Goal: Task Accomplishment & Management: Use online tool/utility

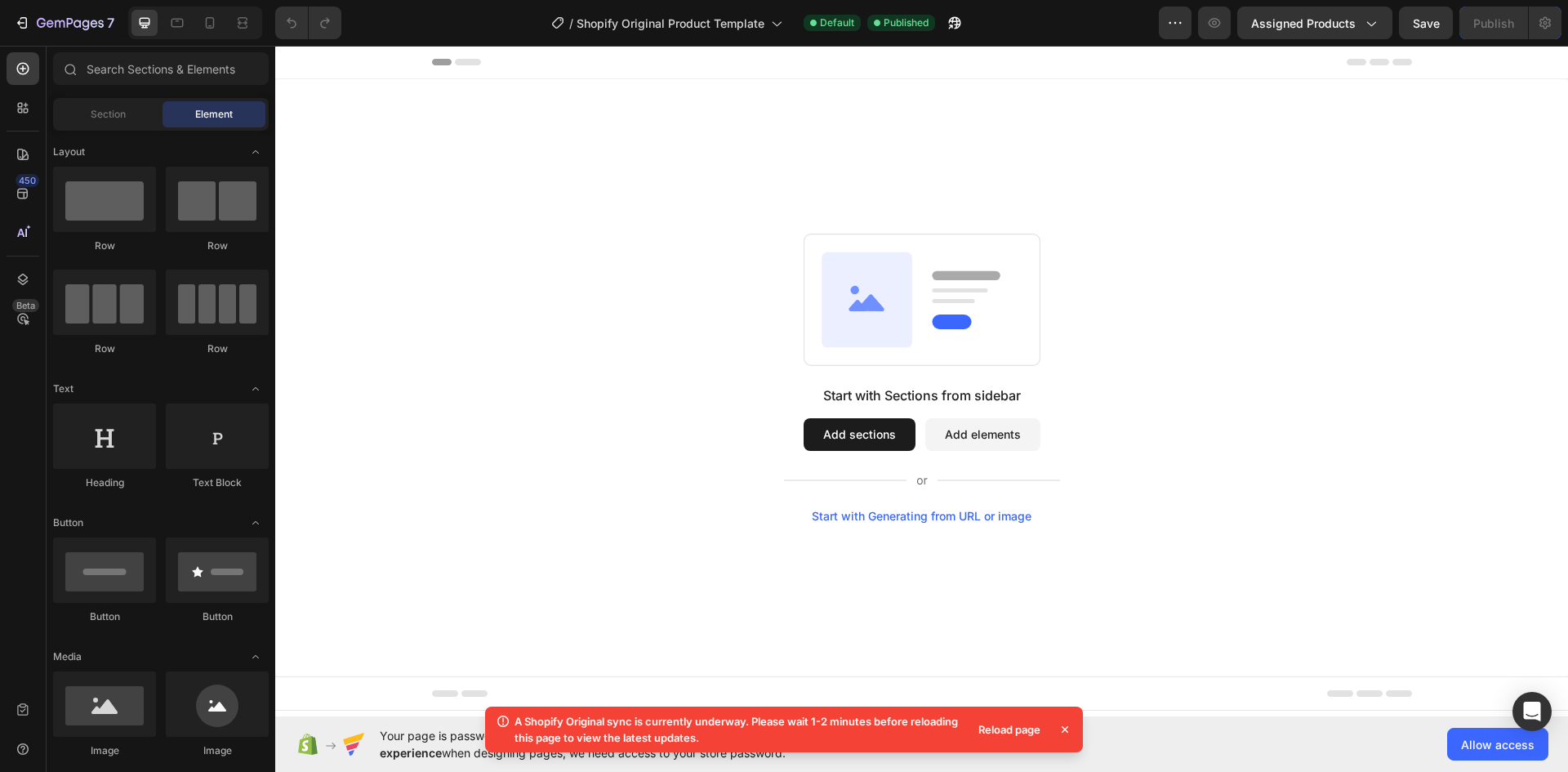
click at [874, 439] on button "Add sections" at bounding box center [860, 434] width 112 height 33
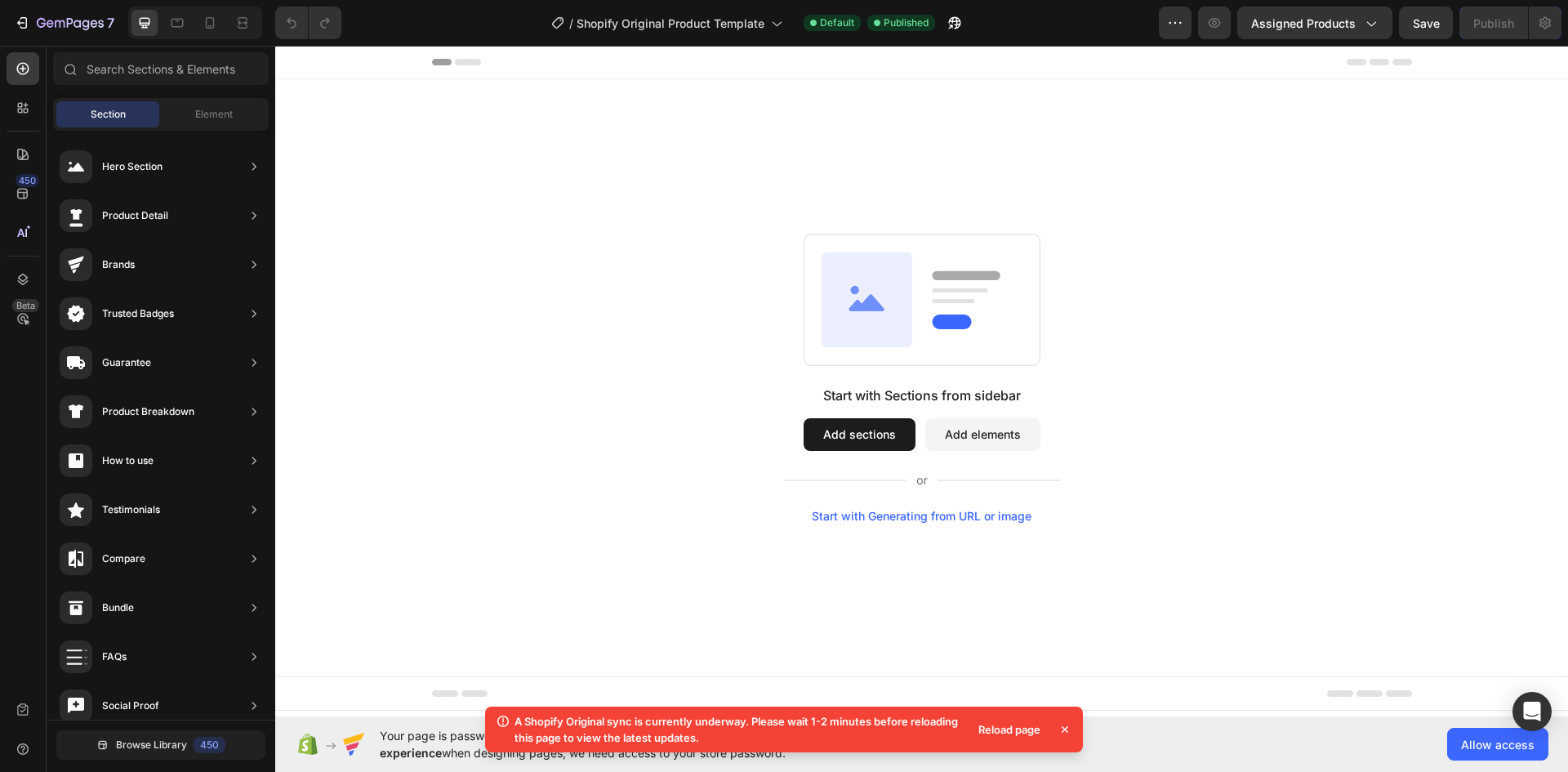
click at [960, 447] on button "Add elements" at bounding box center [982, 434] width 115 height 33
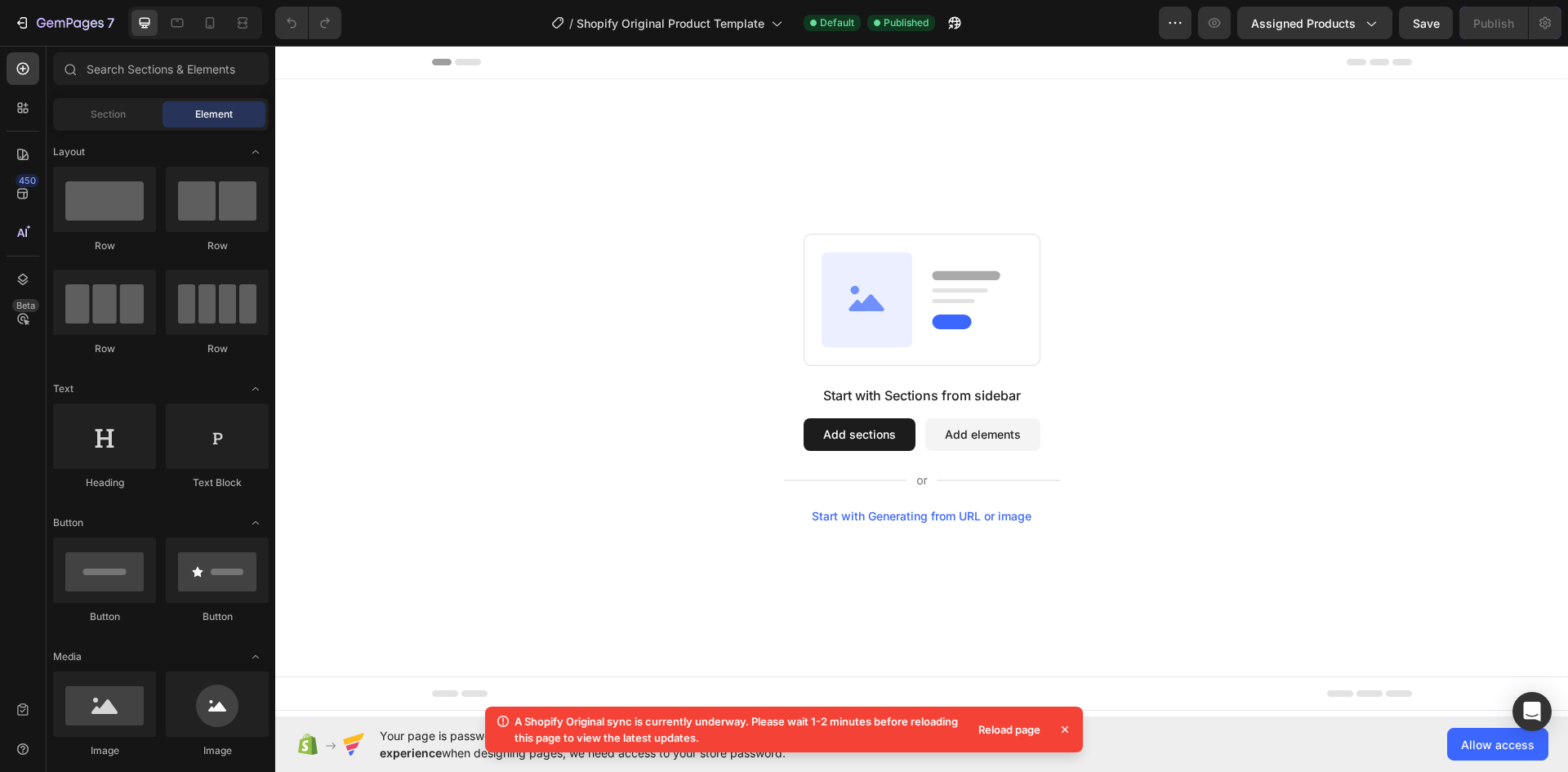
click at [1010, 731] on div "Reload page" at bounding box center [1009, 730] width 82 height 23
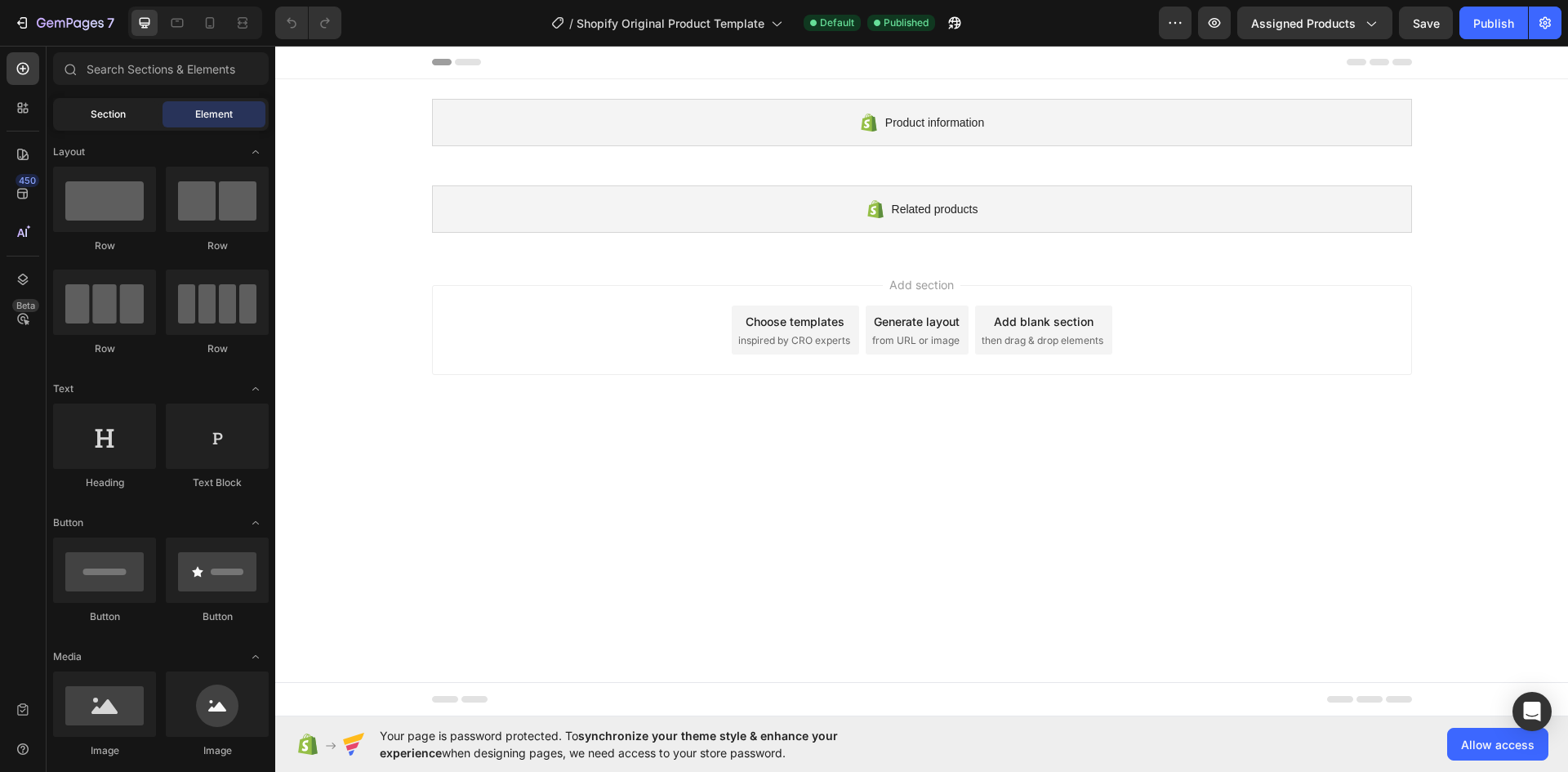
click at [114, 121] on span "Section" at bounding box center [108, 114] width 35 height 14
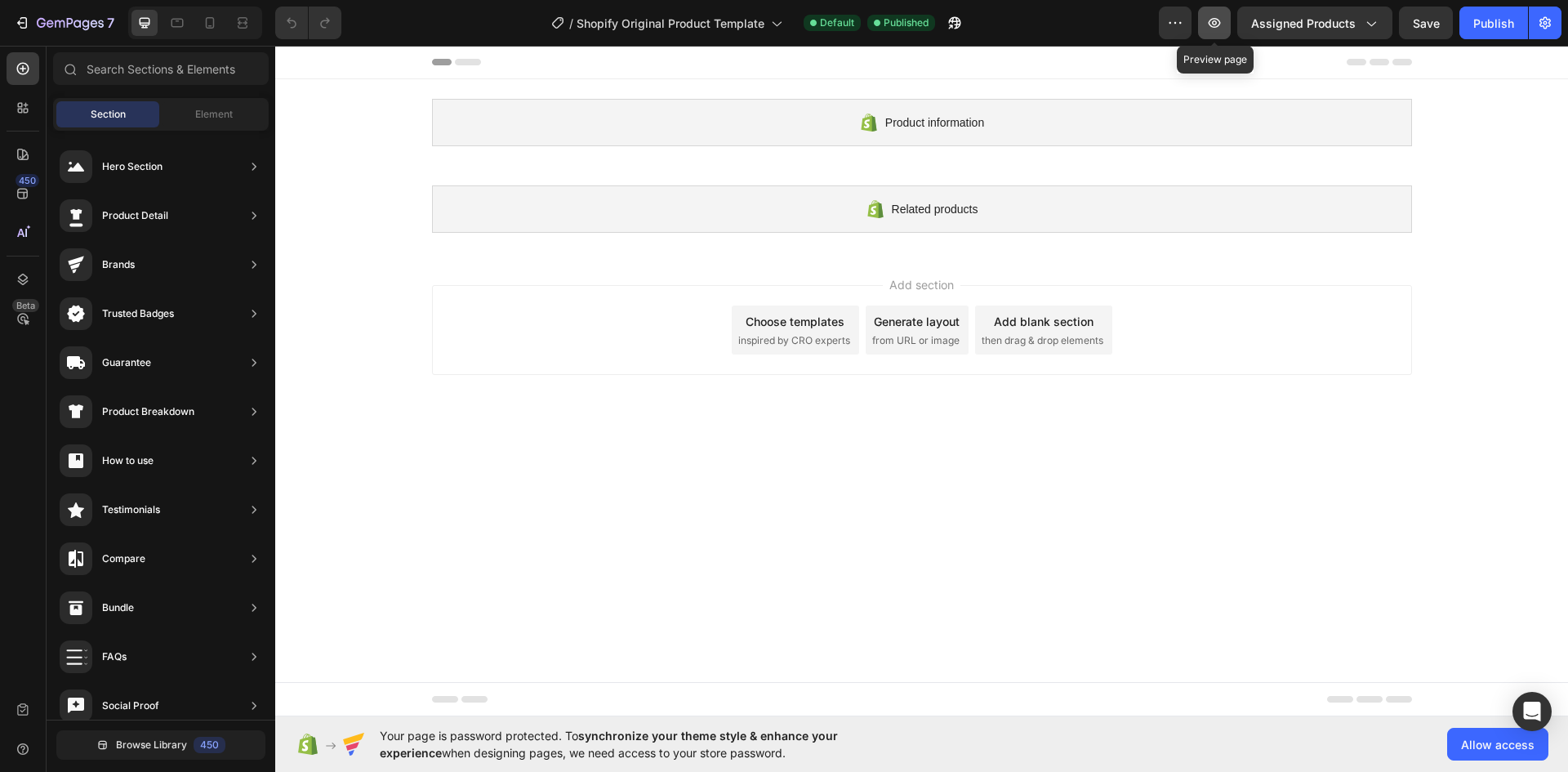
click at [1221, 24] on icon "button" at bounding box center [1214, 22] width 16 height 16
click at [1554, 24] on button "button" at bounding box center [1546, 23] width 33 height 33
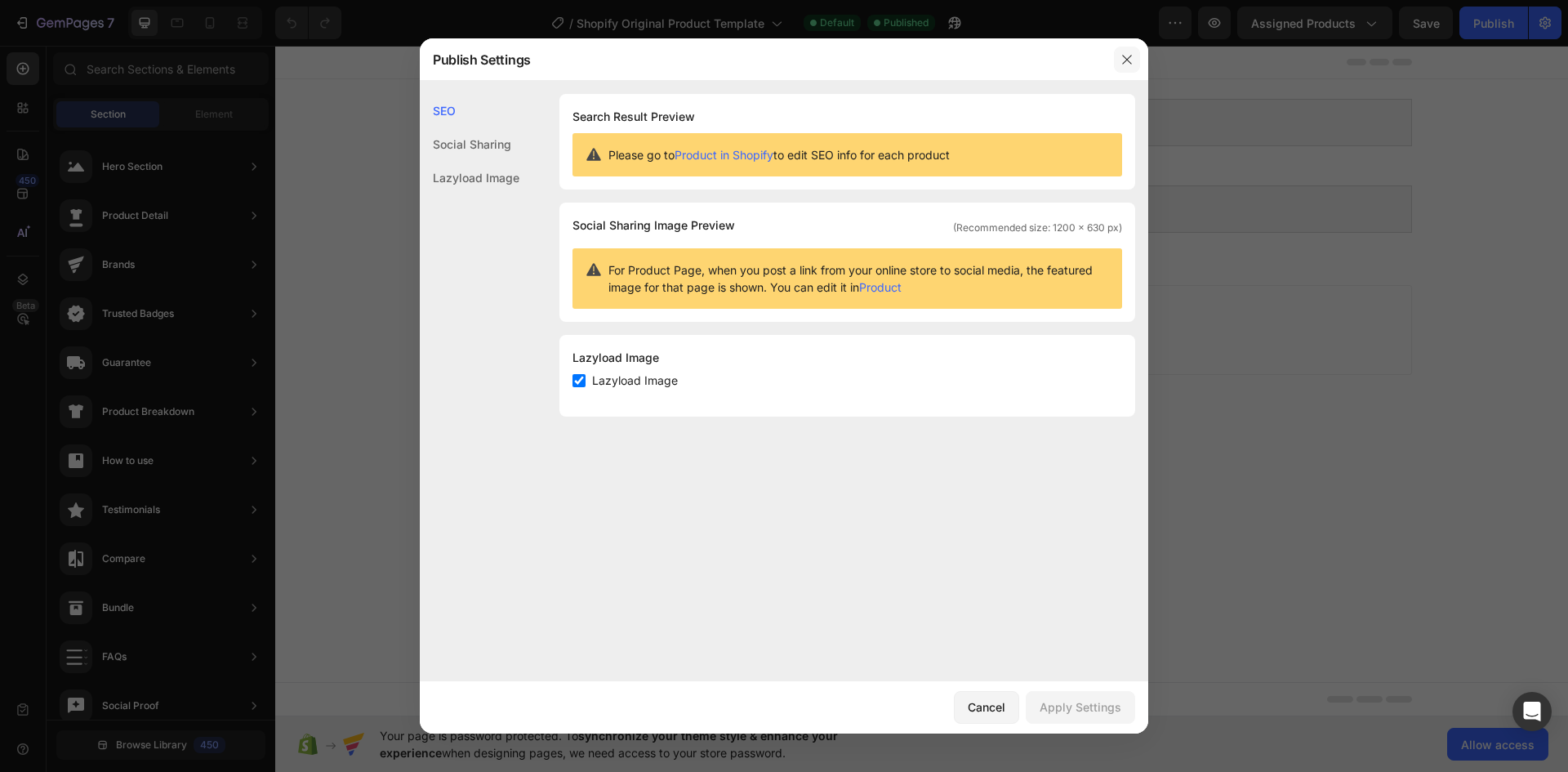
click at [1125, 58] on icon "button" at bounding box center [1126, 59] width 9 height 9
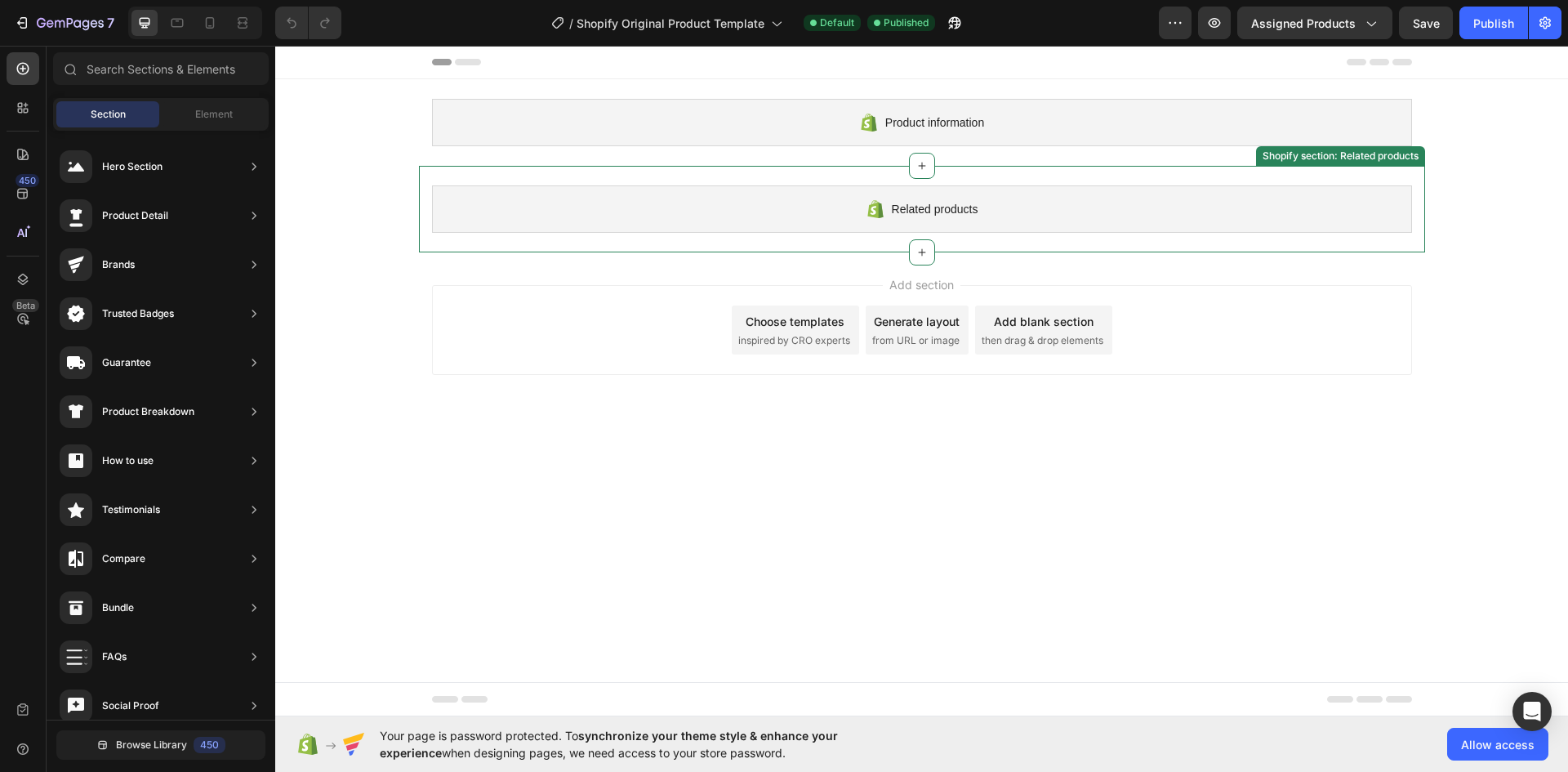
click at [856, 216] on div "Related products" at bounding box center [922, 208] width 980 height 47
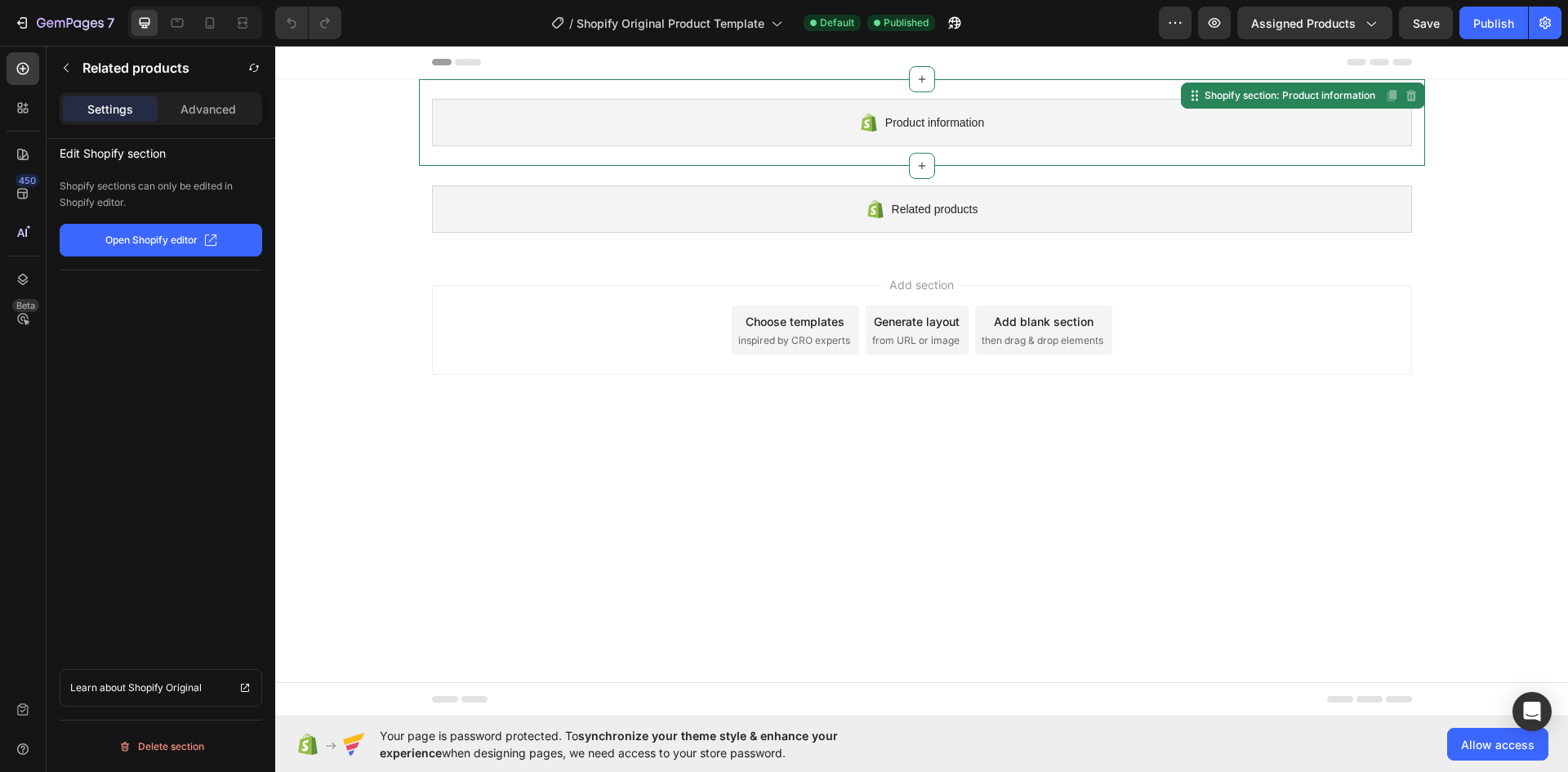
click at [843, 130] on div "Product information" at bounding box center [922, 122] width 980 height 47
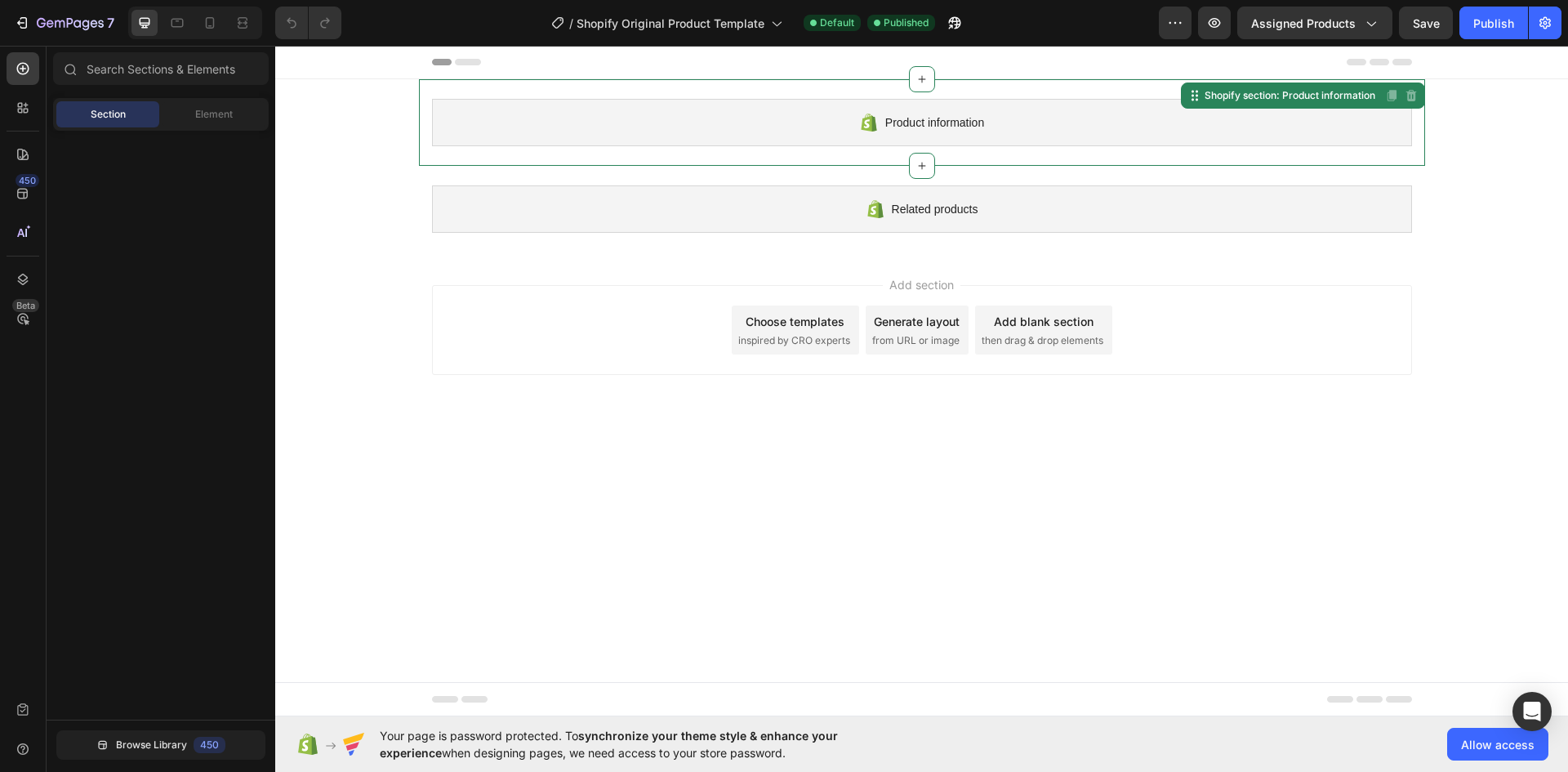
click at [831, 333] on div "Choose templates inspired by CRO experts" at bounding box center [795, 330] width 127 height 49
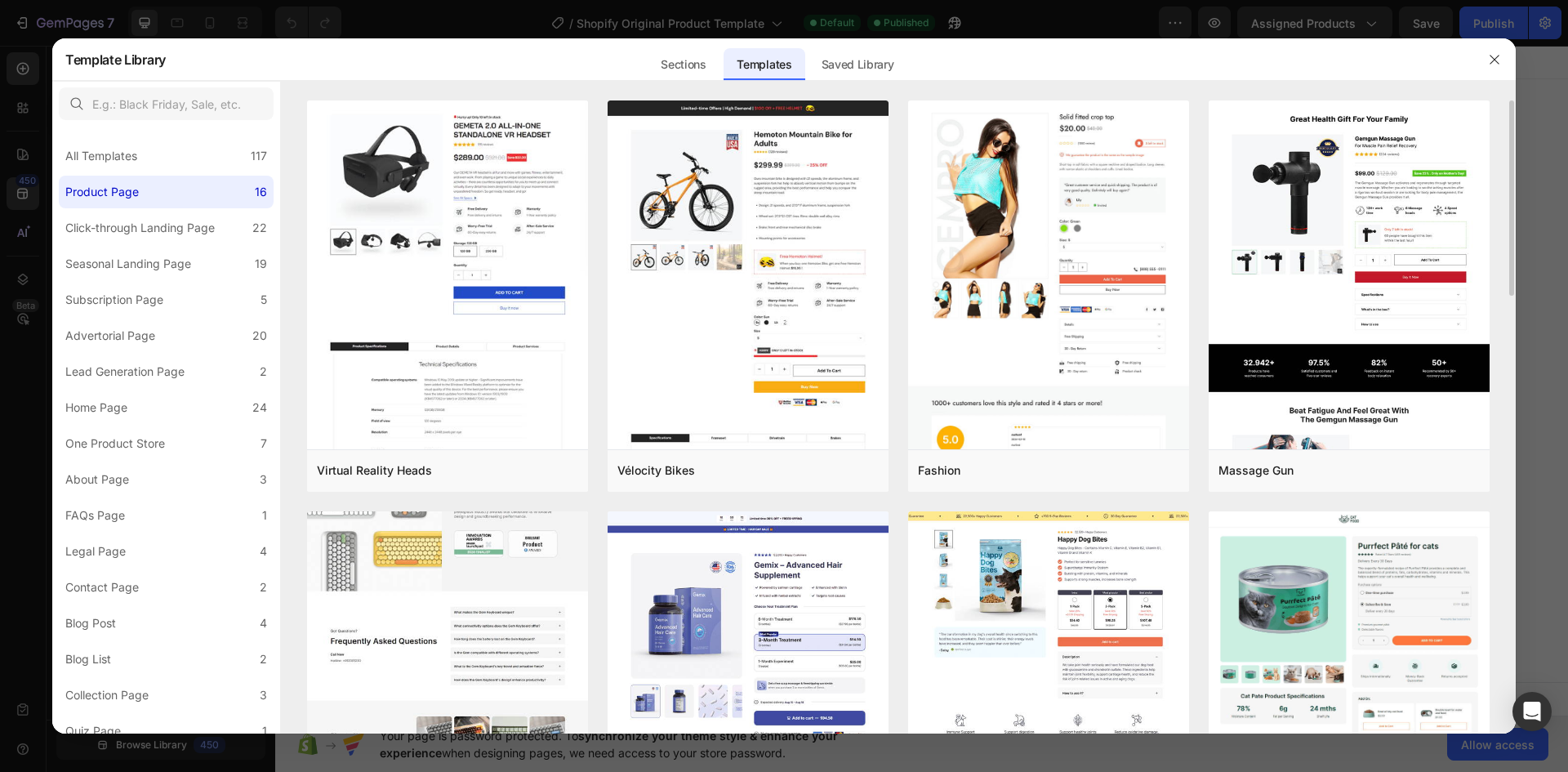
click at [391, 600] on img at bounding box center [447, 95] width 281 height 1530
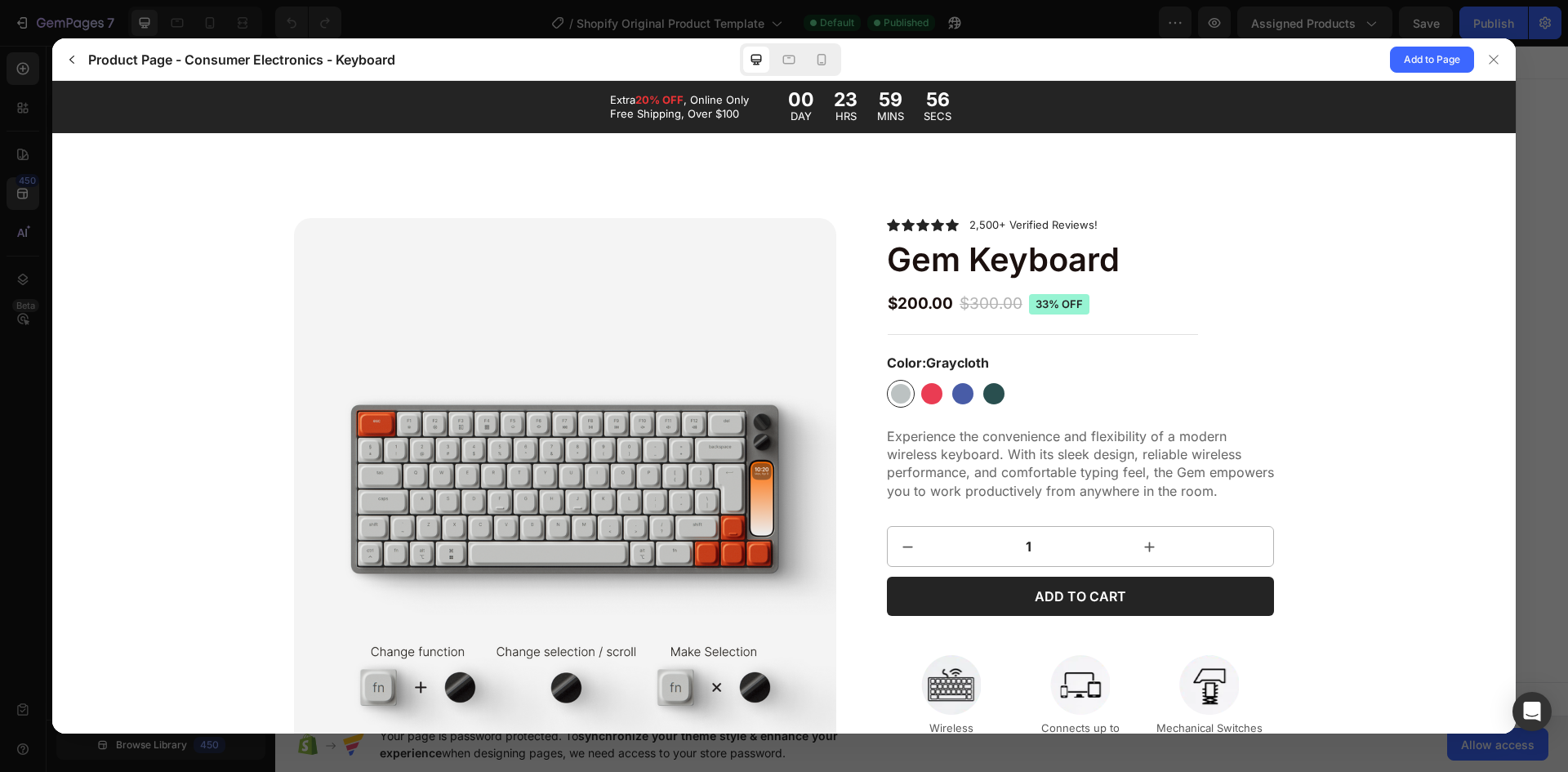
click at [646, 98] on strong "20% OFF" at bounding box center [660, 99] width 48 height 14
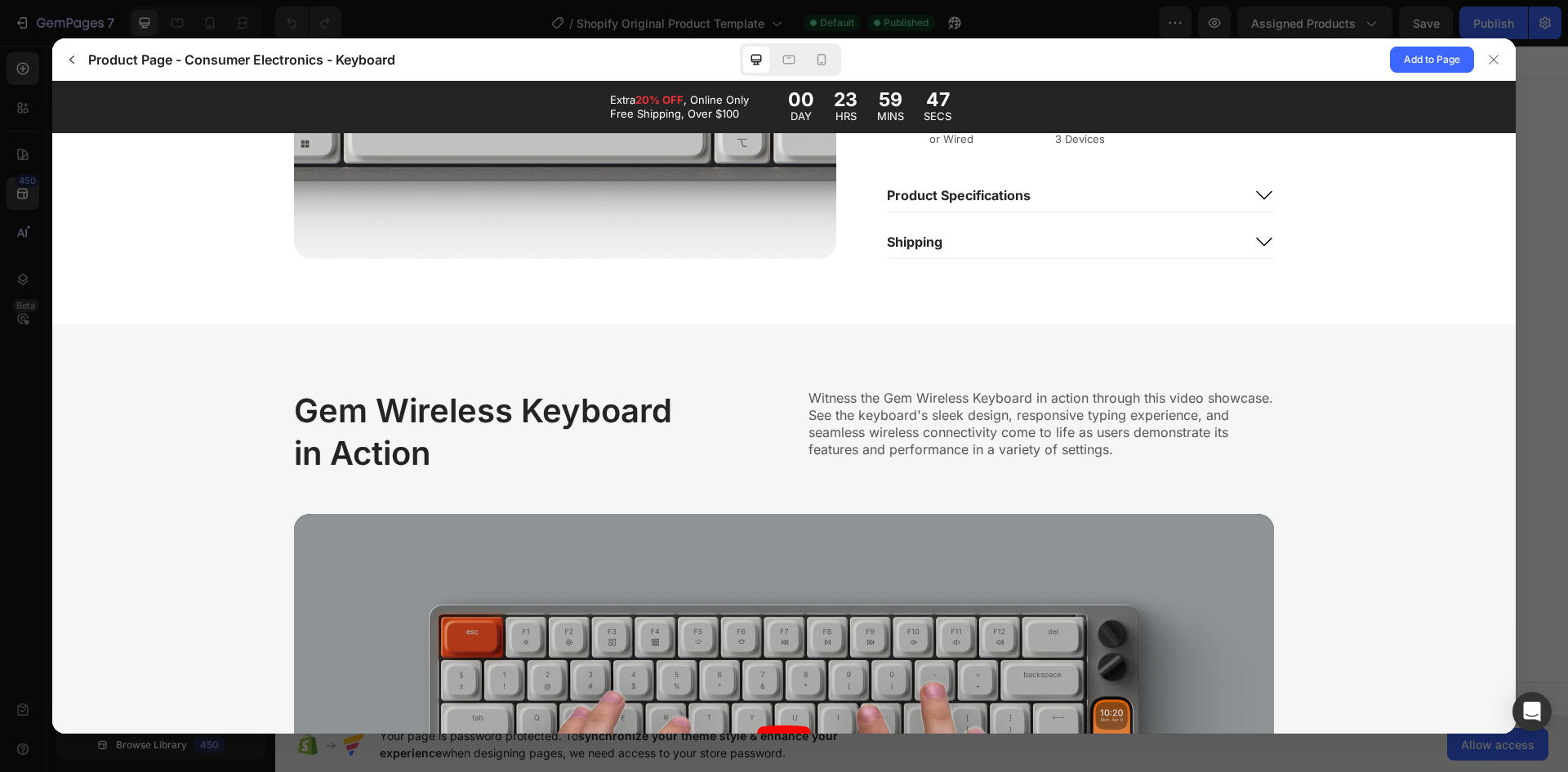
scroll to position [2205, 0]
click at [1446, 56] on span "Add to Page" at bounding box center [1432, 60] width 56 height 19
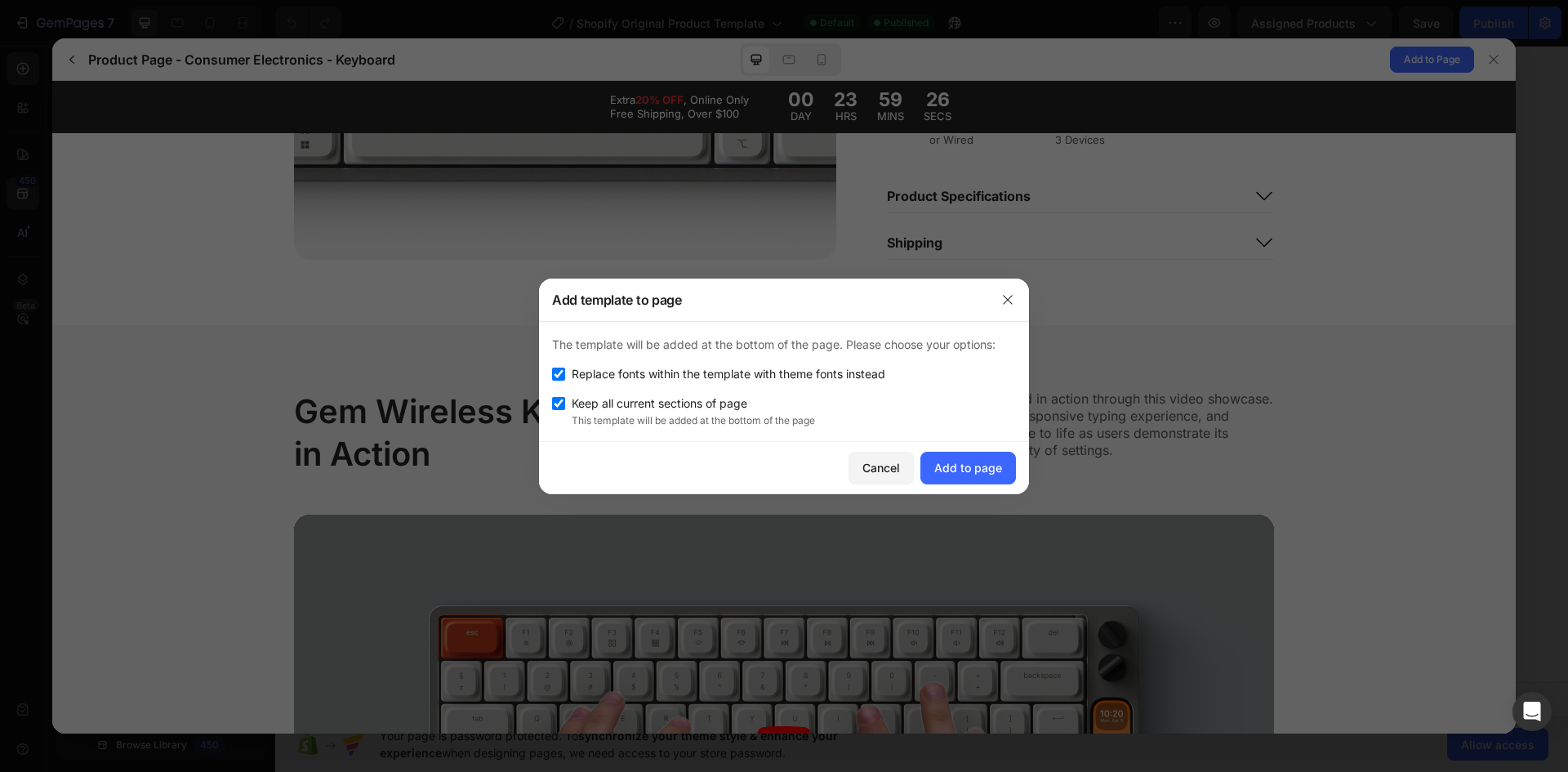
click at [561, 404] on input "checkbox" at bounding box center [559, 403] width 14 height 14
checkbox input "false"
click at [999, 460] on div "Add to page" at bounding box center [968, 468] width 68 height 17
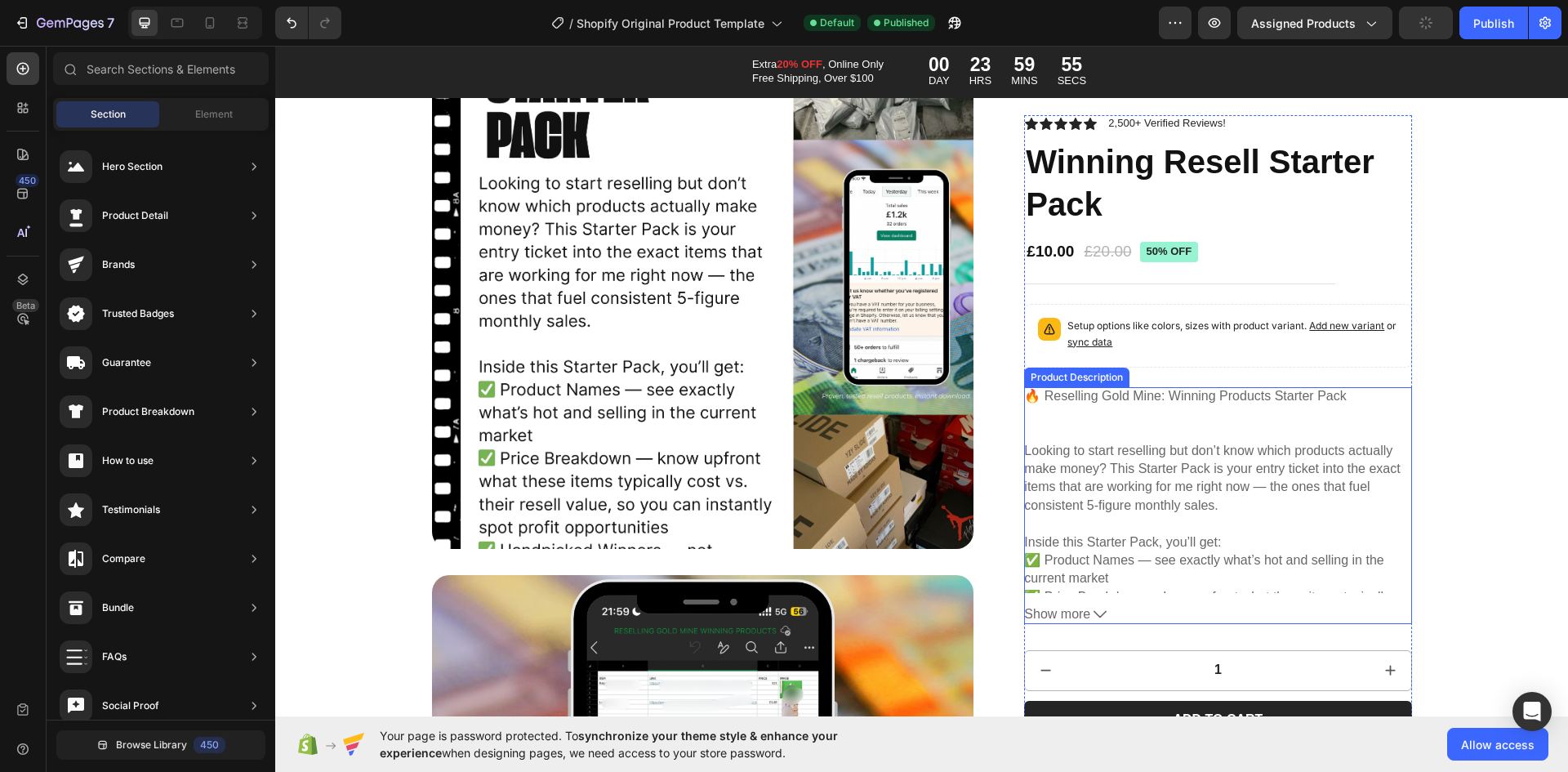
scroll to position [0, 0]
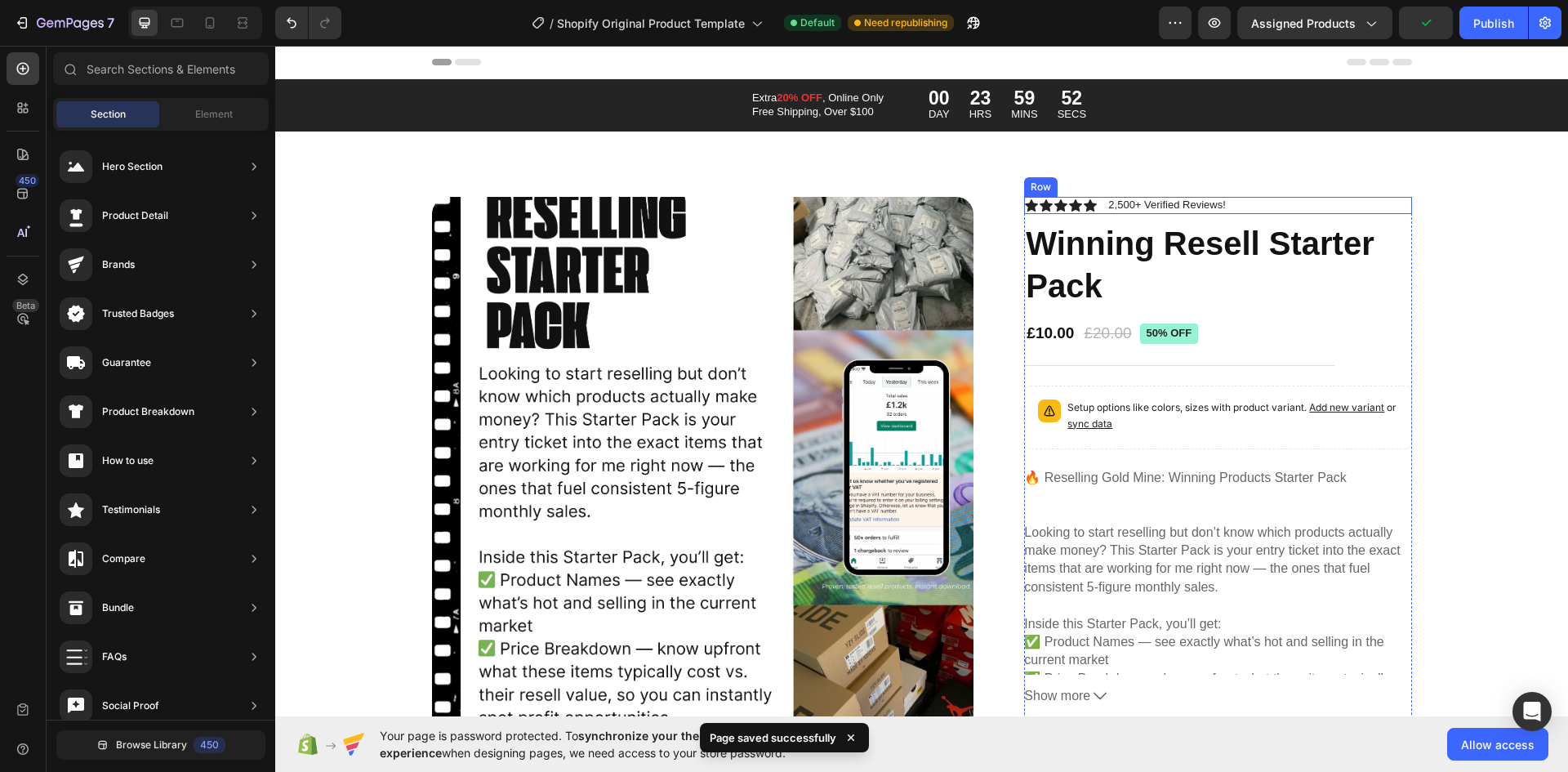
click at [1246, 205] on div "Icon Icon Icon Icon Icon Icon List 2,500+ Verified Reviews! Text Block Row" at bounding box center [1217, 206] width 387 height 17
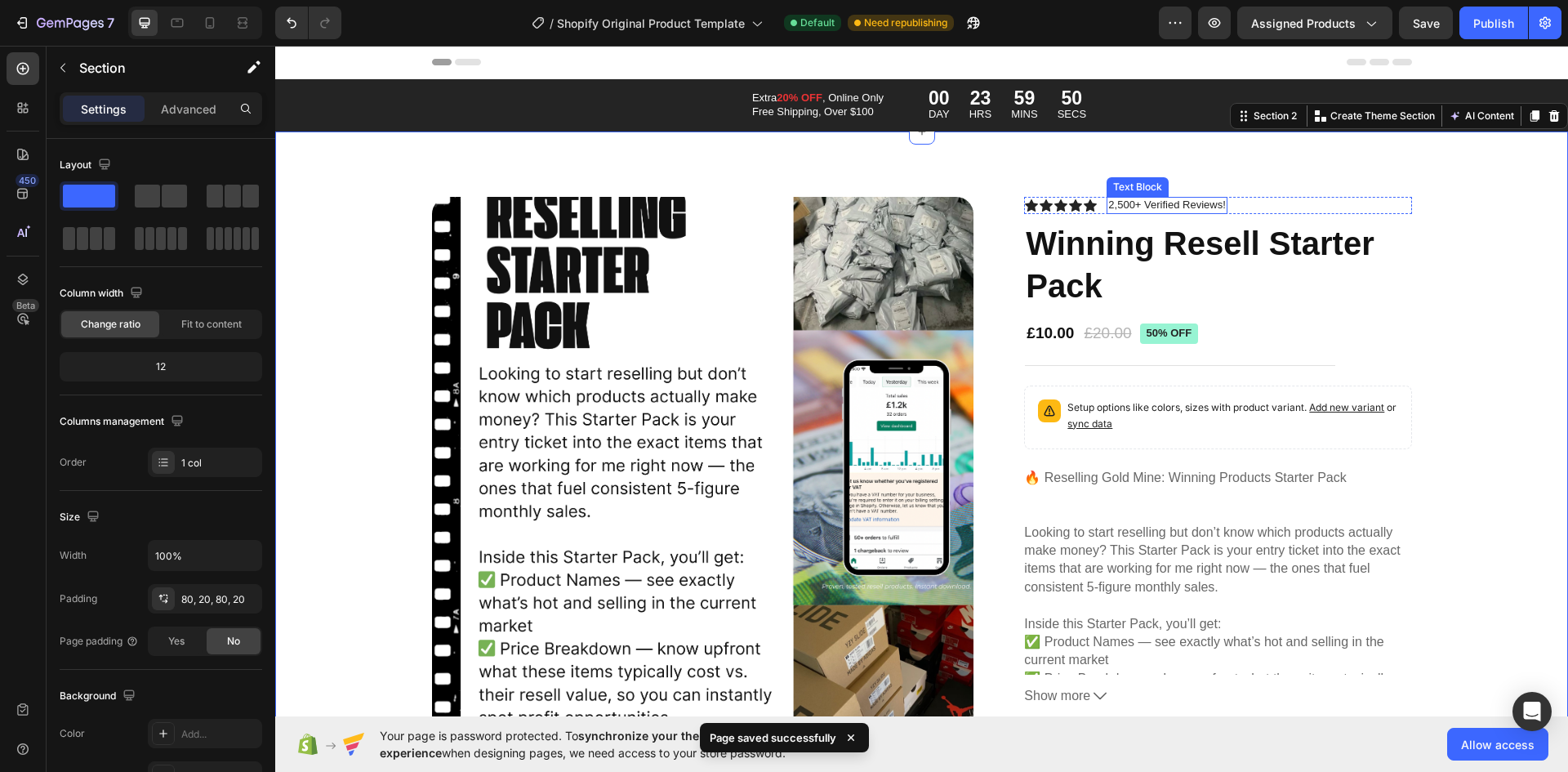
click at [1109, 203] on p "2,500+ Verified Reviews!" at bounding box center [1167, 206] width 117 height 14
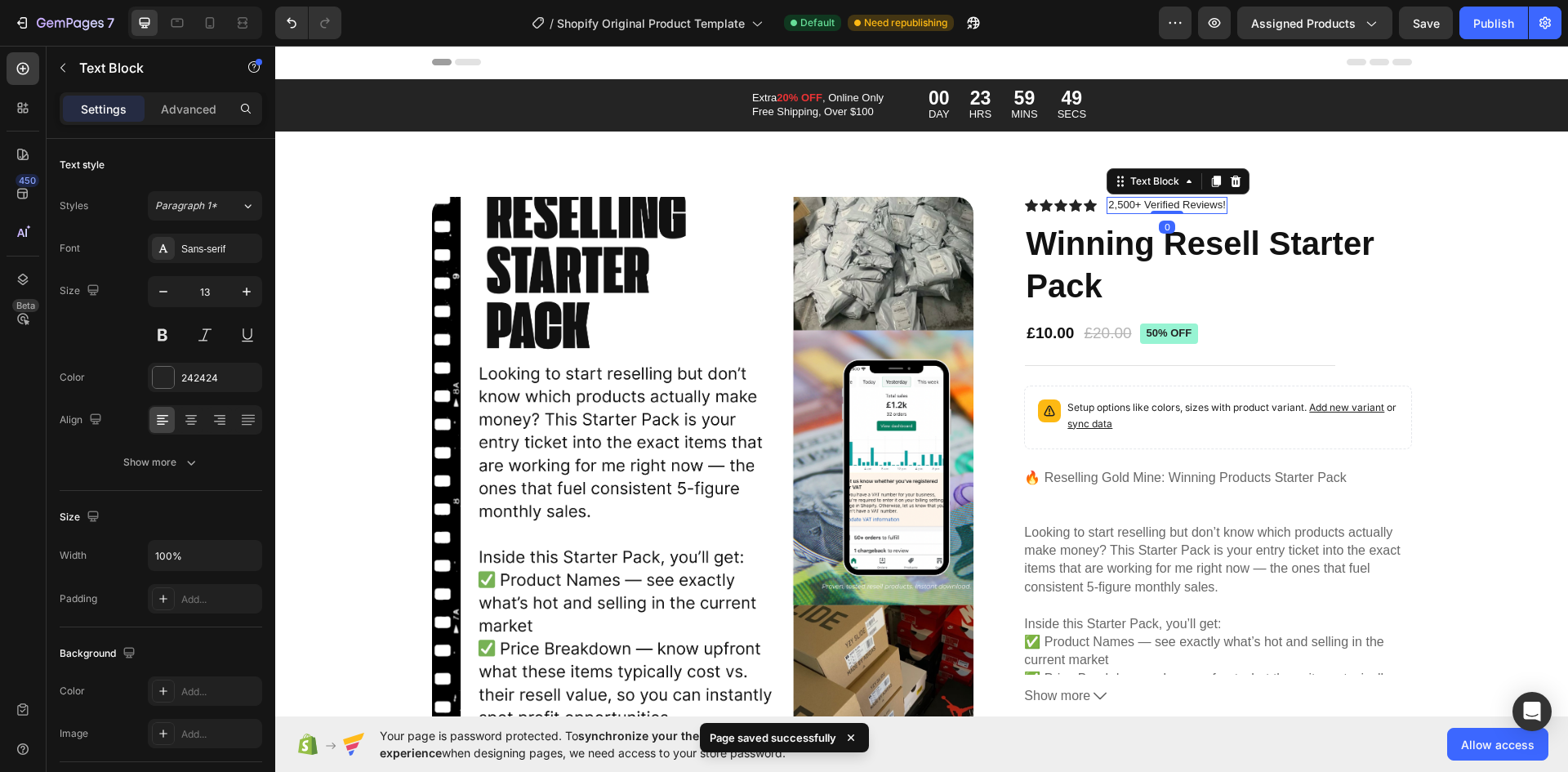
click at [1111, 205] on p "2,500+ Verified Reviews!" at bounding box center [1167, 206] width 117 height 14
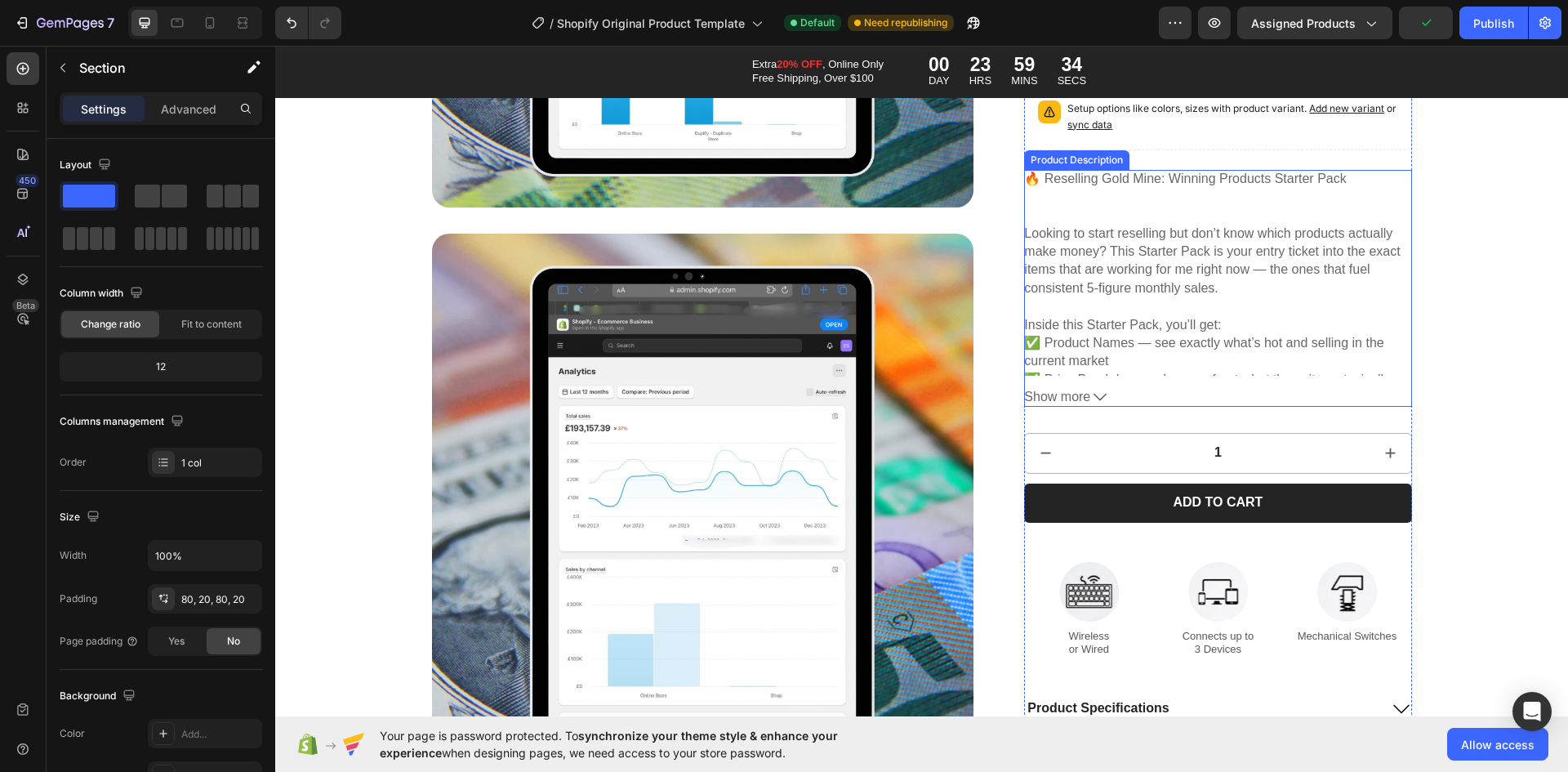
scroll to position [4084, 0]
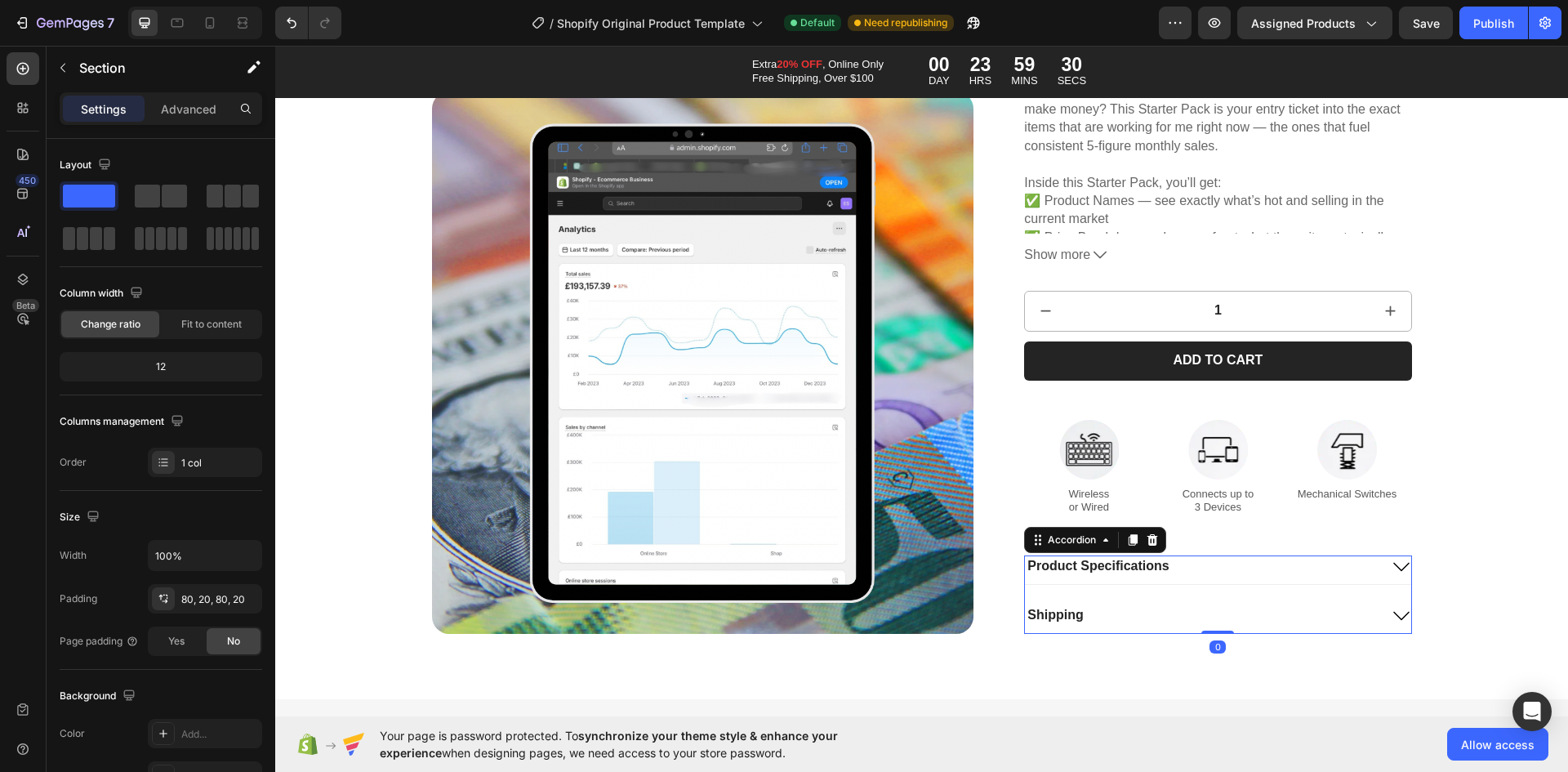
click at [1279, 566] on div "Product Specifications" at bounding box center [1201, 566] width 353 height 22
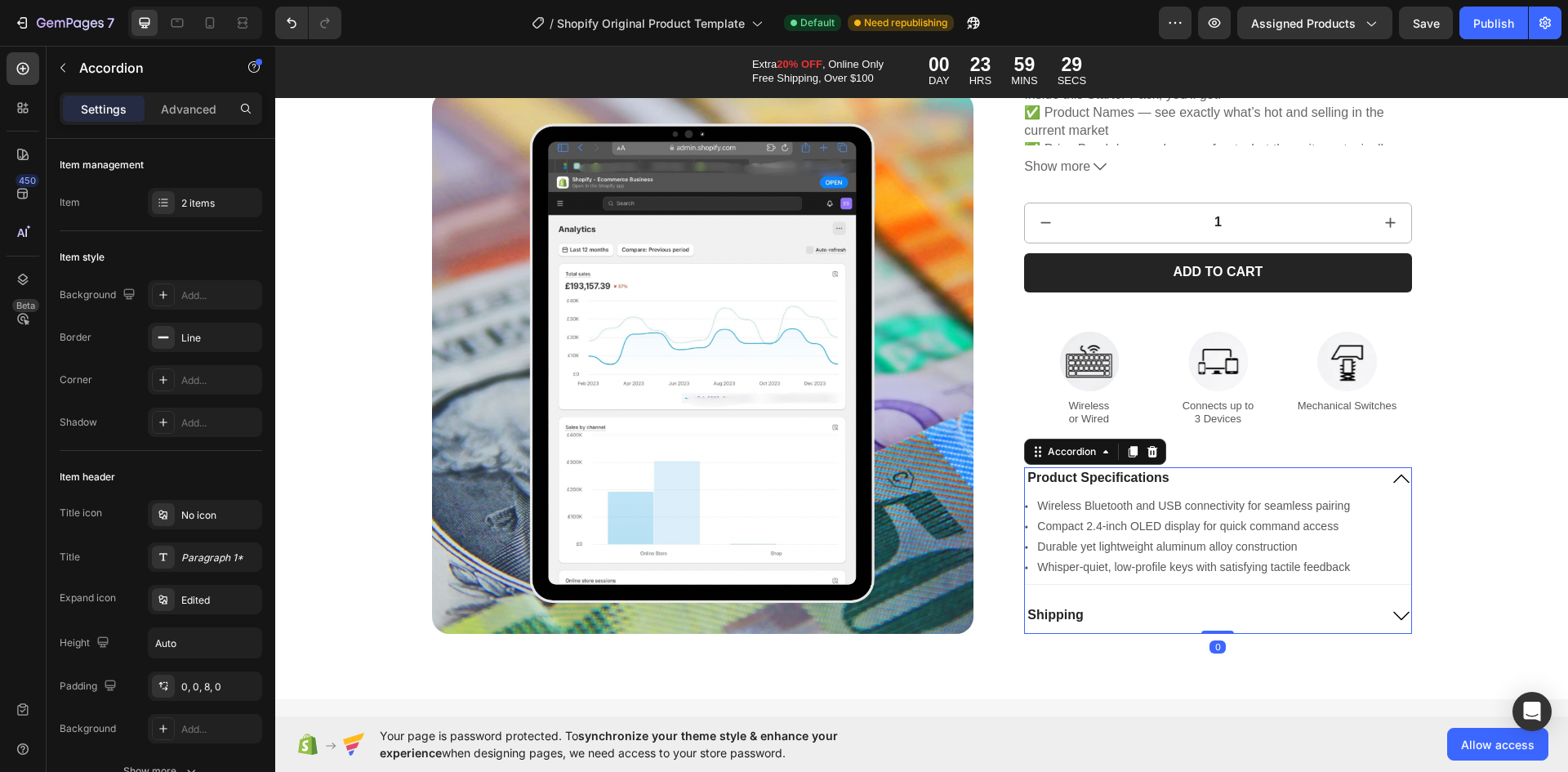
click at [1351, 473] on div "Product Specifications" at bounding box center [1201, 478] width 353 height 22
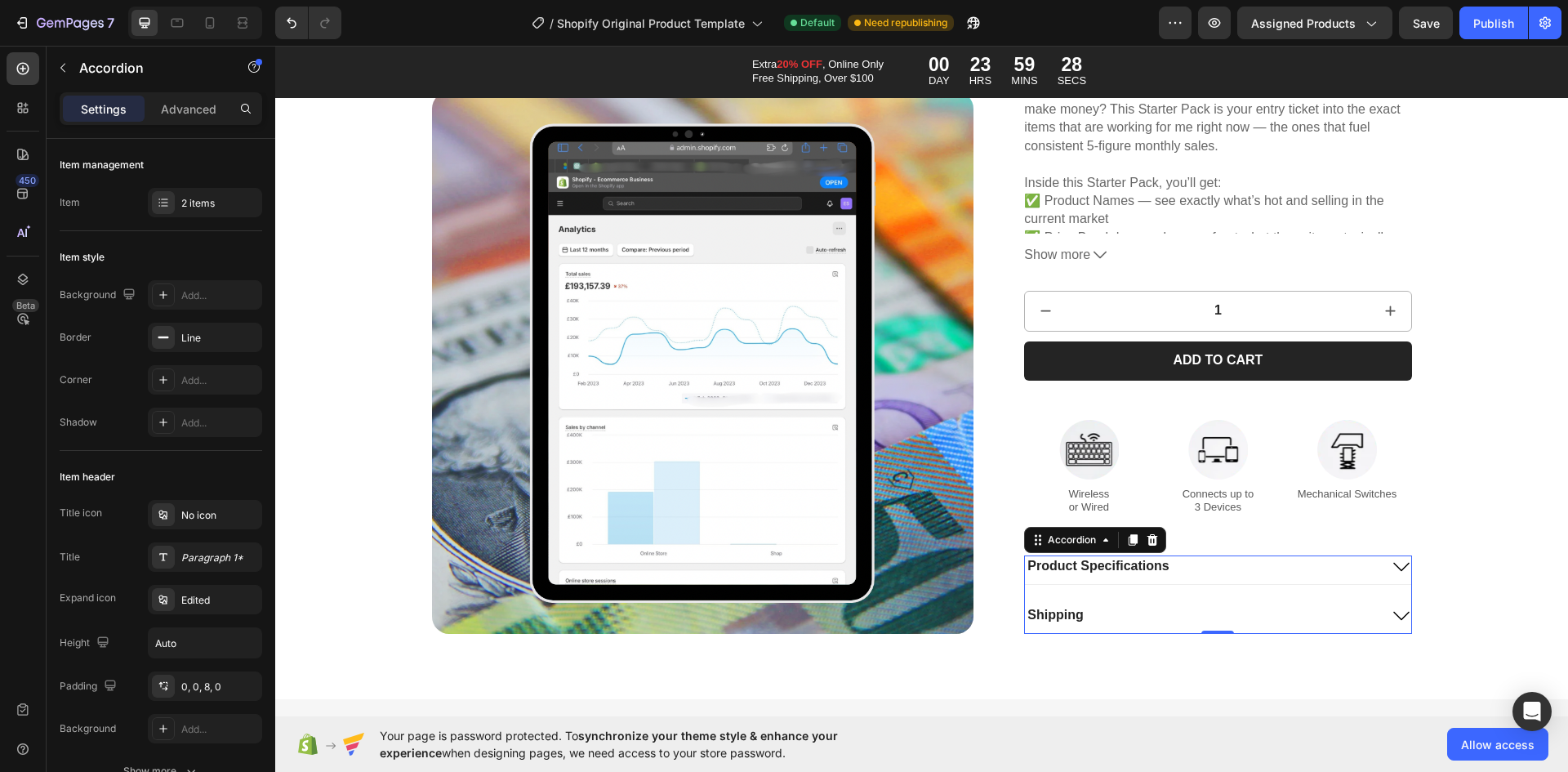
click at [1287, 620] on div "Shipping" at bounding box center [1201, 615] width 353 height 22
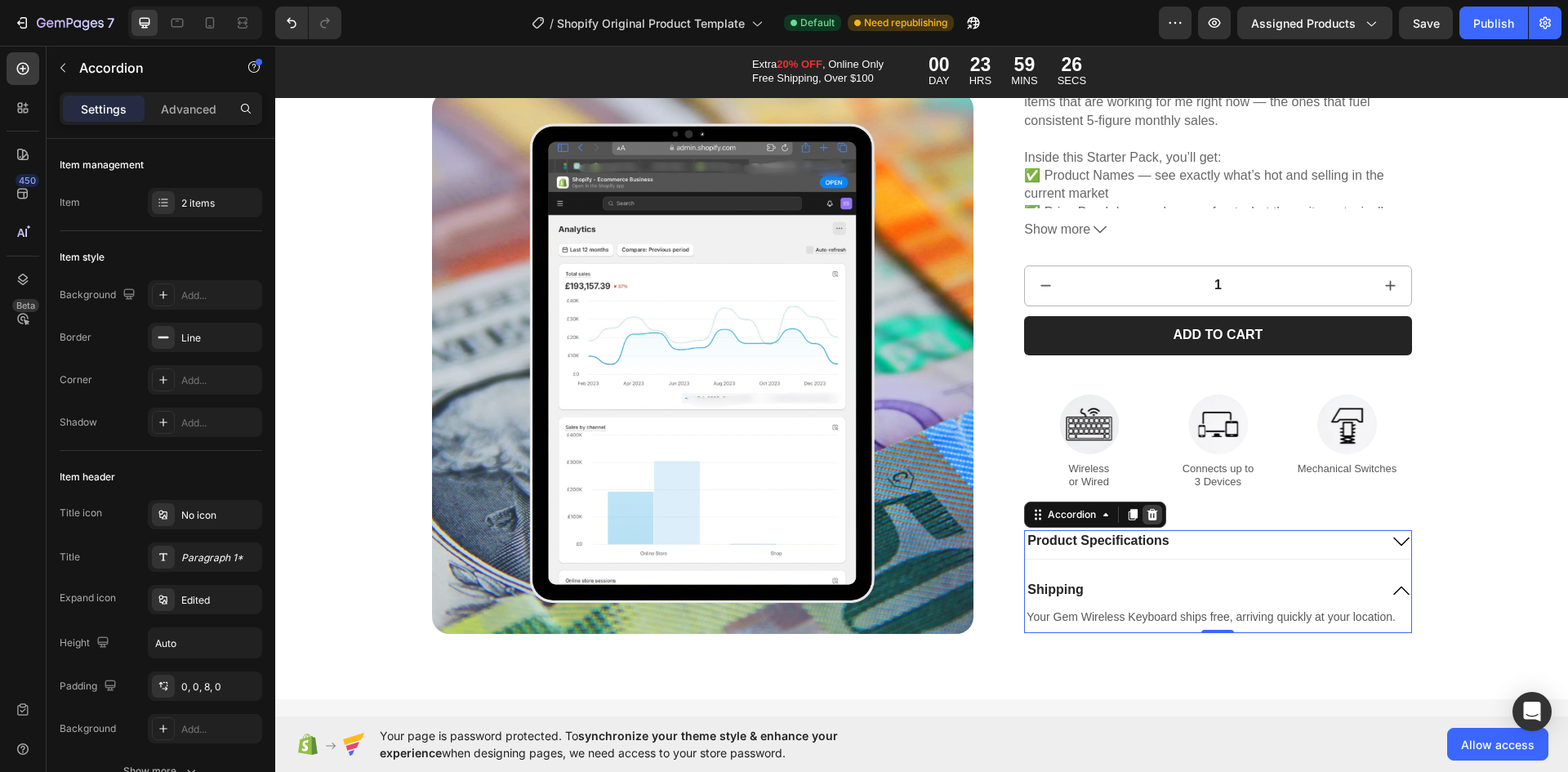
click at [1152, 516] on icon at bounding box center [1153, 515] width 14 height 14
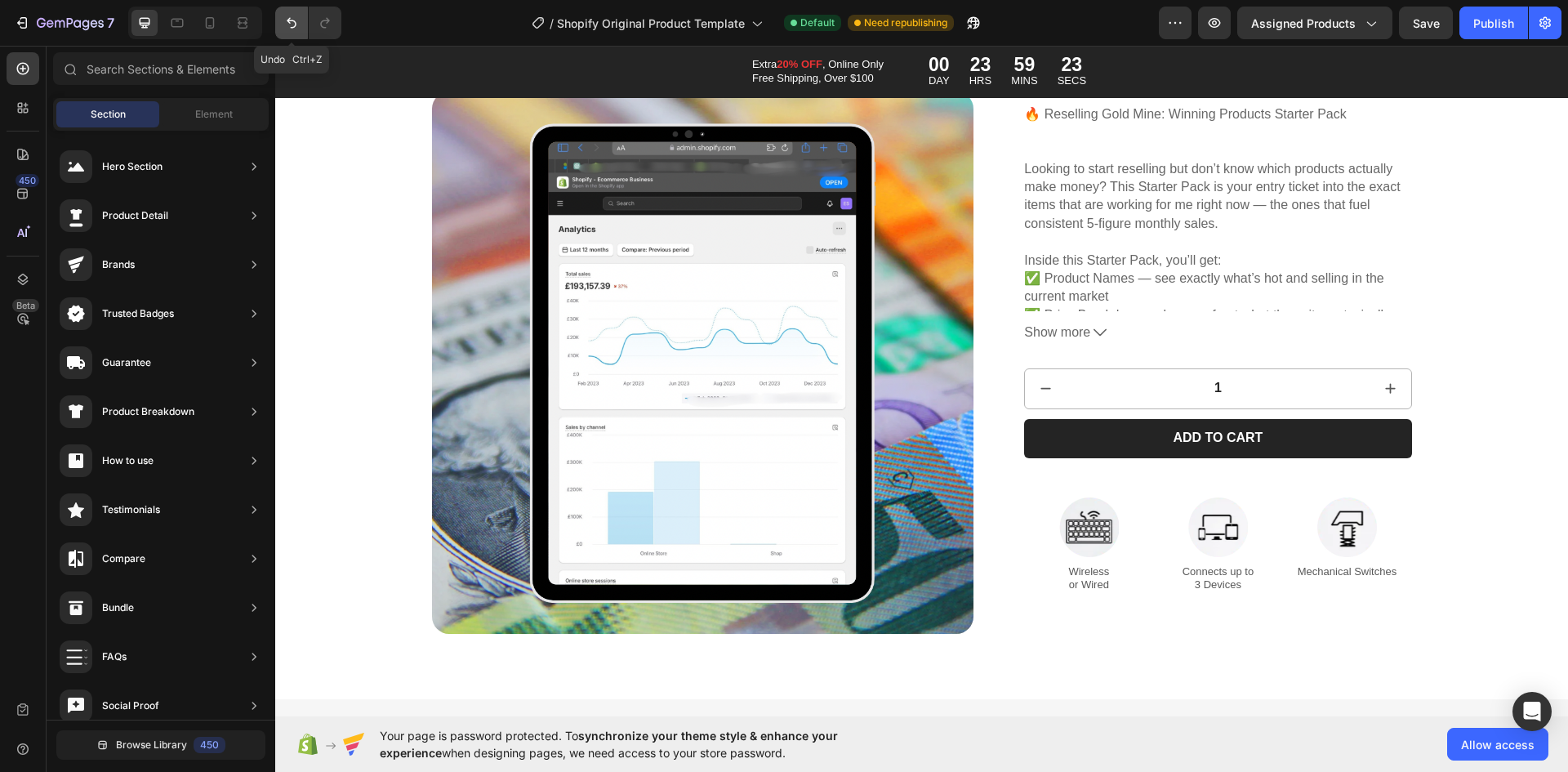
click at [278, 27] on button "Undo/Redo" at bounding box center [291, 23] width 33 height 33
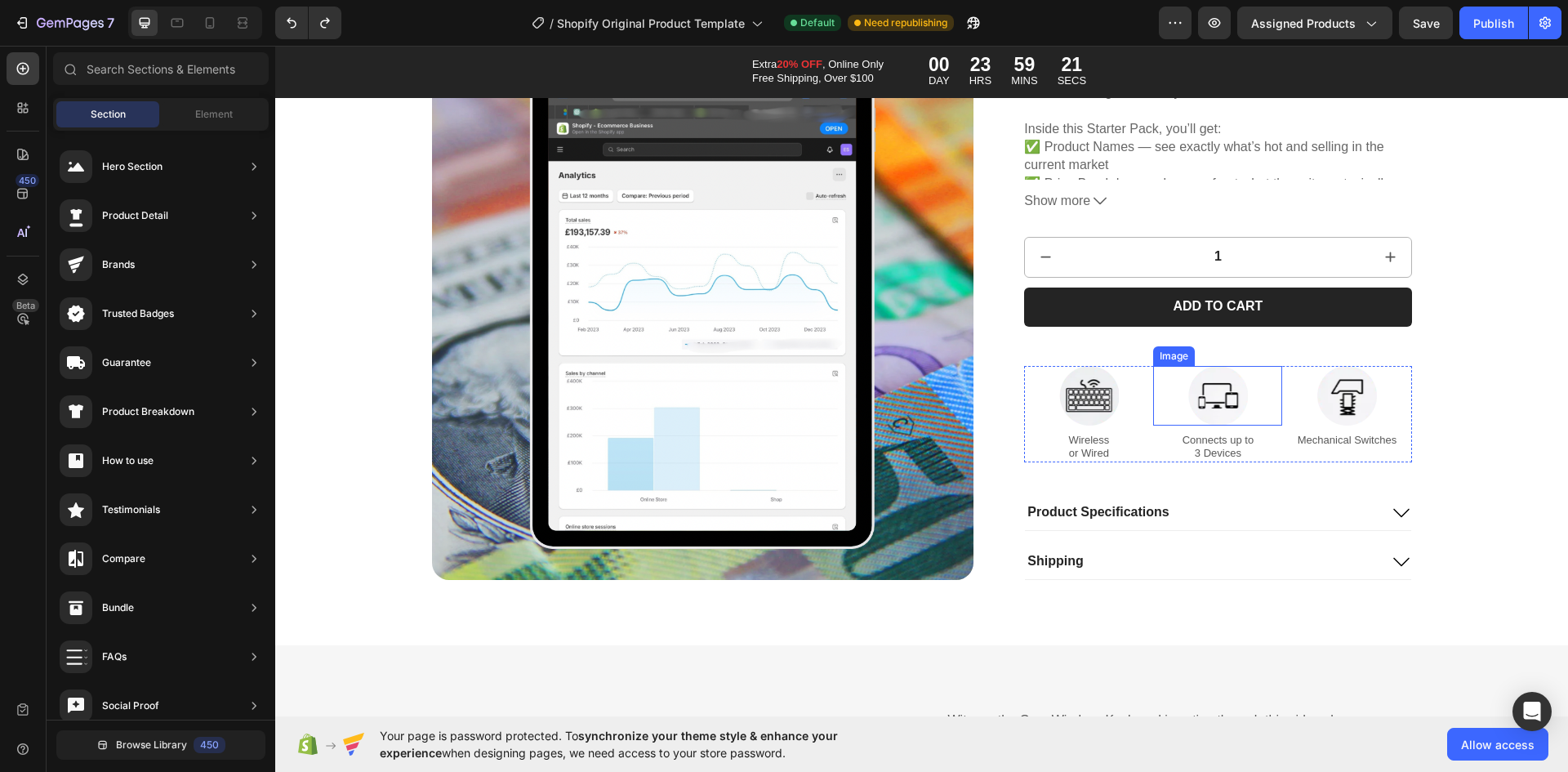
scroll to position [4166, 0]
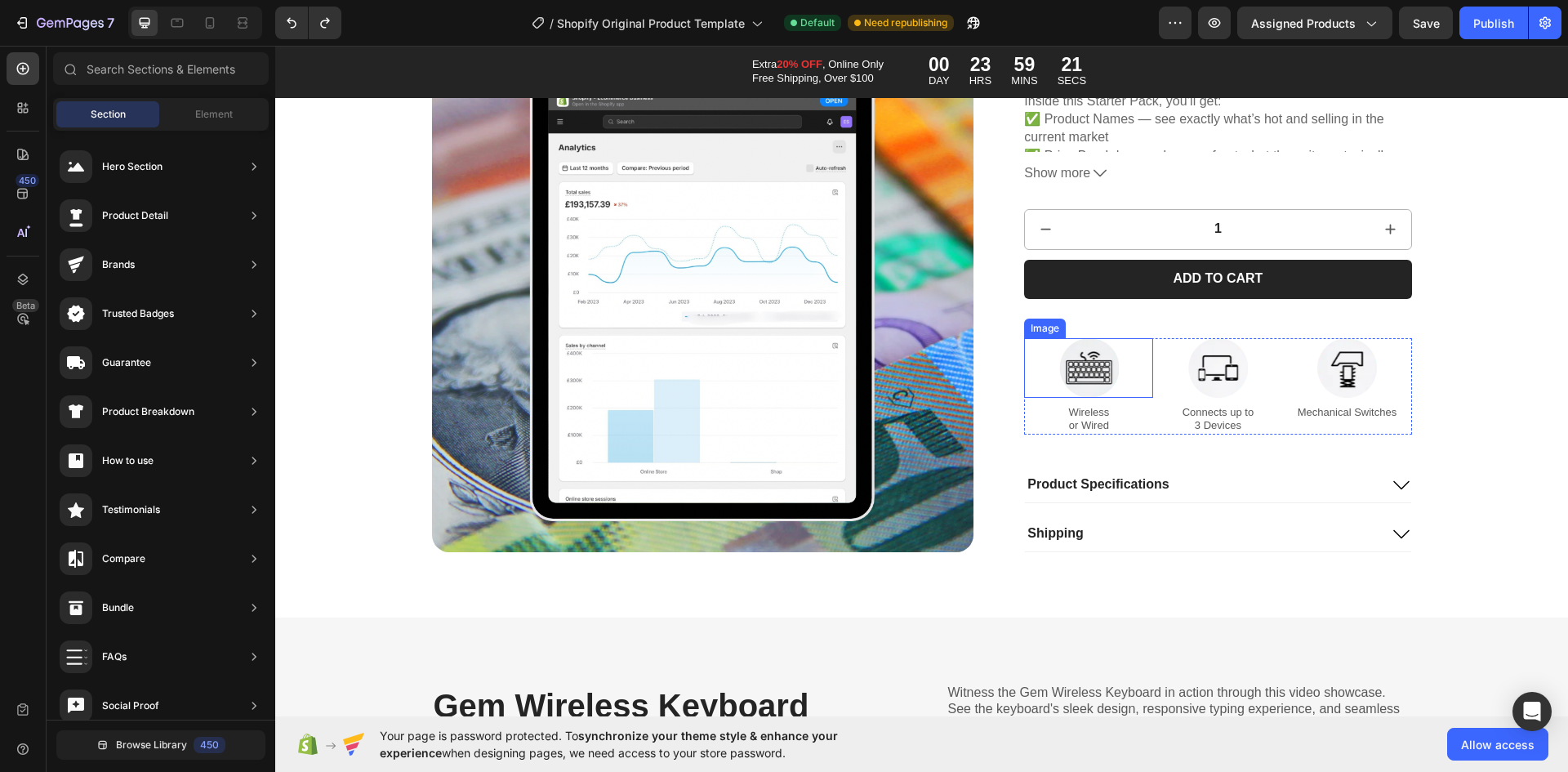
click at [1094, 372] on img at bounding box center [1089, 368] width 60 height 60
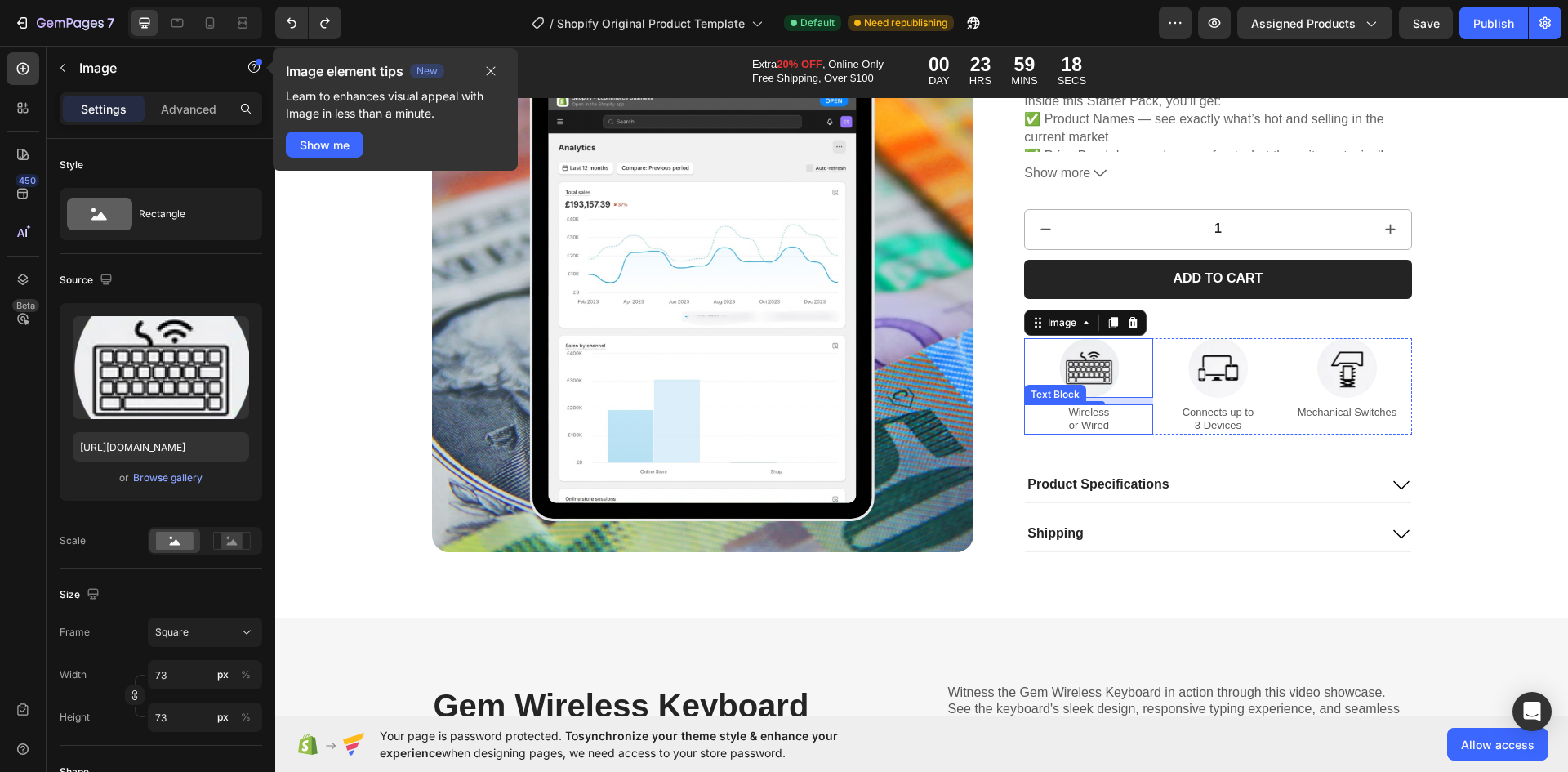
click at [1112, 418] on p "Wireless or Wired" at bounding box center [1088, 419] width 125 height 28
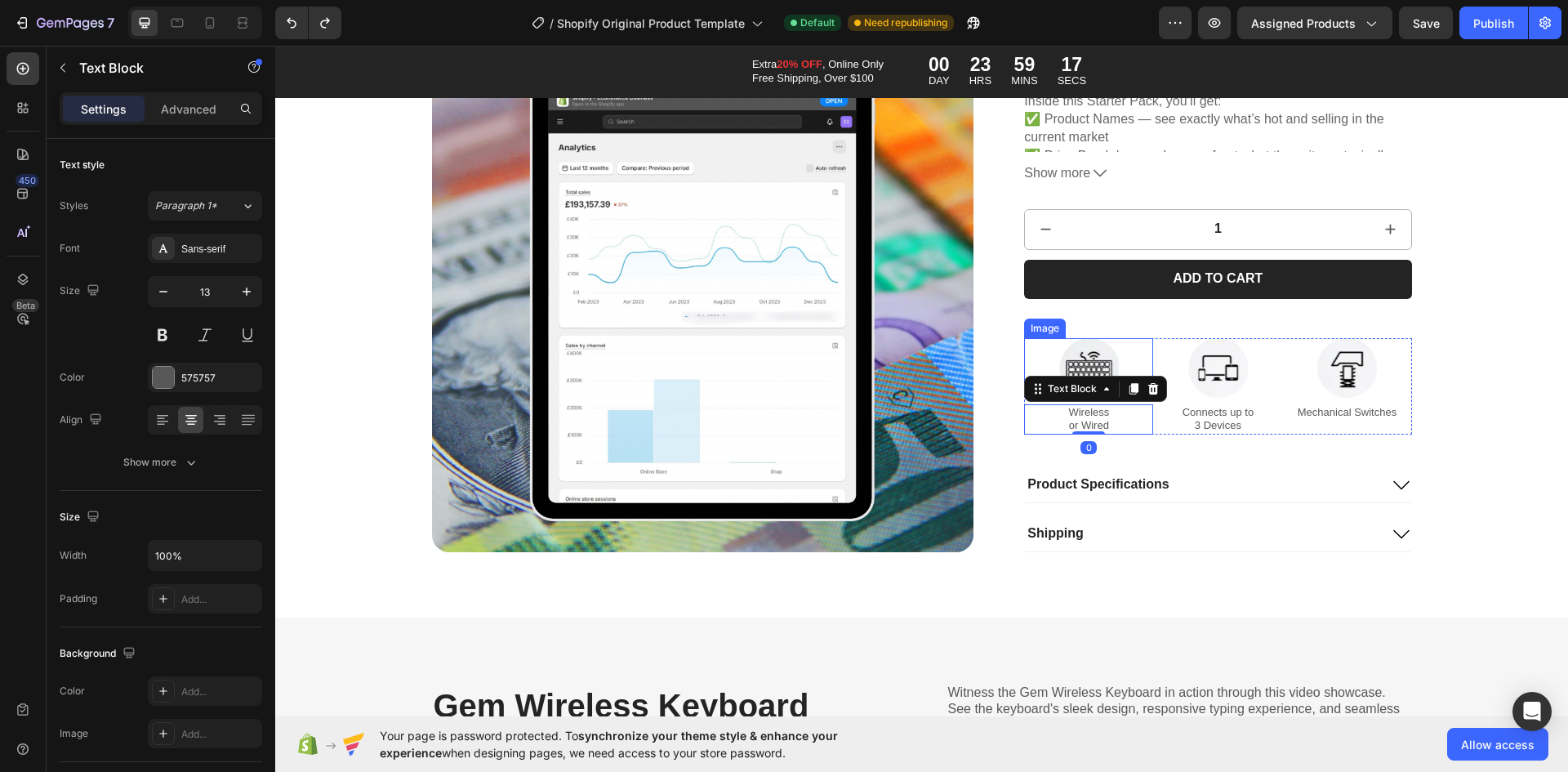
click at [1104, 356] on img at bounding box center [1089, 368] width 60 height 60
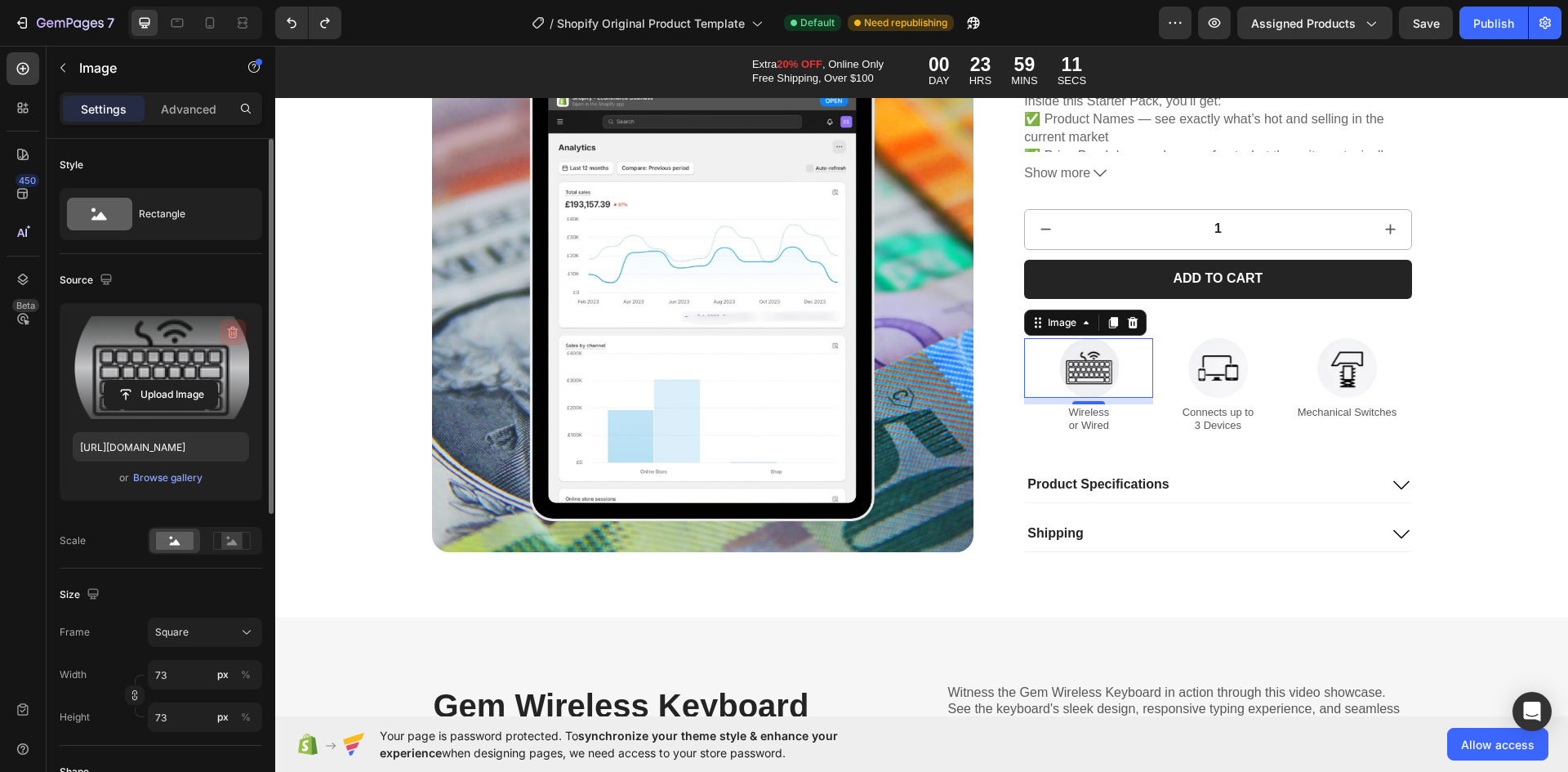
click at [234, 336] on icon "button" at bounding box center [233, 332] width 16 height 16
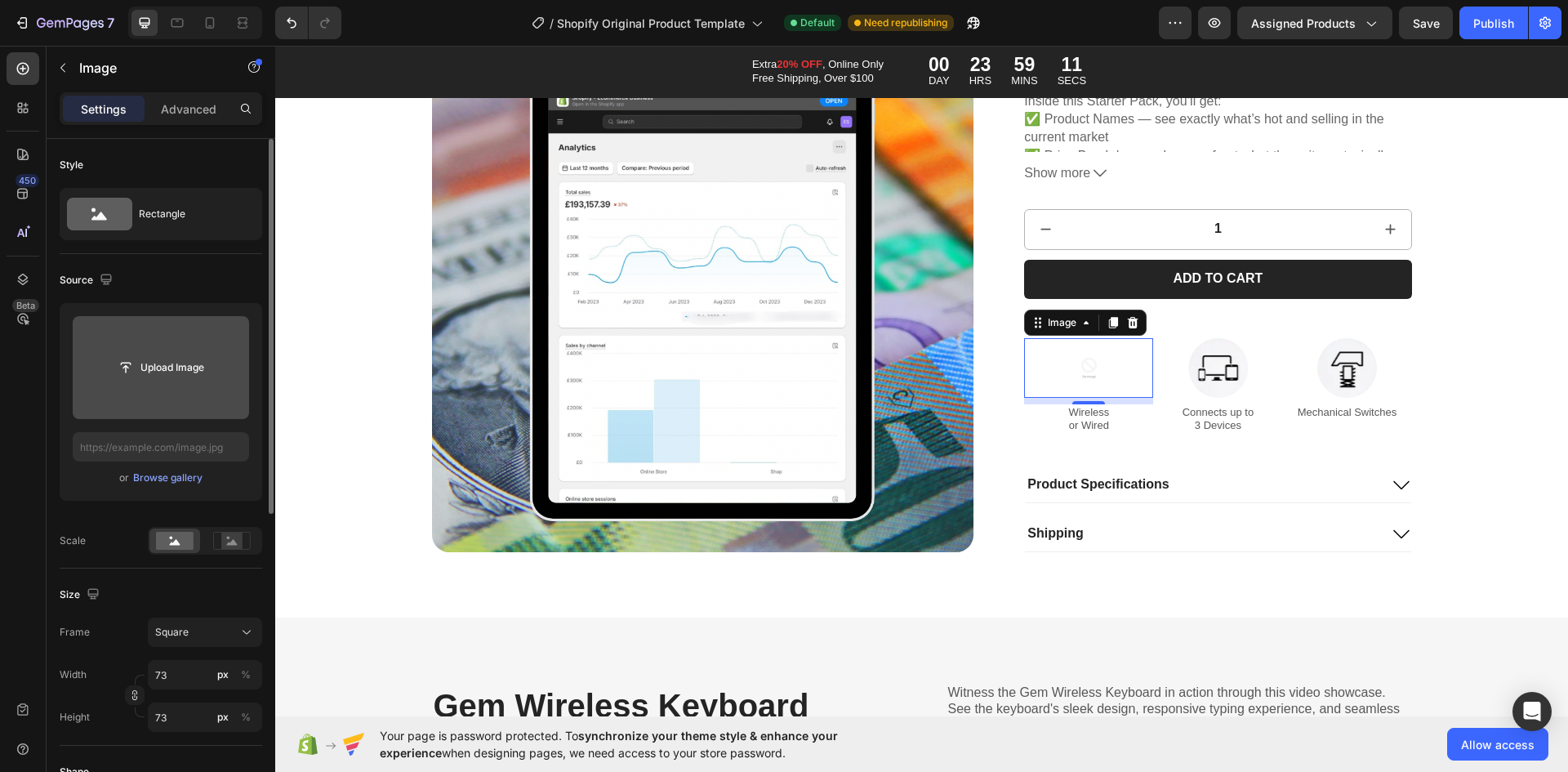
click at [190, 360] on input "file" at bounding box center [160, 368] width 113 height 28
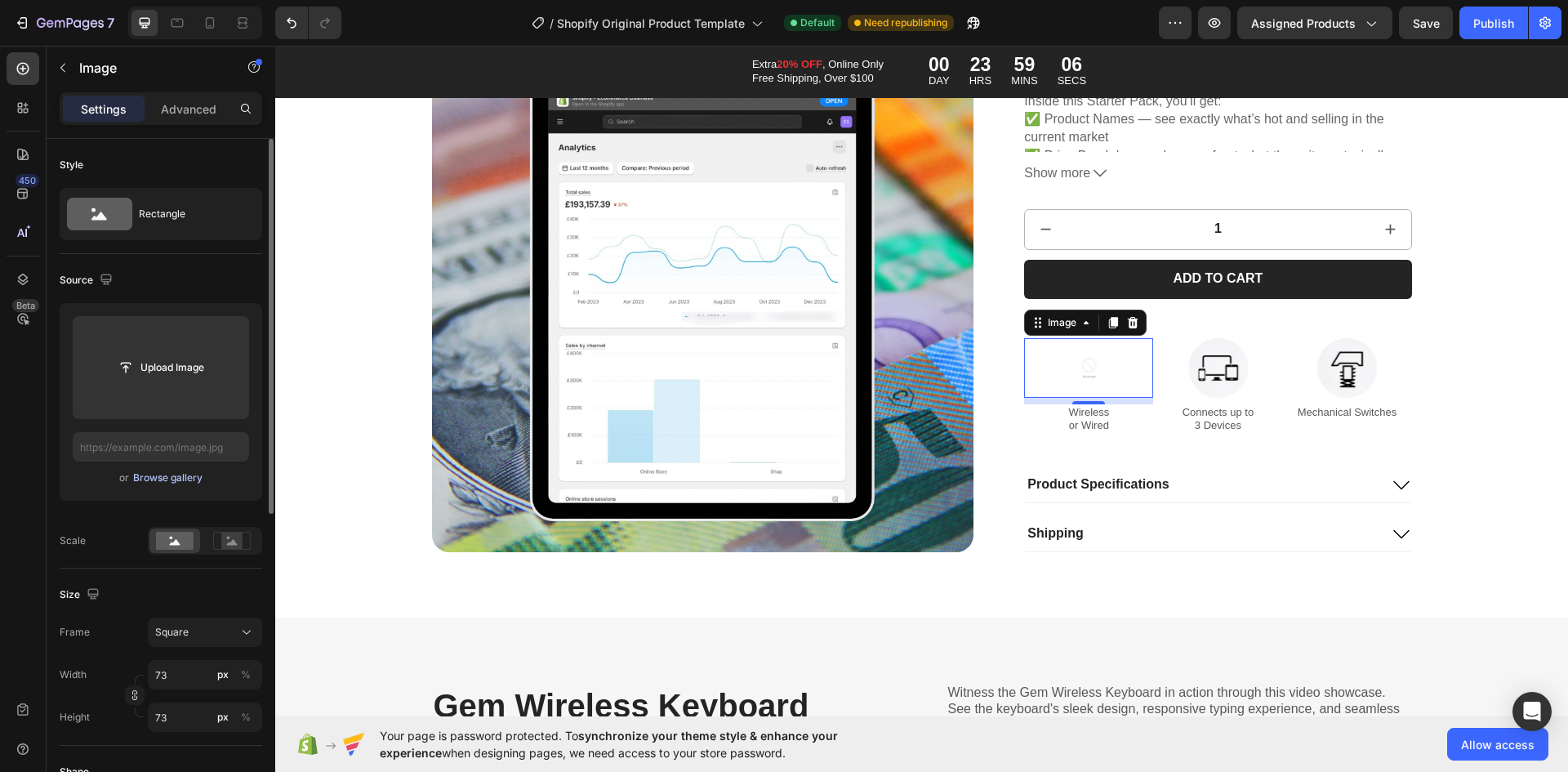
click at [189, 485] on button "Browse gallery" at bounding box center [168, 478] width 71 height 16
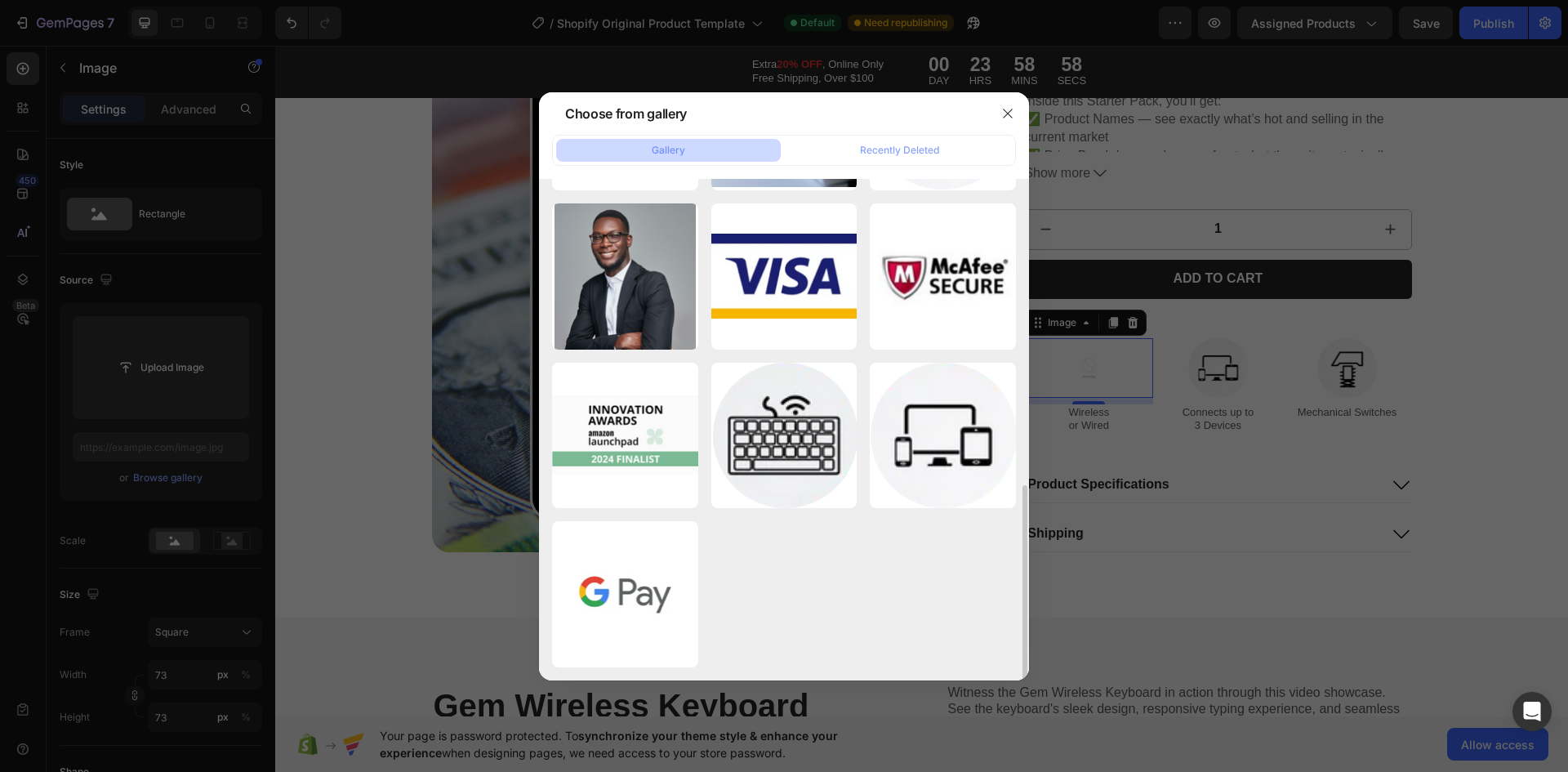
scroll to position [456, 0]
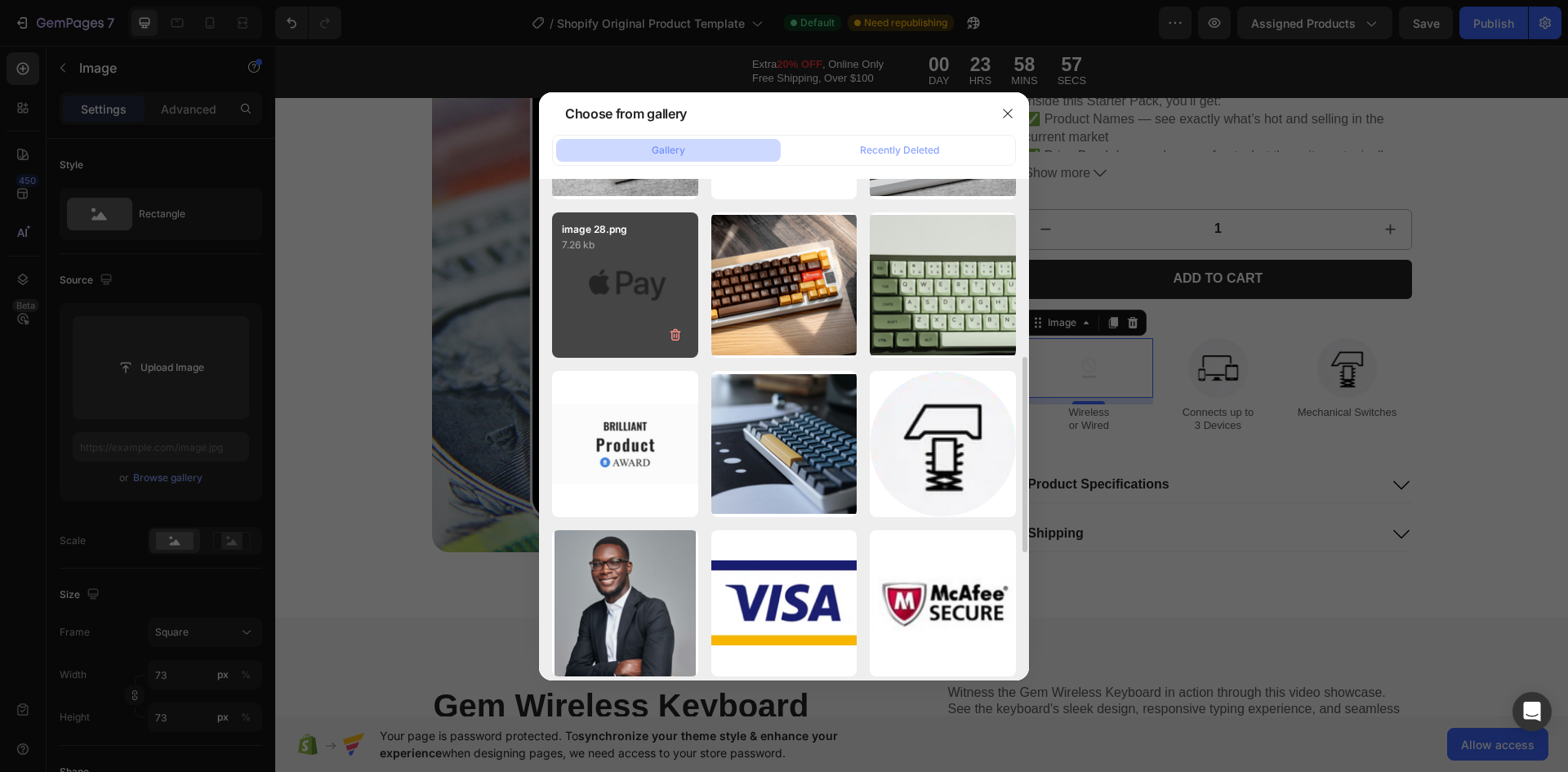
click at [610, 302] on div "image 28.png 7.26 kb" at bounding box center [625, 286] width 147 height 147
type input "[URL][DOMAIN_NAME]"
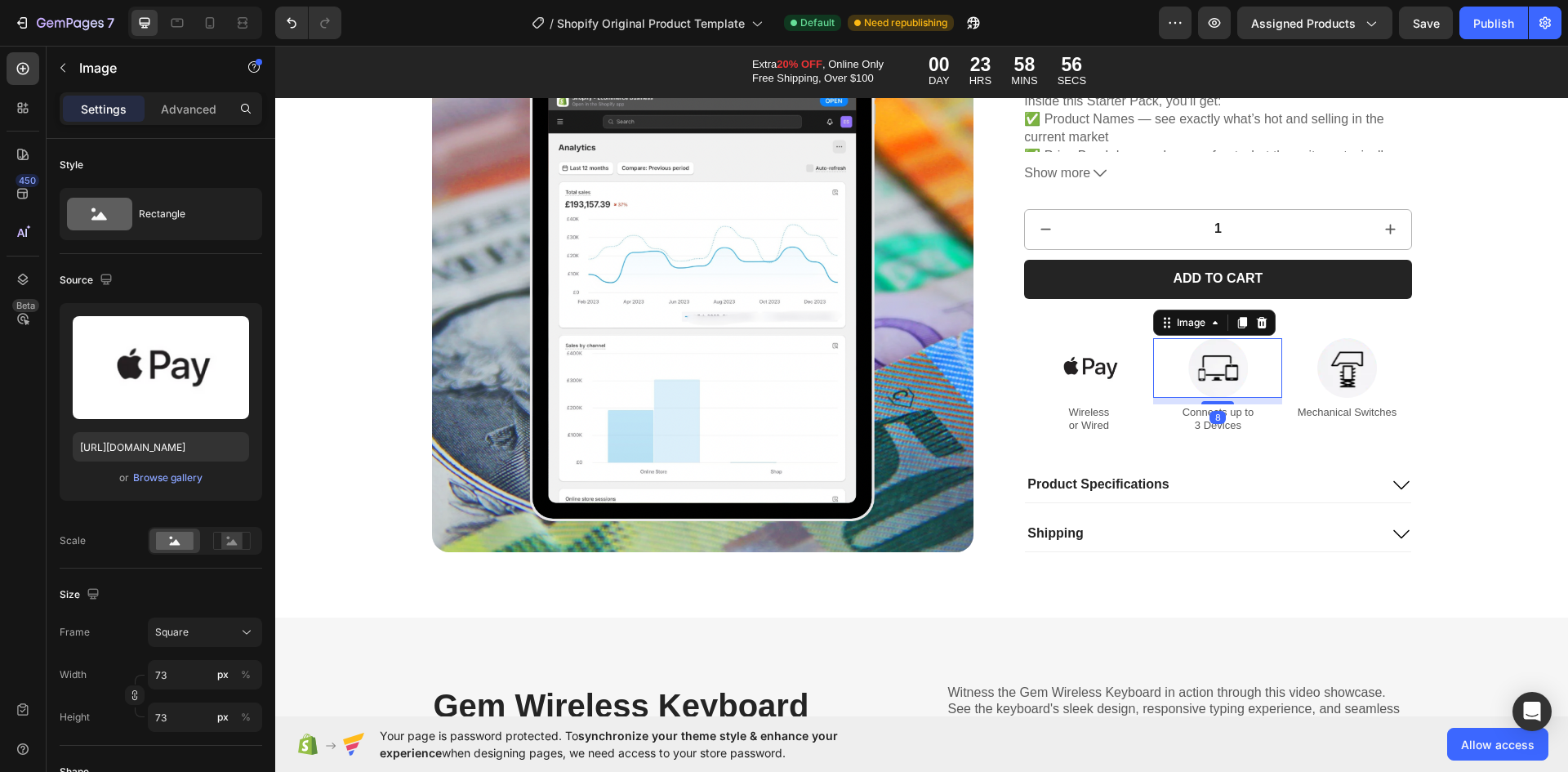
click at [1213, 372] on img at bounding box center [1219, 368] width 60 height 60
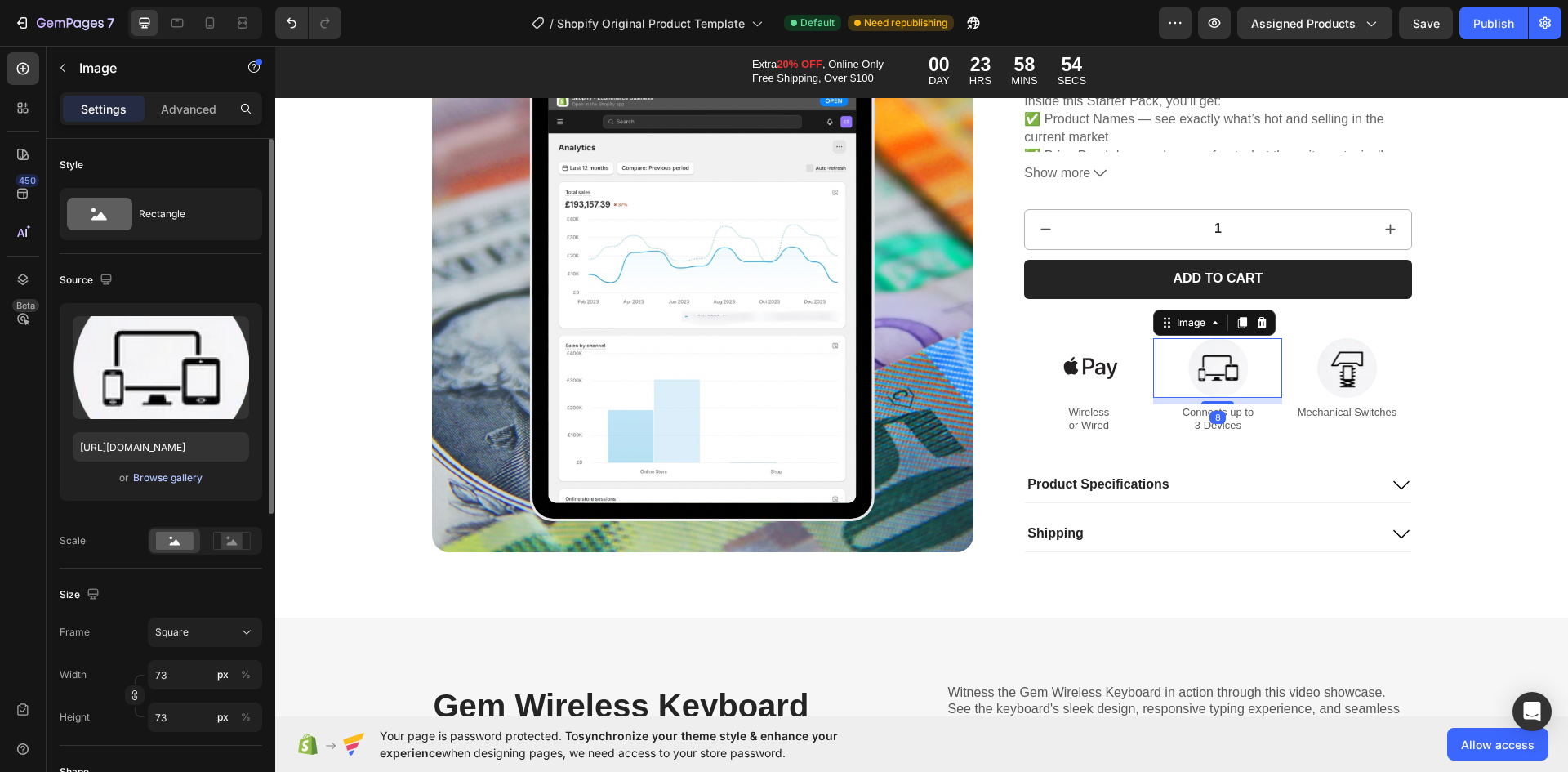
click at [200, 480] on div "Browse gallery" at bounding box center [168, 478] width 69 height 14
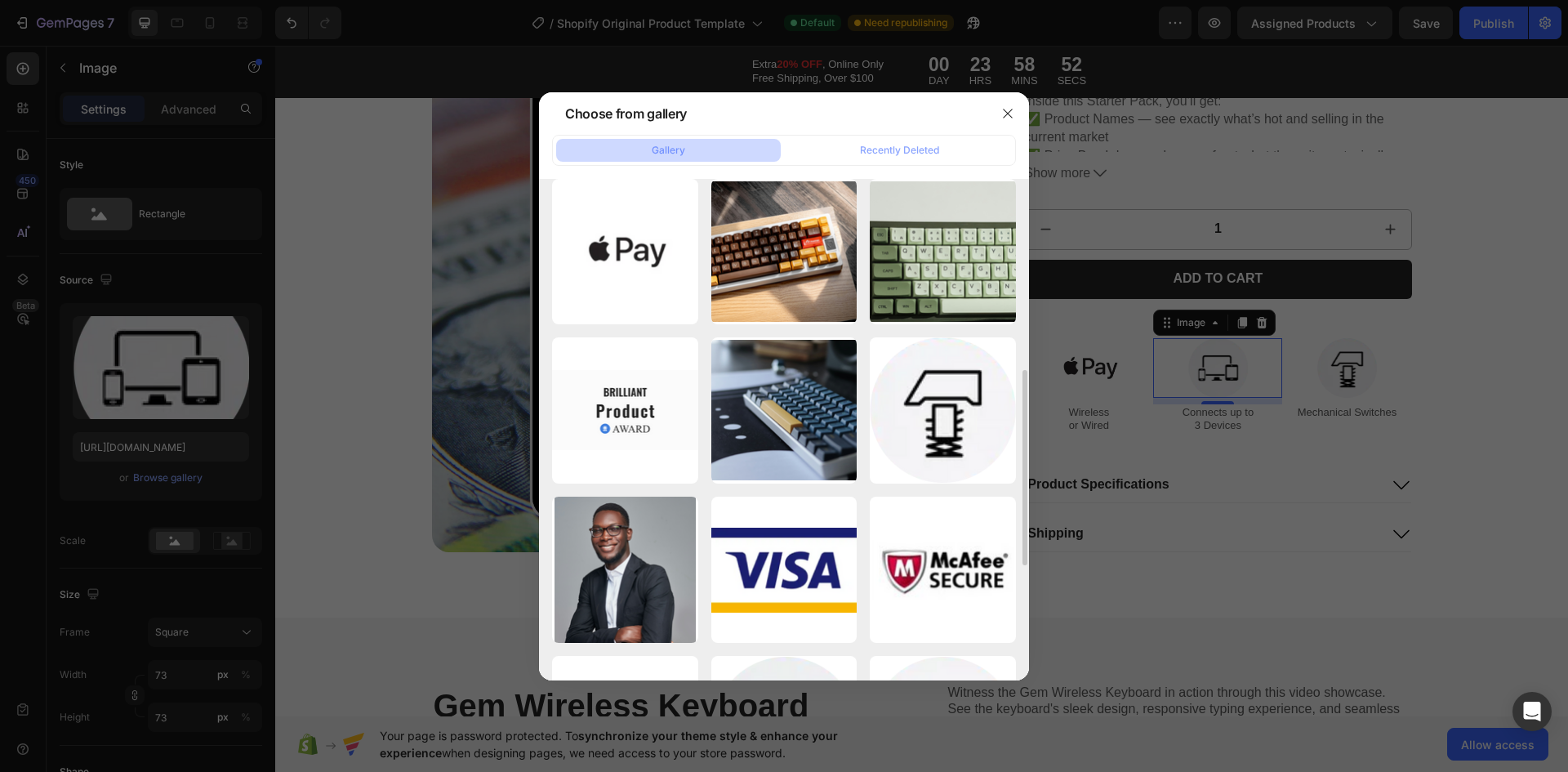
scroll to position [784, 0]
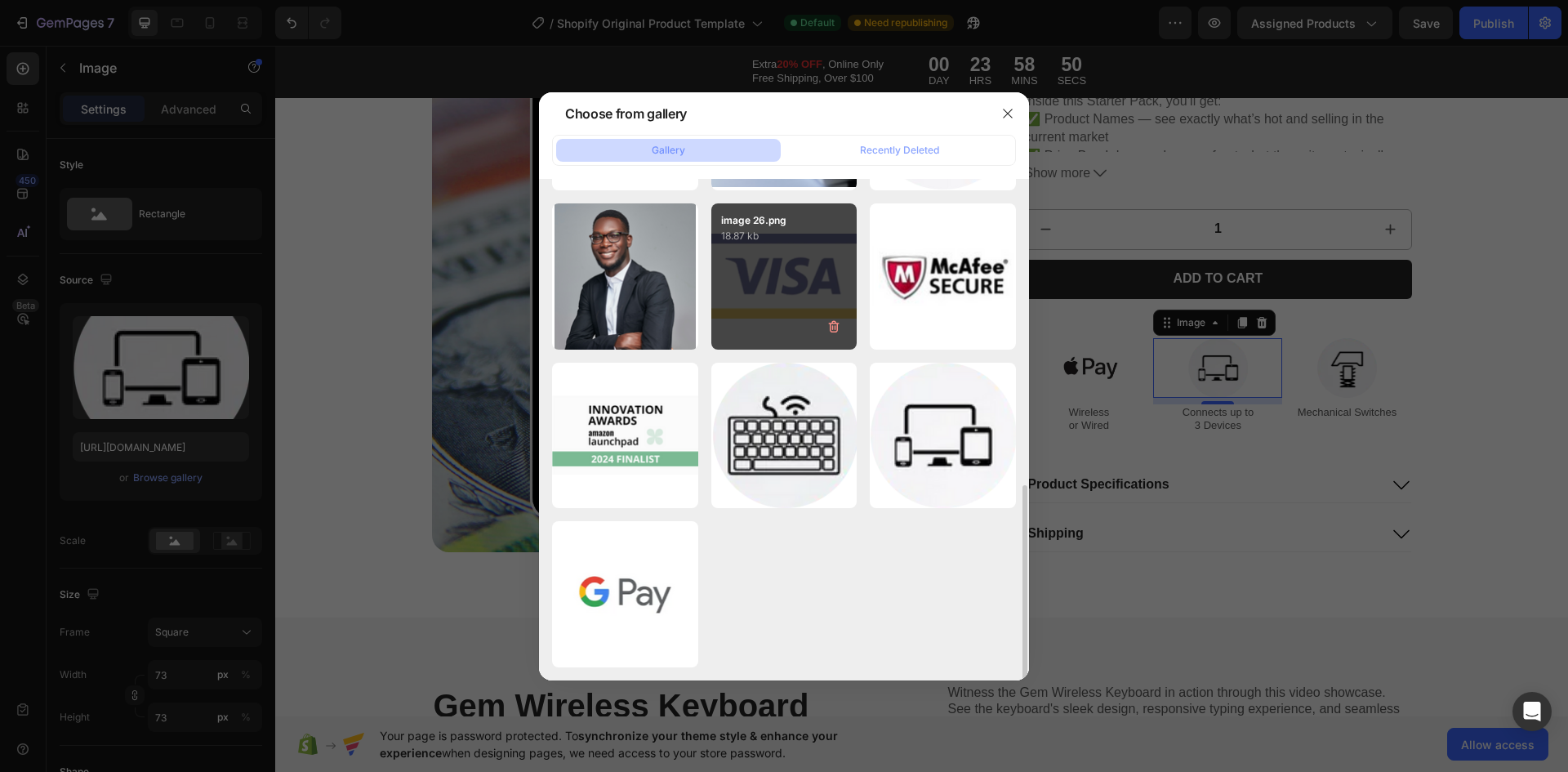
click at [770, 344] on div "image 26.png 18.87 kb" at bounding box center [784, 277] width 147 height 147
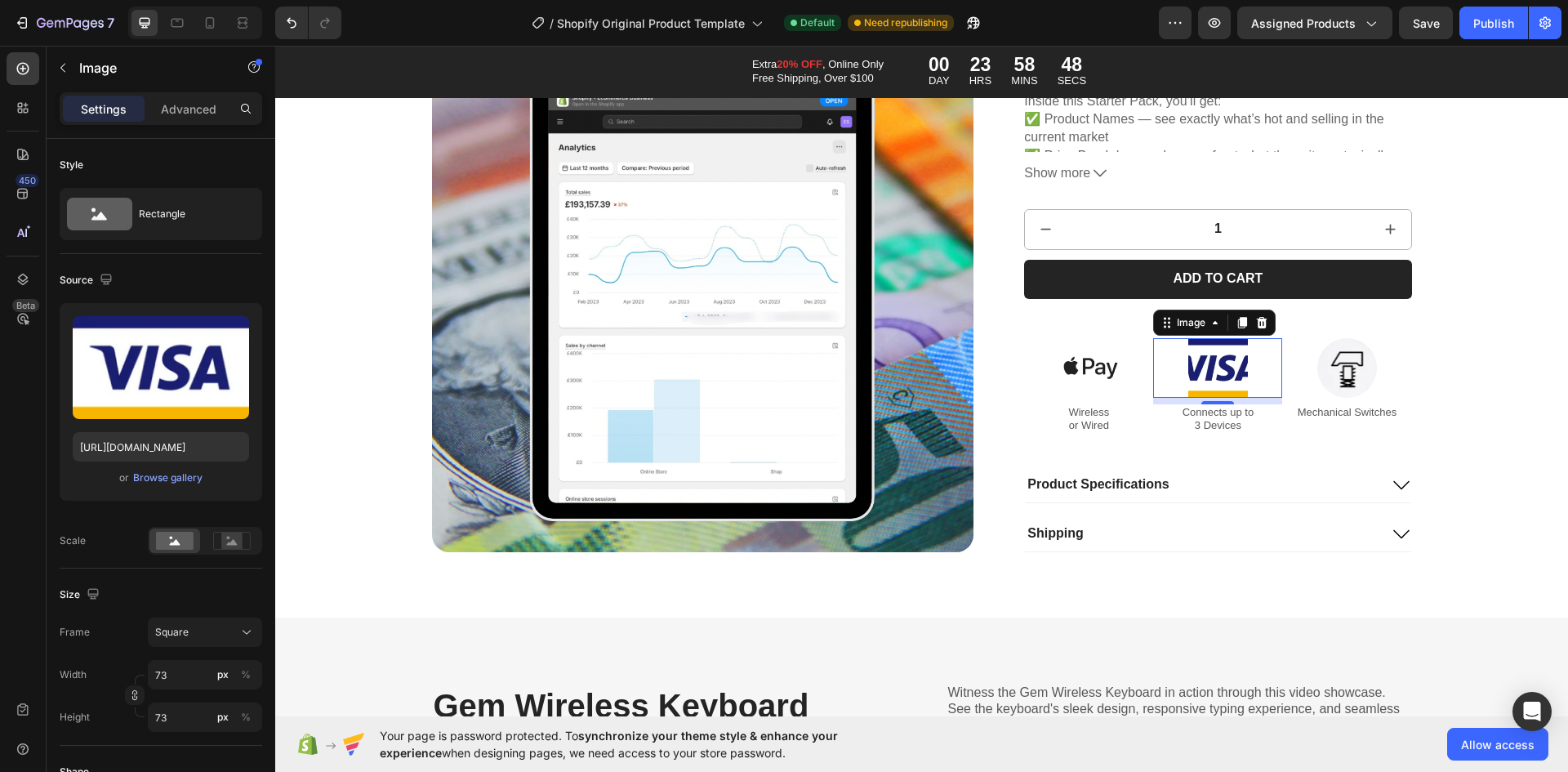
click at [1223, 372] on img at bounding box center [1219, 368] width 60 height 60
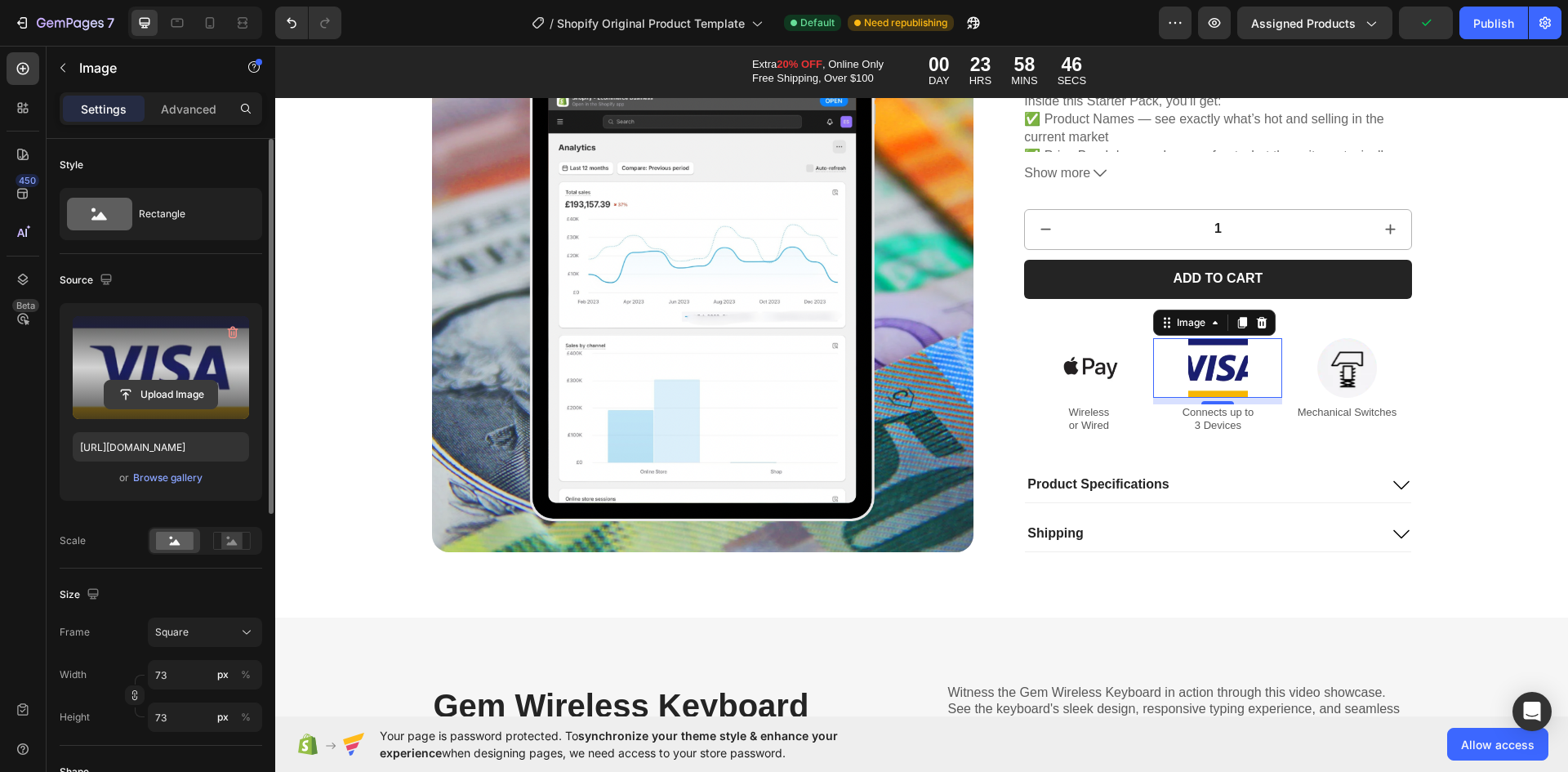
click at [179, 391] on input "file" at bounding box center [160, 394] width 113 height 28
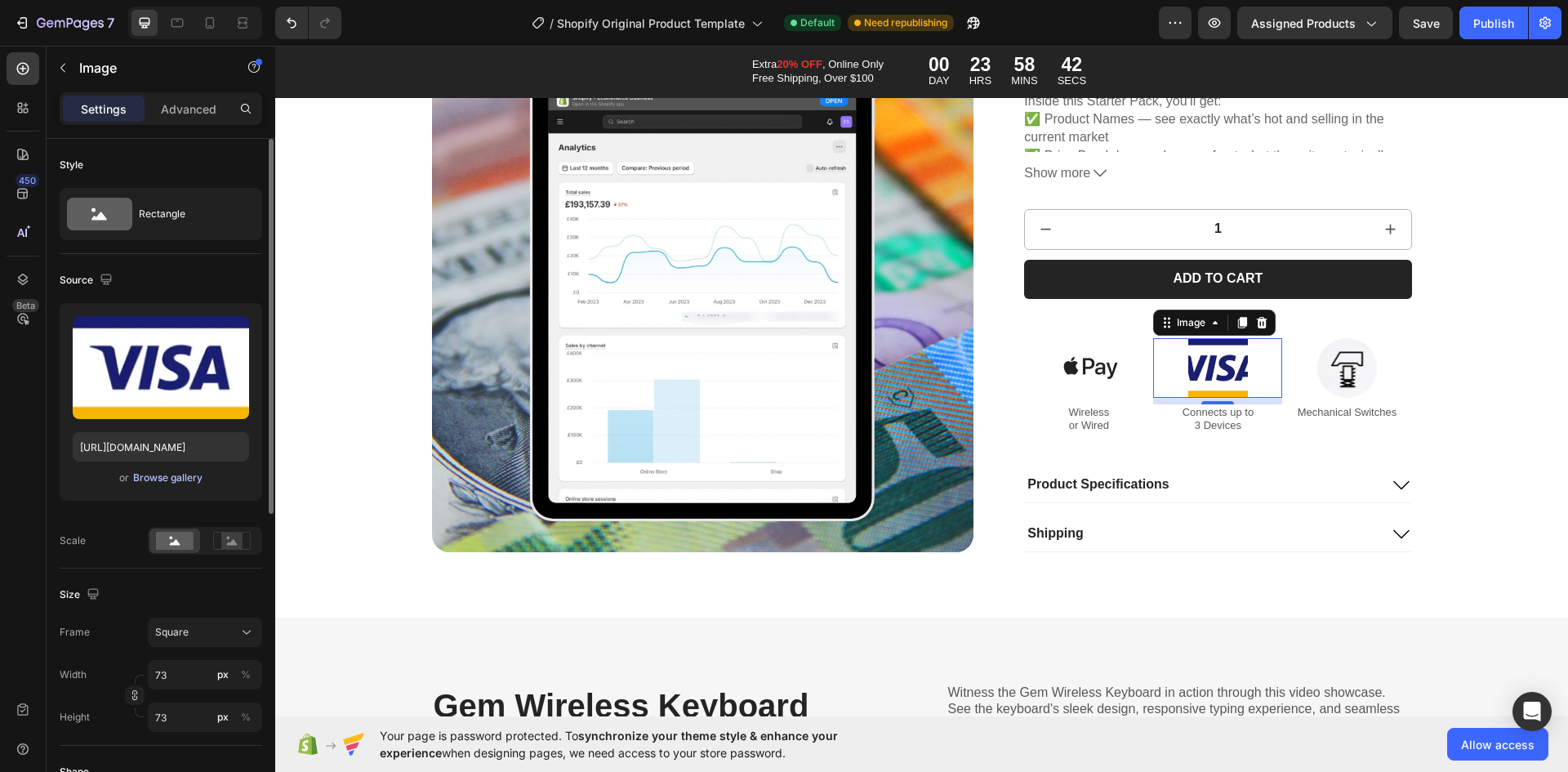
click at [157, 476] on div "Browse gallery" at bounding box center [168, 478] width 69 height 14
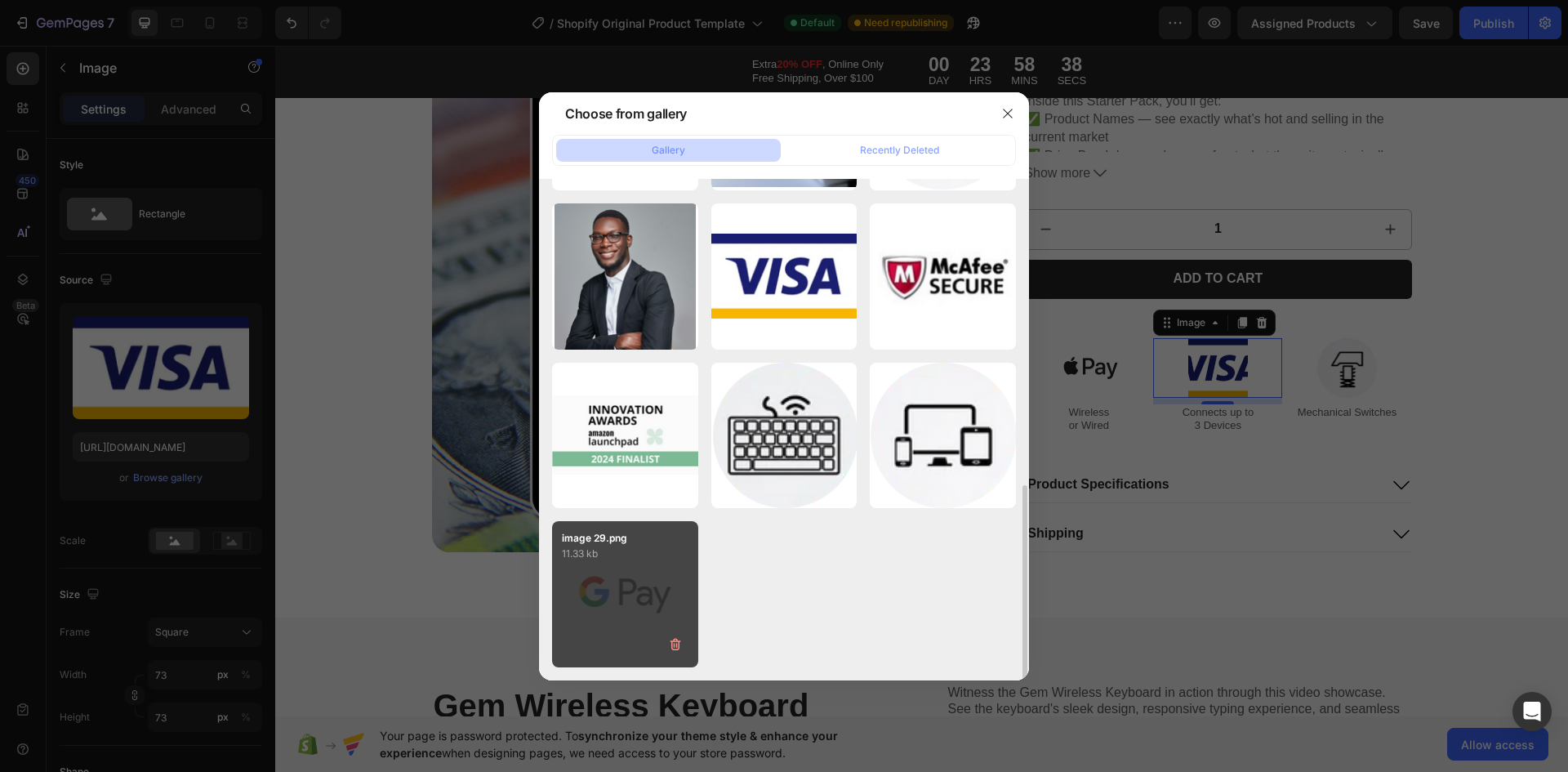
click at [647, 594] on div "image 29.png 11.33 kb" at bounding box center [625, 594] width 147 height 147
type input "[URL][DOMAIN_NAME]"
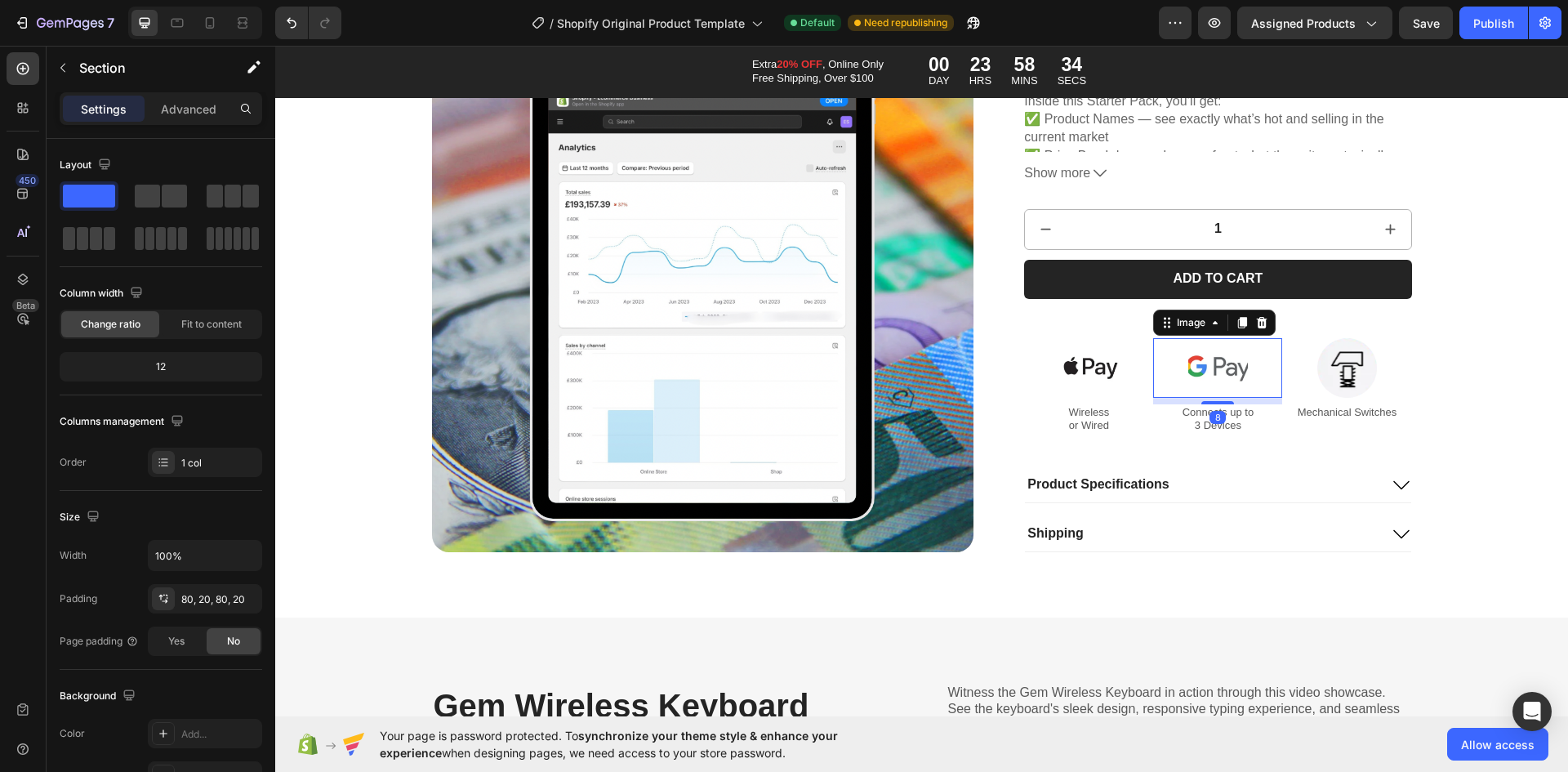
click at [1205, 373] on img at bounding box center [1219, 368] width 60 height 60
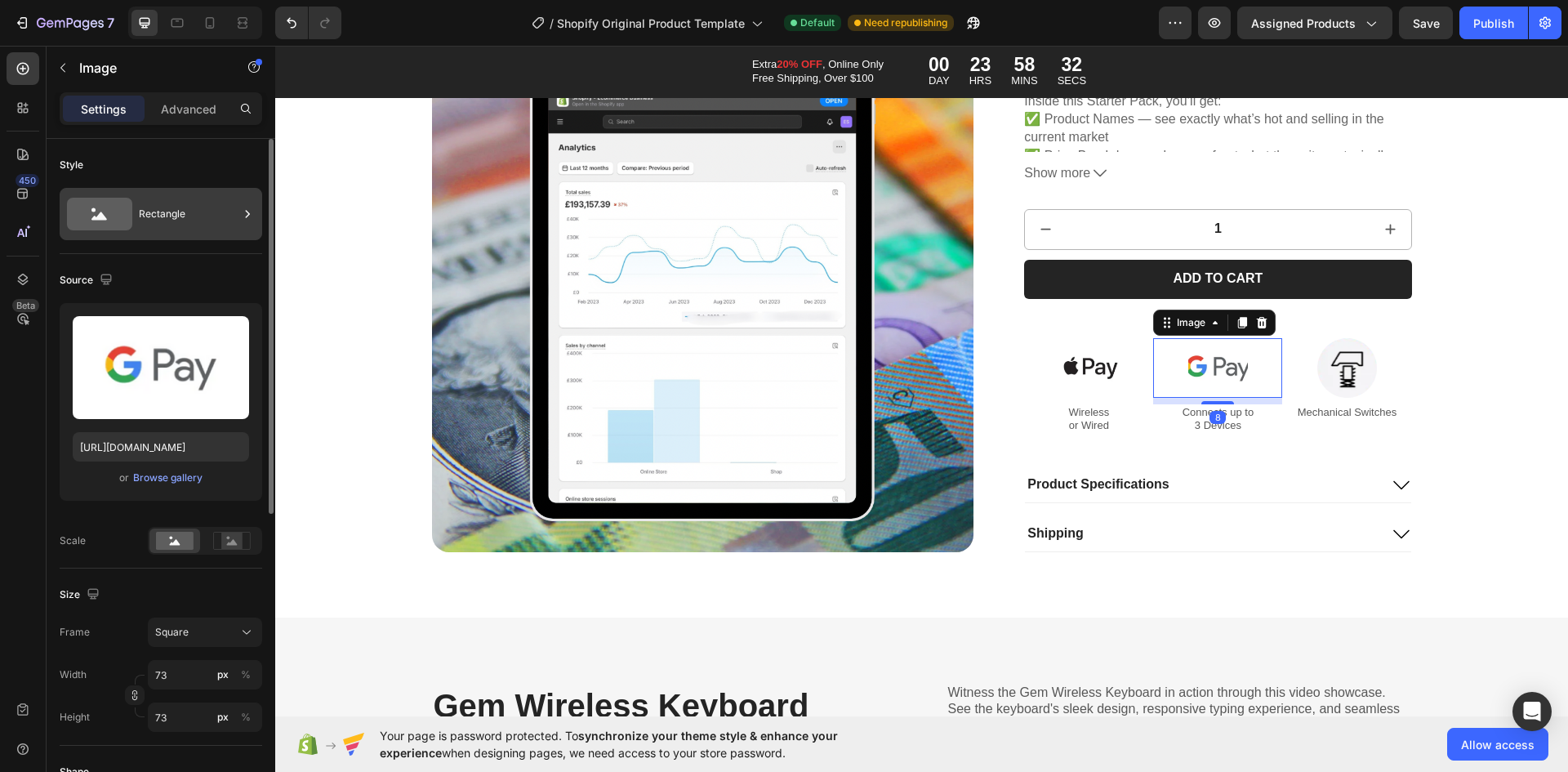
click at [199, 207] on div "Rectangle" at bounding box center [188, 213] width 99 height 38
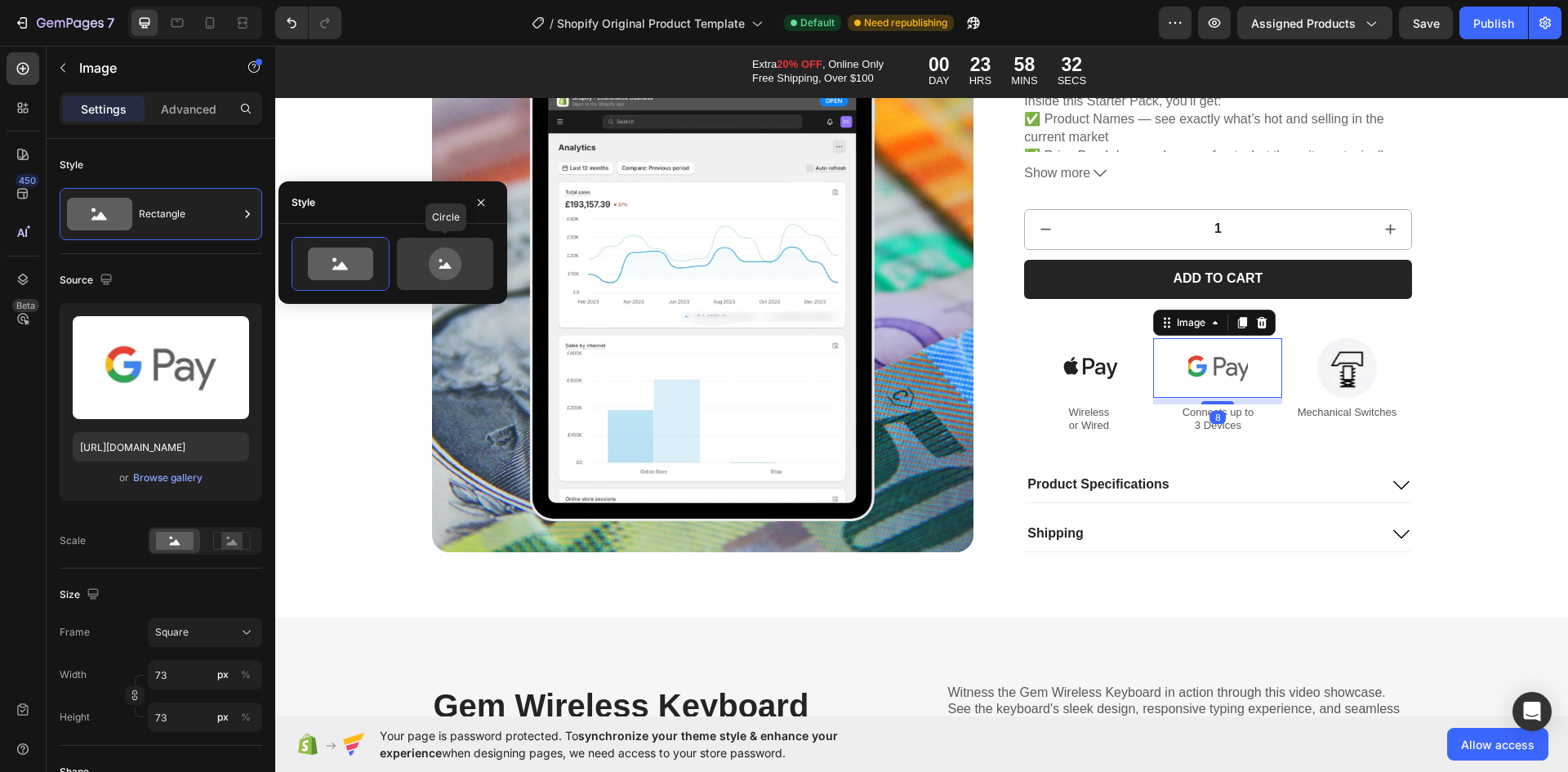
click at [420, 253] on icon at bounding box center [446, 263] width 77 height 33
type input "80"
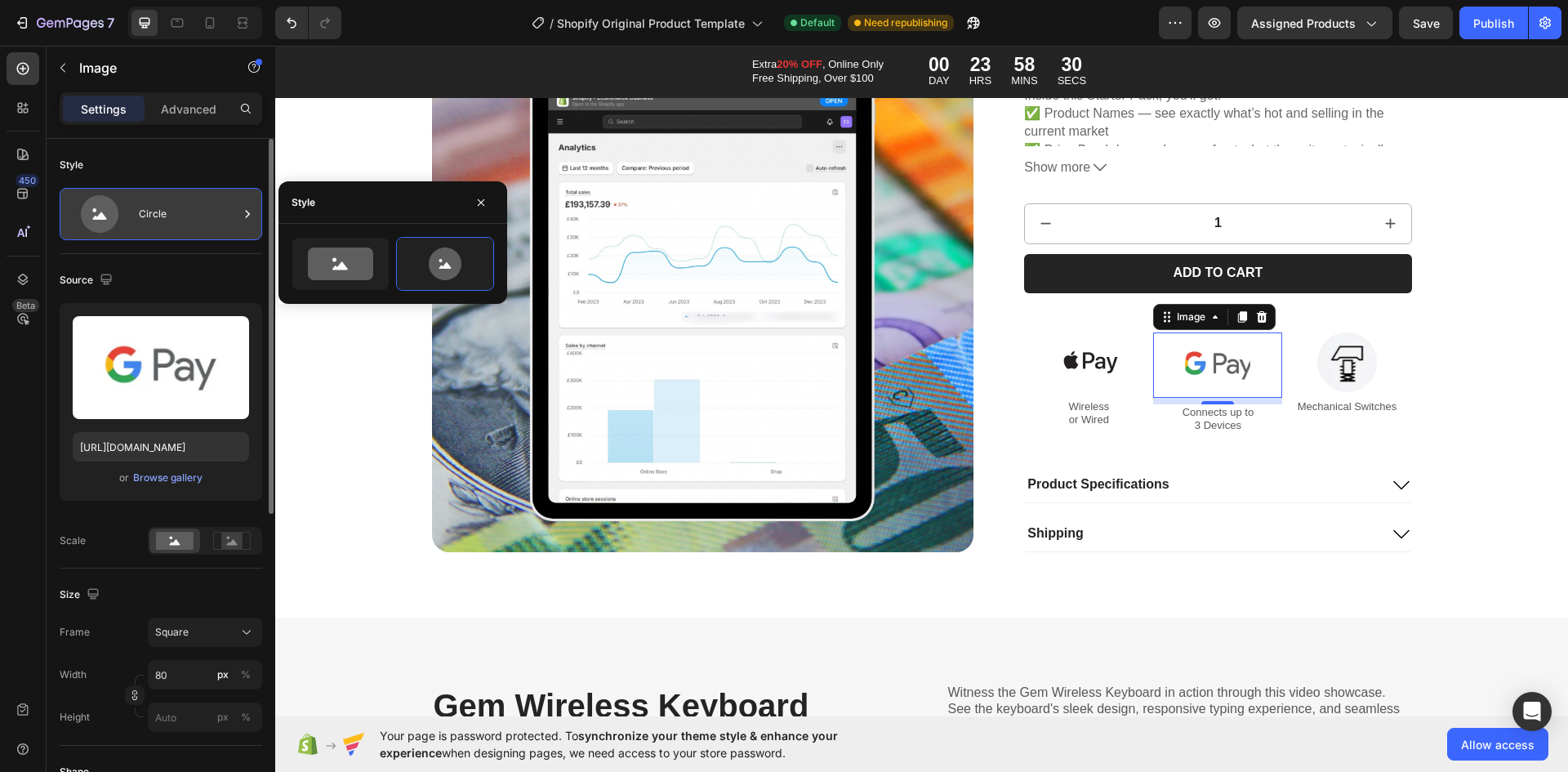
click at [220, 213] on div "Circle" at bounding box center [188, 213] width 99 height 38
click at [219, 213] on div "Circle" at bounding box center [188, 213] width 99 height 38
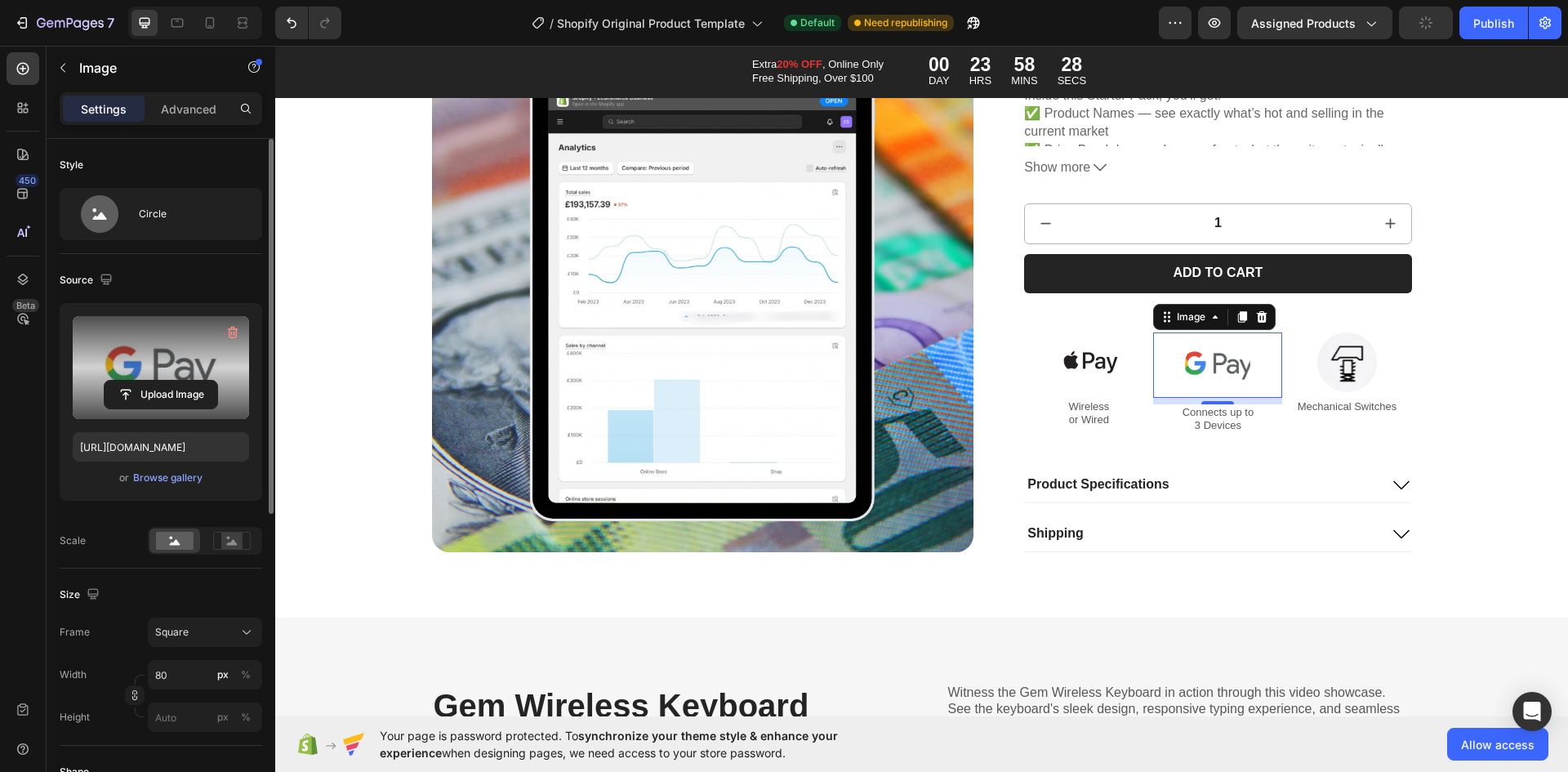
click at [203, 354] on label at bounding box center [160, 368] width 177 height 103
click at [203, 380] on input "file" at bounding box center [160, 394] width 113 height 28
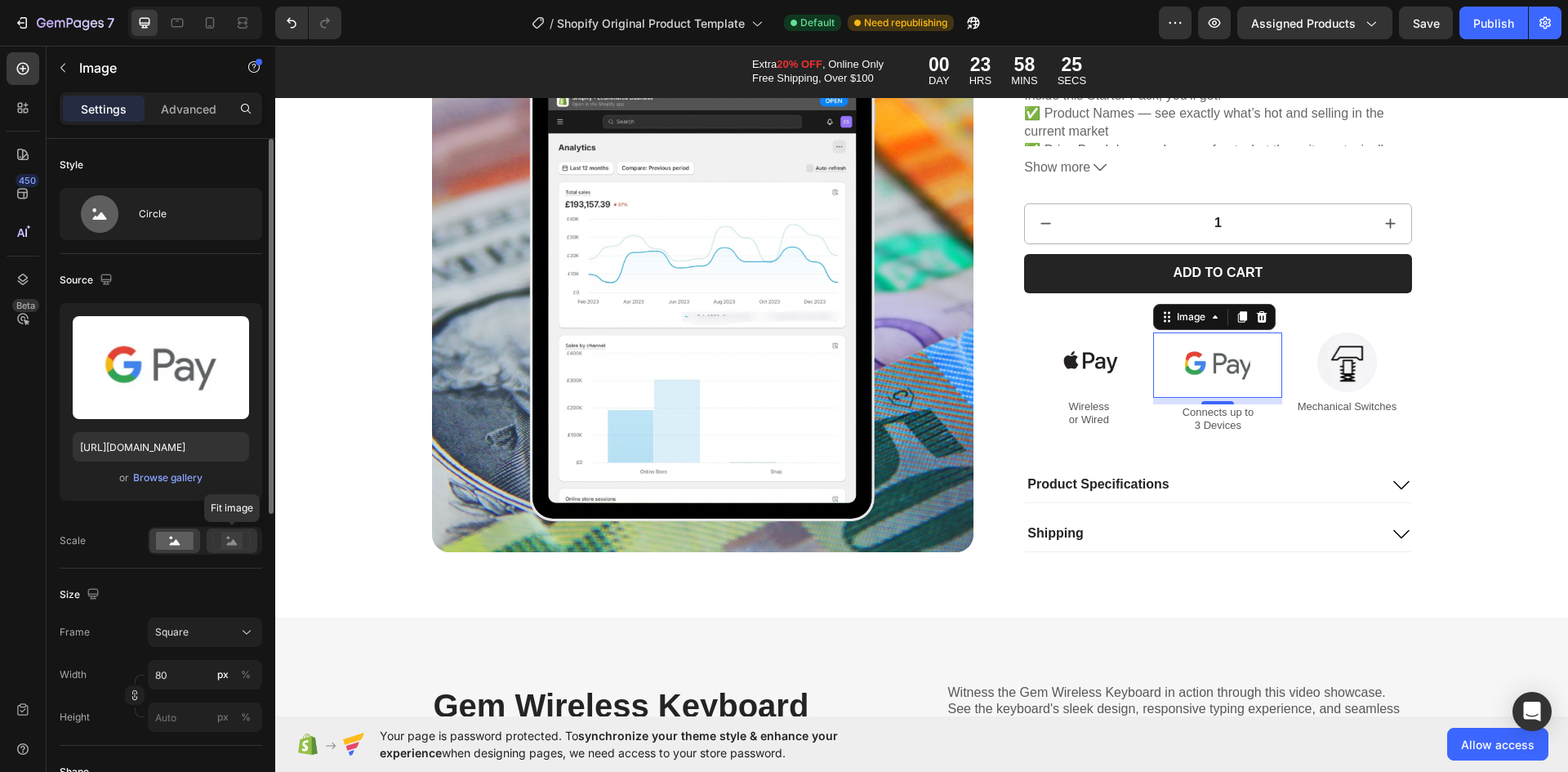
click at [234, 543] on icon at bounding box center [232, 542] width 11 height 6
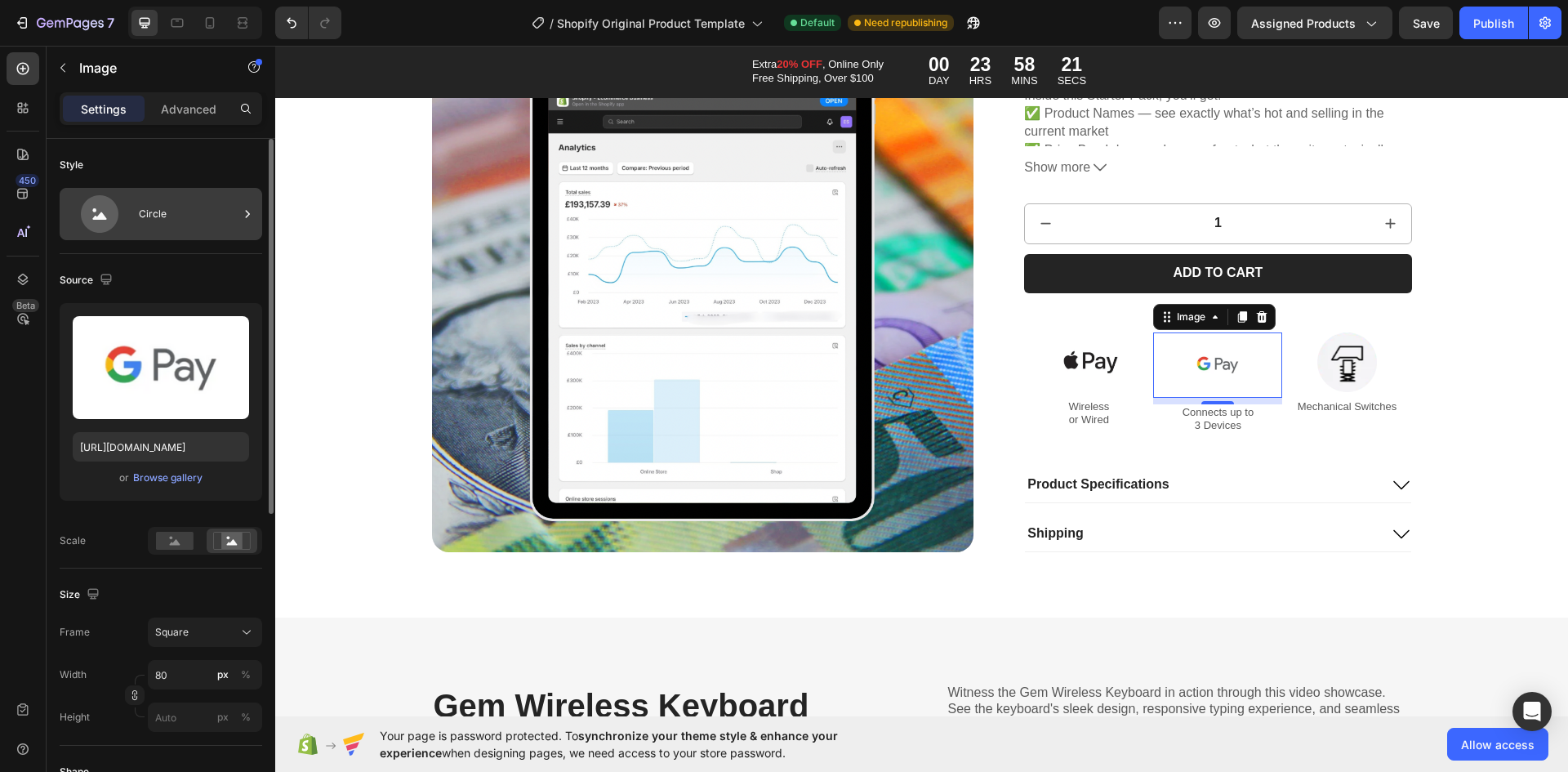
click at [232, 226] on div "Circle" at bounding box center [188, 213] width 99 height 38
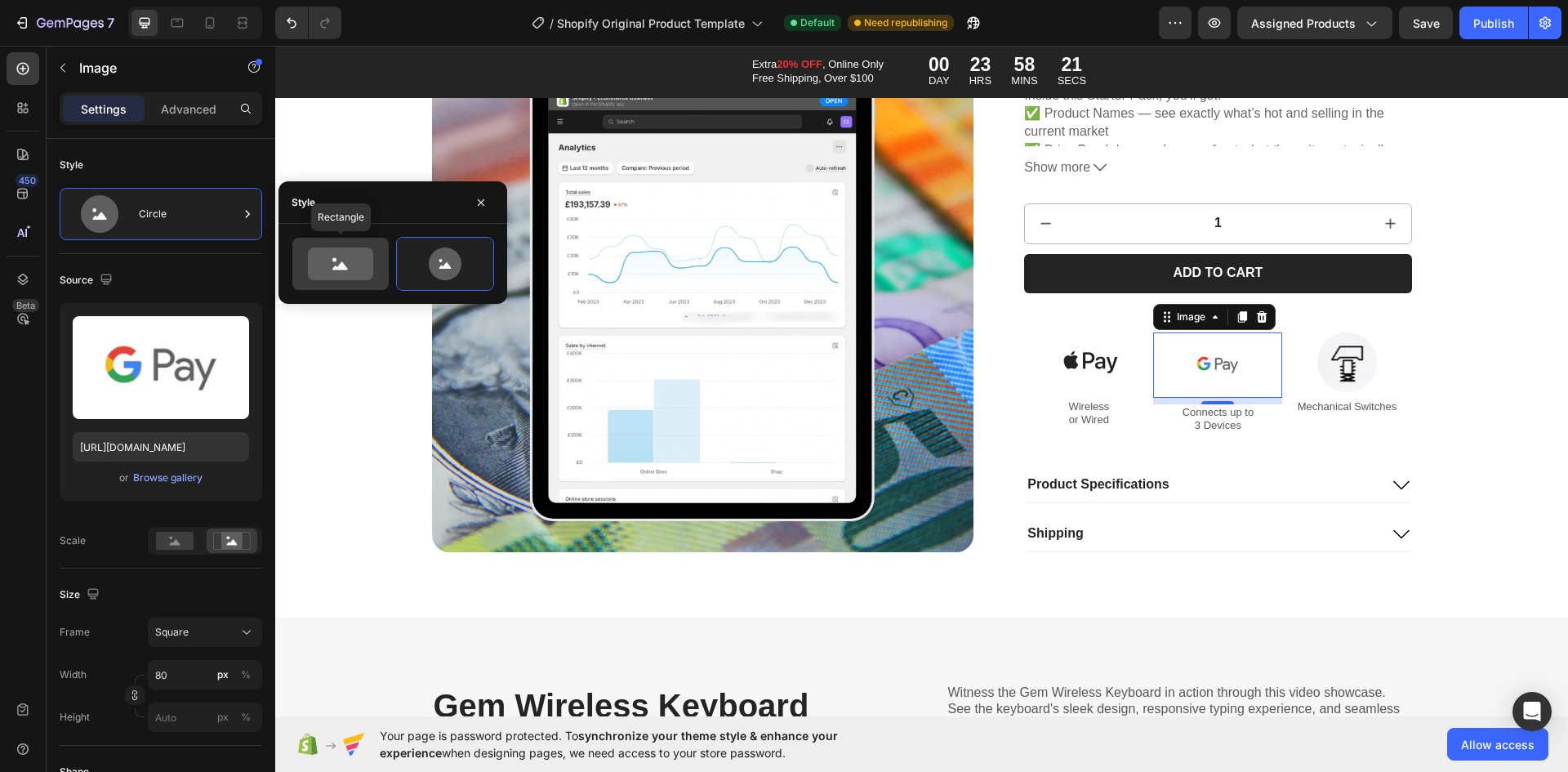
click at [333, 261] on icon at bounding box center [341, 263] width 66 height 33
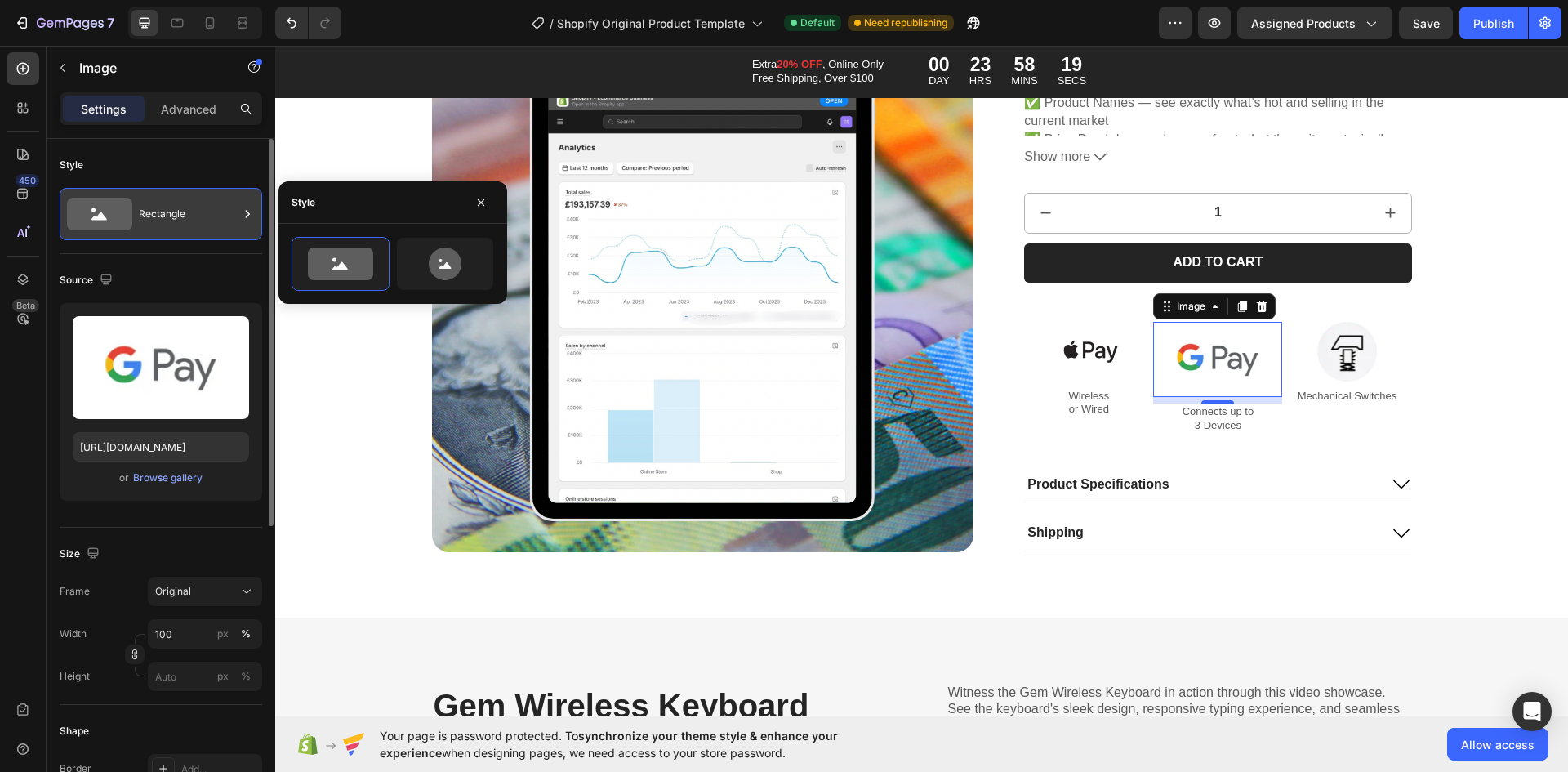
click at [153, 215] on div "Rectangle" at bounding box center [188, 213] width 99 height 38
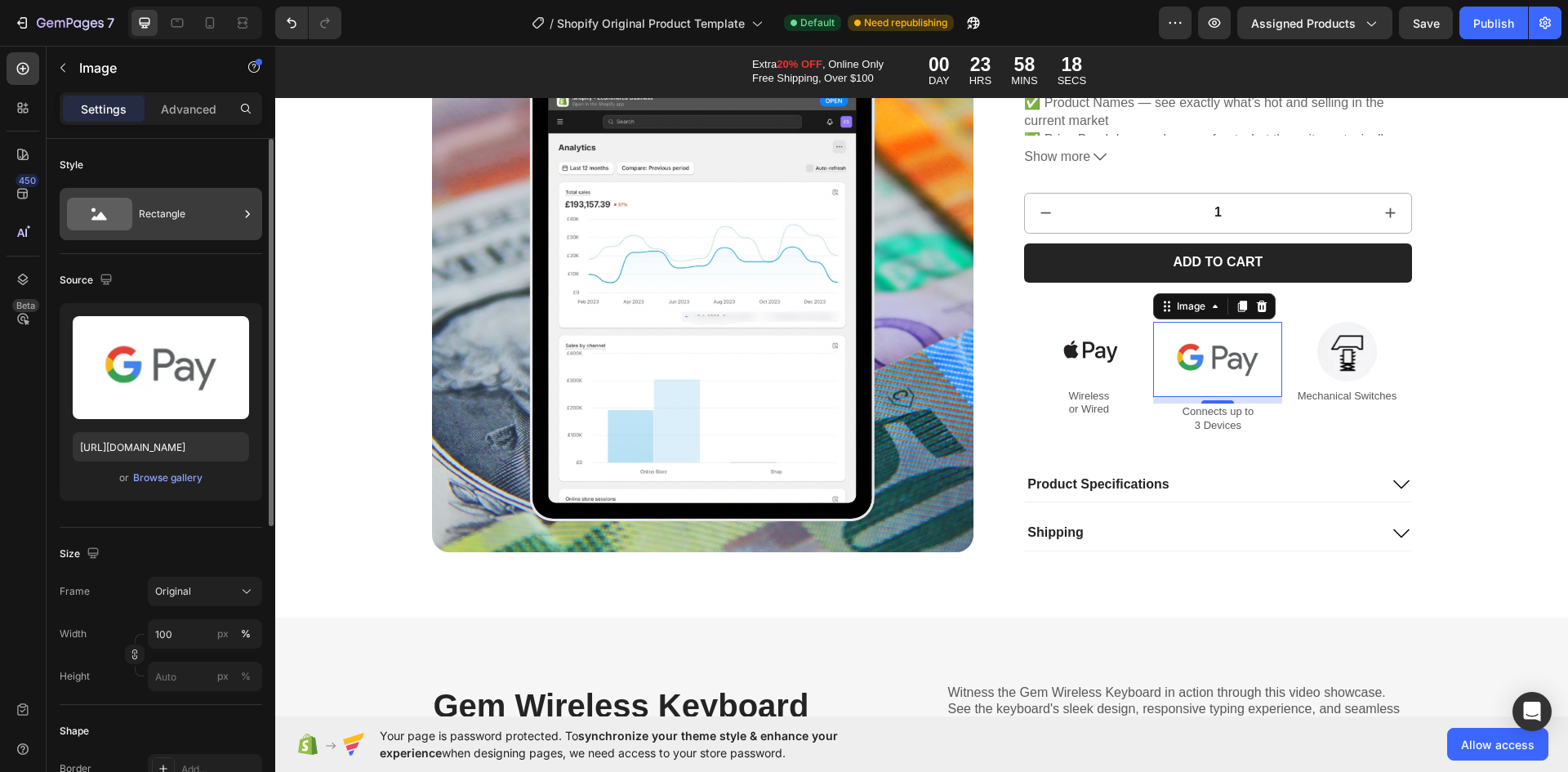
click at [198, 220] on div "Rectangle" at bounding box center [188, 213] width 99 height 38
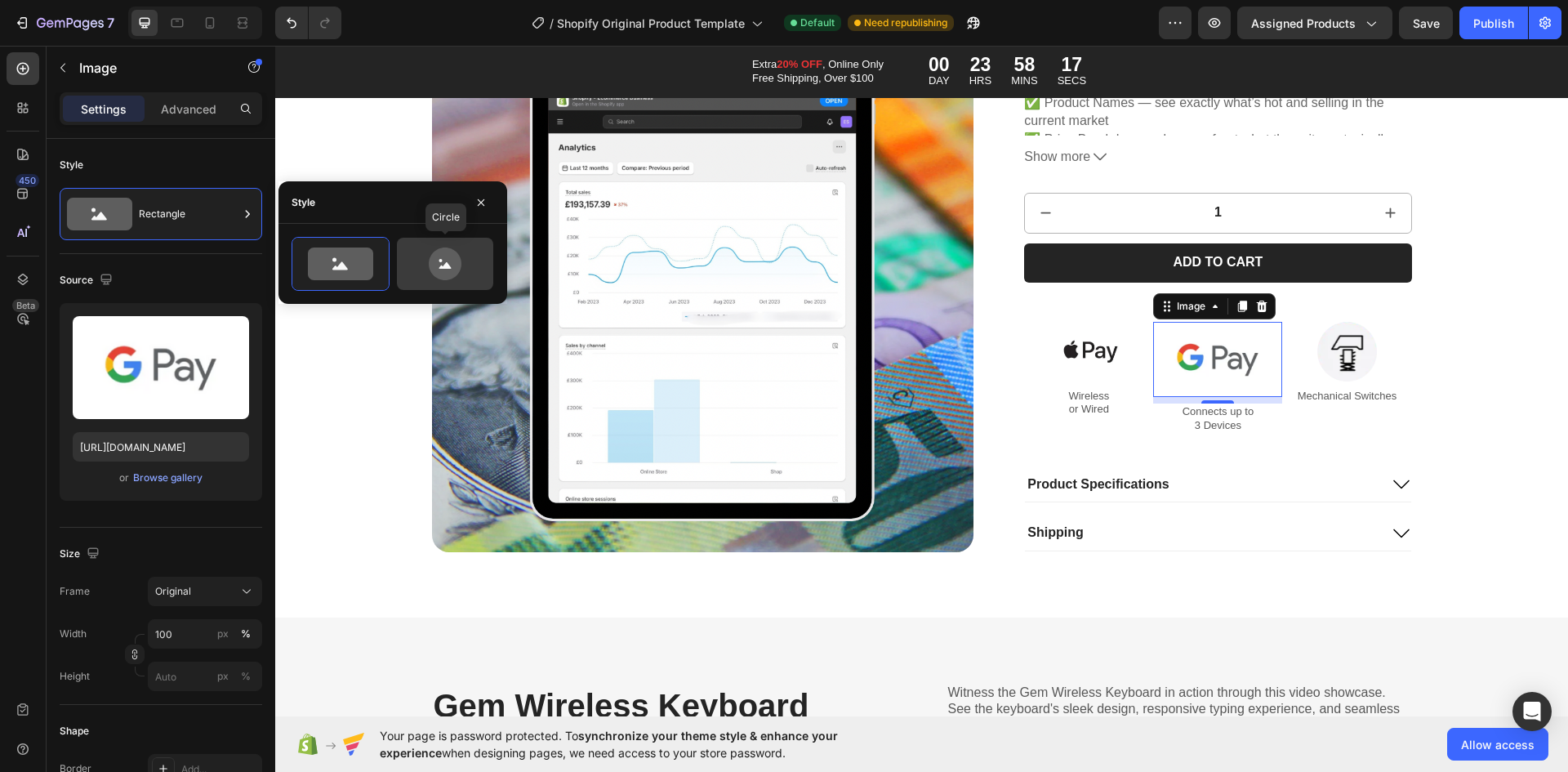
click at [433, 253] on icon at bounding box center [445, 263] width 33 height 33
type input "80"
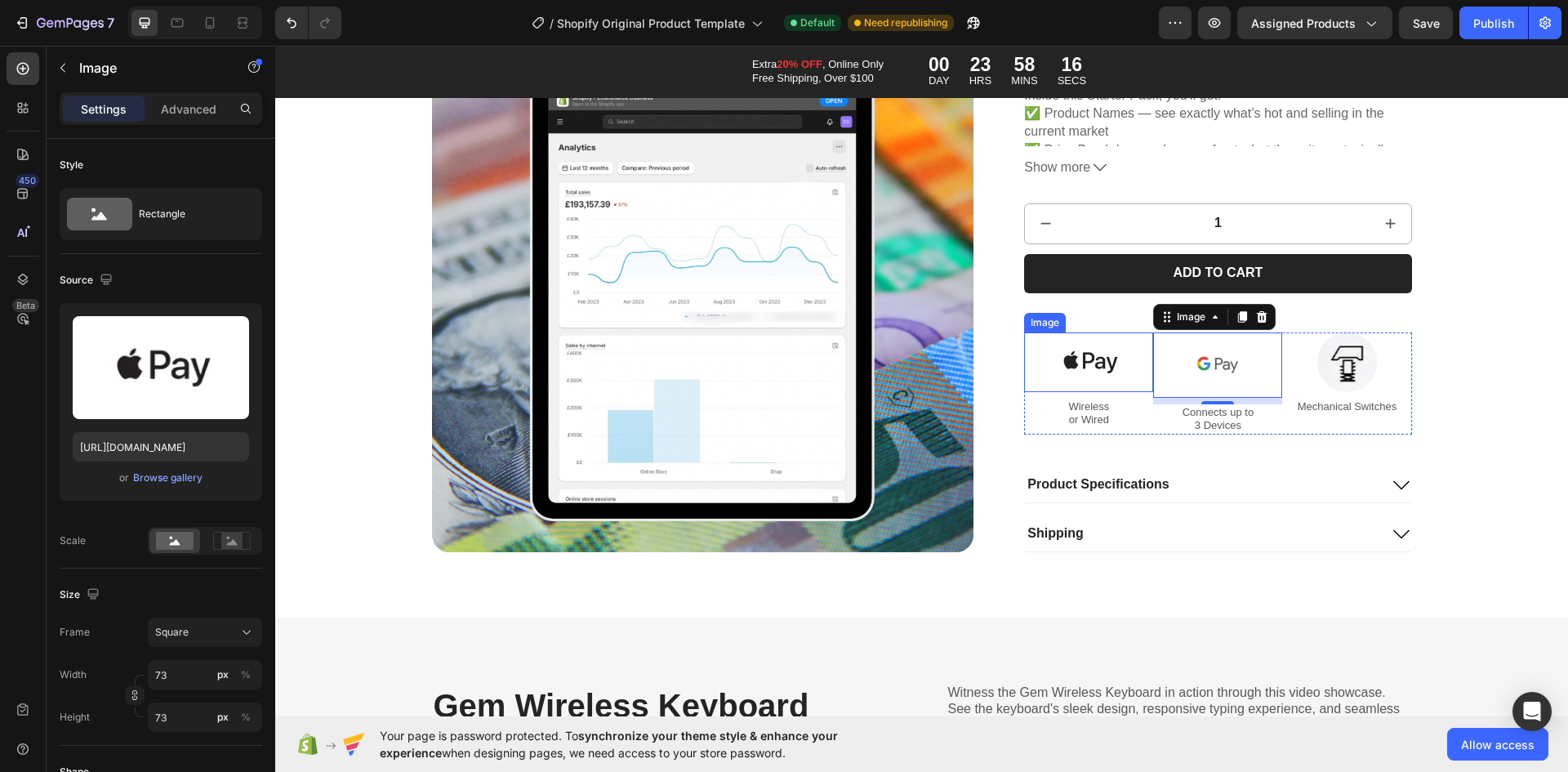
click at [1077, 348] on img at bounding box center [1089, 362] width 60 height 60
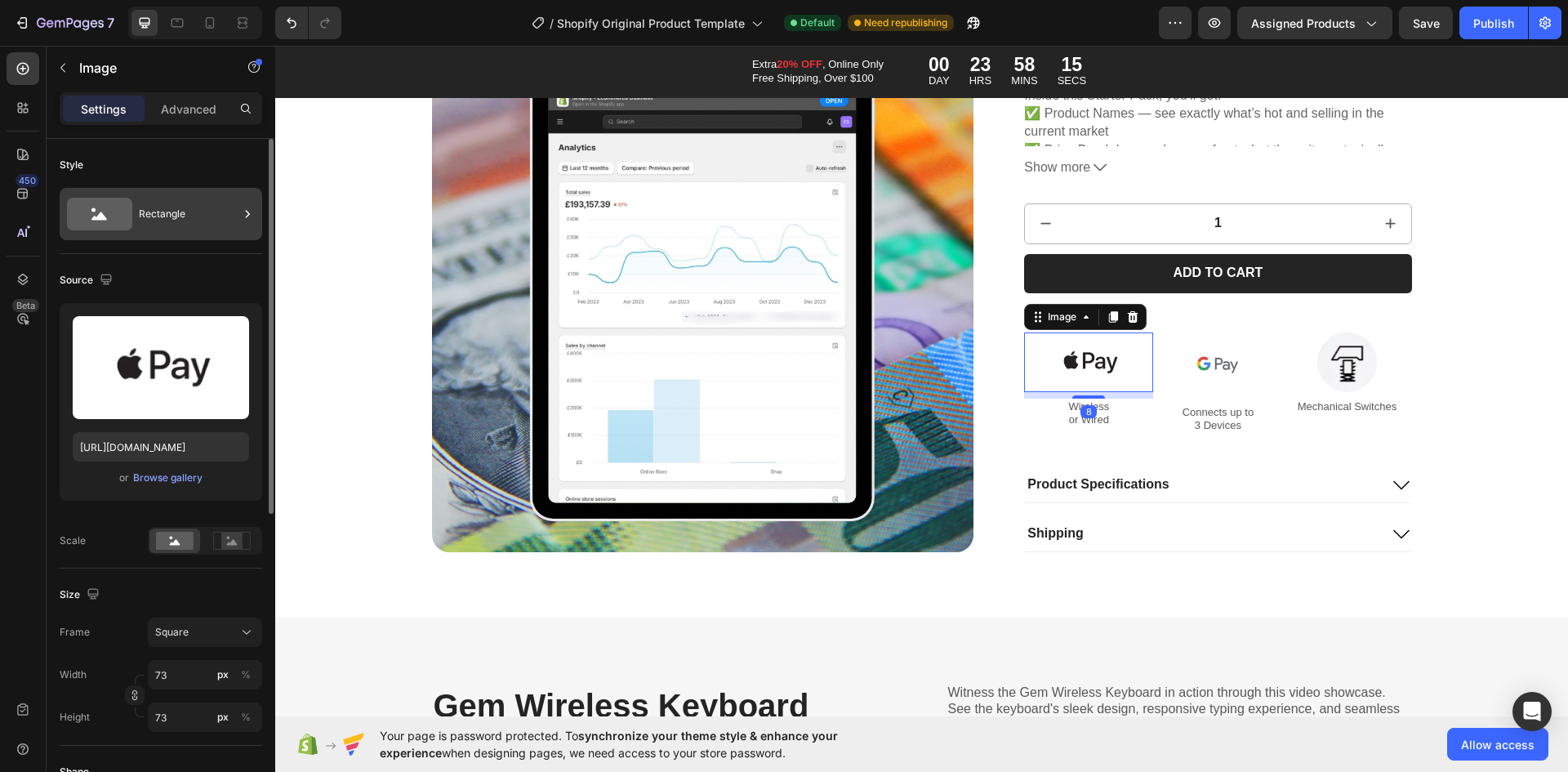
click at [136, 206] on div "Rectangle" at bounding box center [161, 214] width 203 height 52
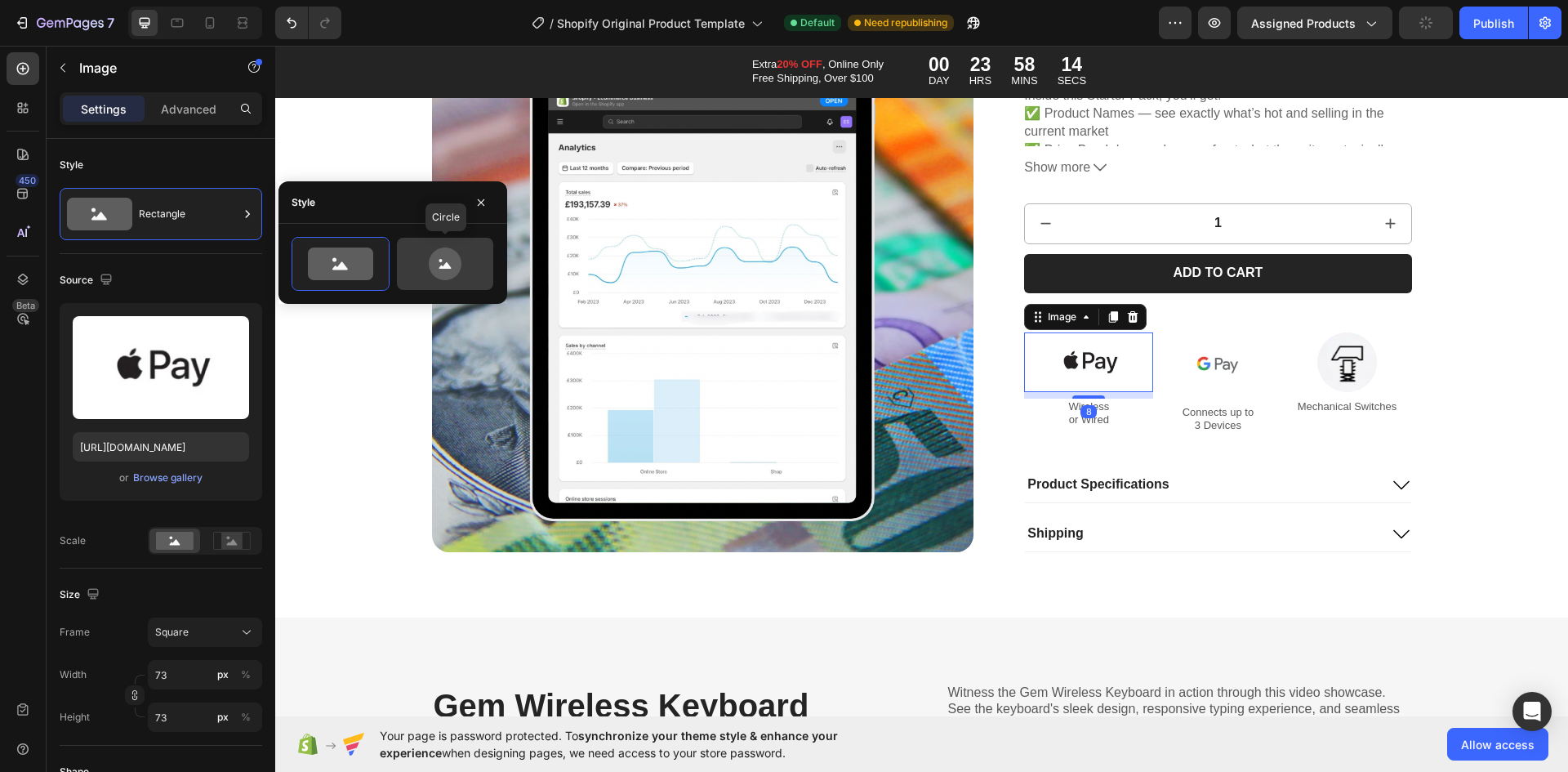
click at [421, 248] on icon at bounding box center [446, 263] width 77 height 33
type input "80"
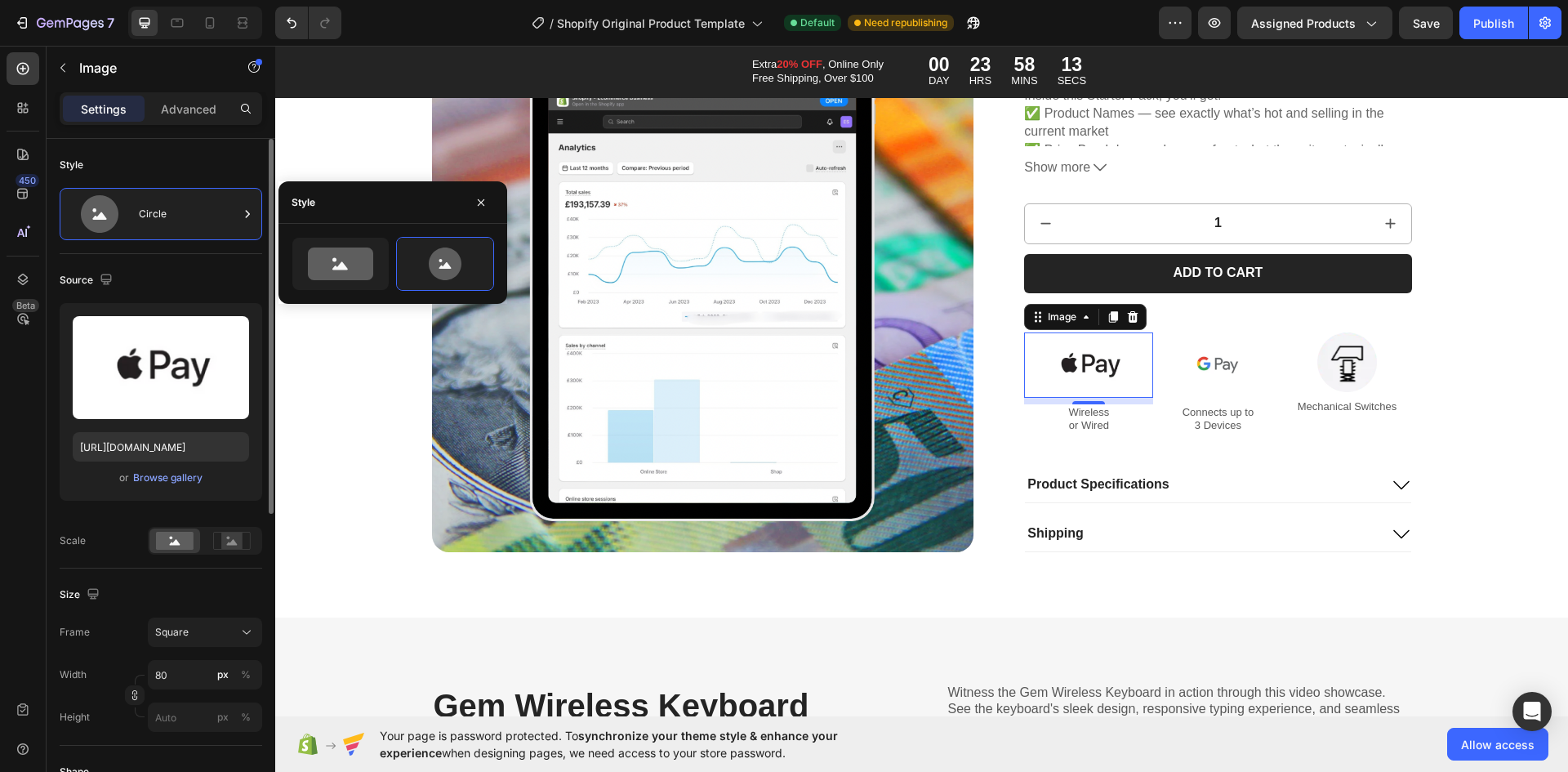
click at [229, 555] on div at bounding box center [205, 540] width 115 height 28
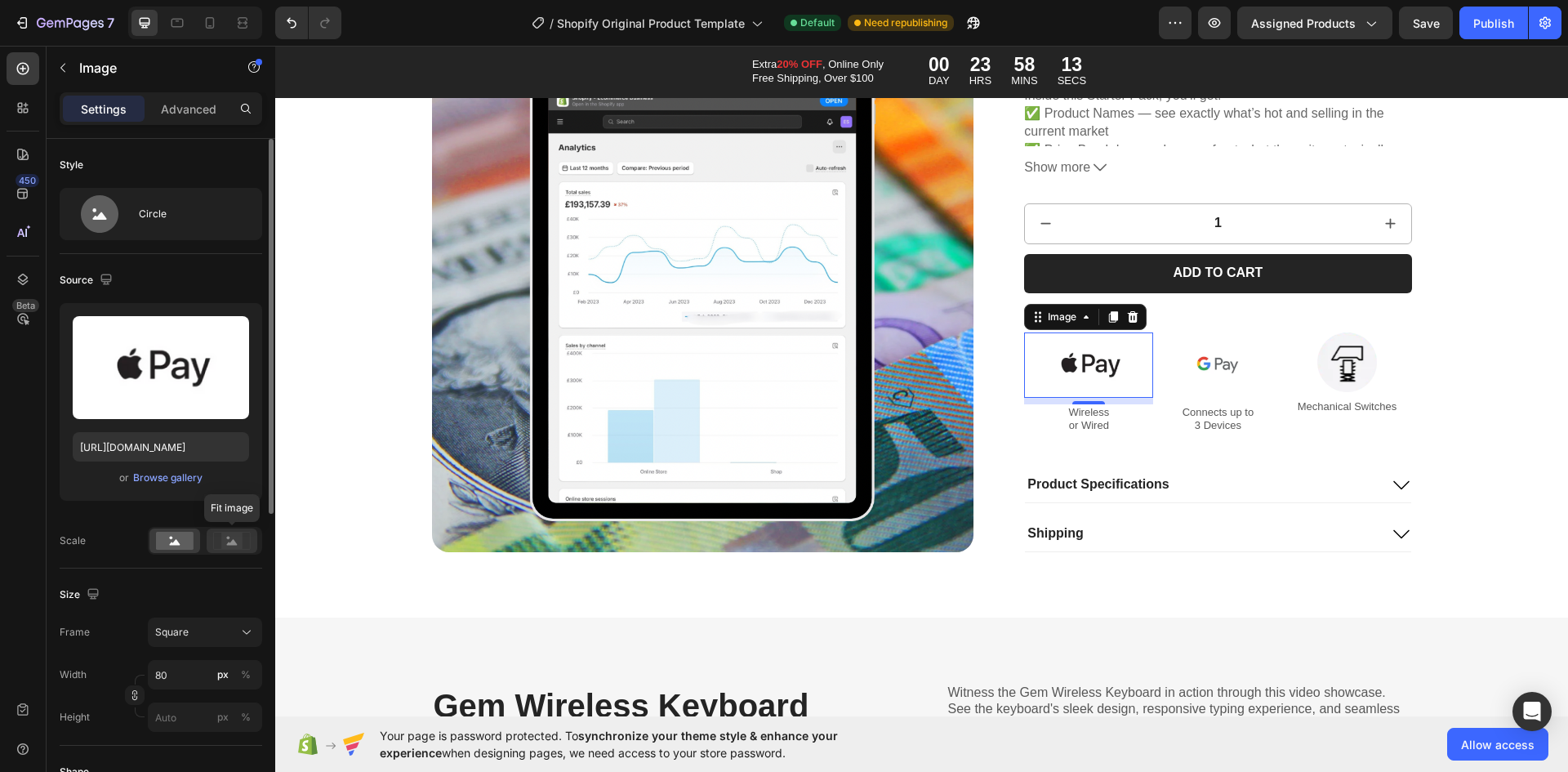
click at [238, 544] on rect at bounding box center [232, 540] width 21 height 16
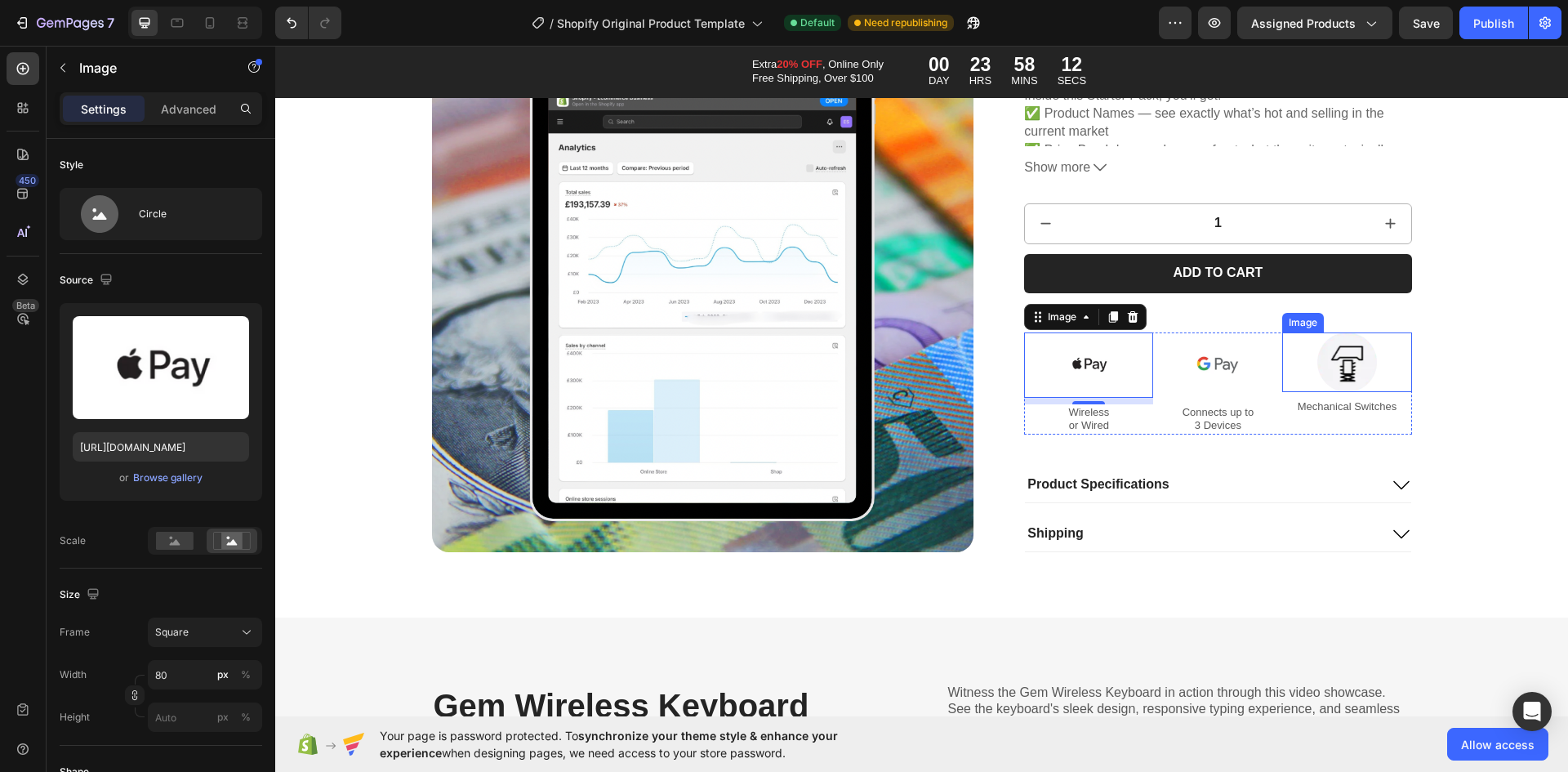
click at [1342, 373] on img at bounding box center [1347, 362] width 60 height 60
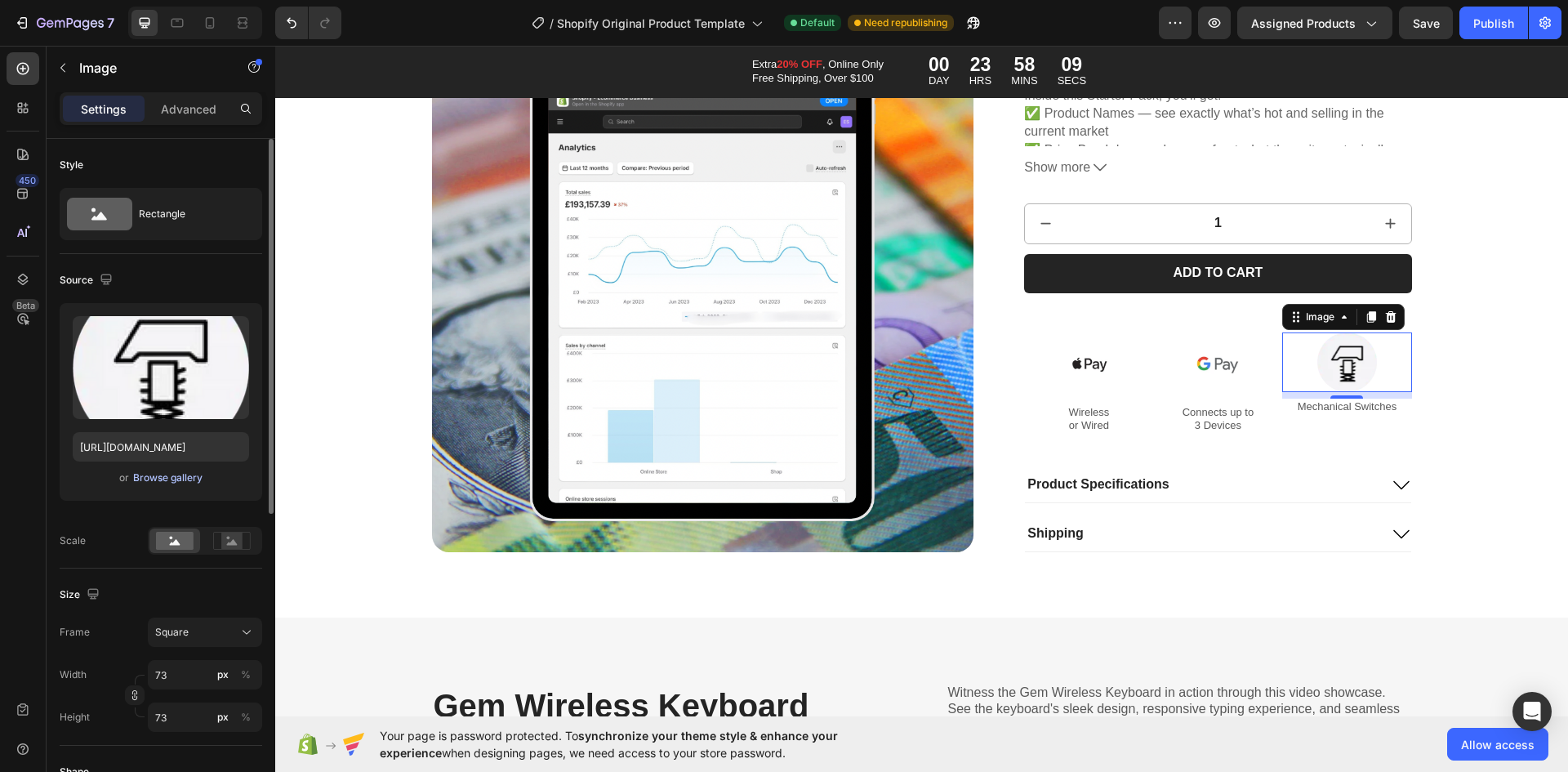
click at [185, 478] on div "Browse gallery" at bounding box center [168, 478] width 69 height 14
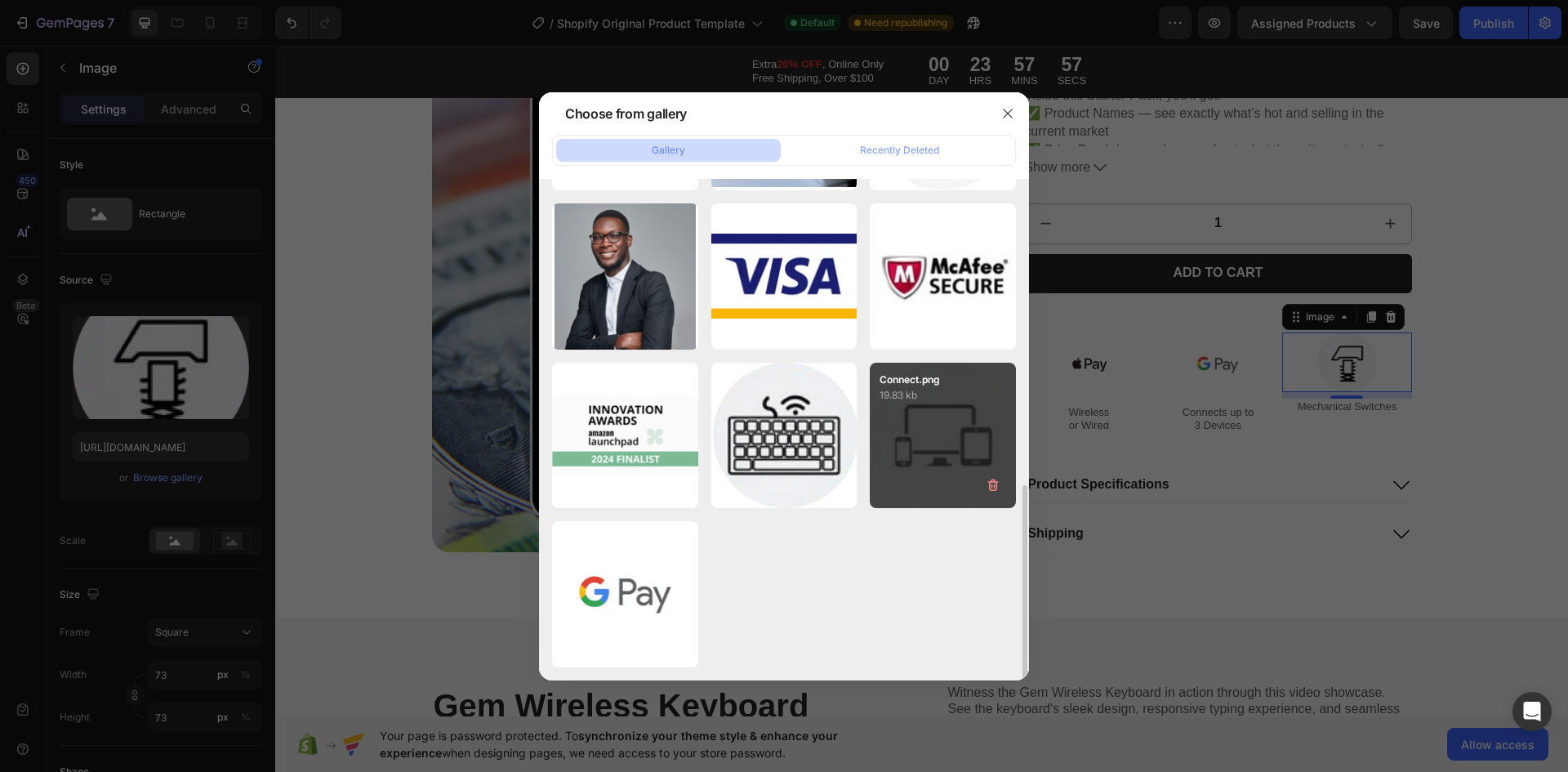
click at [934, 427] on div "Connect.png 19.83 kb" at bounding box center [943, 436] width 147 height 147
type input "[URL][DOMAIN_NAME]"
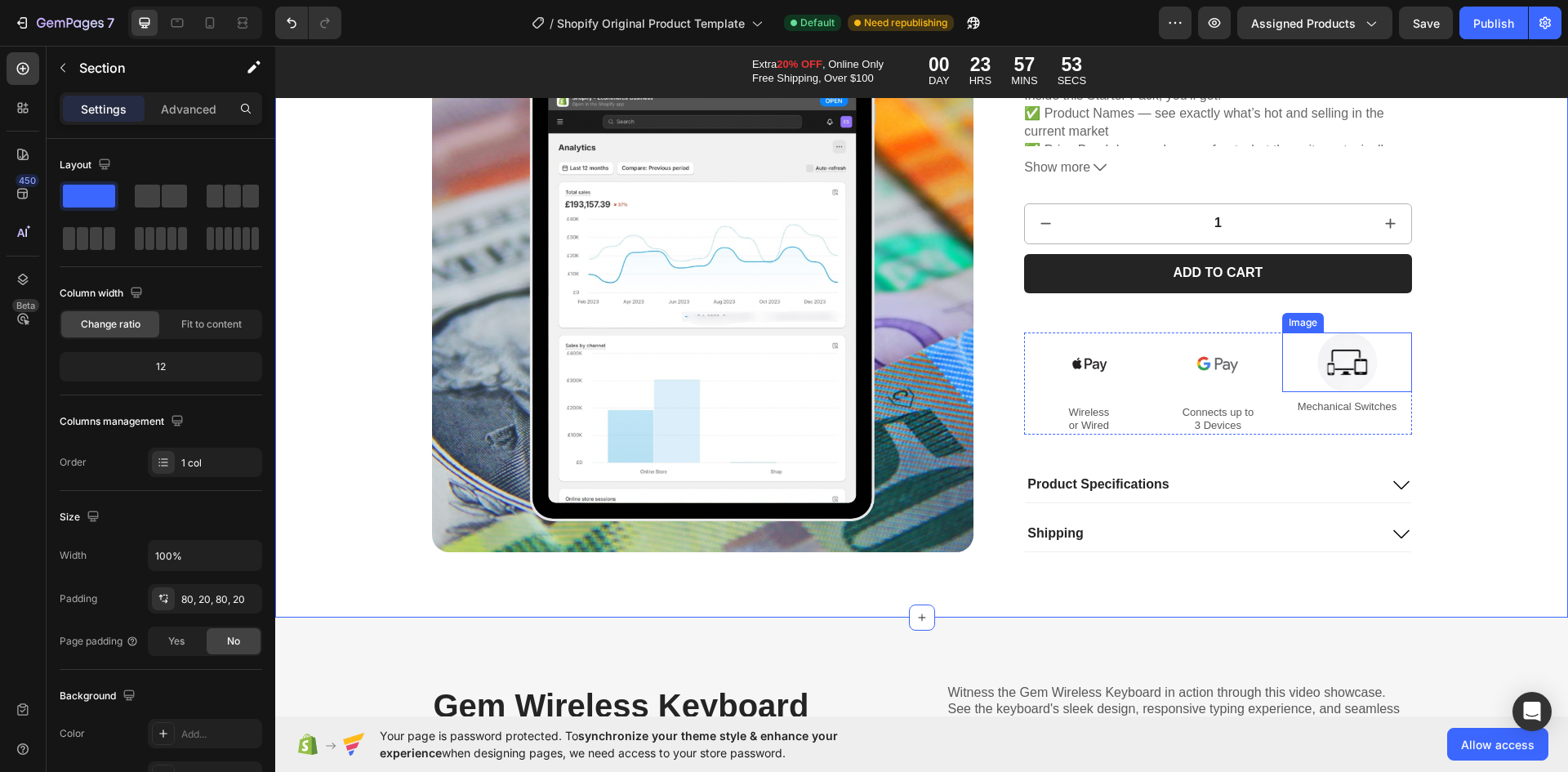
click at [1360, 379] on img at bounding box center [1347, 362] width 60 height 60
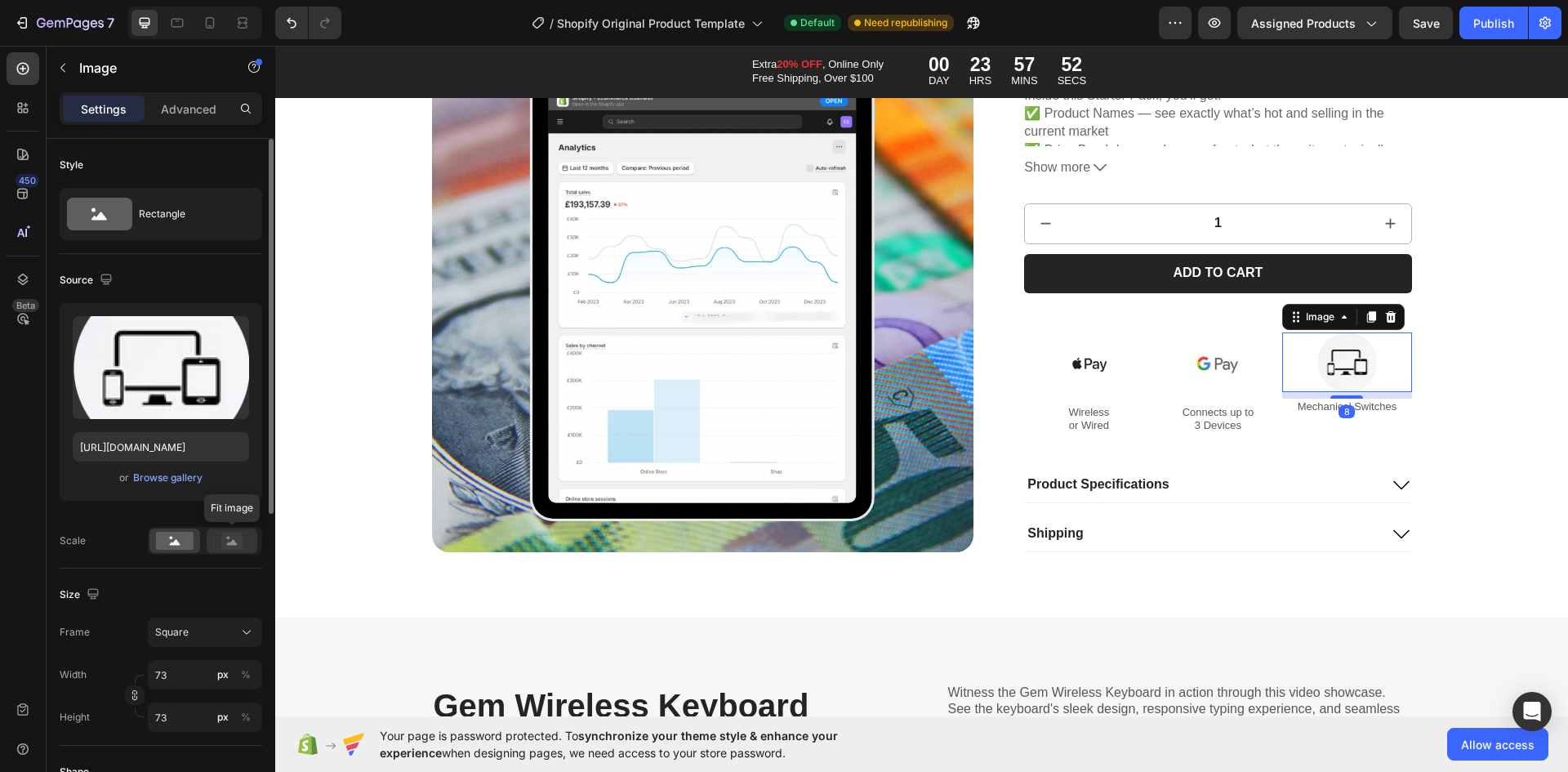
click at [210, 539] on div at bounding box center [232, 540] width 50 height 24
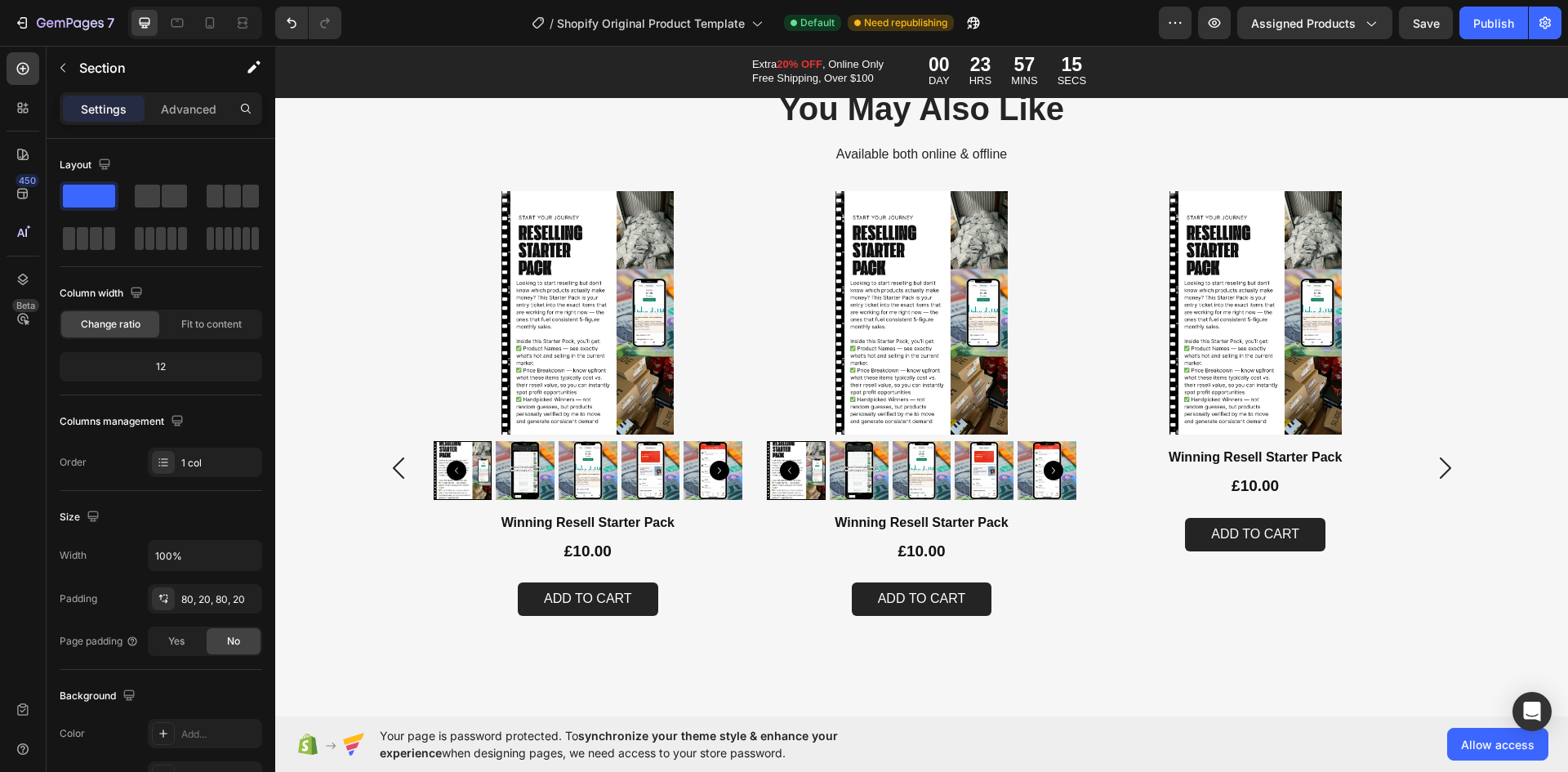
scroll to position [5963, 0]
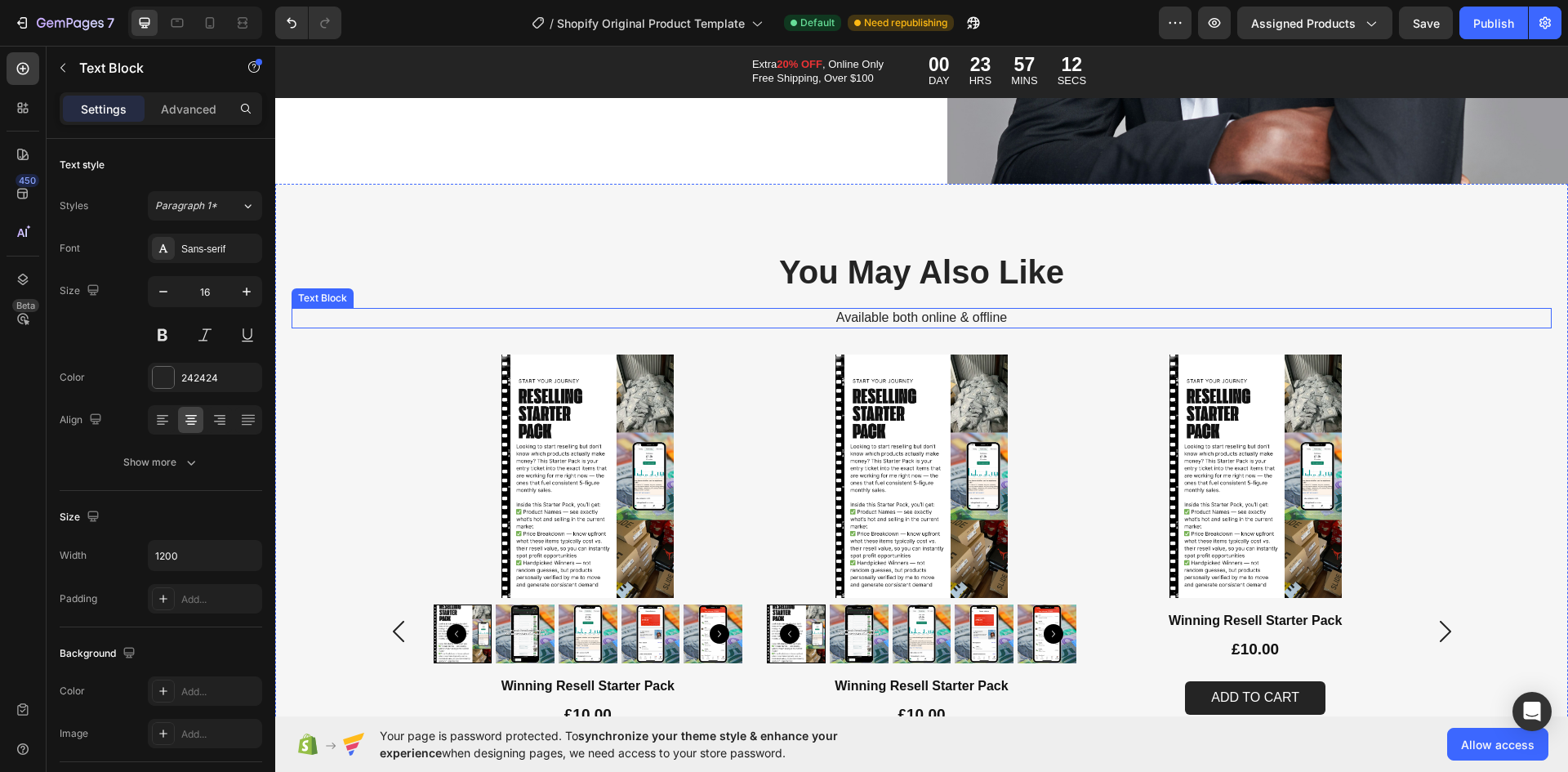
click at [971, 310] on p "Available both online & offline" at bounding box center [922, 318] width 977 height 17
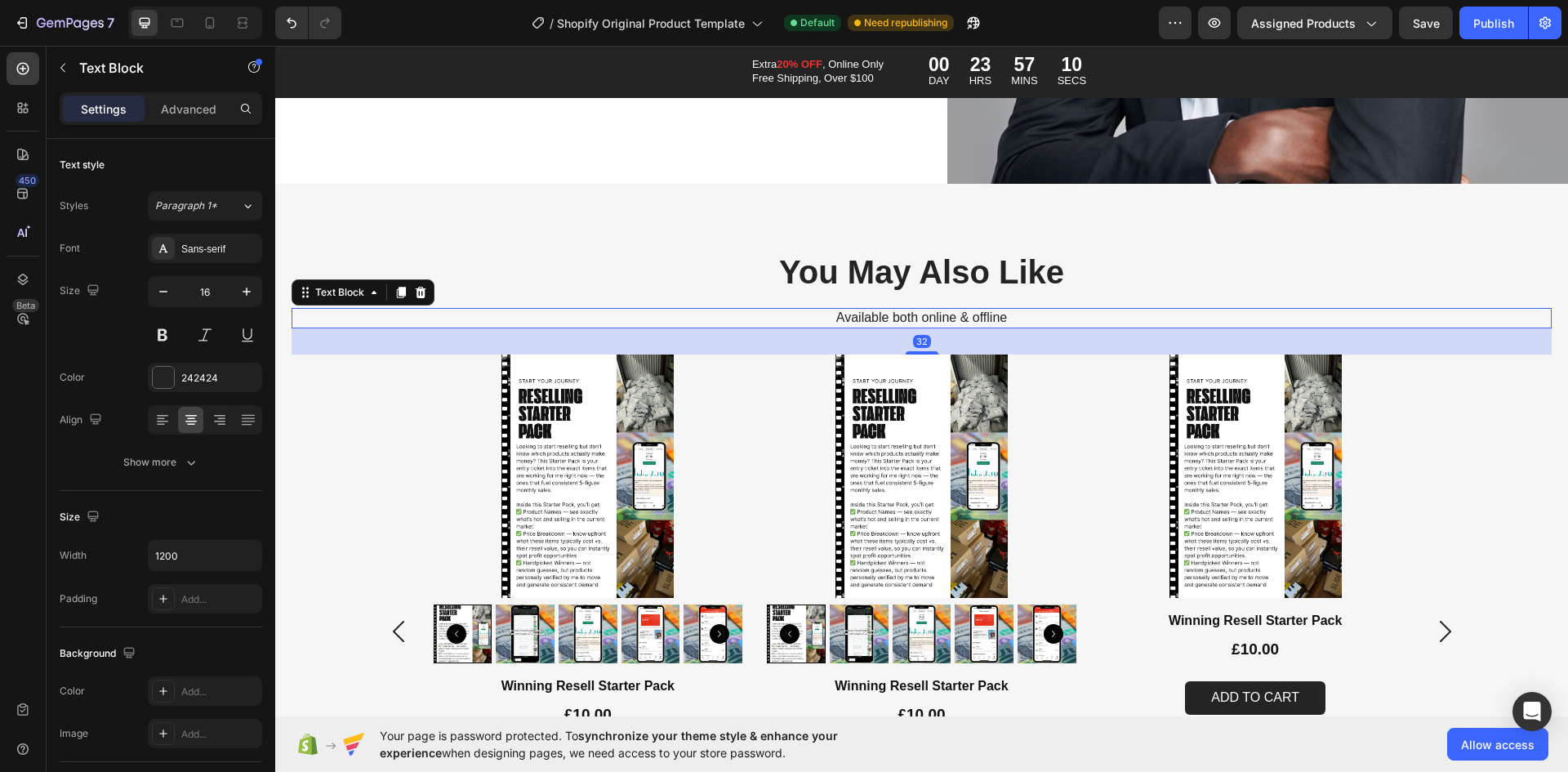
click at [430, 292] on div "Text Block" at bounding box center [363, 291] width 143 height 26
click at [417, 288] on icon at bounding box center [421, 292] width 11 height 12
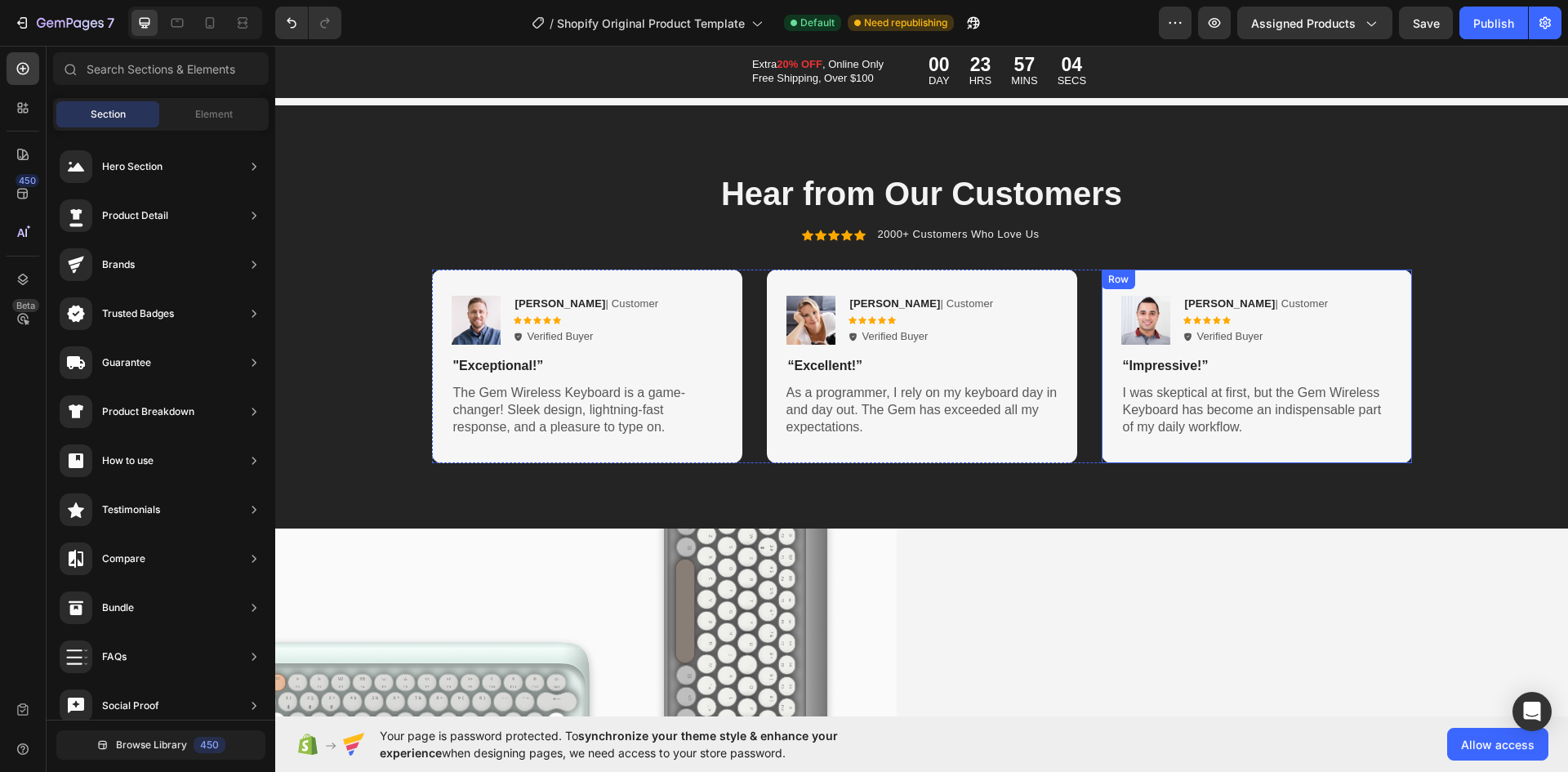
scroll to position [6780, 0]
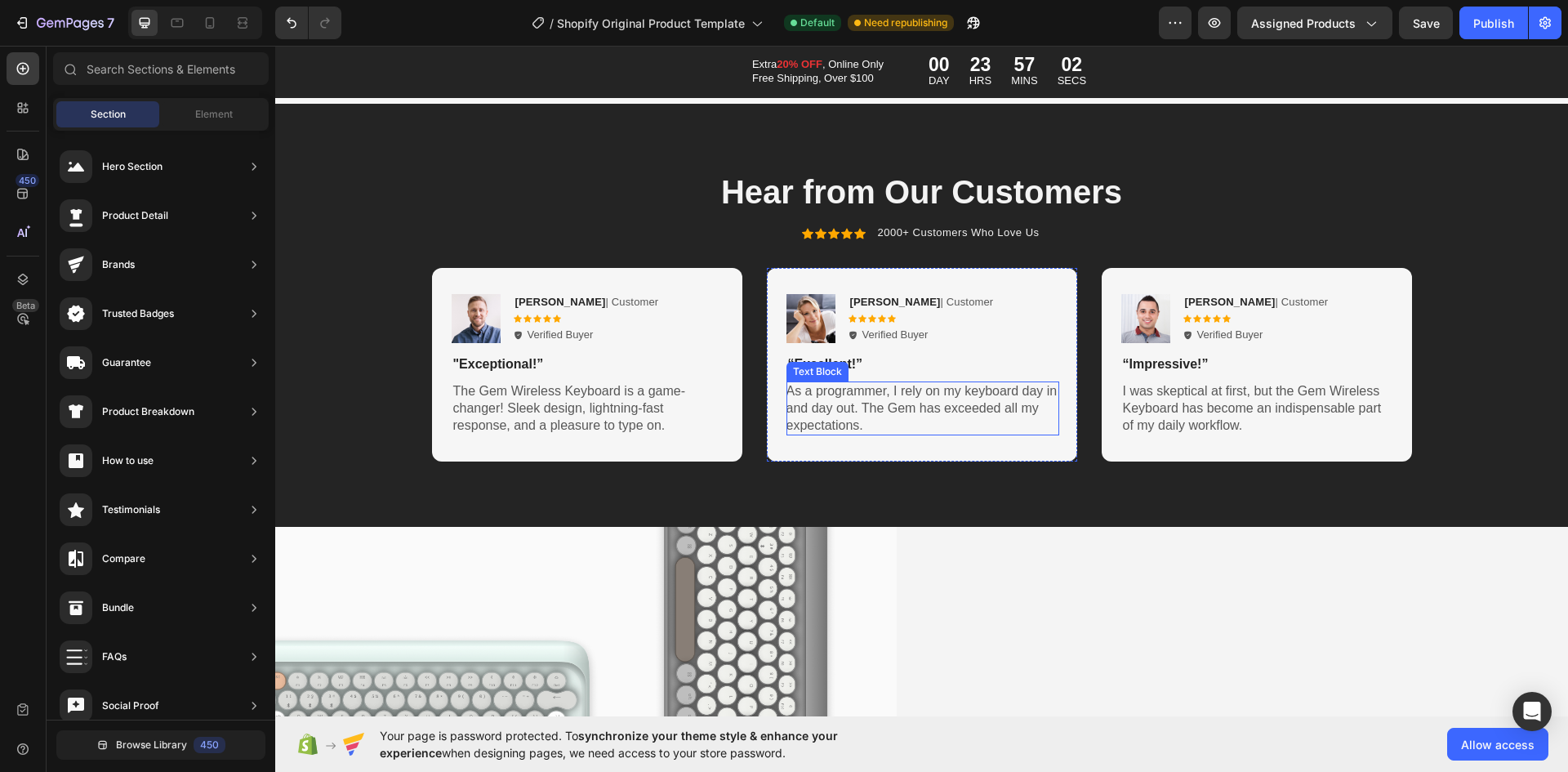
click at [930, 385] on p "As a programmer, I rely on my keyboard day in and day out. The Gem has exceeded…" at bounding box center [922, 408] width 273 height 50
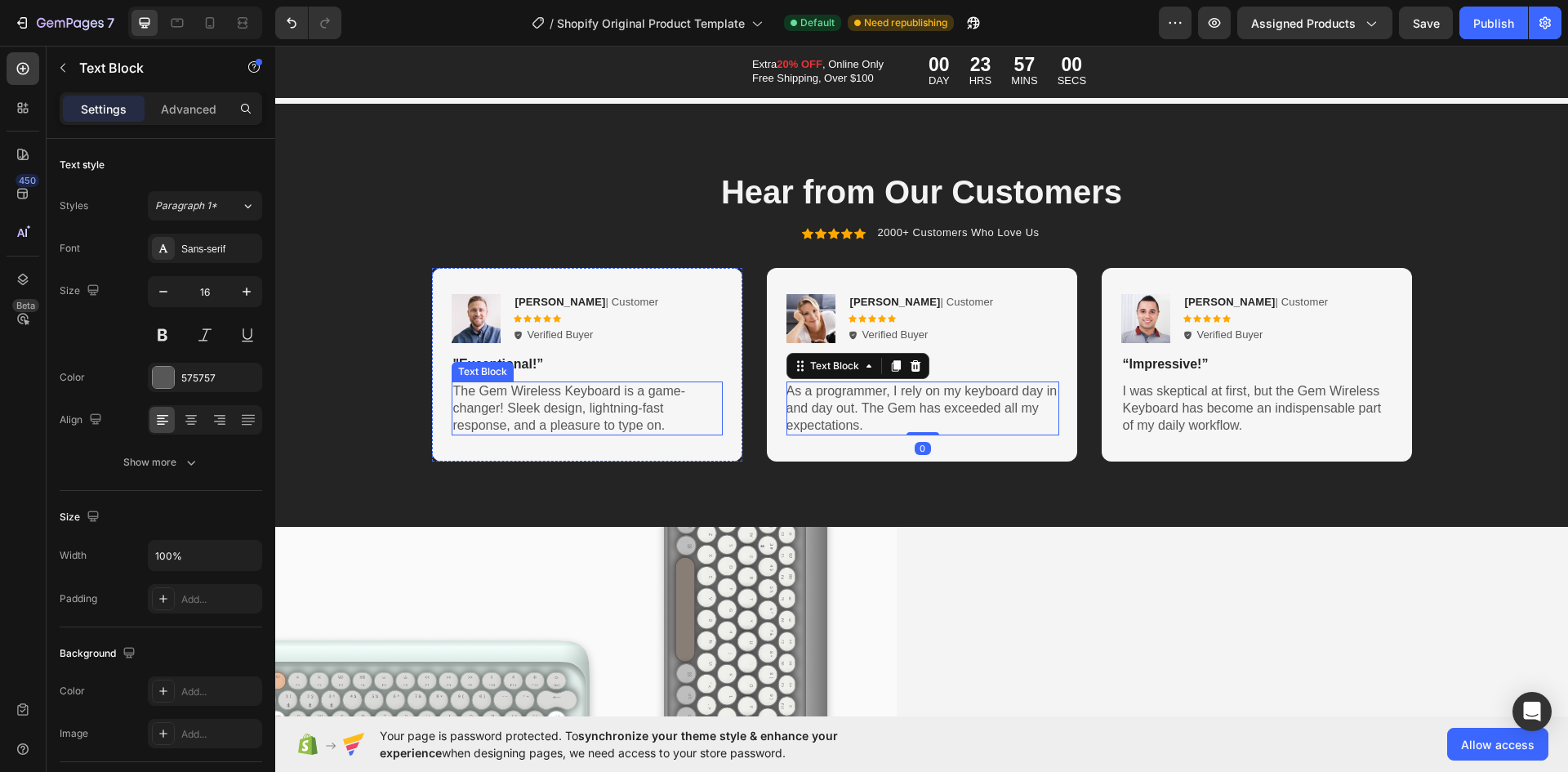
click at [522, 399] on p "The Gem Wireless Keyboard is a game-changer! Sleek design, lightning-fast respo…" at bounding box center [588, 408] width 268 height 50
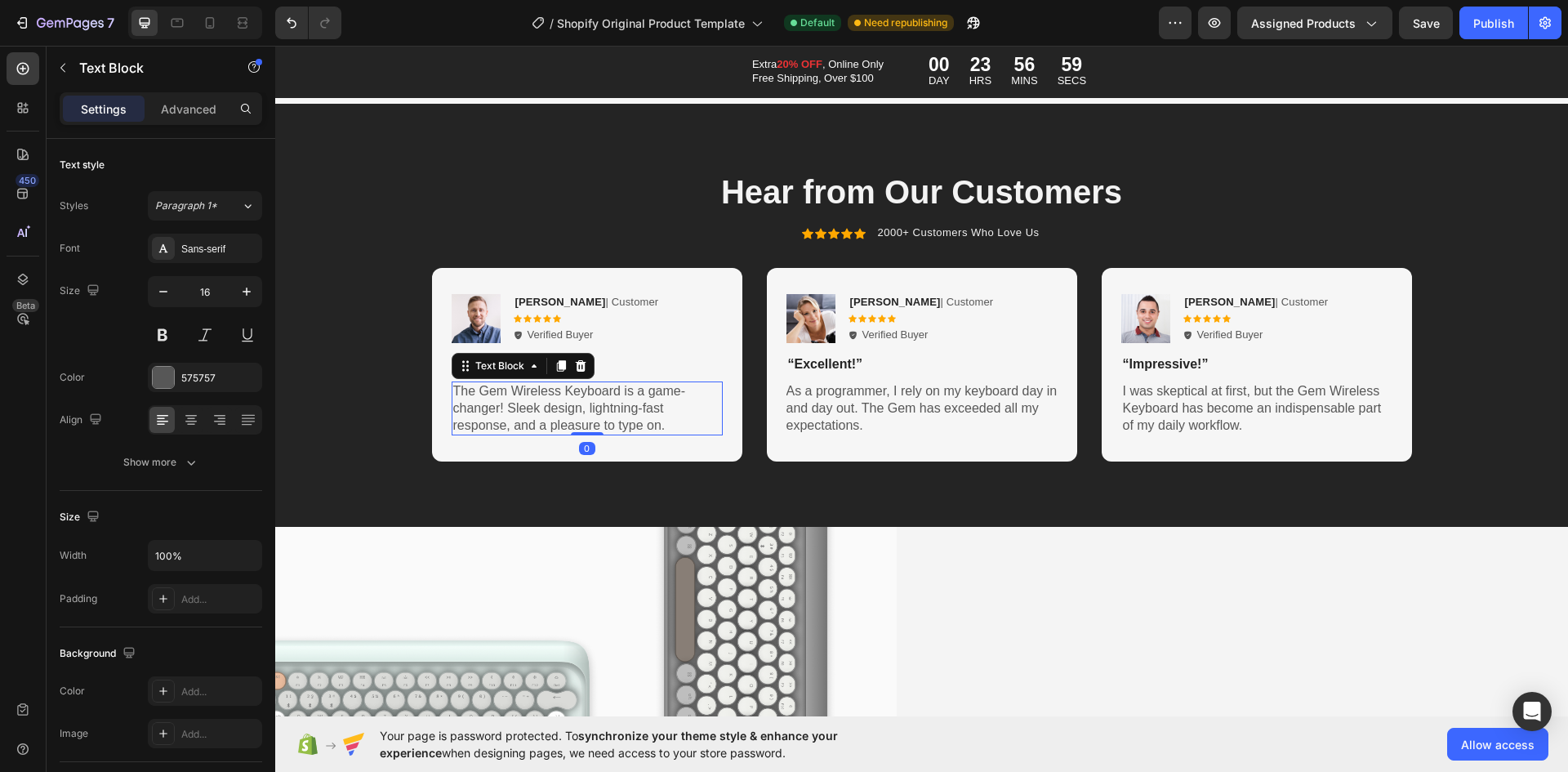
click at [594, 397] on p "The Gem Wireless Keyboard is a game-changer! Sleek design, lightning-fast respo…" at bounding box center [588, 408] width 268 height 50
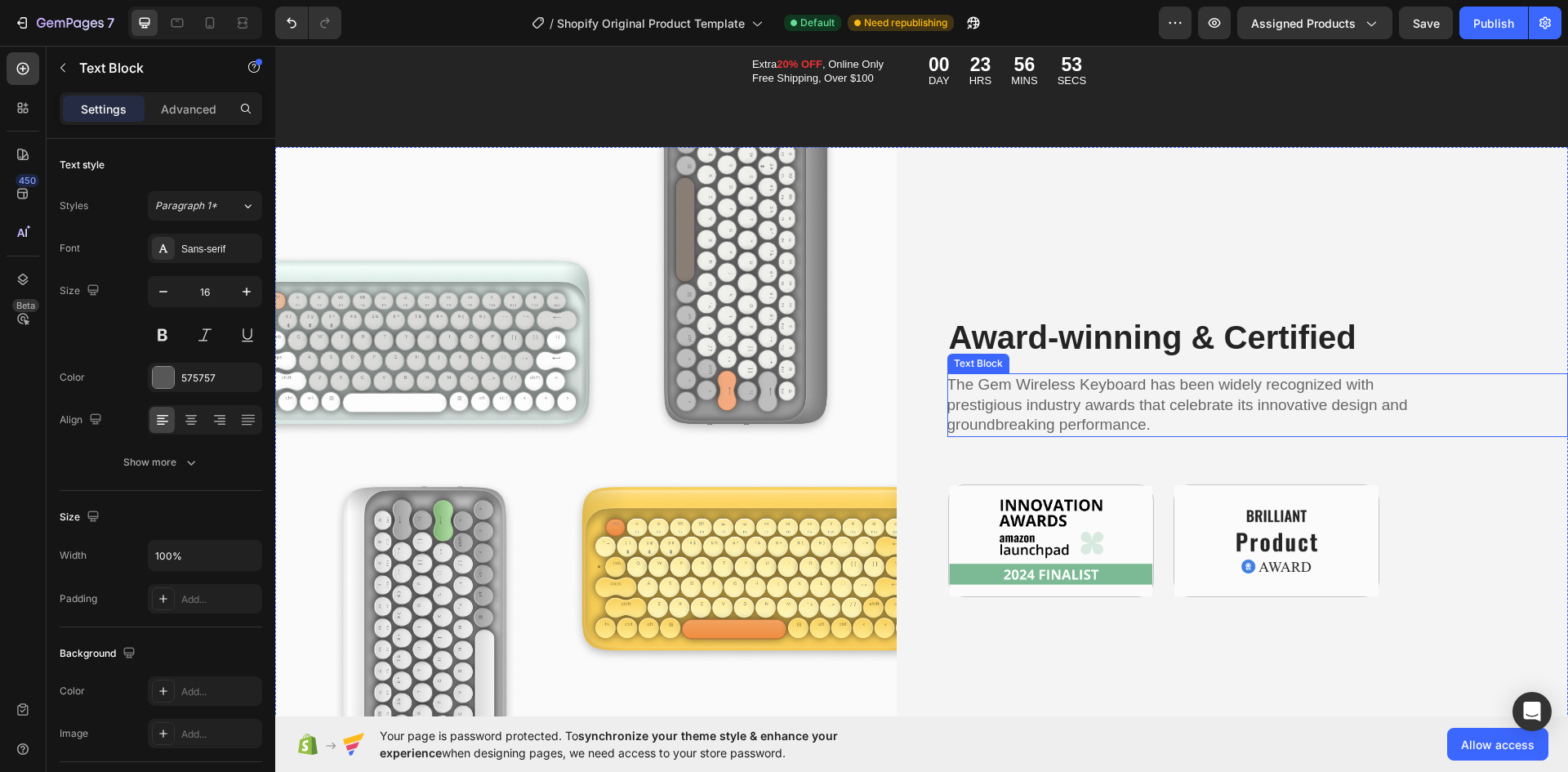
scroll to position [7188, 0]
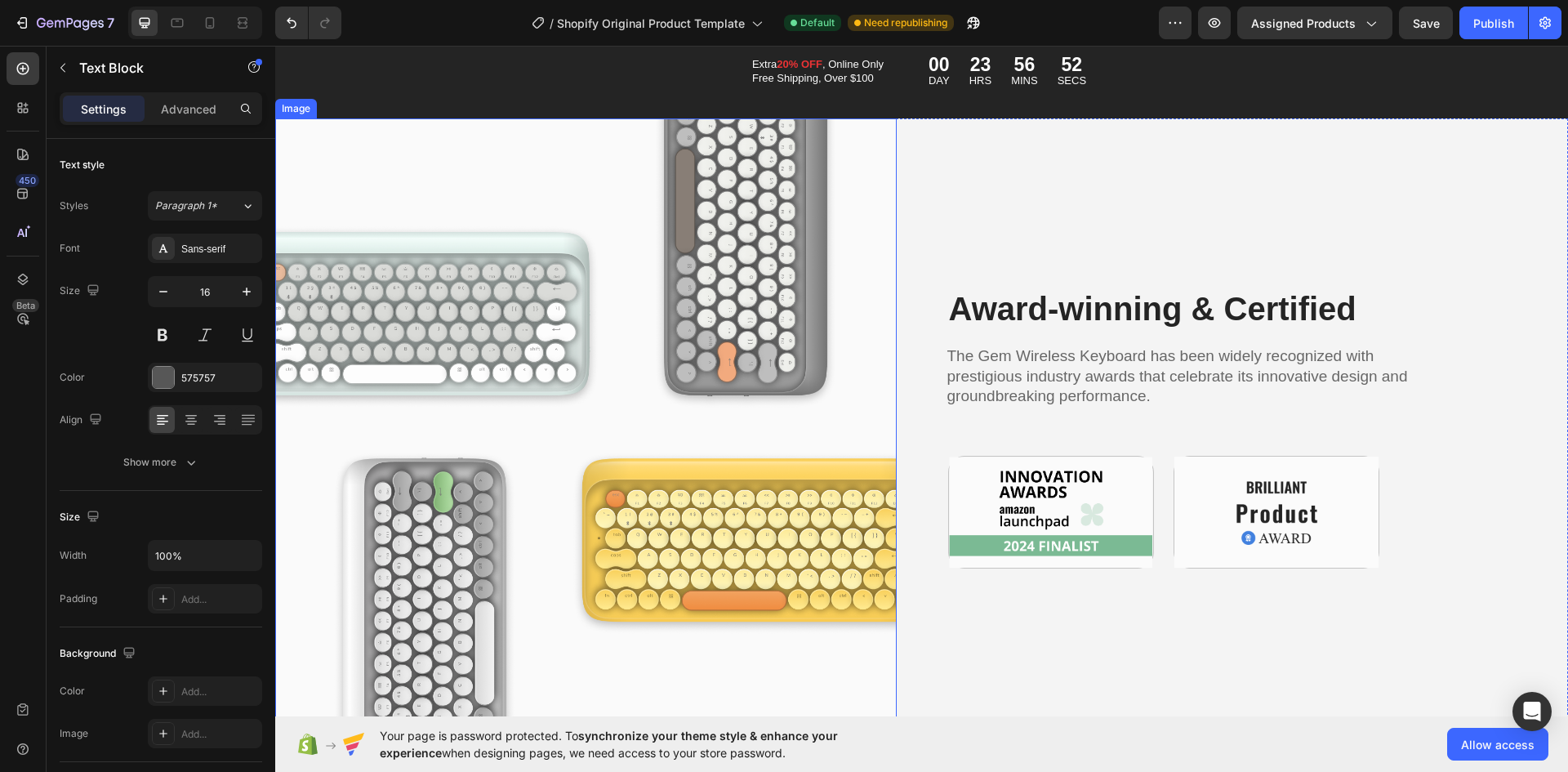
click at [735, 420] on img at bounding box center [586, 427] width 621 height 617
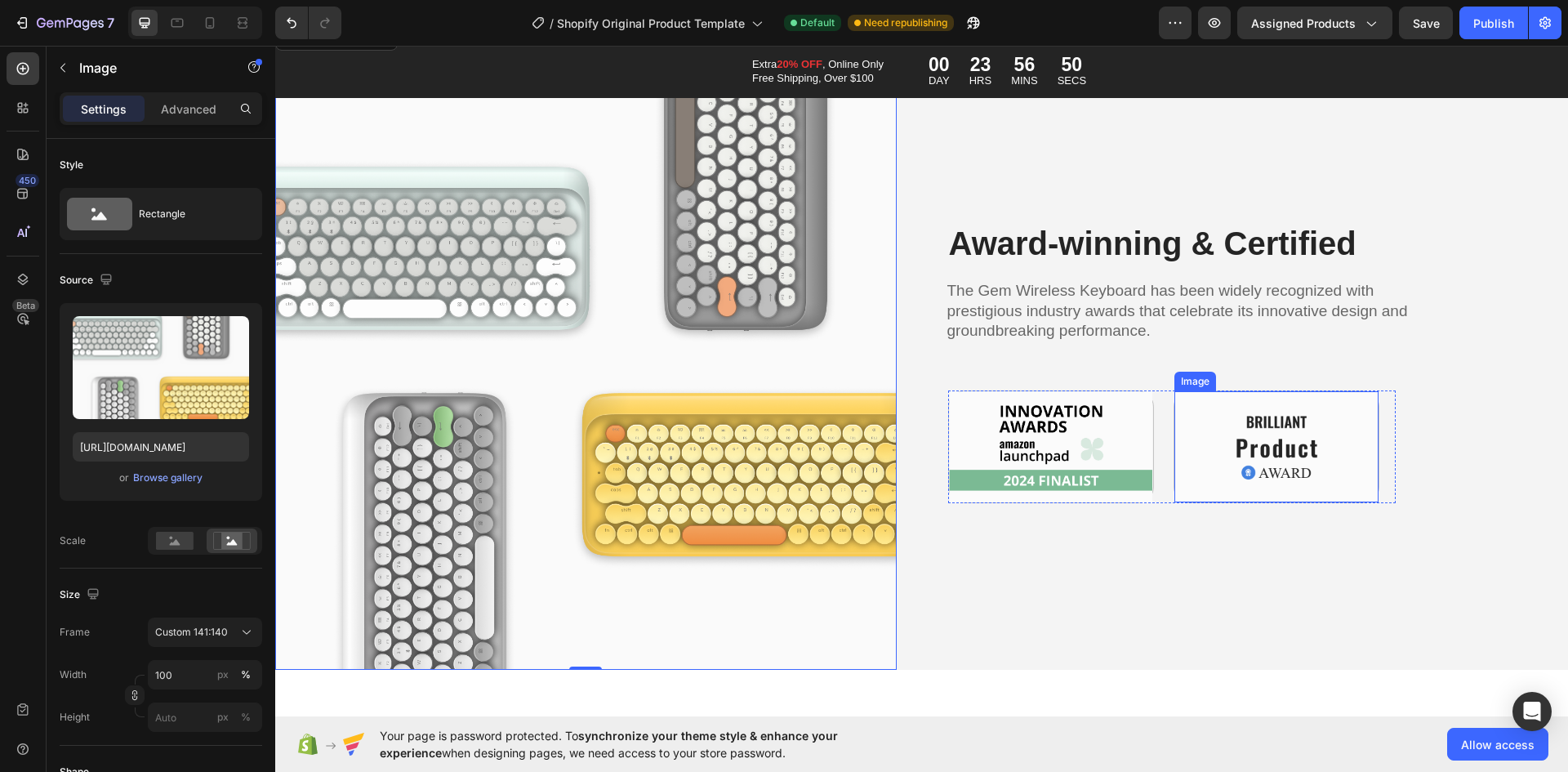
scroll to position [7270, 0]
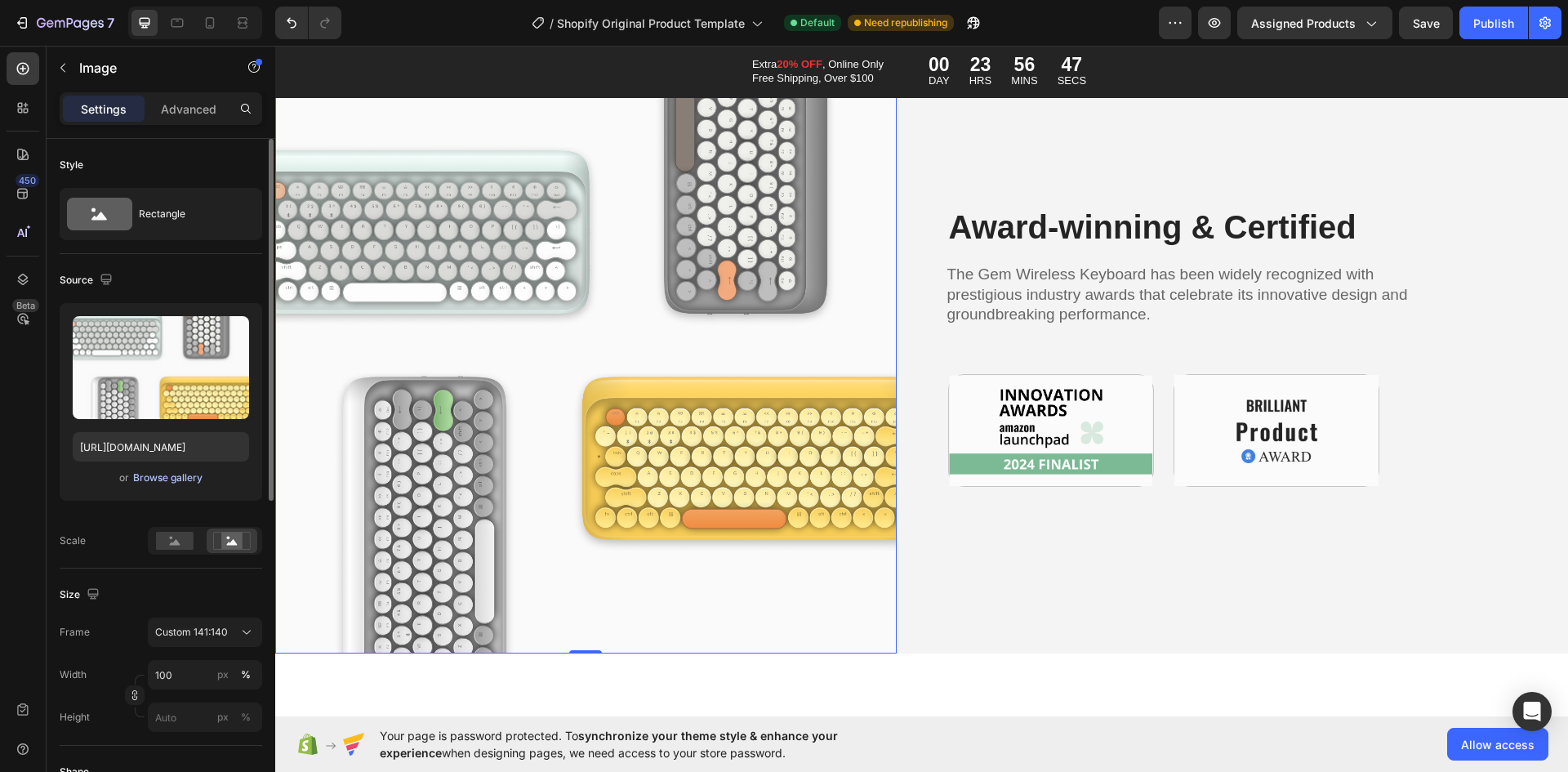
click at [159, 476] on div "Browse gallery" at bounding box center [168, 478] width 69 height 14
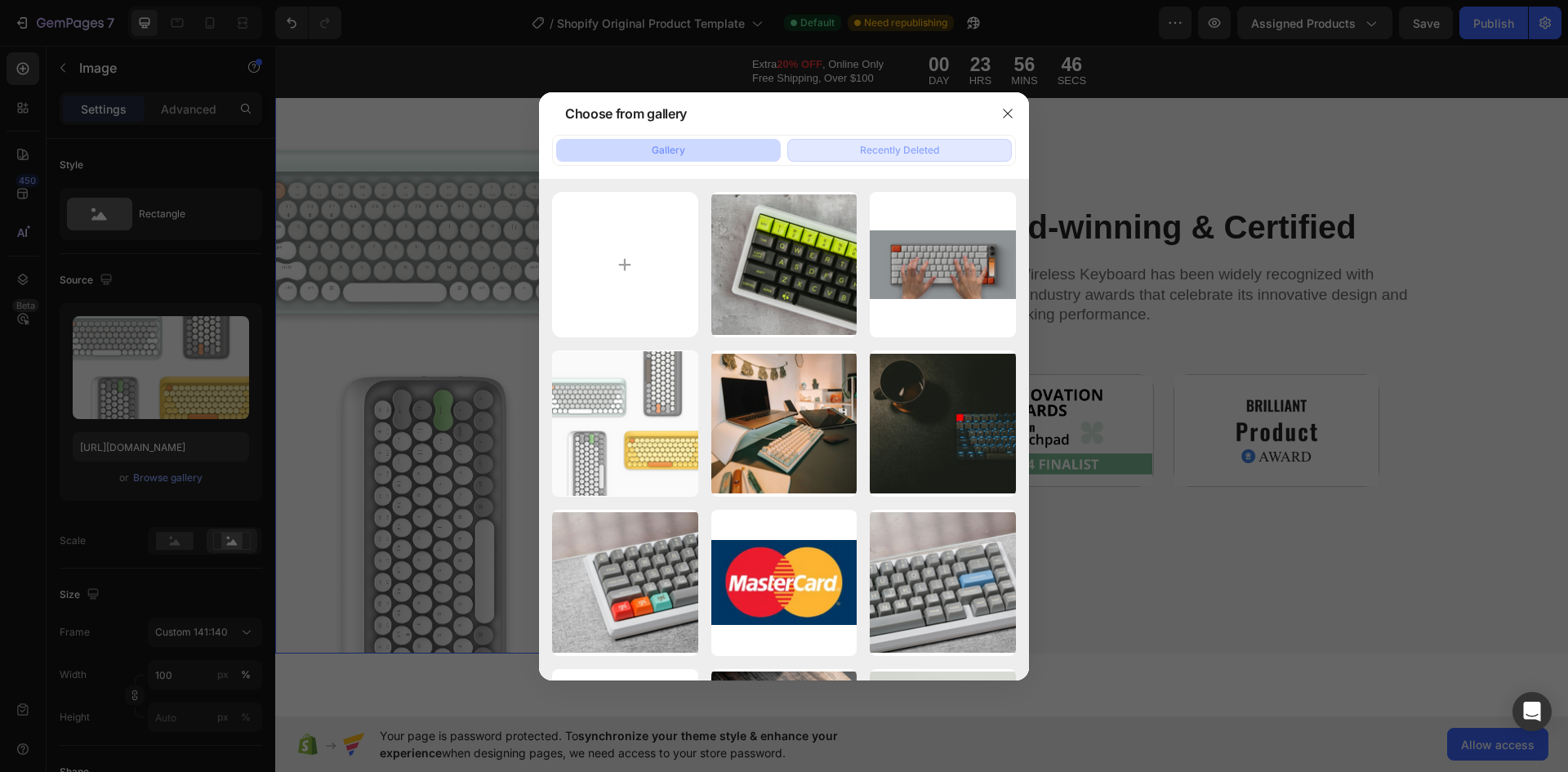
click at [949, 158] on button "Recently Deleted" at bounding box center [899, 151] width 225 height 23
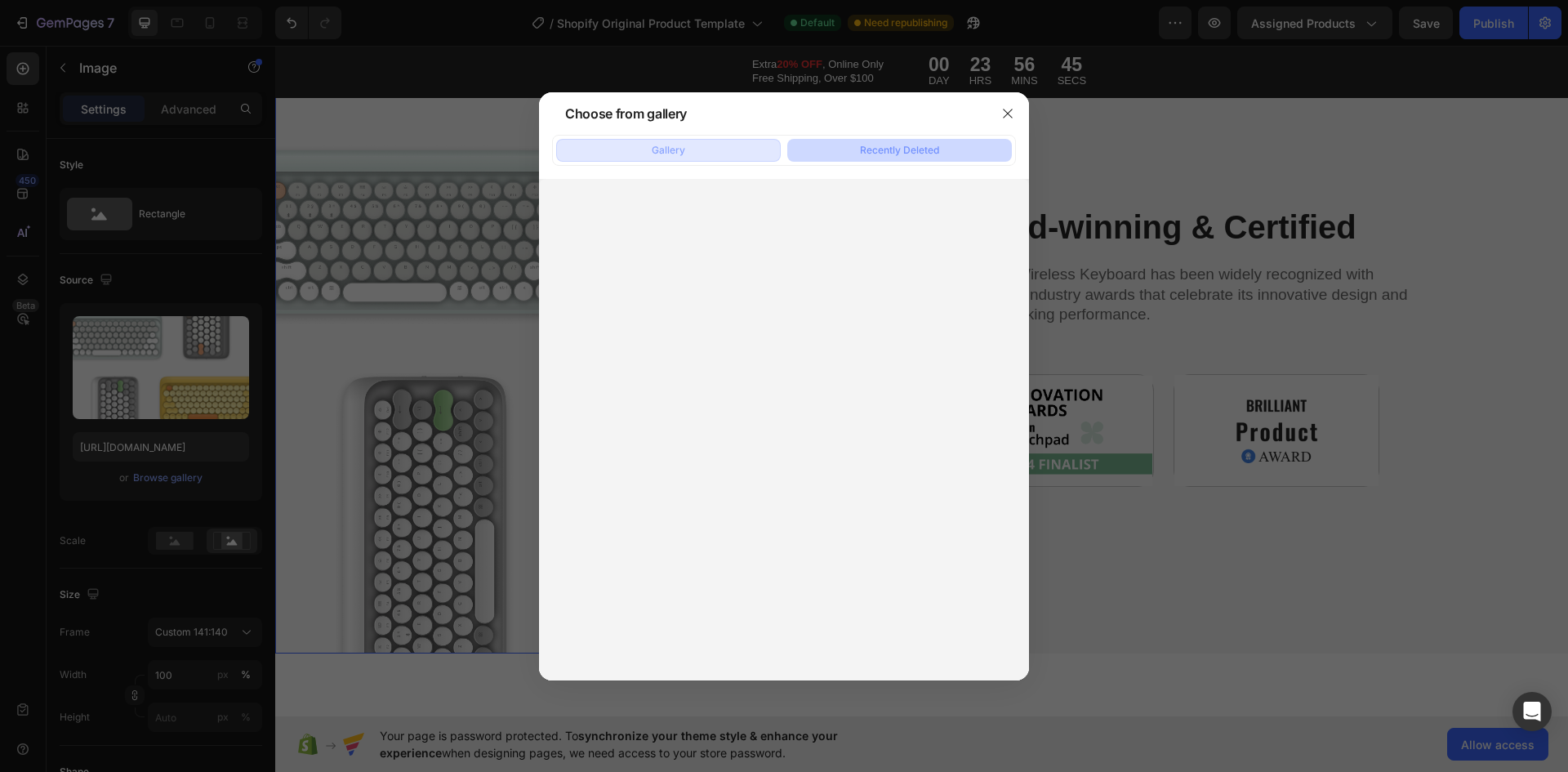
click at [691, 159] on button "Gallery" at bounding box center [668, 151] width 225 height 23
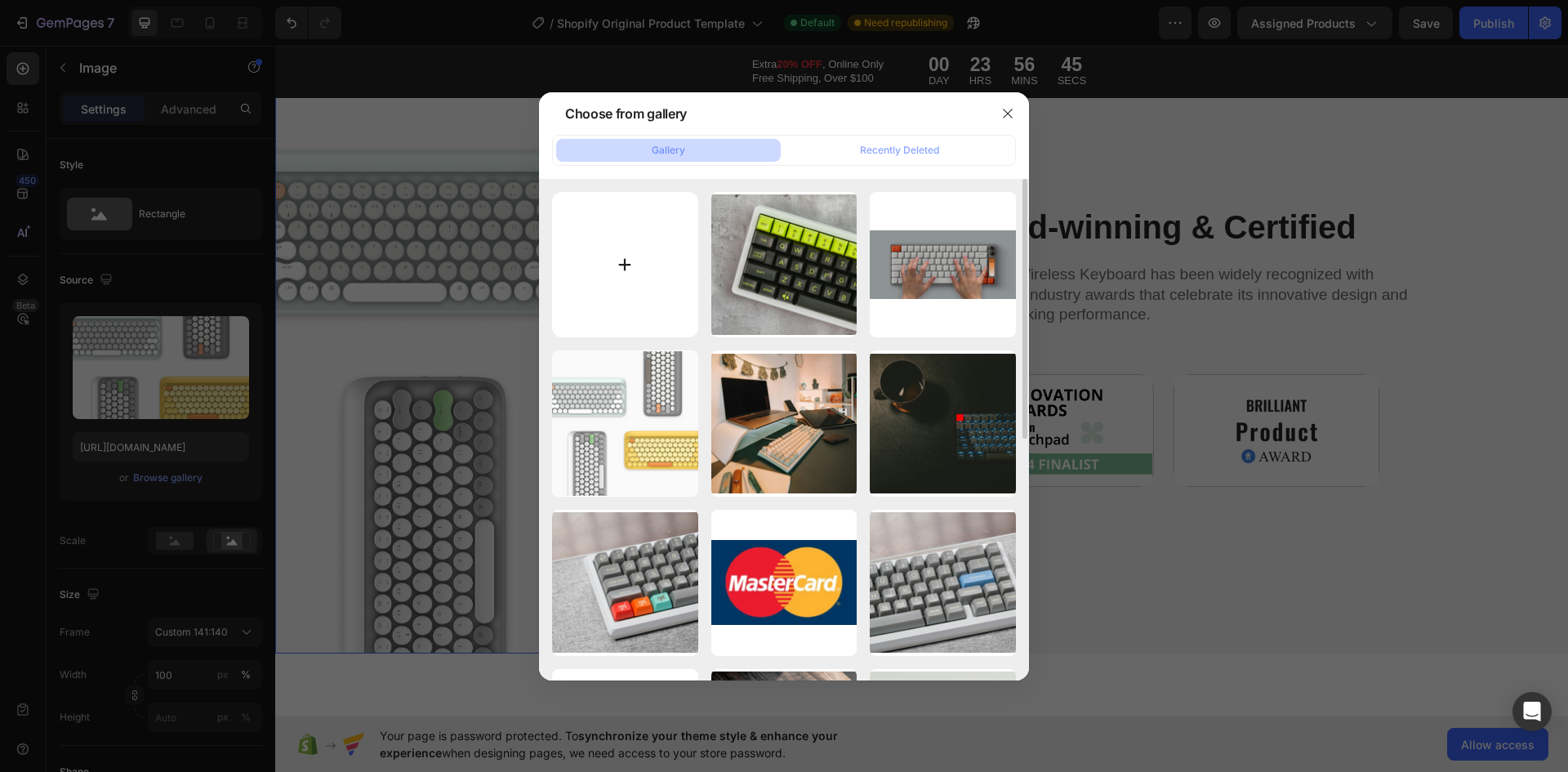
click at [622, 236] on input "file" at bounding box center [625, 265] width 147 height 147
click at [184, 438] on div at bounding box center [784, 386] width 1568 height 772
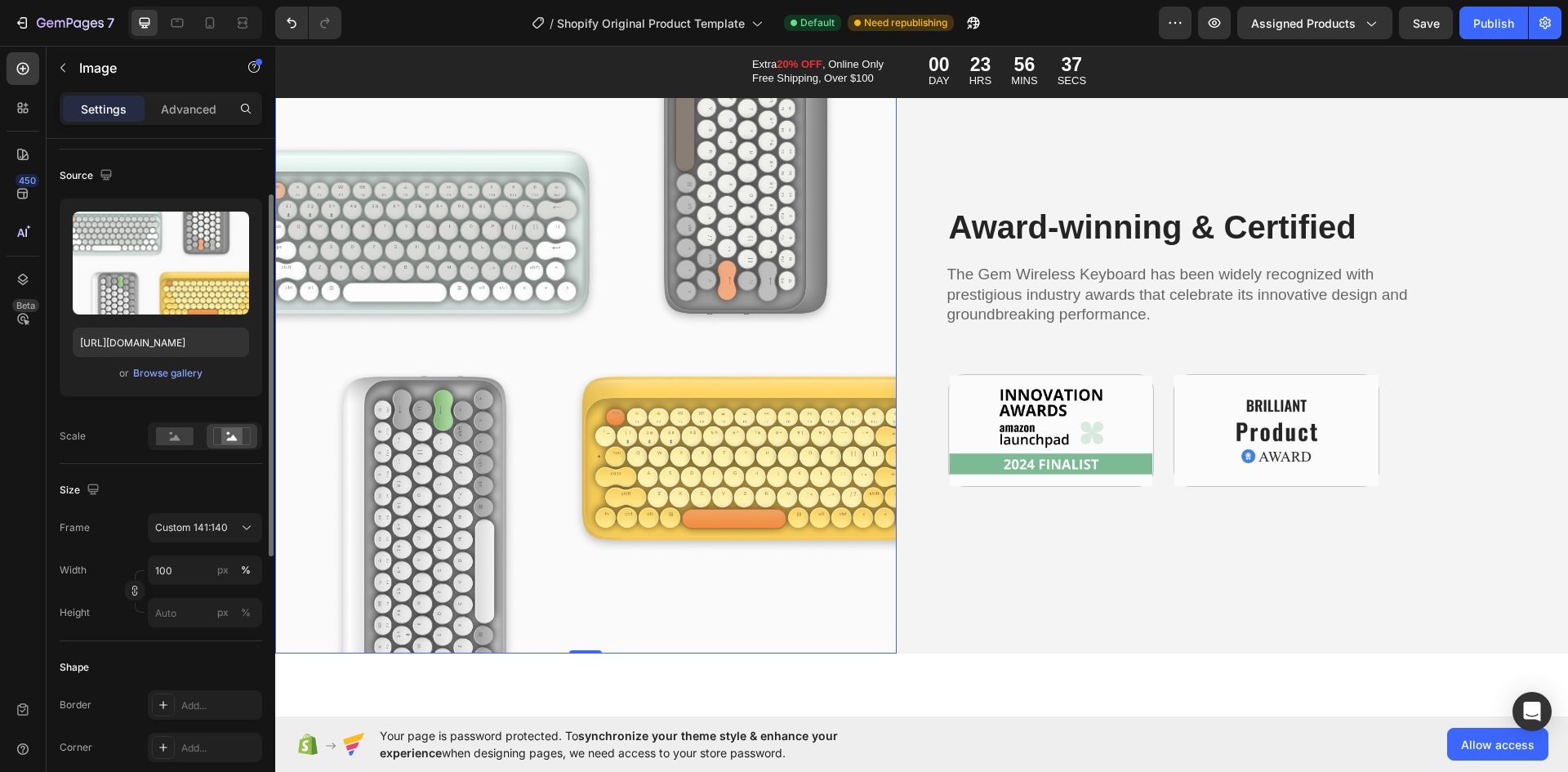
scroll to position [0, 0]
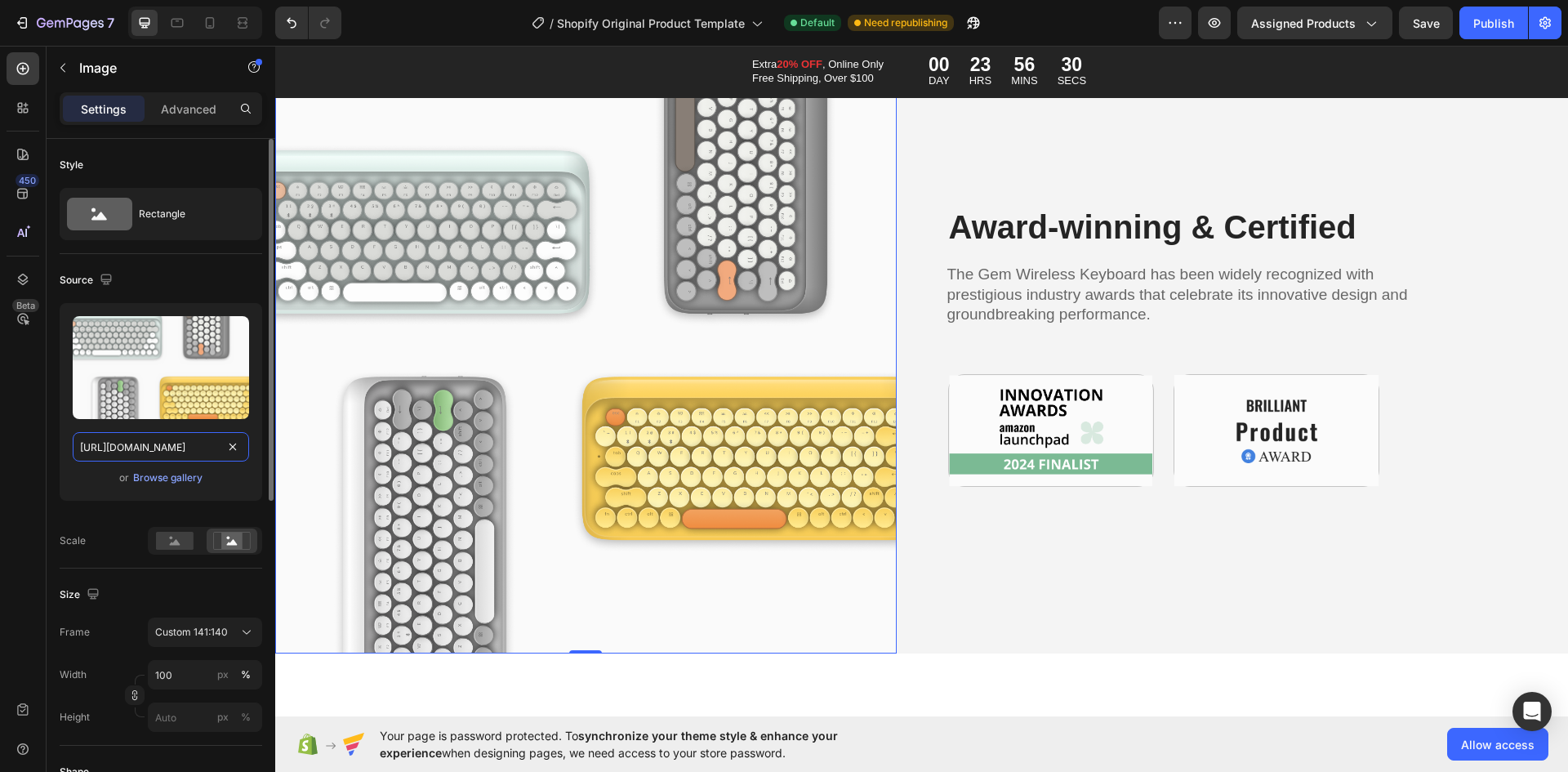
click at [179, 455] on input "[URL][DOMAIN_NAME]" at bounding box center [160, 447] width 177 height 29
paste input "D68A72F4-BD94-4E4E-964C-5F97AF8AE66A.png?v=1756283126"
type input "[URL][DOMAIN_NAME]"
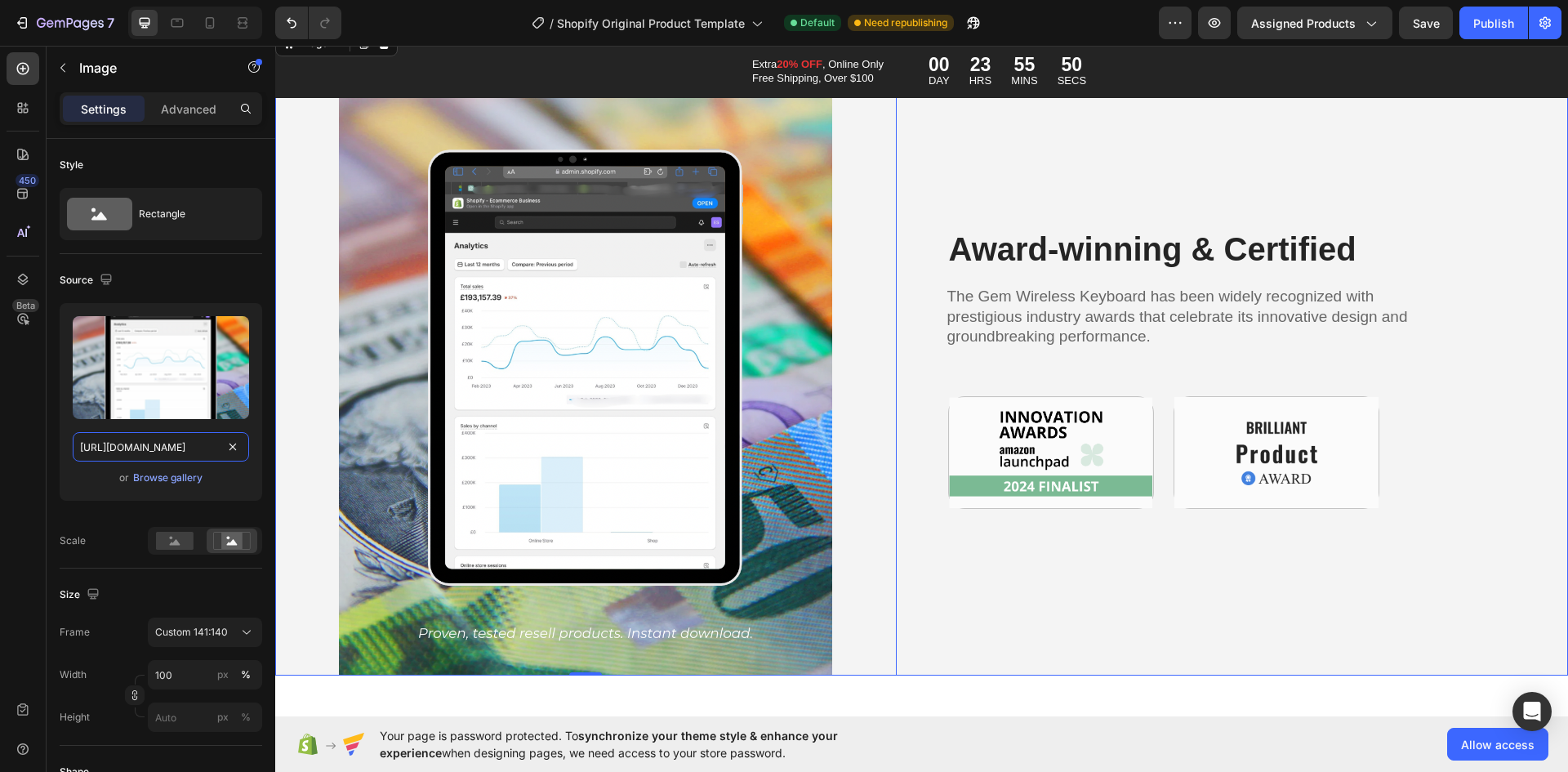
scroll to position [7270, 0]
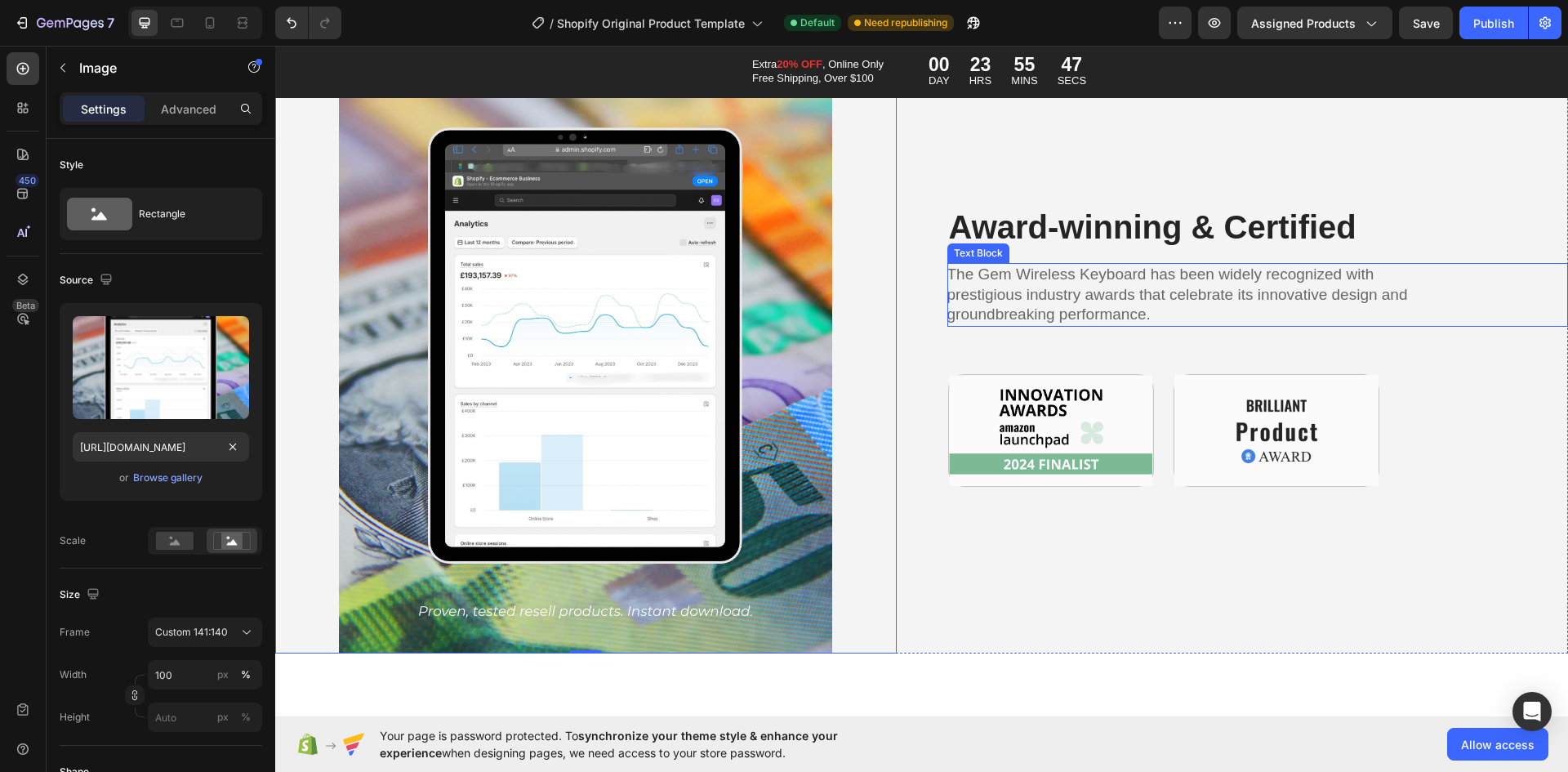
click at [1040, 209] on h2 "Award-winning & Certified" at bounding box center [1178, 227] width 462 height 45
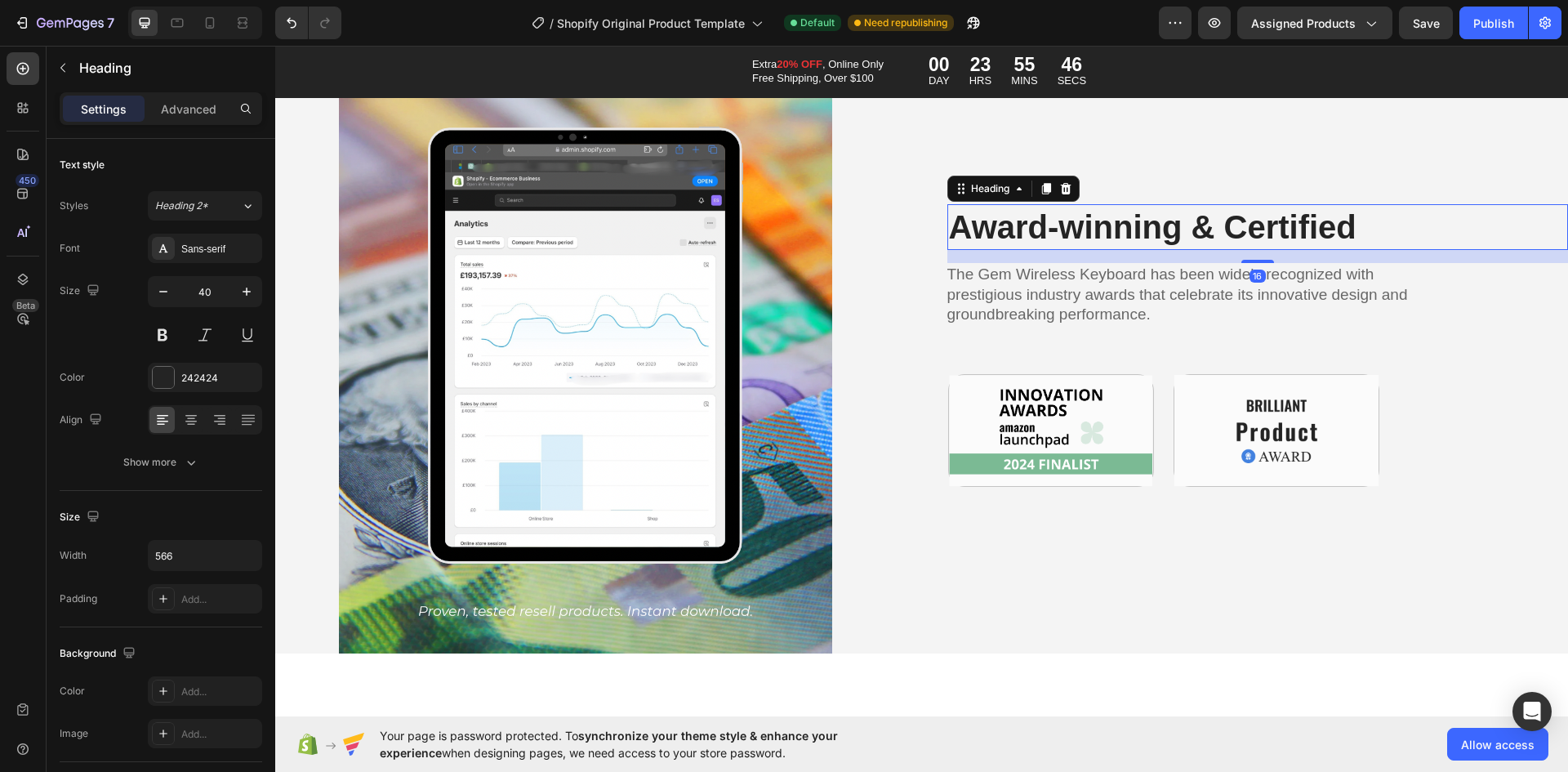
click at [1034, 212] on h2 "Award-winning & Certified" at bounding box center [1178, 227] width 462 height 45
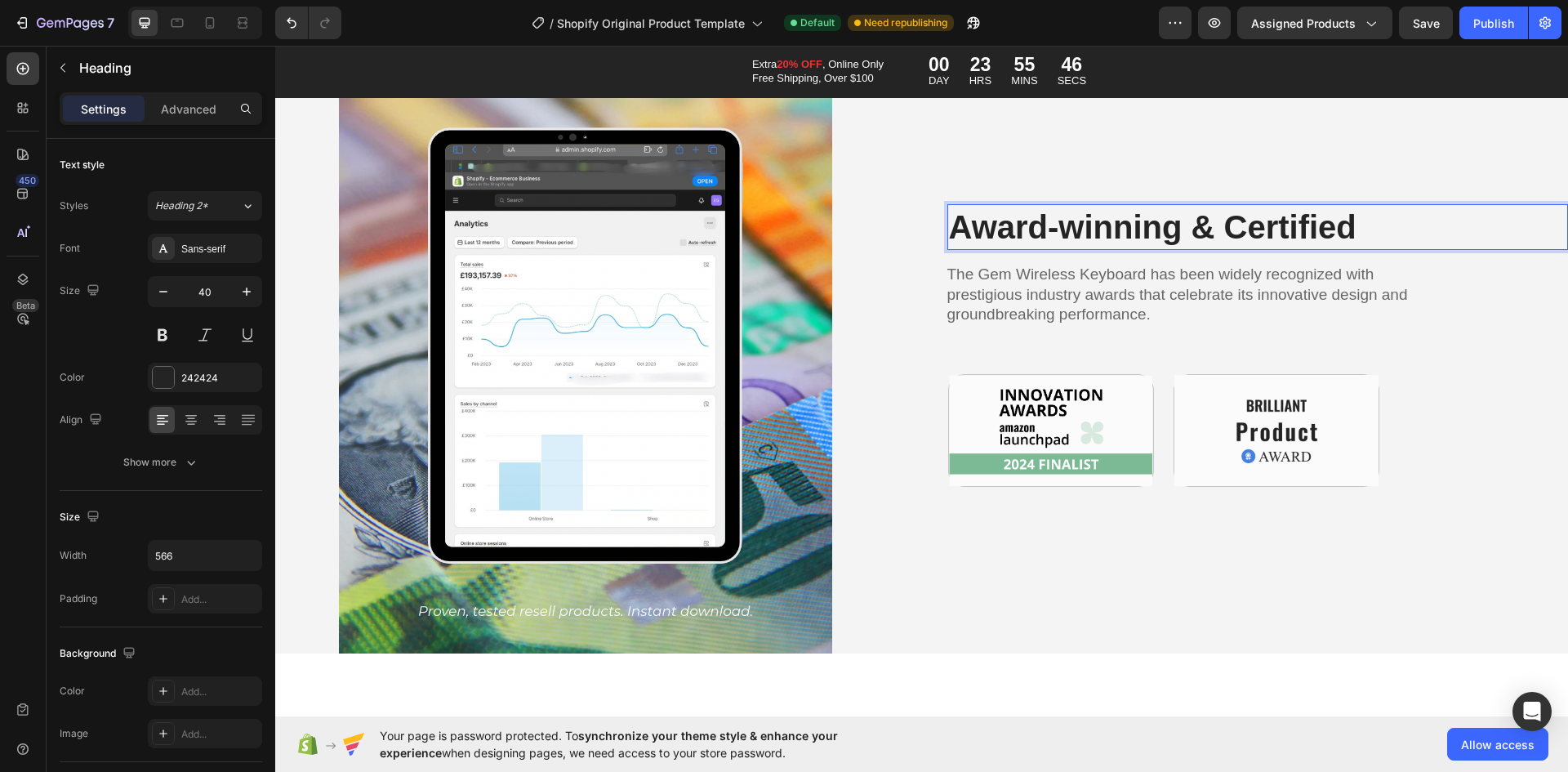
click at [1033, 212] on p "Award-winning & Certified" at bounding box center [1179, 227] width 459 height 42
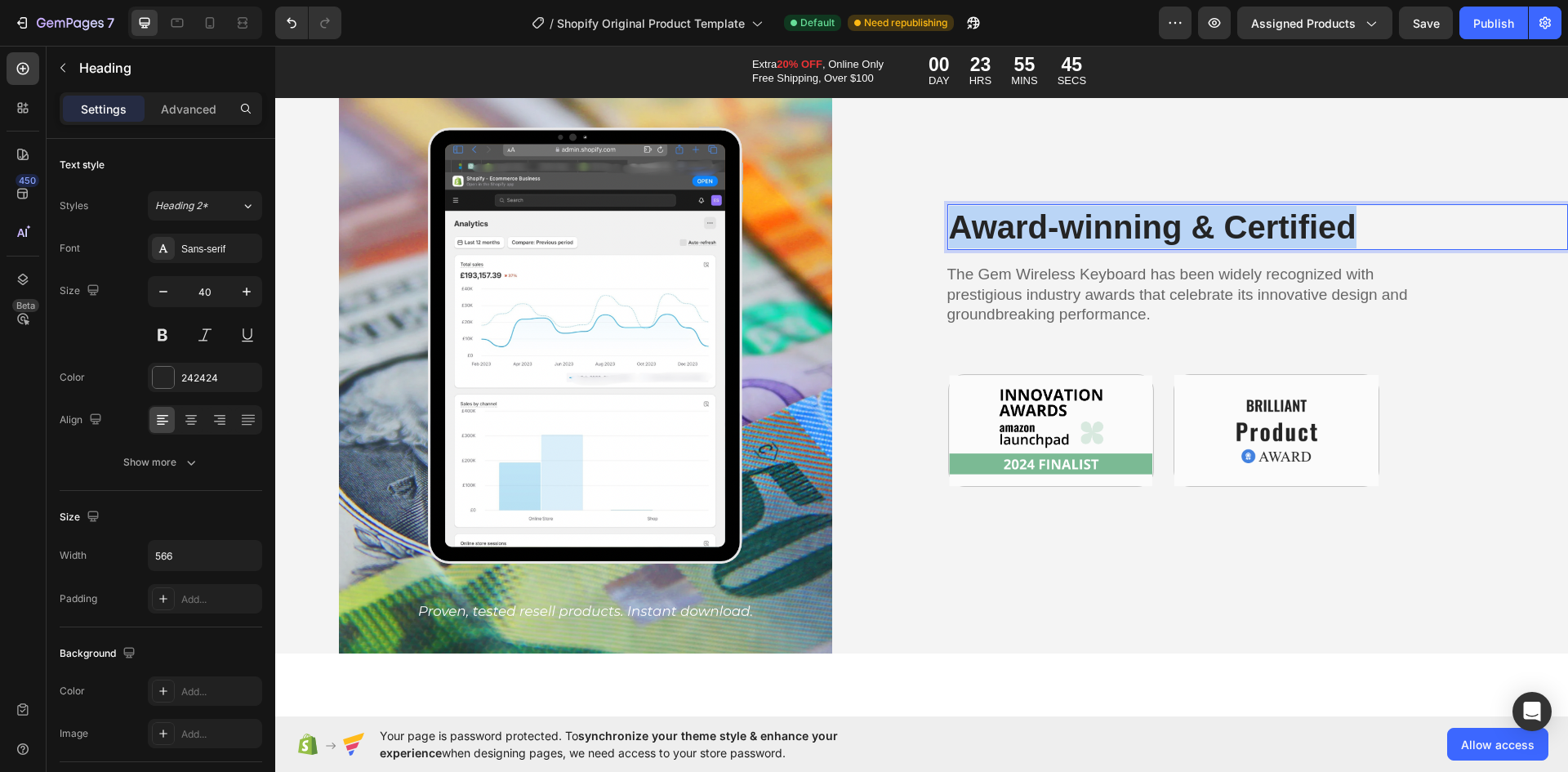
click at [1033, 212] on p "Award-winning & Certified" at bounding box center [1179, 227] width 459 height 42
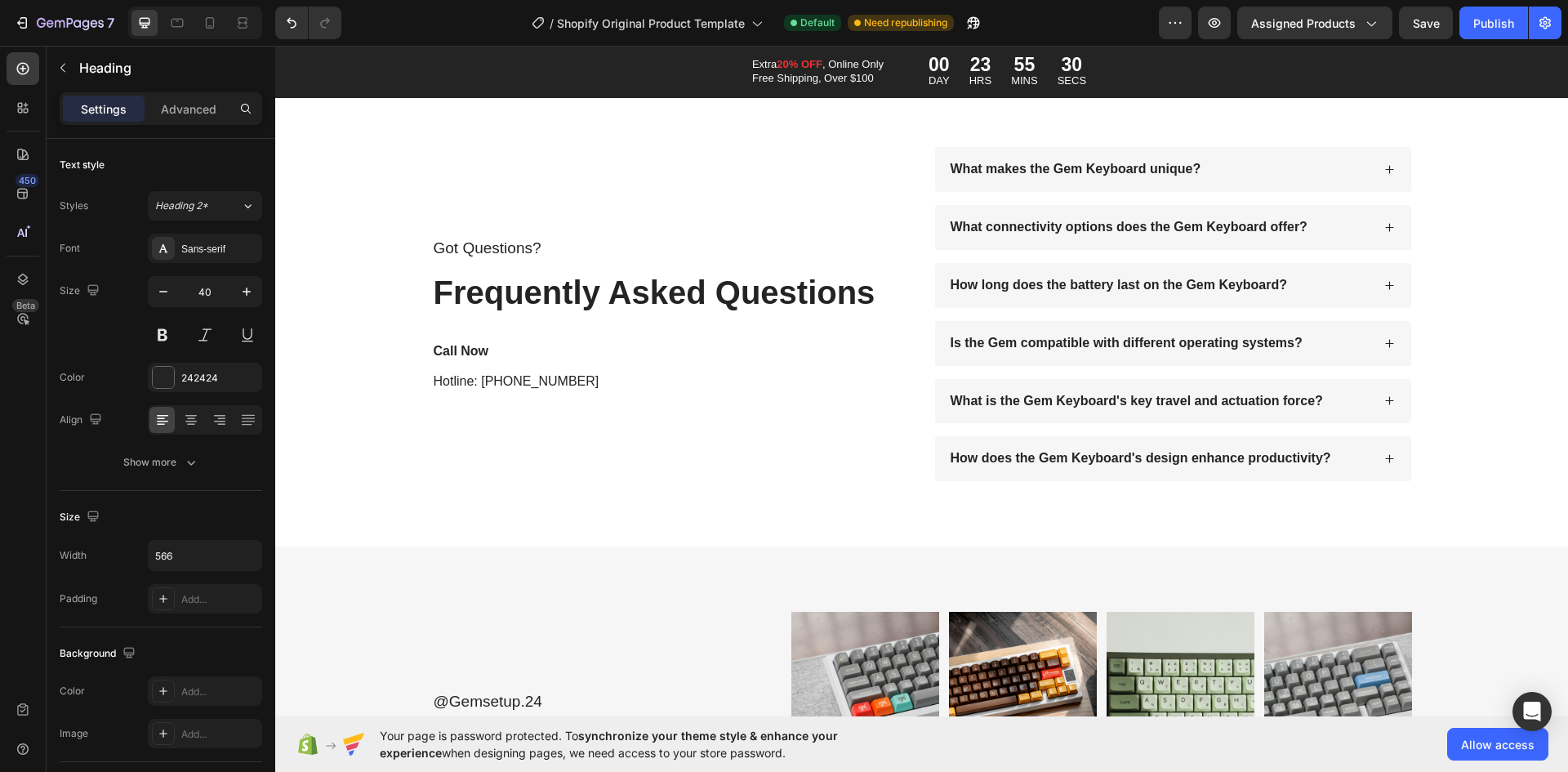
type input "16"
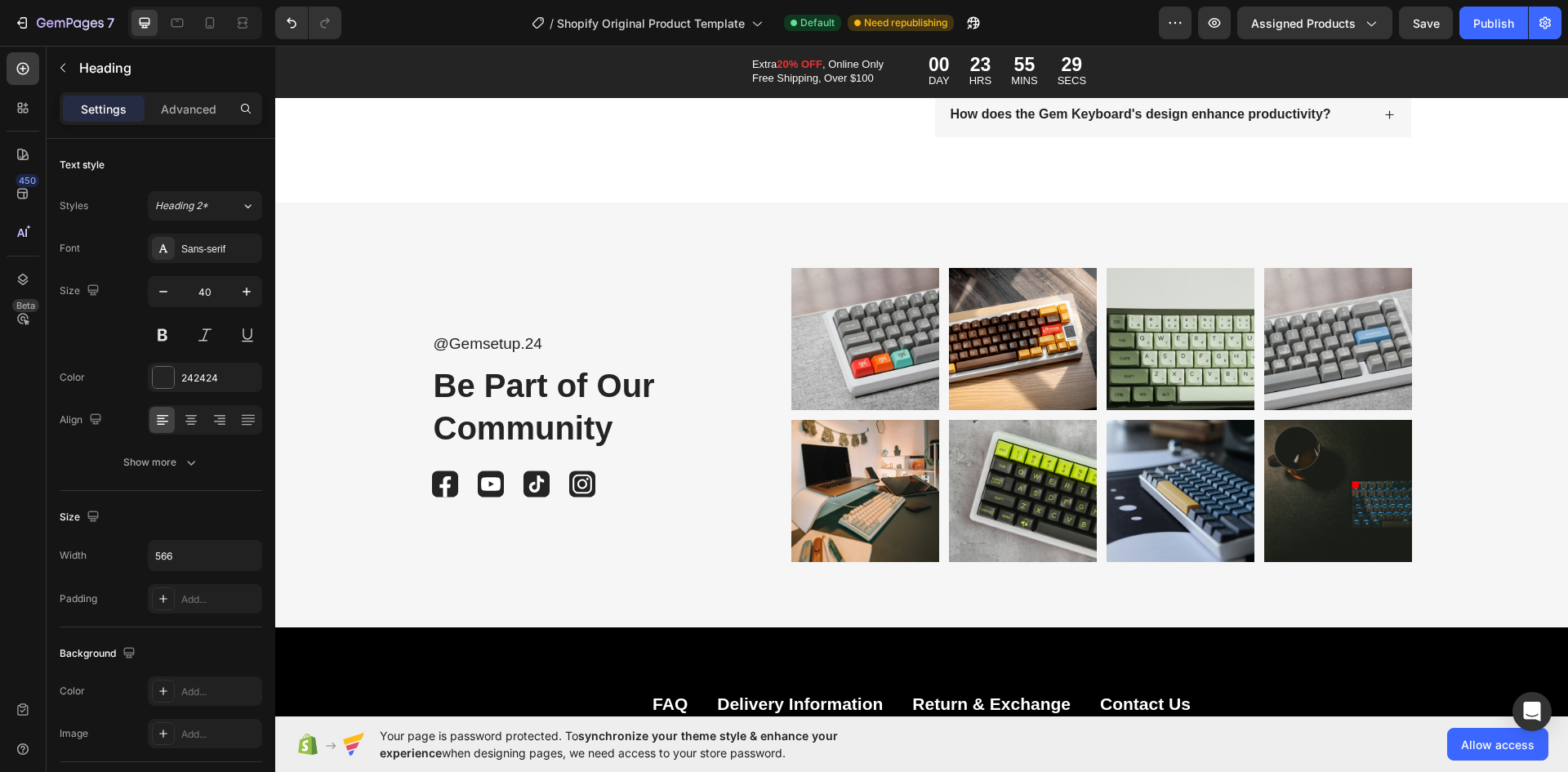
scroll to position [8169, 0]
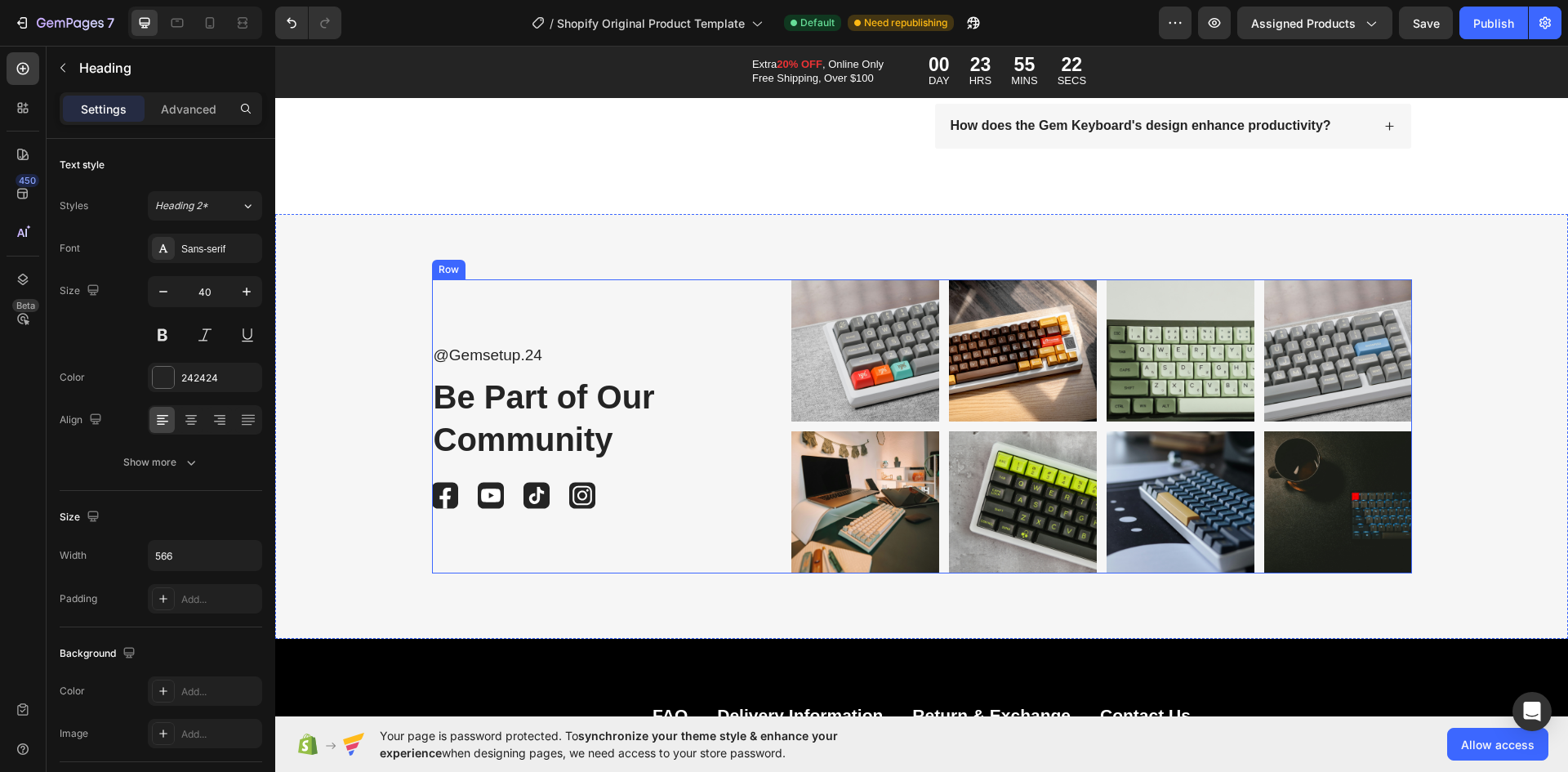
click at [633, 471] on div "@Gemsetup.24 Text Block Be Part of Our Community Heading Image Image Image Imag…" at bounding box center [588, 426] width 311 height 294
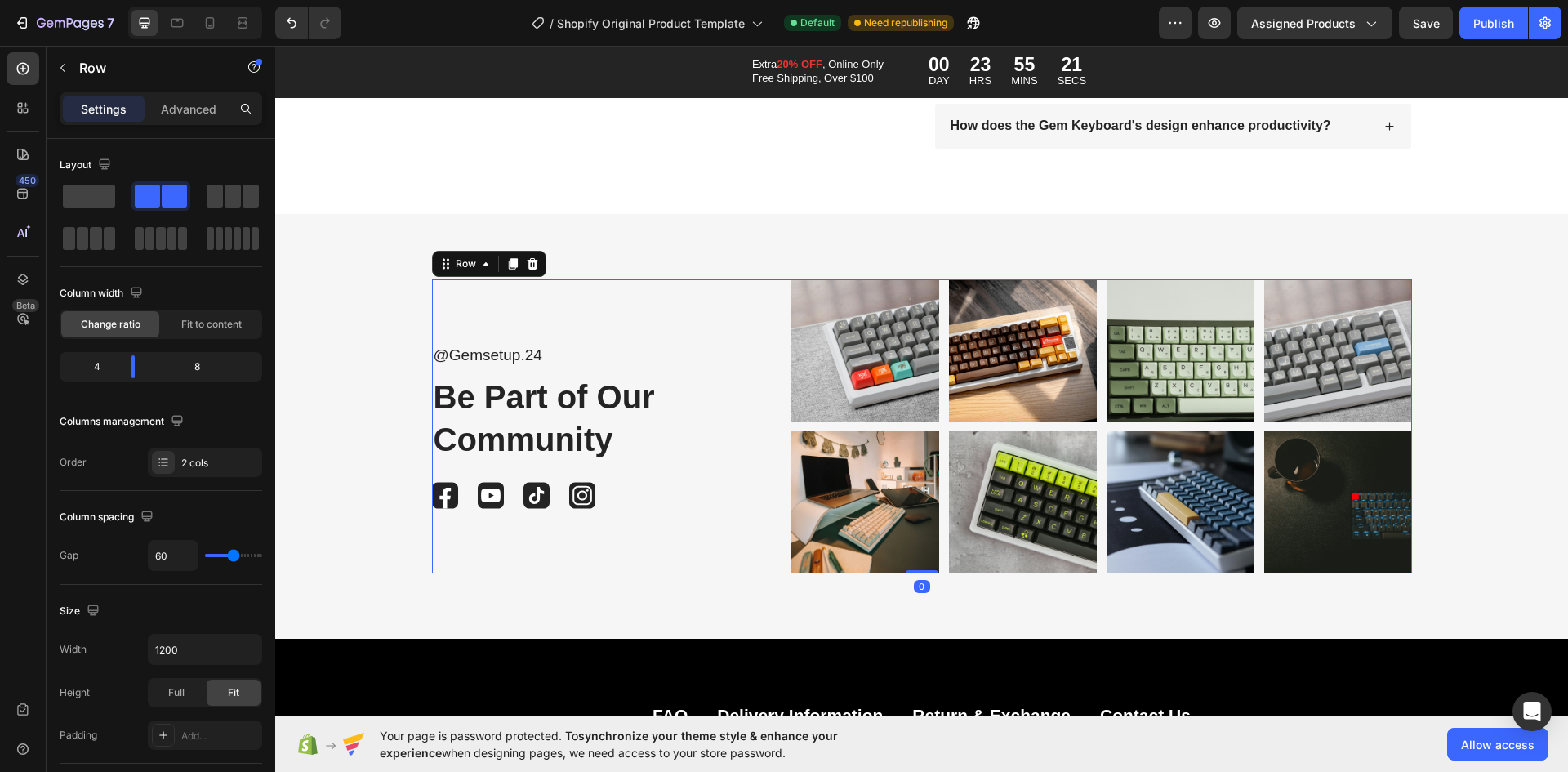
click at [630, 474] on div "@Gemsetup.24 Text Block Be Part of Our Community Heading Image Image Image Imag…" at bounding box center [588, 426] width 311 height 294
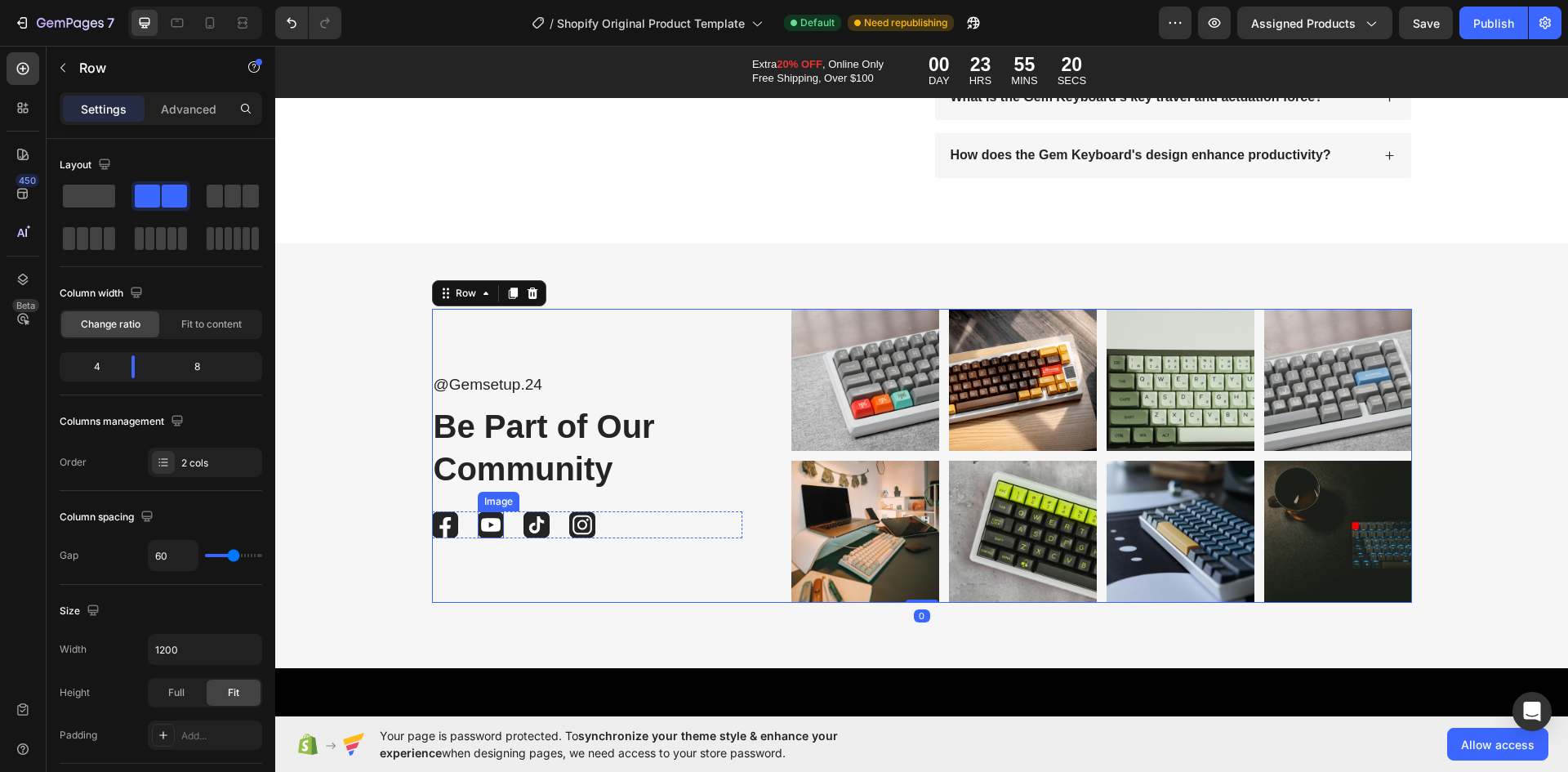
scroll to position [8087, 0]
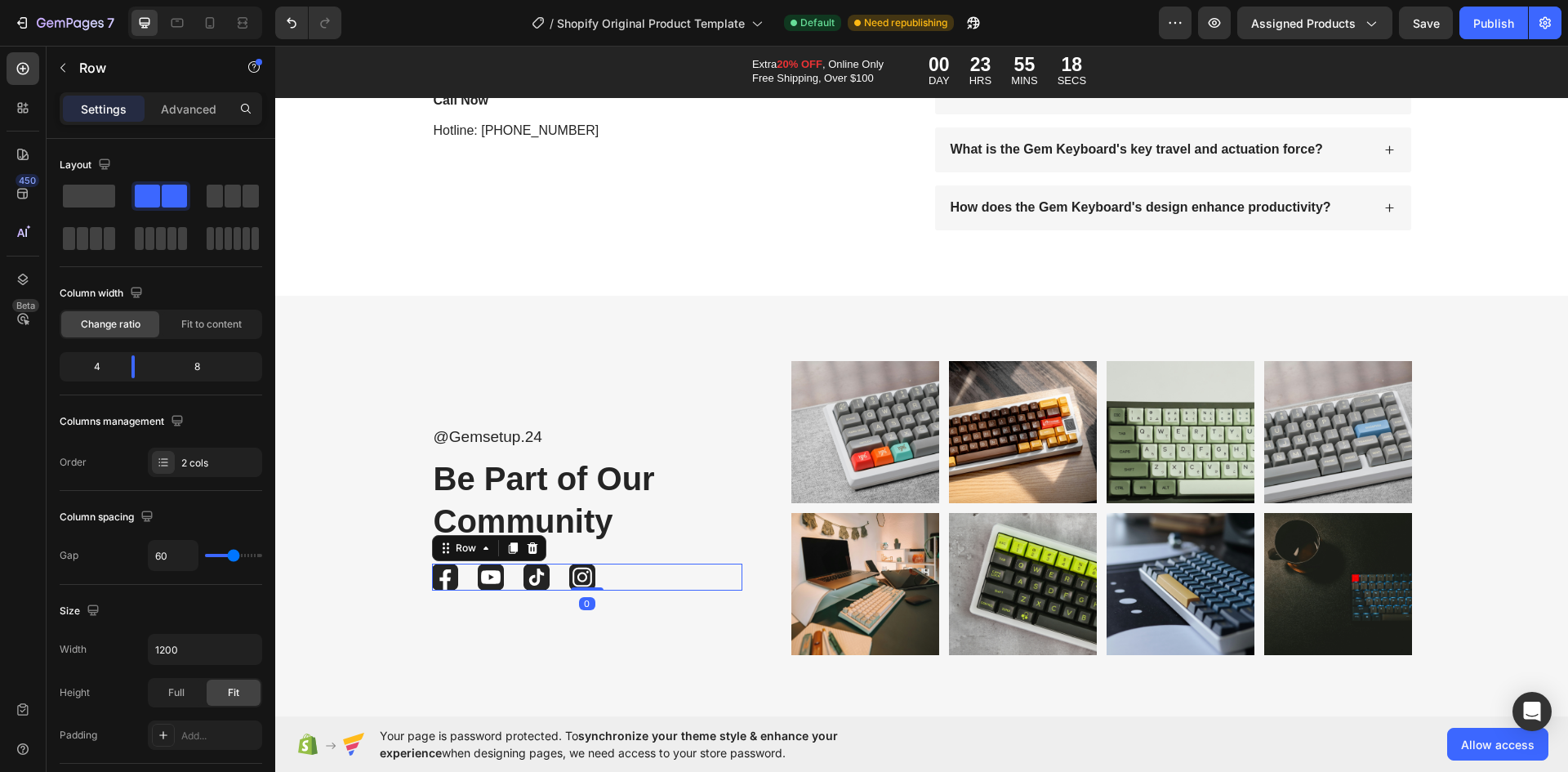
click at [609, 575] on div "Image Image Image Image Row 0" at bounding box center [588, 577] width 311 height 27
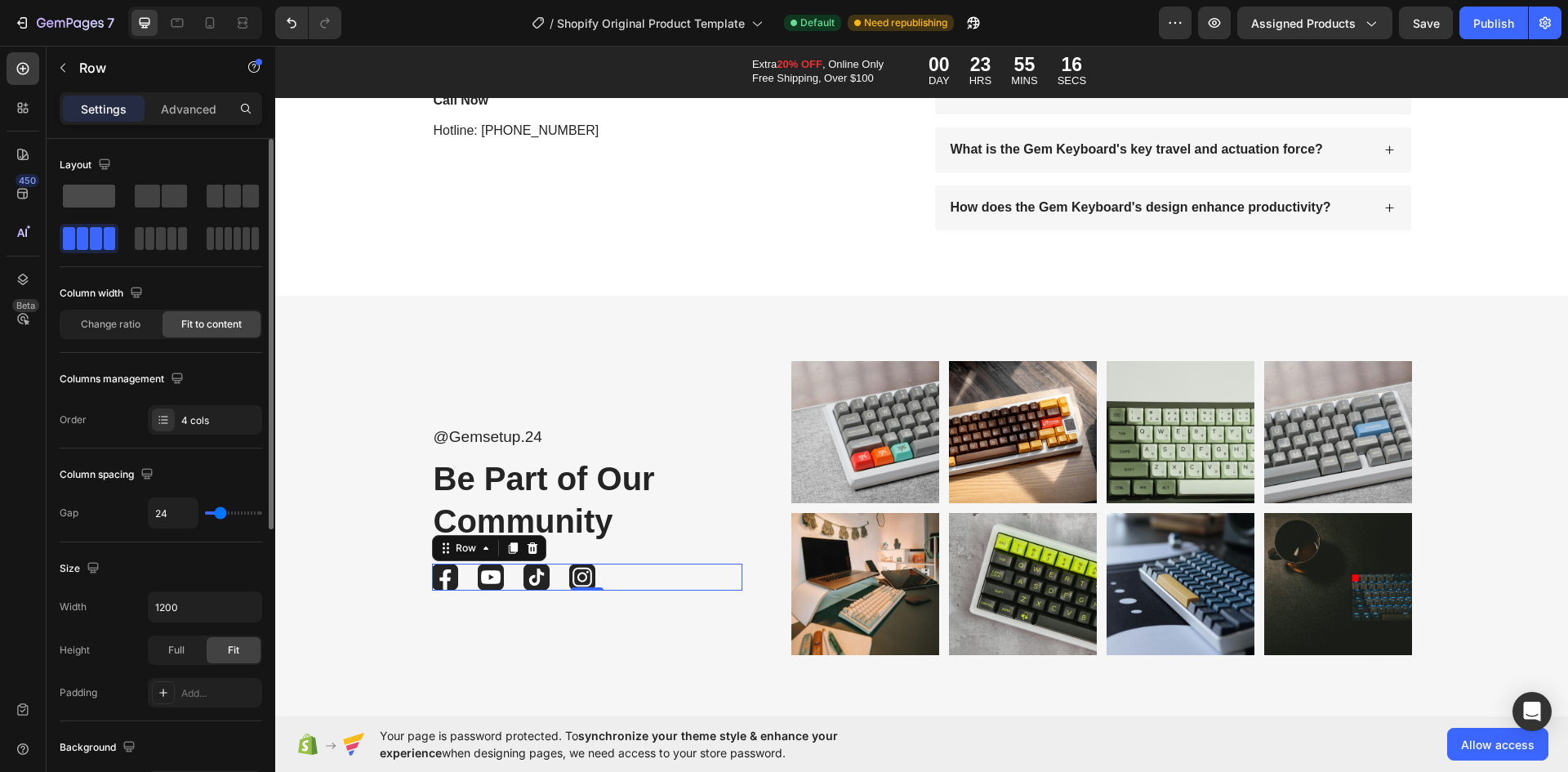
click at [106, 196] on span at bounding box center [89, 196] width 52 height 23
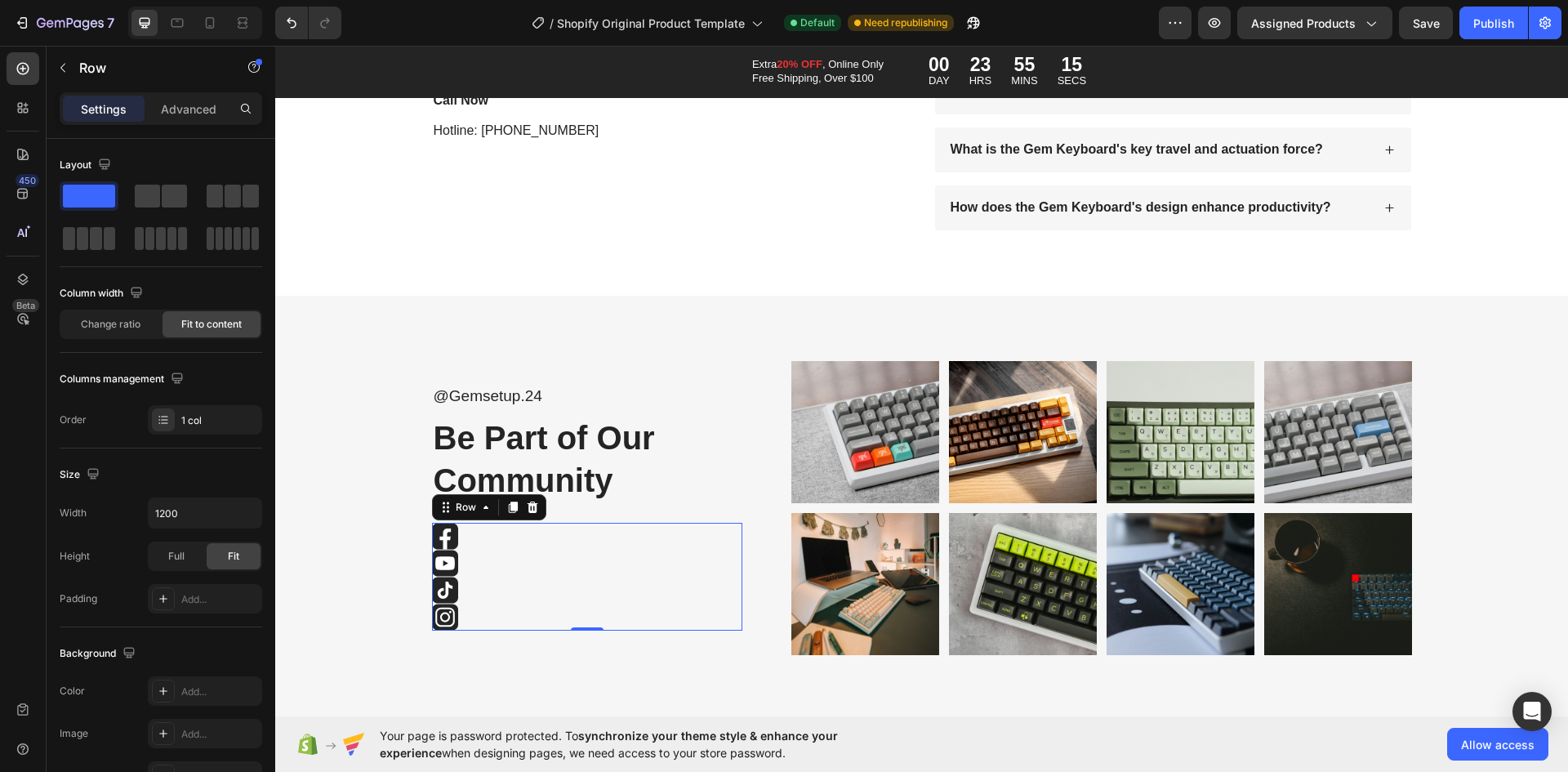
click at [503, 567] on div "Image Image Image Image Row 0" at bounding box center [588, 577] width 311 height 108
click at [172, 207] on span at bounding box center [175, 196] width 25 height 23
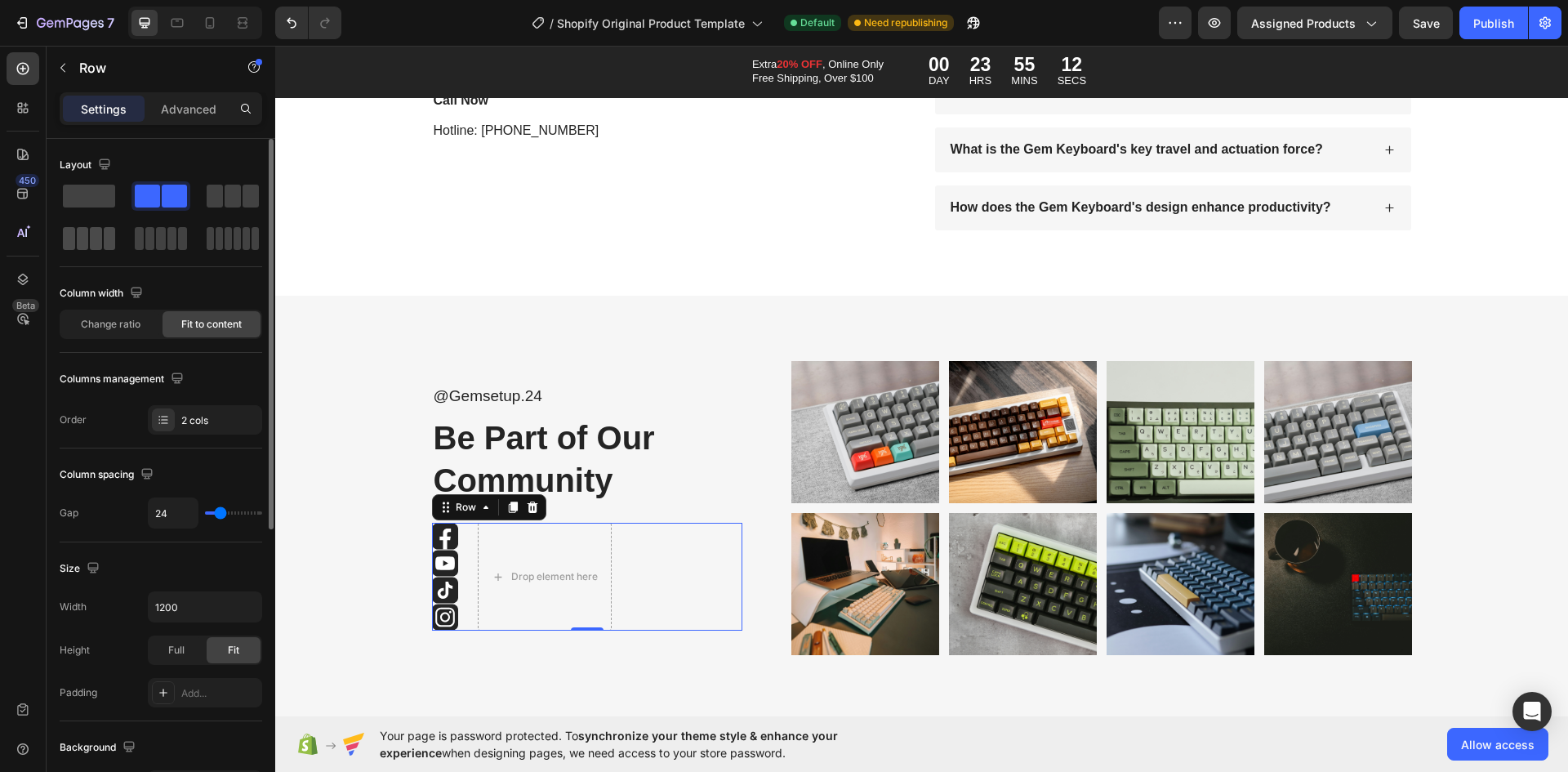
click at [104, 235] on span at bounding box center [110, 238] width 13 height 23
click at [89, 192] on span at bounding box center [89, 196] width 52 height 23
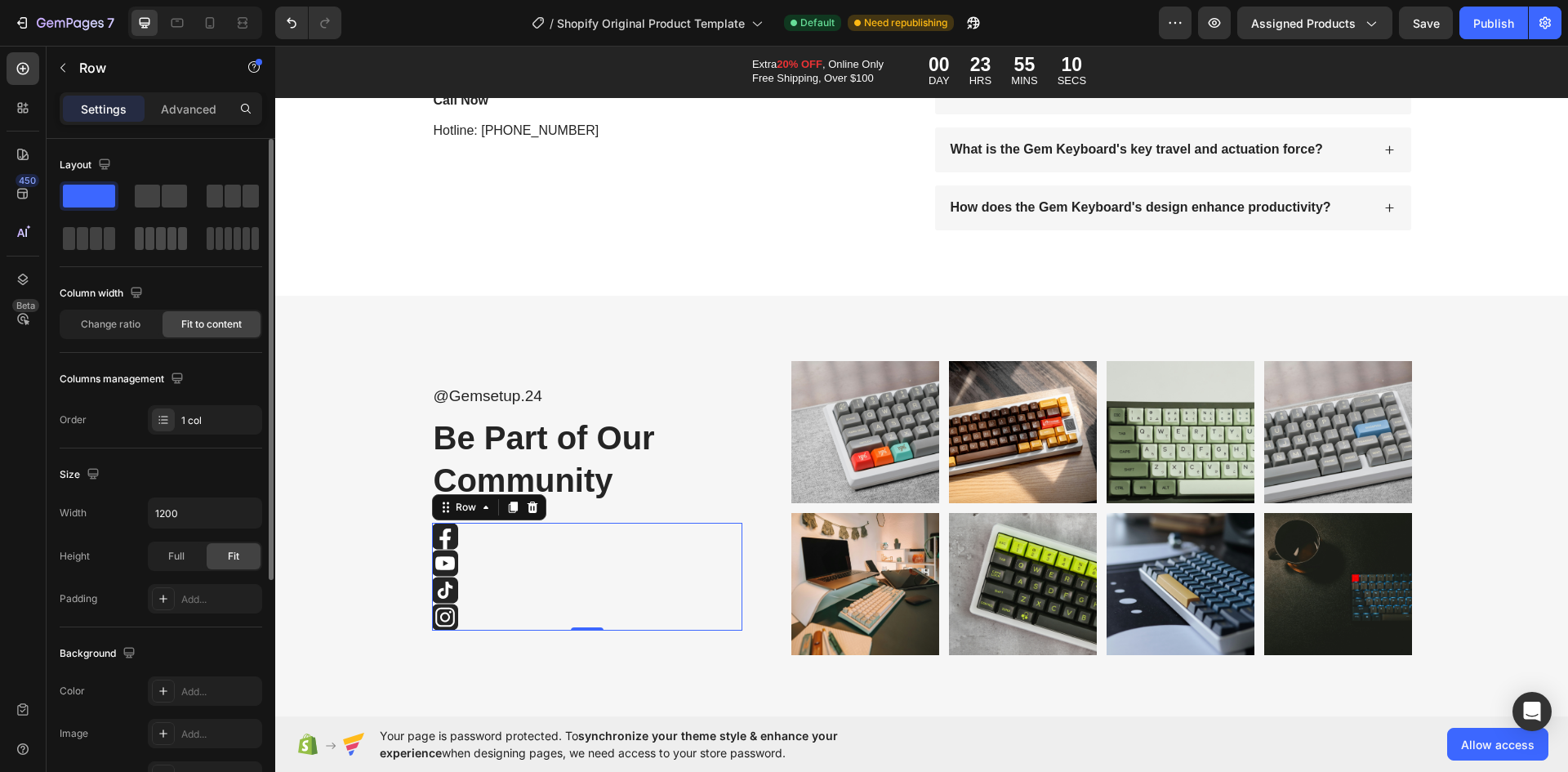
click at [147, 235] on span at bounding box center [150, 238] width 9 height 23
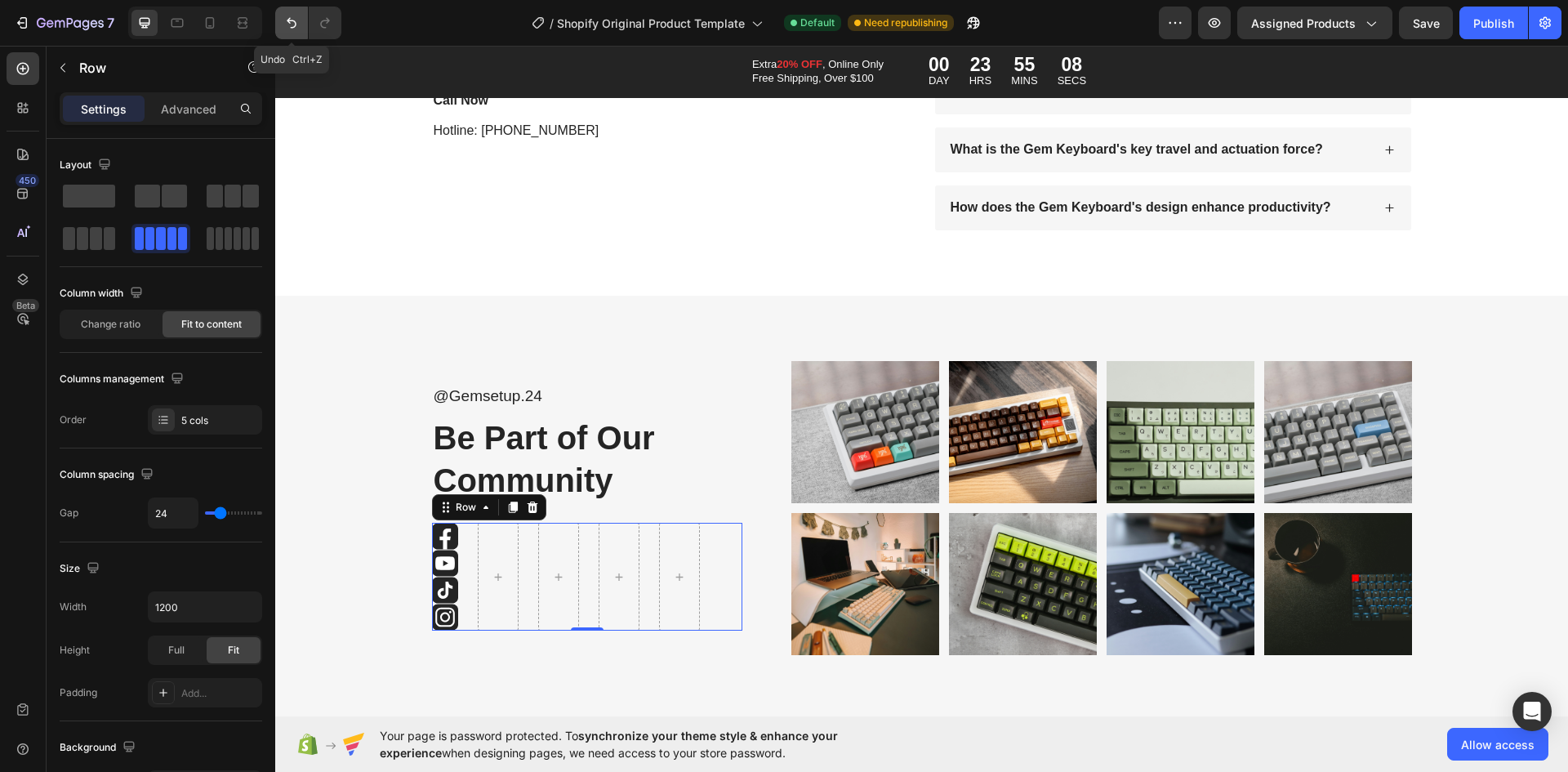
click at [291, 29] on icon "Undo/Redo" at bounding box center [291, 22] width 16 height 16
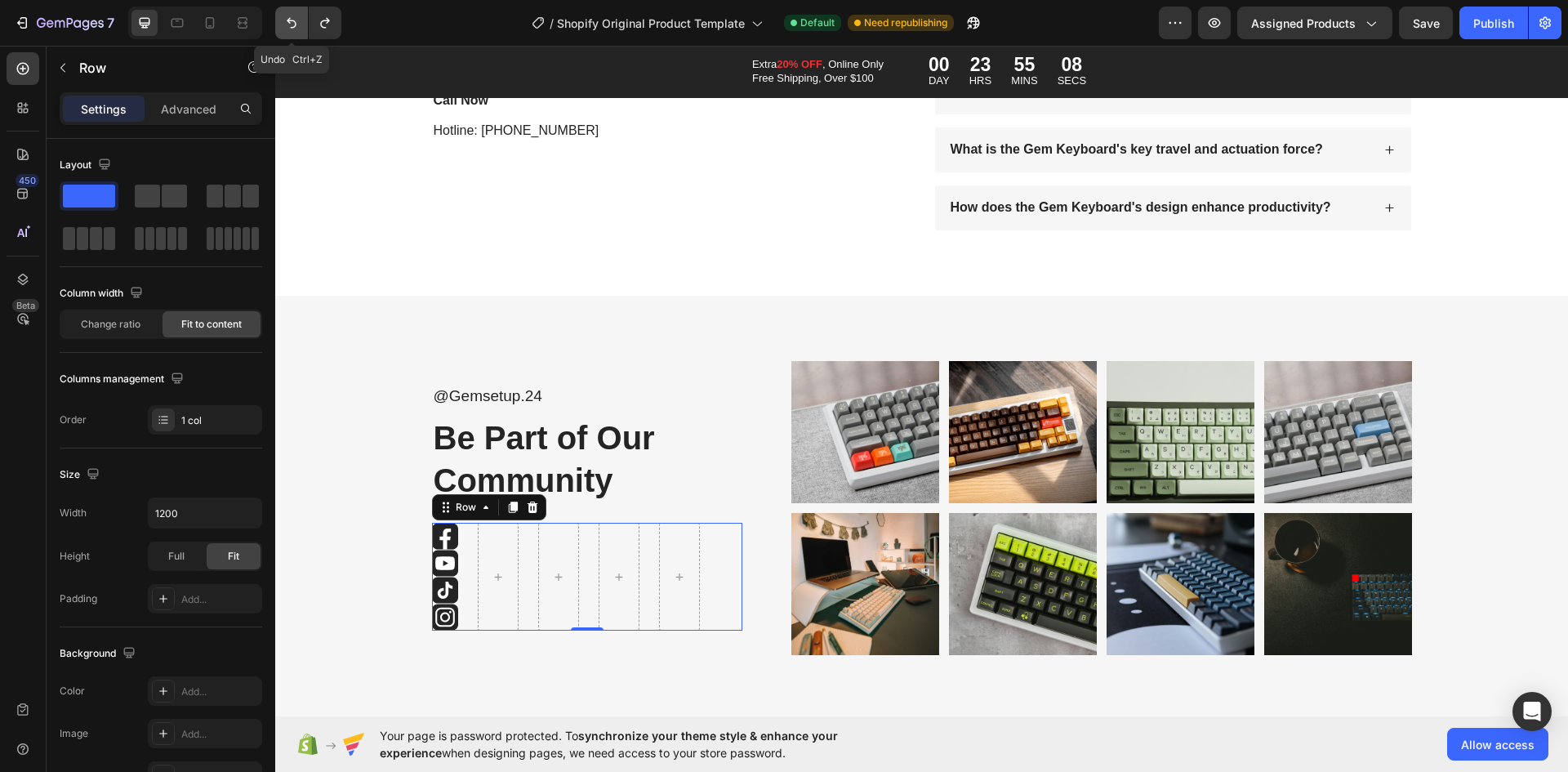
click at [291, 29] on icon "Undo/Redo" at bounding box center [291, 22] width 16 height 16
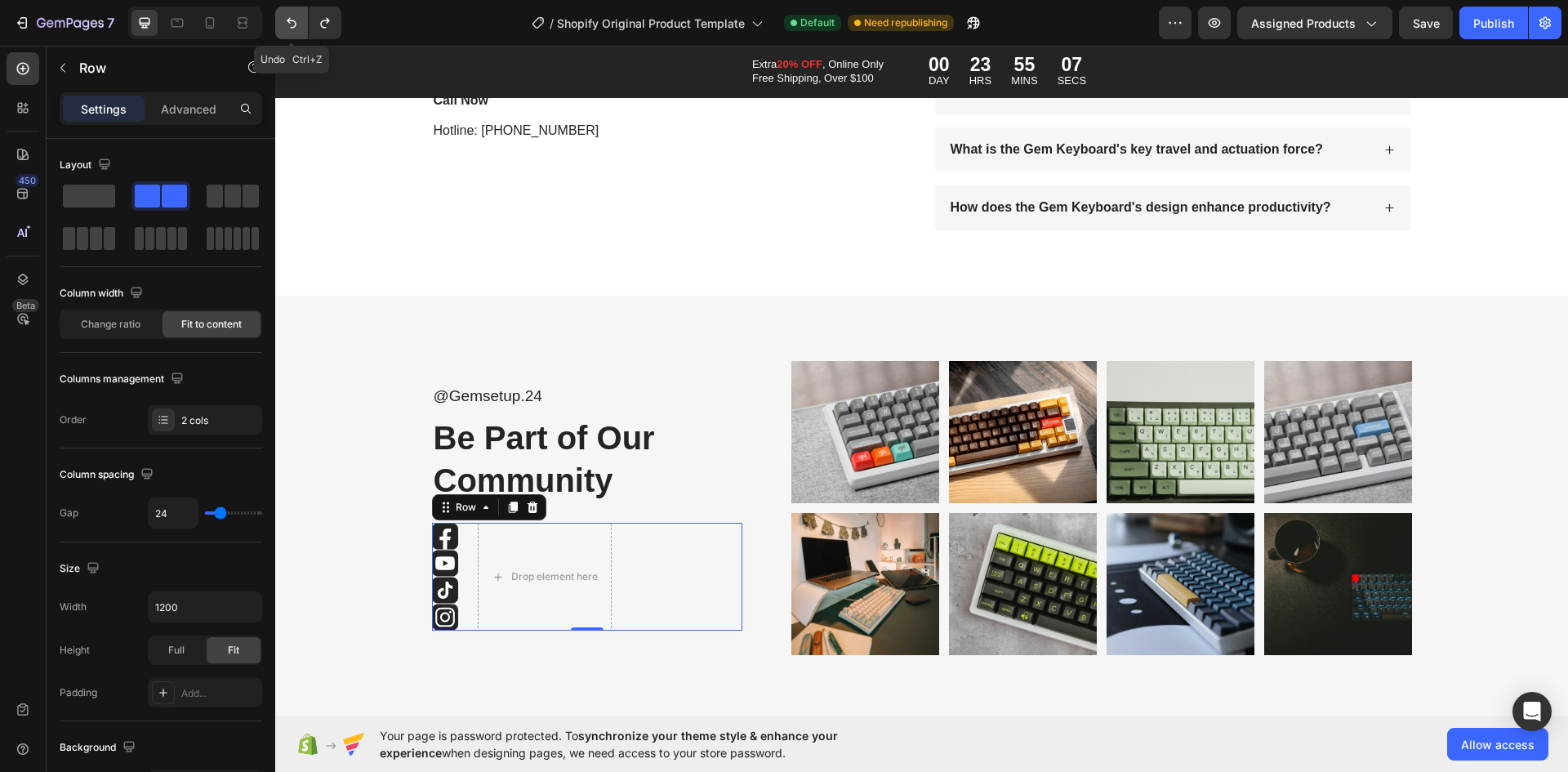
click at [291, 29] on icon "Undo/Redo" at bounding box center [291, 22] width 16 height 16
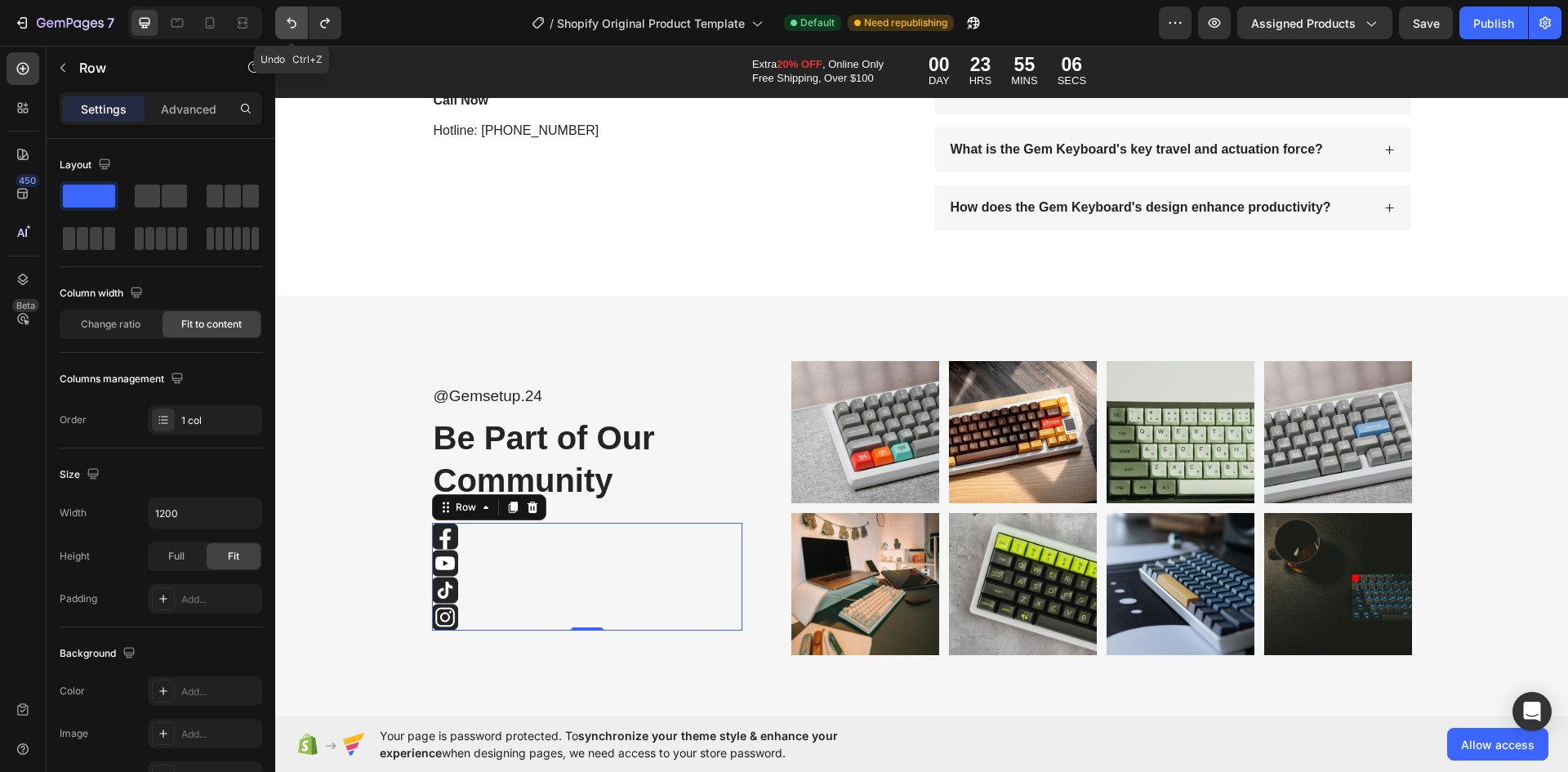
click at [291, 29] on icon "Undo/Redo" at bounding box center [291, 22] width 16 height 16
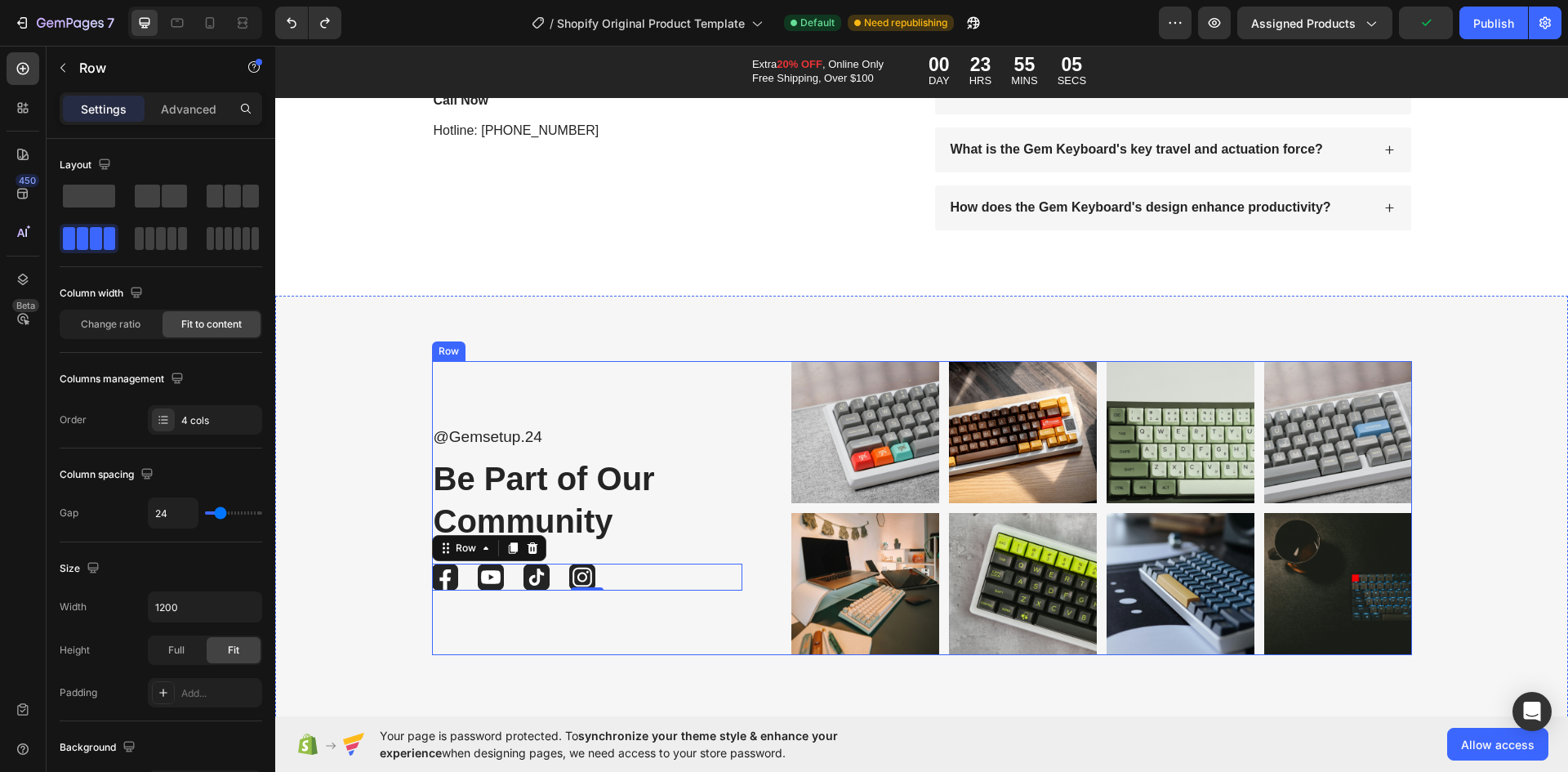
click at [625, 575] on div "Image Image Image Image Row 0" at bounding box center [588, 577] width 311 height 27
click at [557, 575] on div "Image Image Image Image Row 0" at bounding box center [588, 577] width 311 height 27
click at [535, 579] on img at bounding box center [536, 577] width 26 height 27
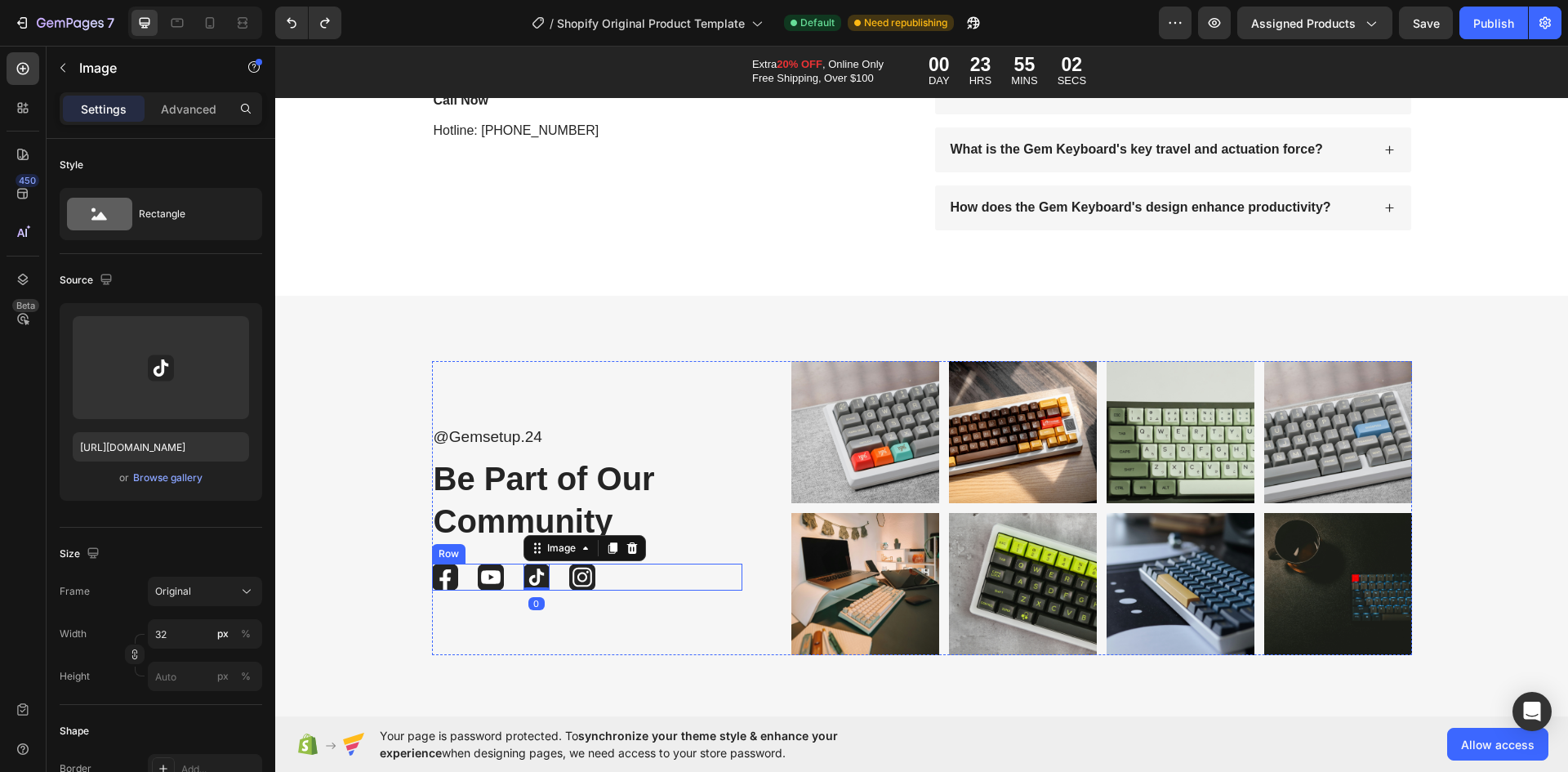
click at [461, 579] on div "Image Image Image 0 Image Row" at bounding box center [588, 577] width 311 height 27
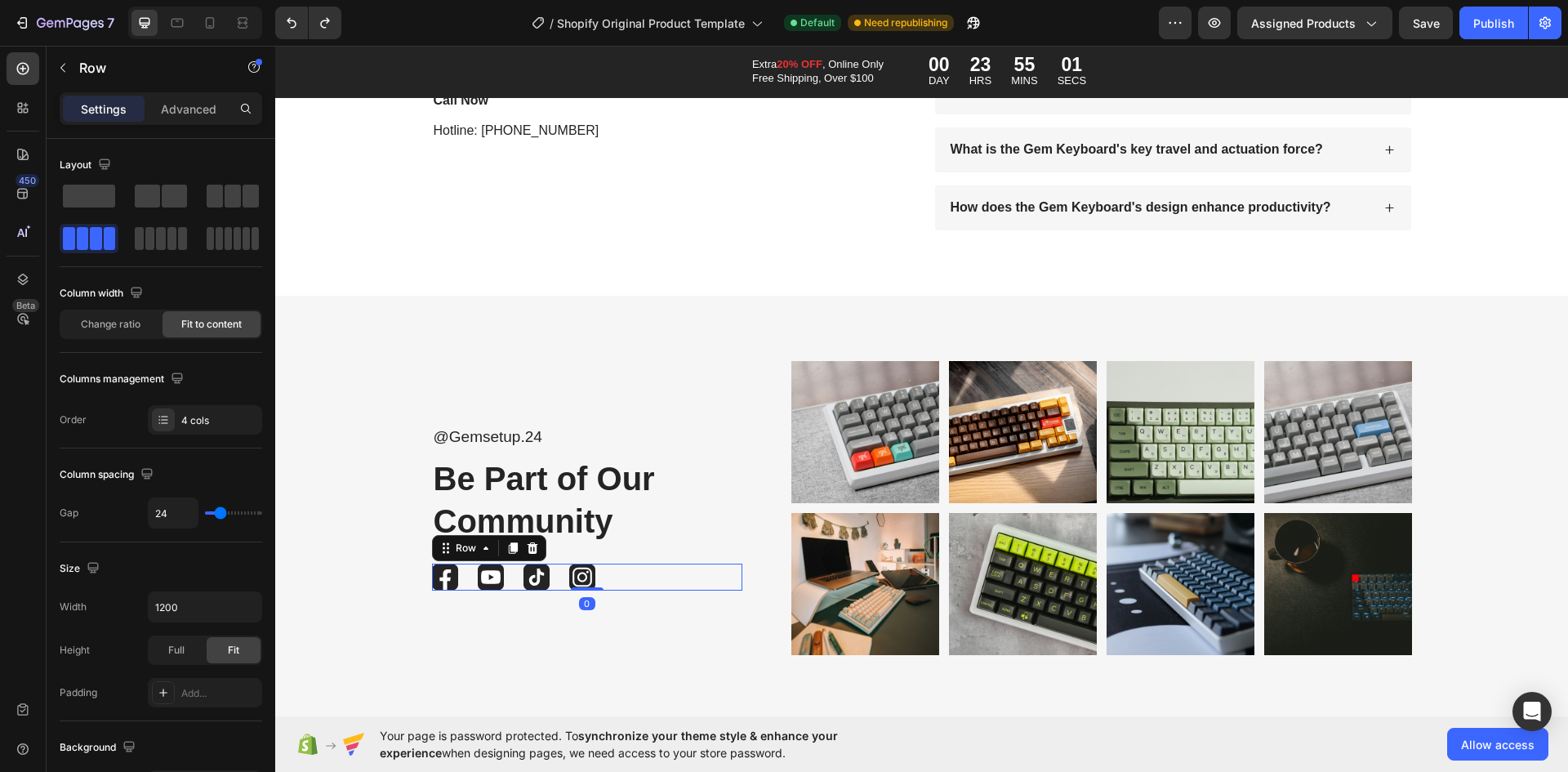
click at [469, 580] on div "Image Image Image Image Row 0" at bounding box center [588, 577] width 311 height 27
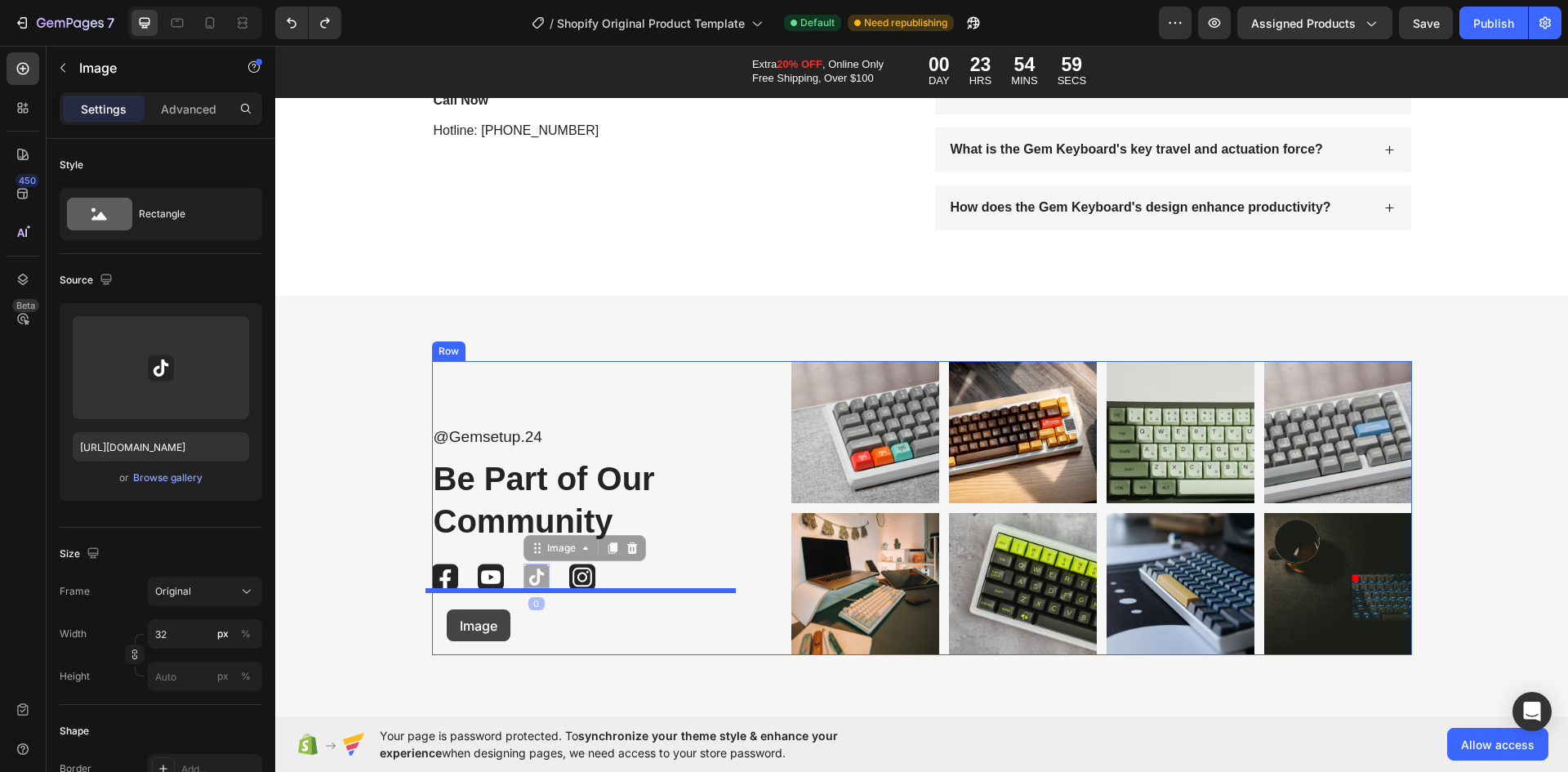
drag, startPoint x: 523, startPoint y: 583, endPoint x: 447, endPoint y: 609, distance: 80.3
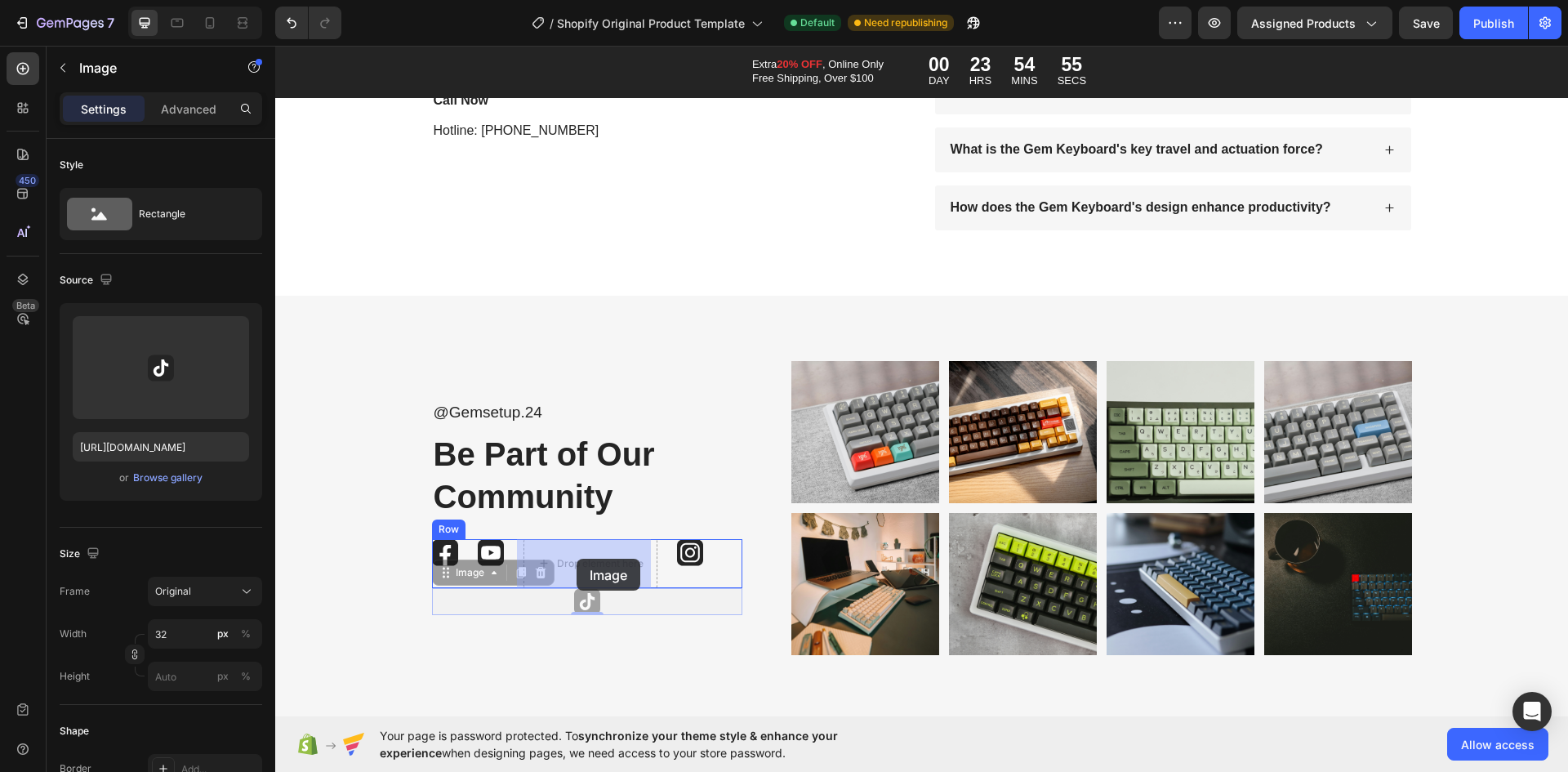
drag, startPoint x: 575, startPoint y: 598, endPoint x: 577, endPoint y: 559, distance: 39.1
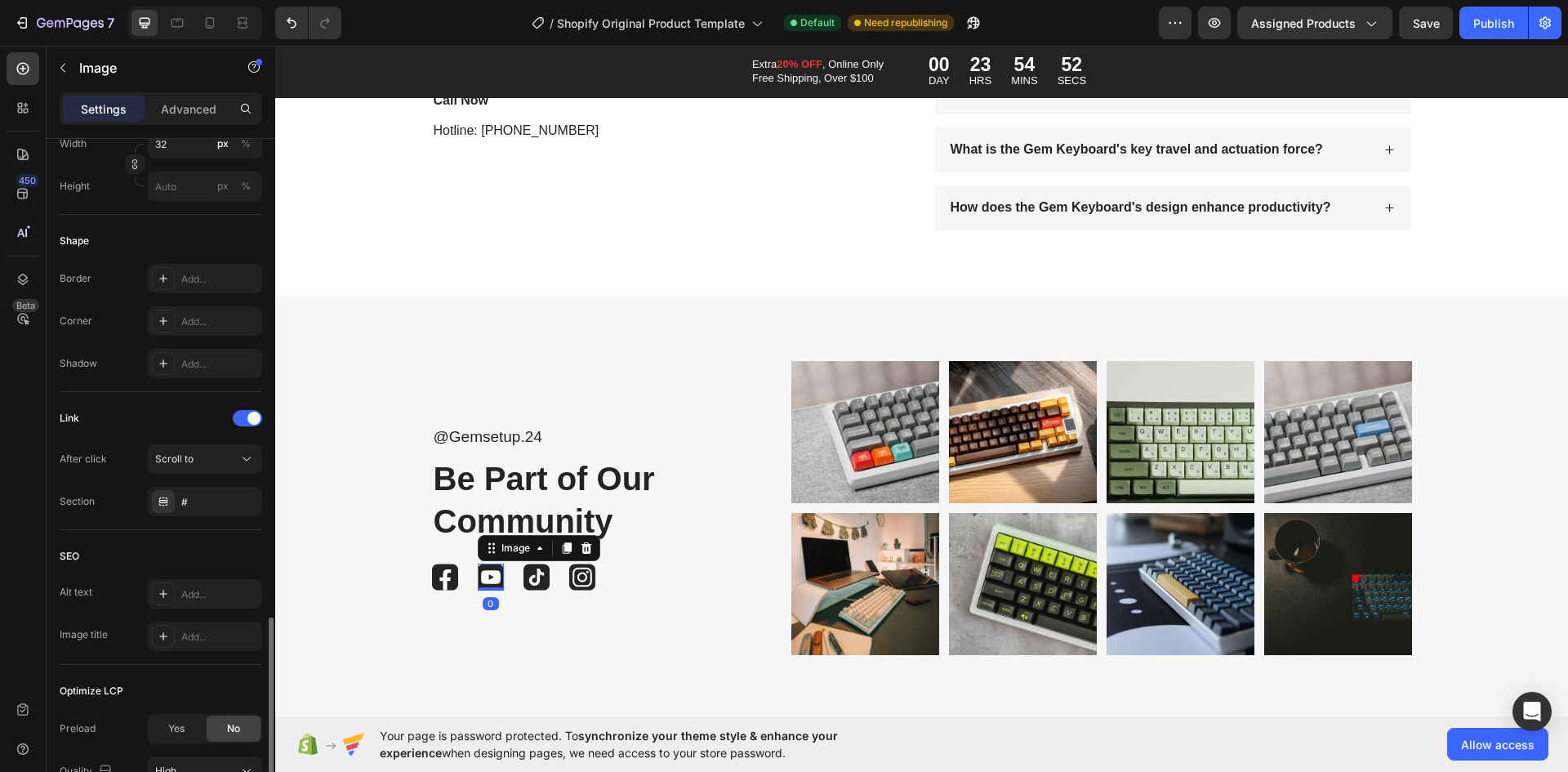
scroll to position [639, 0]
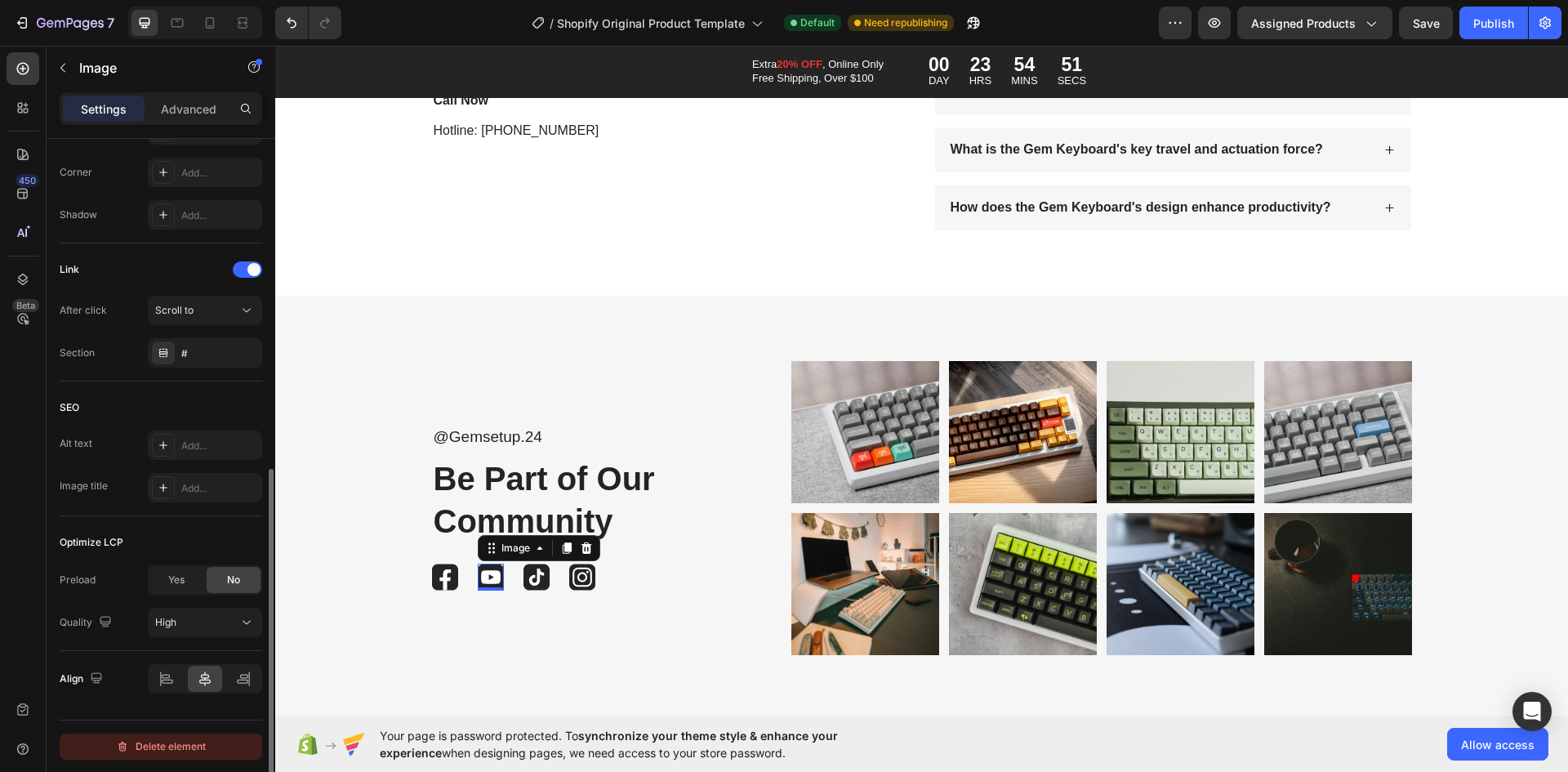
click at [191, 742] on div "Delete element" at bounding box center [160, 747] width 90 height 19
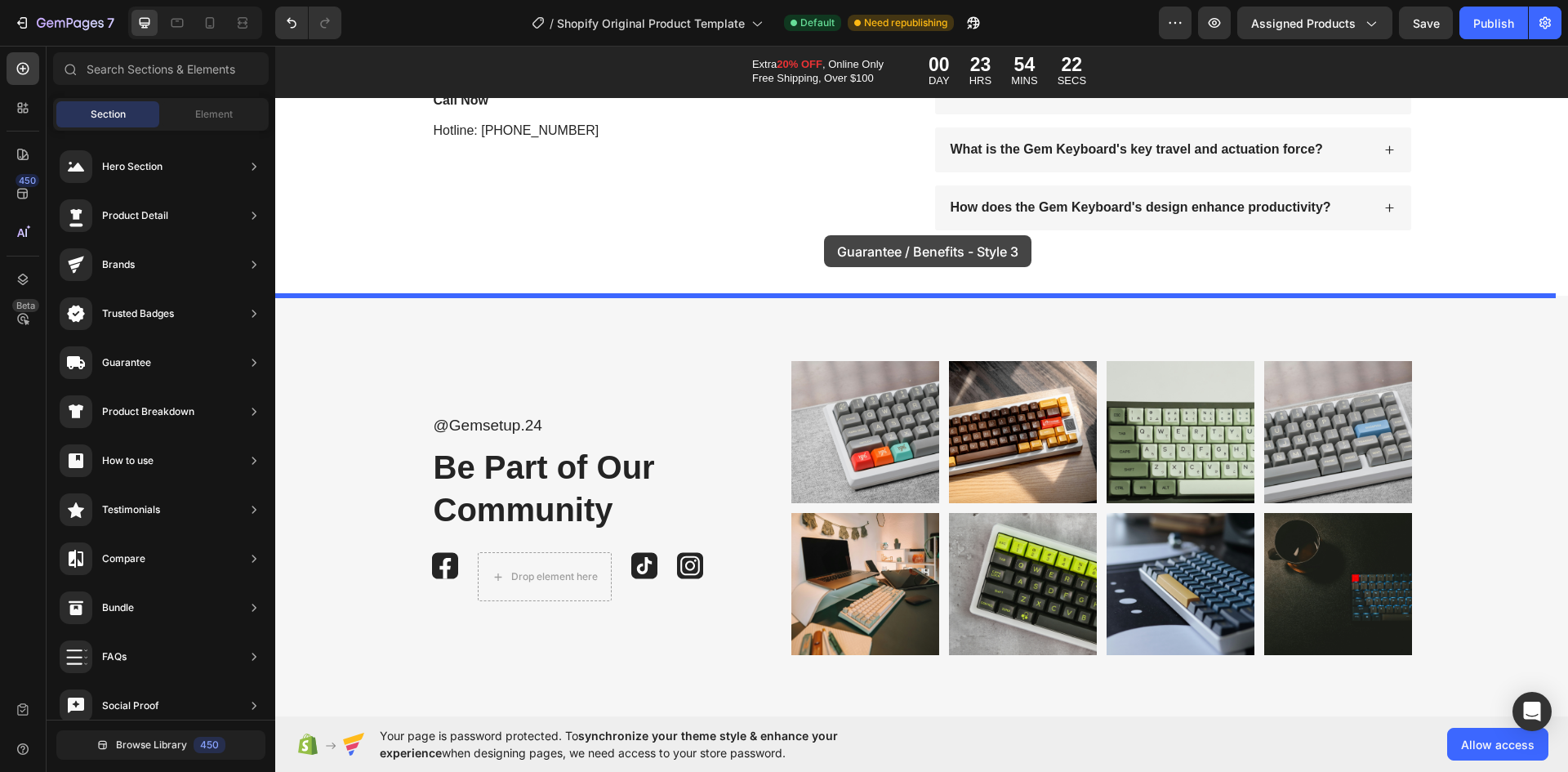
drag, startPoint x: 639, startPoint y: 346, endPoint x: 824, endPoint y: 235, distance: 215.7
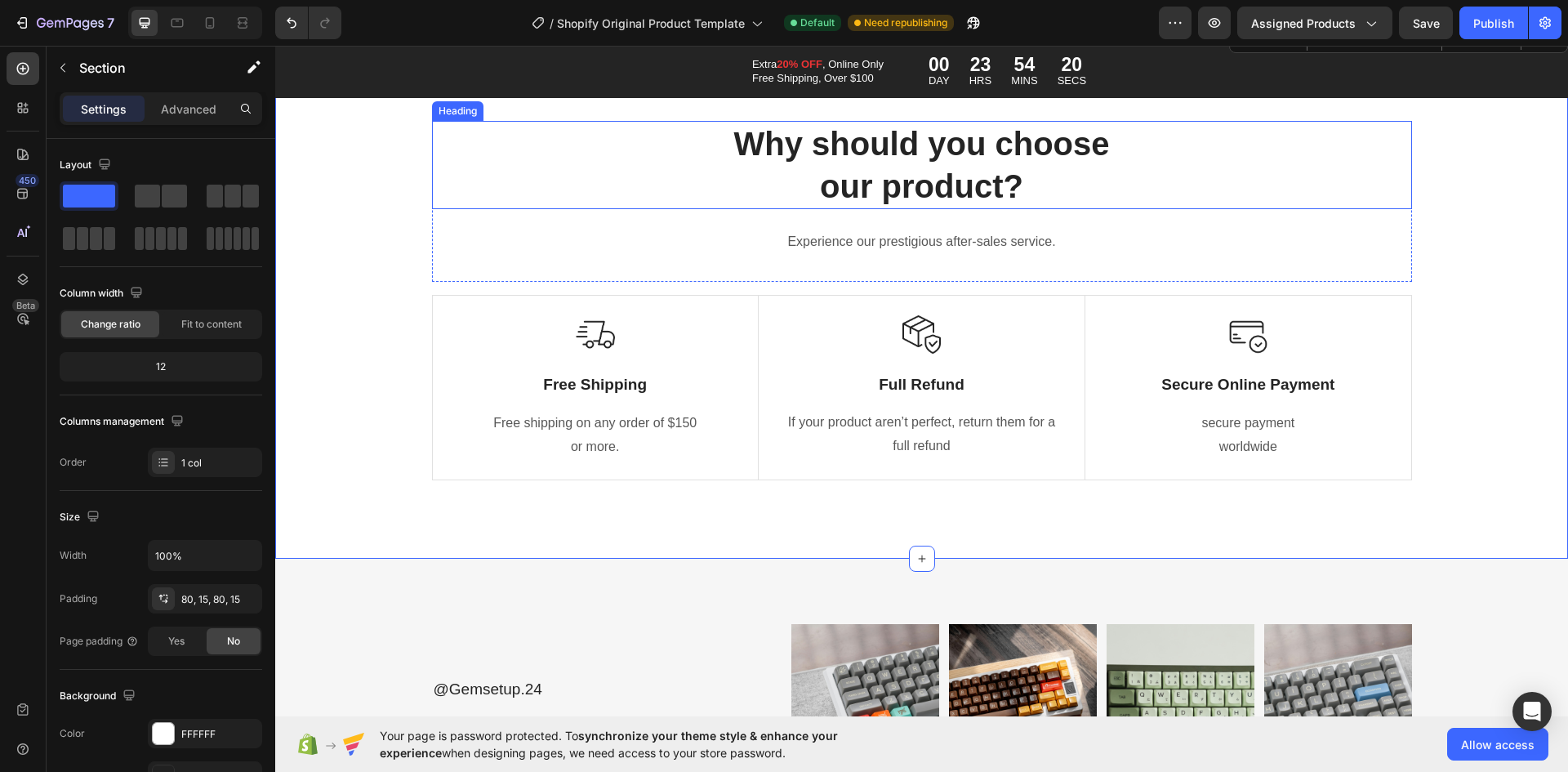
scroll to position [8332, 0]
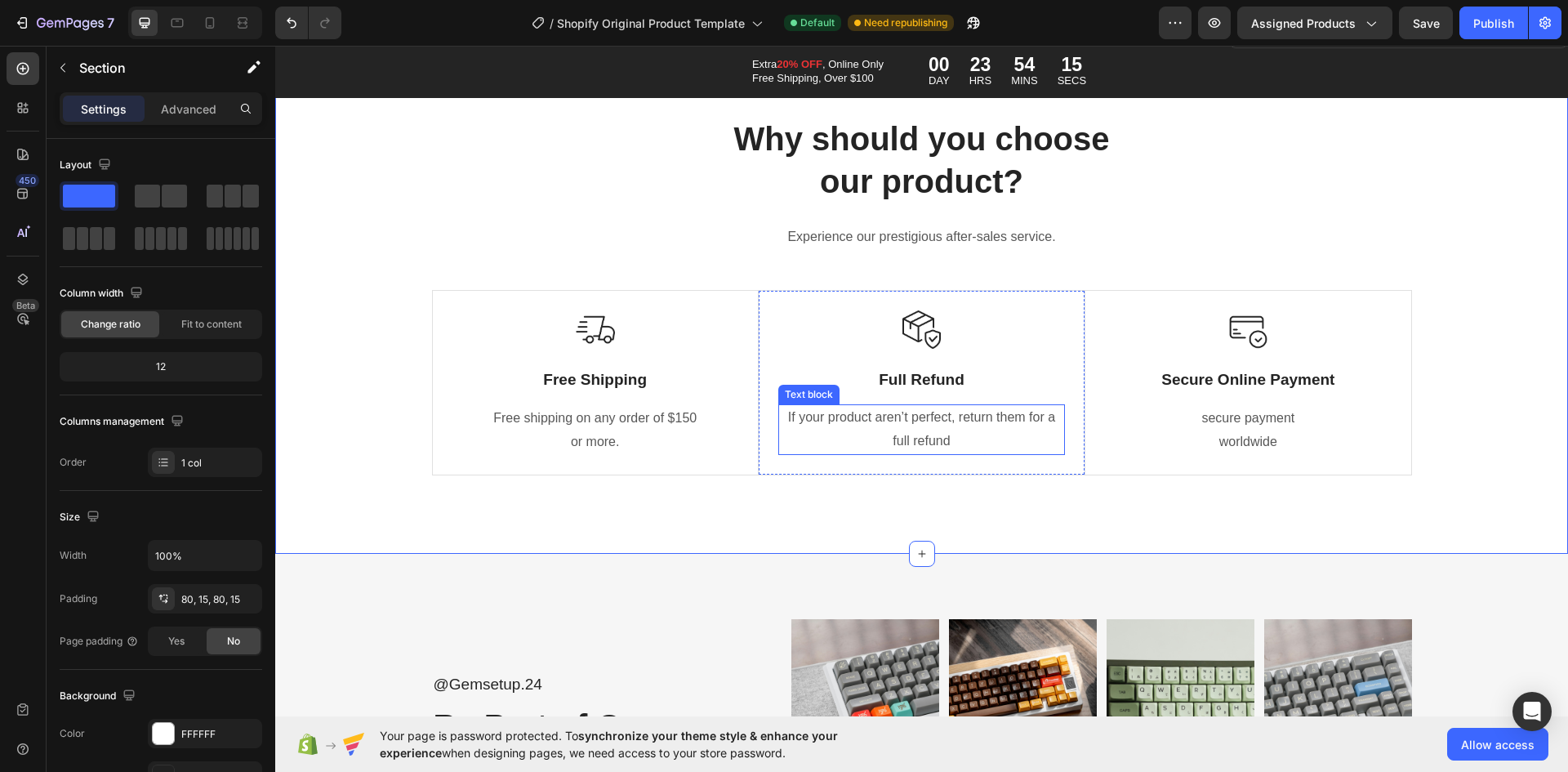
click at [889, 422] on p "If your product aren’t perfect, return them for a full refund" at bounding box center [922, 429] width 284 height 47
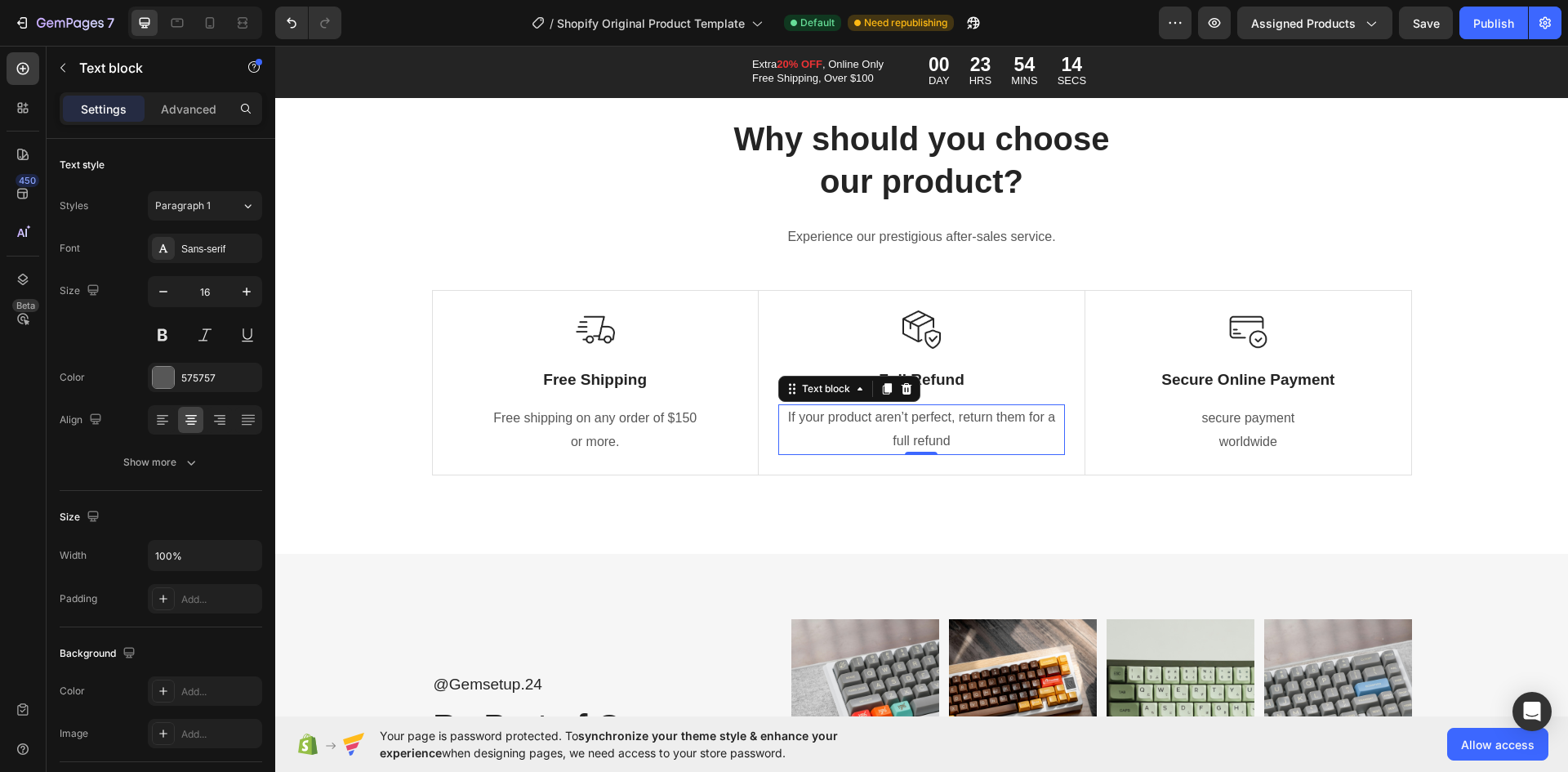
click at [917, 417] on p "If your product aren’t perfect, return them for a full refund" at bounding box center [922, 429] width 284 height 47
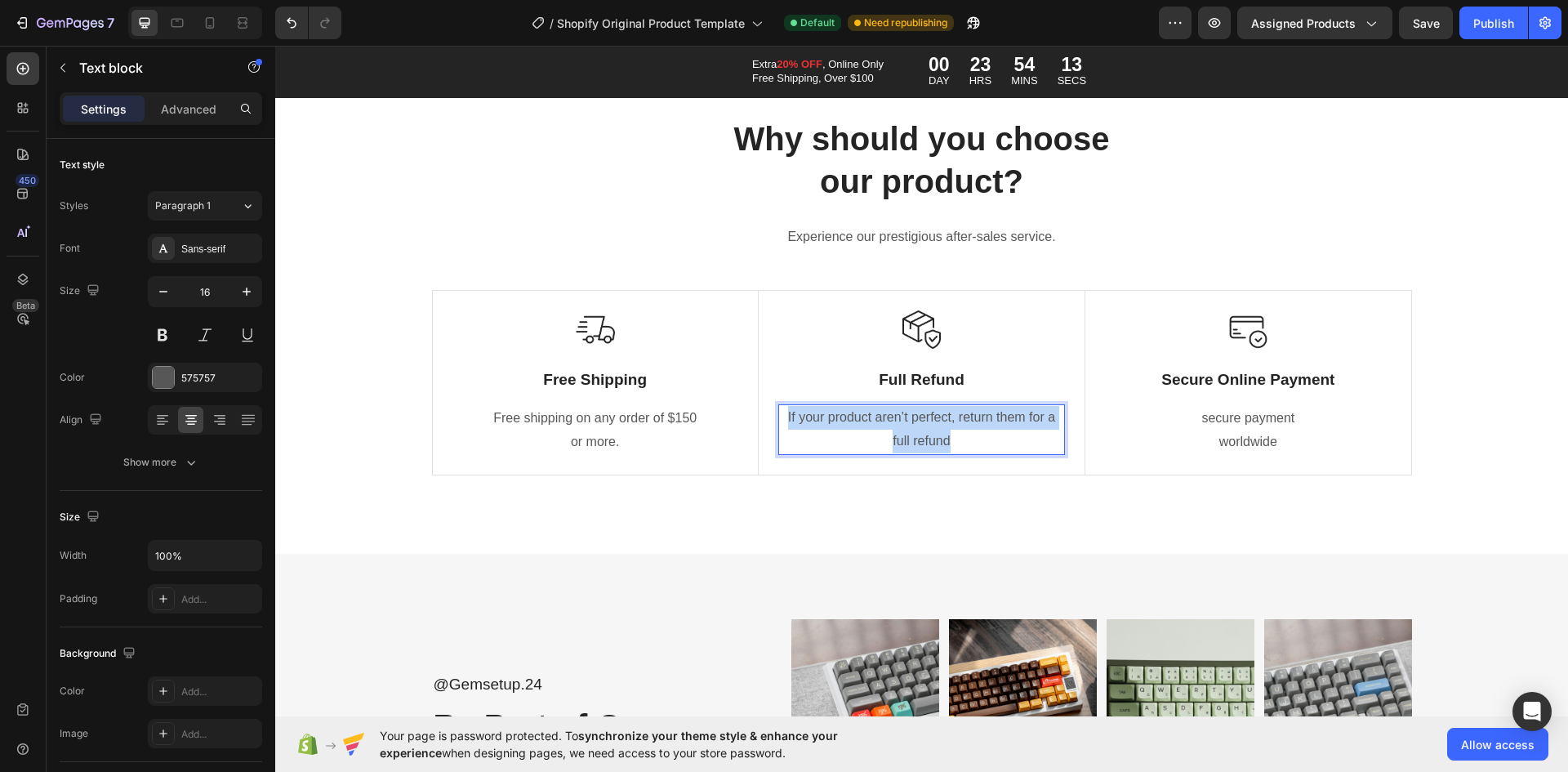
click at [917, 417] on p "If your product aren’t perfect, return them for a full refund" at bounding box center [922, 429] width 284 height 47
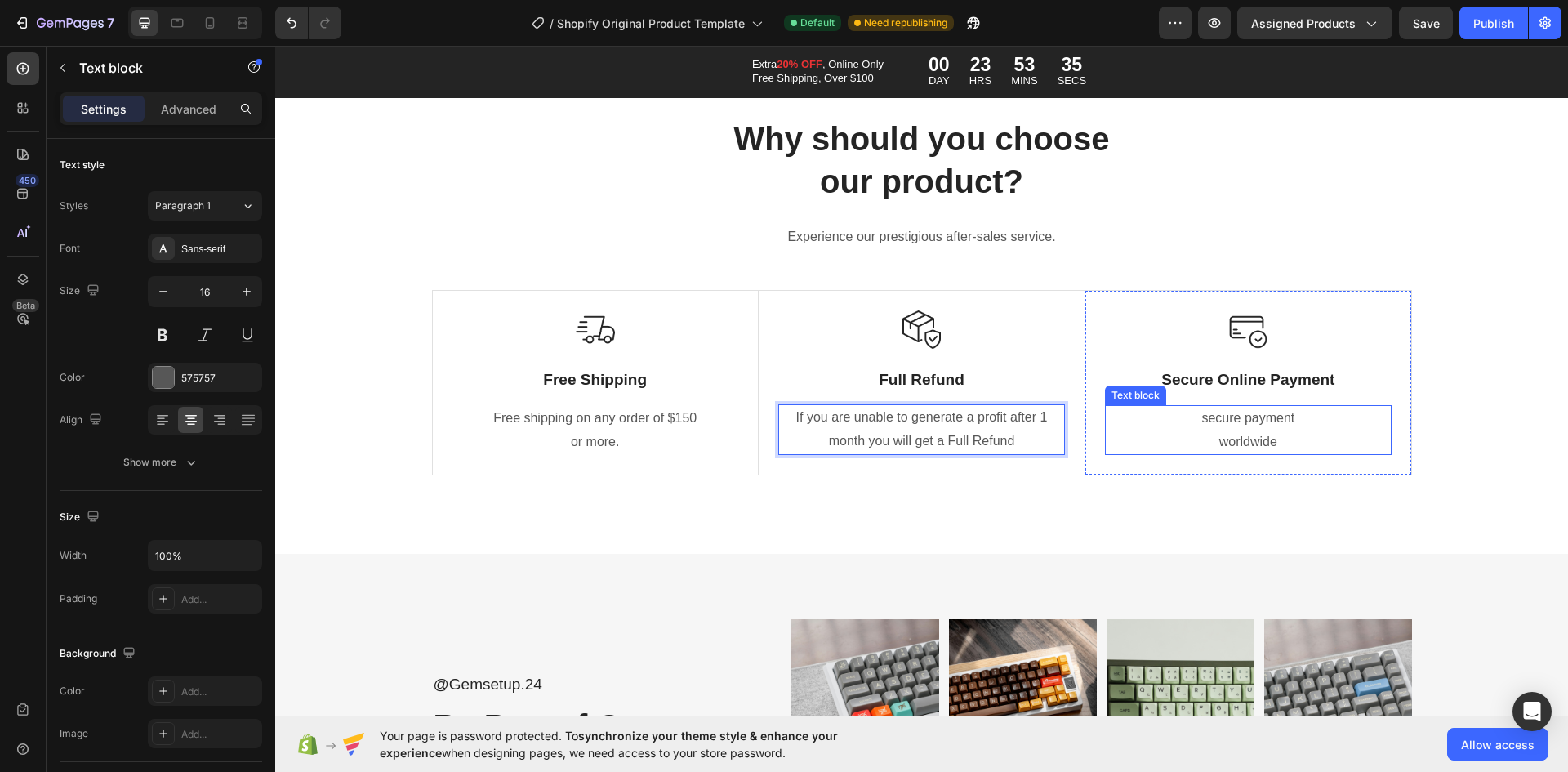
click at [1338, 413] on p "secure payment worldwide" at bounding box center [1248, 430] width 283 height 47
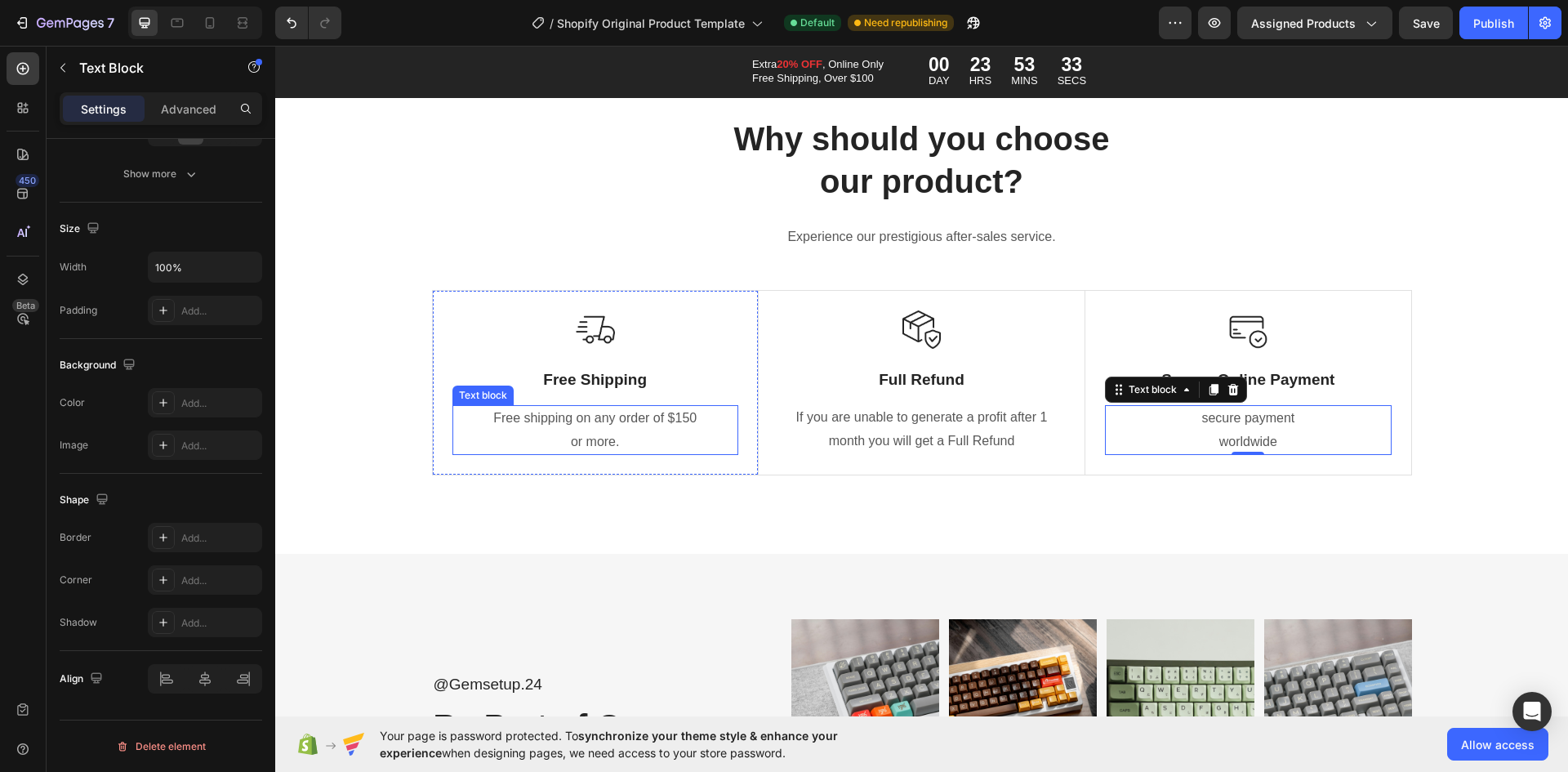
click at [594, 374] on p "Free Shipping" at bounding box center [595, 379] width 283 height 20
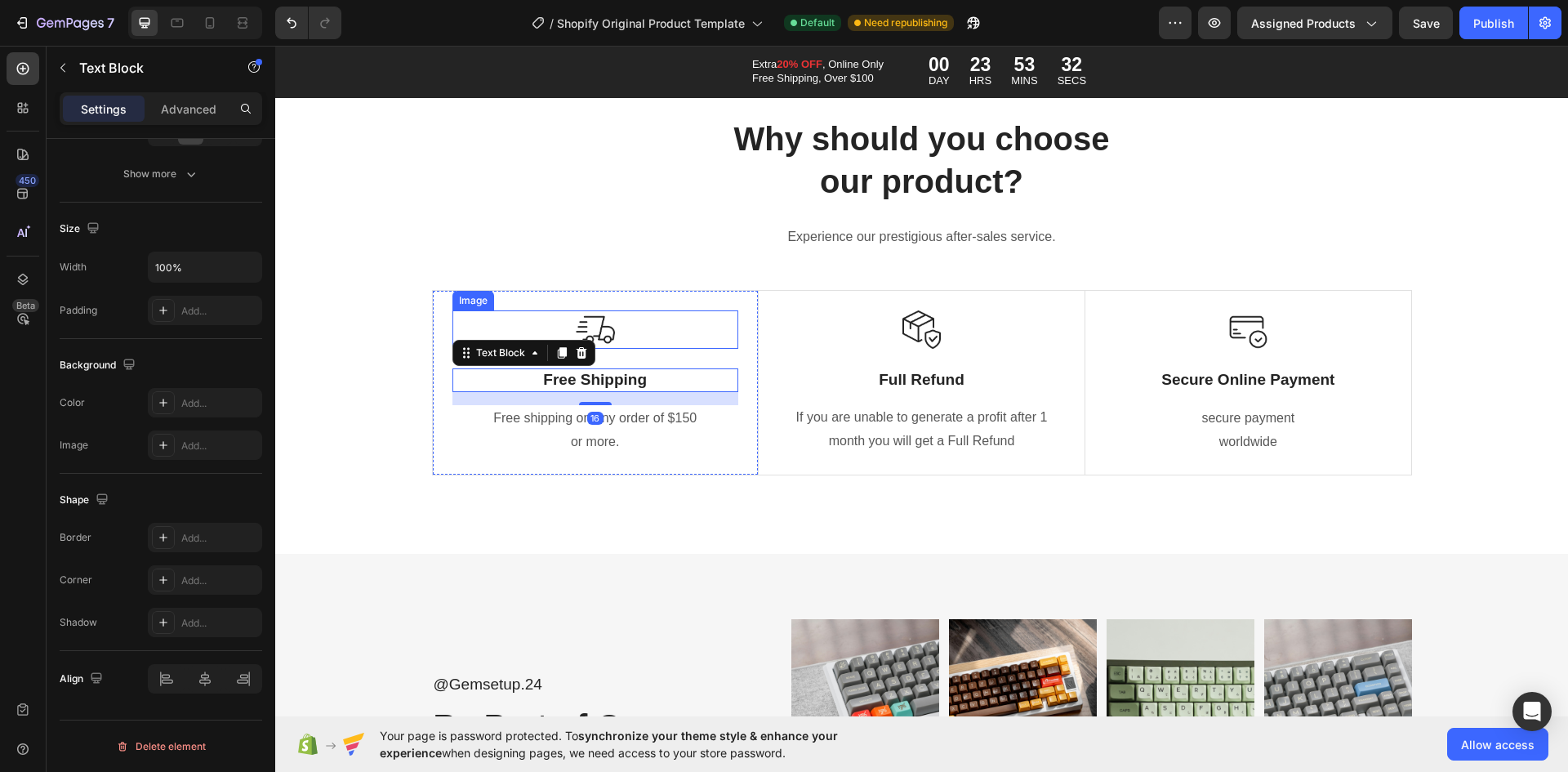
click at [593, 337] on img at bounding box center [595, 330] width 40 height 40
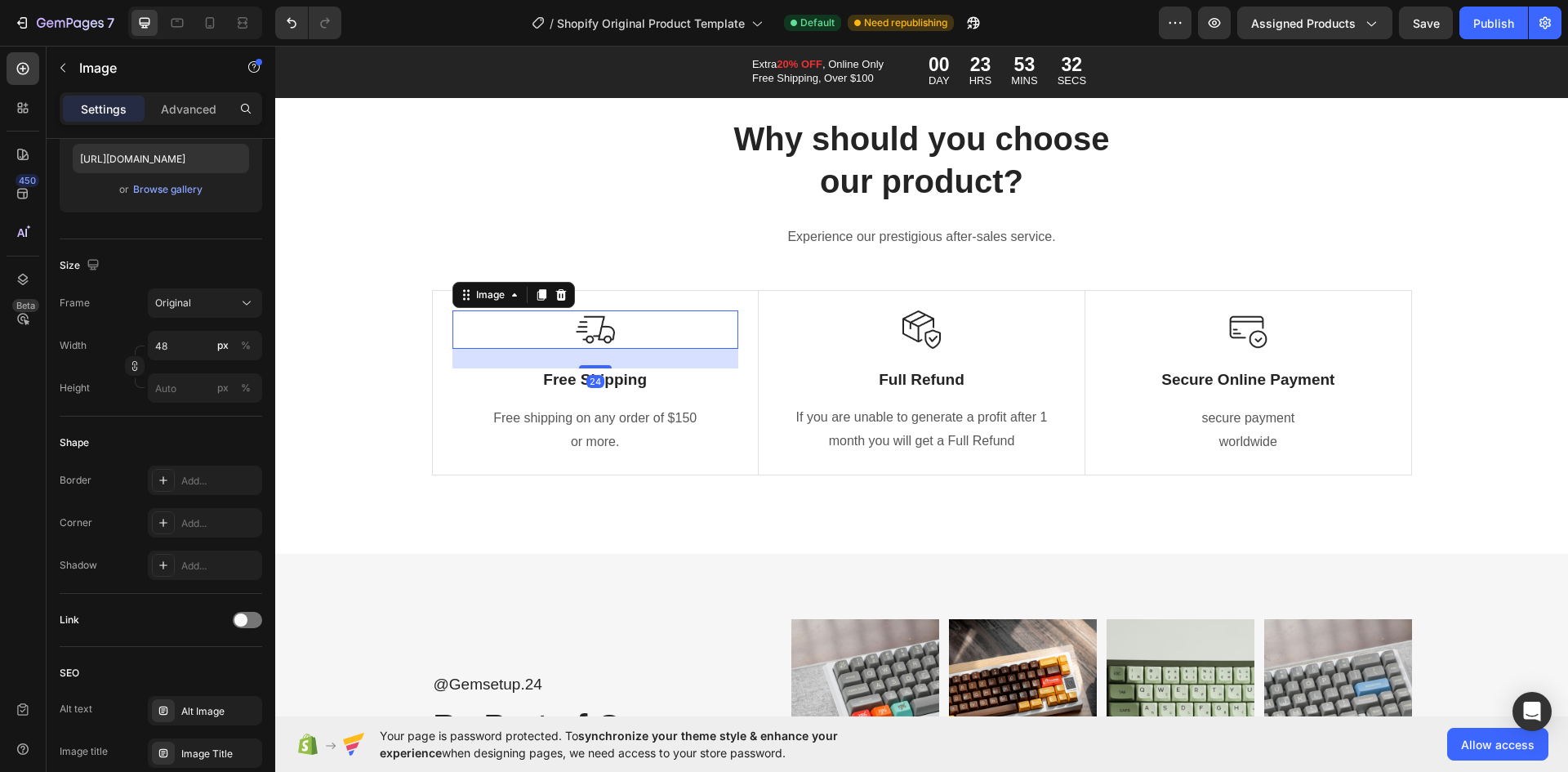
scroll to position [0, 0]
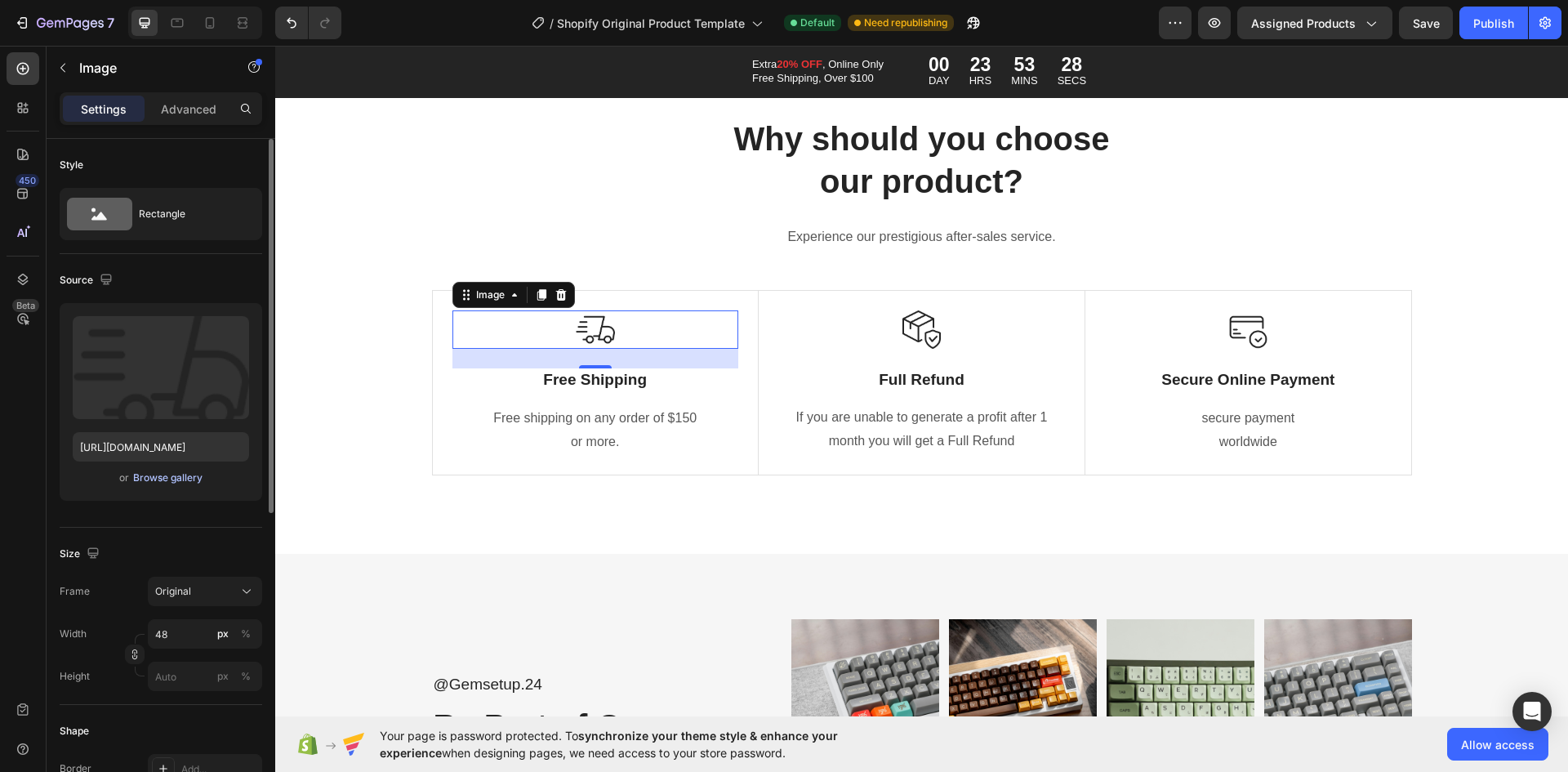
click at [162, 476] on div "Browse gallery" at bounding box center [168, 478] width 69 height 14
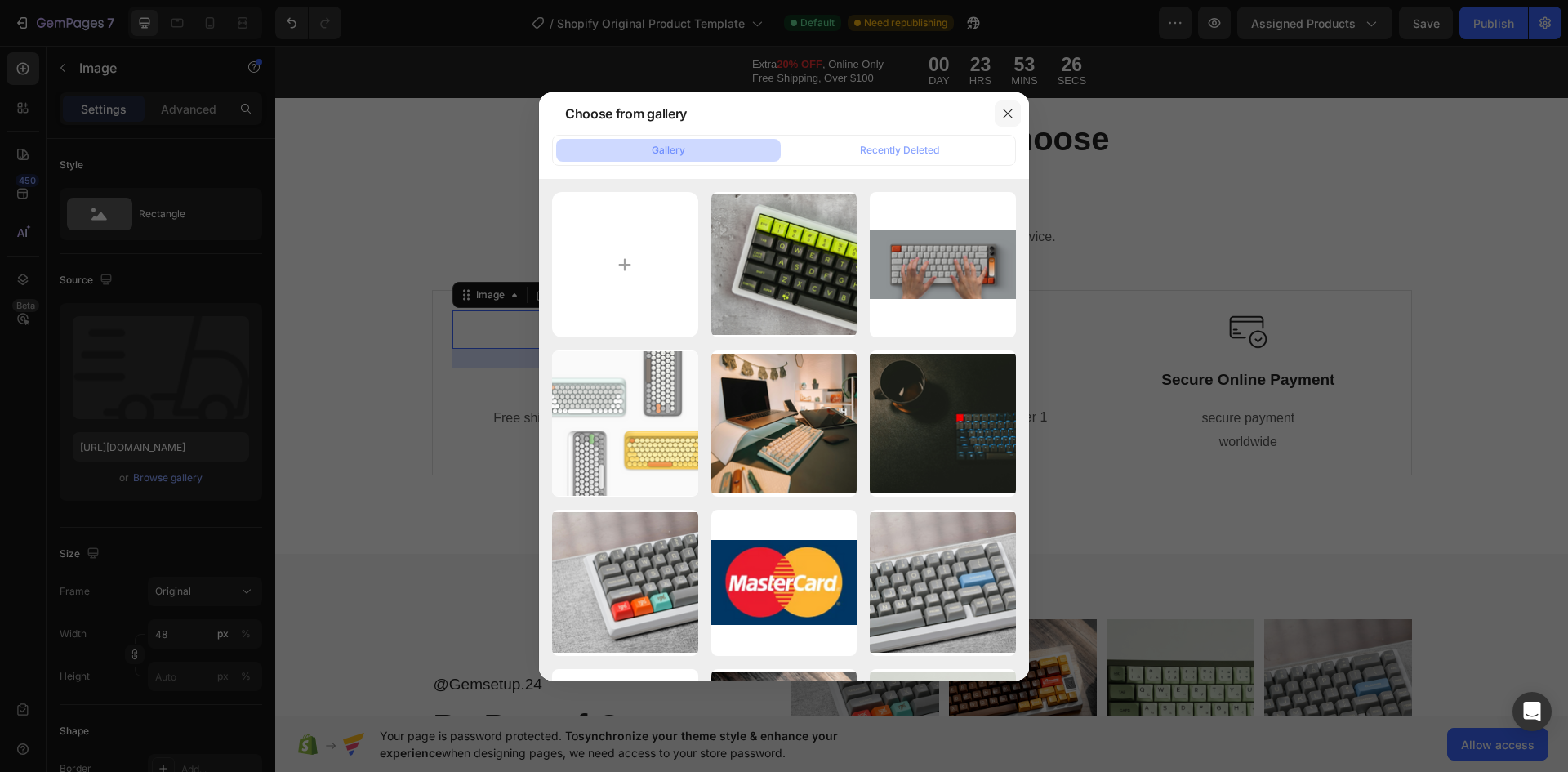
click at [1019, 116] on button "button" at bounding box center [1007, 113] width 26 height 26
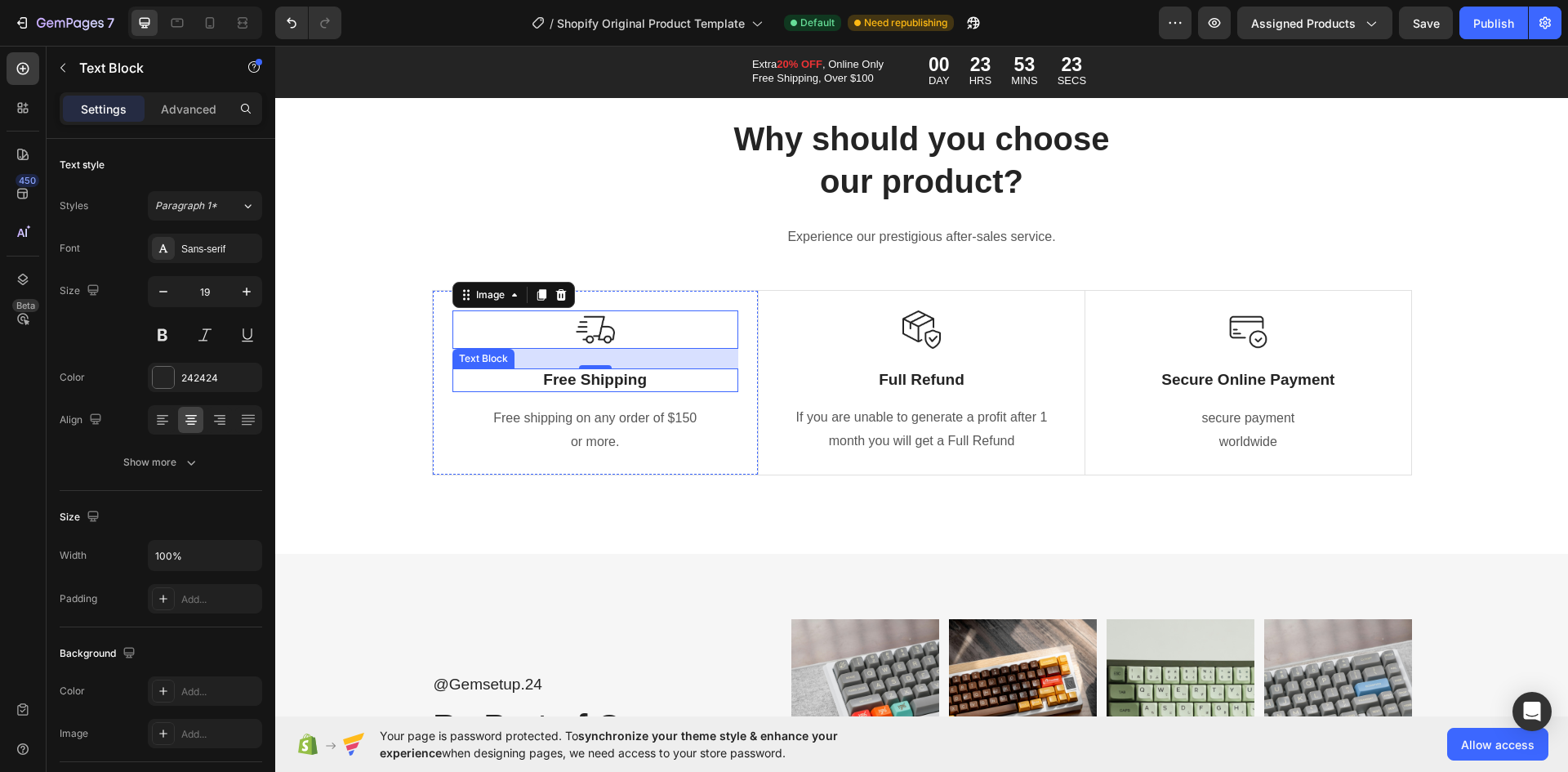
click at [607, 384] on p "Free Shipping" at bounding box center [595, 379] width 283 height 20
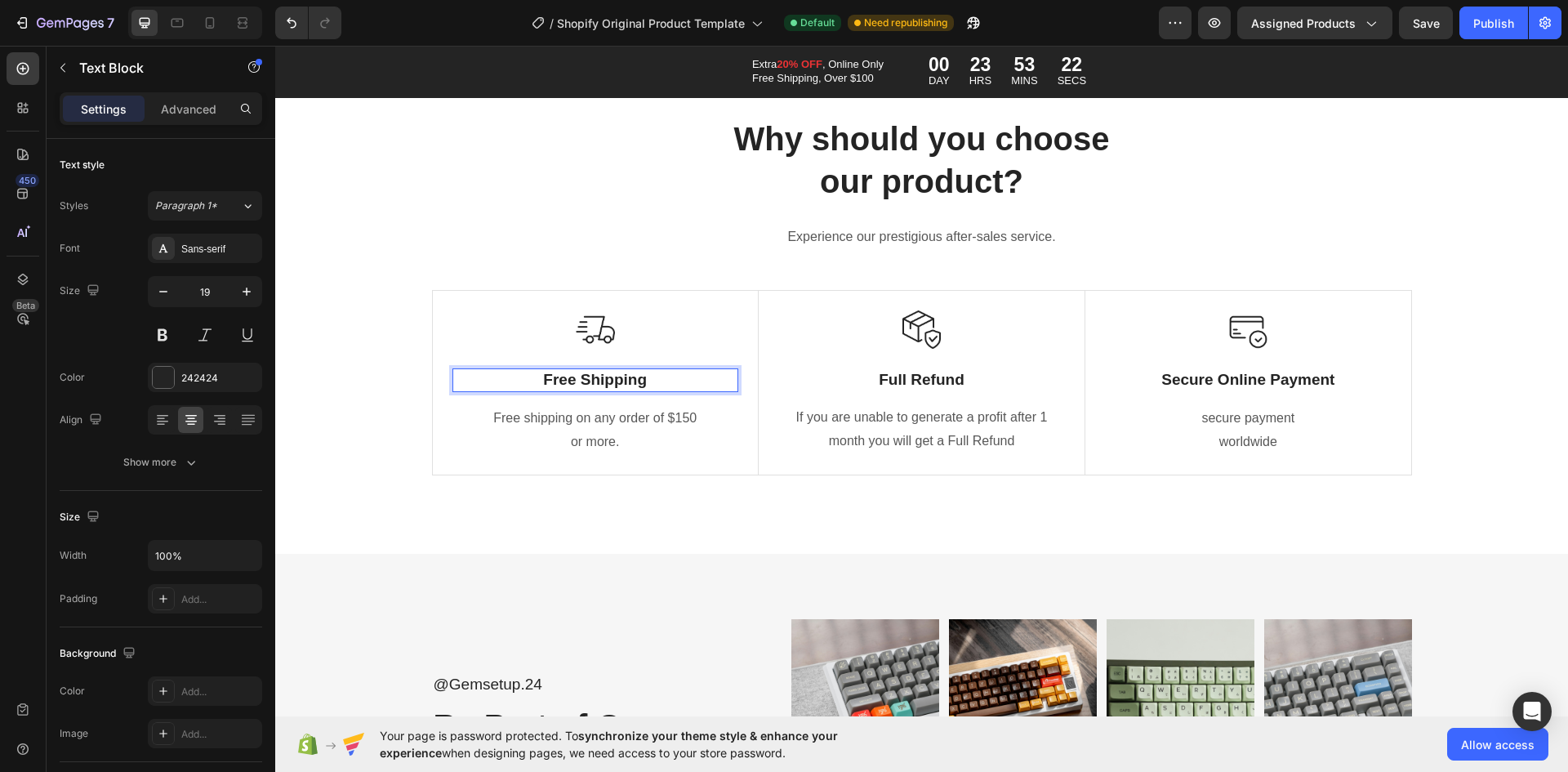
click at [619, 379] on p "Free Shipping" at bounding box center [595, 379] width 283 height 20
click at [613, 428] on p "Free shipping on any order of $150" at bounding box center [595, 419] width 283 height 24
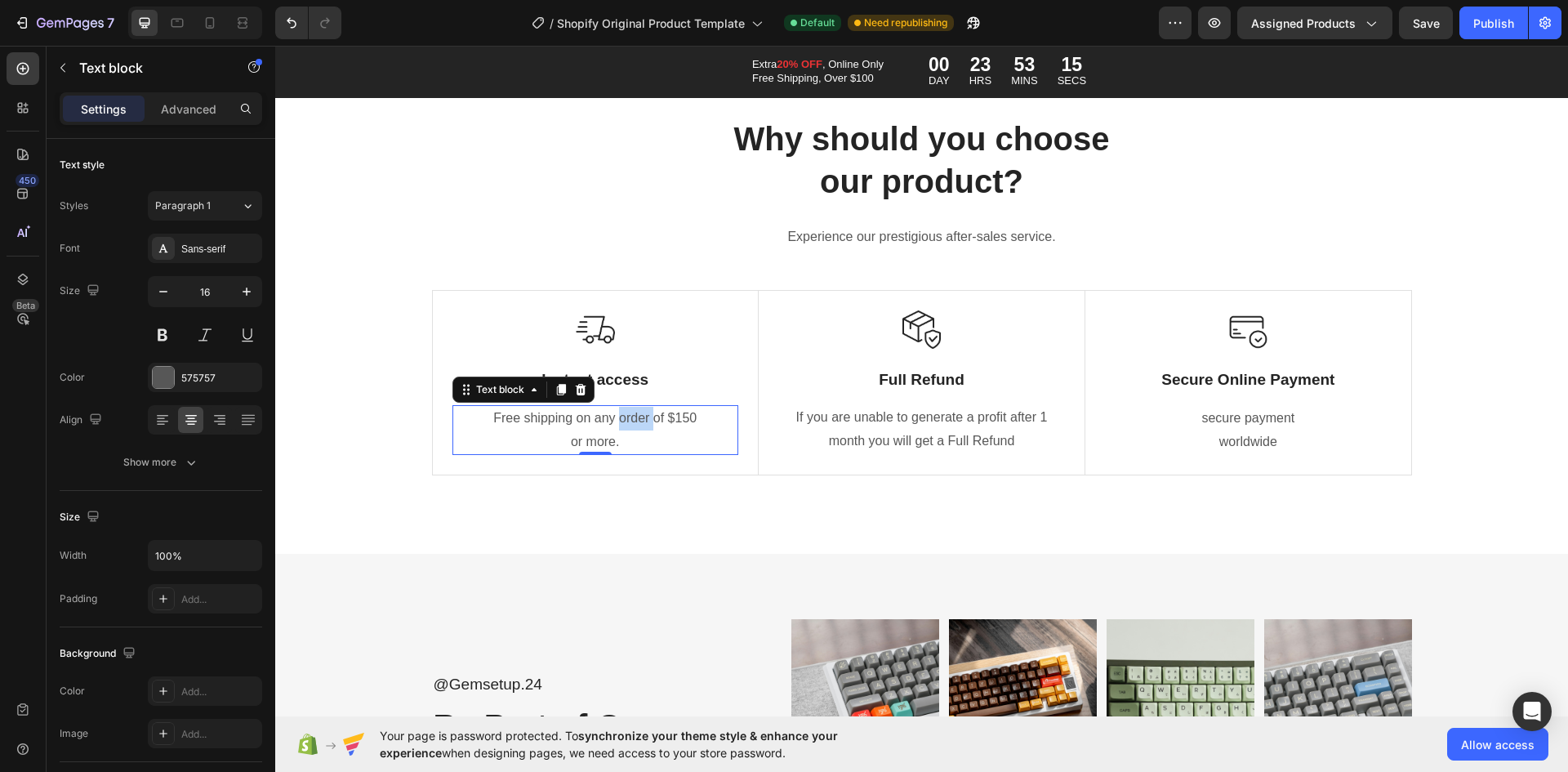
click at [613, 428] on p "Free shipping on any order of $150" at bounding box center [595, 419] width 283 height 24
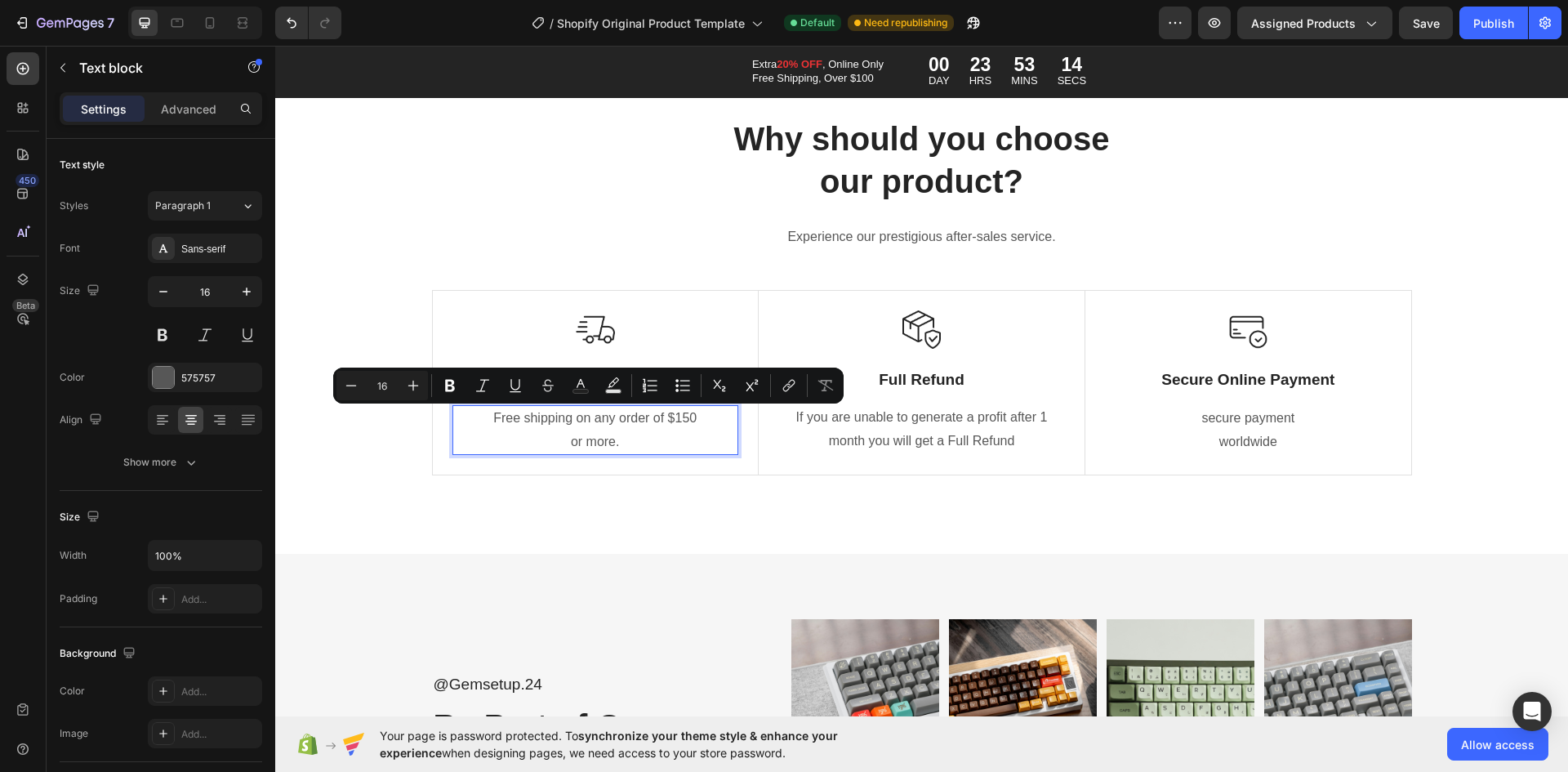
click at [609, 444] on p "or more." at bounding box center [595, 442] width 283 height 24
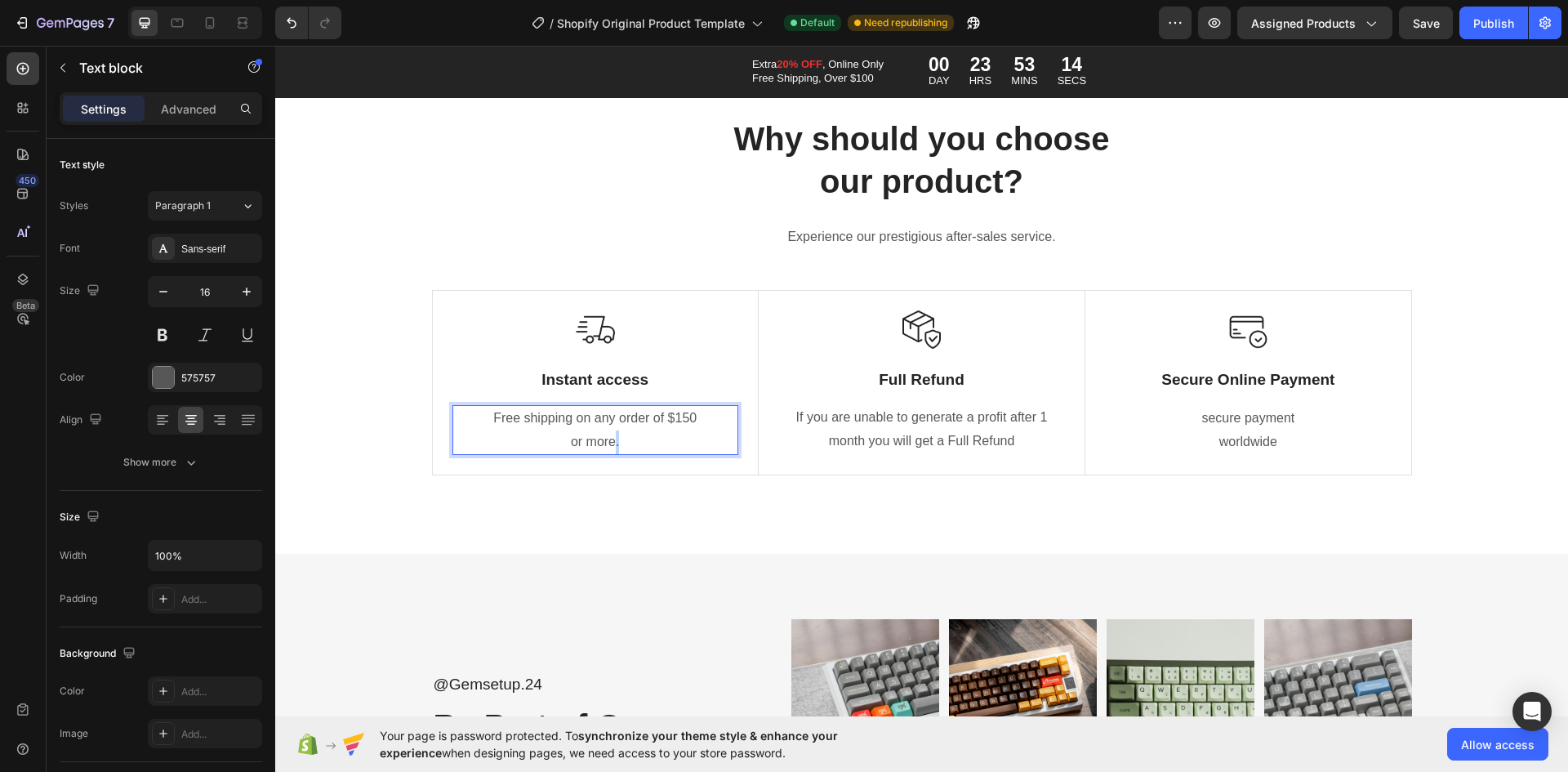
click at [609, 444] on p "or more." at bounding box center [595, 442] width 283 height 24
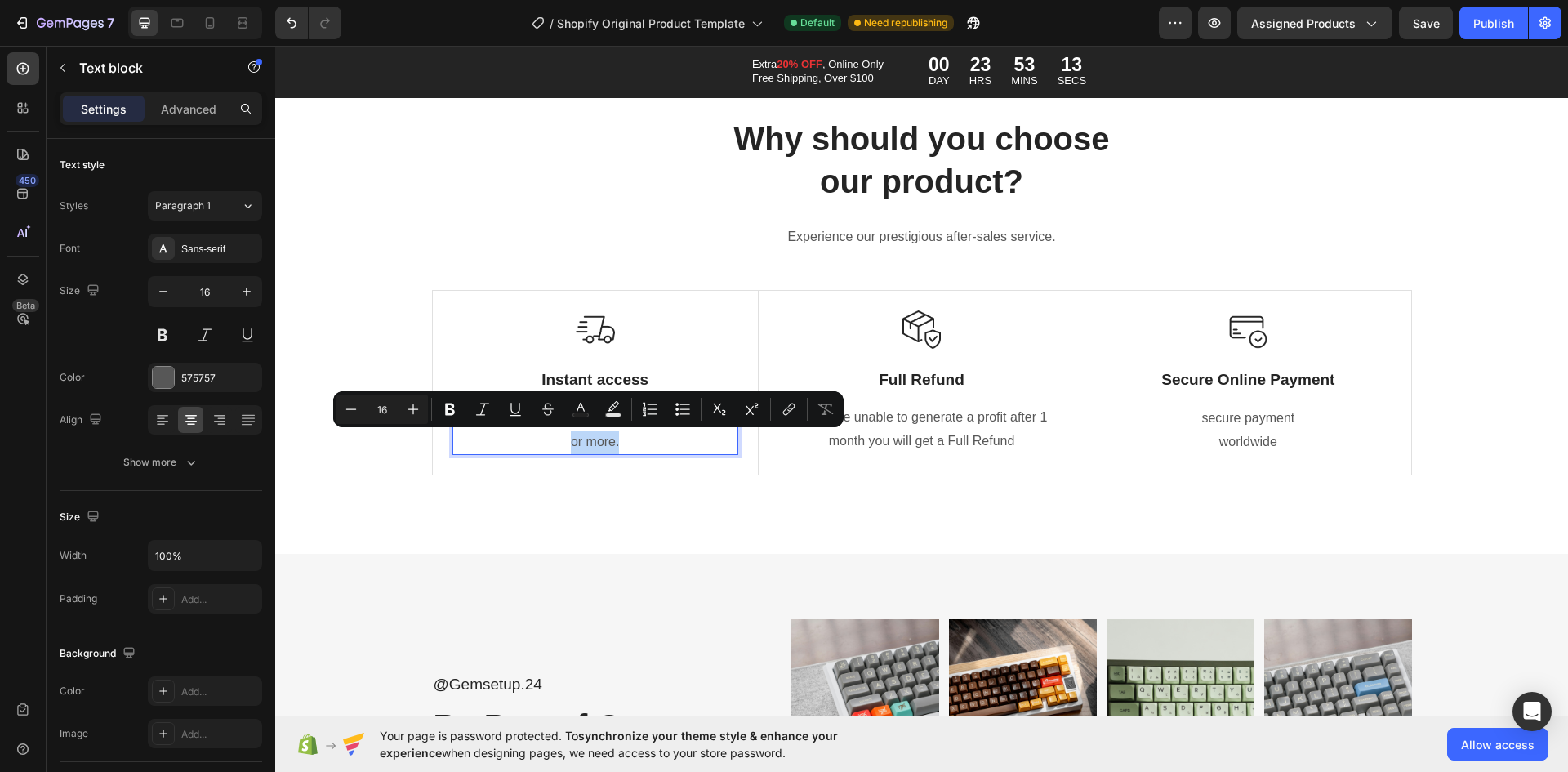
click at [611, 439] on p "or more." at bounding box center [595, 442] width 283 height 24
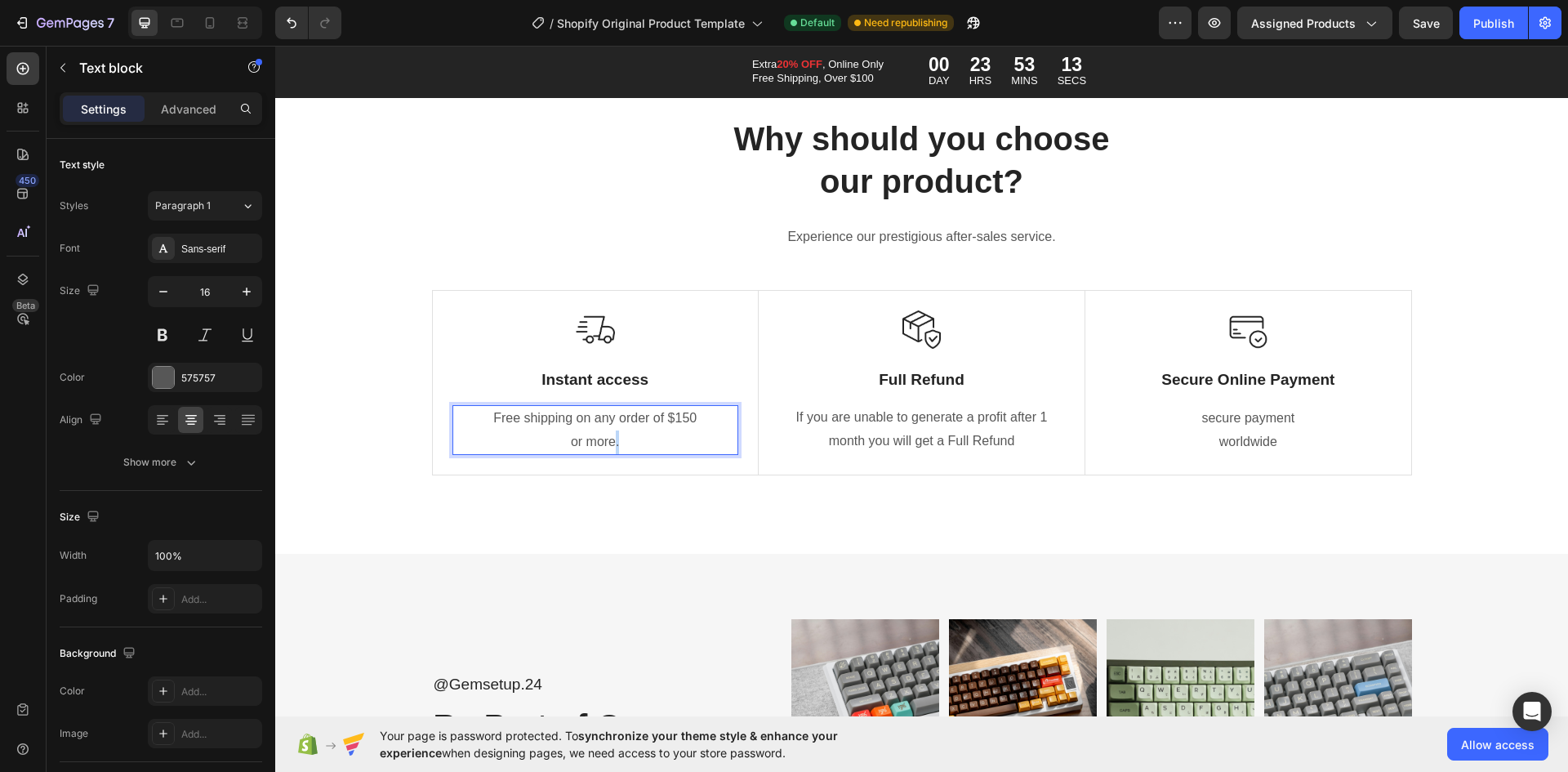
click at [611, 439] on p "or more." at bounding box center [595, 442] width 283 height 24
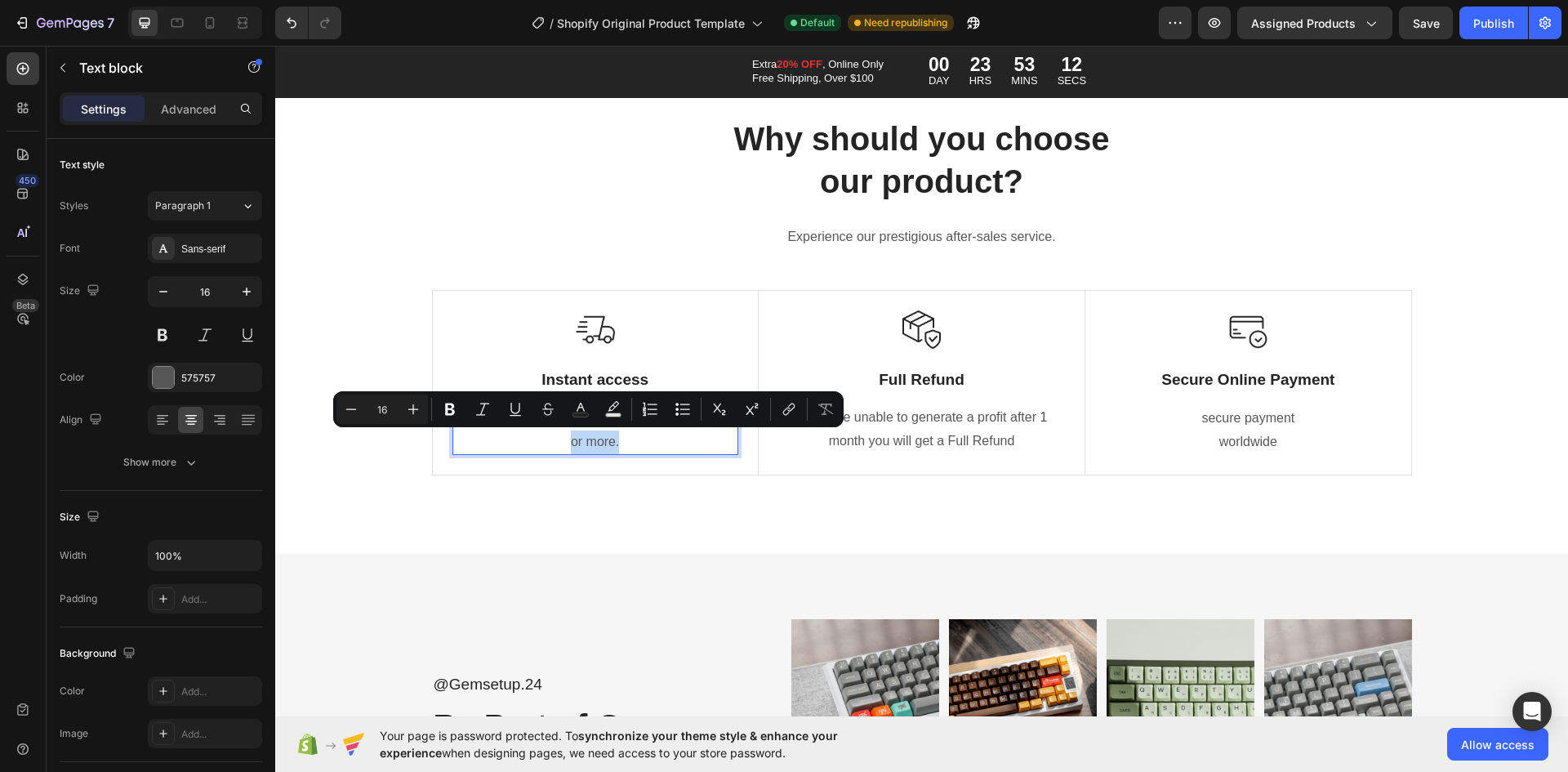
click at [630, 447] on p "or more." at bounding box center [595, 442] width 283 height 24
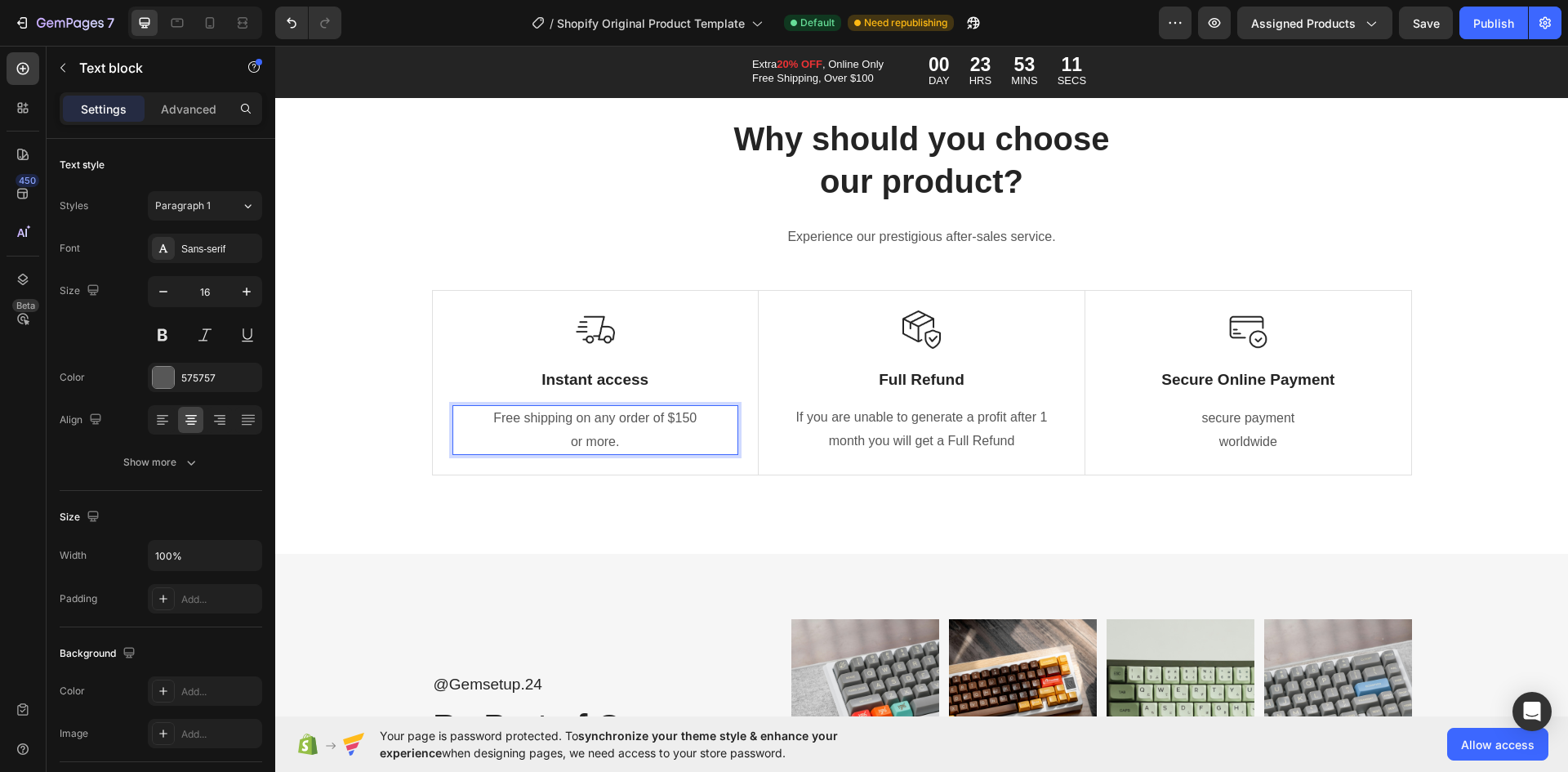
click at [615, 418] on p "Free shipping on any order of $150" at bounding box center [595, 419] width 283 height 24
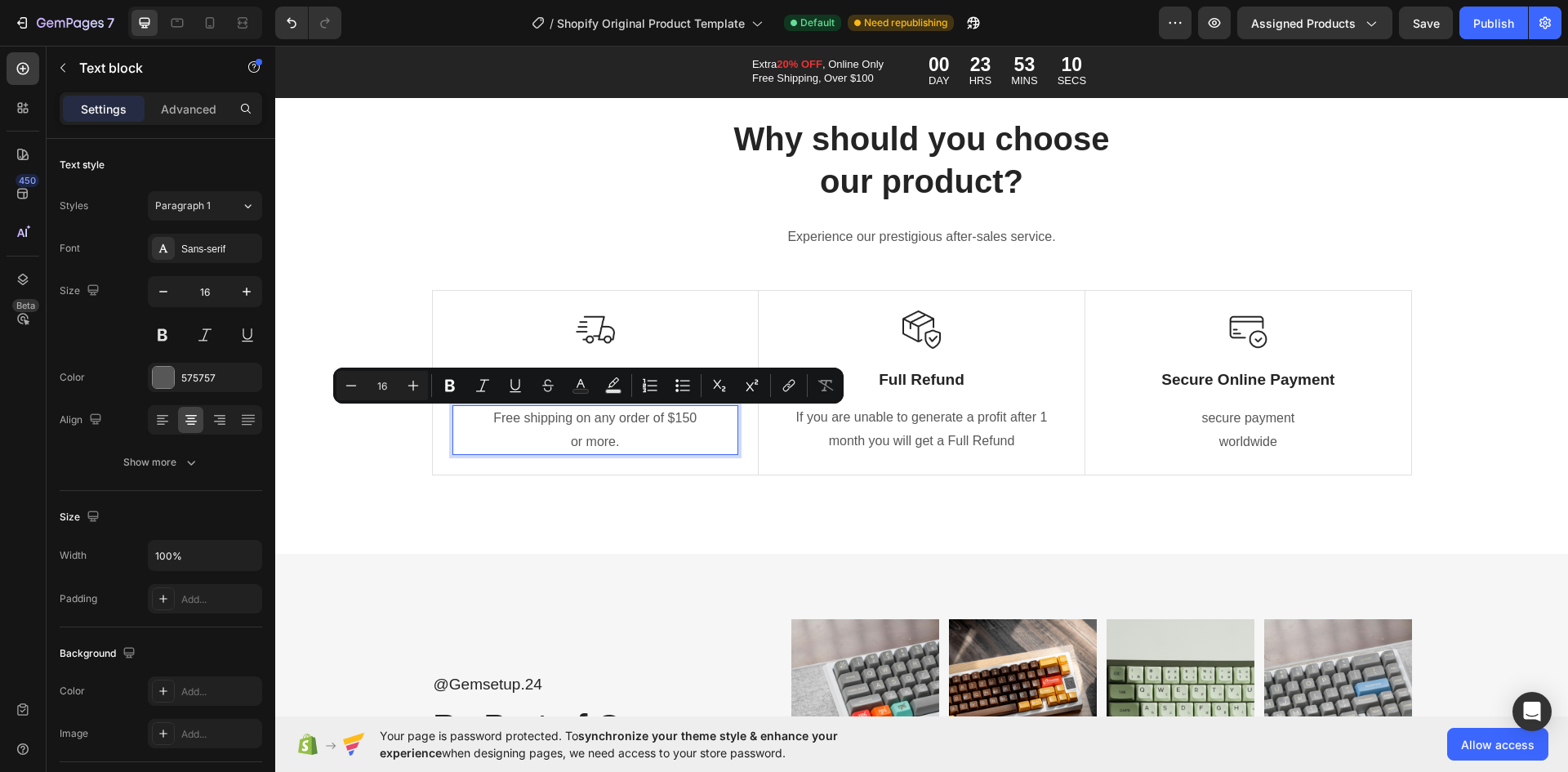
click at [604, 445] on p "or more." at bounding box center [595, 442] width 283 height 24
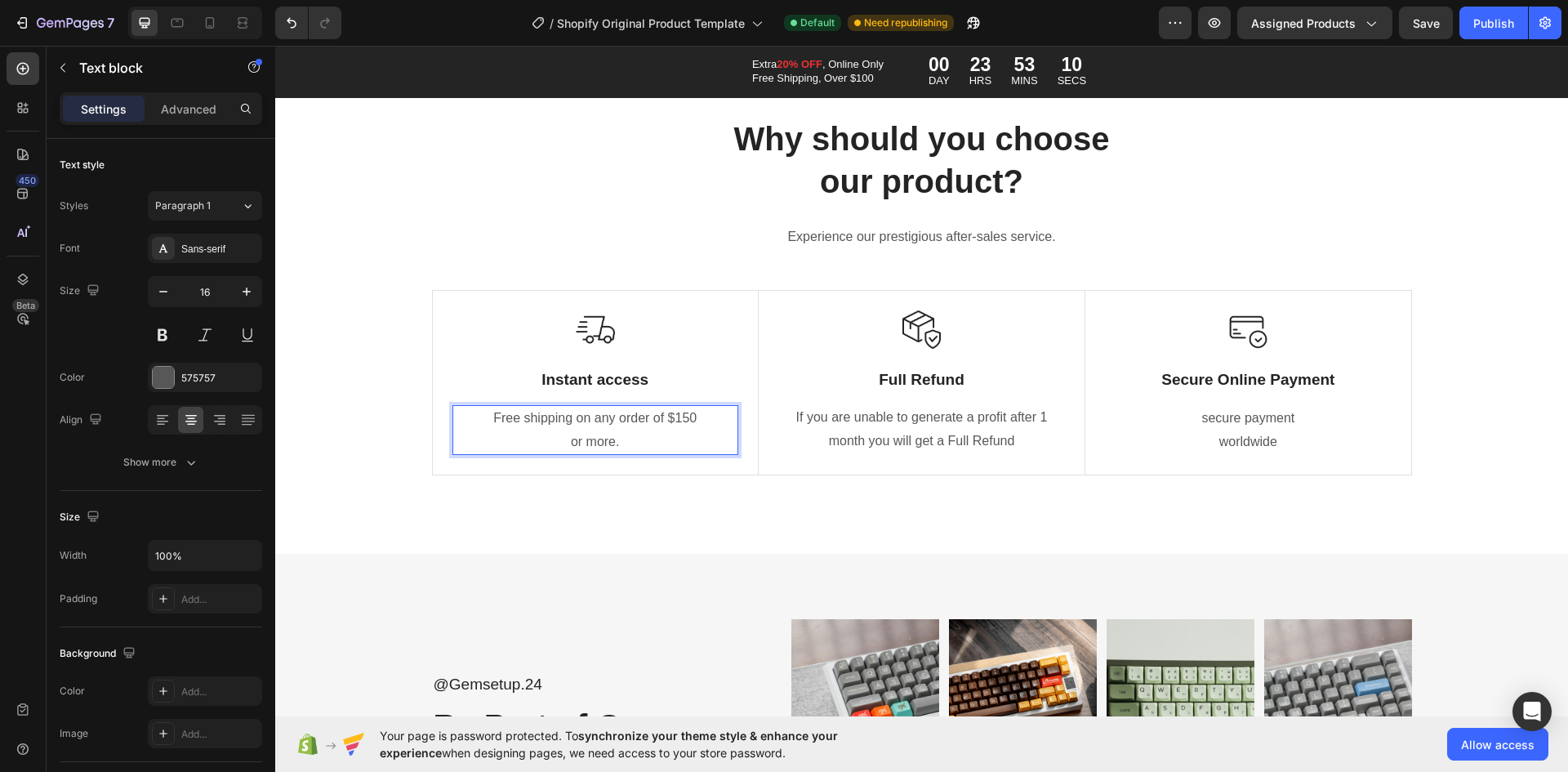
click at [608, 442] on p "or more." at bounding box center [595, 442] width 283 height 24
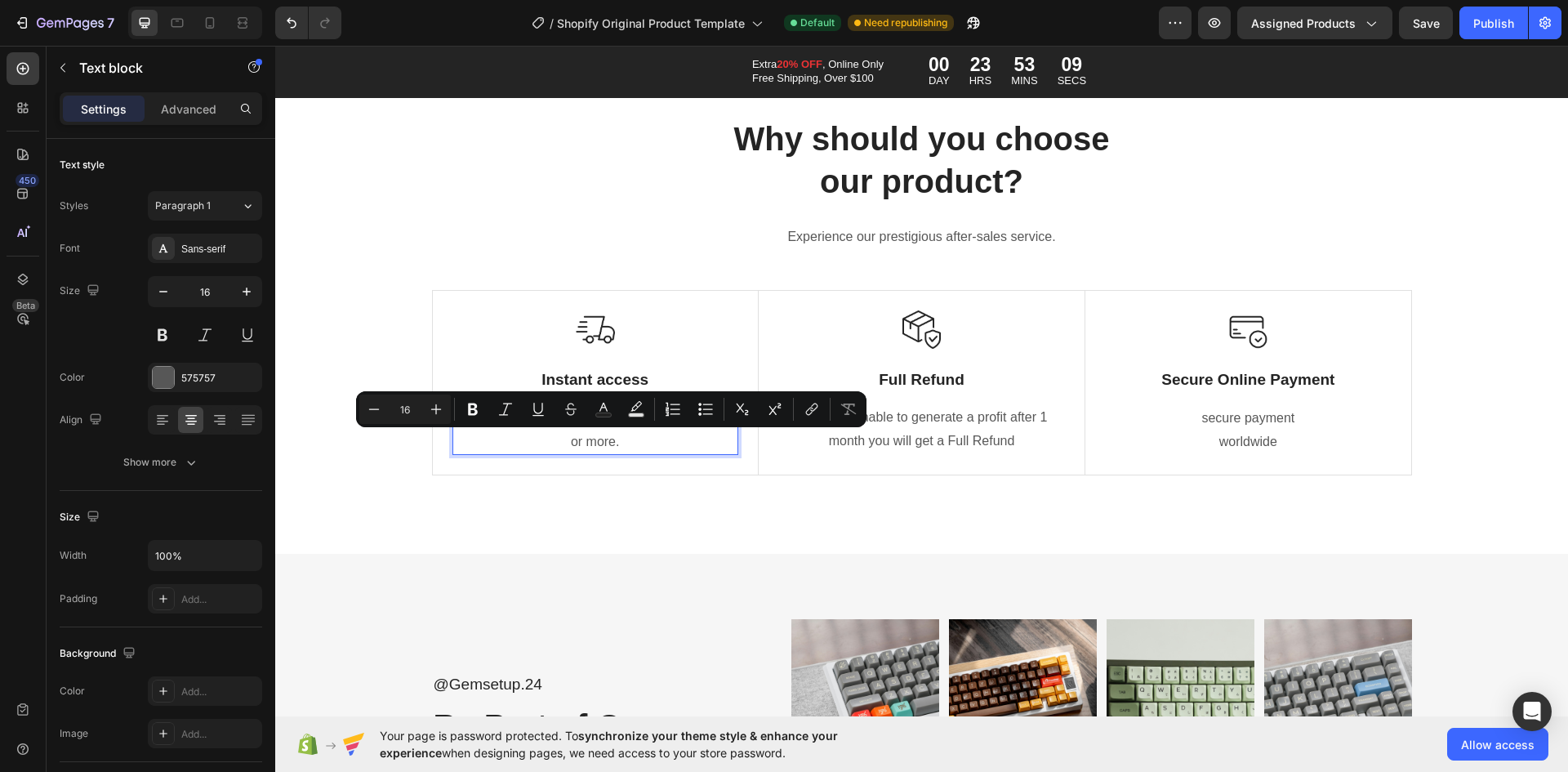
click at [602, 439] on p "or more." at bounding box center [595, 442] width 283 height 24
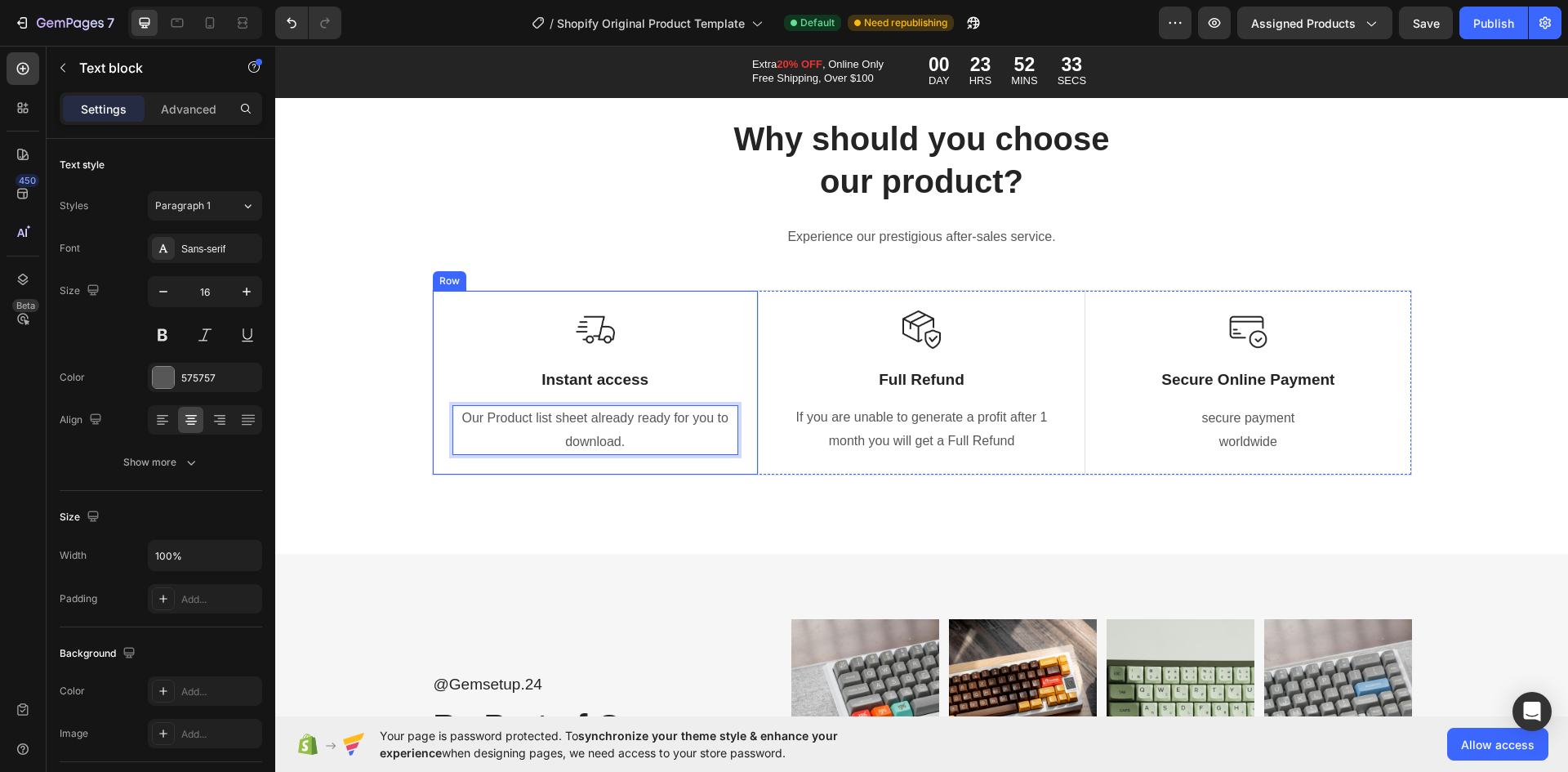
click at [652, 471] on div "Image Instant access Text Block Our Product list sheet already ready for you to…" at bounding box center [596, 382] width 326 height 184
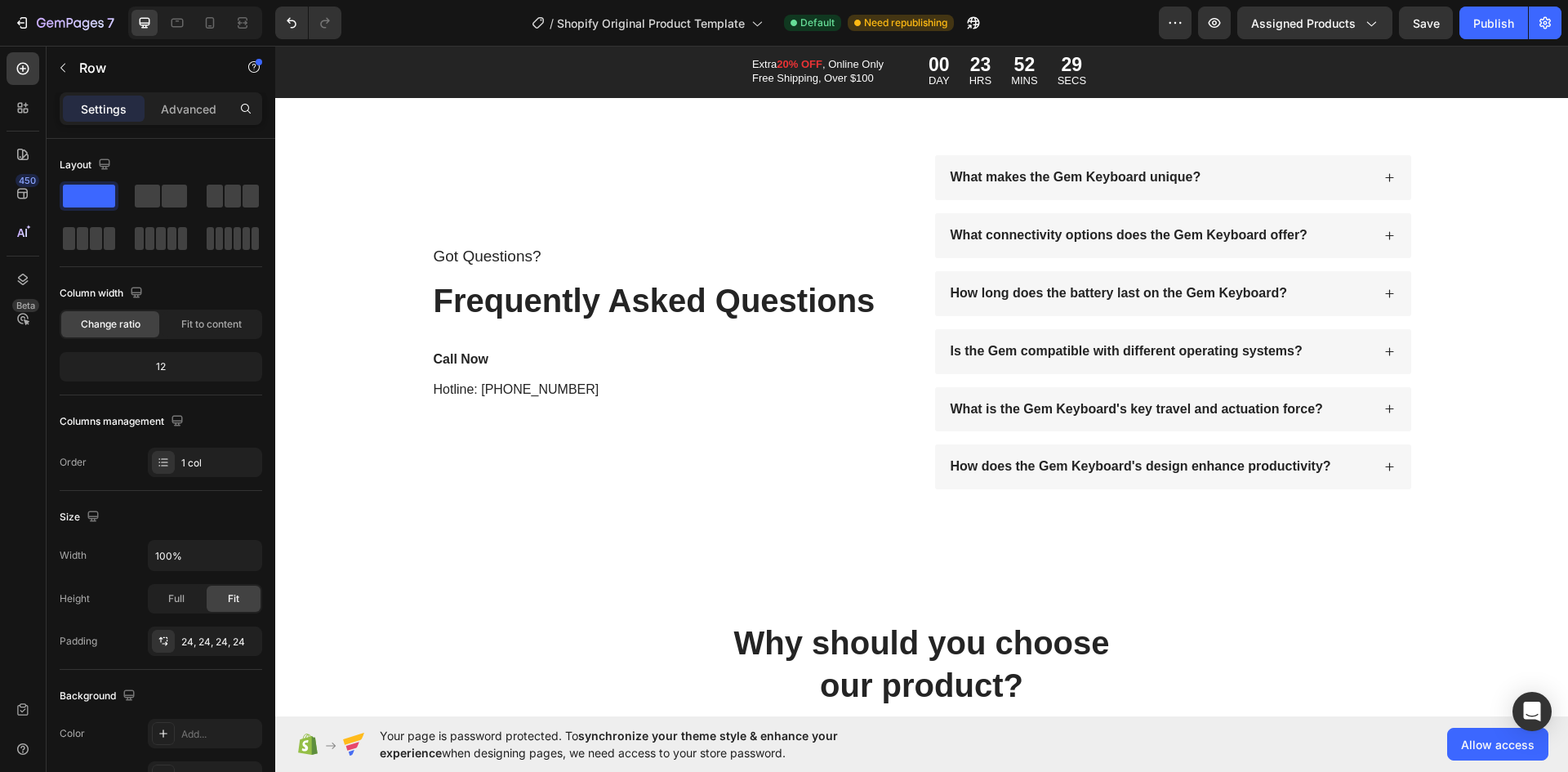
scroll to position [7842, 0]
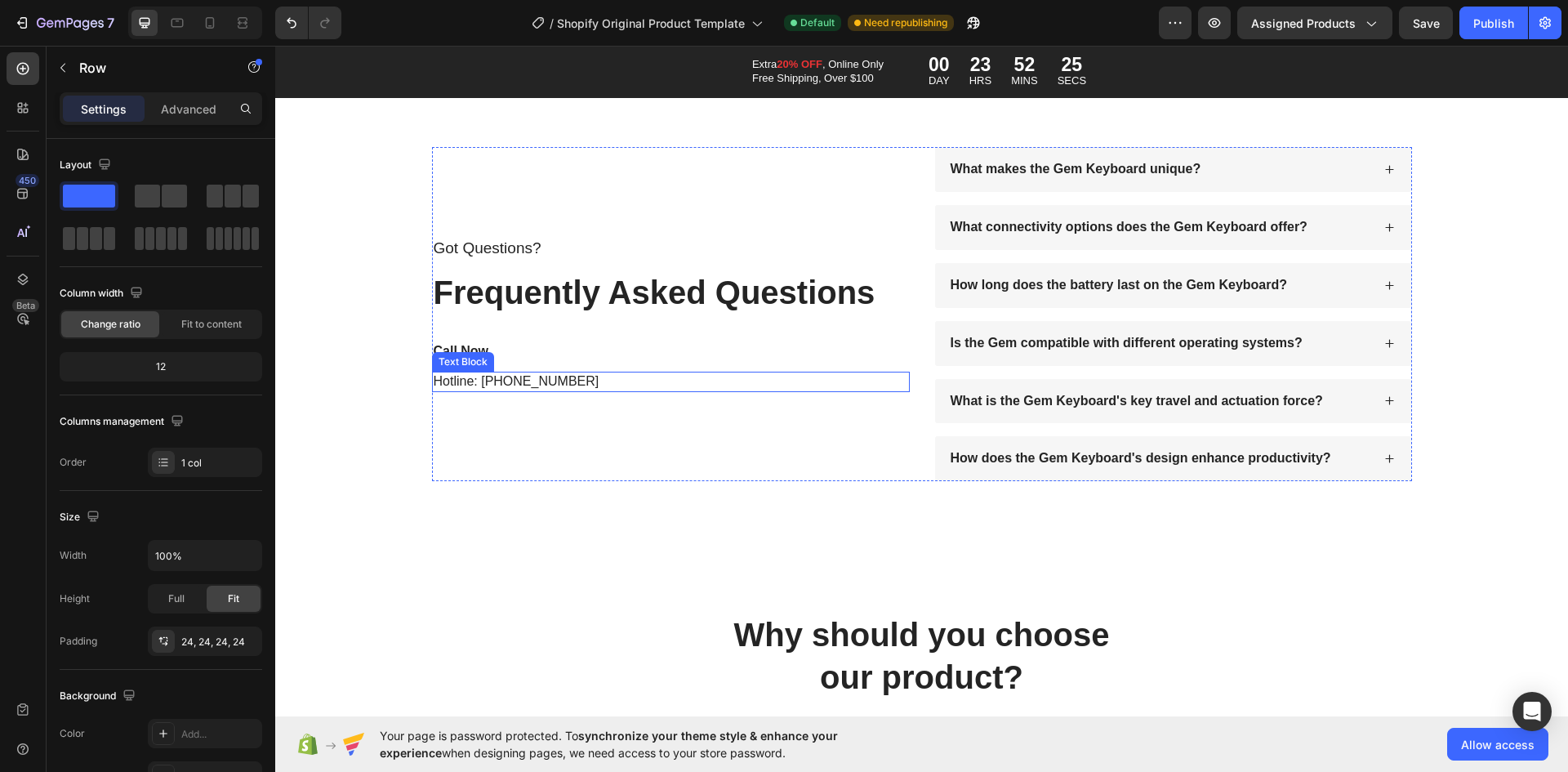
click at [562, 376] on p "Hotline: [PHONE_NUMBER]" at bounding box center [671, 382] width 475 height 17
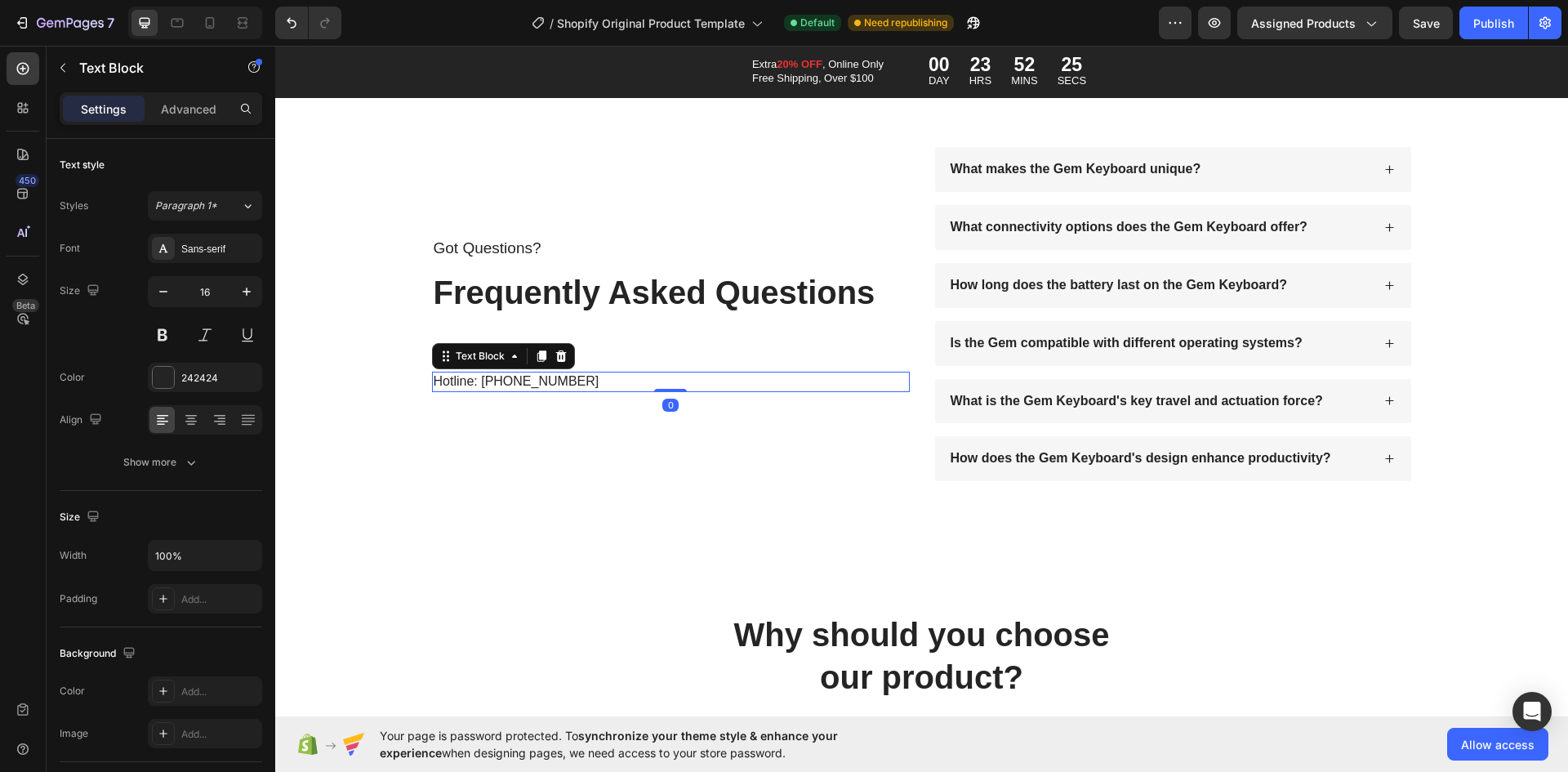
click at [562, 376] on p "Hotline: [PHONE_NUMBER]" at bounding box center [671, 382] width 475 height 17
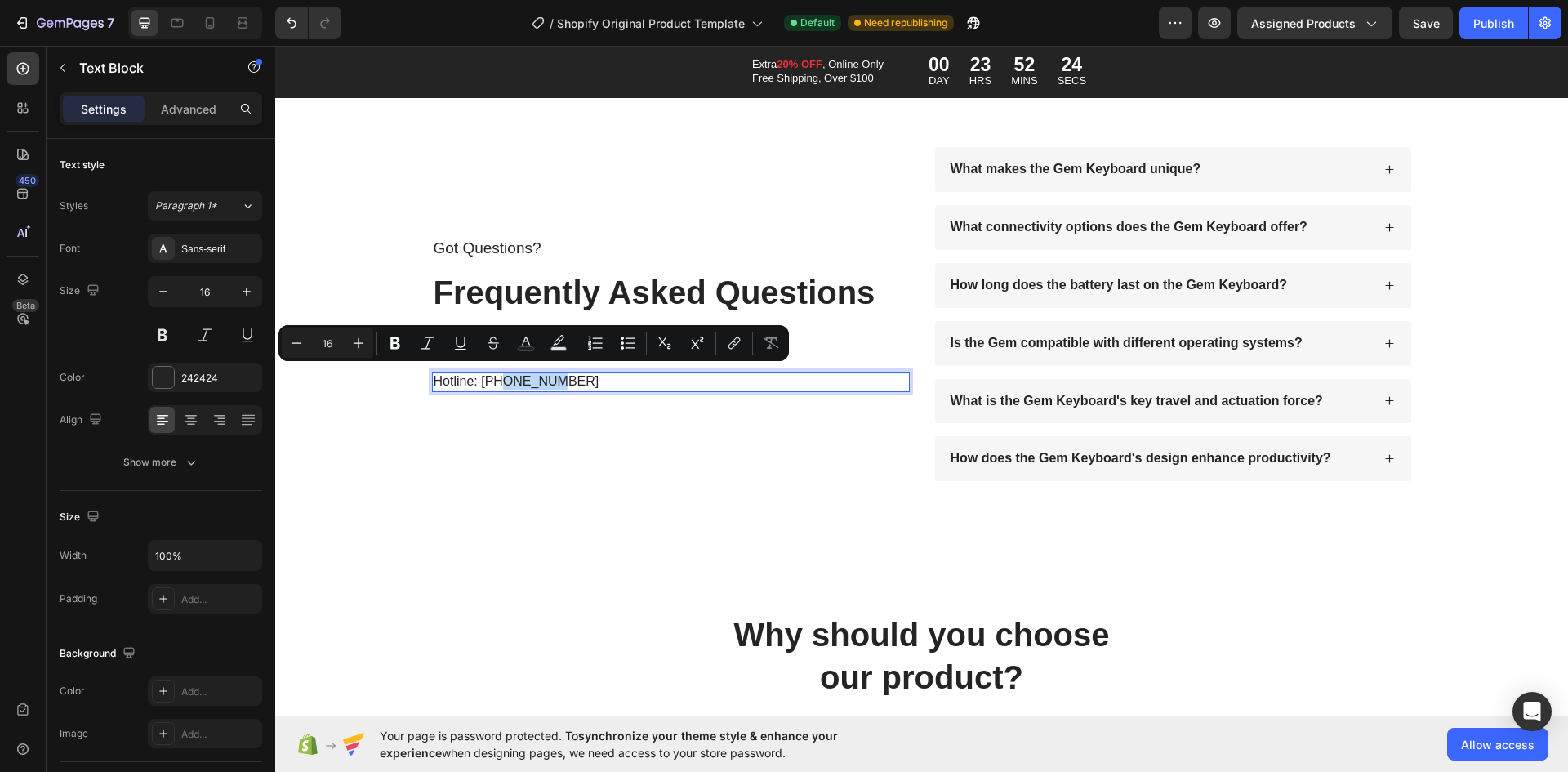
drag, startPoint x: 562, startPoint y: 376, endPoint x: 495, endPoint y: 368, distance: 67.5
click at [495, 373] on p "Hotline: [PHONE_NUMBER]" at bounding box center [671, 382] width 475 height 17
click at [566, 378] on p "Hotline: [PHONE_NUMBER]" at bounding box center [671, 382] width 475 height 17
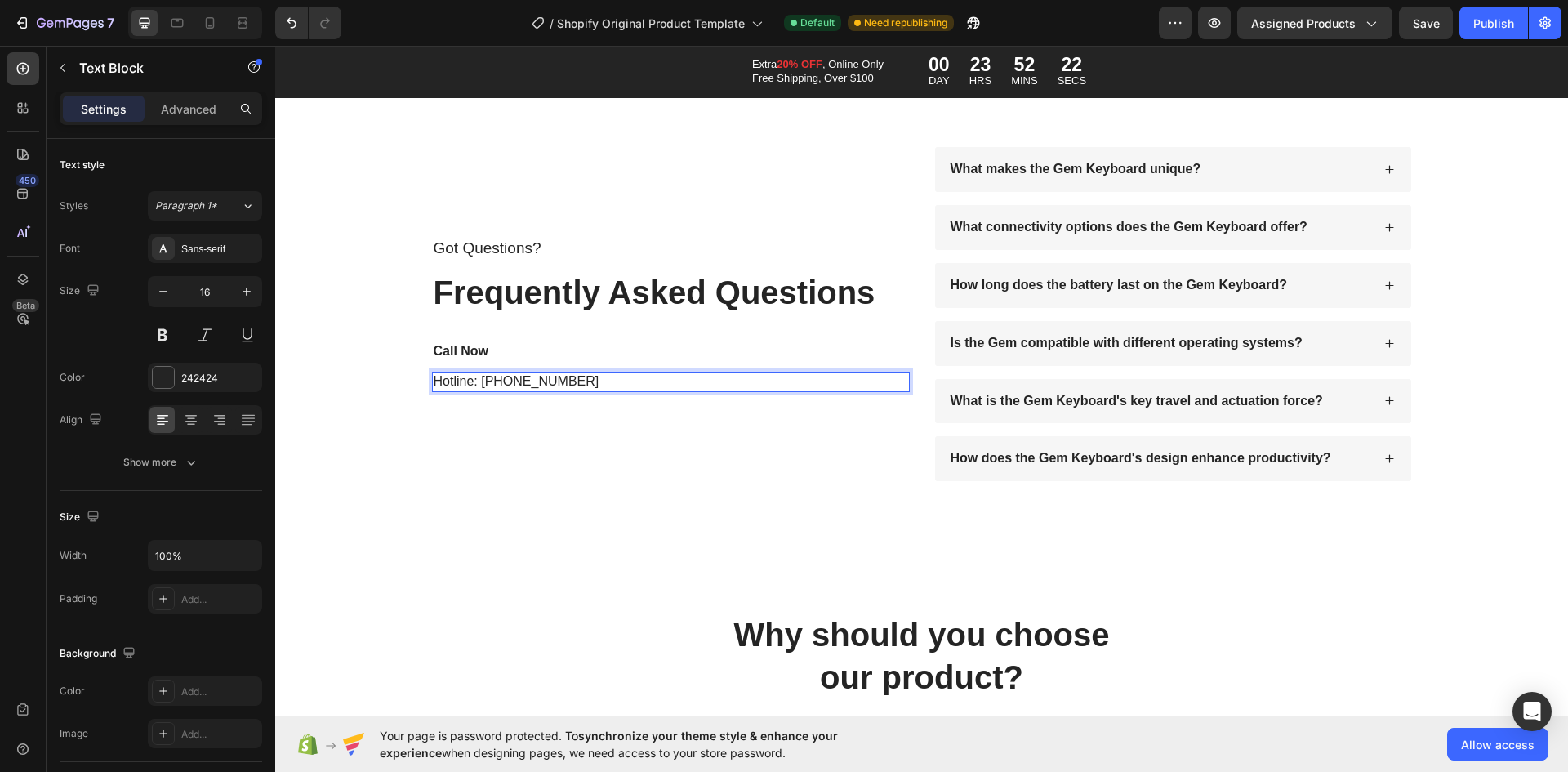
click at [573, 374] on p "Hotline: [PHONE_NUMBER]" at bounding box center [671, 382] width 475 height 17
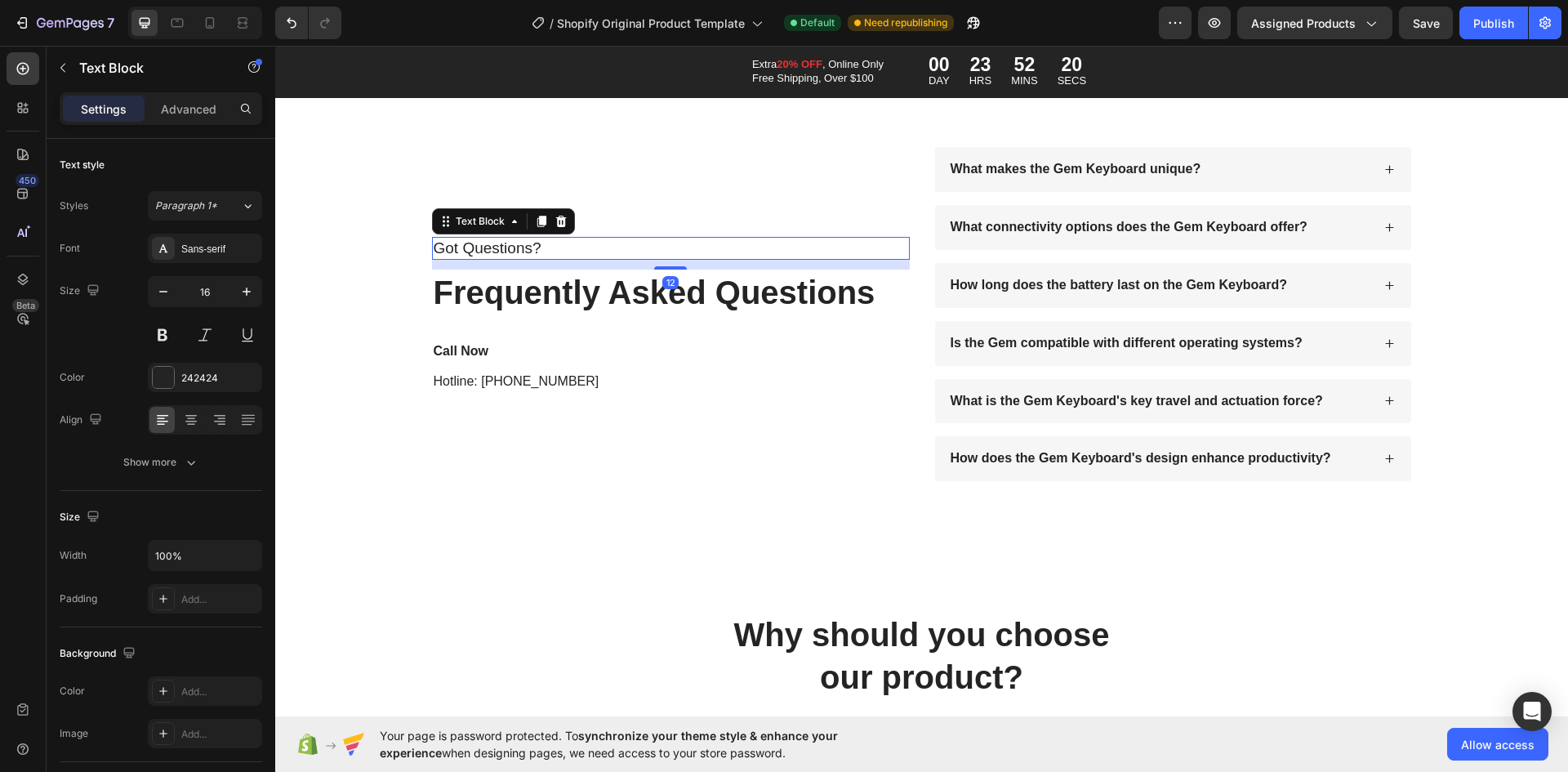
click at [482, 243] on p "Got Questions?" at bounding box center [671, 248] width 475 height 20
click at [562, 216] on div at bounding box center [561, 221] width 19 height 19
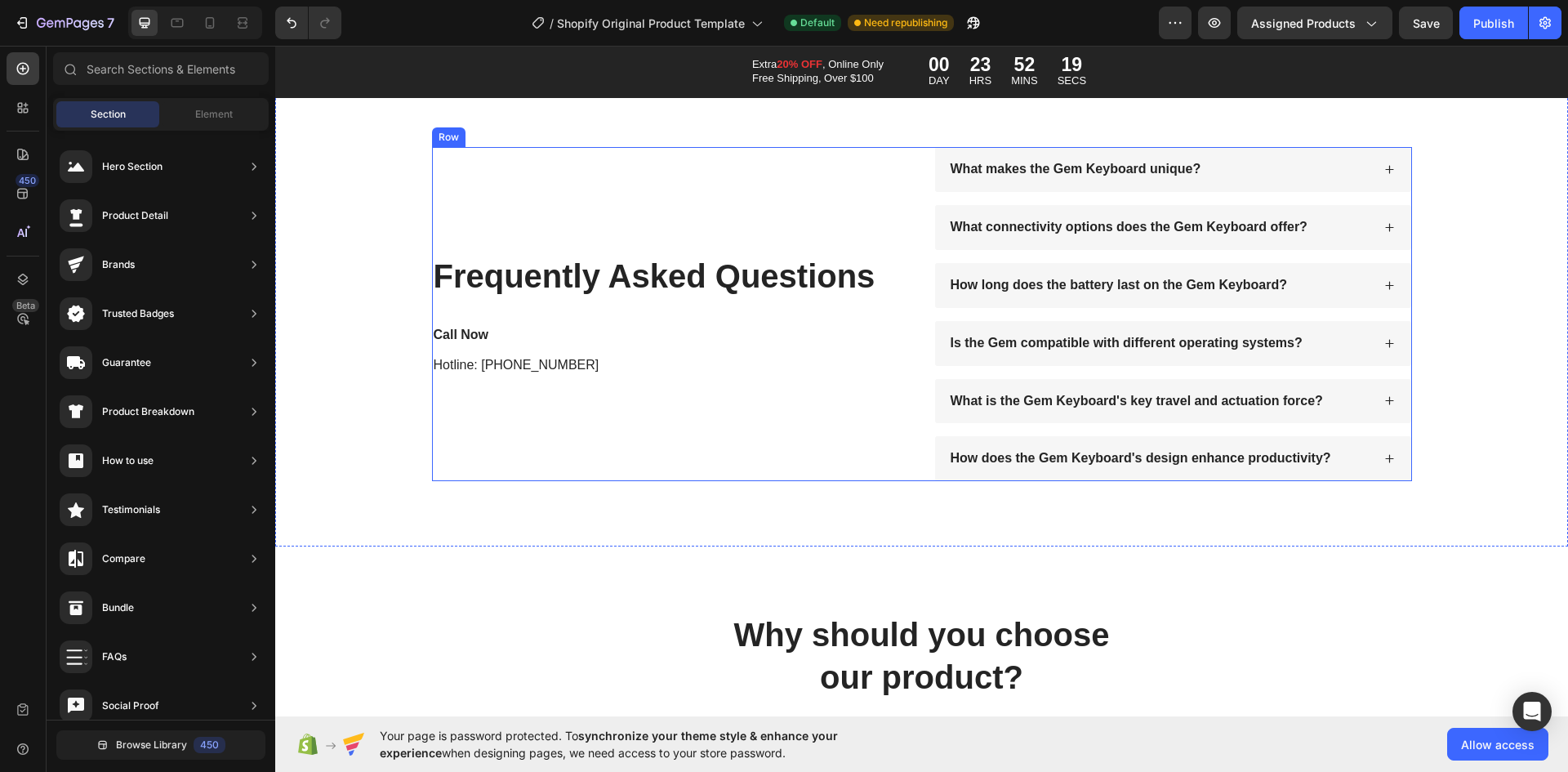
click at [464, 327] on p "Call Now" at bounding box center [671, 336] width 475 height 17
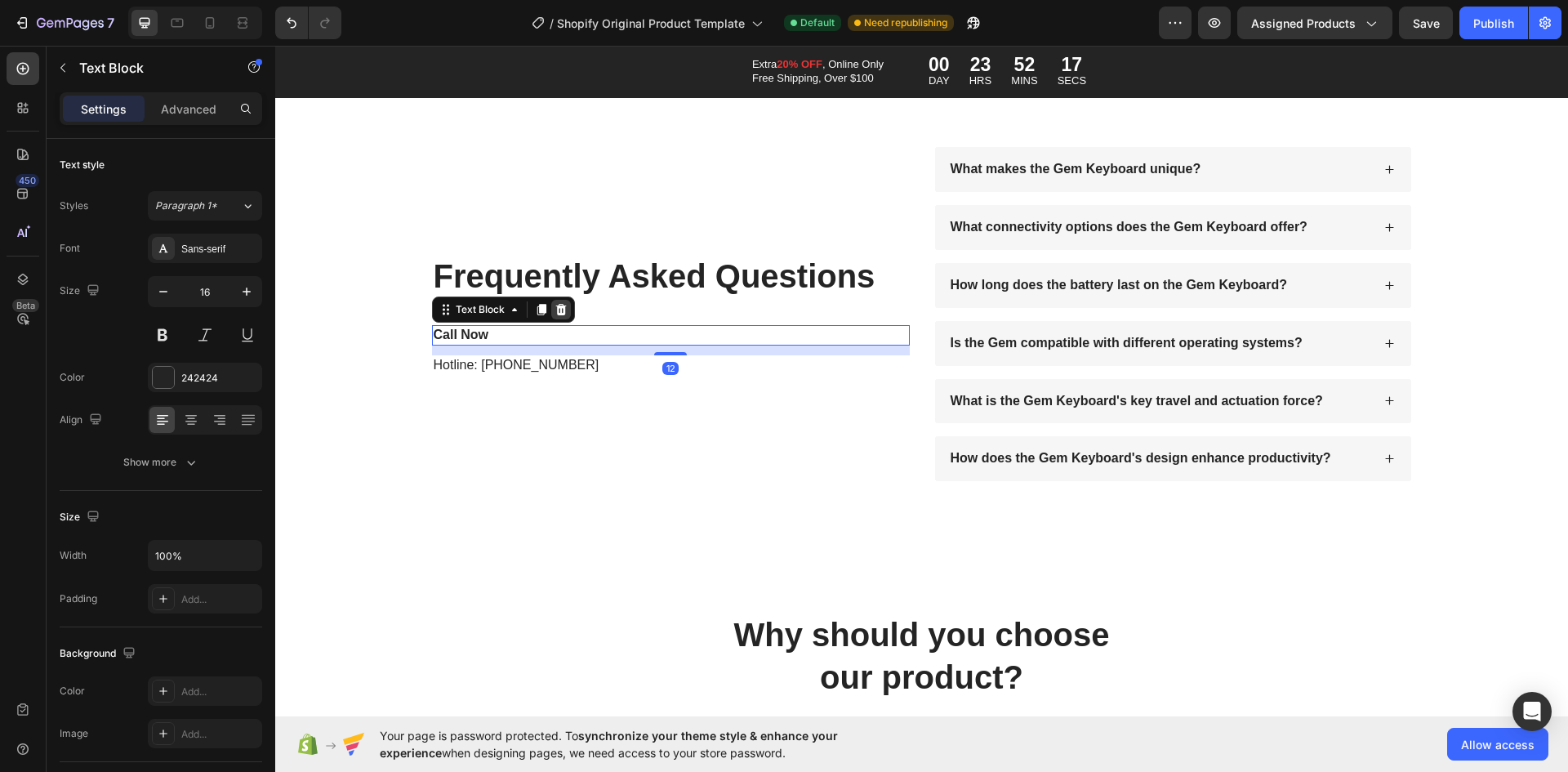
click at [556, 304] on icon at bounding box center [561, 310] width 11 height 12
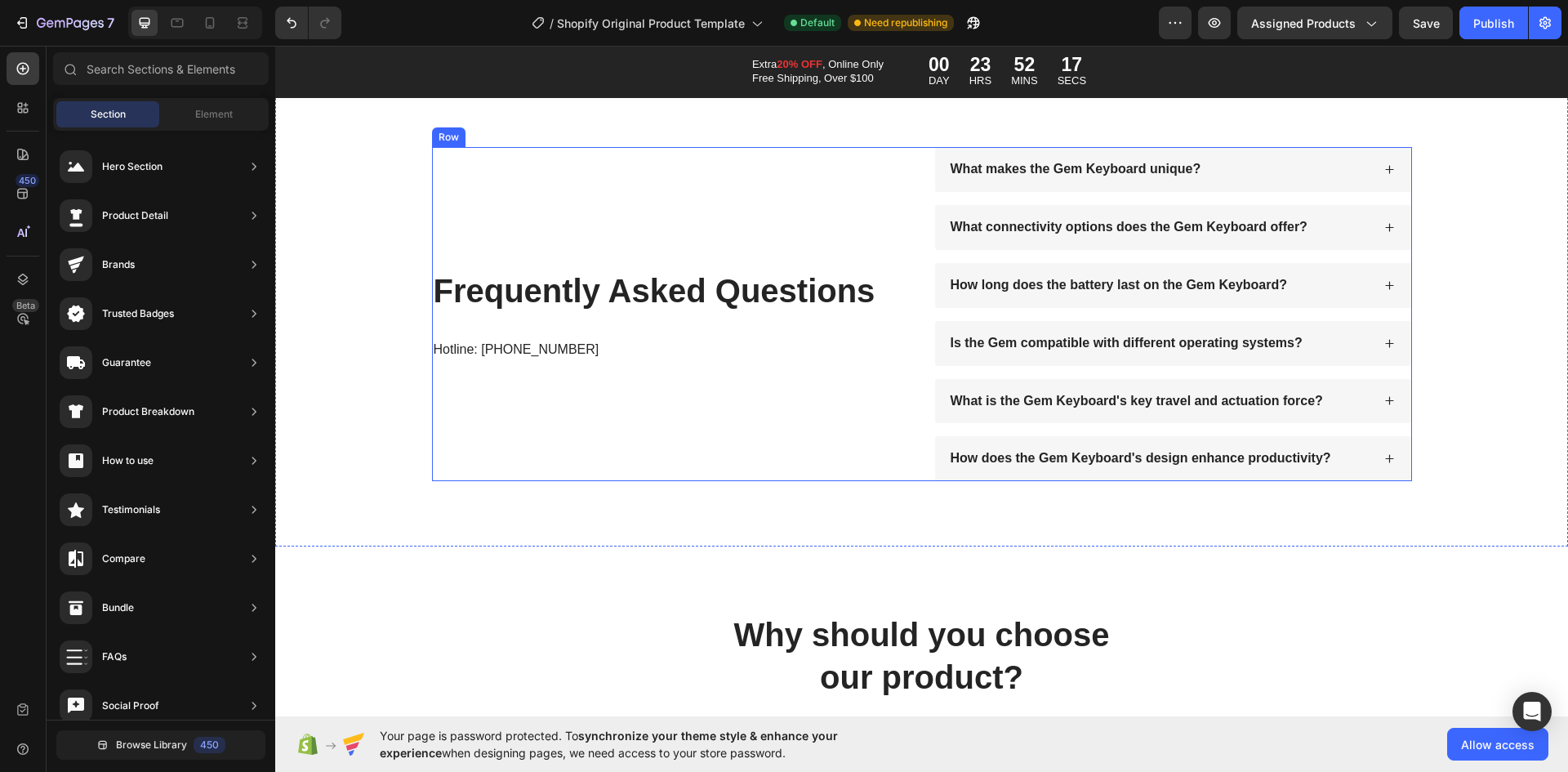
click at [499, 342] on p "Hotline: [PHONE_NUMBER]" at bounding box center [671, 350] width 475 height 17
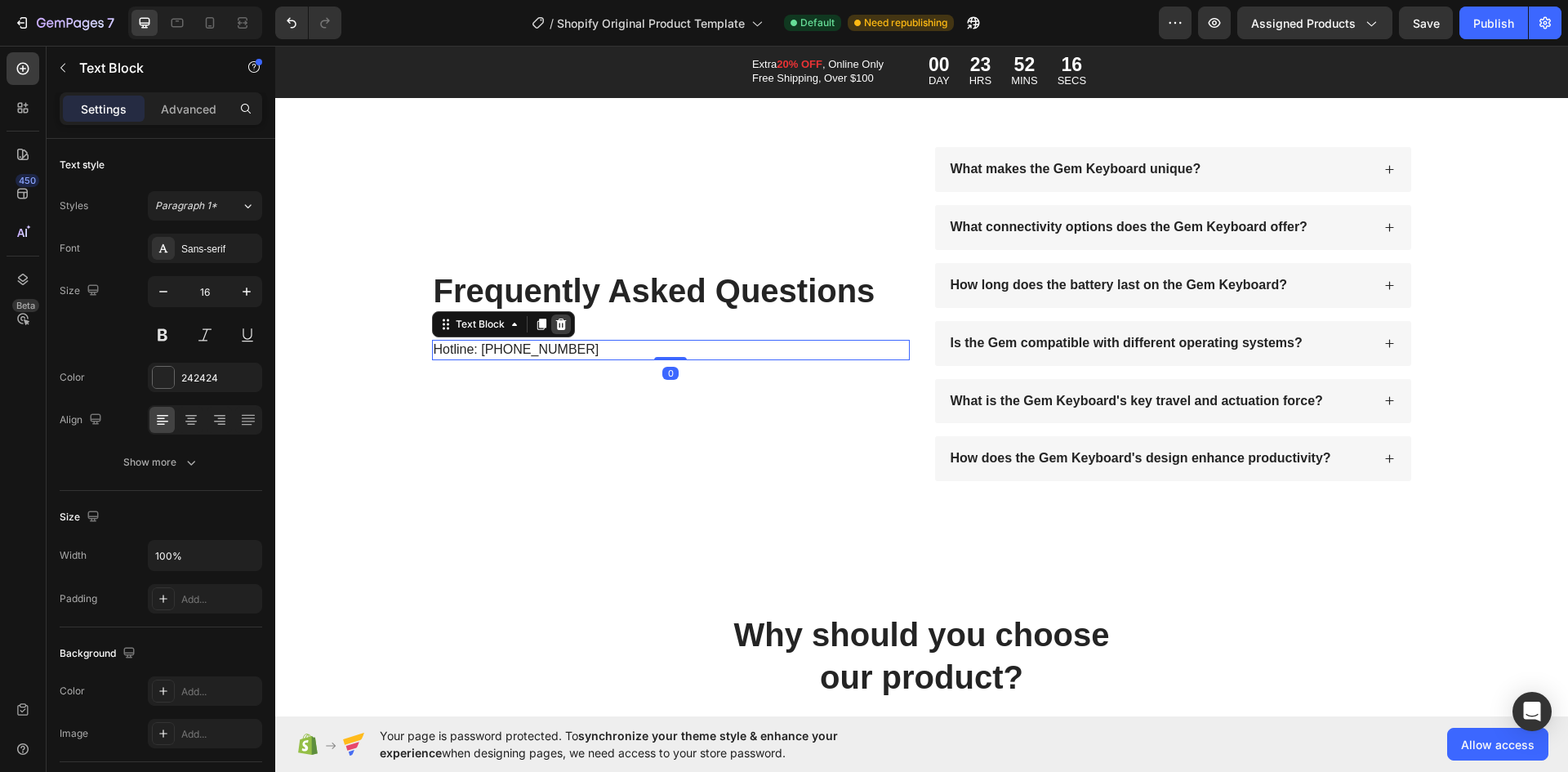
click at [555, 319] on icon at bounding box center [562, 324] width 14 height 14
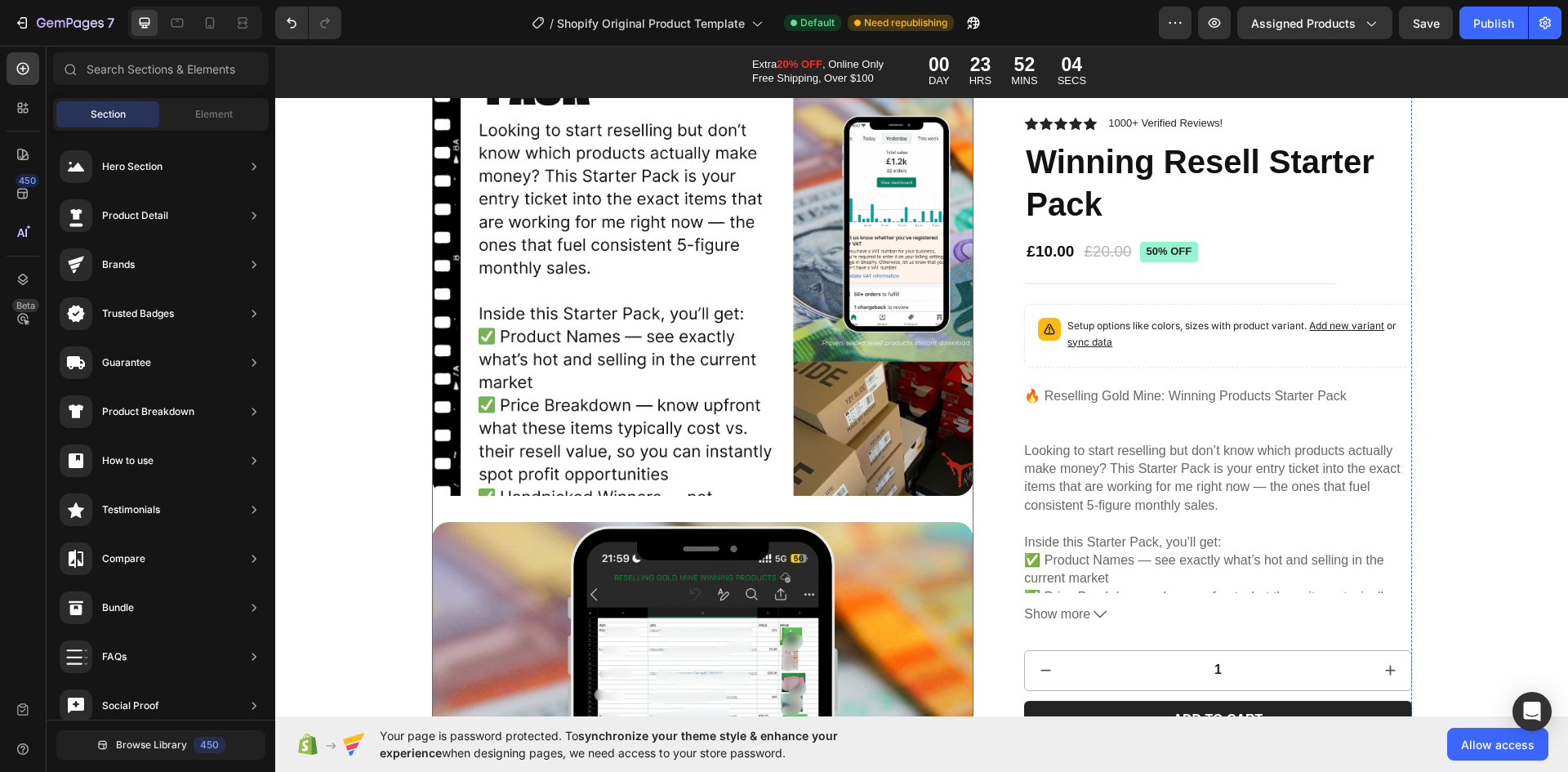
scroll to position [0, 0]
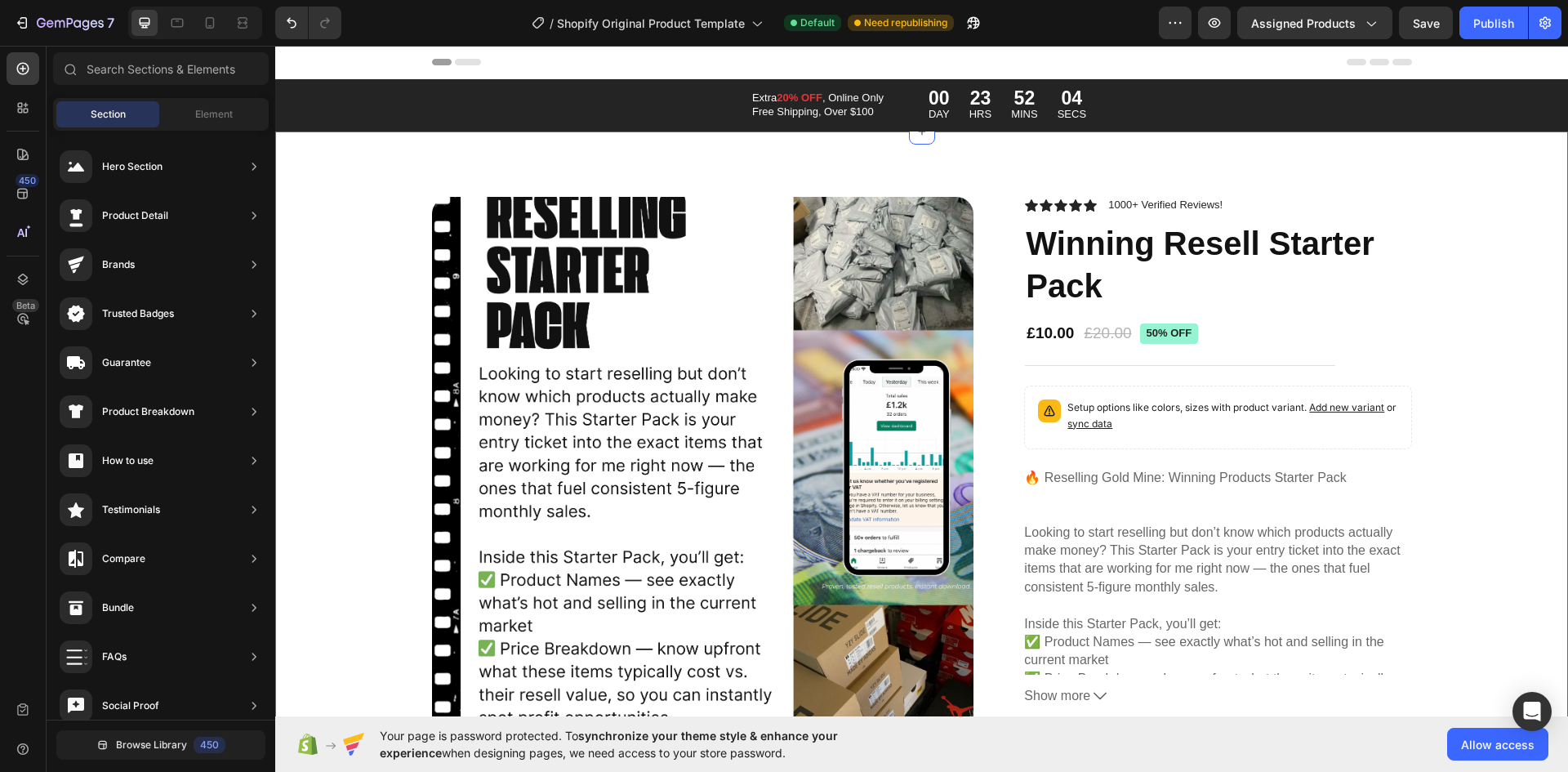
click at [784, 102] on strong "20% OFF" at bounding box center [799, 97] width 45 height 13
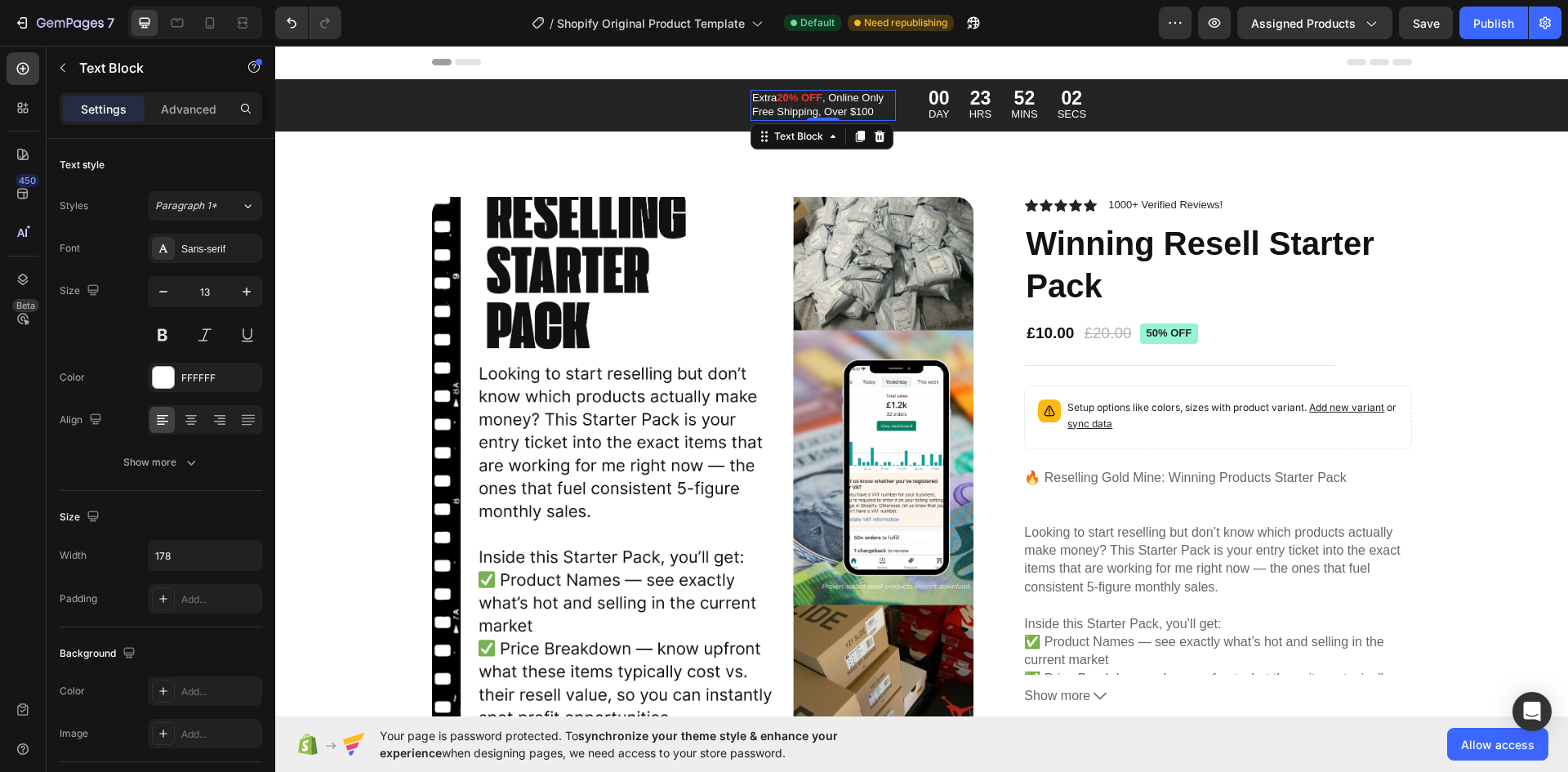
click at [779, 93] on strong "20% OFF" at bounding box center [799, 97] width 45 height 13
click at [833, 97] on p "Extra 50% OFF , Online Only Free Shipping, Over $100" at bounding box center [823, 105] width 142 height 28
click at [753, 107] on p "Extra 50% OFF , Online Only Free Shipping, Over $100" at bounding box center [823, 105] width 142 height 28
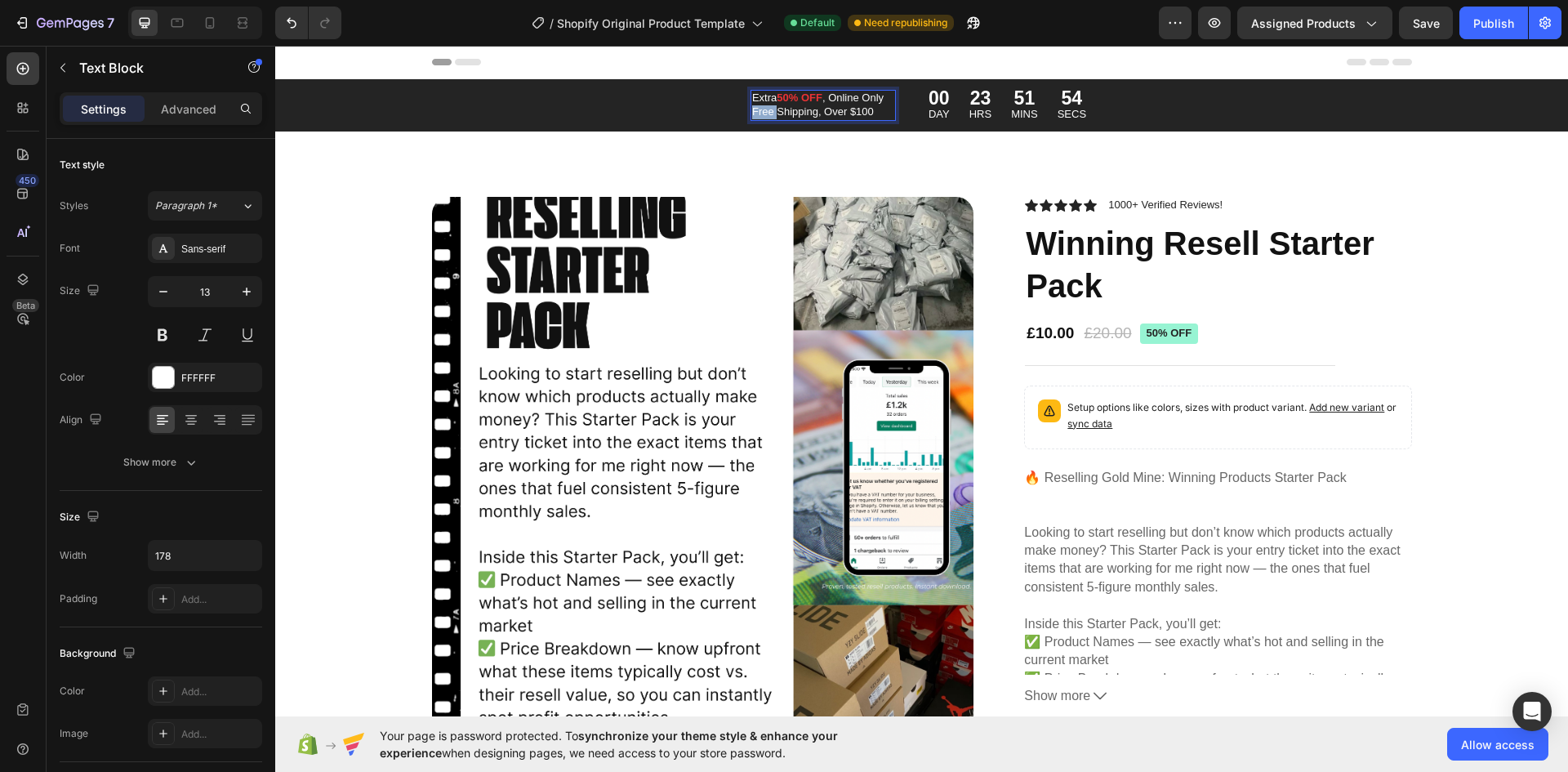
click at [753, 107] on p "Extra 50% OFF , Online Only Free Shipping, Over $100" at bounding box center [823, 105] width 142 height 28
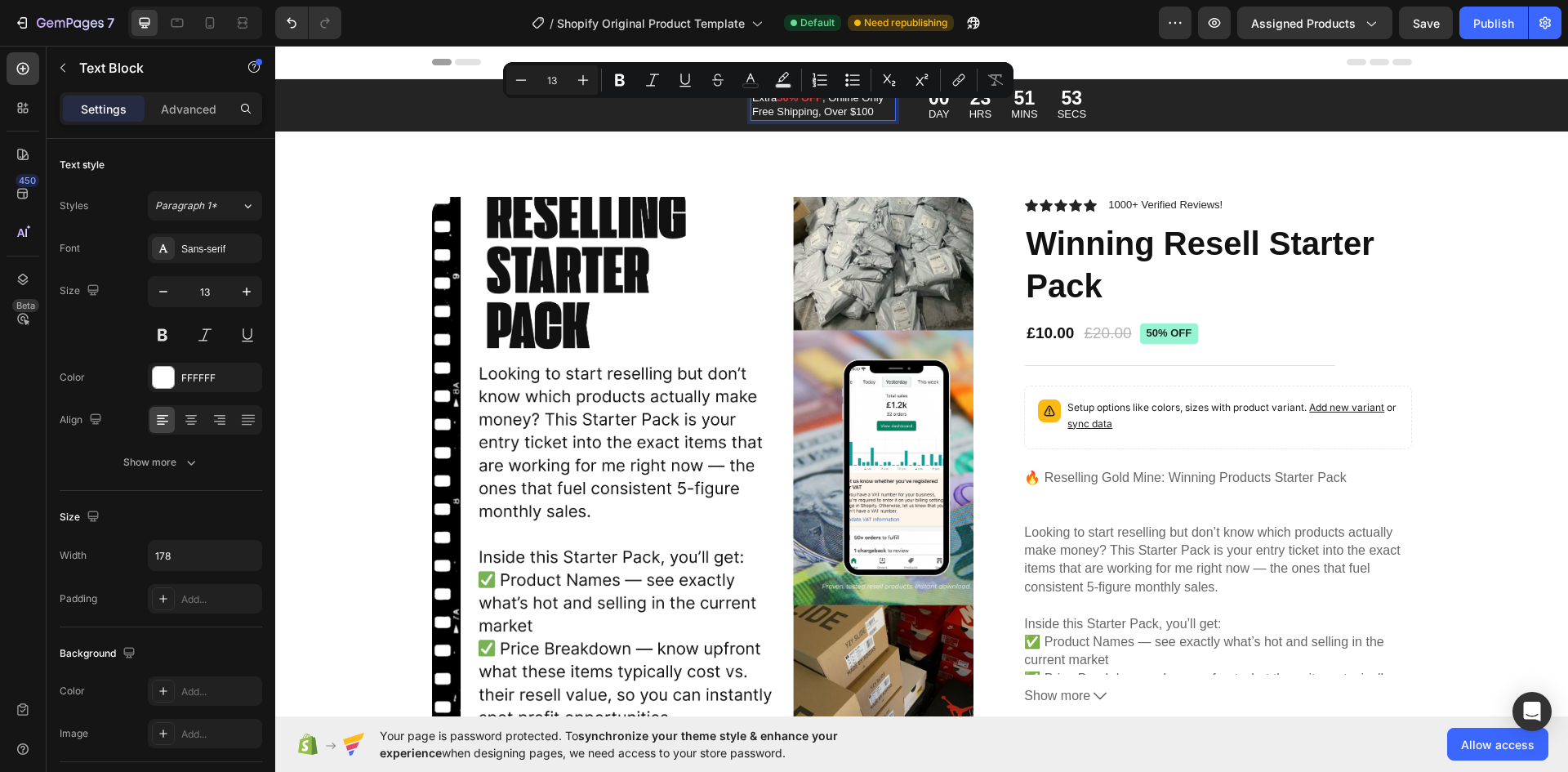
click at [861, 109] on p "Extra 50% OFF , Online Only Free Shipping, Over $100" at bounding box center [823, 105] width 142 height 28
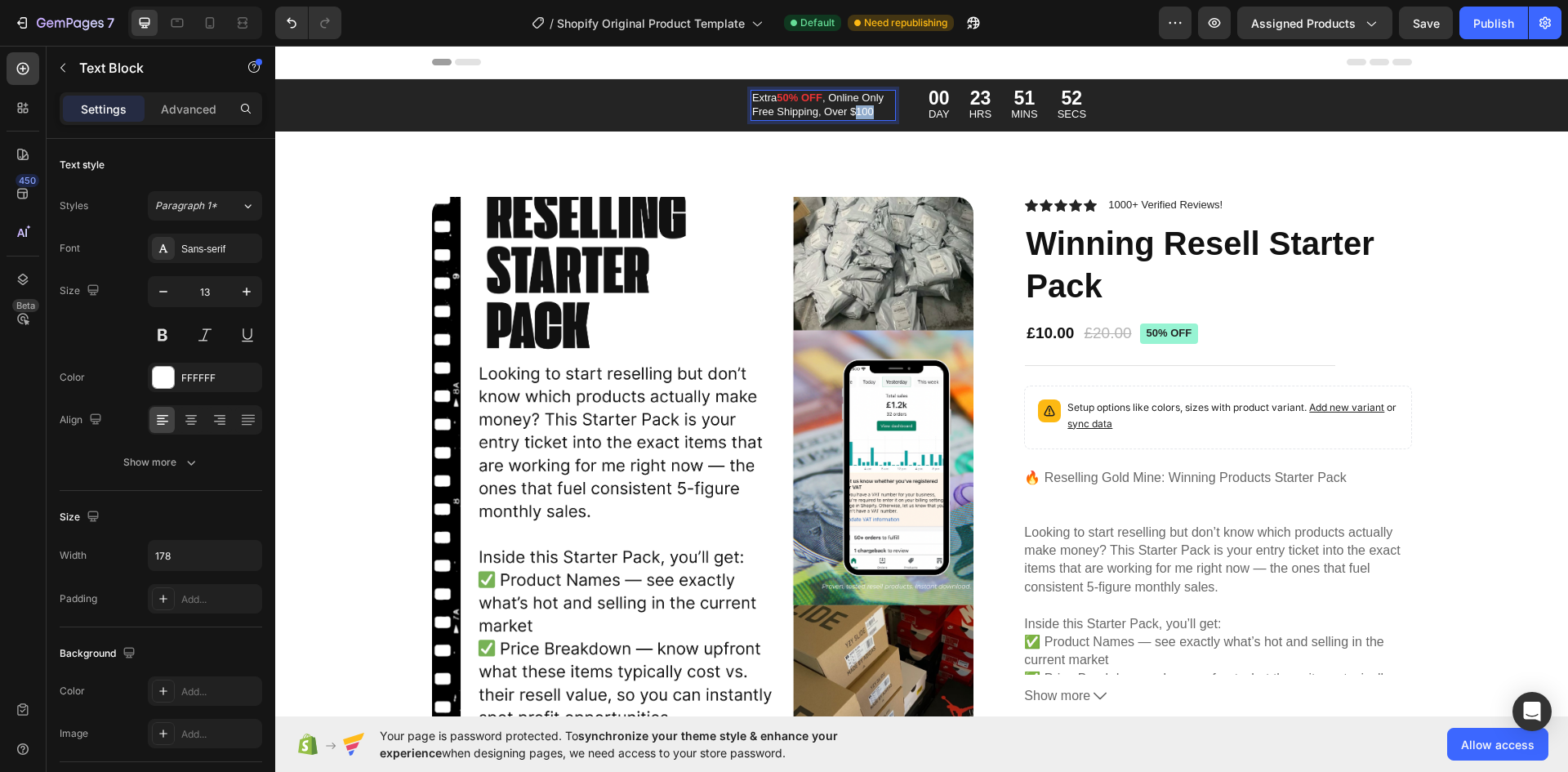
click at [862, 109] on p "Extra 50% OFF , Online Only Free Shipping, Over $100" at bounding box center [823, 105] width 142 height 28
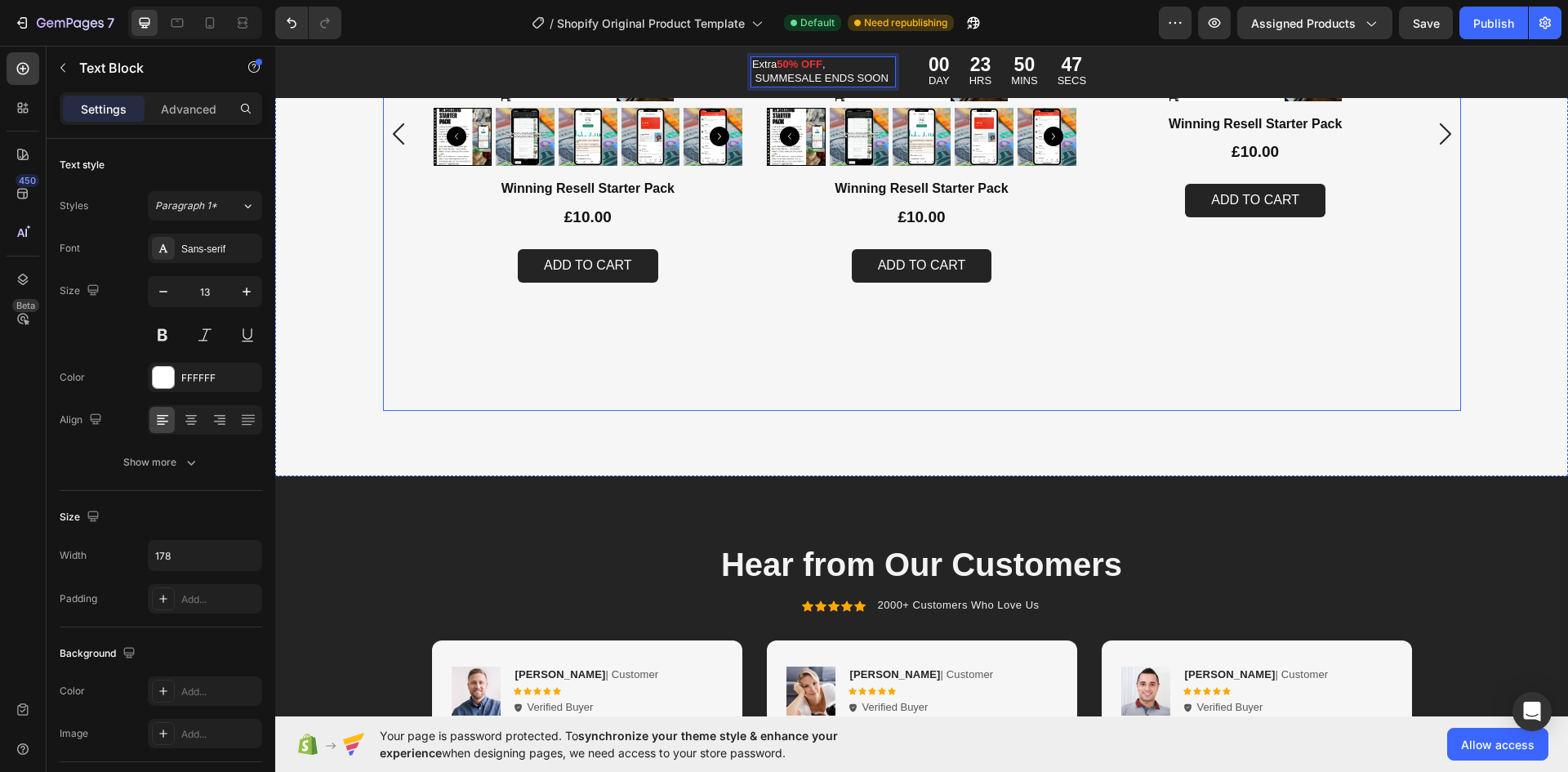
scroll to position [6780, 0]
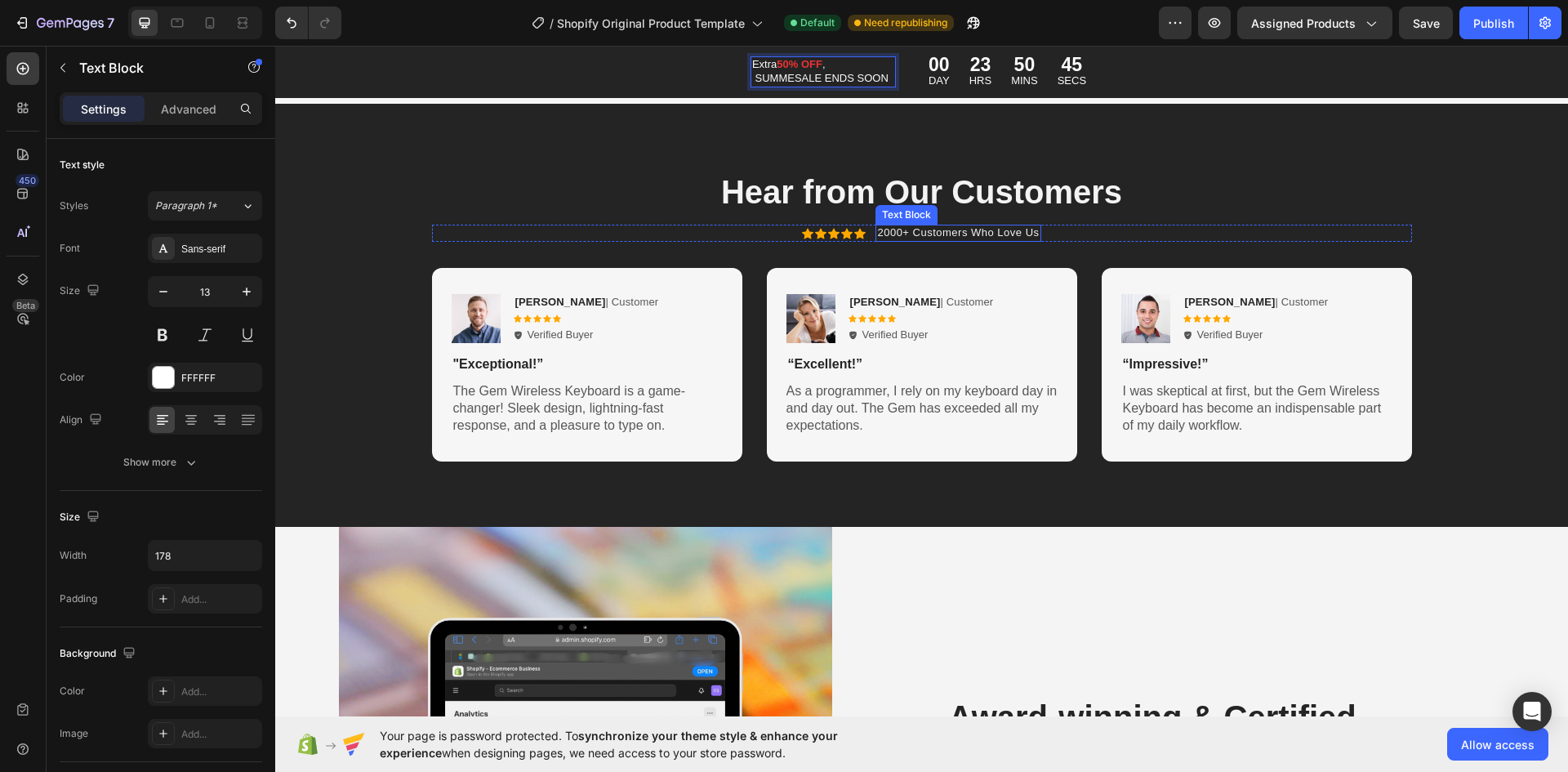
click at [892, 232] on p "2000+ Customers Who Love Us" at bounding box center [958, 233] width 162 height 14
click at [877, 233] on p "2000+ Customers Who Love Us" at bounding box center [958, 233] width 162 height 14
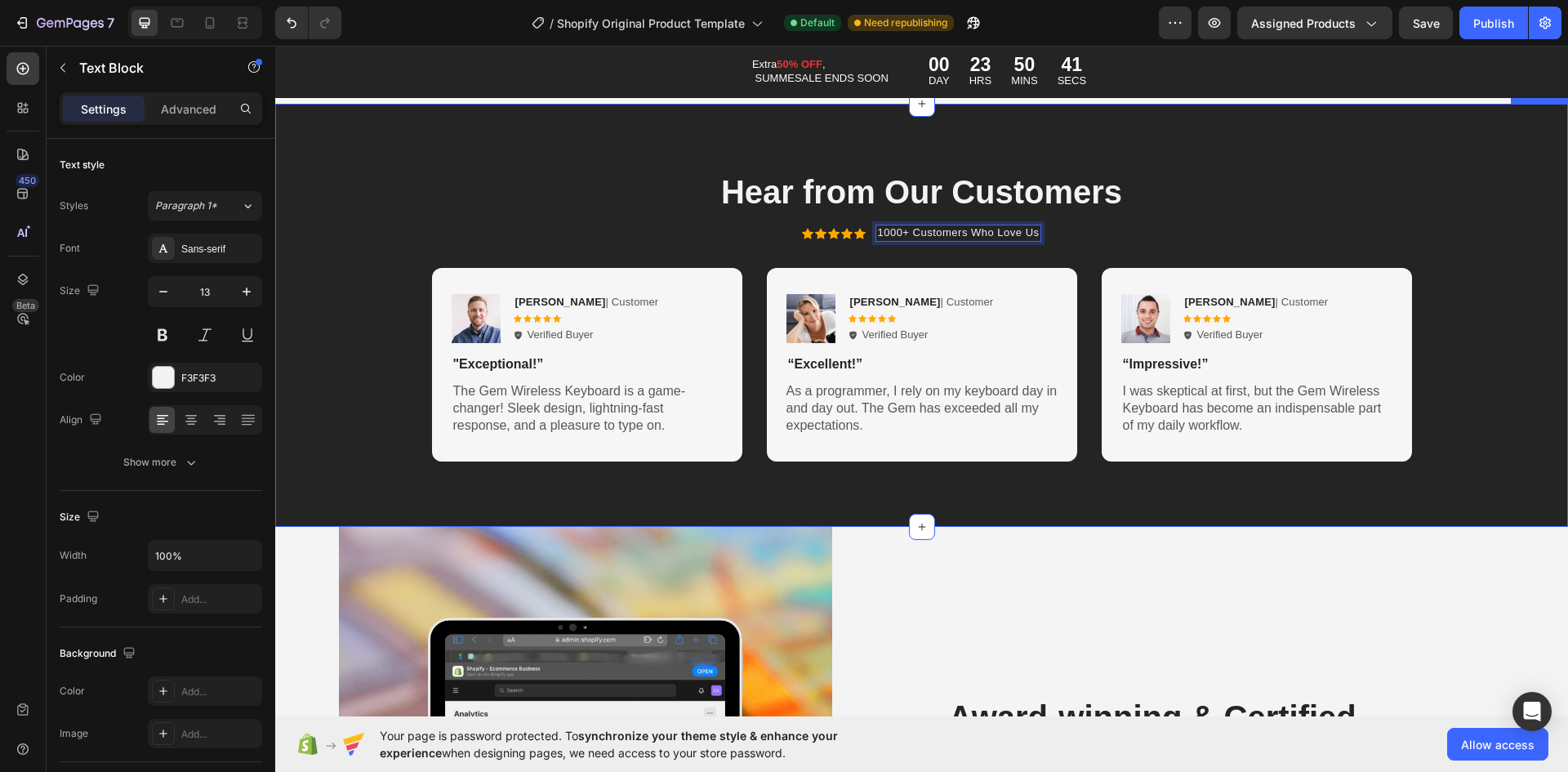
click at [570, 399] on p "The Gem Wireless Keyboard is a game-changer! Sleek design, lightning-fast respo…" at bounding box center [588, 408] width 268 height 50
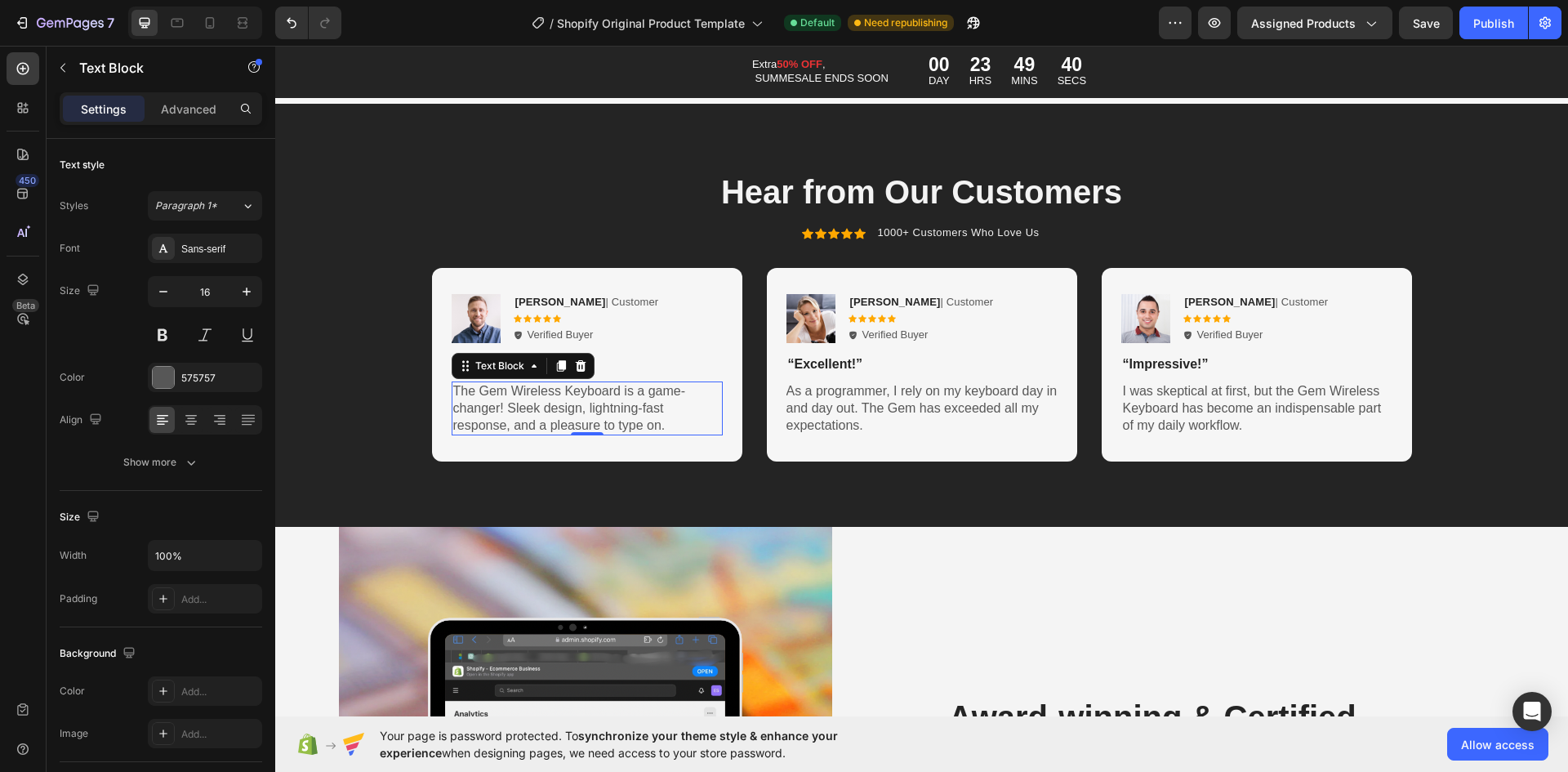
click at [572, 398] on p "The Gem Wireless Keyboard is a game-changer! Sleek design, lightning-fast respo…" at bounding box center [588, 408] width 268 height 50
click at [574, 398] on p "The Gem Wireless Keyboard is a game-changer! Sleek design, lightning-fast respo…" at bounding box center [588, 408] width 268 height 50
click at [571, 400] on p "The Gem Wireless Keyboard is a game-changer! Sleek design, lightning-fast respo…" at bounding box center [588, 408] width 268 height 50
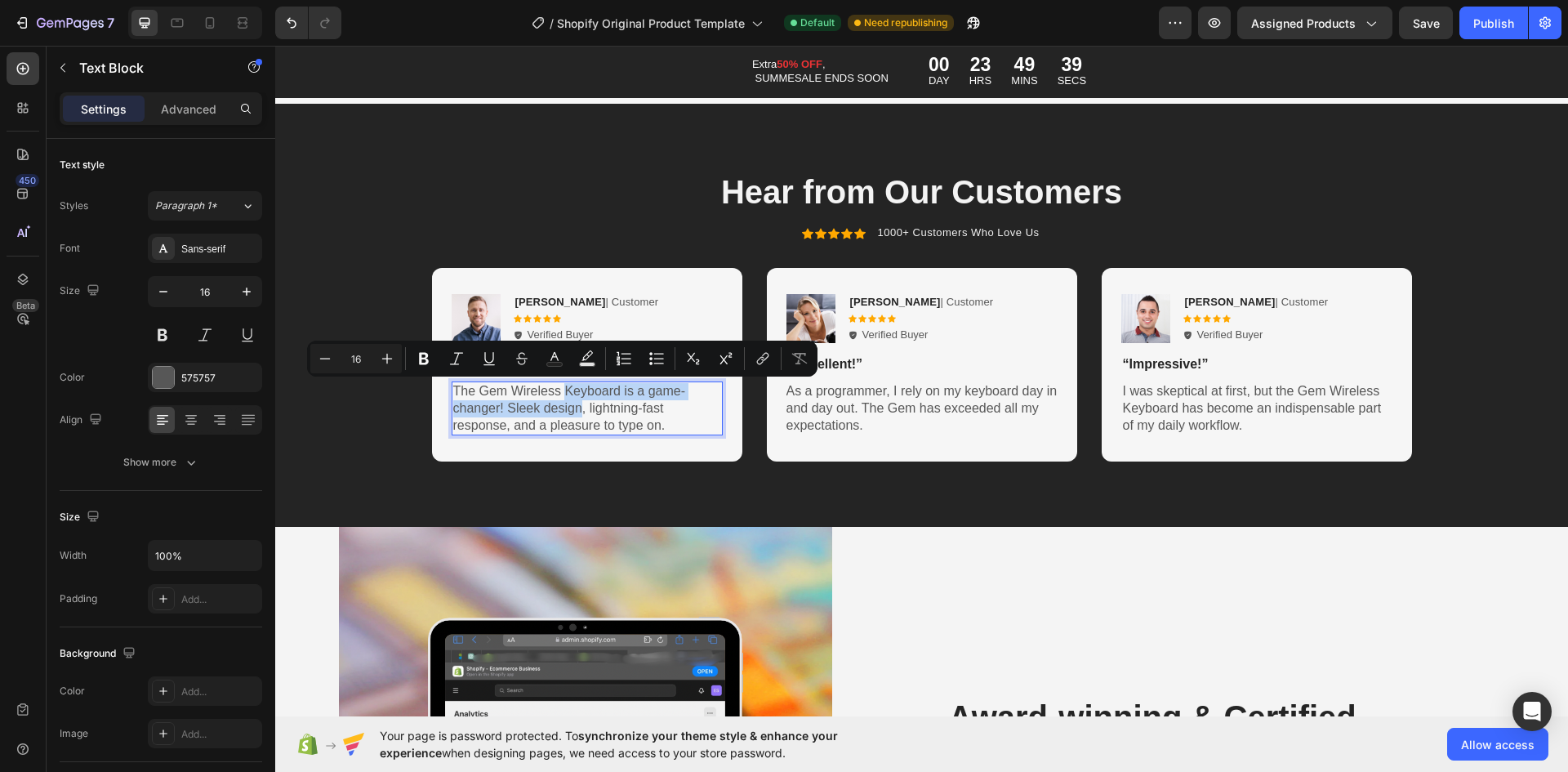
click at [570, 403] on p "The Gem Wireless Keyboard is a game-changer! Sleek design, lightning-fast respo…" at bounding box center [588, 408] width 268 height 50
click at [570, 404] on p "The Gem Wireless Keyboard is a game-changer! Sleek design, lightning-fast respo…" at bounding box center [588, 408] width 268 height 50
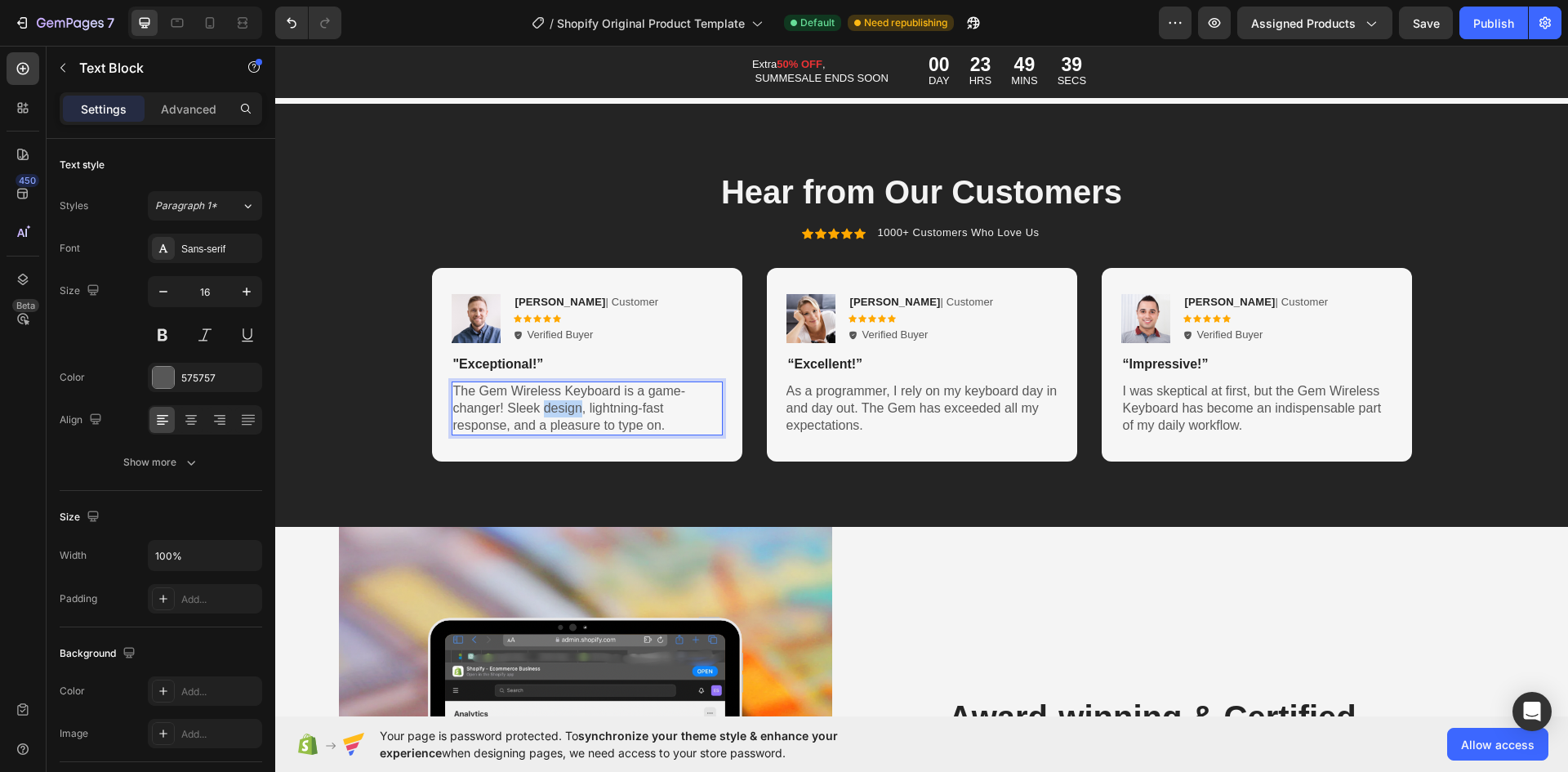
click at [572, 407] on p "The Gem Wireless Keyboard is a game-changer! Sleek design, lightning-fast respo…" at bounding box center [588, 408] width 268 height 50
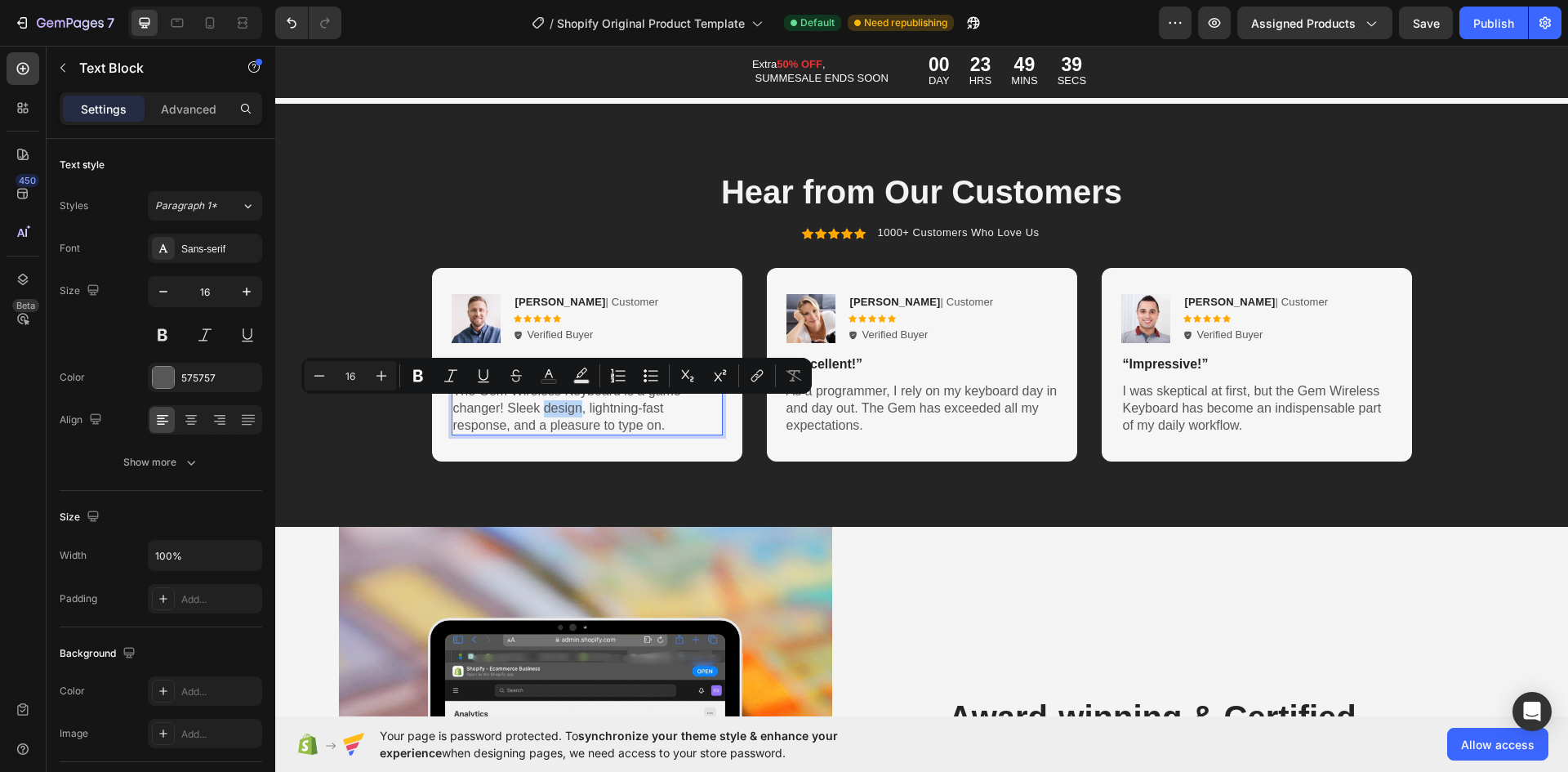
click at [573, 410] on p "The Gem Wireless Keyboard is a game-changer! Sleek design, lightning-fast respo…" at bounding box center [588, 408] width 268 height 50
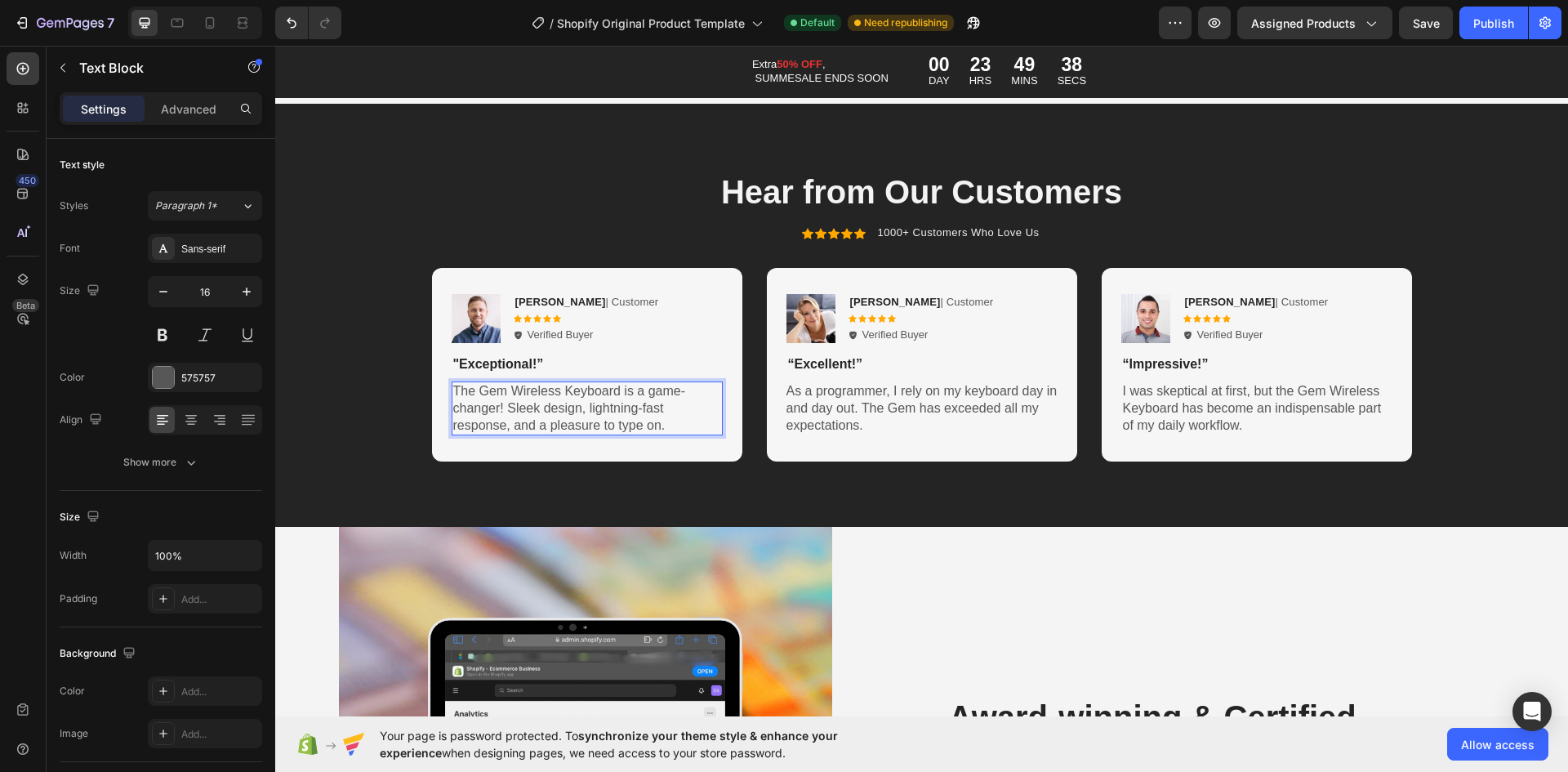
click at [587, 424] on p "The Gem Wireless Keyboard is a game-changer! Sleek design, lightning-fast respo…" at bounding box center [588, 408] width 268 height 50
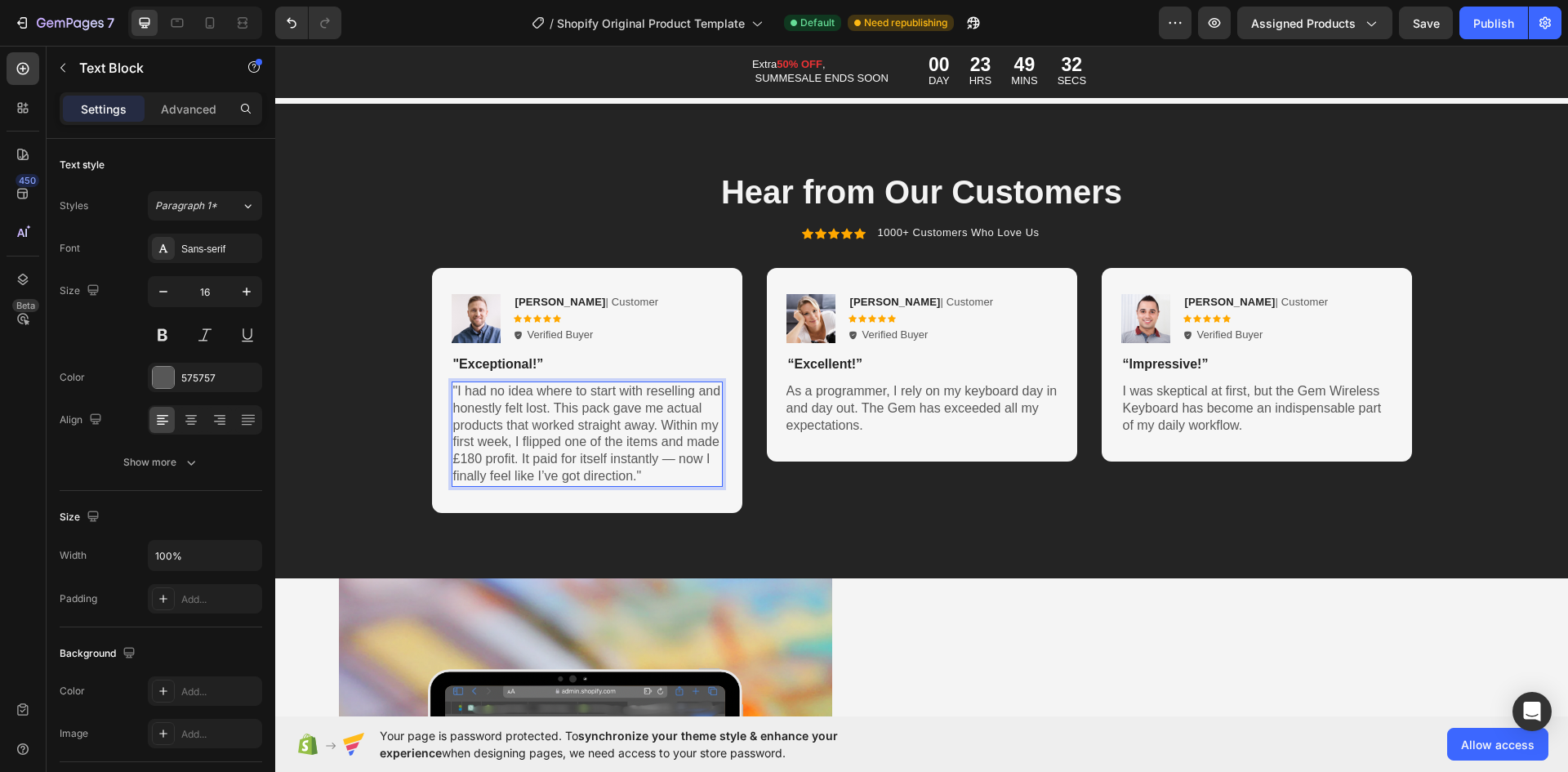
click at [674, 455] on p ""I had no idea where to start with reselling and honestly felt lost. This pack …" at bounding box center [588, 434] width 268 height 102
click at [873, 405] on p "As a programmer, I rely on my keyboard day in and day out. The Gem has exceeded…" at bounding box center [922, 408] width 273 height 50
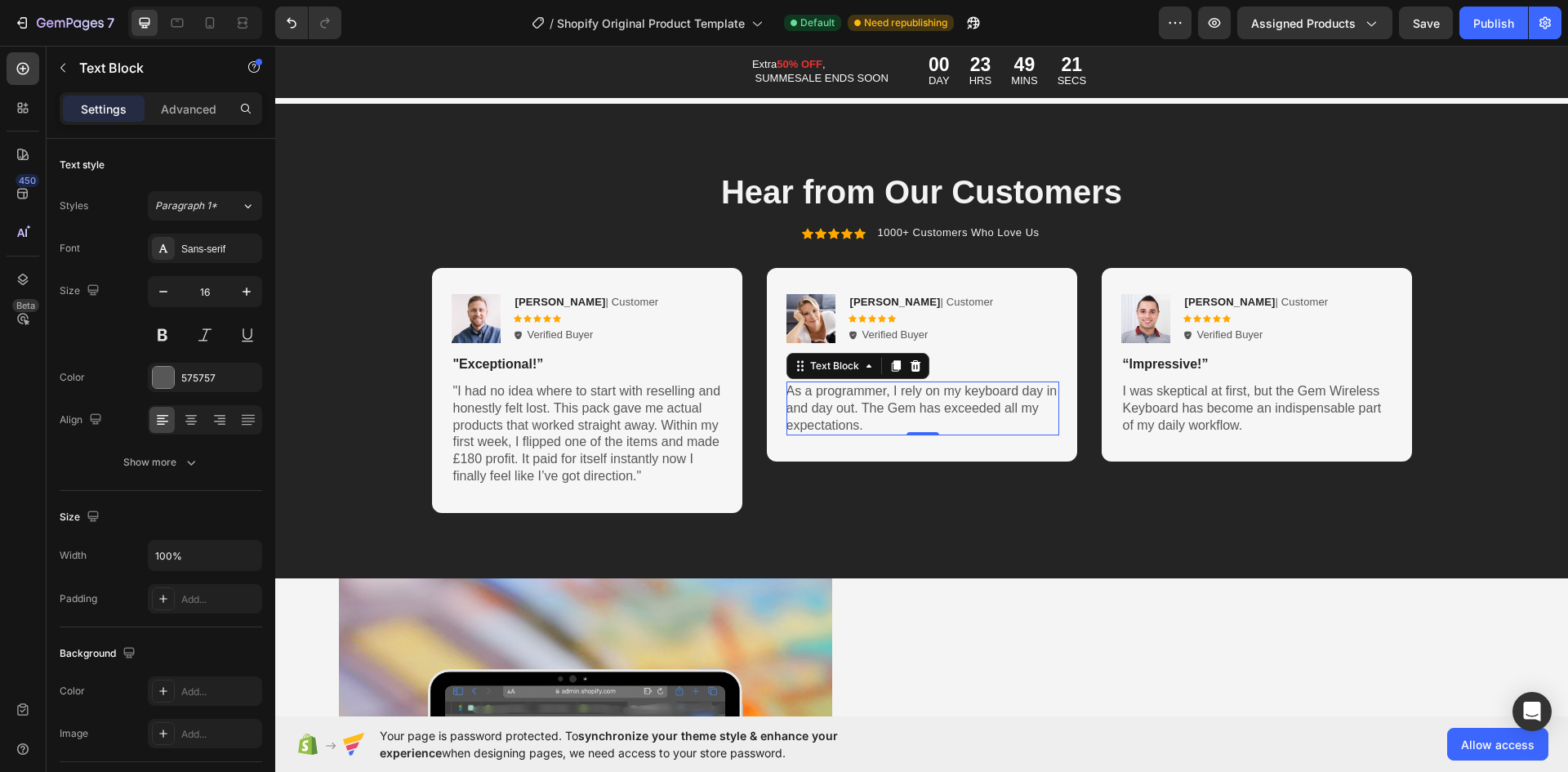
click at [834, 401] on p "As a programmer, I rely on my keyboard day in and day out. The Gem has exceeded…" at bounding box center [922, 408] width 273 height 50
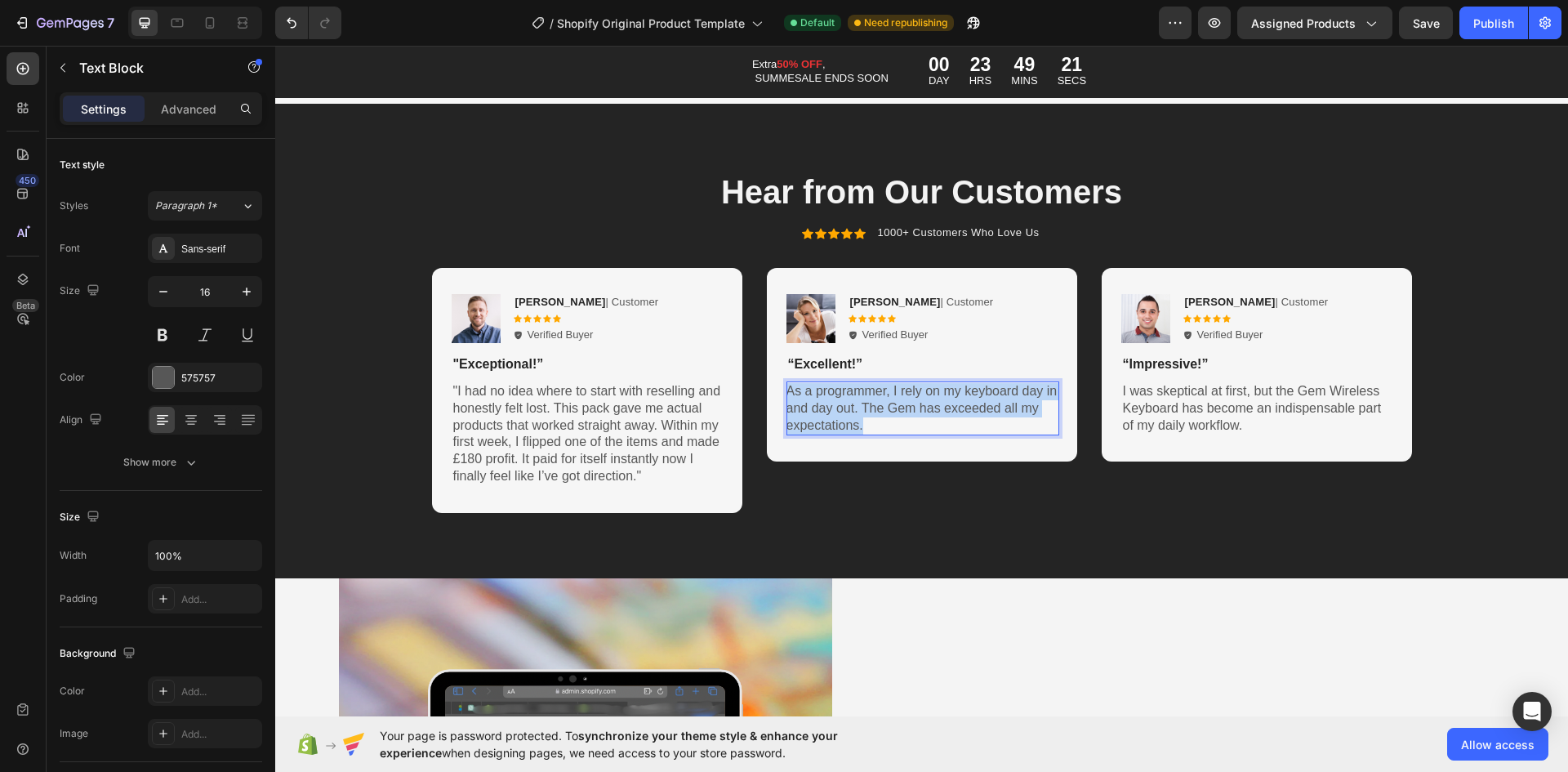
click at [834, 401] on p "As a programmer, I rely on my keyboard day in and day out. The Gem has exceeded…" at bounding box center [922, 408] width 273 height 50
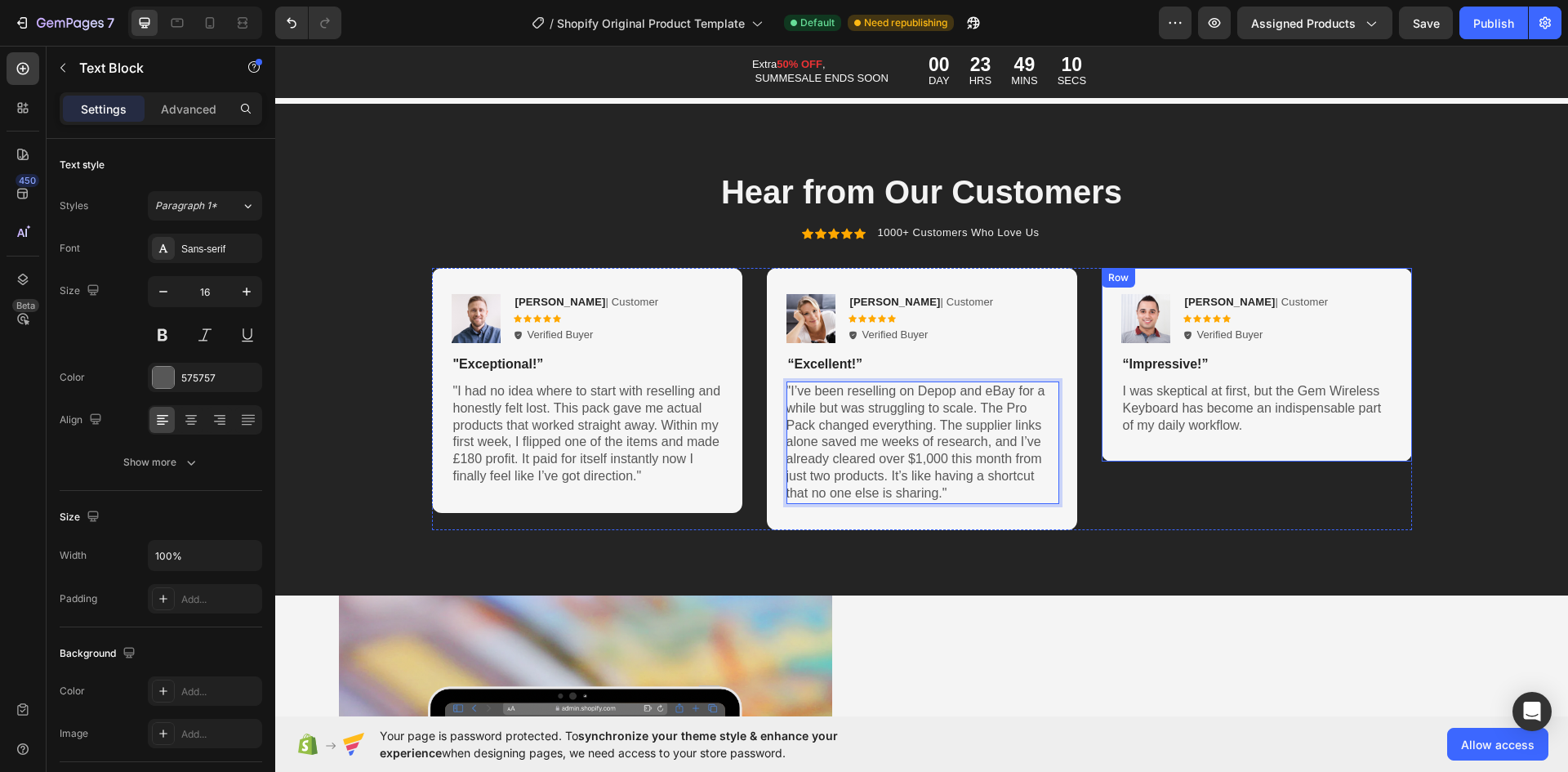
click at [1131, 407] on p "I was skeptical at first, but the Gem Wireless Keyboard has become an indispens…" at bounding box center [1257, 408] width 268 height 50
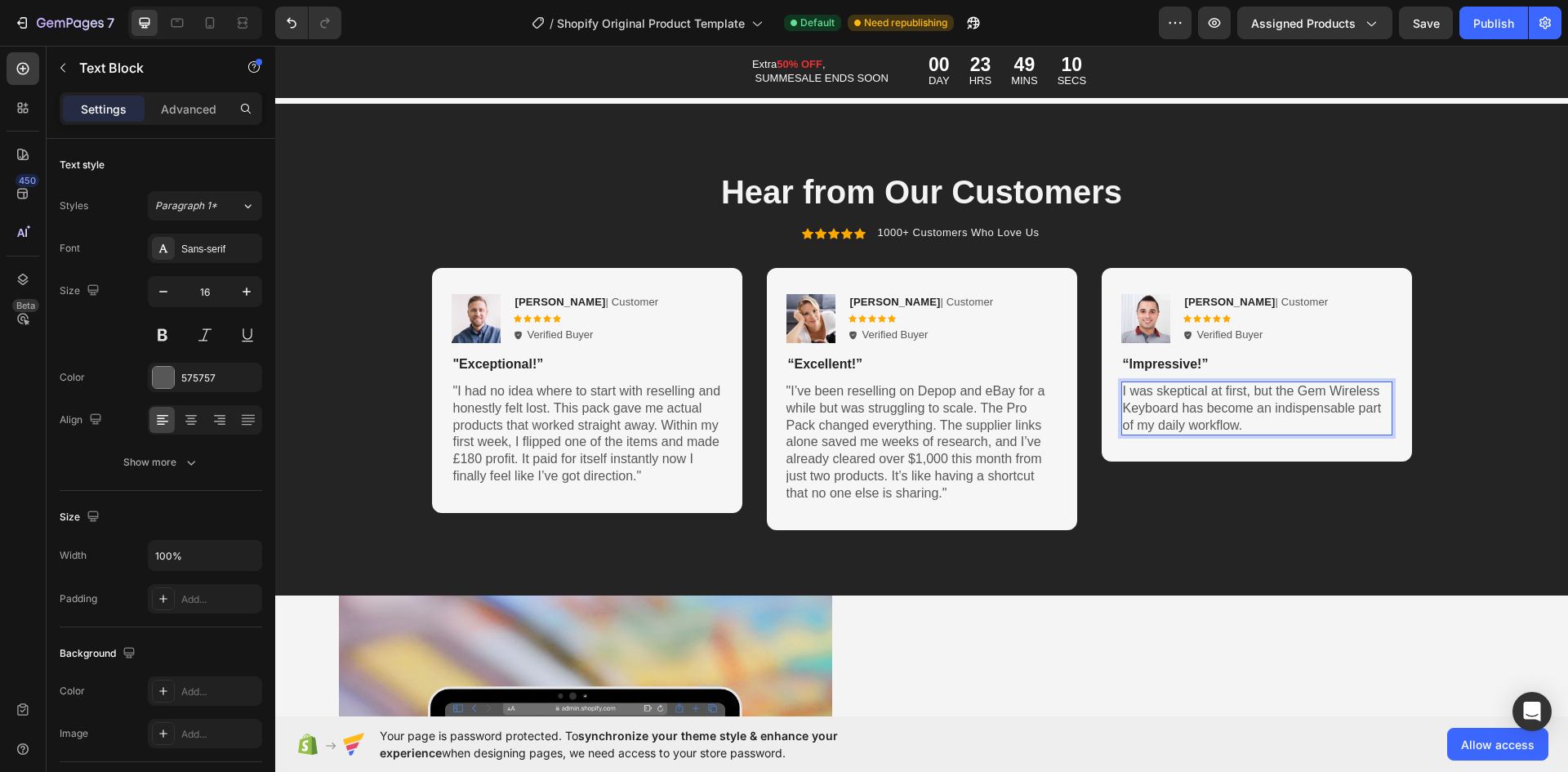
click at [1133, 394] on p "I was skeptical at first, but the Gem Wireless Keyboard has become an indispens…" at bounding box center [1257, 408] width 268 height 50
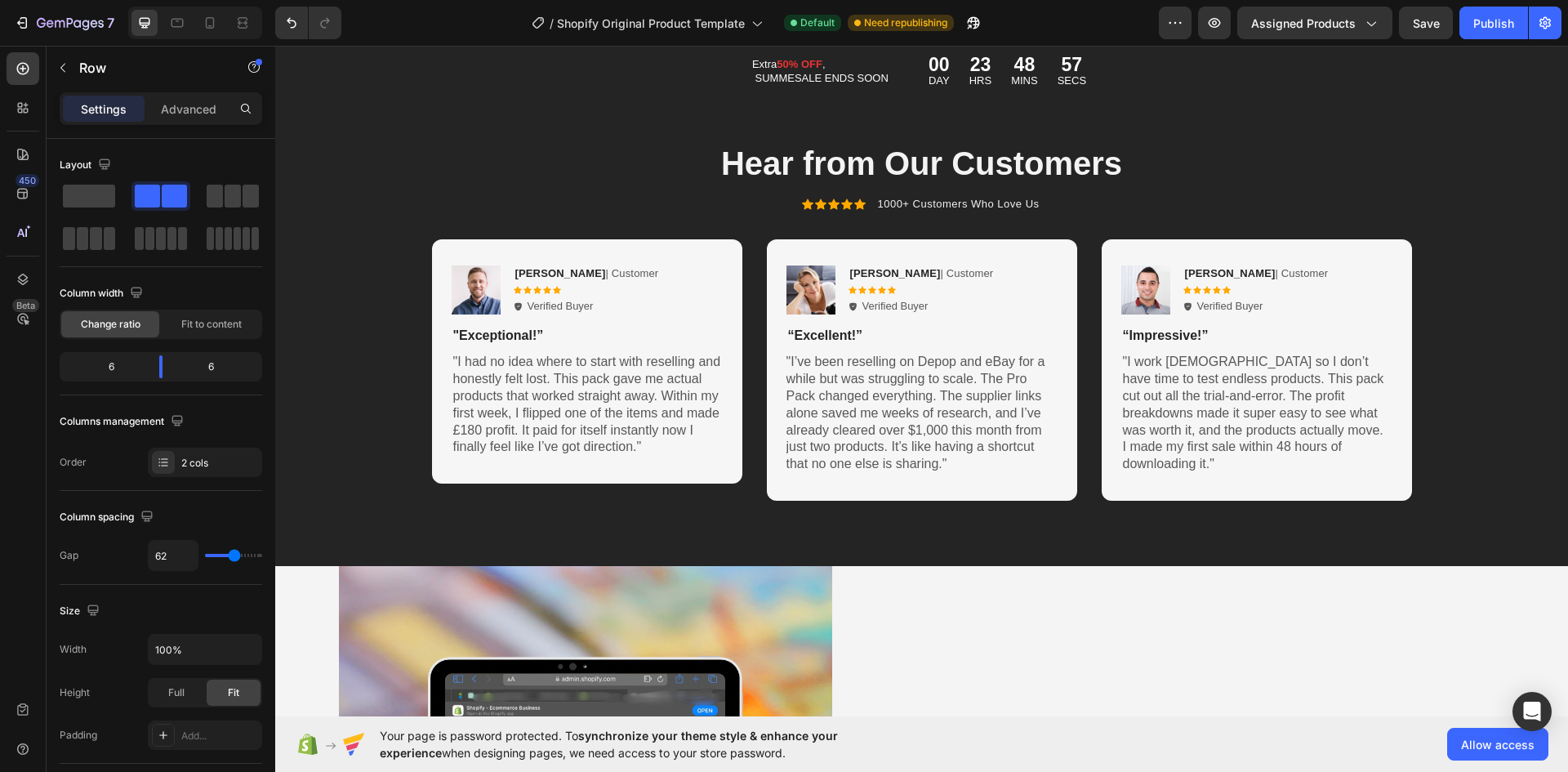
scroll to position [6698, 0]
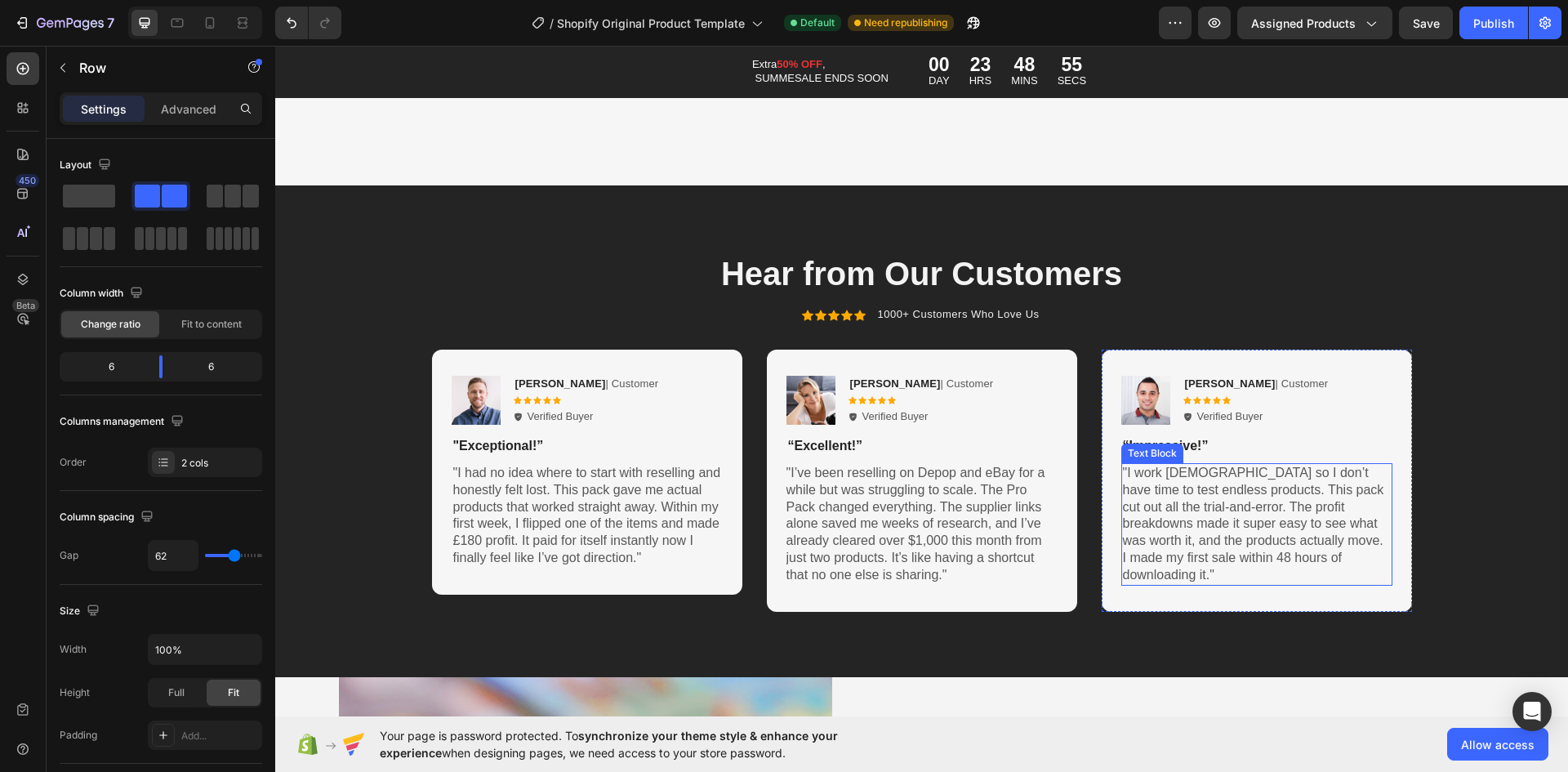
click at [1162, 559] on p ""I work [DEMOGRAPHIC_DATA] so I don’t have time to test endless products. This …" at bounding box center [1257, 525] width 268 height 120
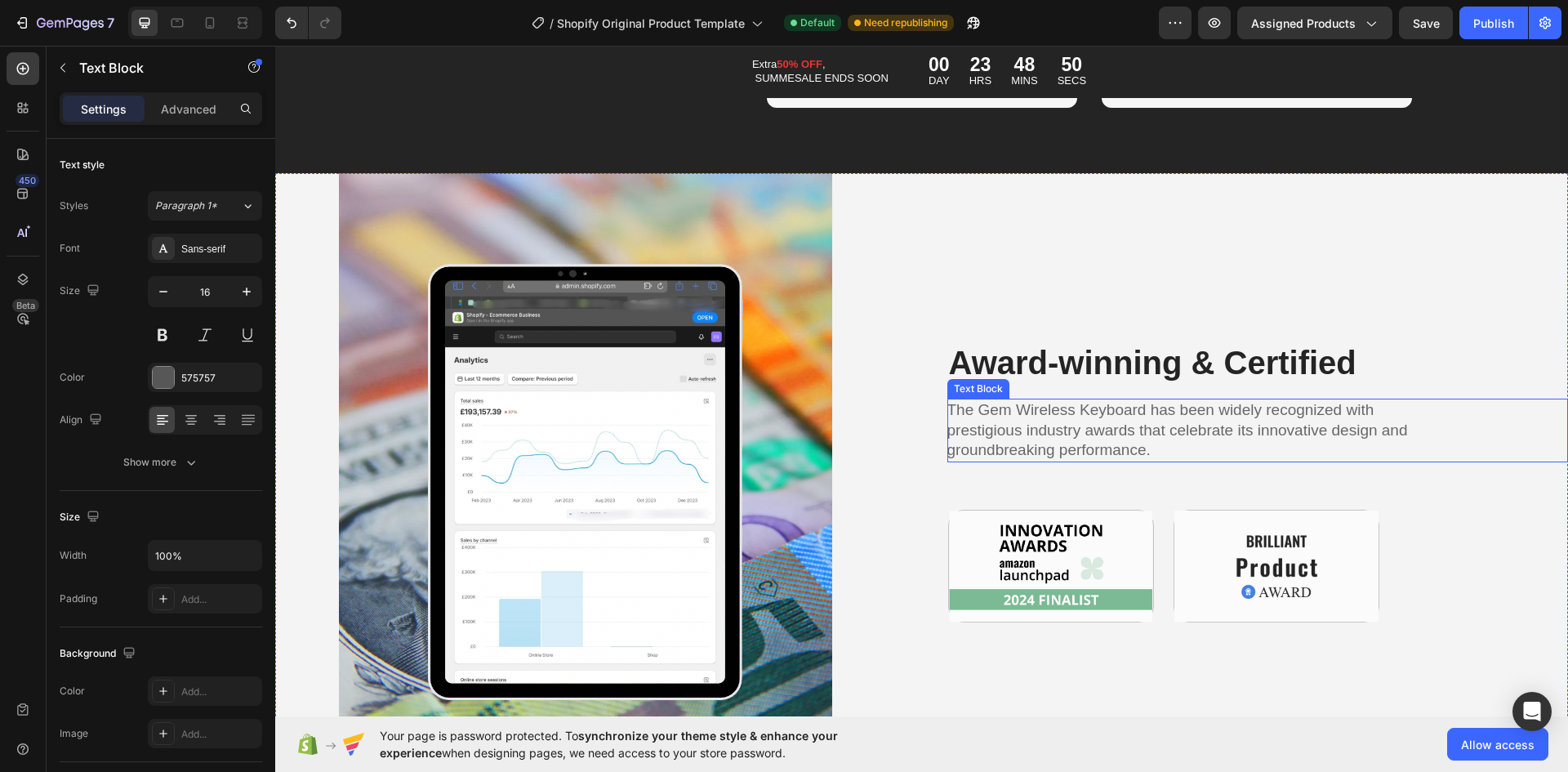
scroll to position [7270, 0]
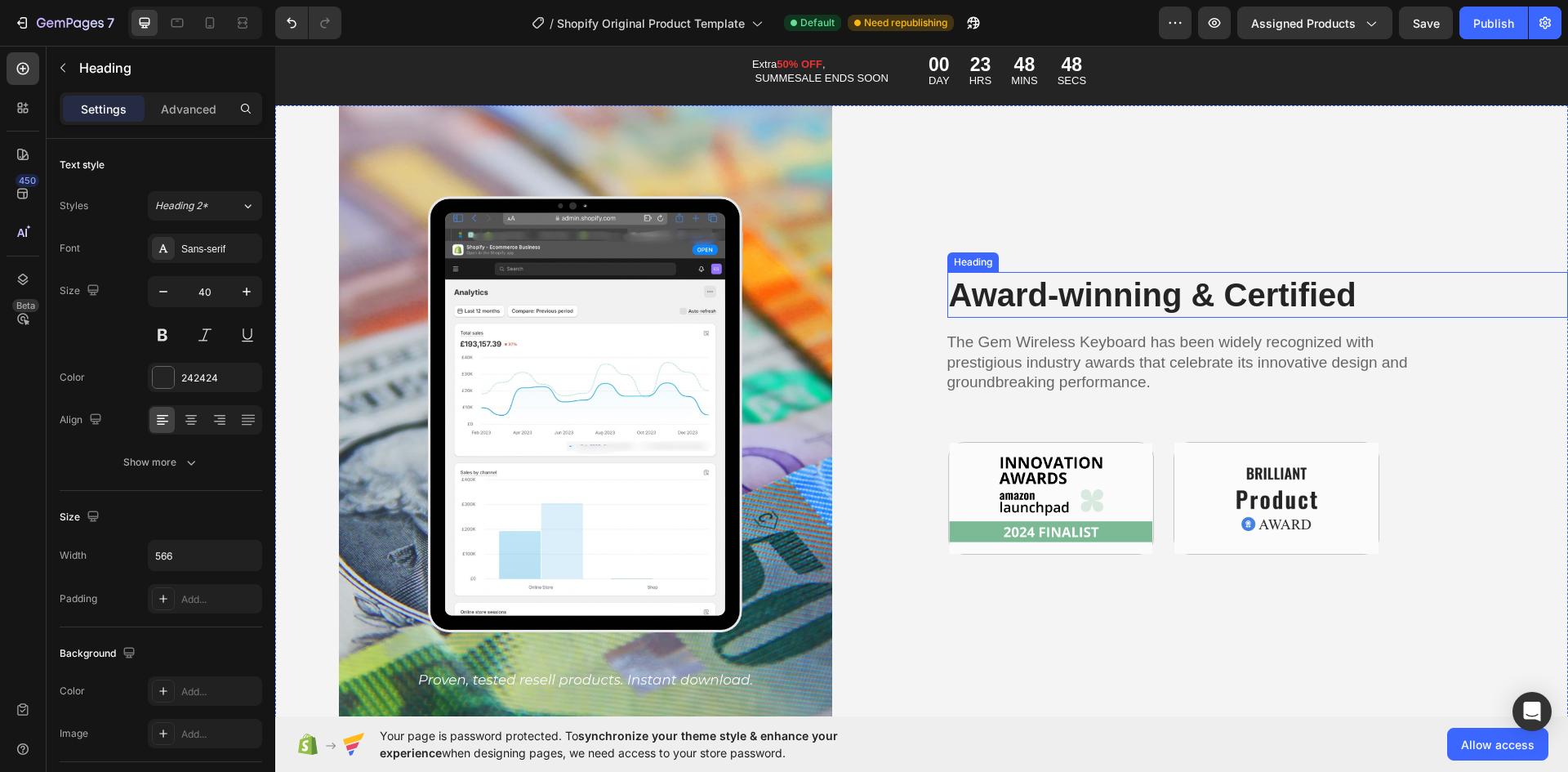
click at [1056, 301] on h2 "Award-winning & Certified" at bounding box center [1178, 294] width 462 height 45
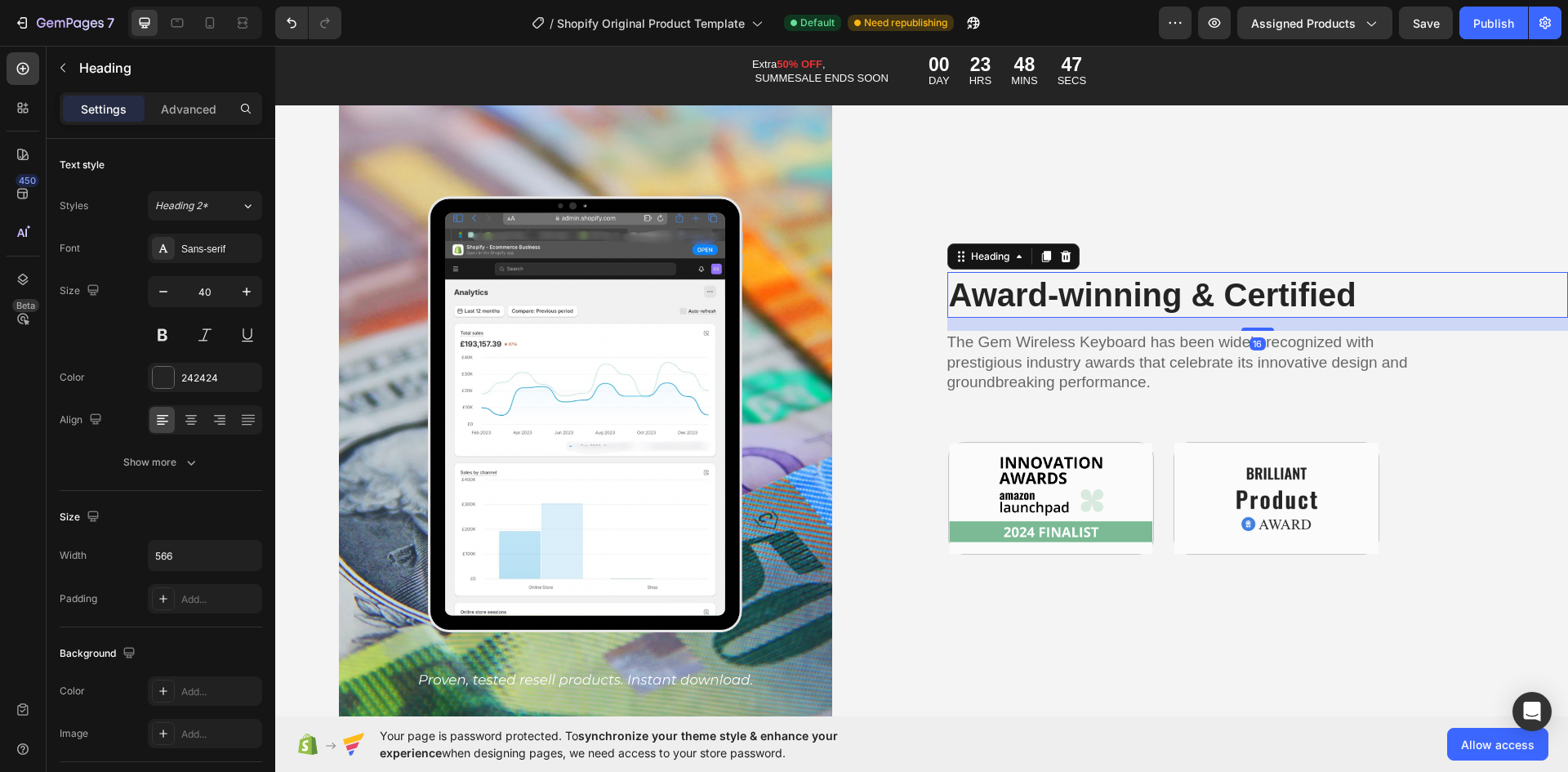
click at [1102, 292] on h2 "Award-winning & Certified" at bounding box center [1178, 294] width 462 height 45
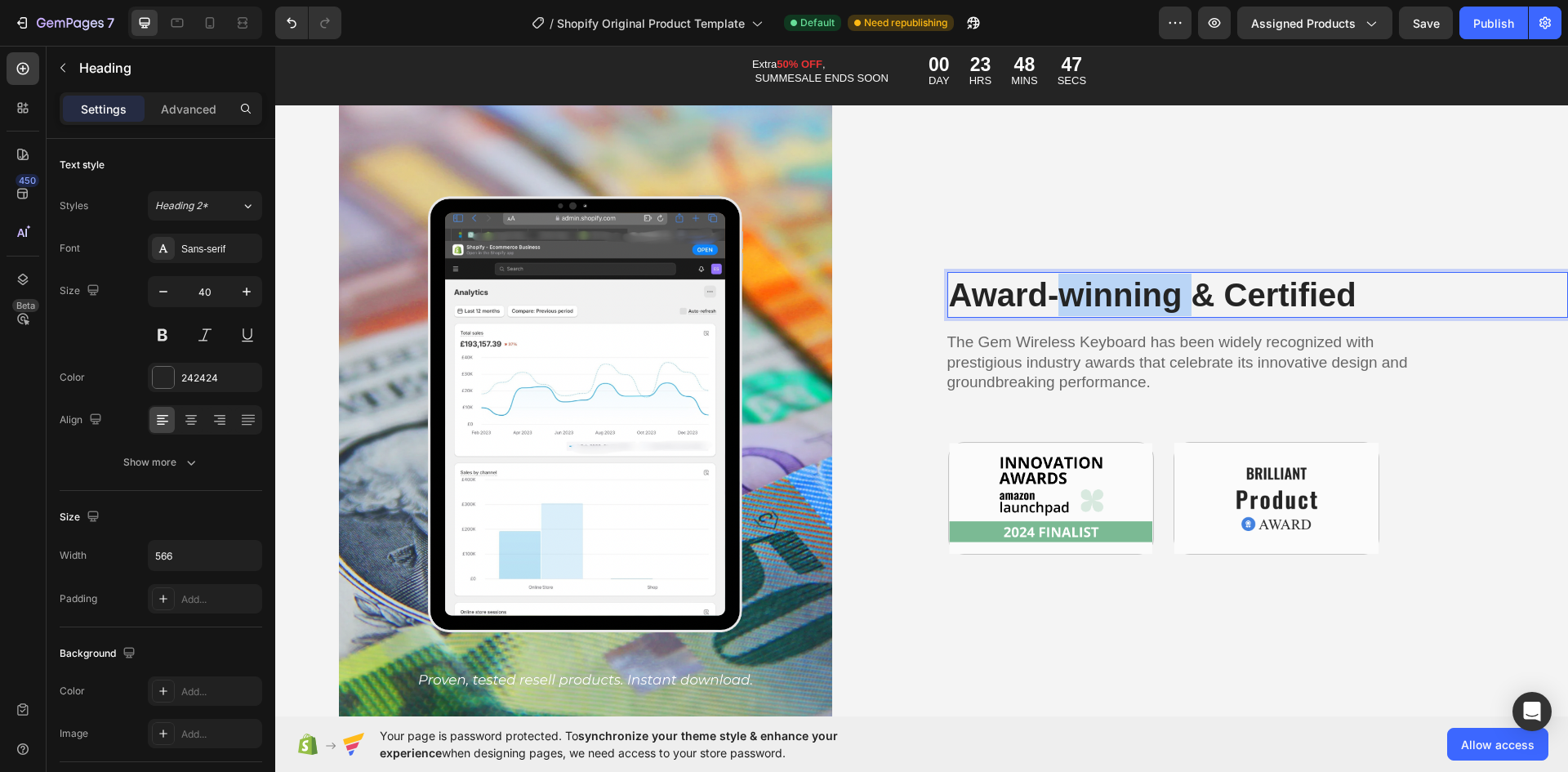
click at [1103, 294] on p "Award-winning & Certified" at bounding box center [1179, 295] width 459 height 42
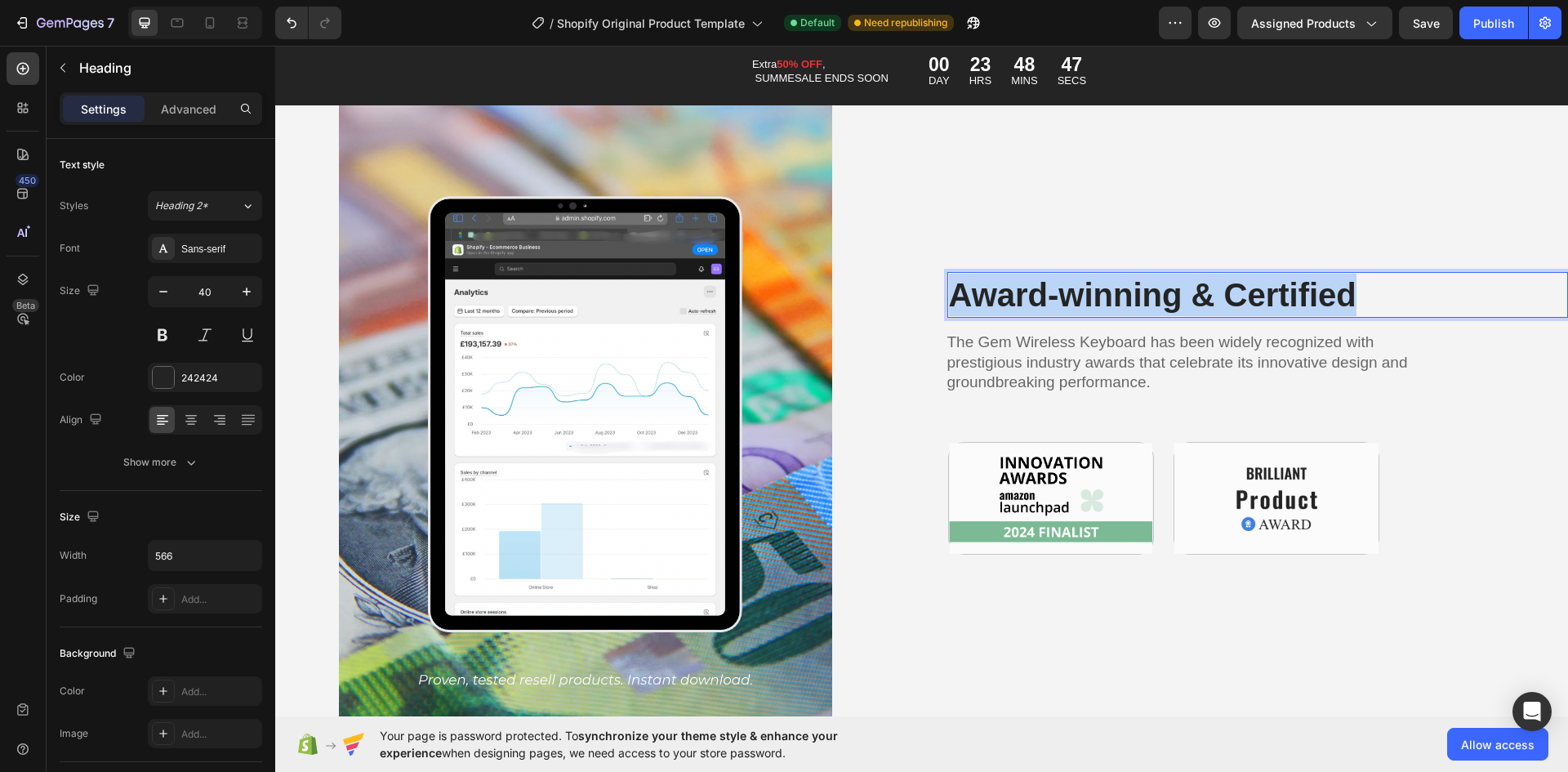
click at [1103, 294] on p "Award-winning & Certified" at bounding box center [1179, 295] width 459 height 42
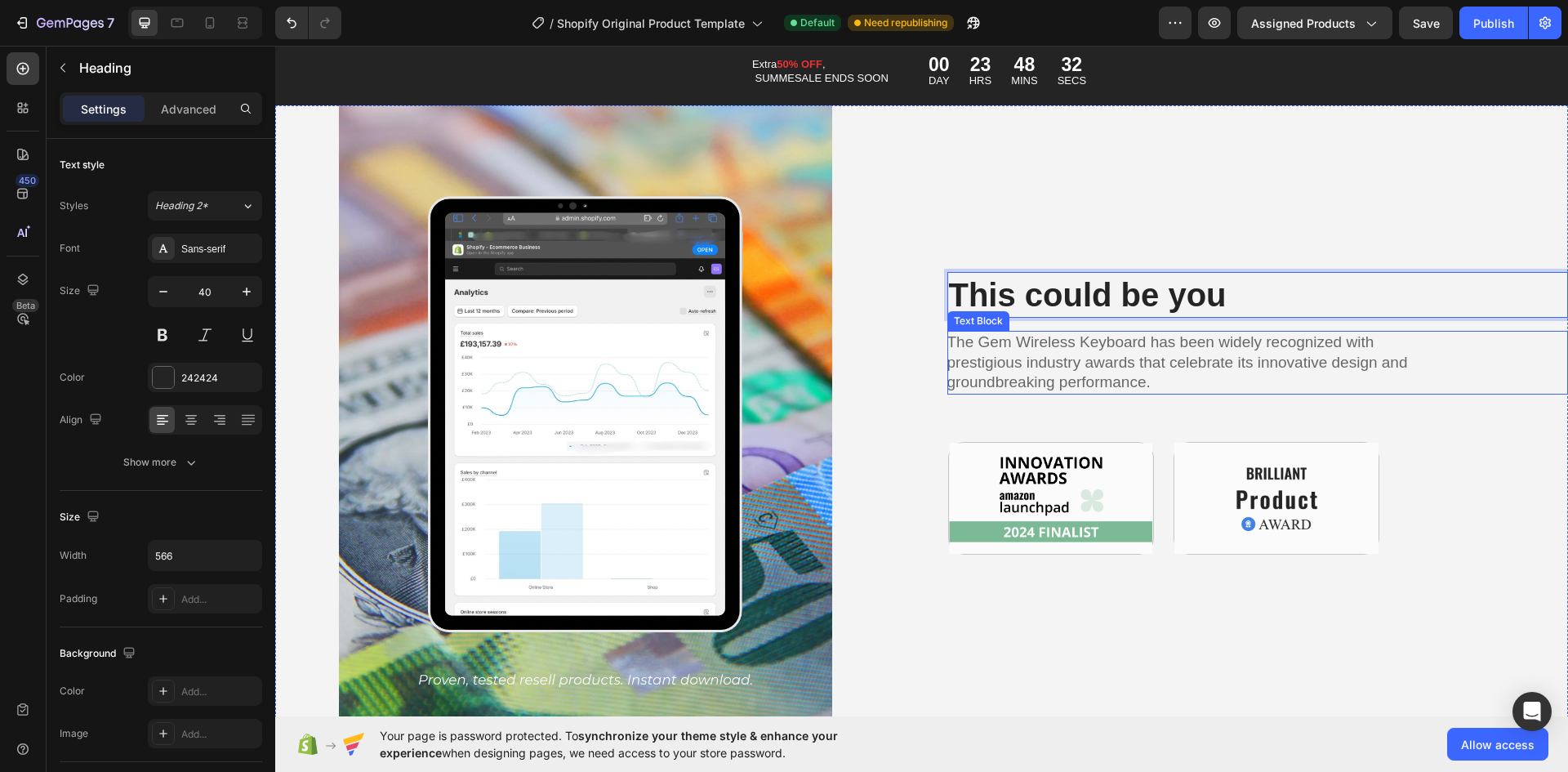
click at [1119, 359] on p "The Gem Wireless Keyboard has been widely recognized with prestigious industry …" at bounding box center [1178, 363] width 462 height 61
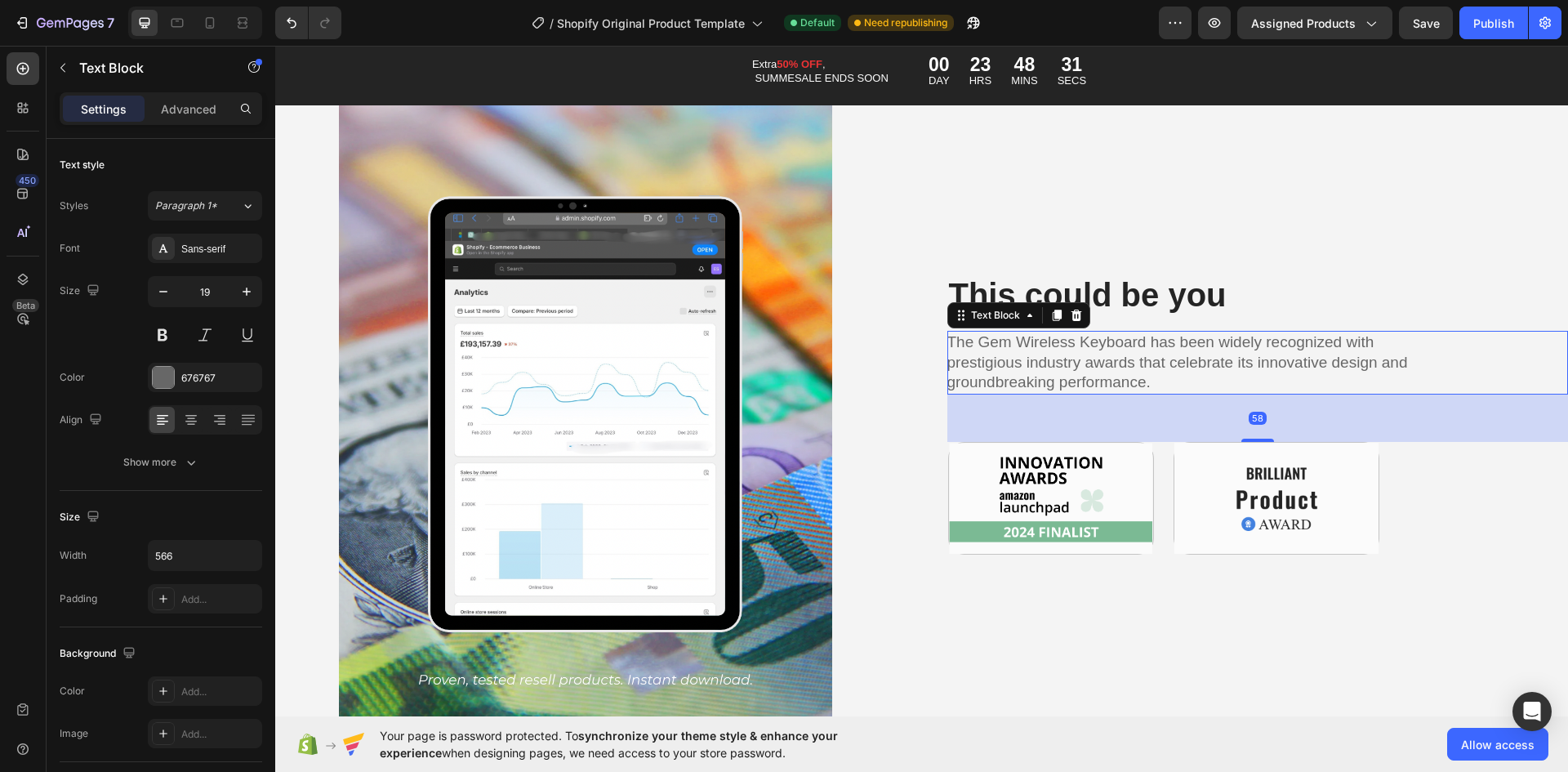
click at [1149, 337] on p "The Gem Wireless Keyboard has been widely recognized with prestigious industry …" at bounding box center [1178, 363] width 462 height 61
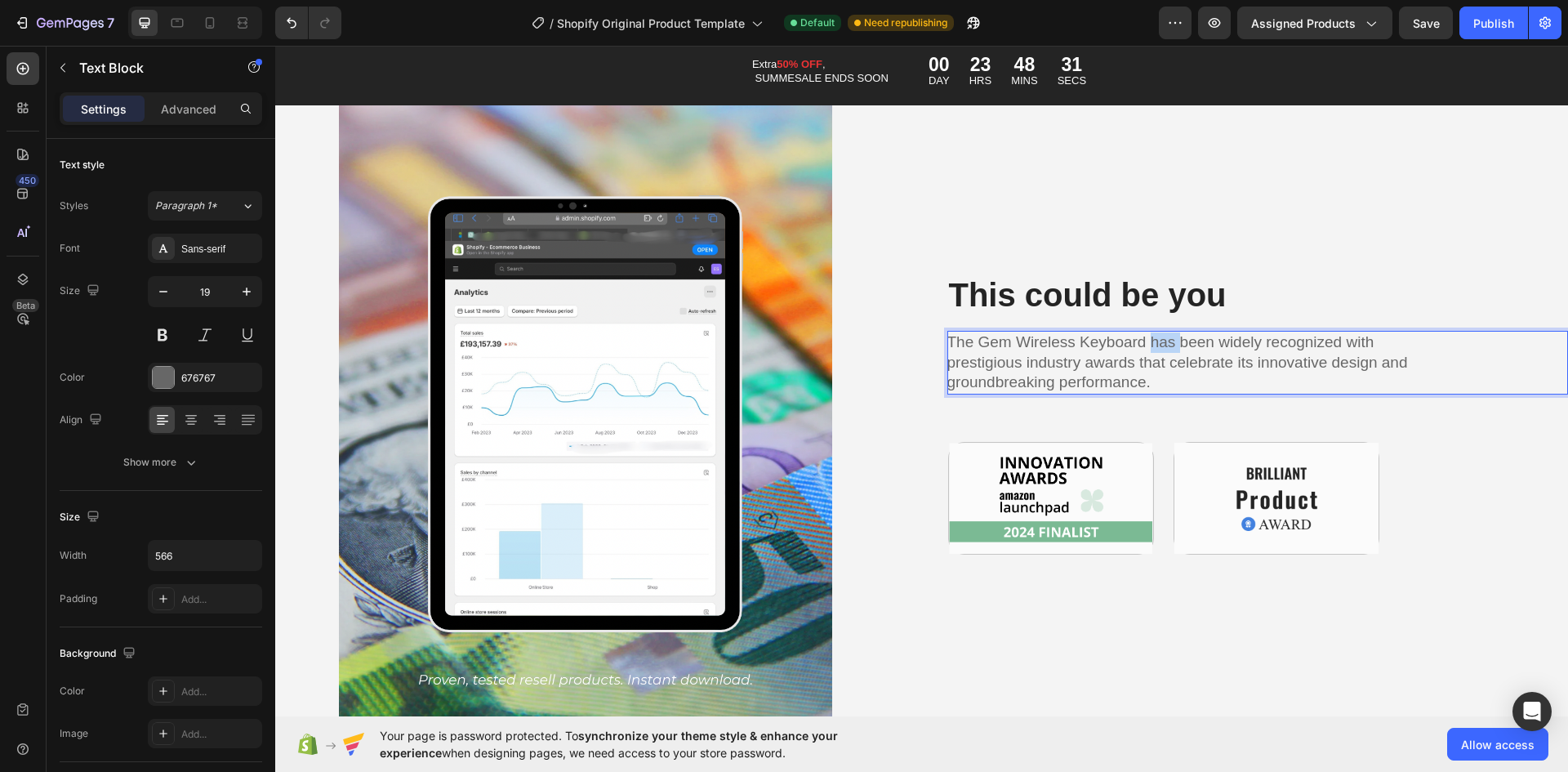
click at [1149, 337] on p "The Gem Wireless Keyboard has been widely recognized with prestigious industry …" at bounding box center [1178, 363] width 462 height 61
click at [1149, 339] on p "The Gem Wireless Keyboard has been widely recognized with prestigious industry …" at bounding box center [1178, 363] width 462 height 61
click at [1128, 372] on p "The Gem Wireless Keyboard has been widely recognized with prestigious industry …" at bounding box center [1178, 363] width 462 height 61
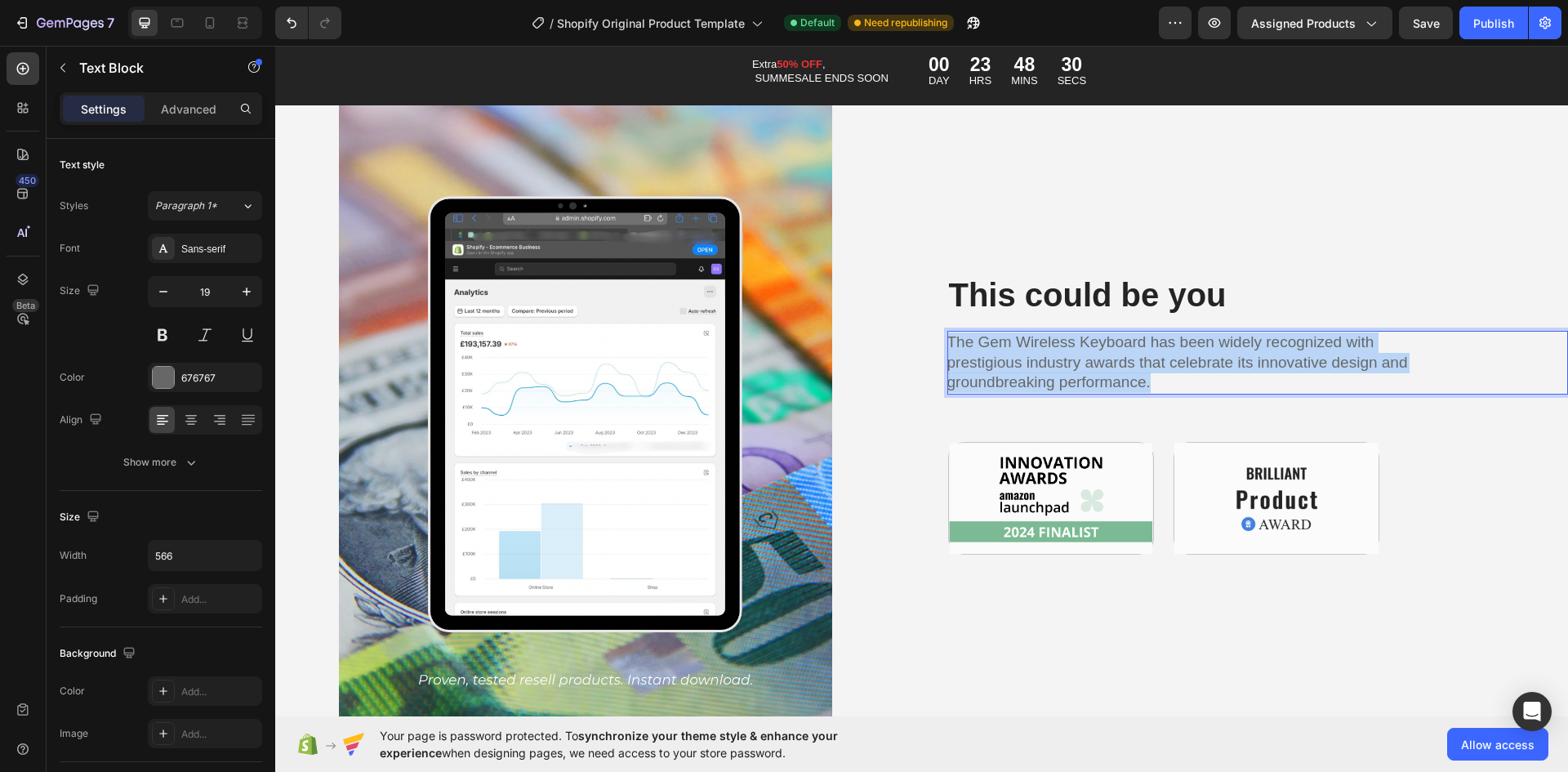
click at [1128, 372] on p "The Gem Wireless Keyboard has been widely recognized with prestigious industry …" at bounding box center [1178, 363] width 462 height 61
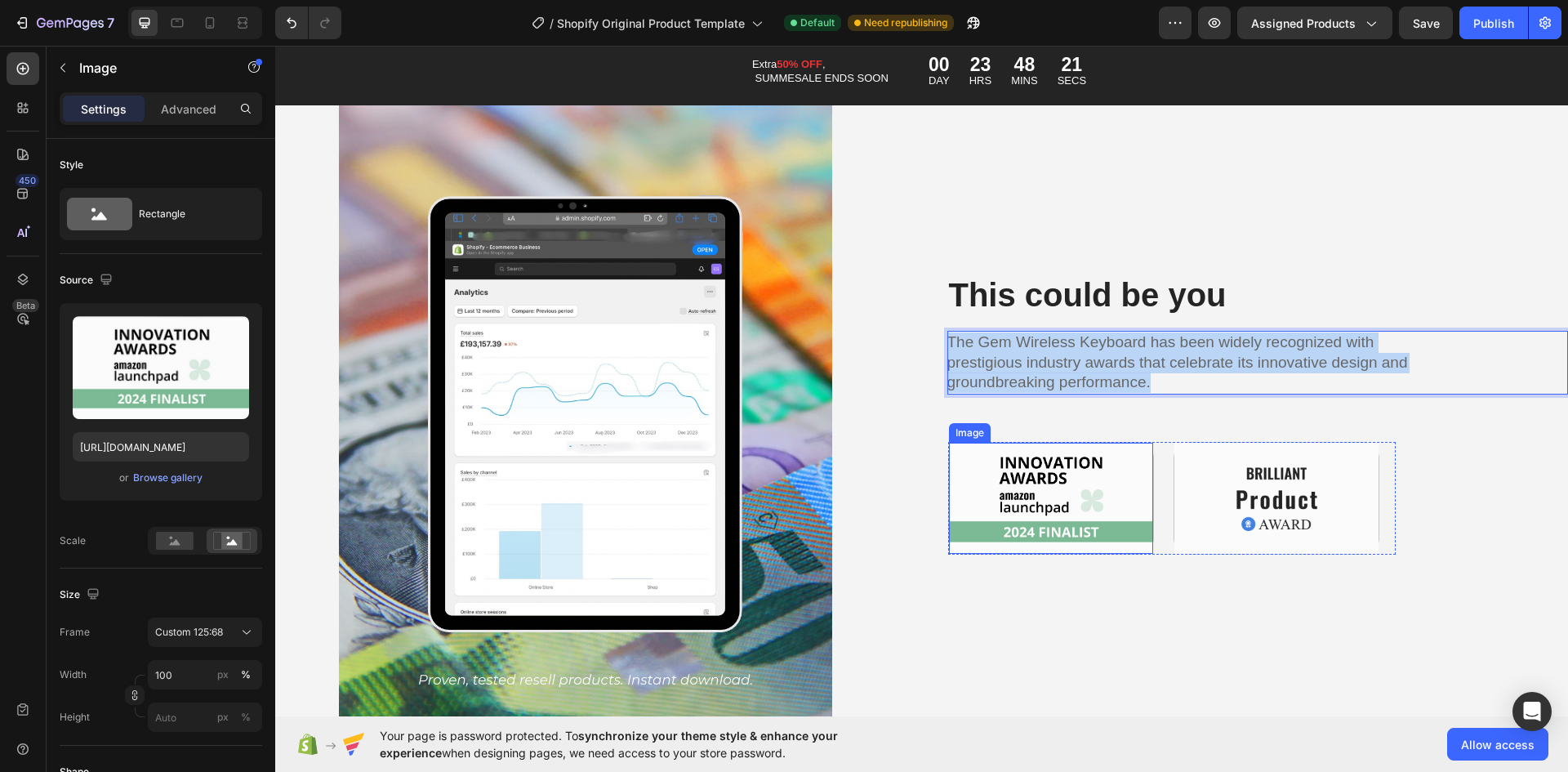
click at [1088, 483] on img at bounding box center [1052, 498] width 205 height 111
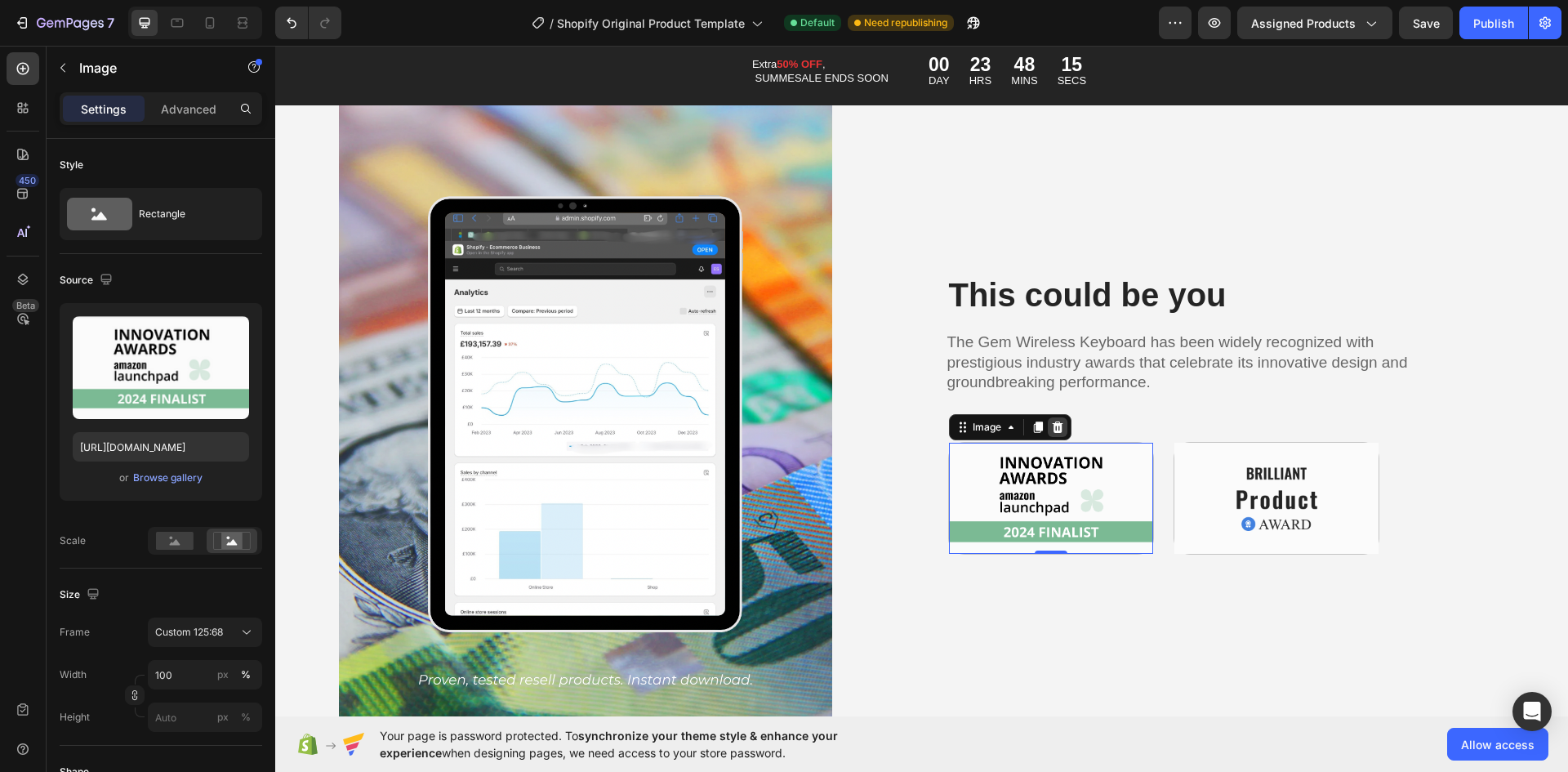
click at [1059, 421] on div at bounding box center [1058, 427] width 19 height 19
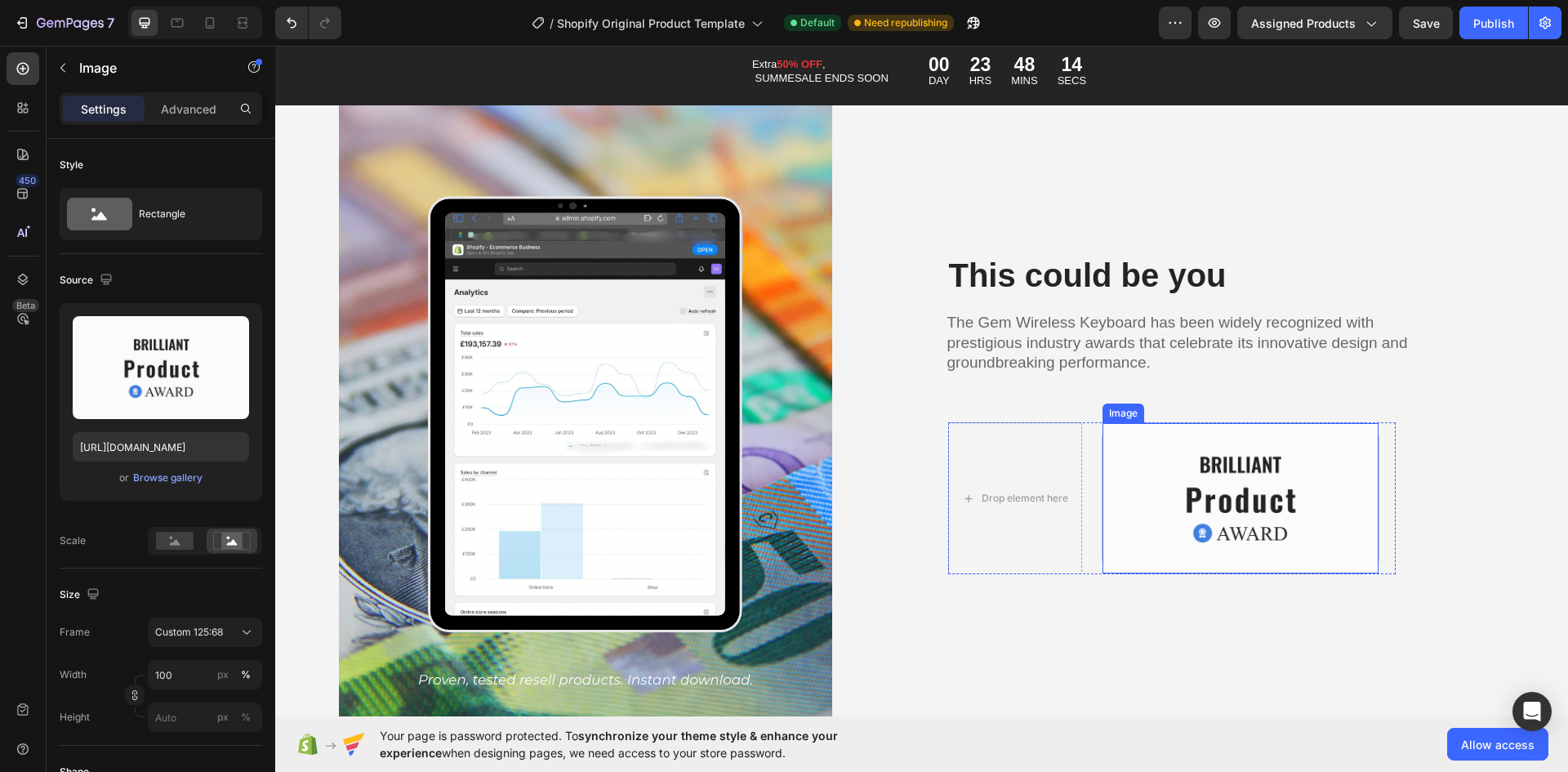
click at [1142, 455] on img at bounding box center [1241, 498] width 276 height 151
click at [1215, 406] on div at bounding box center [1211, 407] width 19 height 19
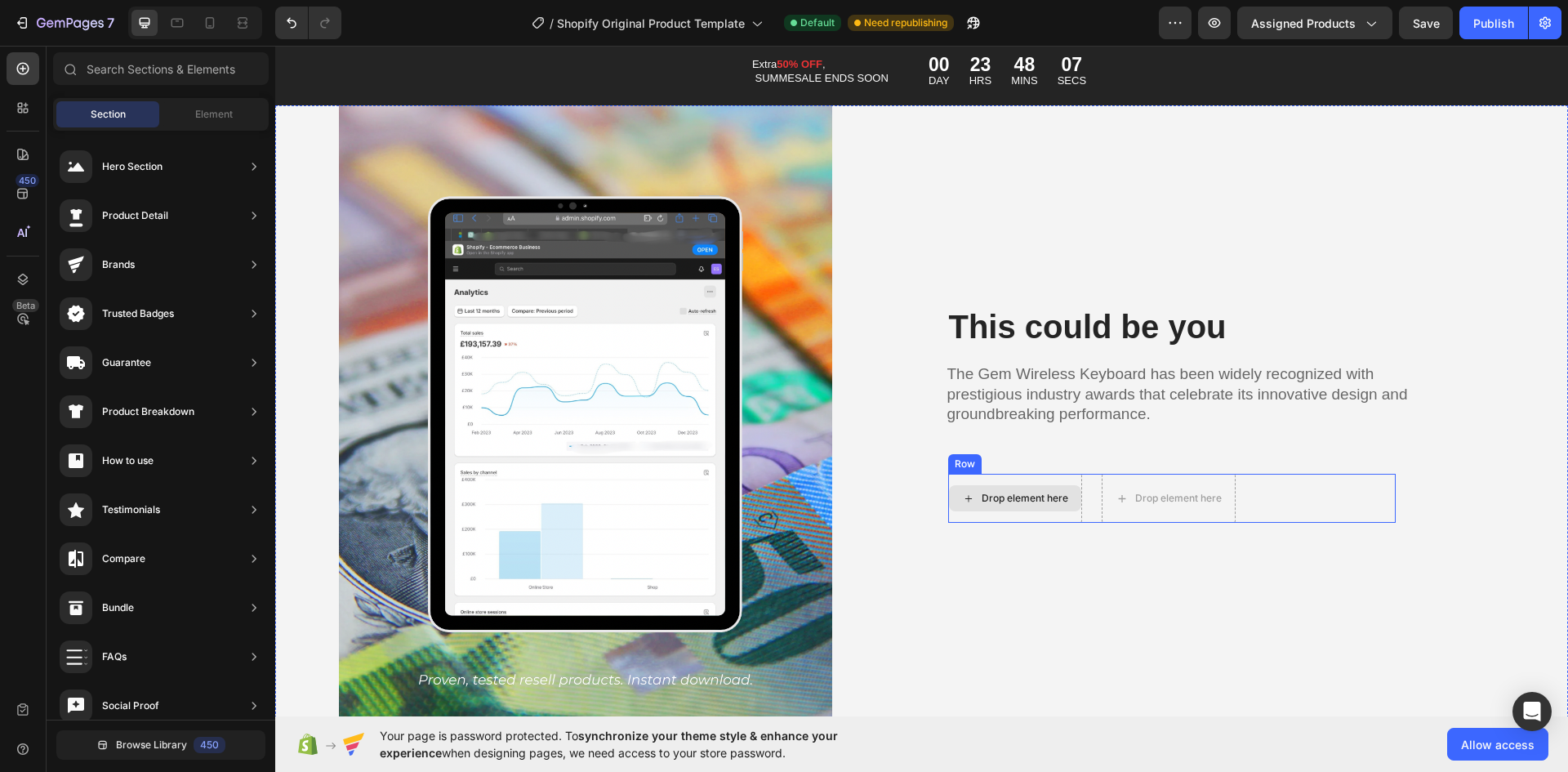
click at [1002, 496] on div "Drop element here" at bounding box center [1025, 499] width 87 height 14
click at [297, 26] on icon "Undo/Redo" at bounding box center [291, 22] width 16 height 16
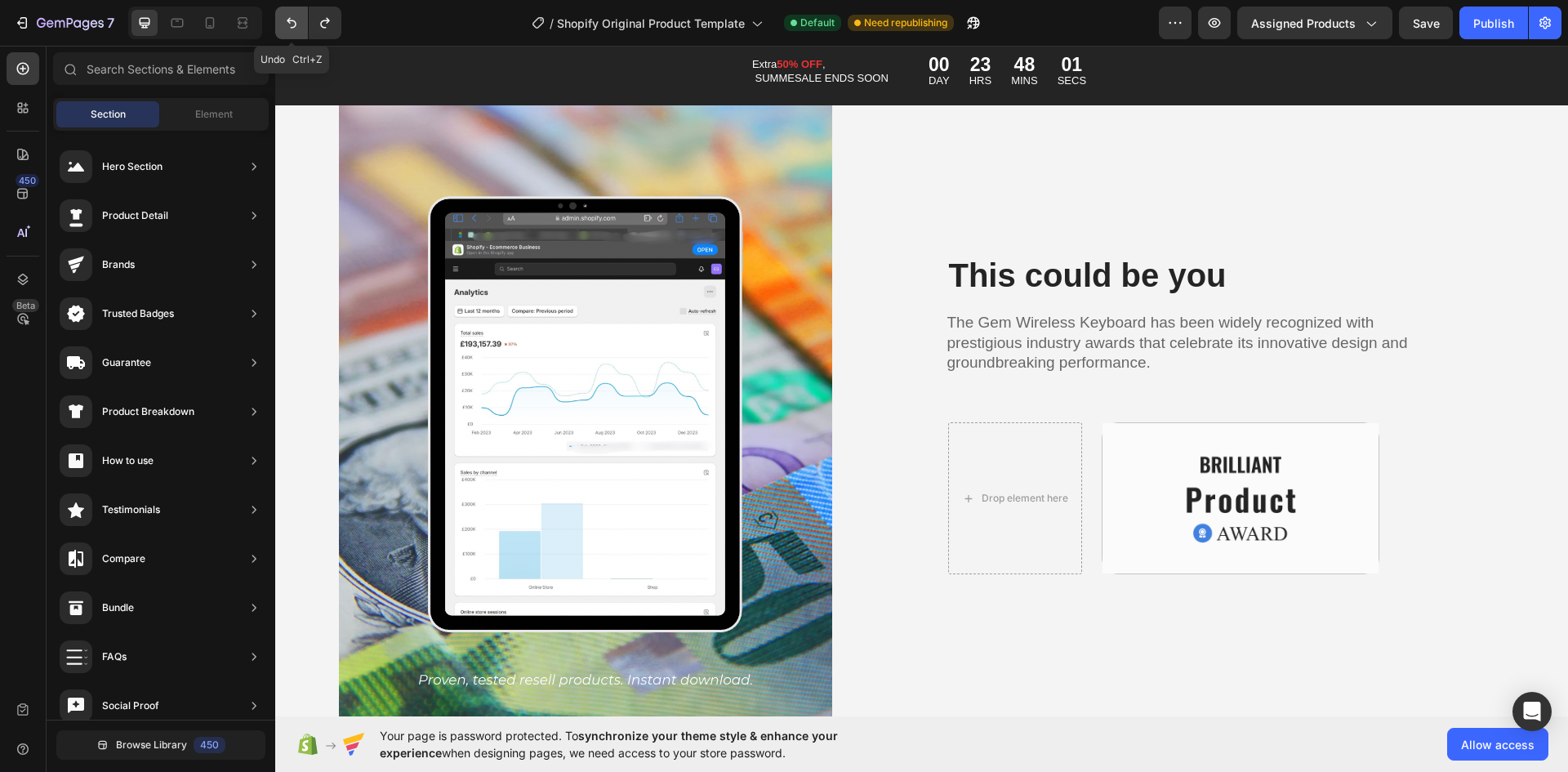
click at [296, 27] on icon "Undo/Redo" at bounding box center [291, 22] width 16 height 16
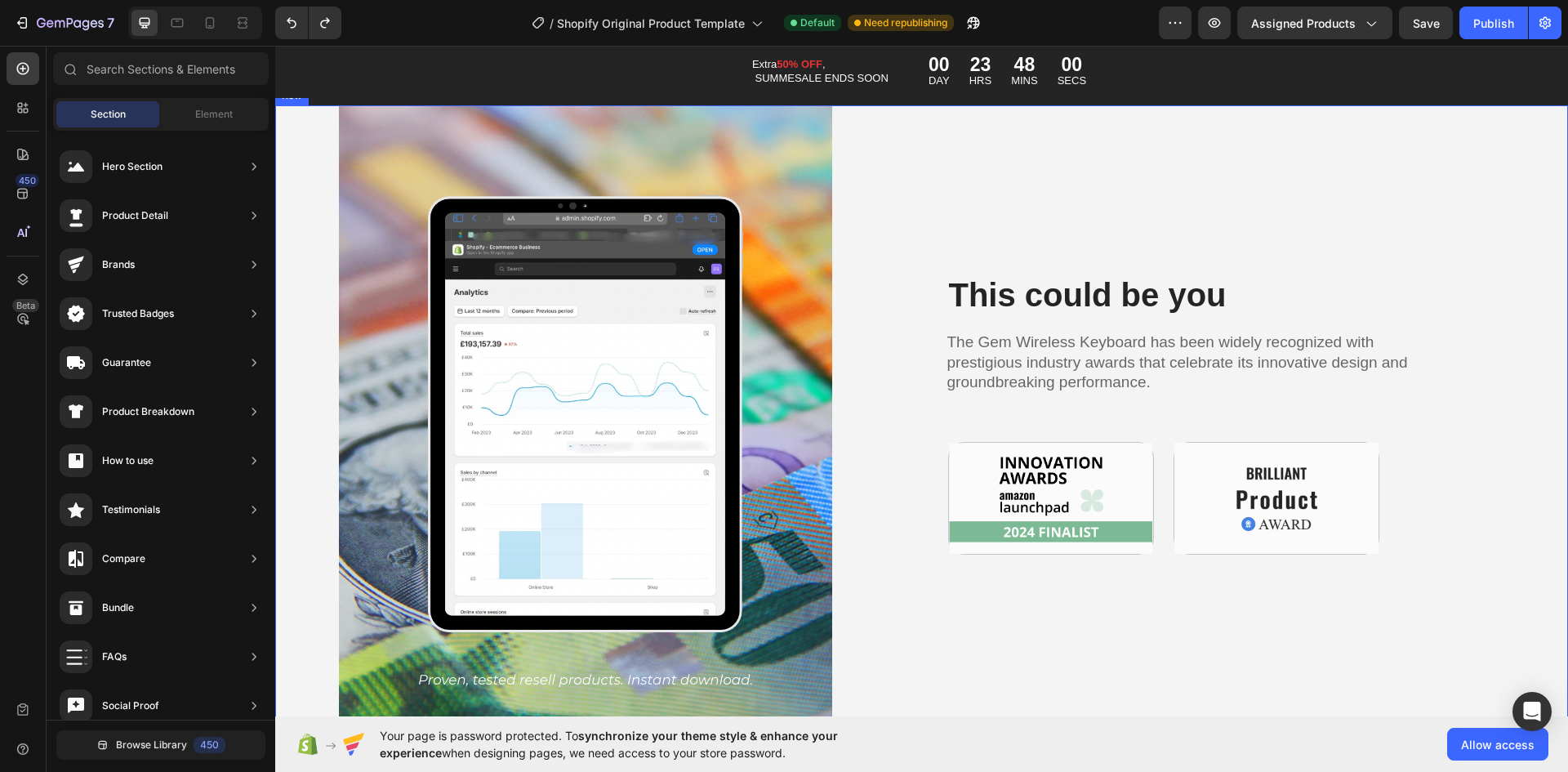
click at [1037, 506] on img at bounding box center [1052, 498] width 205 height 111
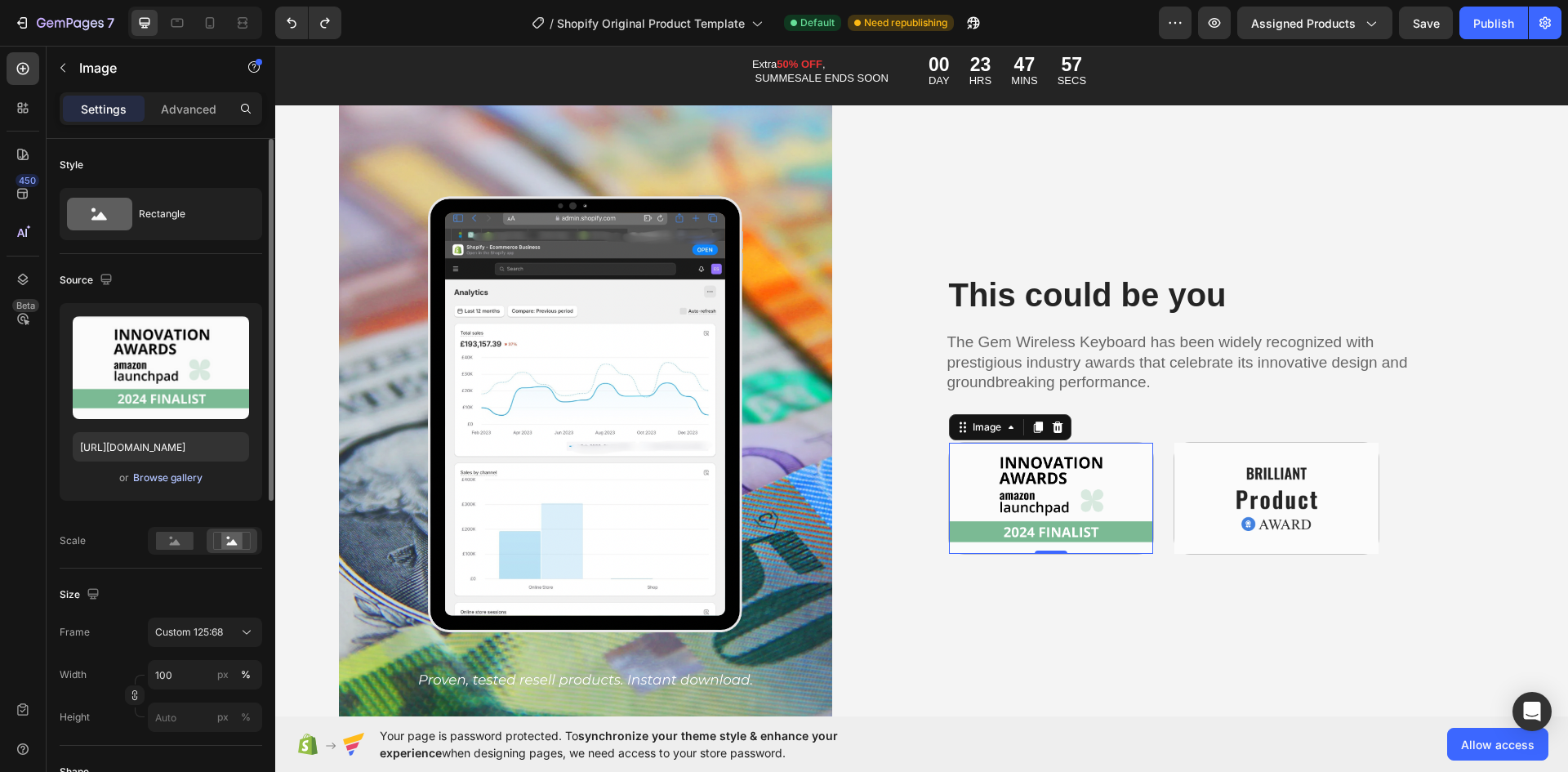
click at [174, 482] on div "Browse gallery" at bounding box center [168, 478] width 69 height 14
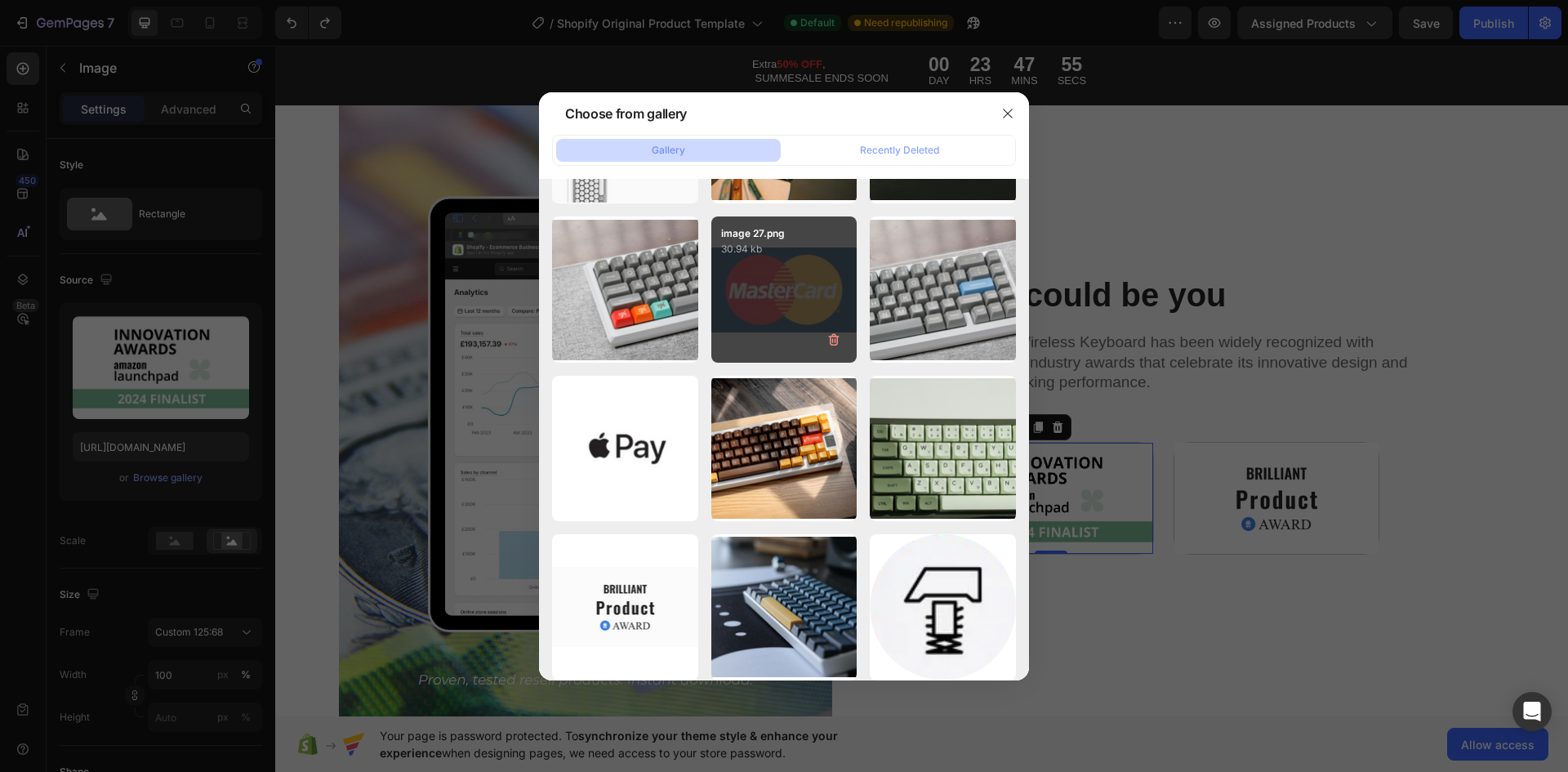
scroll to position [0, 0]
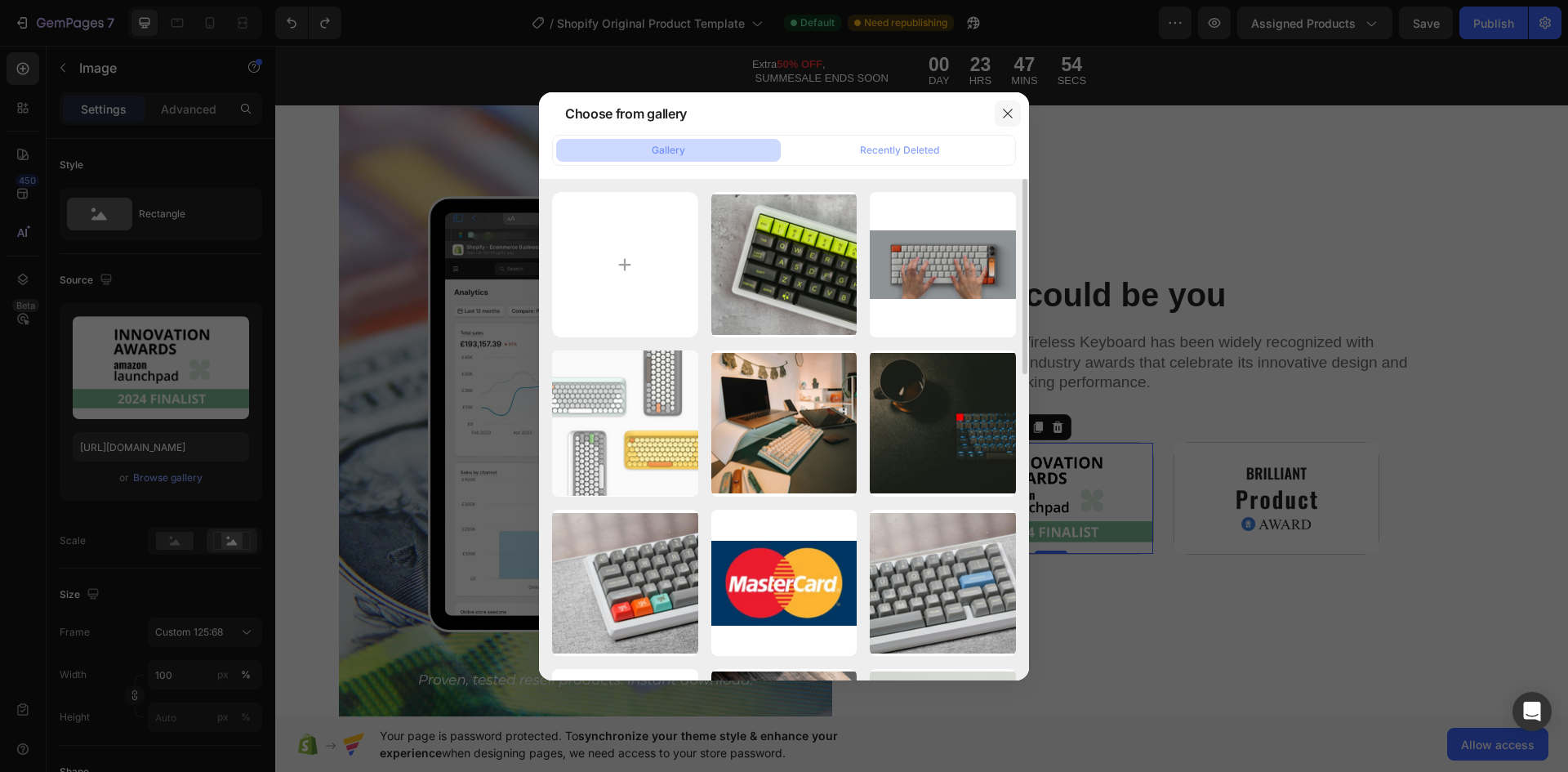
click at [1004, 119] on icon "button" at bounding box center [1008, 114] width 14 height 14
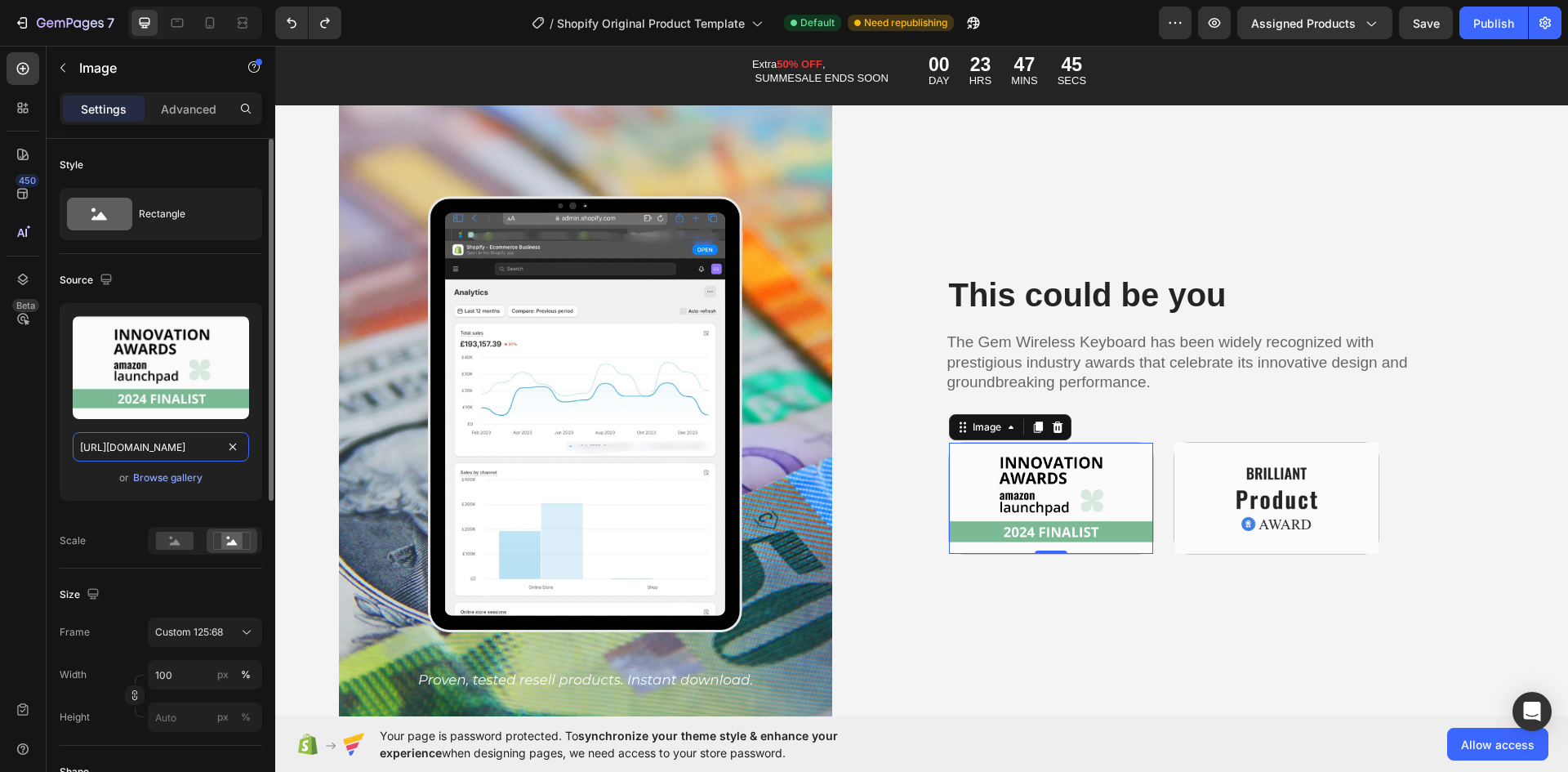
click at [145, 439] on input "[URL][DOMAIN_NAME]" at bounding box center [160, 447] width 177 height 29
paste input "36A28A70-25DE-489B-B4A9-A8C68D0D58FC.png?v=1756283126"
type input "[URL][DOMAIN_NAME]"
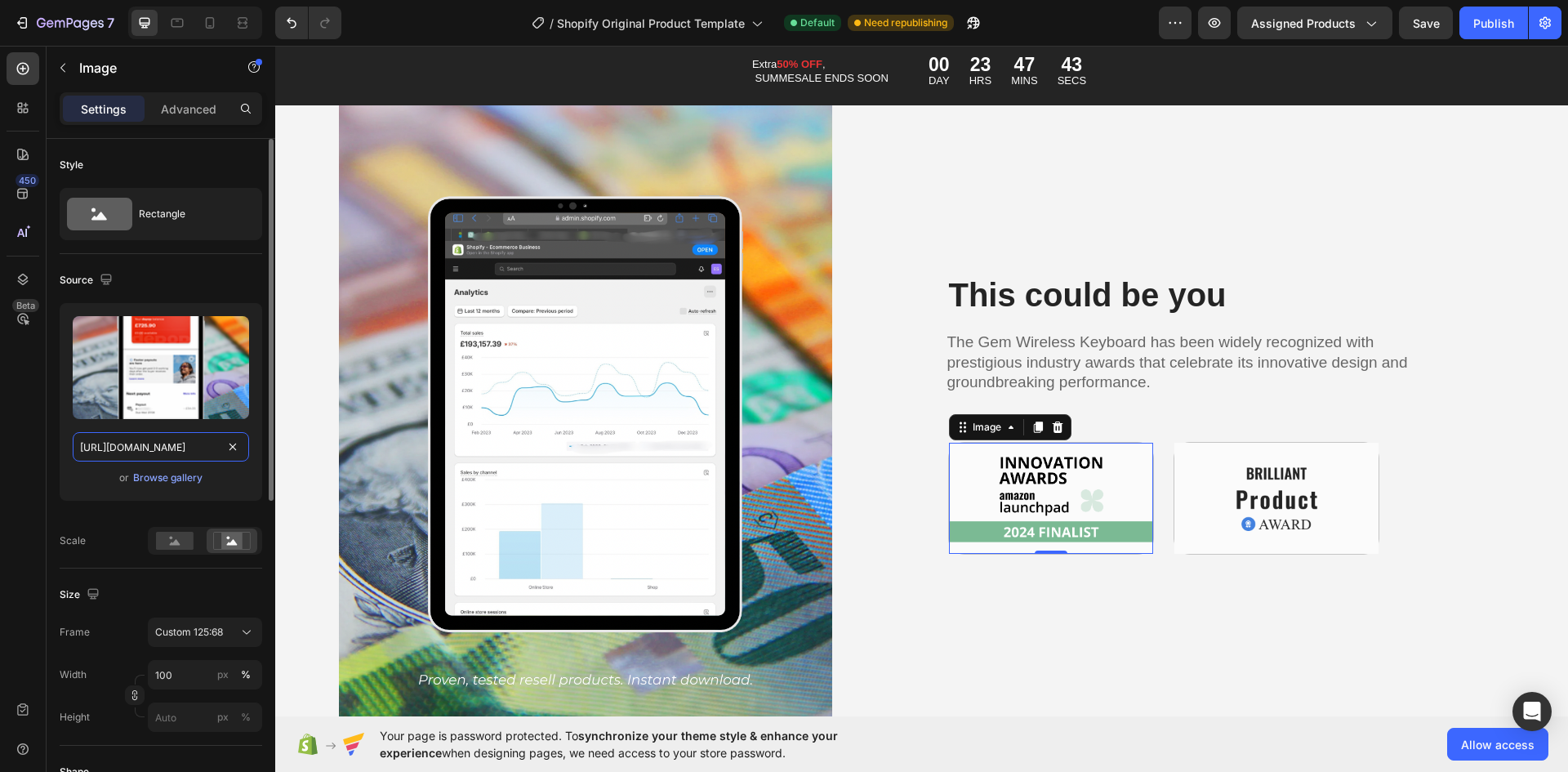
scroll to position [0, 433]
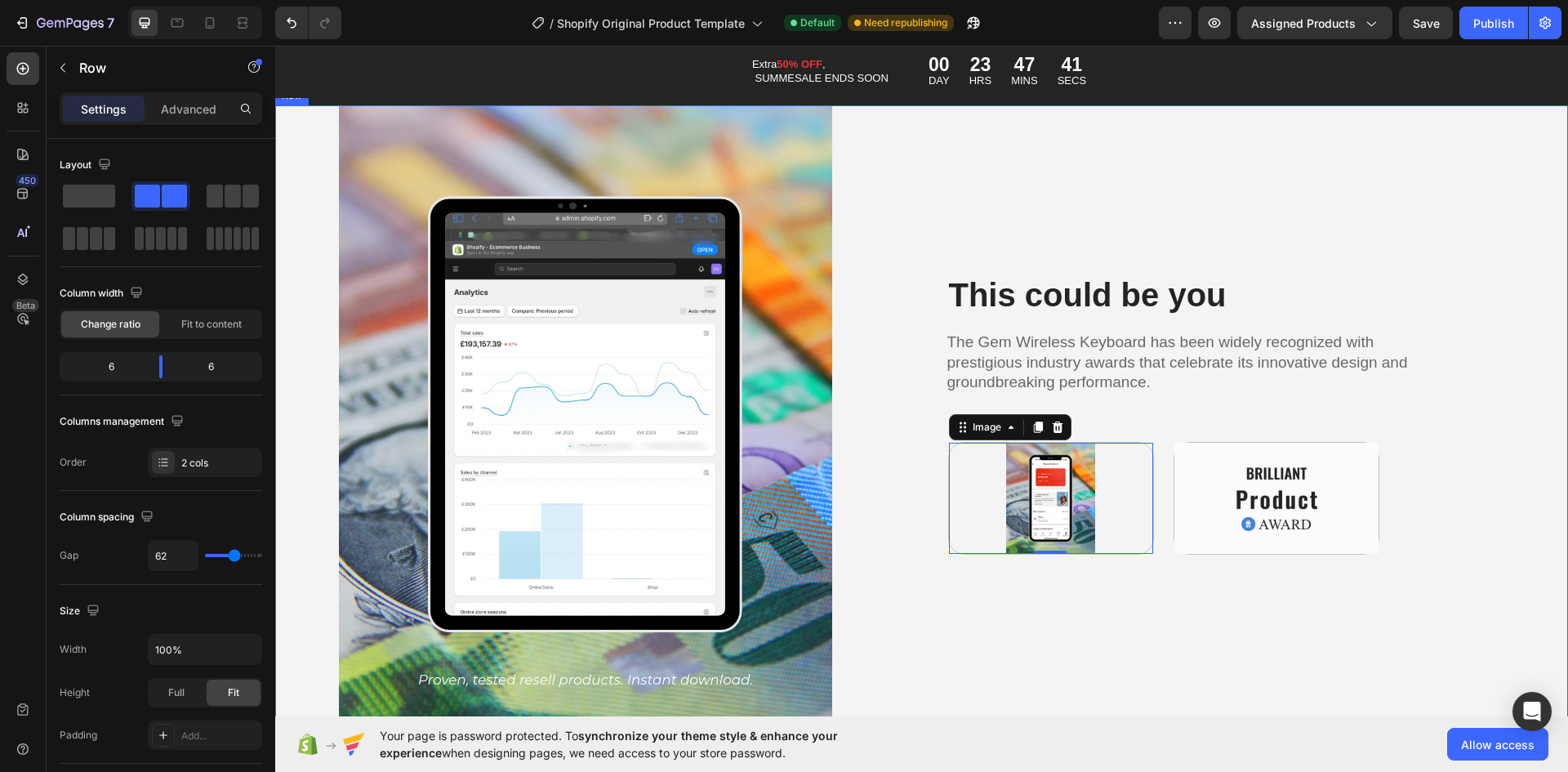
click at [1061, 619] on div "This could be you Heading The Gem Wireless Keyboard has been widely recognized …" at bounding box center [1258, 413] width 621 height 617
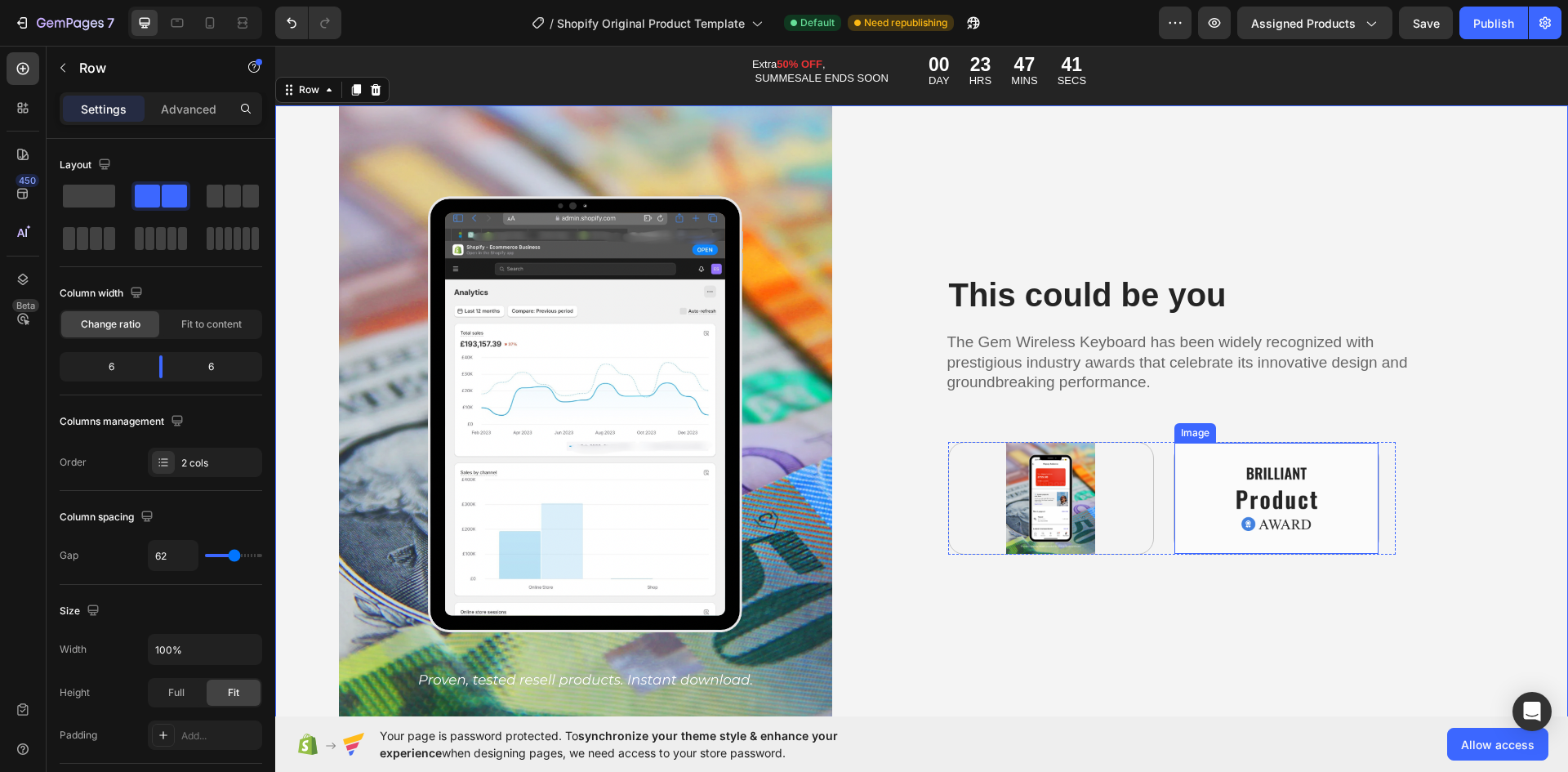
click at [1203, 498] on img at bounding box center [1277, 498] width 205 height 111
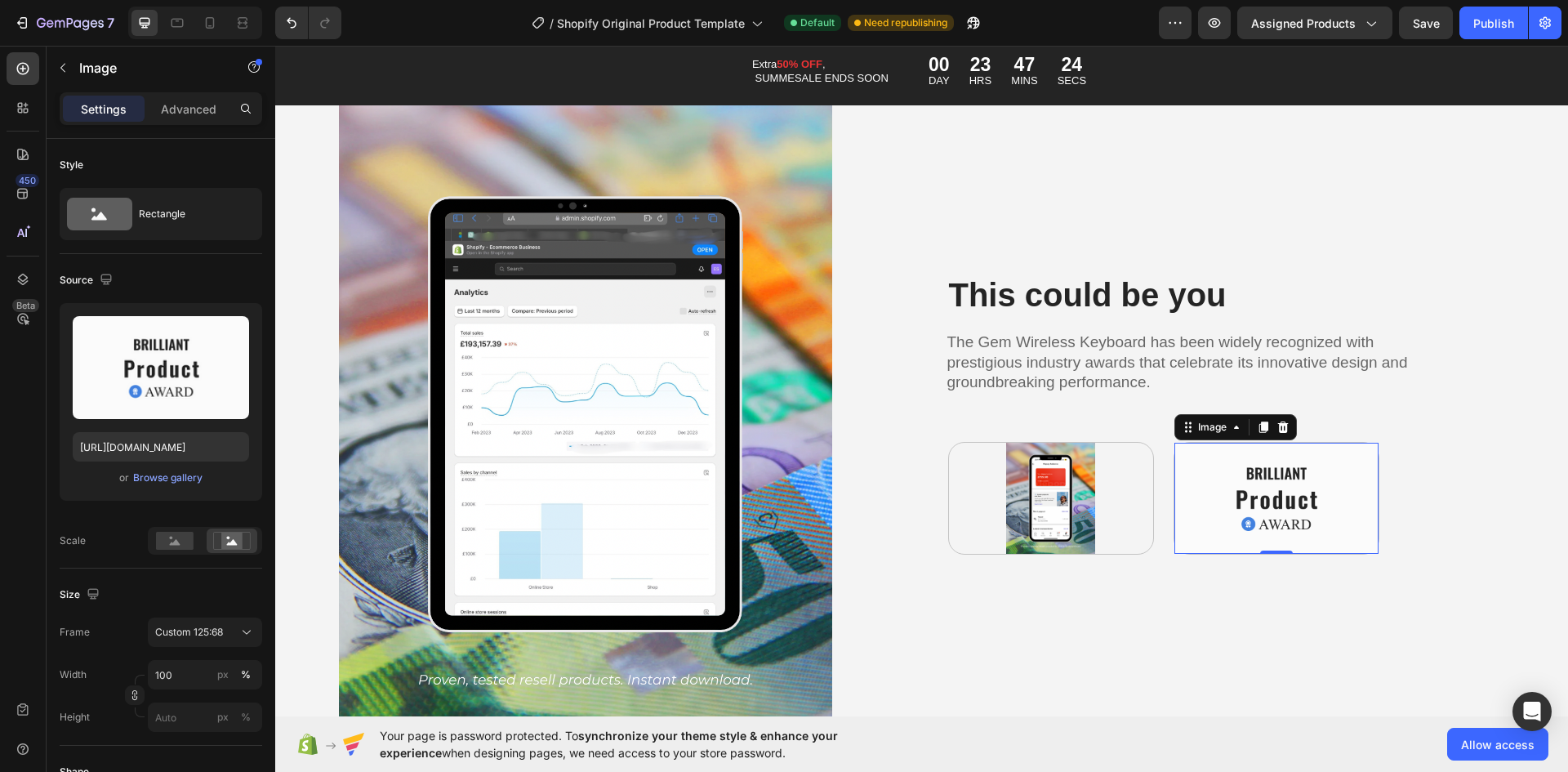
click at [1289, 482] on img at bounding box center [1277, 498] width 205 height 111
click at [140, 445] on input "[URL][DOMAIN_NAME]" at bounding box center [160, 447] width 177 height 29
paste input "8F82FB6A-D610-41F6-AB89-26C72FD564A7.png?v=1756283126"
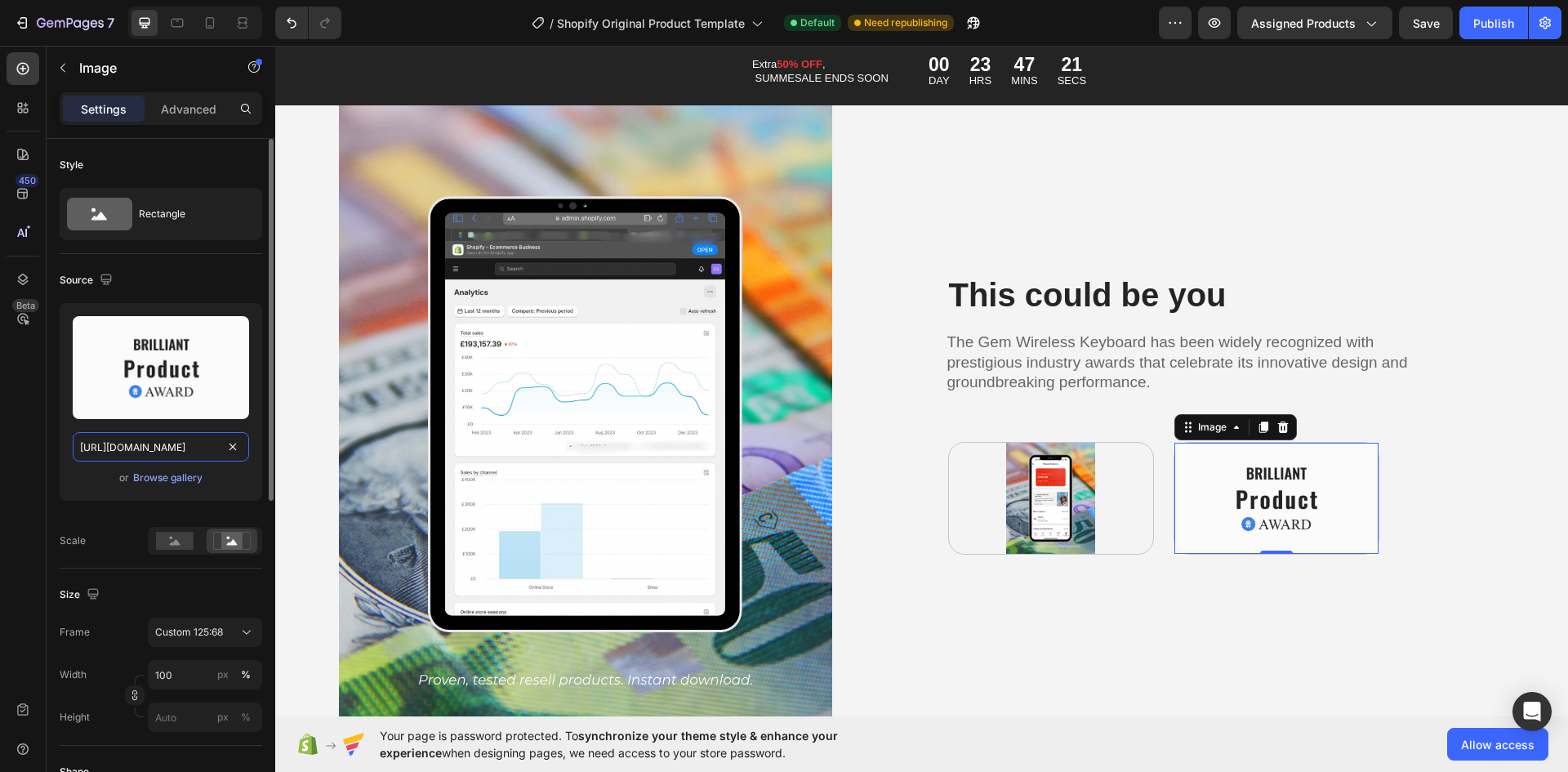
type input "[URL][DOMAIN_NAME]"
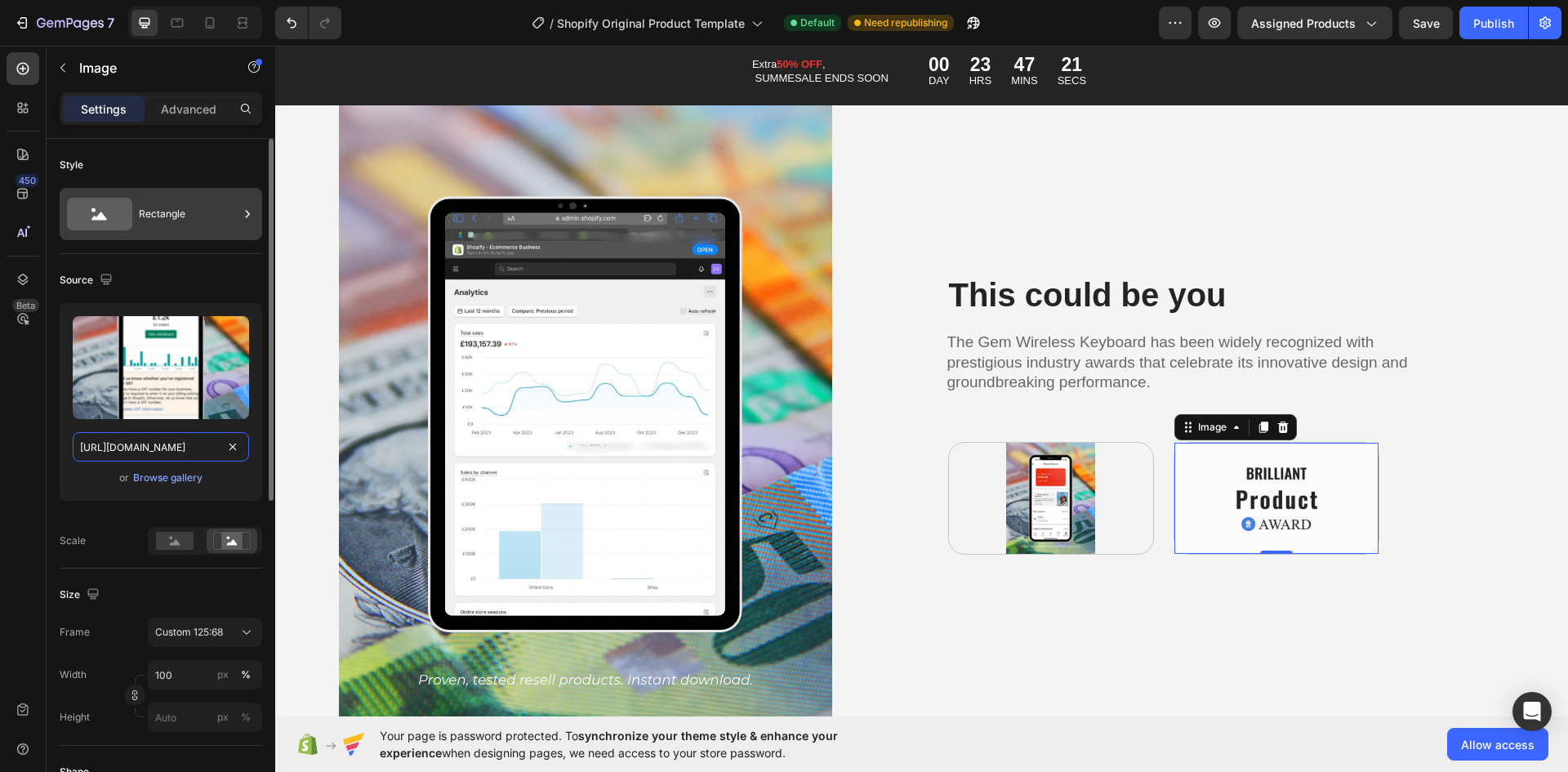
scroll to position [0, 424]
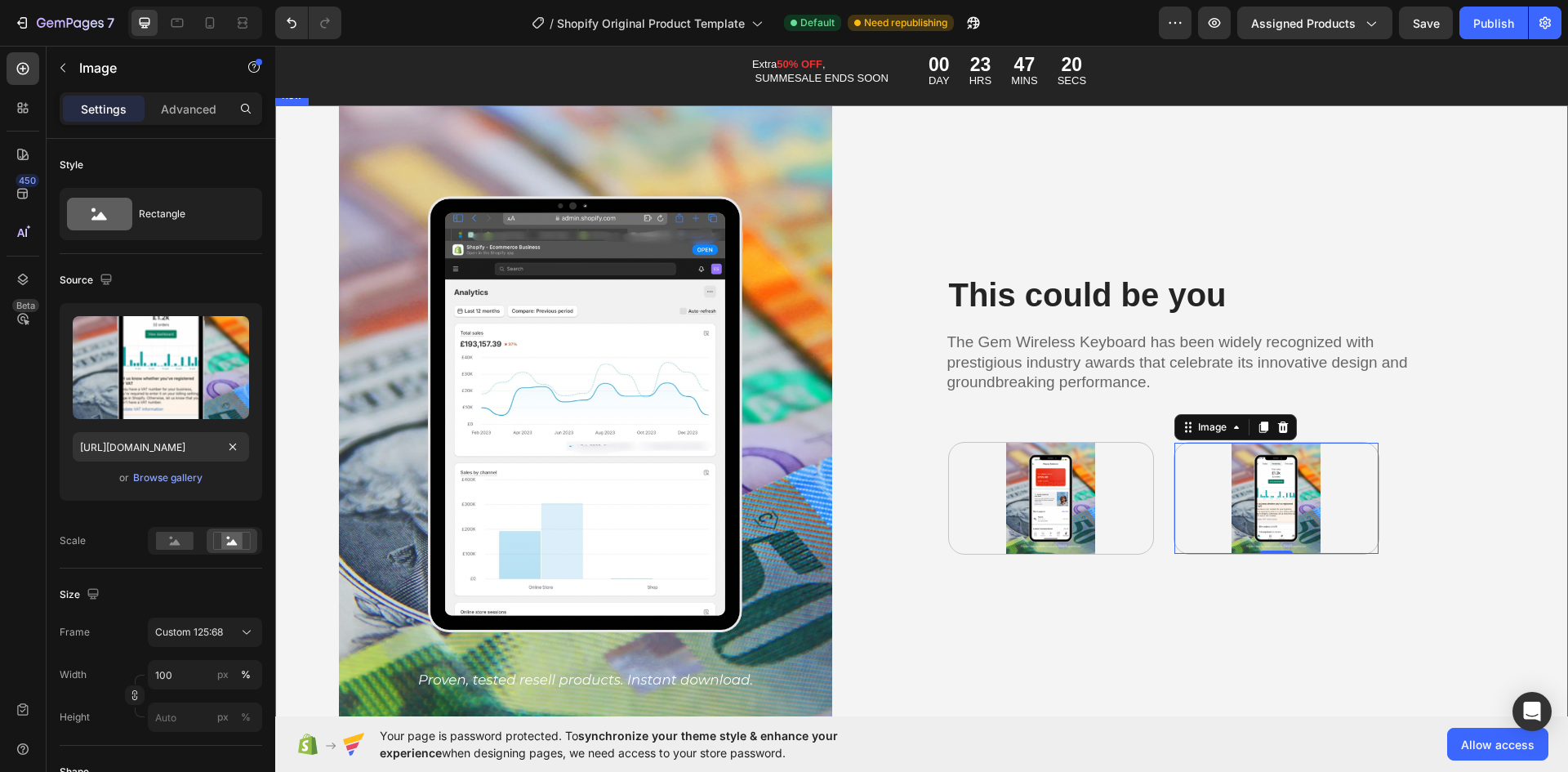
click at [1196, 605] on div "This could be you Heading The Gem Wireless Keyboard has been widely recognized …" at bounding box center [1258, 413] width 621 height 617
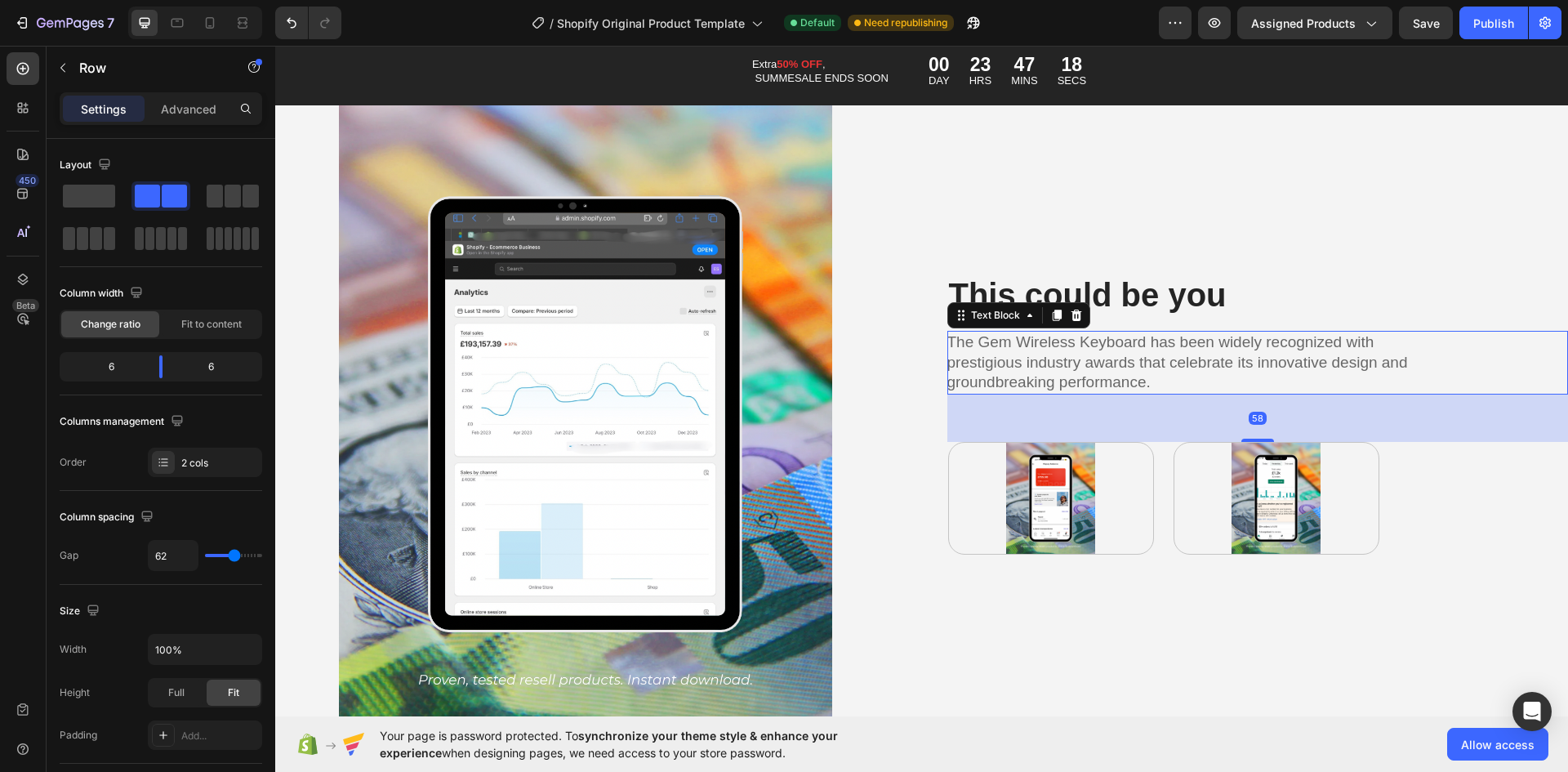
click at [994, 358] on p "The Gem Wireless Keyboard has been widely recognized with prestigious industry …" at bounding box center [1178, 363] width 462 height 61
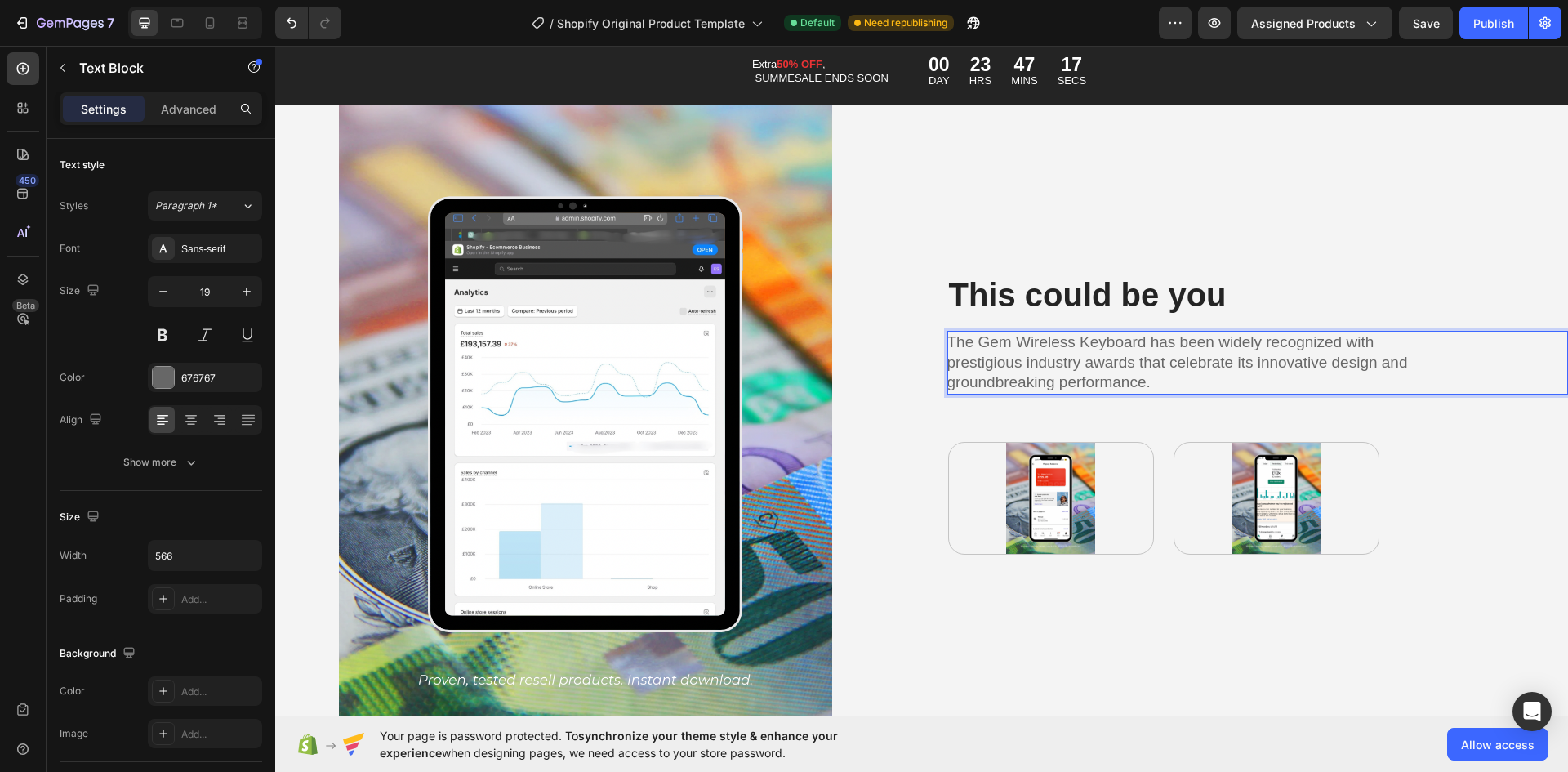
click at [1000, 354] on p "The Gem Wireless Keyboard has been widely recognized with prestigious industry …" at bounding box center [1178, 363] width 462 height 61
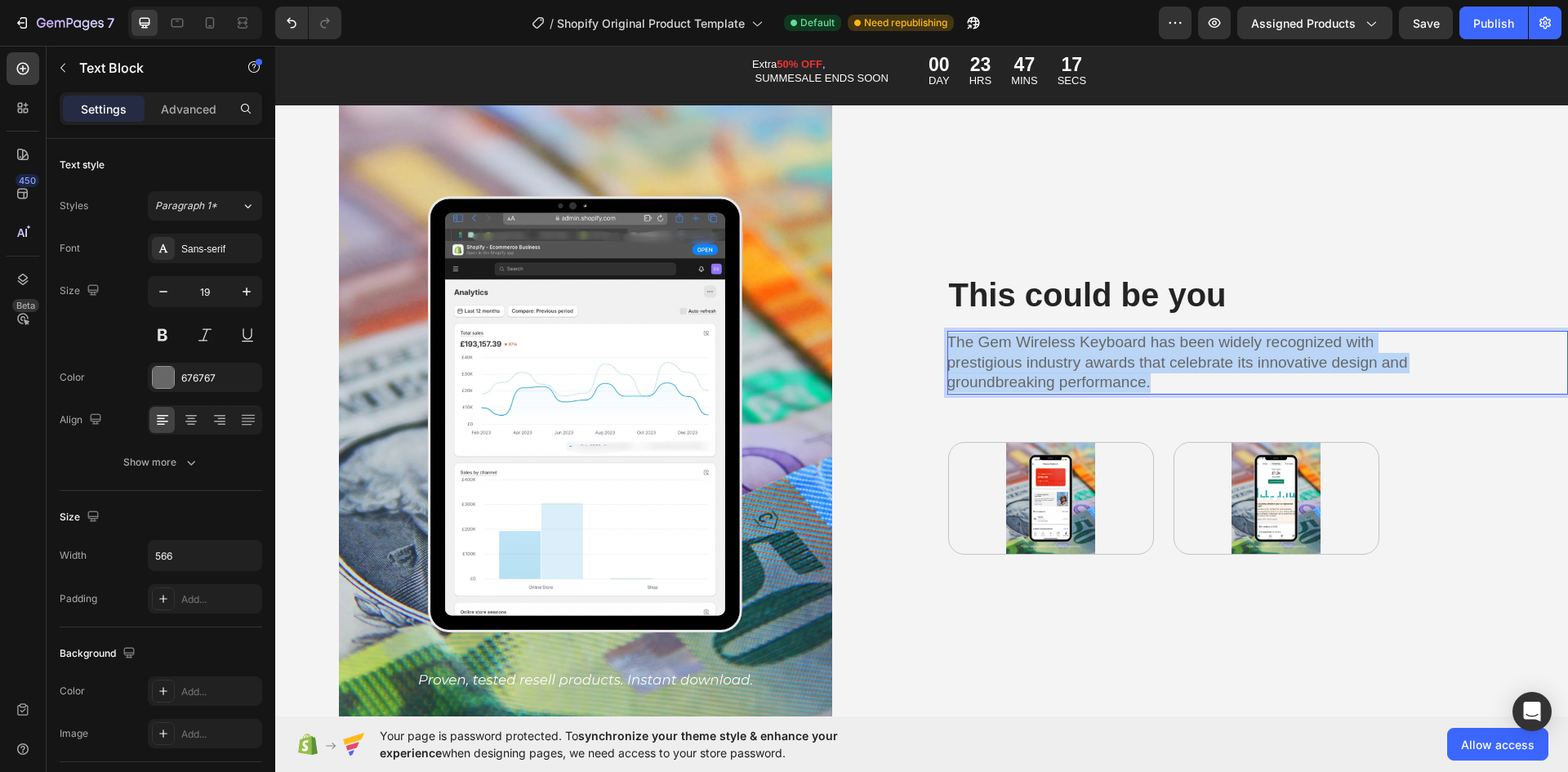
click at [1000, 354] on p "The Gem Wireless Keyboard has been widely recognized with prestigious industry …" at bounding box center [1178, 363] width 462 height 61
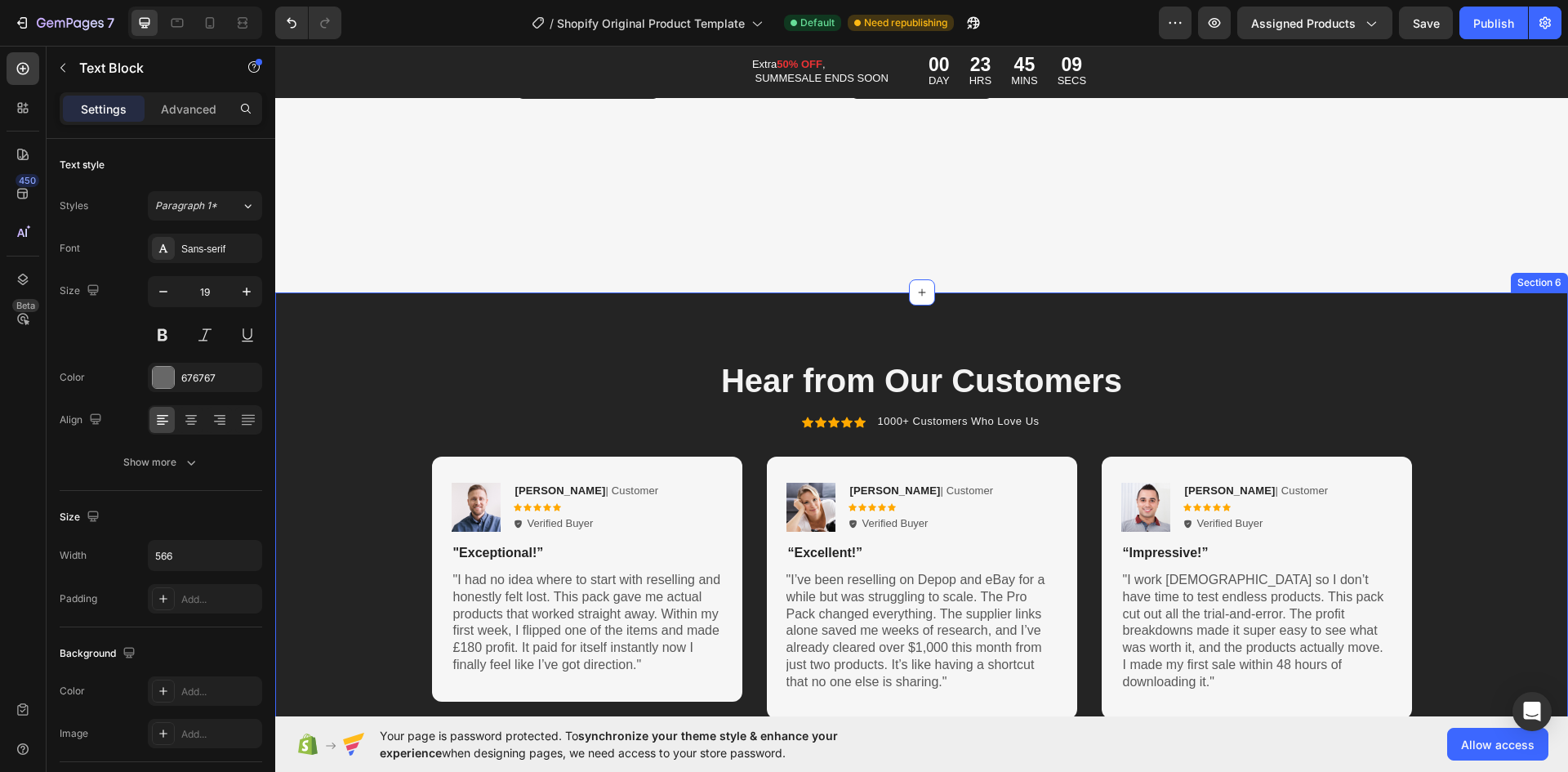
type input "16"
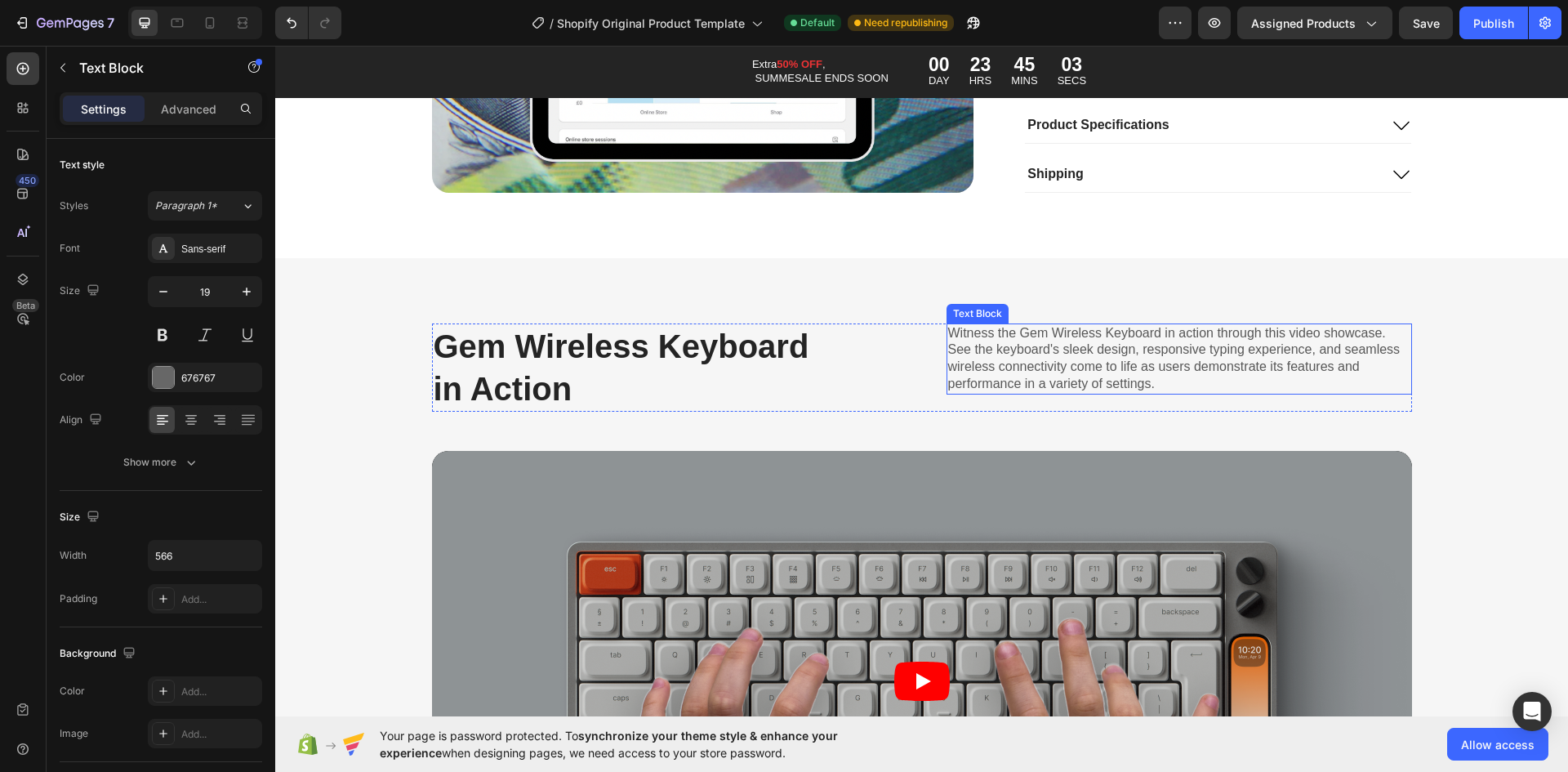
scroll to position [4493, 0]
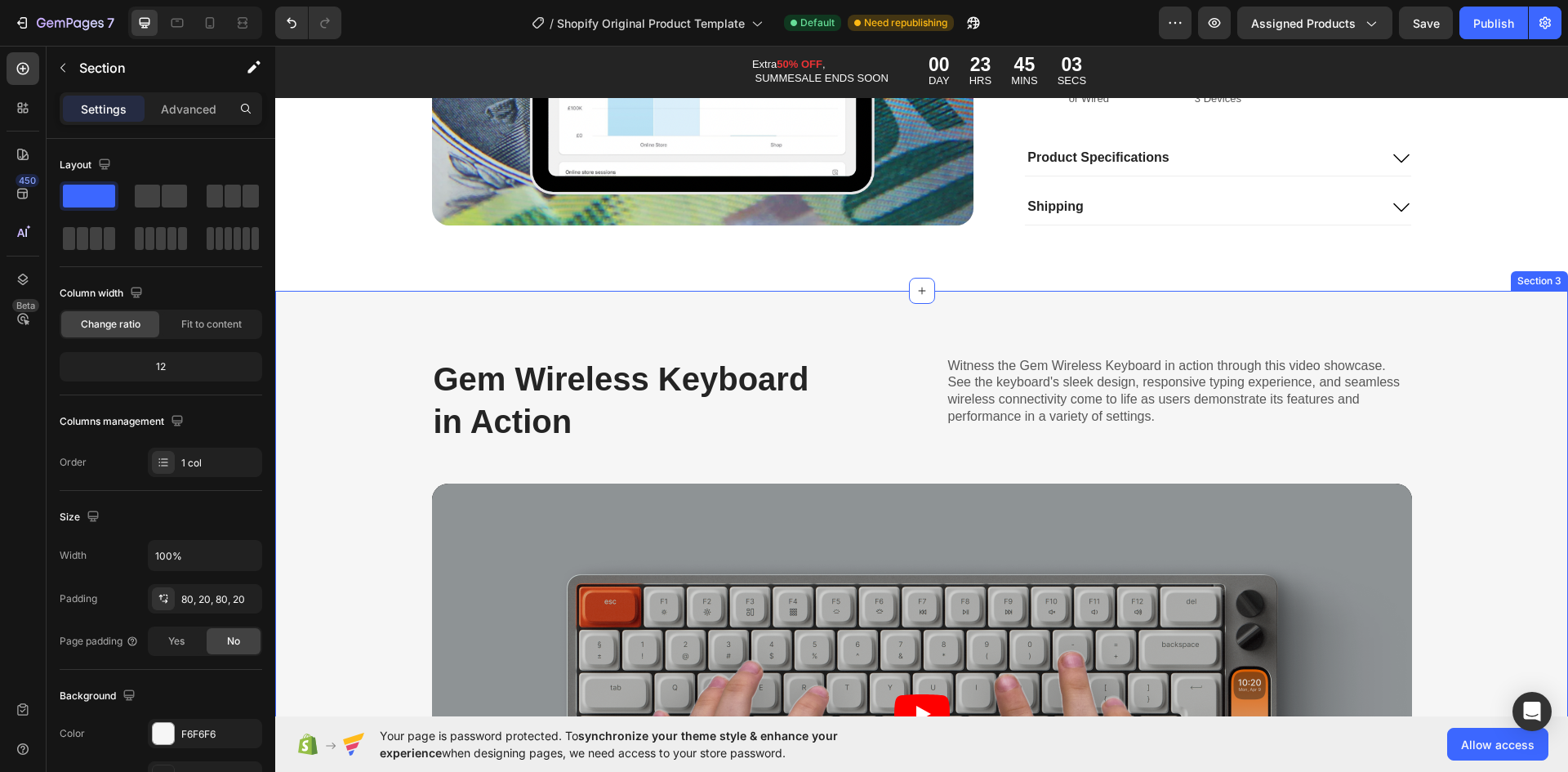
click at [1276, 333] on div "Gem Wireless Keyboard in Action Heading Witness the Gem Wireless Keyboard in ac…" at bounding box center [922, 650] width 1293 height 720
click at [1548, 279] on icon at bounding box center [1554, 275] width 14 height 14
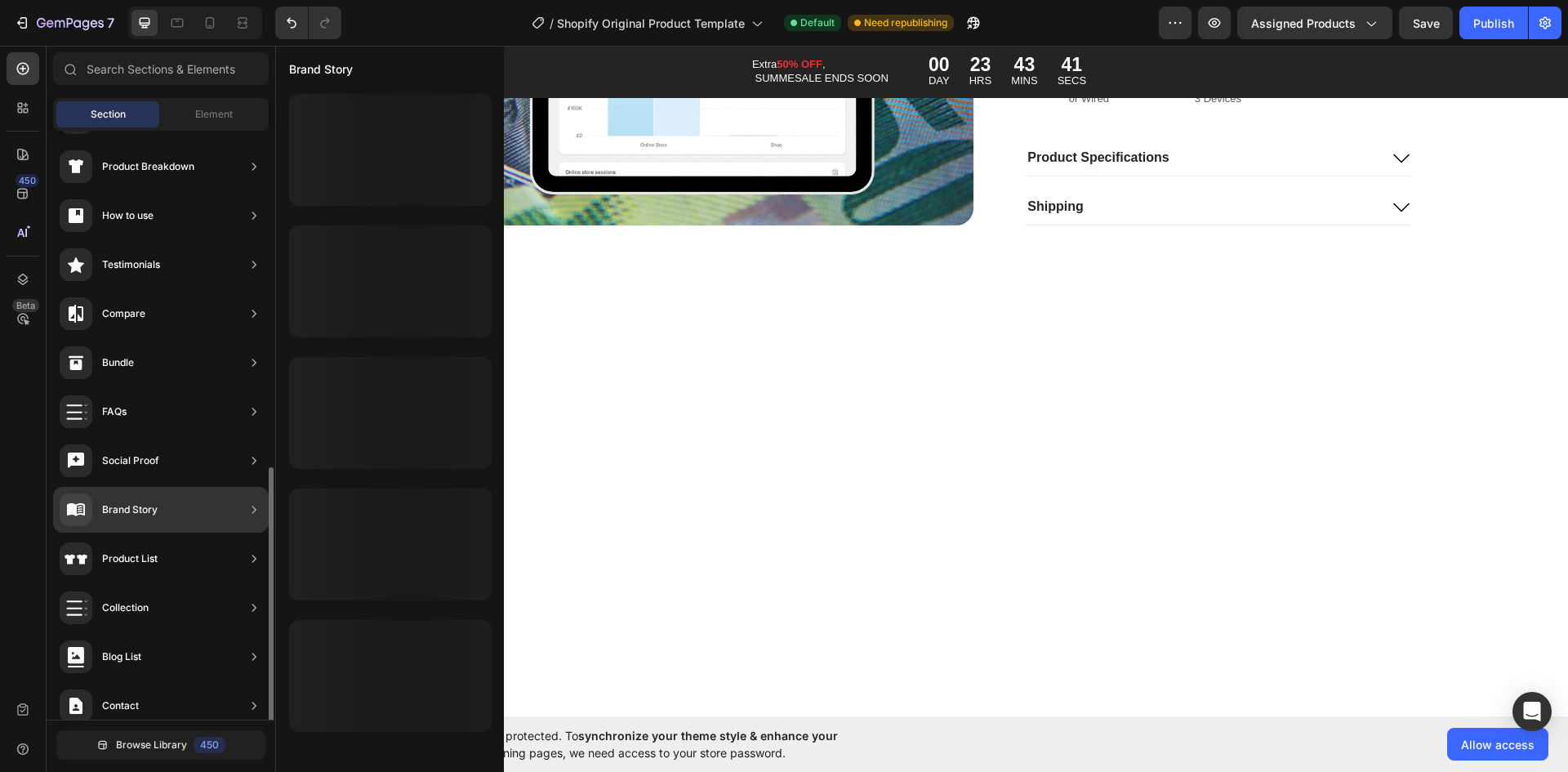
scroll to position [359, 0]
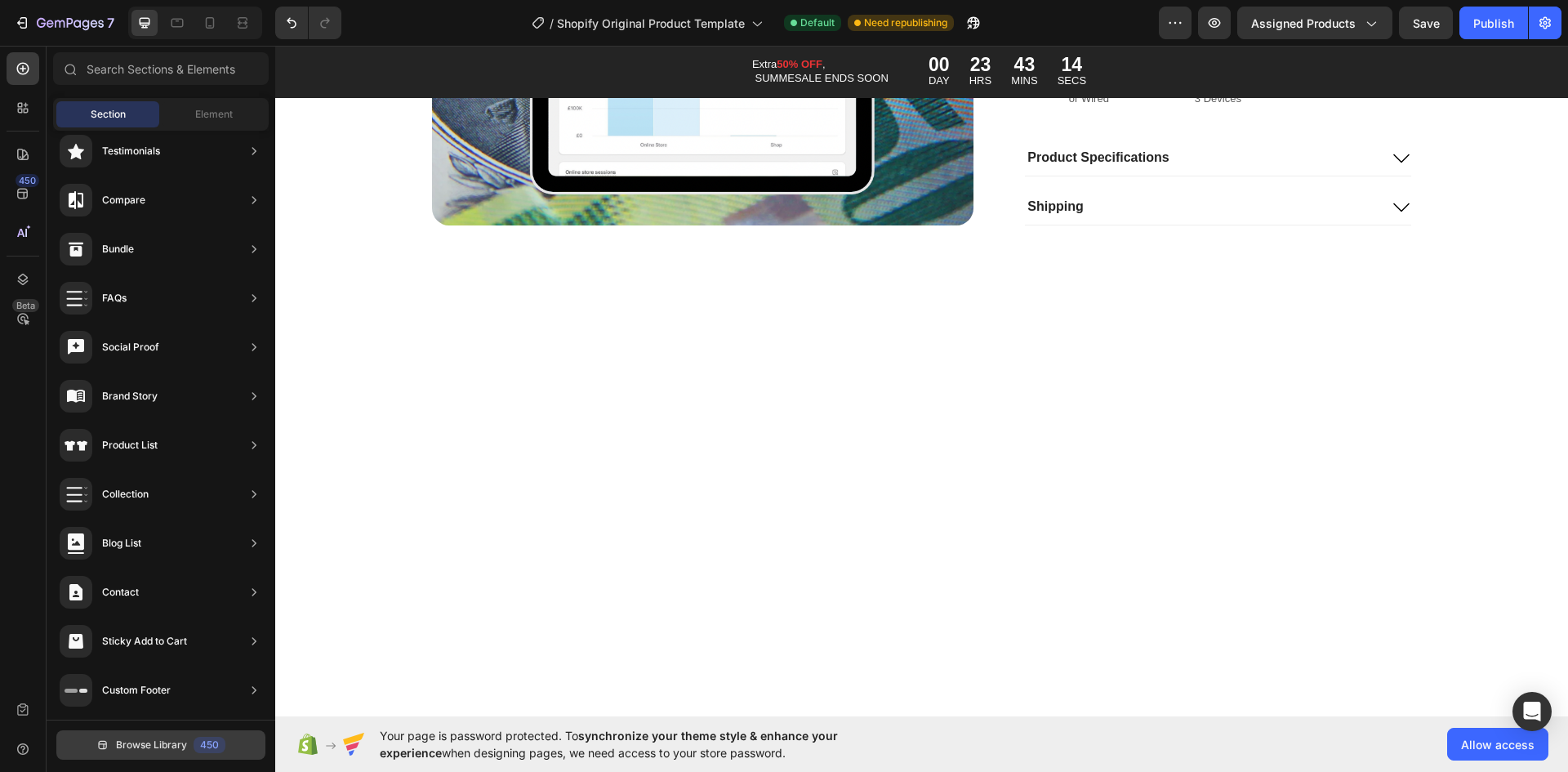
click at [138, 748] on span "Browse Library" at bounding box center [151, 744] width 71 height 14
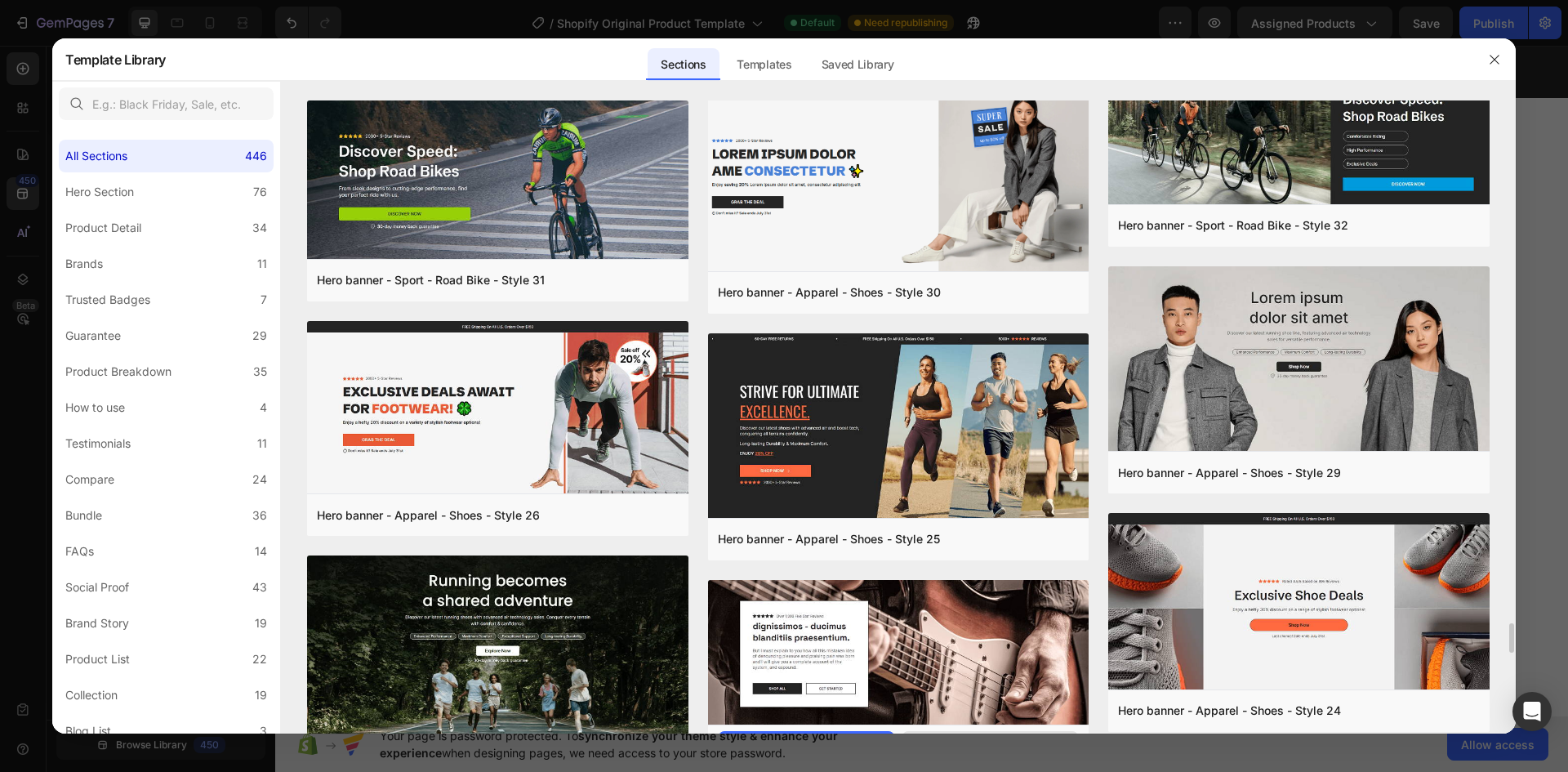
scroll to position [11511, 0]
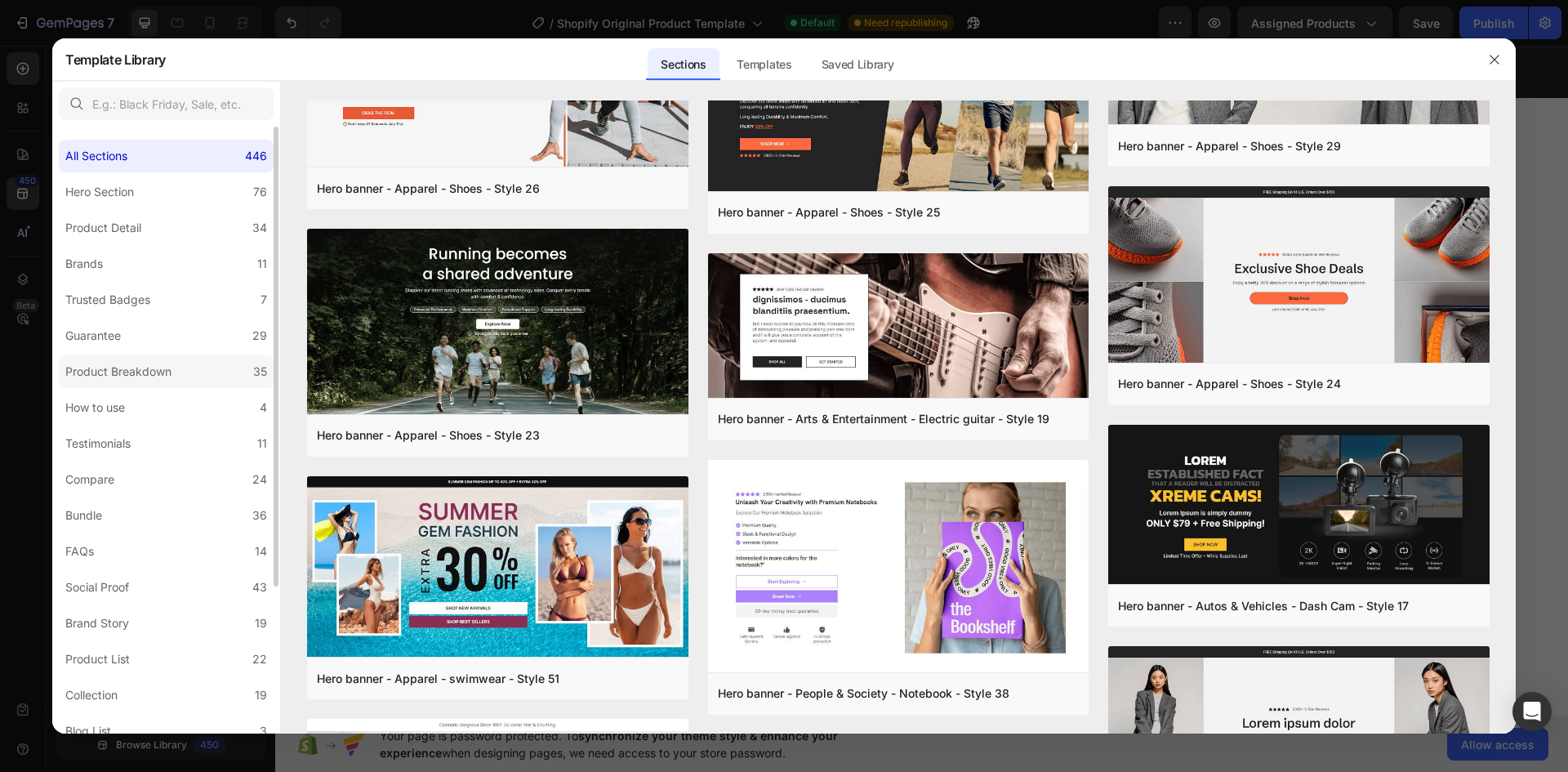
click at [179, 373] on label "Product Breakdown 35" at bounding box center [166, 372] width 215 height 33
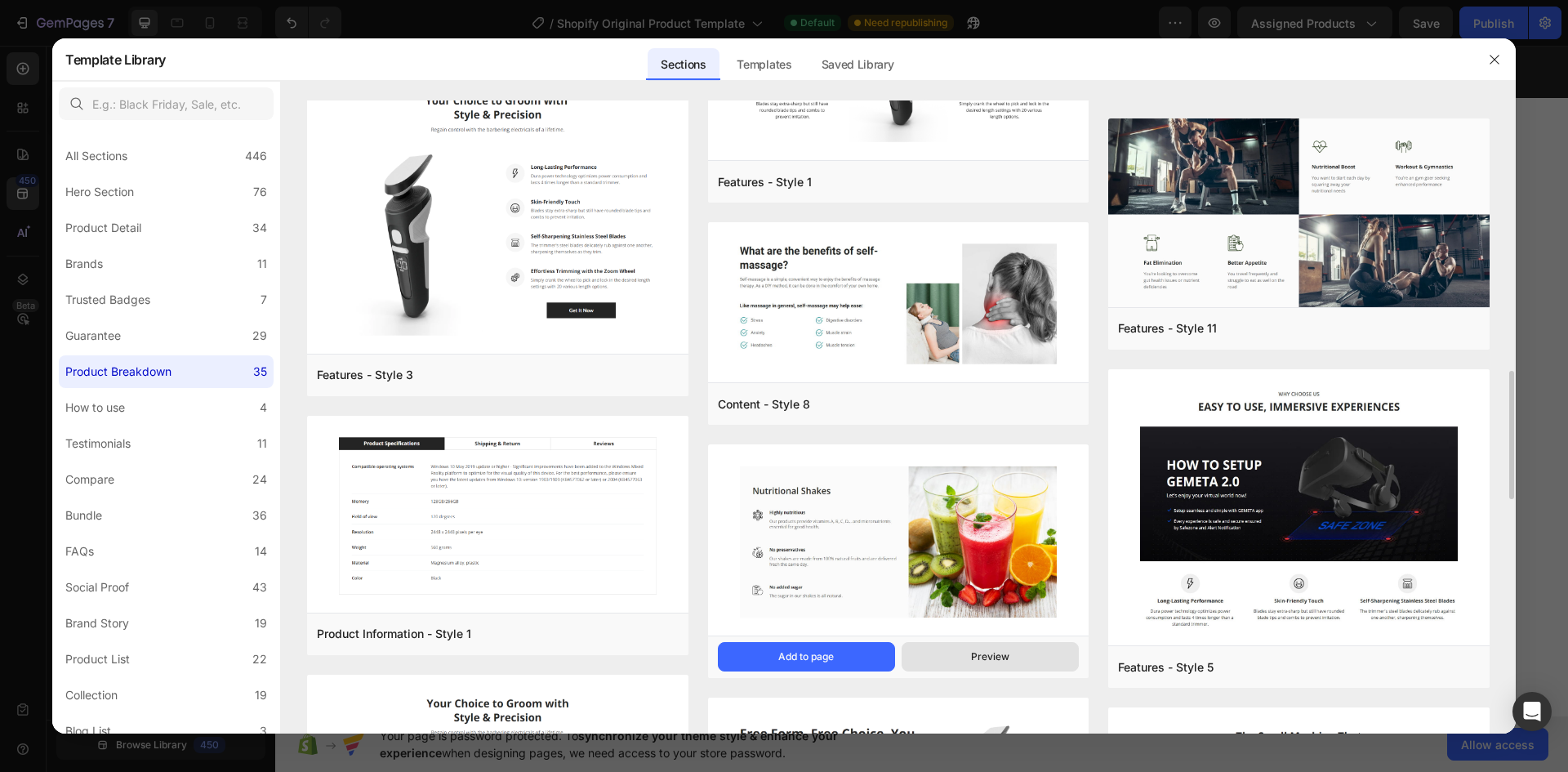
scroll to position [1256, 0]
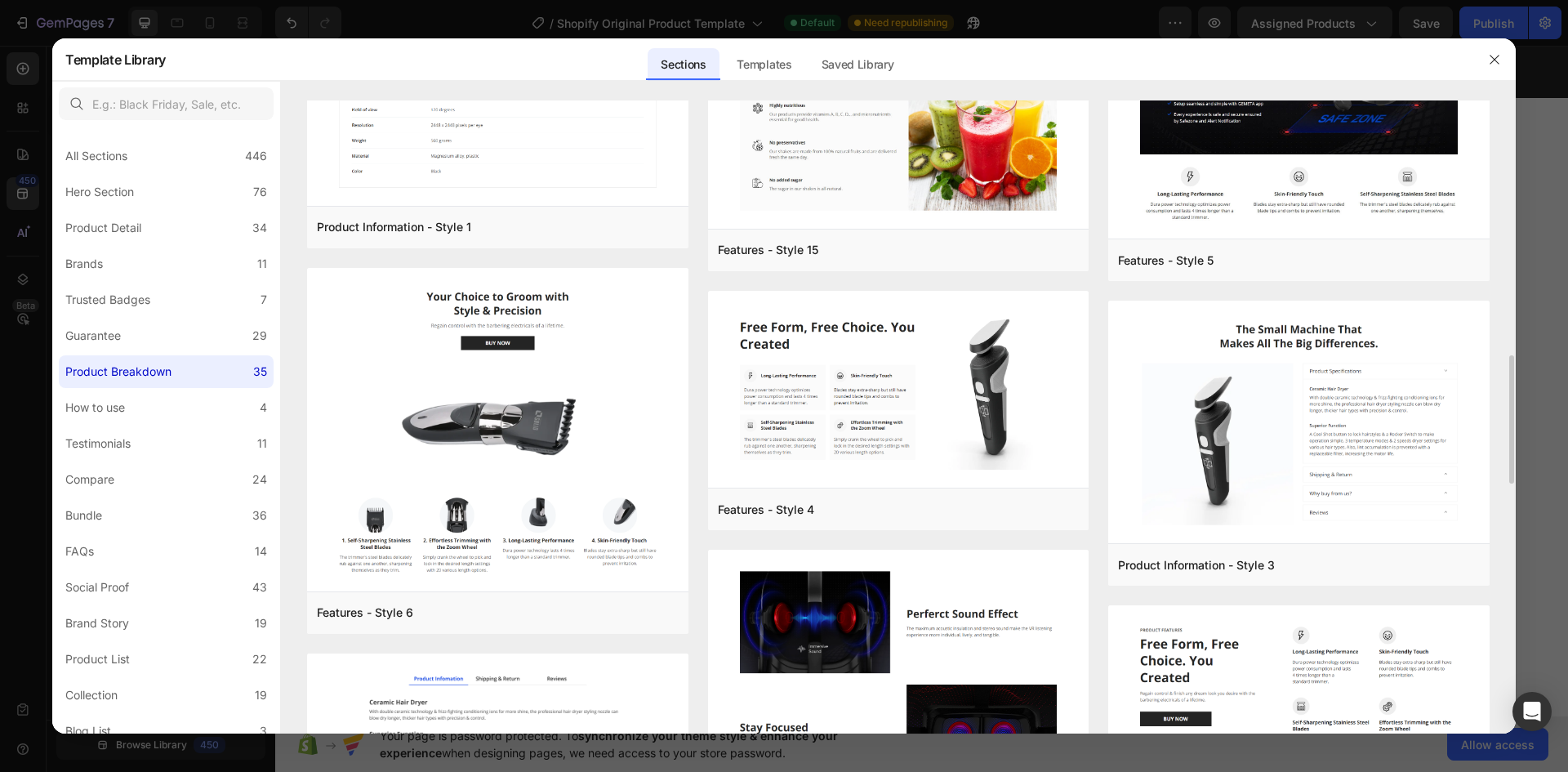
scroll to position [1173, 0]
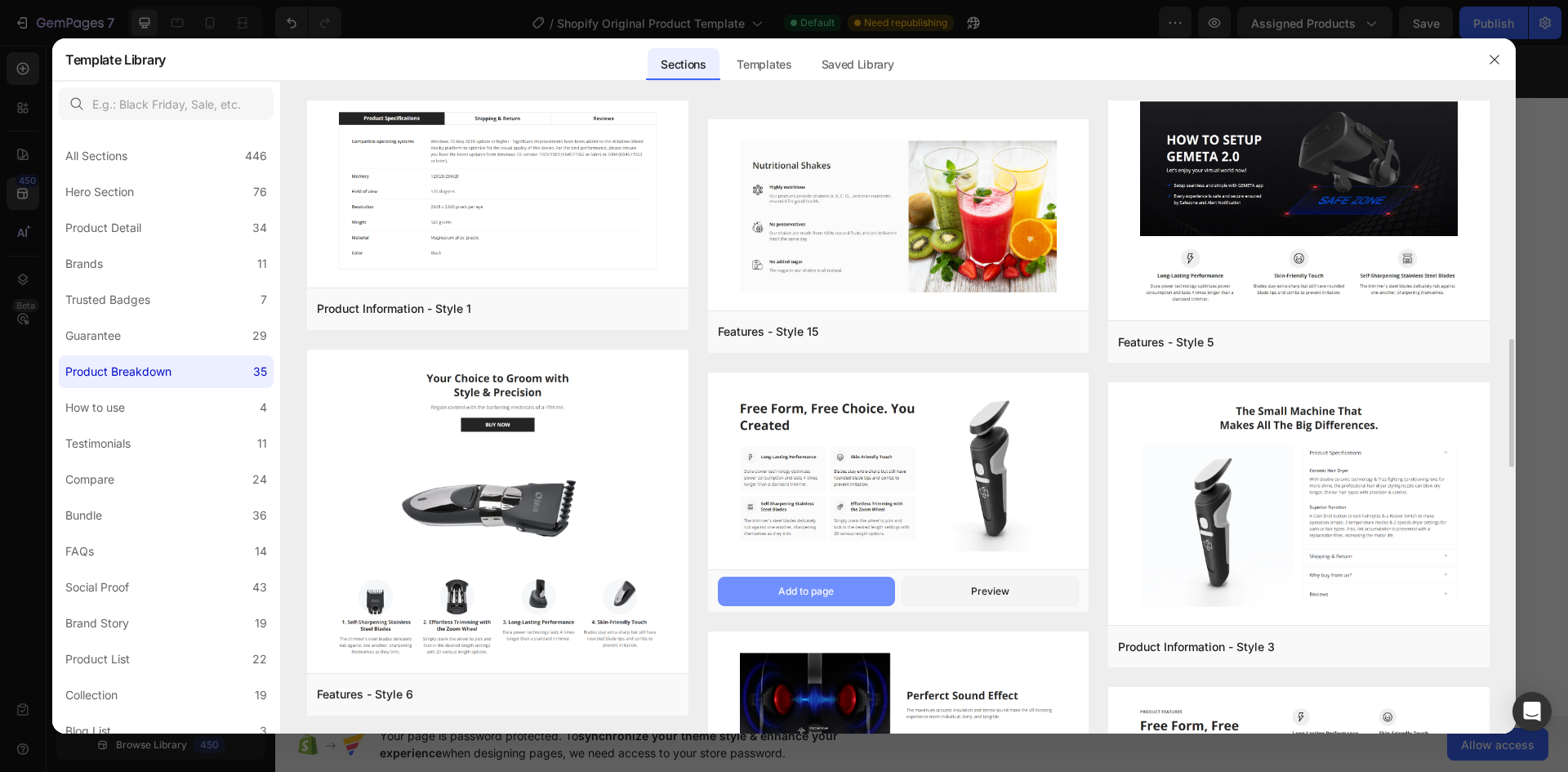
click at [837, 592] on button "Add to page" at bounding box center [807, 592] width 178 height 29
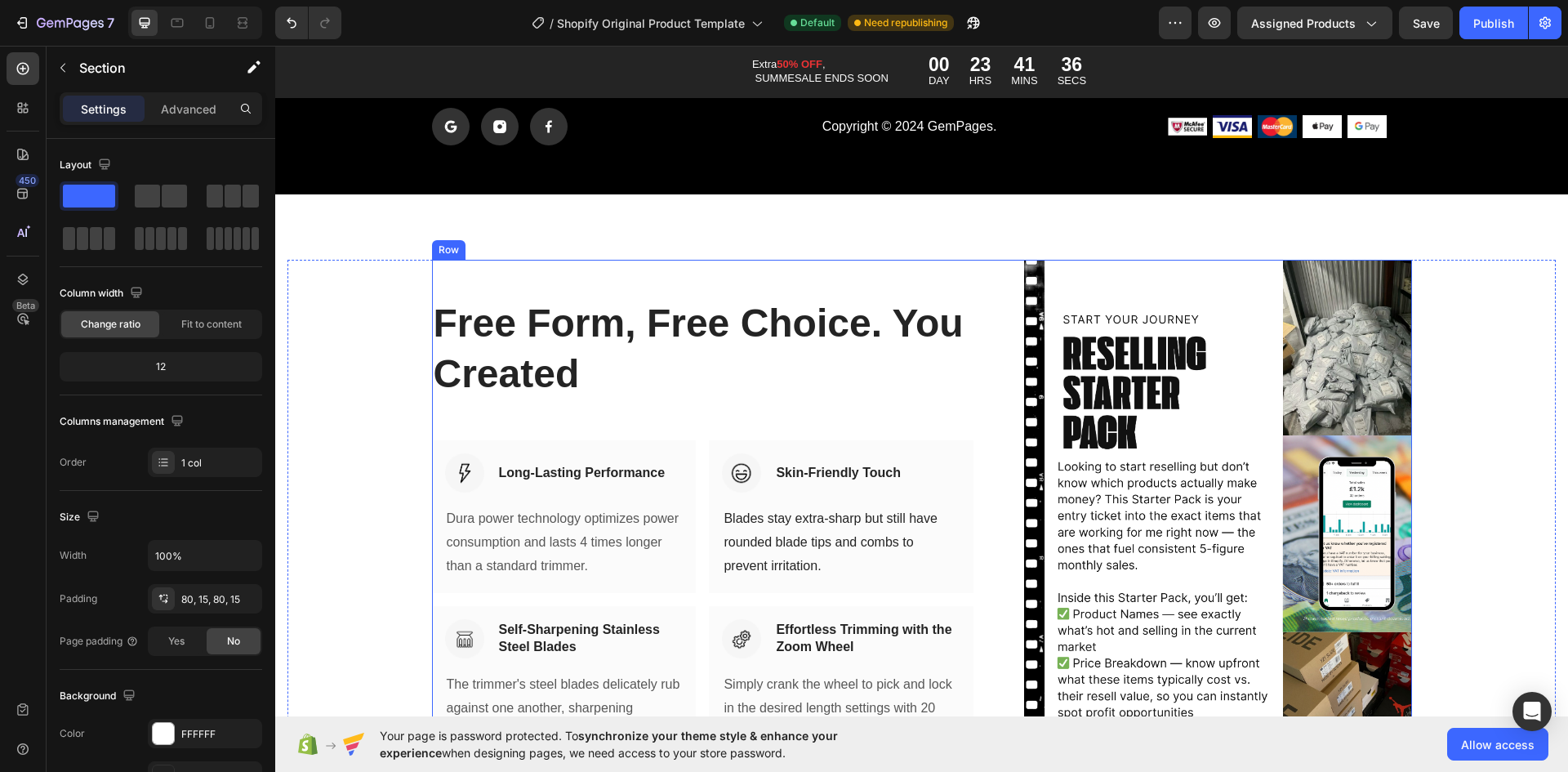
scroll to position [8720, 0]
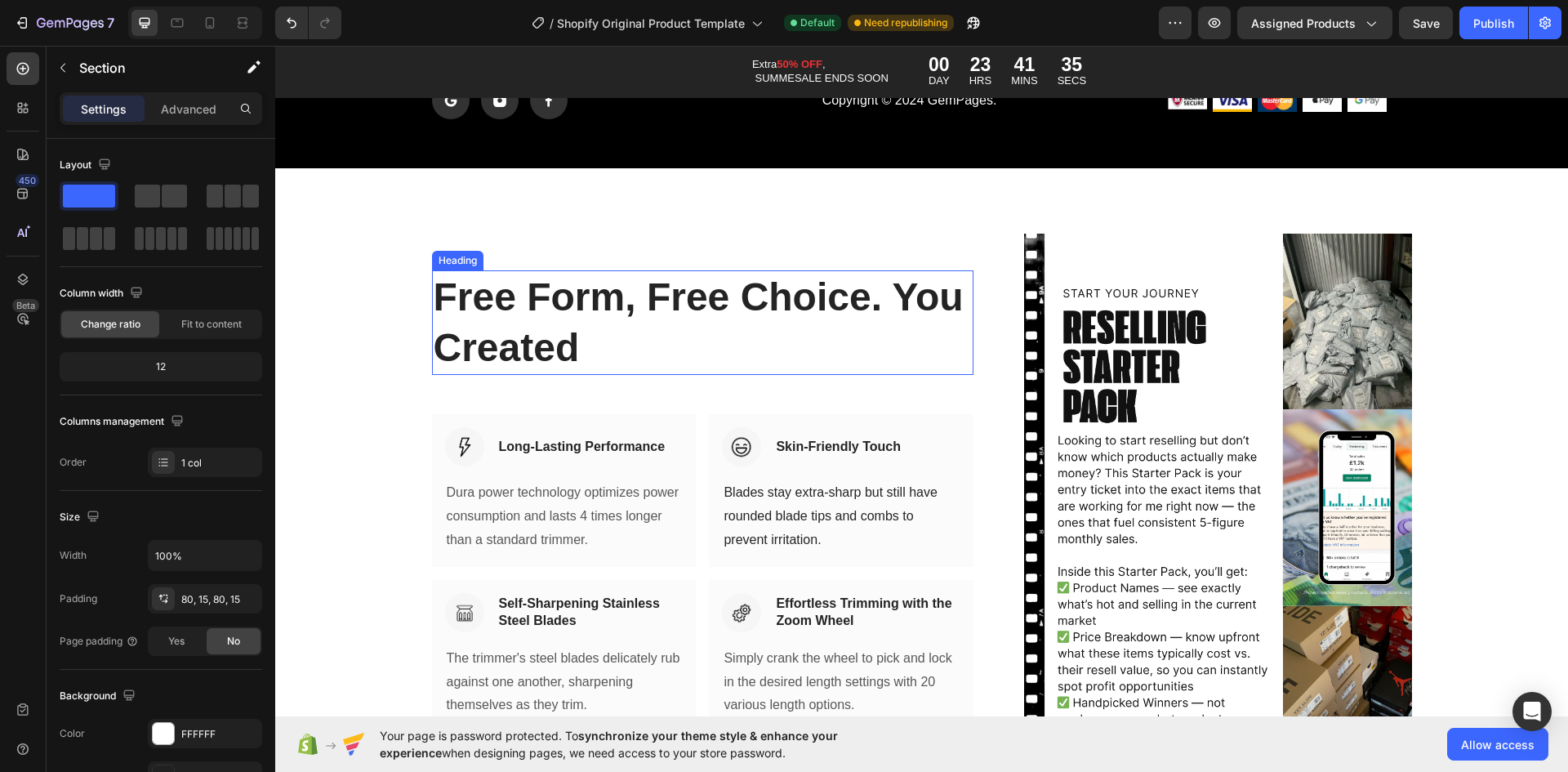
click at [777, 307] on p "Free Form, Free Choice. You Created" at bounding box center [702, 323] width 539 height 102
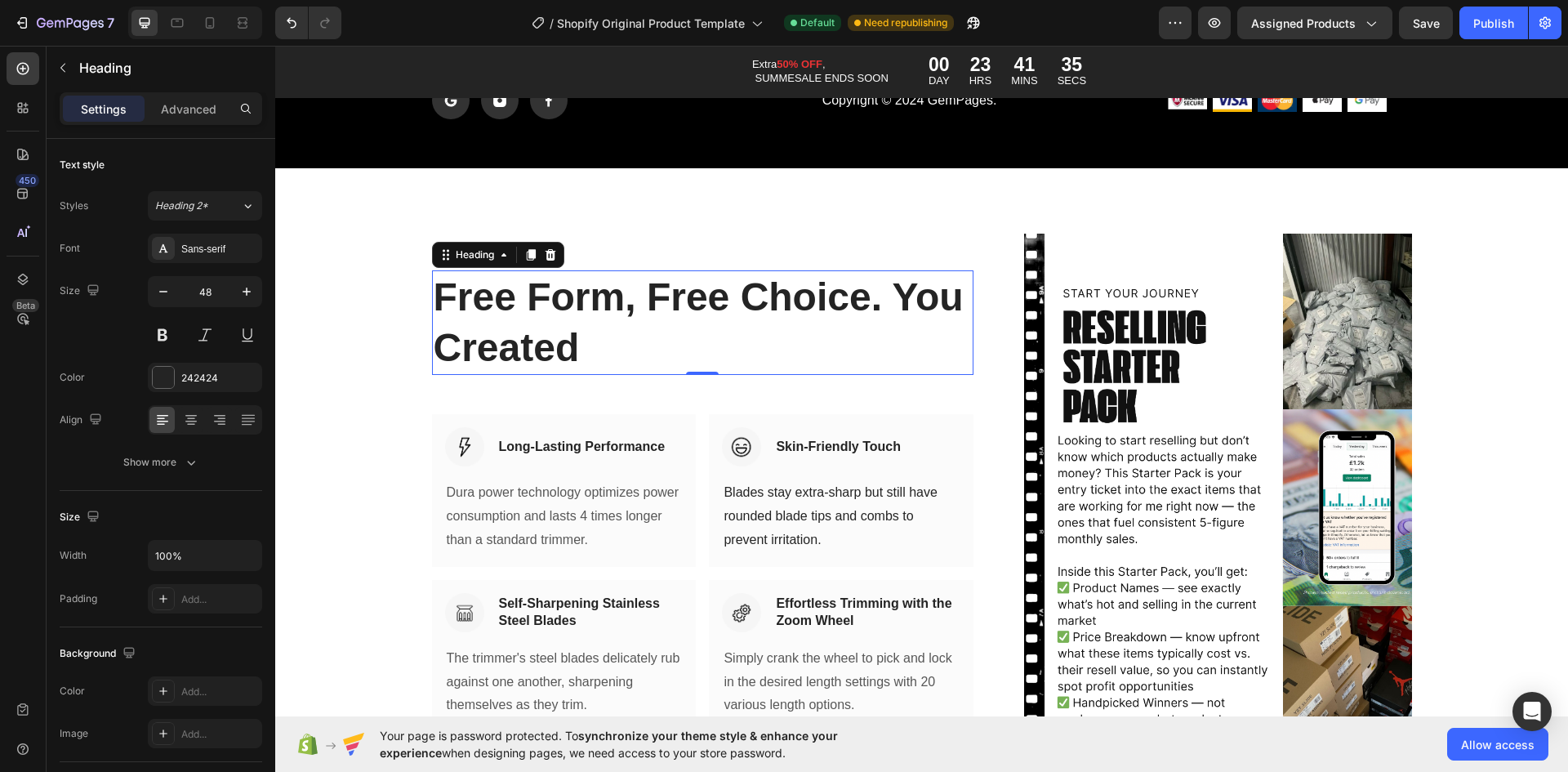
click at [777, 307] on p "Free Form, Free Choice. You Created" at bounding box center [702, 323] width 539 height 102
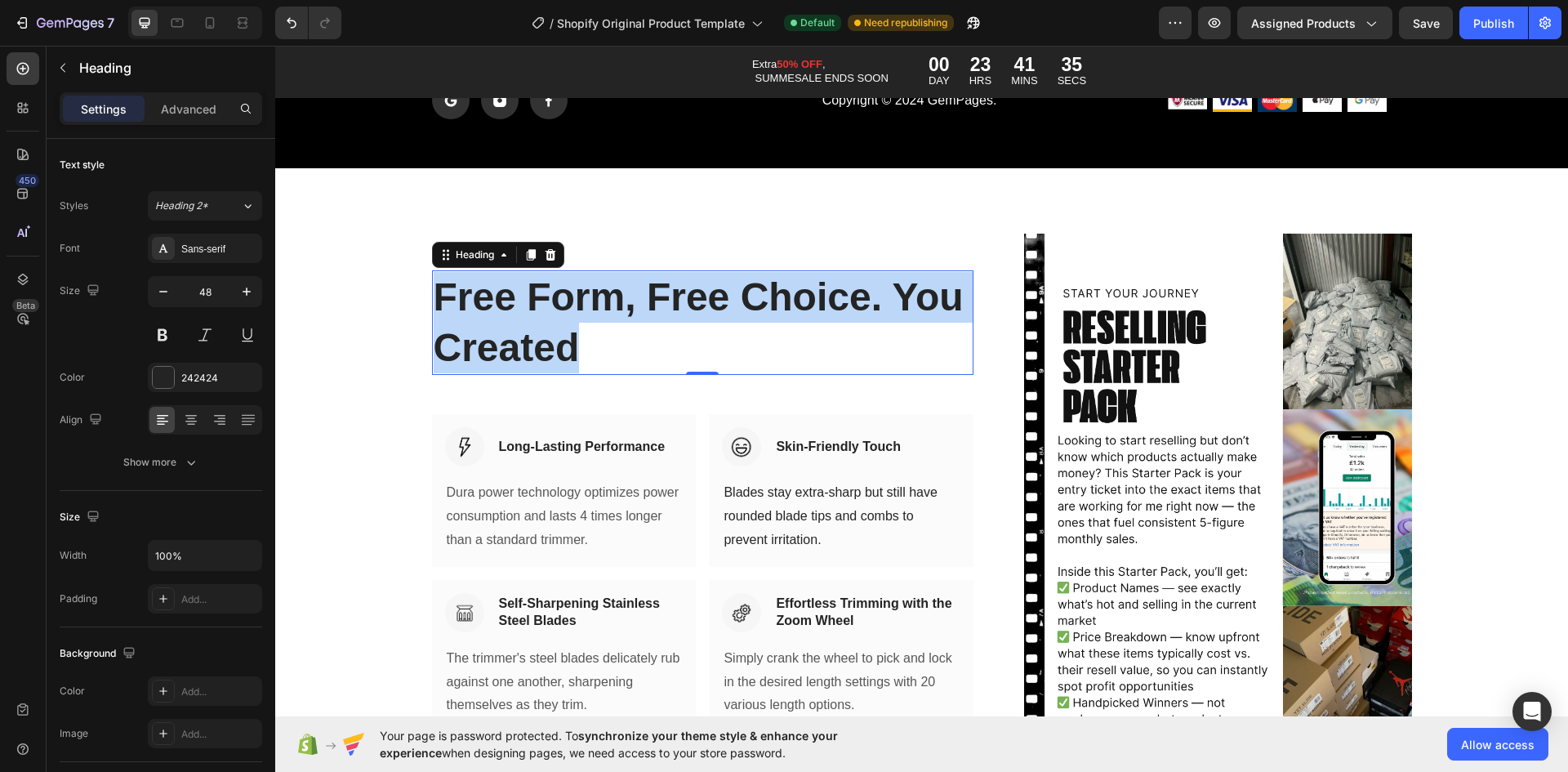
click at [777, 307] on p "Free Form, Free Choice. You Created" at bounding box center [702, 323] width 539 height 102
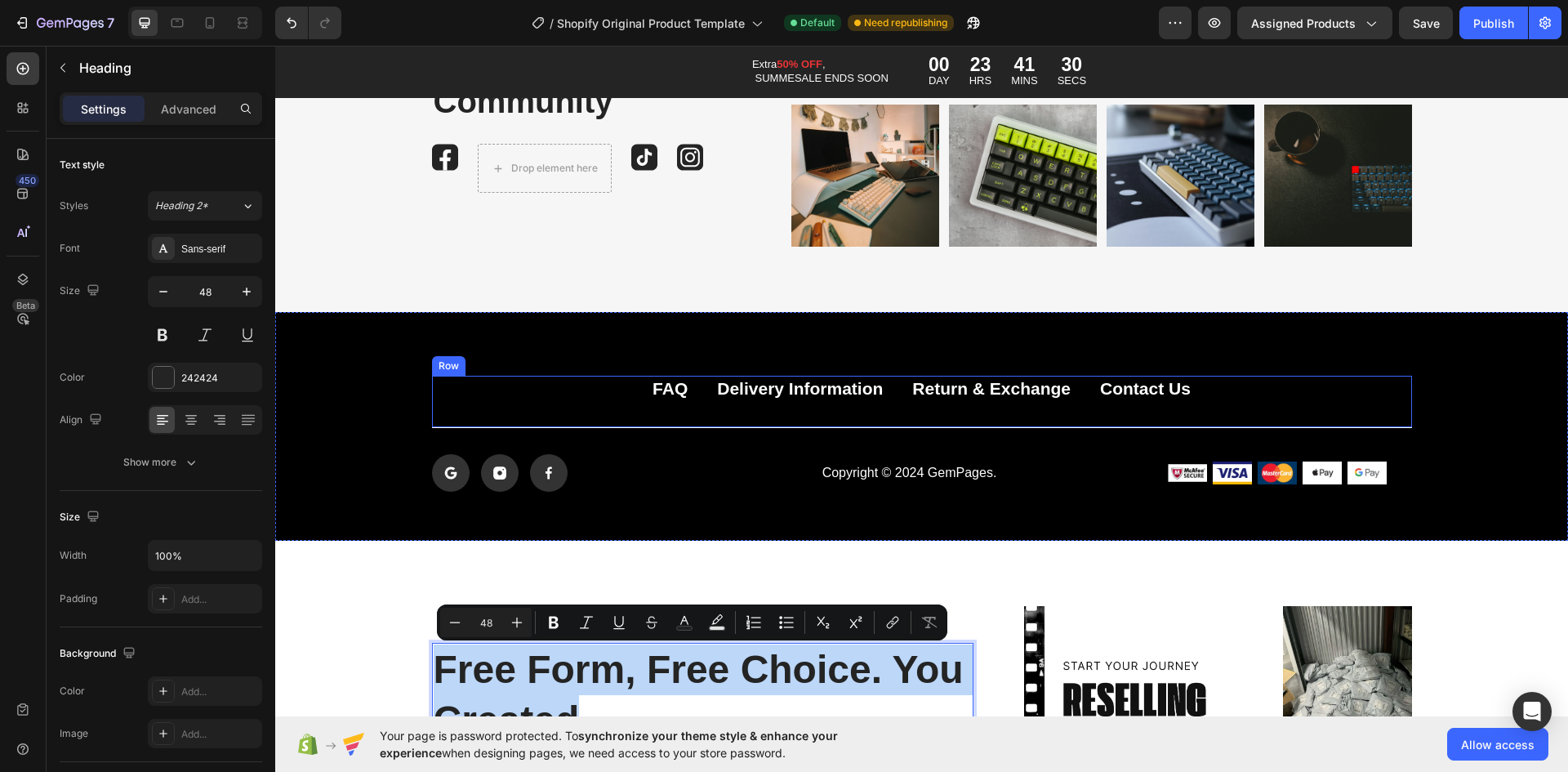
scroll to position [8230, 0]
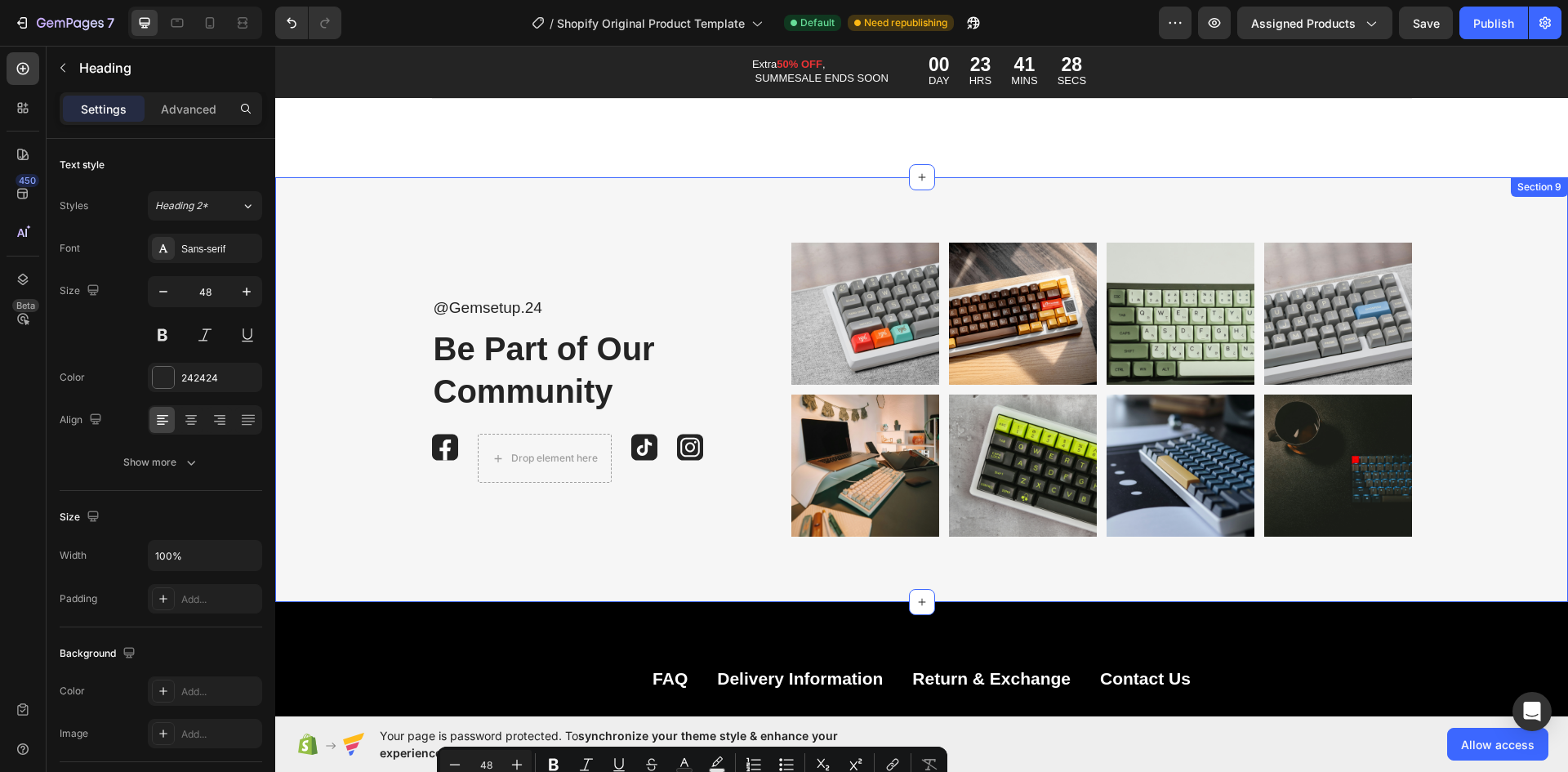
type input "16"
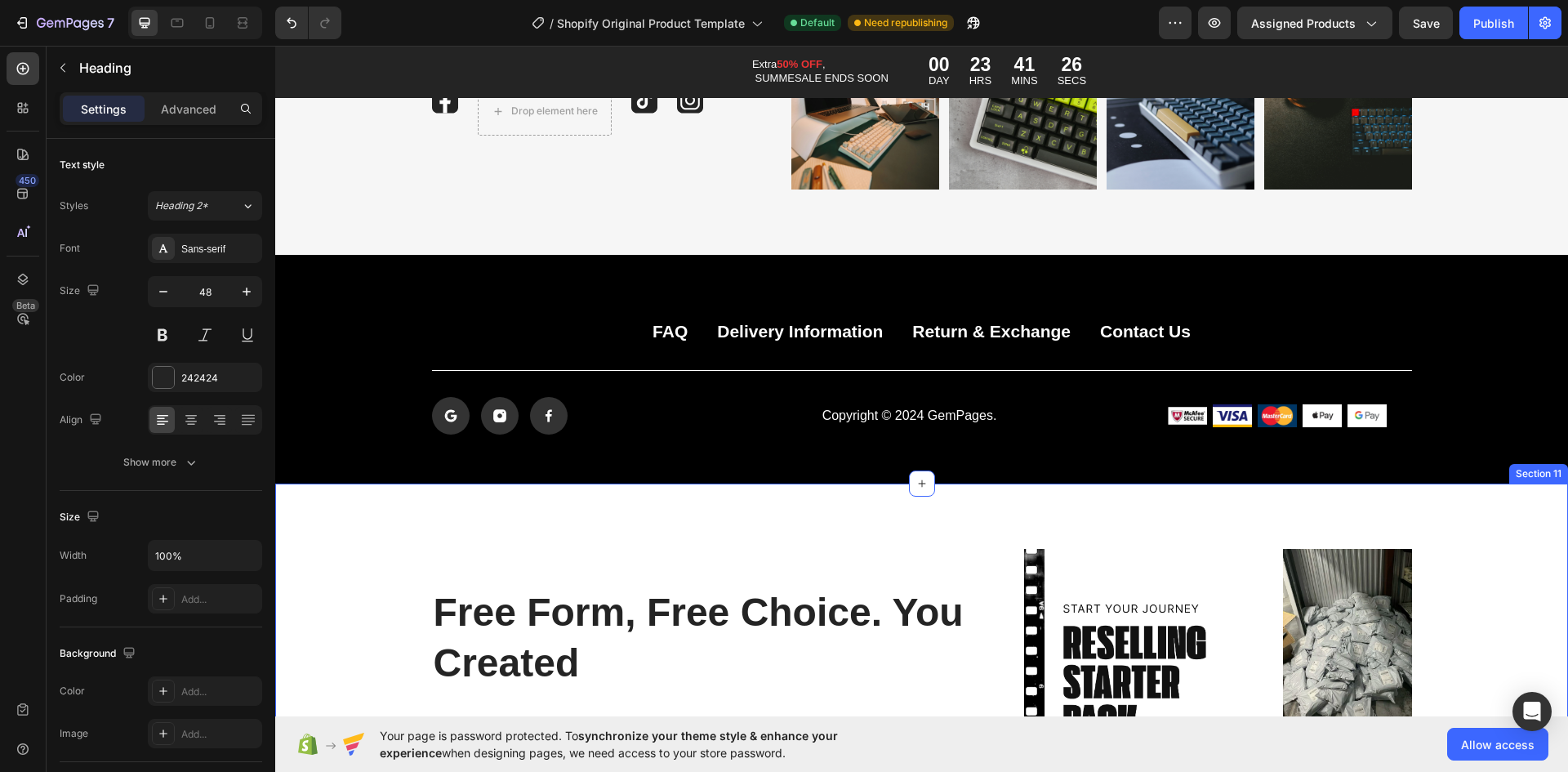
scroll to position [8475, 0]
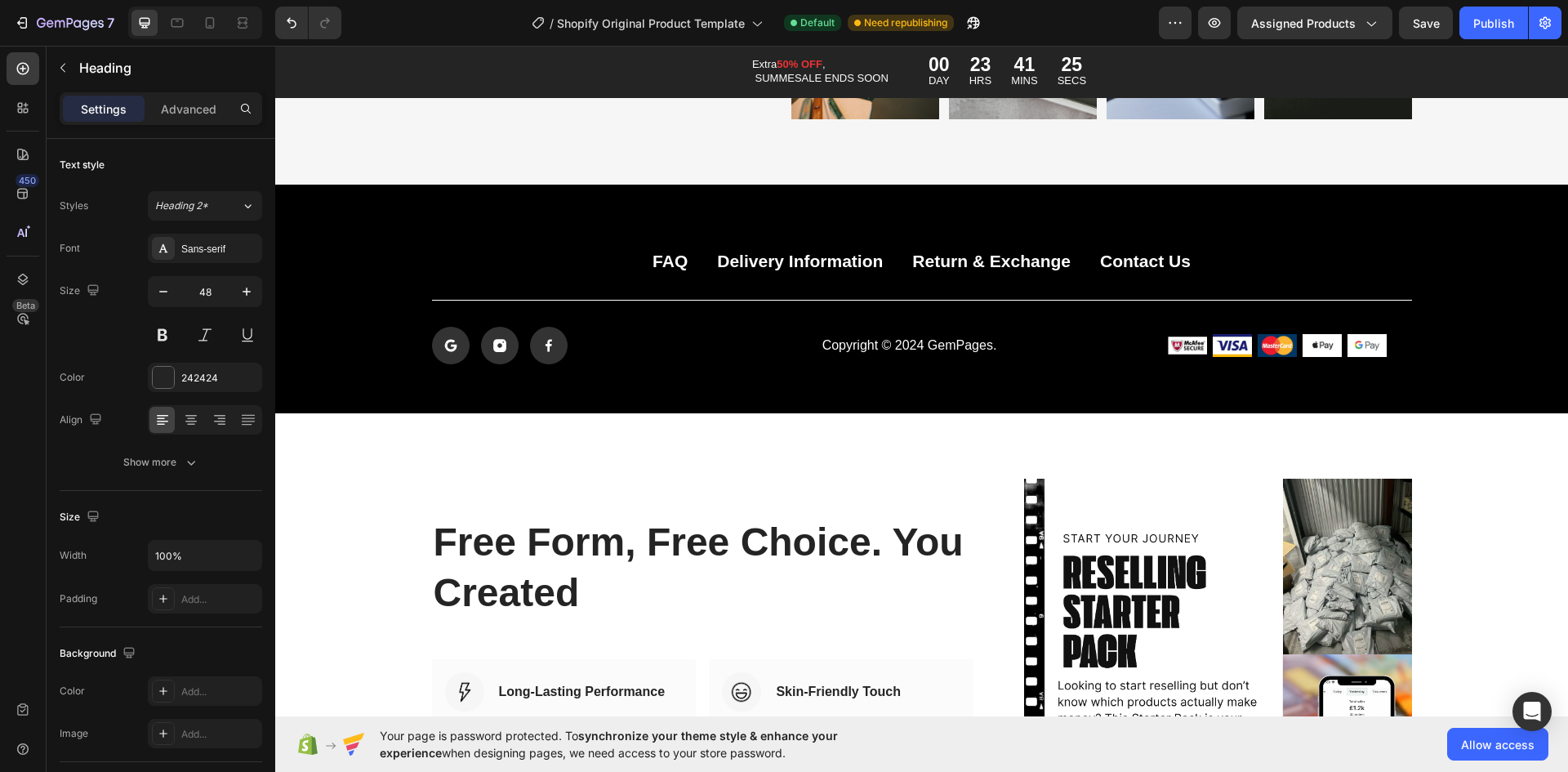
click at [666, 521] on p "Free Form, Free Choice. You Created" at bounding box center [702, 568] width 539 height 102
click at [706, 479] on div "Free Form, Free Choice. You Created Heading Row Image Long-Lasting Performance …" at bounding box center [703, 753] width 542 height 548
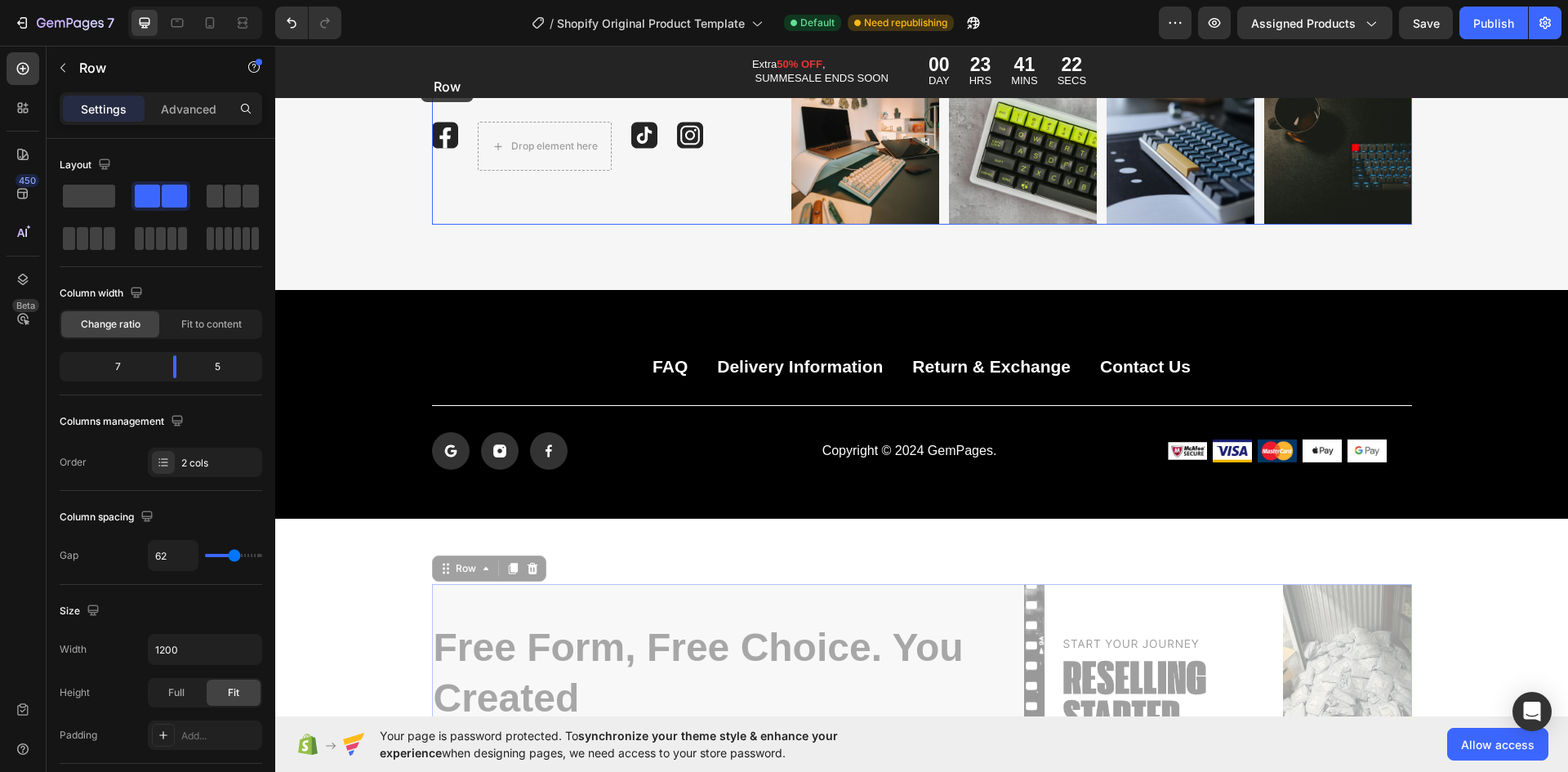
scroll to position [8327, 0]
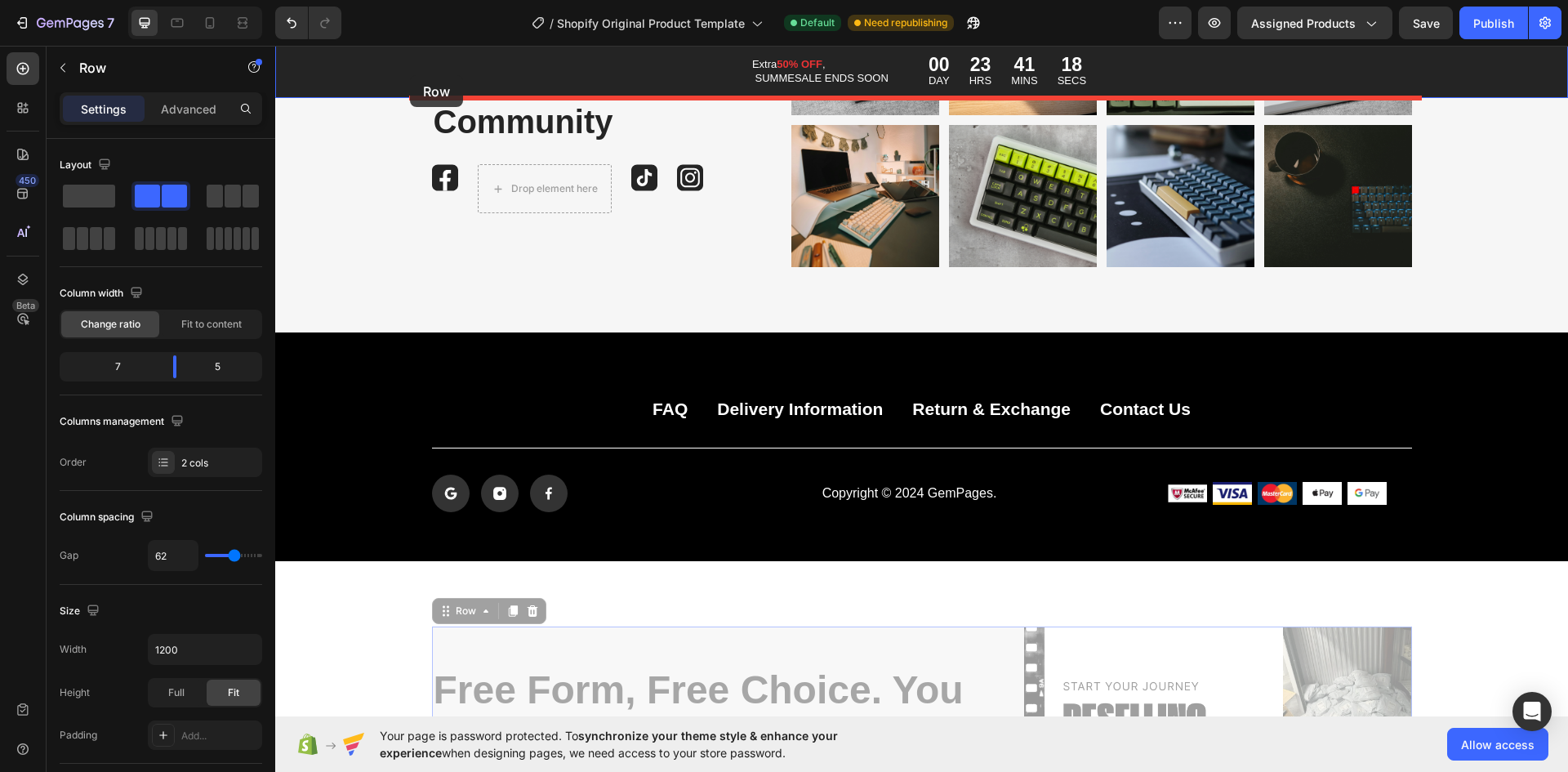
drag, startPoint x: 430, startPoint y: 460, endPoint x: 410, endPoint y: 75, distance: 385.5
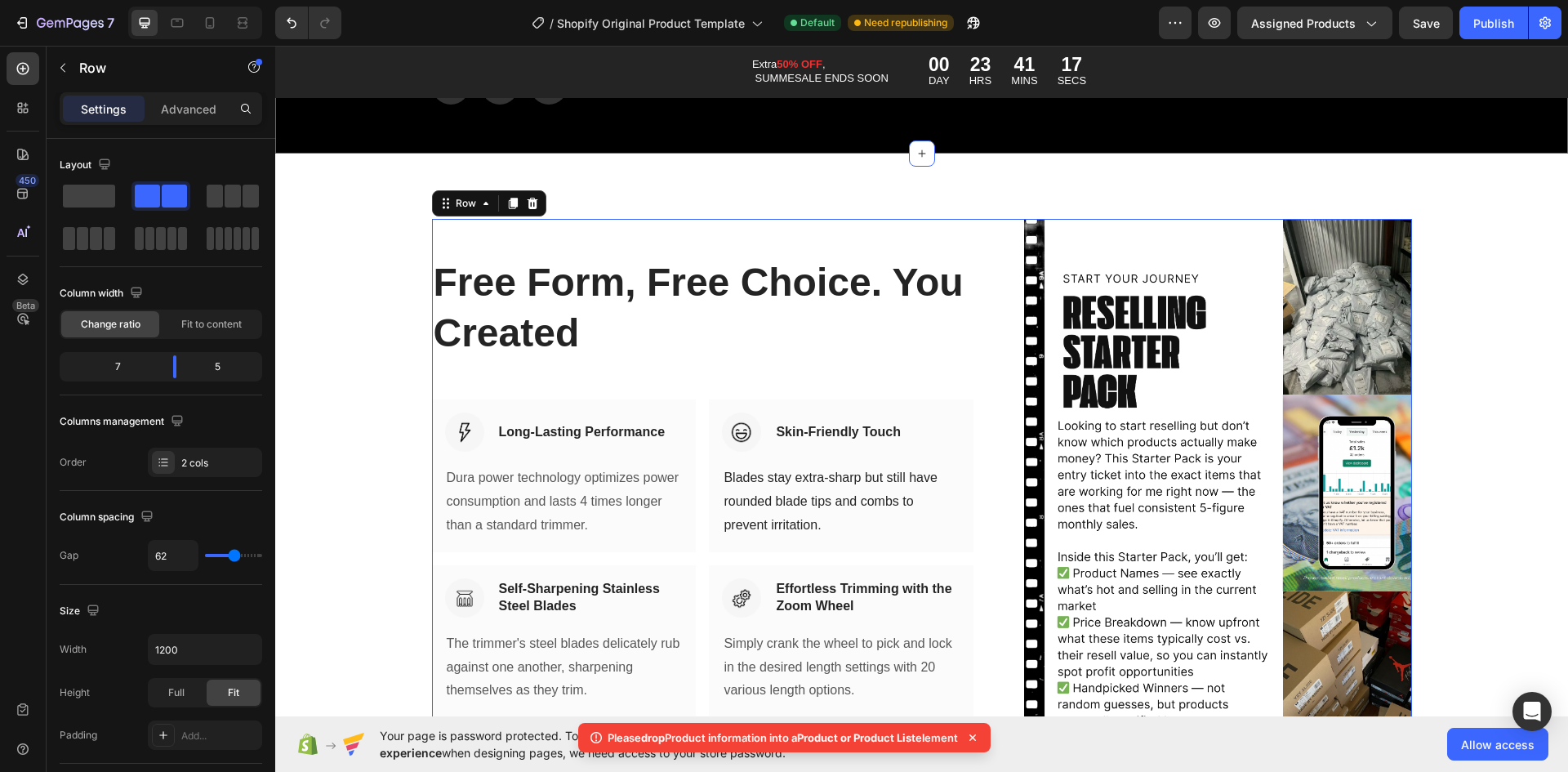
scroll to position [8735, 0]
click at [705, 174] on div "Free Form, Free Choice. You Created Heading Row Image Long-Lasting Performance …" at bounding box center [922, 491] width 1293 height 678
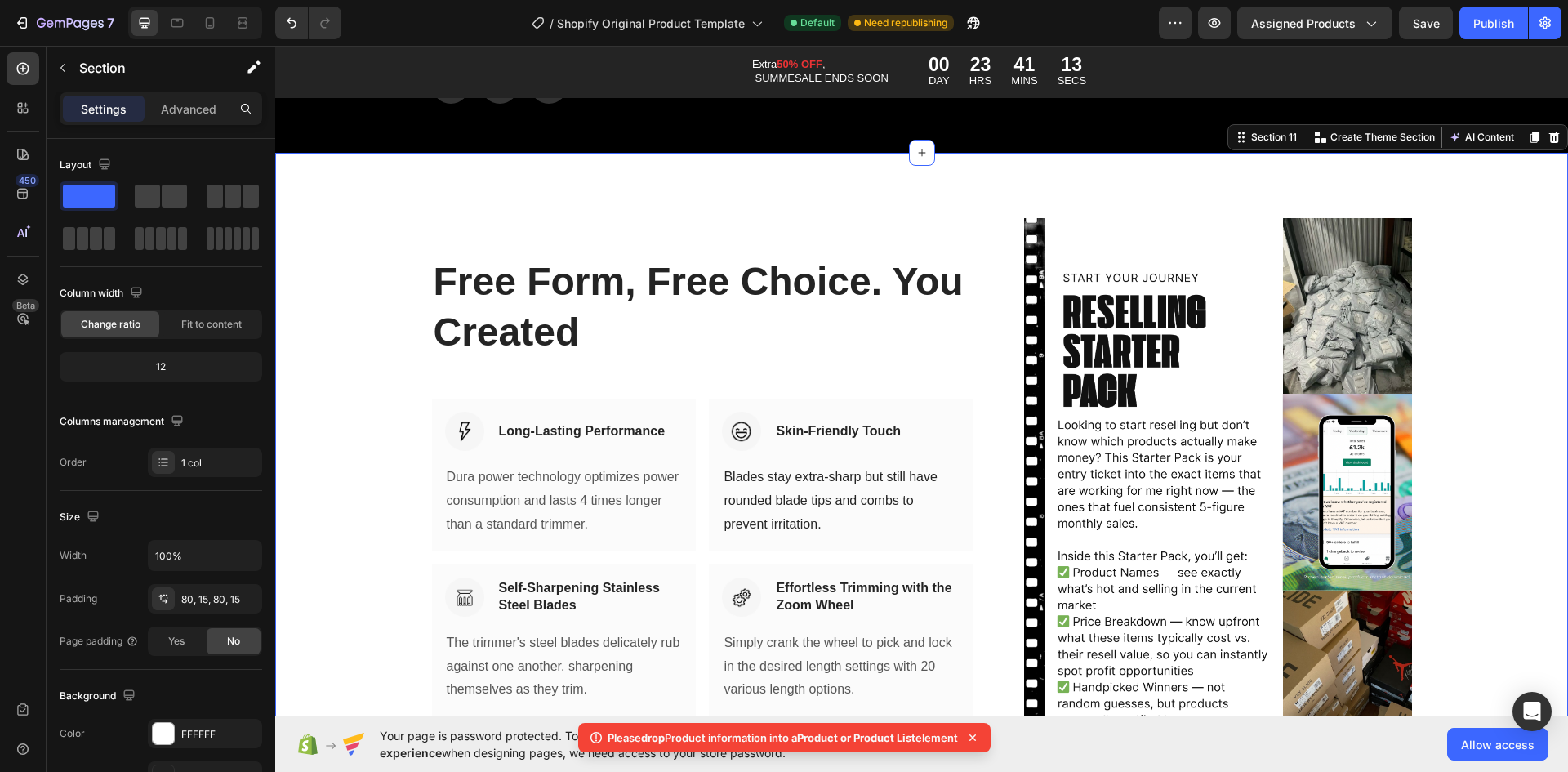
click at [745, 194] on div "Free Form, Free Choice. You Created Heading Row Image Long-Lasting Performance …" at bounding box center [922, 491] width 1293 height 678
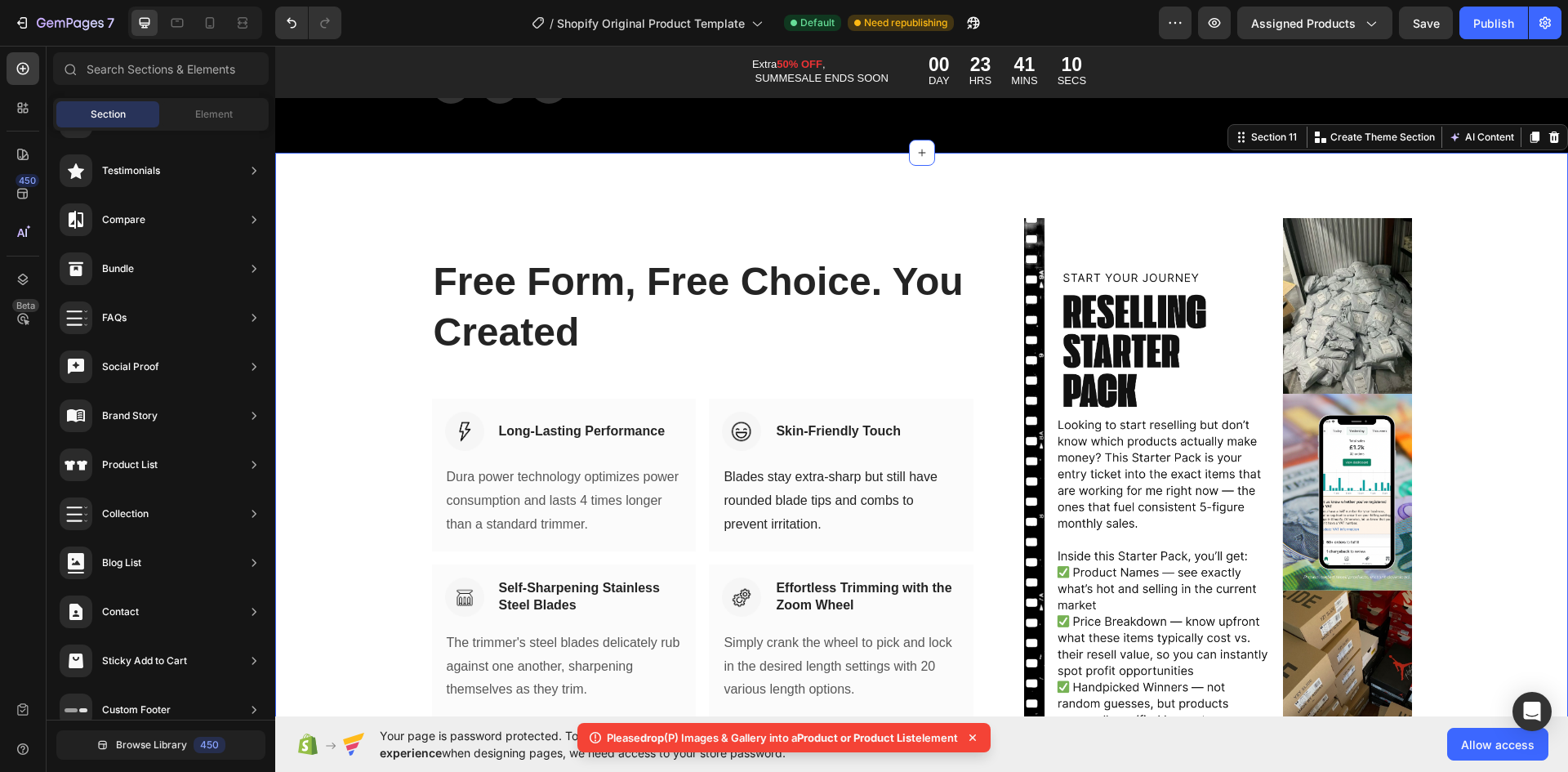
click at [1429, 209] on div "Free Form, Free Choice. You Created Heading Row Image Long-Lasting Performance …" at bounding box center [922, 491] width 1293 height 678
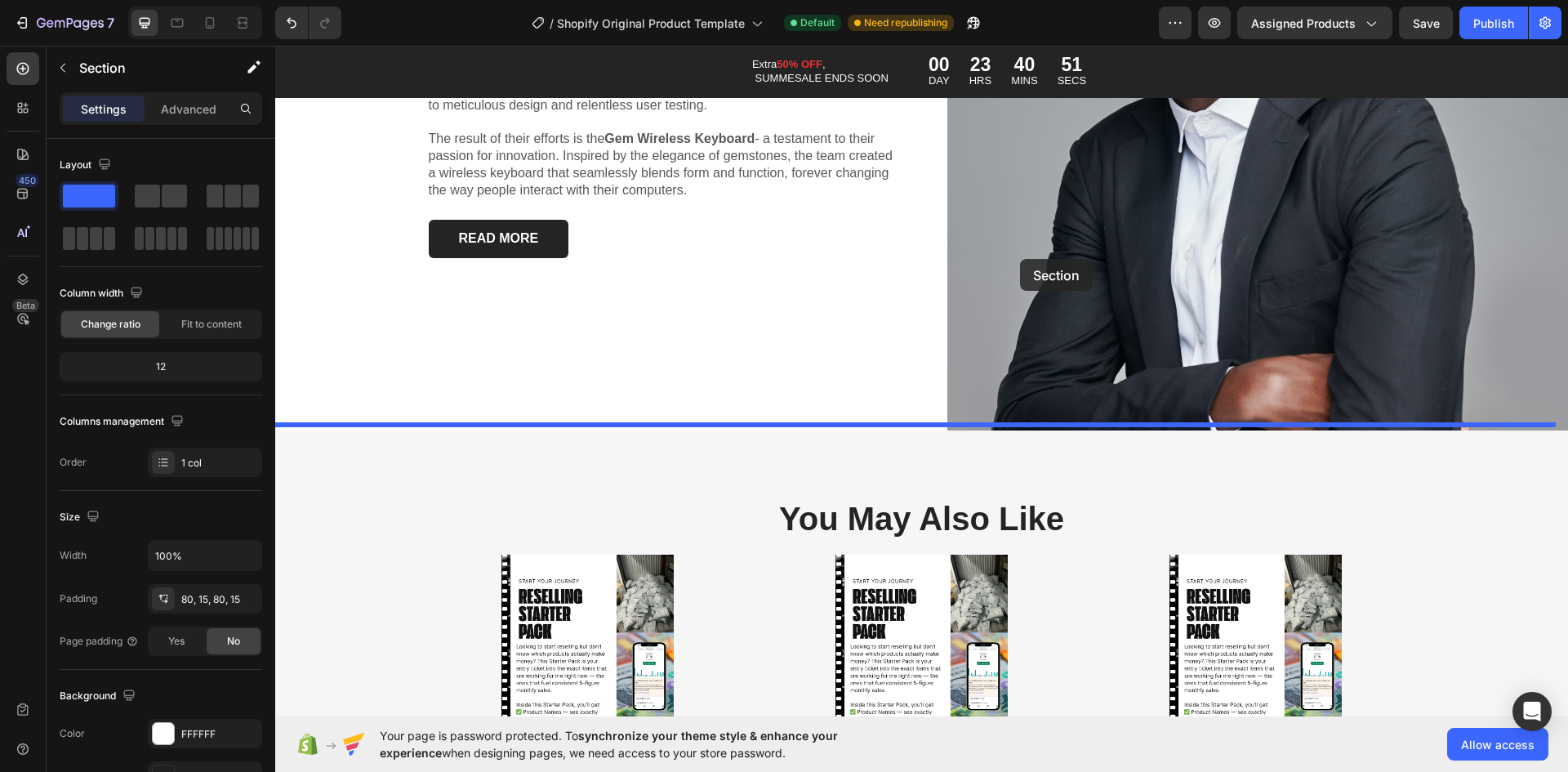
scroll to position [5165, 0]
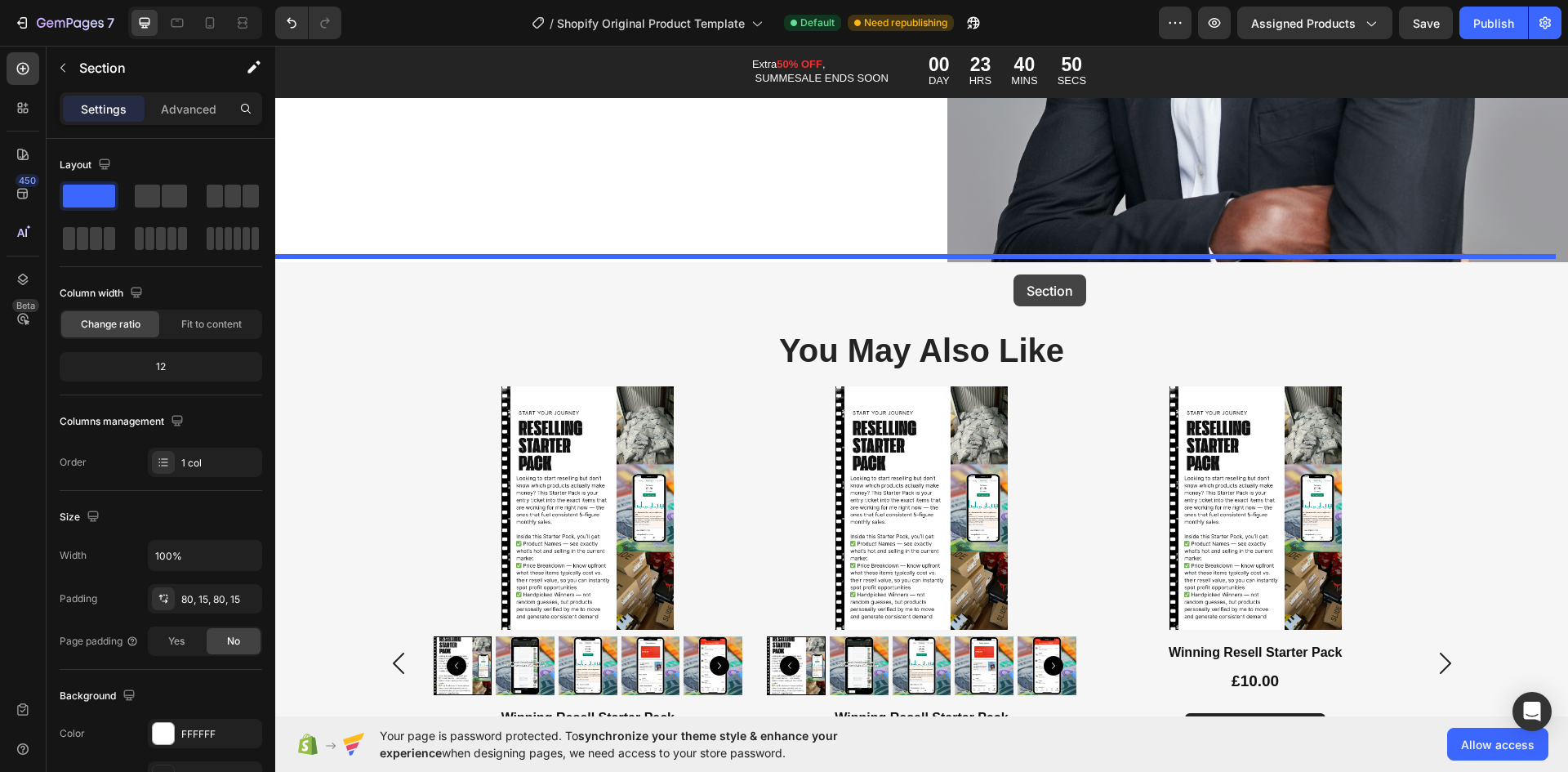
drag, startPoint x: 1224, startPoint y: 141, endPoint x: 1013, endPoint y: 274, distance: 249.4
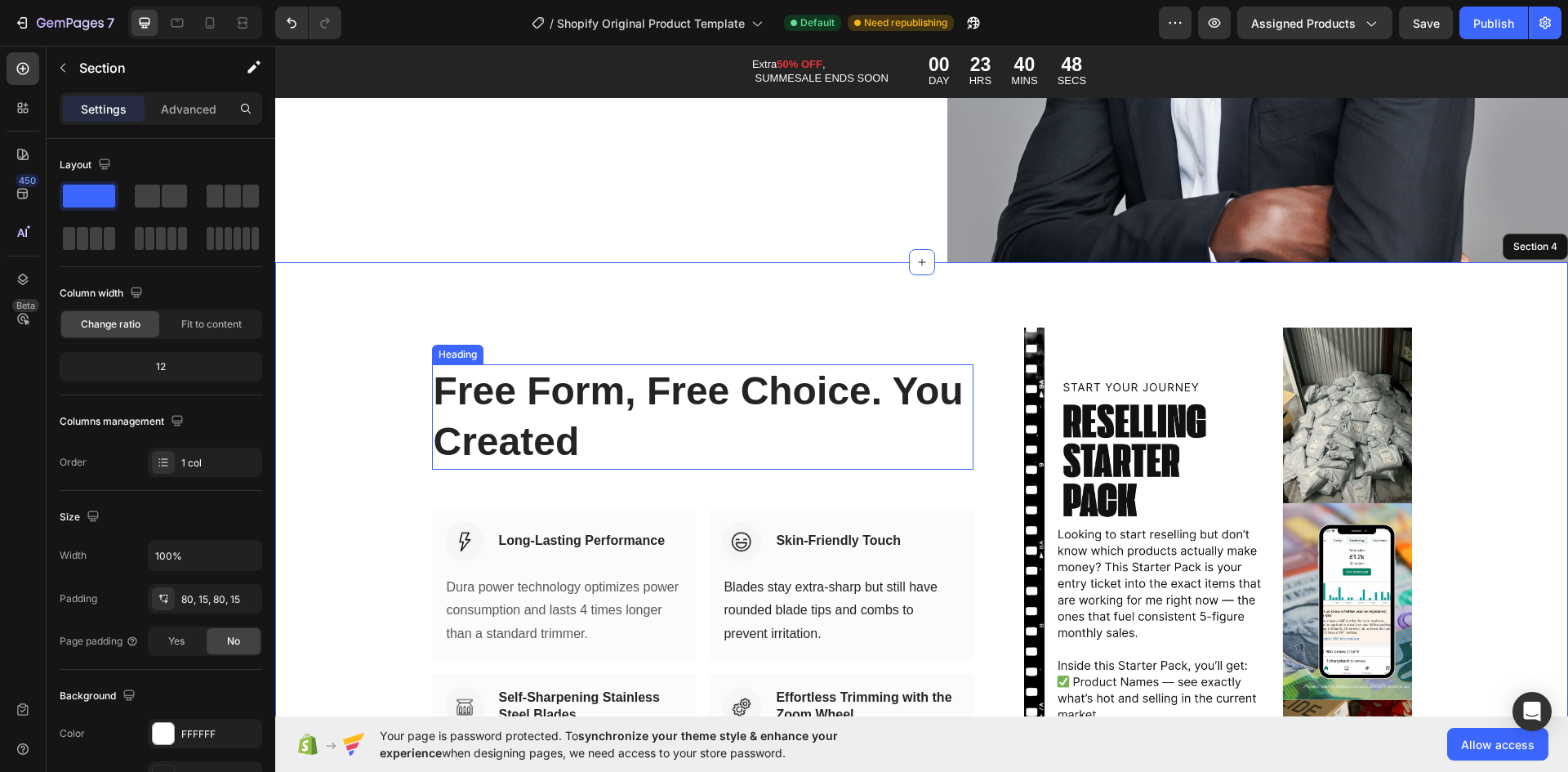
click at [706, 391] on p "Free Form, Free Choice. You Created" at bounding box center [702, 417] width 539 height 102
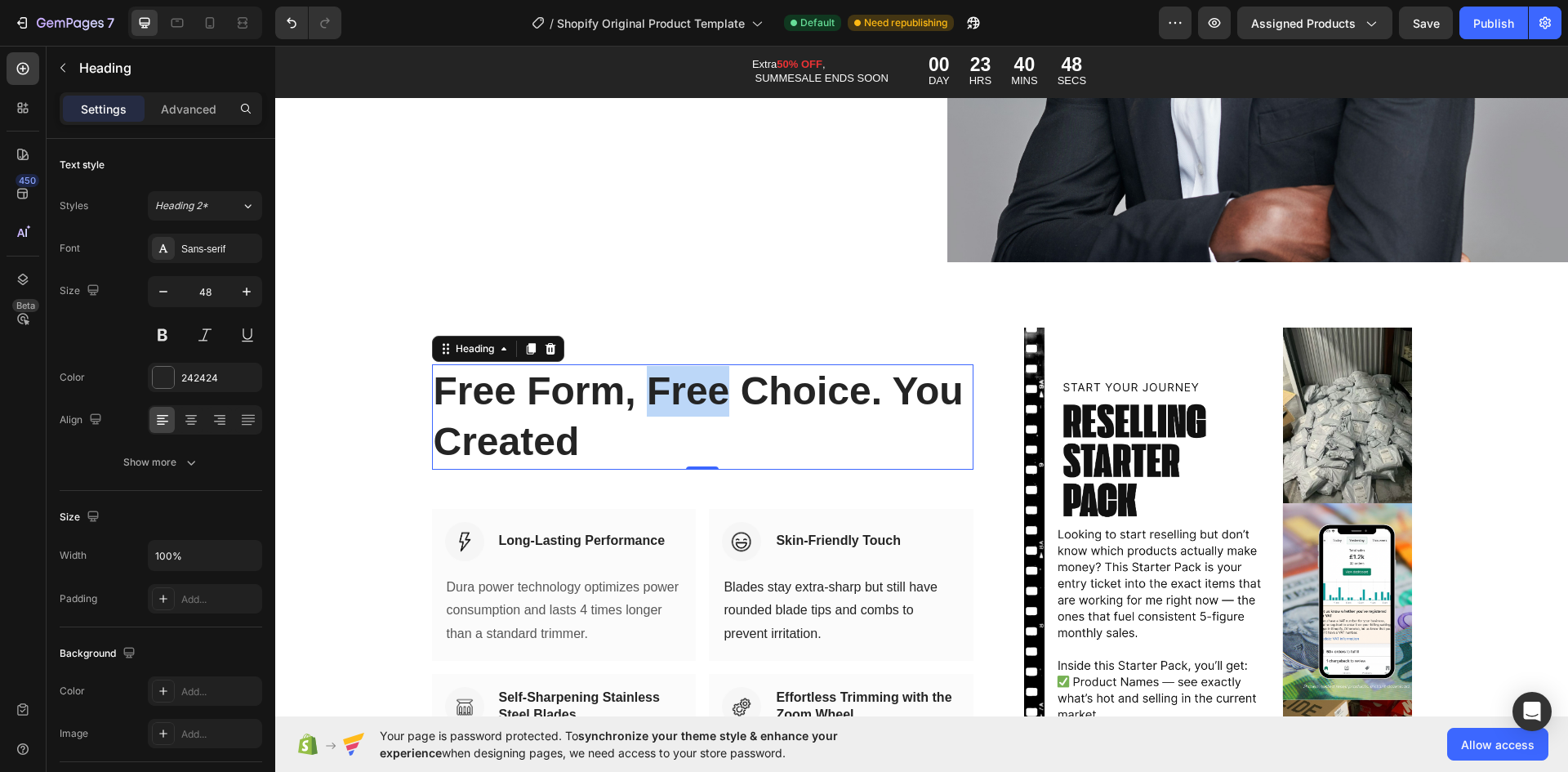
click at [706, 390] on p "Free Form, Free Choice. You Created" at bounding box center [702, 417] width 539 height 102
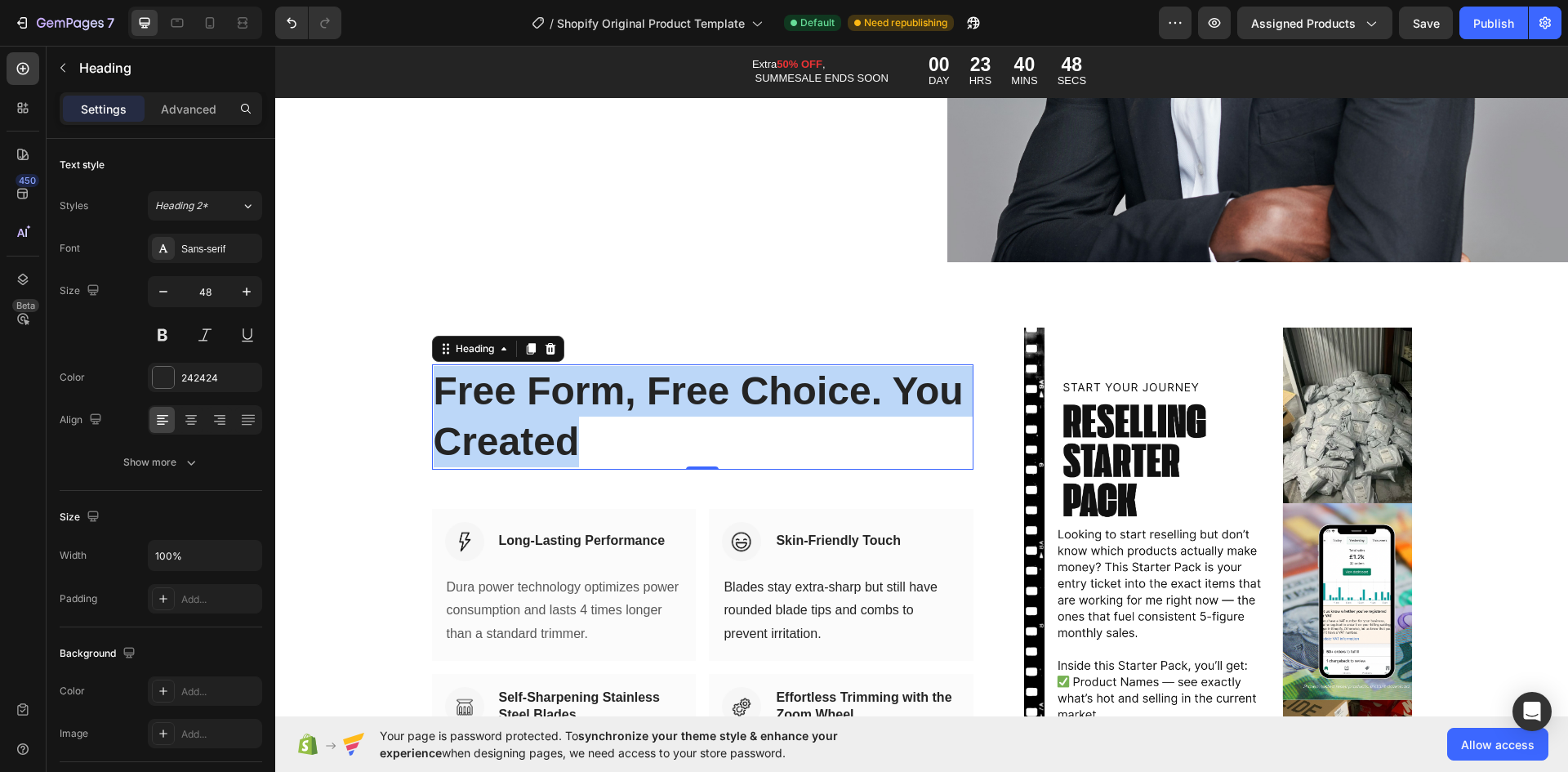
click at [706, 390] on p "Free Form, Free Choice. You Created" at bounding box center [702, 417] width 539 height 102
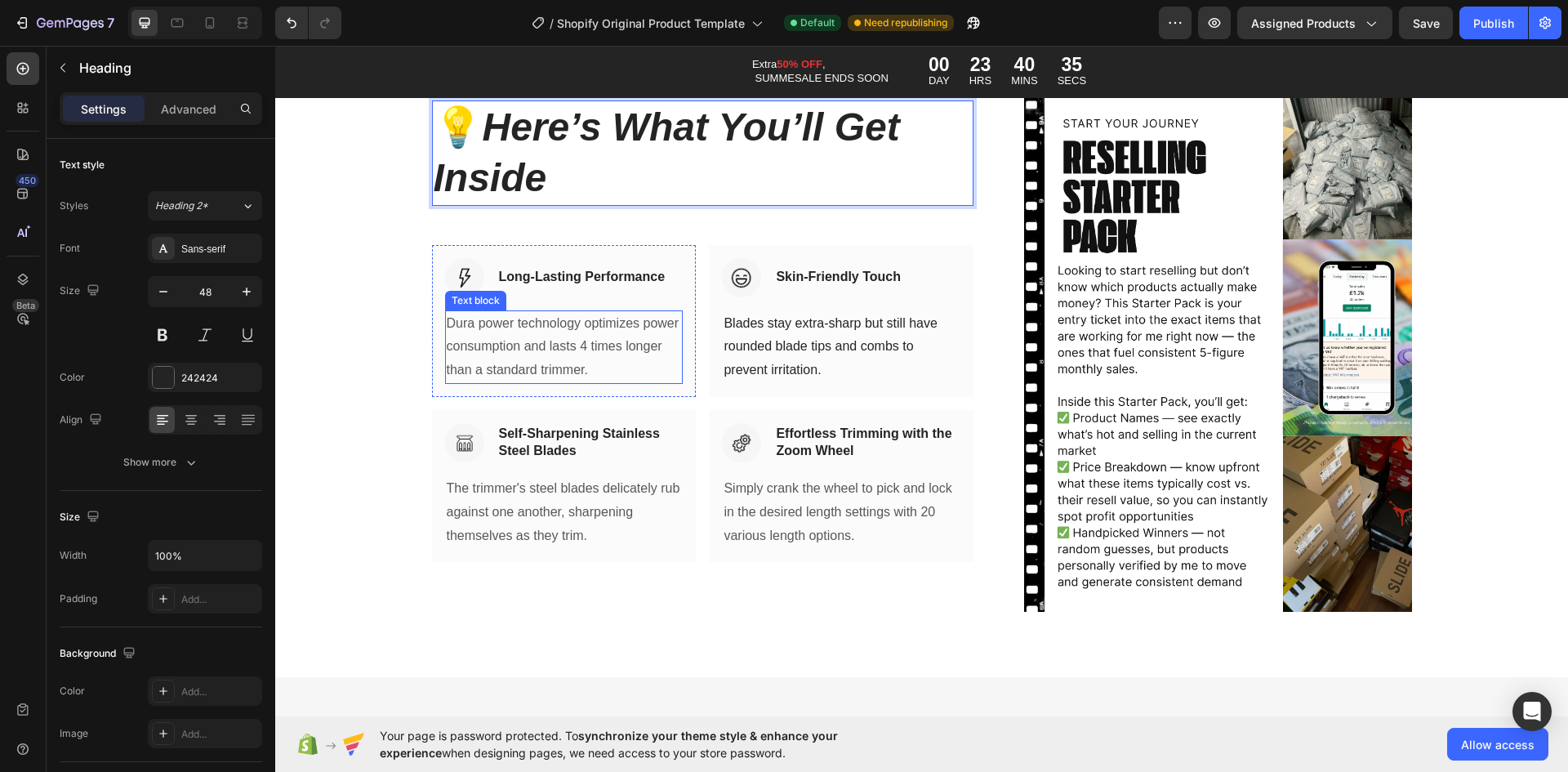
scroll to position [5329, 0]
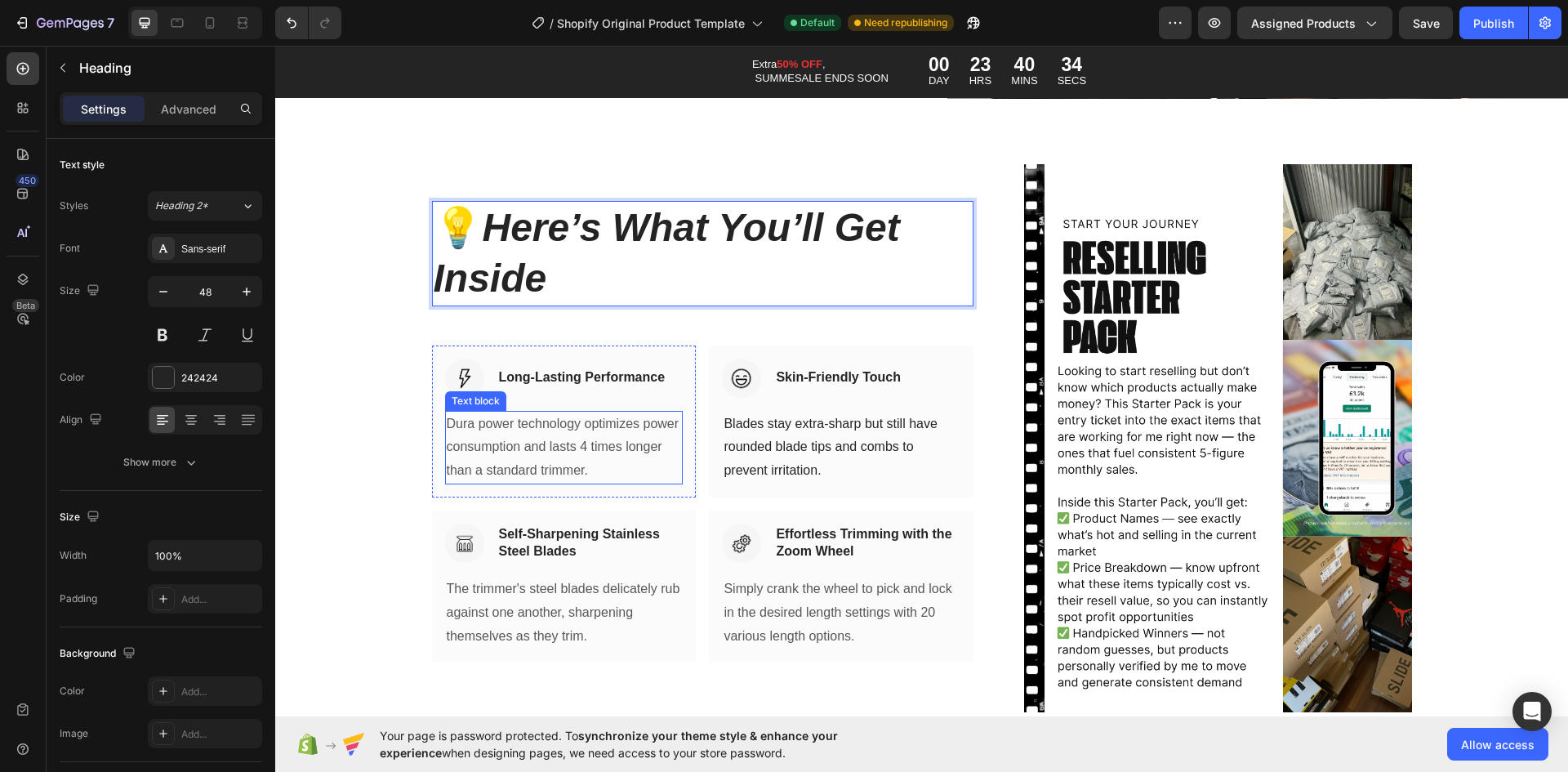
click at [614, 427] on p "Dura power technology optimizes power consumption and lasts 4 times longer than…" at bounding box center [564, 447] width 235 height 70
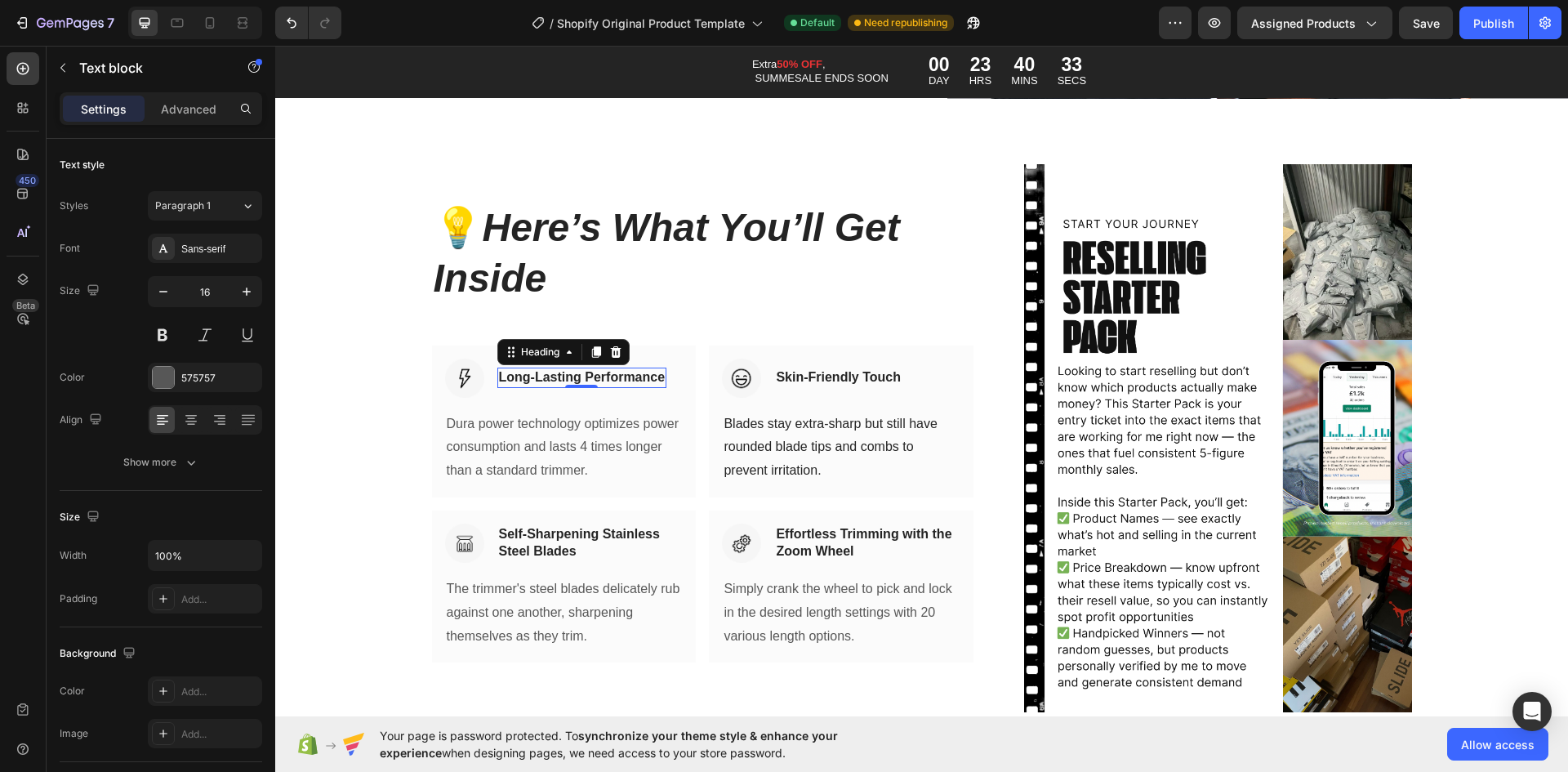
click at [622, 377] on p "Long-Lasting Performance" at bounding box center [582, 378] width 167 height 17
click at [515, 370] on p "Long-Lasting Performance" at bounding box center [582, 378] width 167 height 17
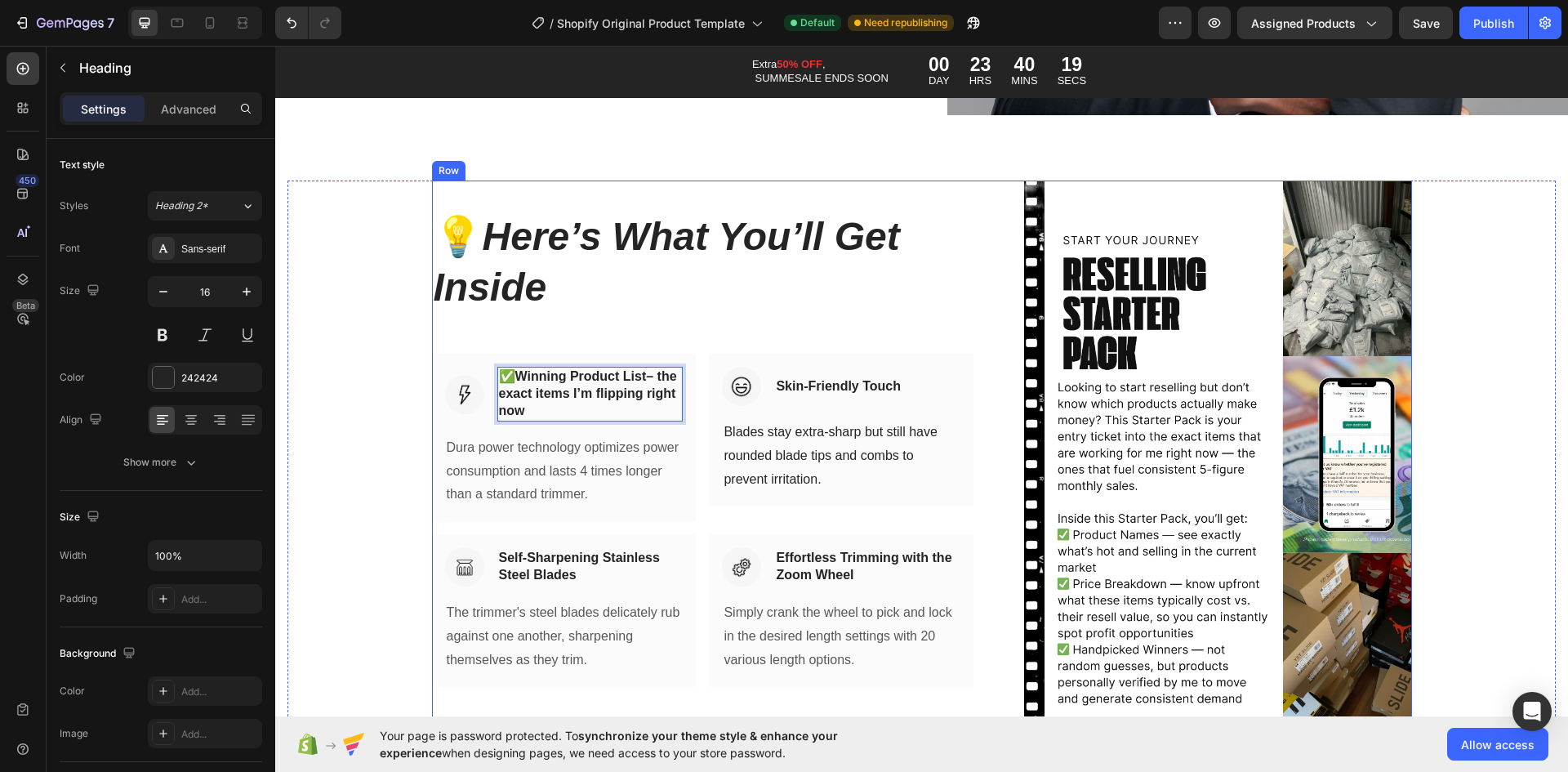
click at [737, 312] on div "💡 Here’s What You’ll Get Inside Heading Row Image ✅ Winning Product List – the …" at bounding box center [703, 455] width 542 height 548
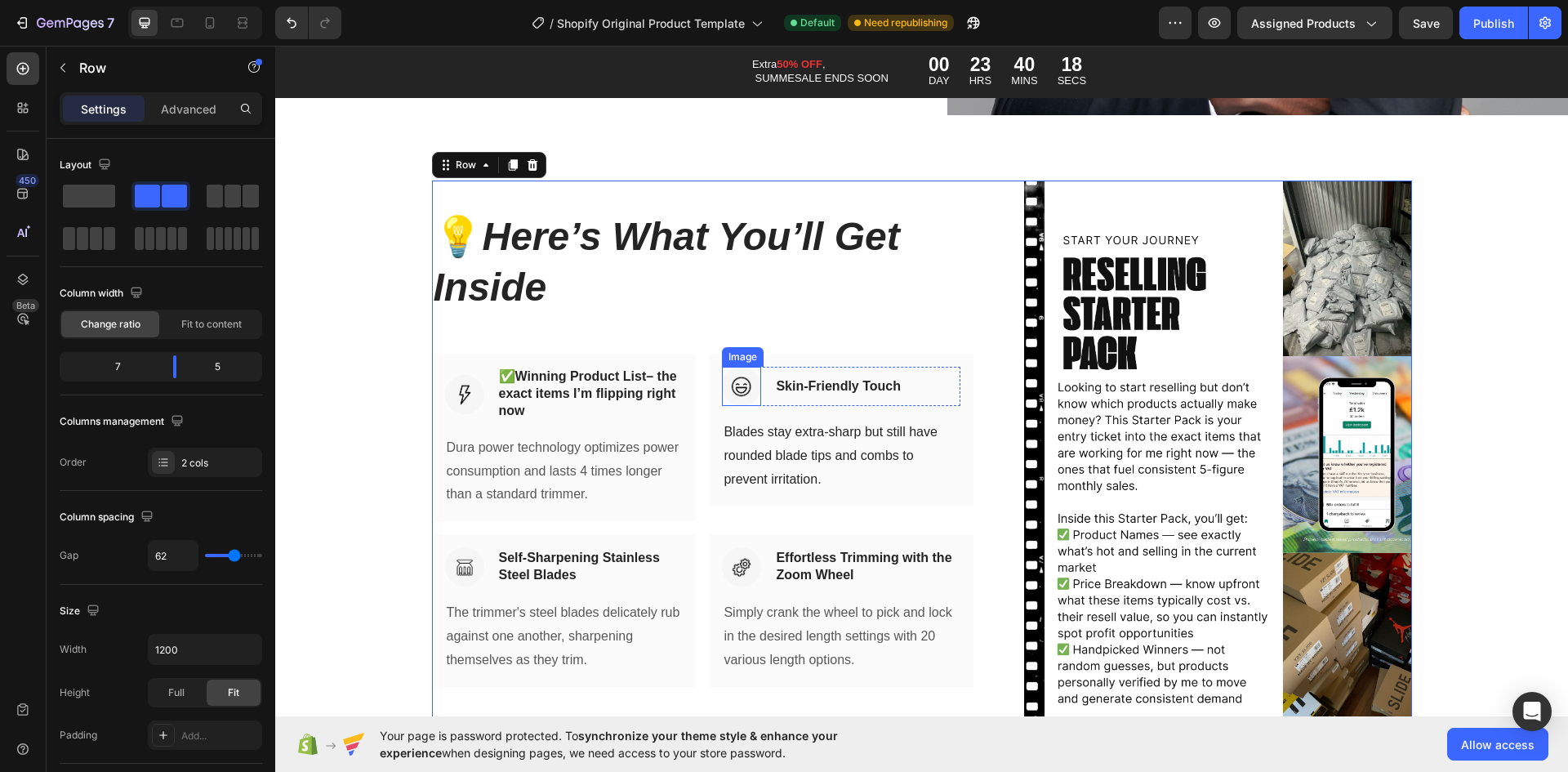
click at [784, 384] on p "Skin-Friendly Touch" at bounding box center [839, 387] width 125 height 17
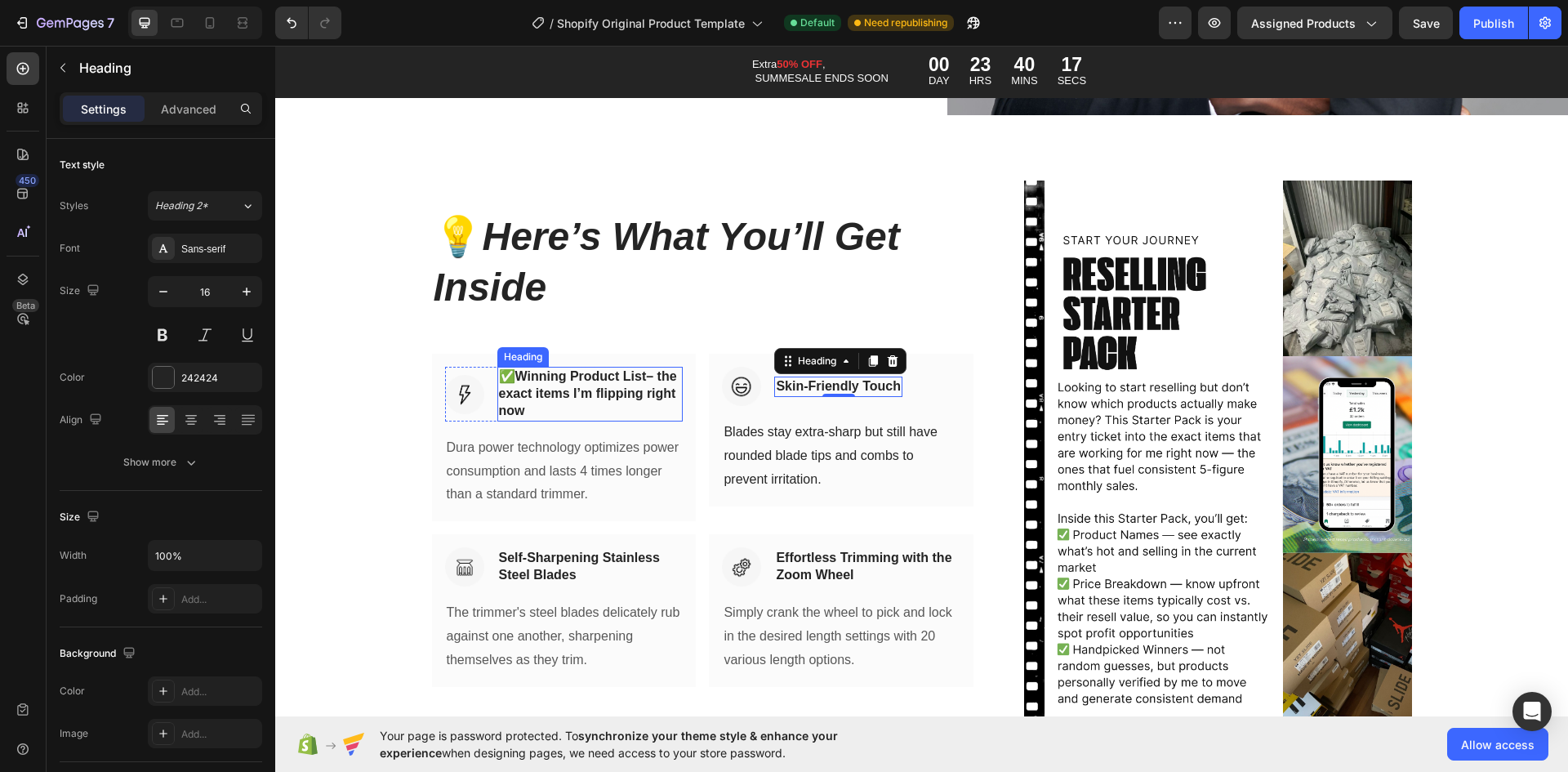
click at [657, 372] on p "✅ Winning Product List – the exact items I’m flipping right now" at bounding box center [591, 394] width 183 height 50
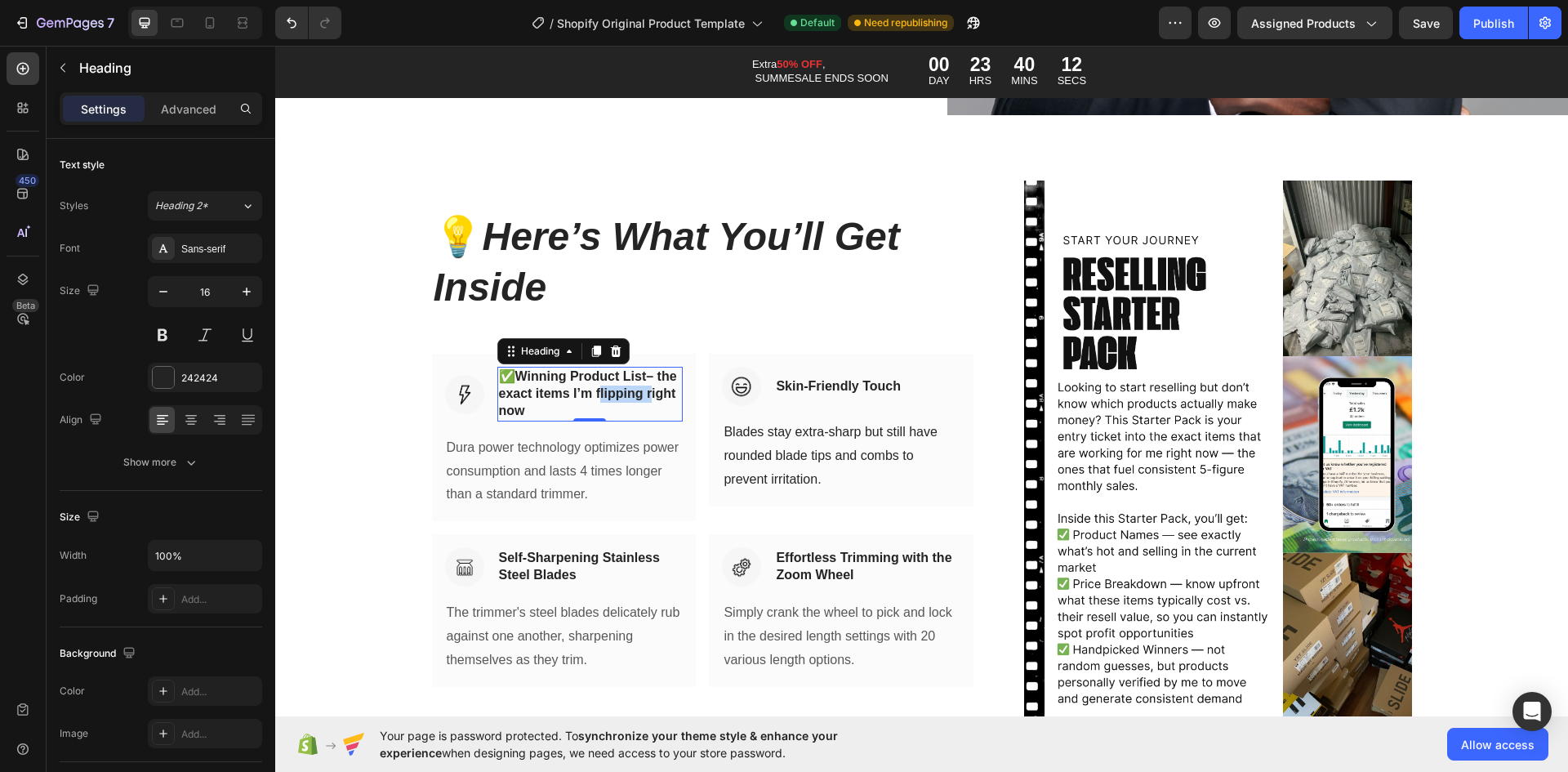
click at [636, 386] on p "✅ Winning Product List – the exact items I’m flipping right now" at bounding box center [591, 394] width 183 height 50
click at [875, 380] on p "Skin-Friendly Touch" at bounding box center [839, 387] width 125 height 17
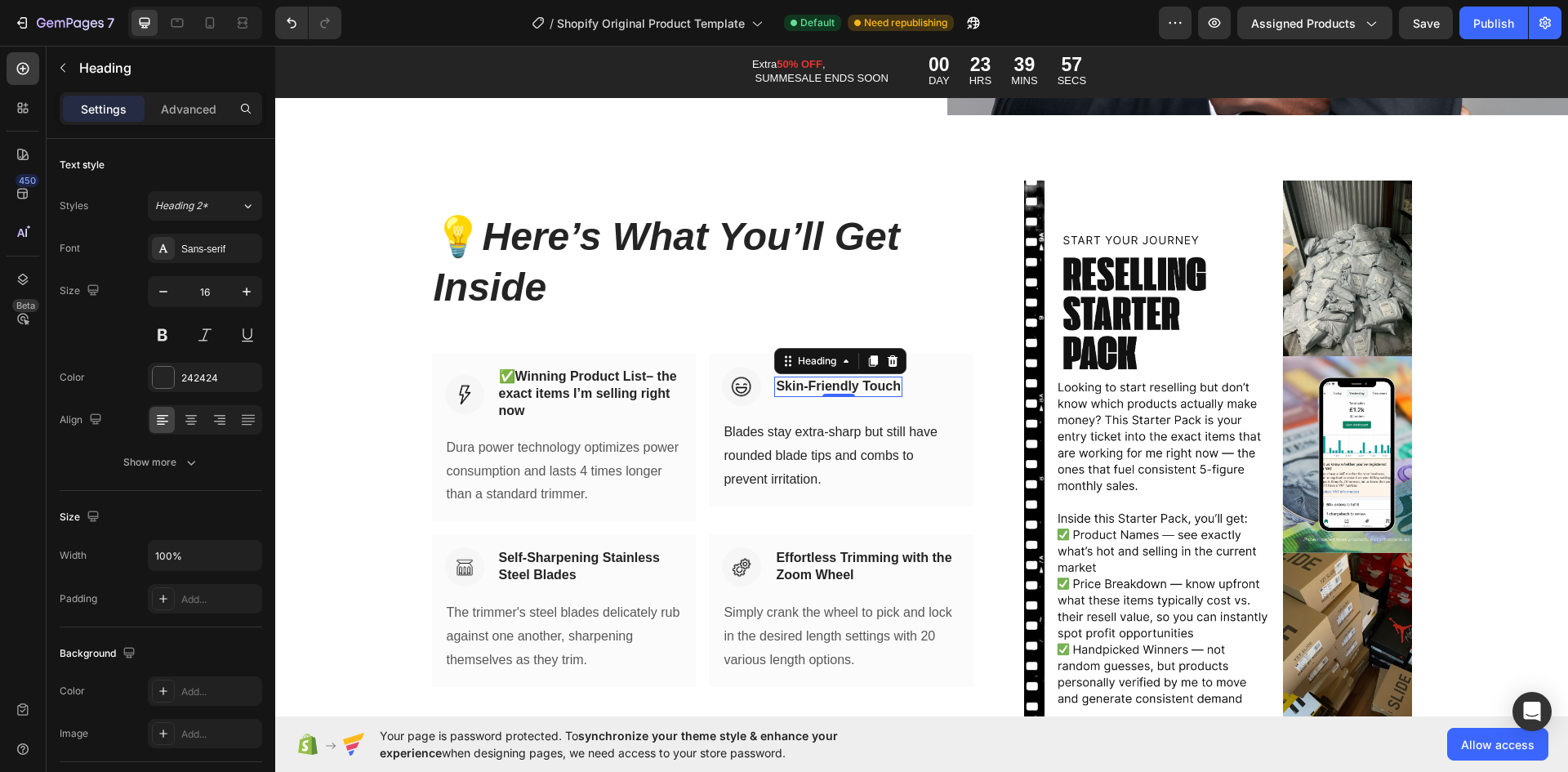
click at [804, 378] on p "Skin-Friendly Touch" at bounding box center [839, 387] width 125 height 17
click at [801, 378] on p "Skin-Friendly Touch" at bounding box center [839, 387] width 125 height 17
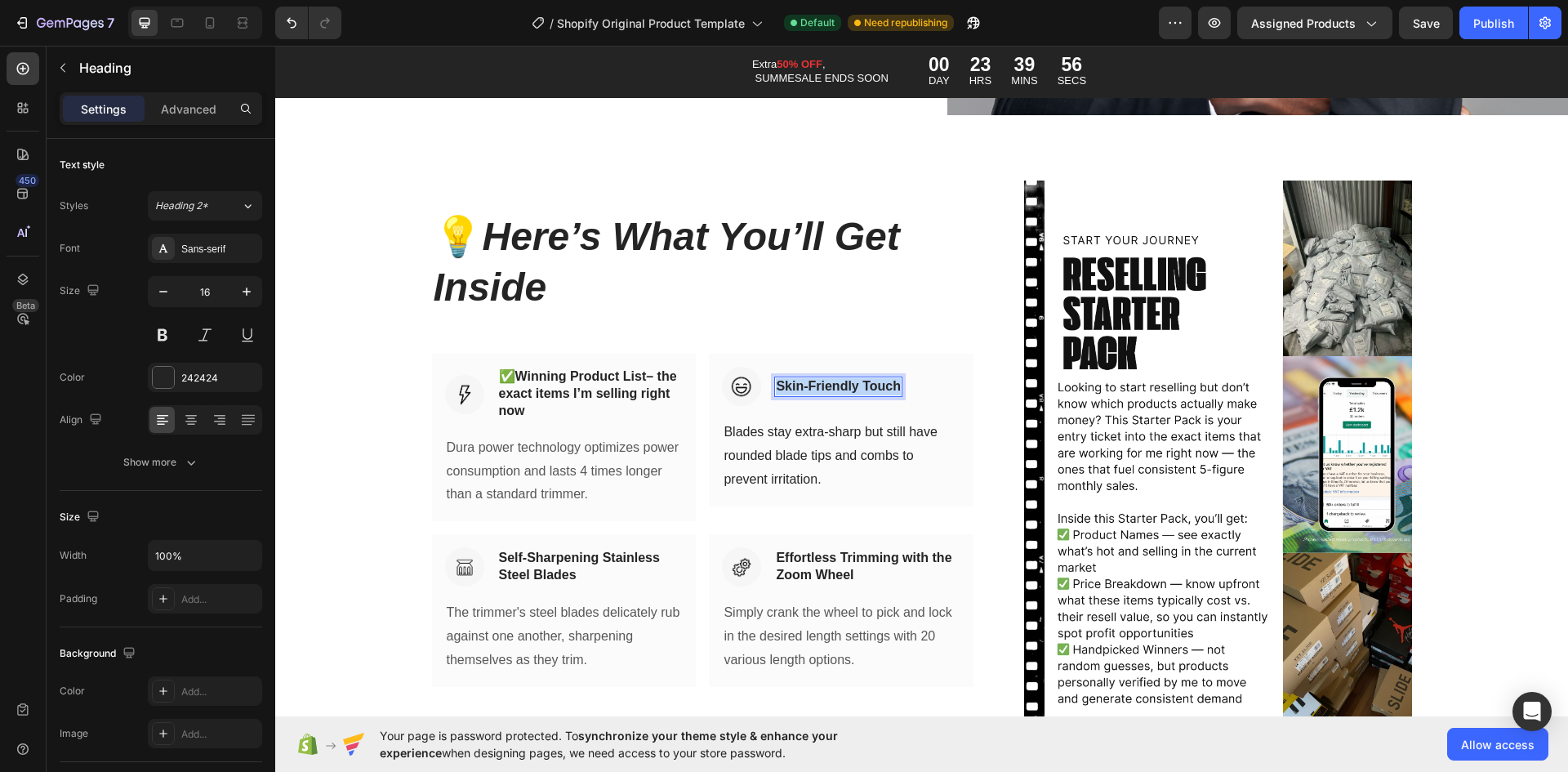
click at [801, 378] on p "Skin-Friendly Touch" at bounding box center [839, 387] width 125 height 17
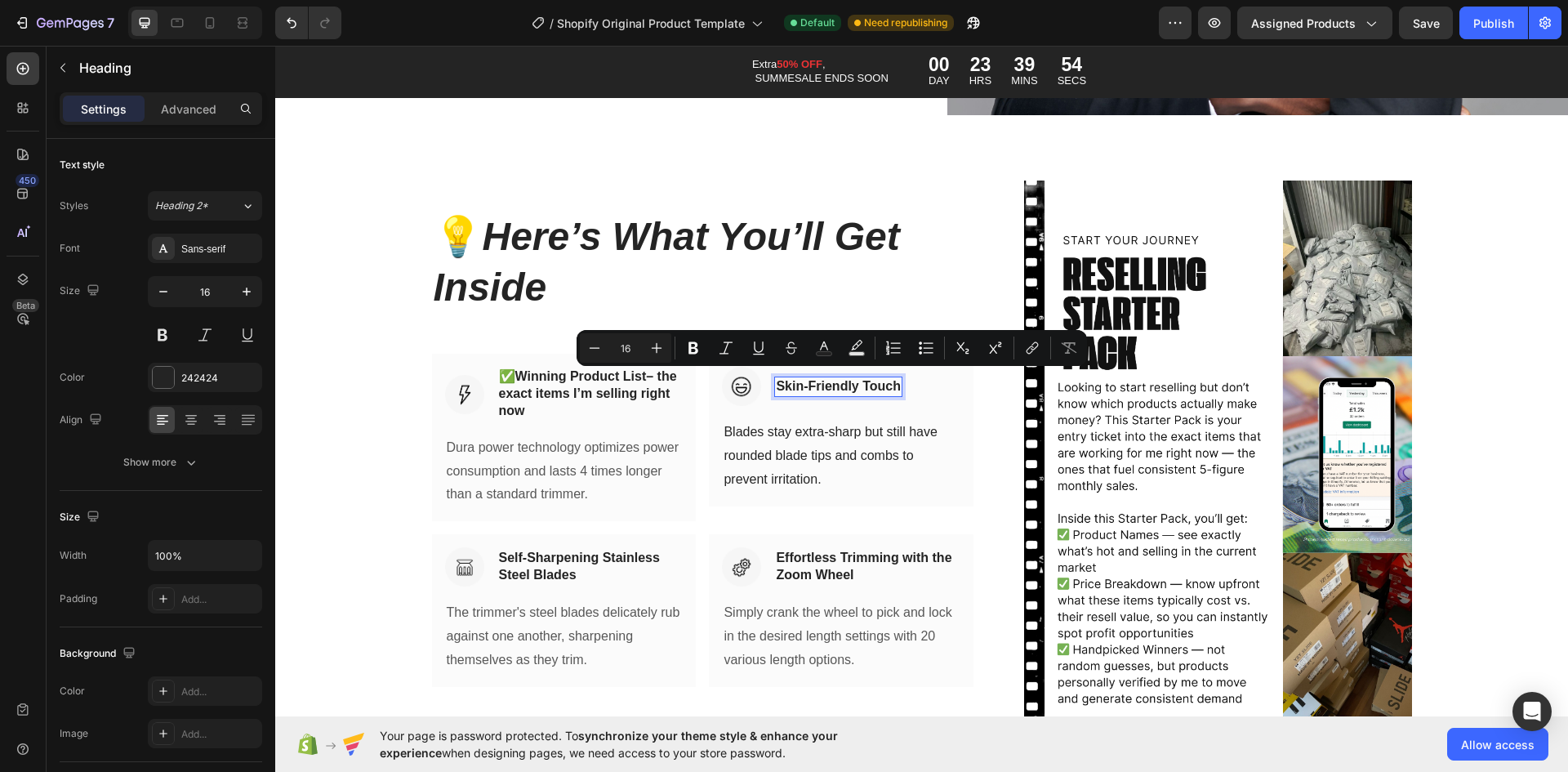
scroll to position [5304, 0]
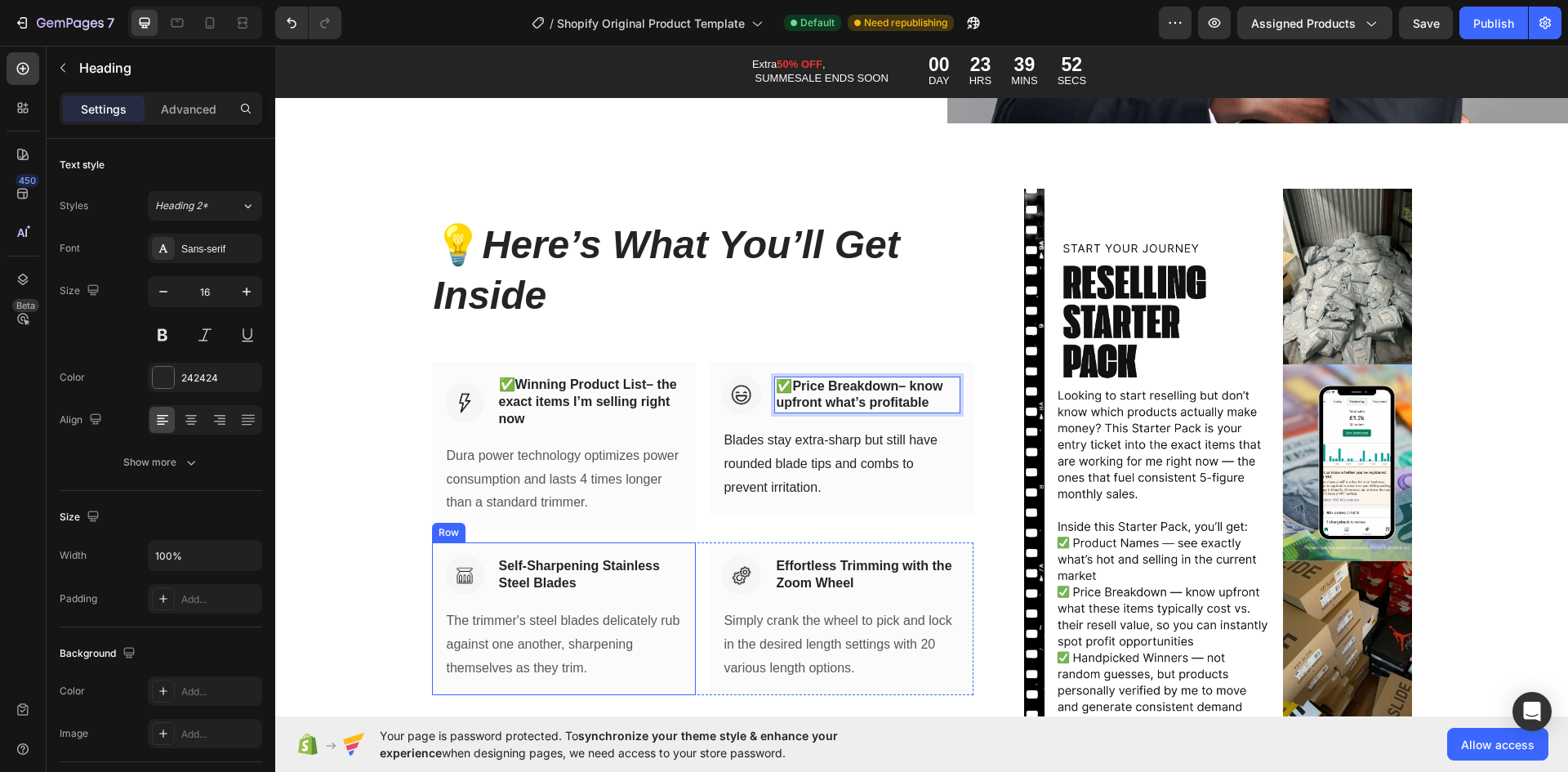
click at [569, 558] on p "Self-Sharpening Stainless Steel Blades" at bounding box center [591, 575] width 183 height 35
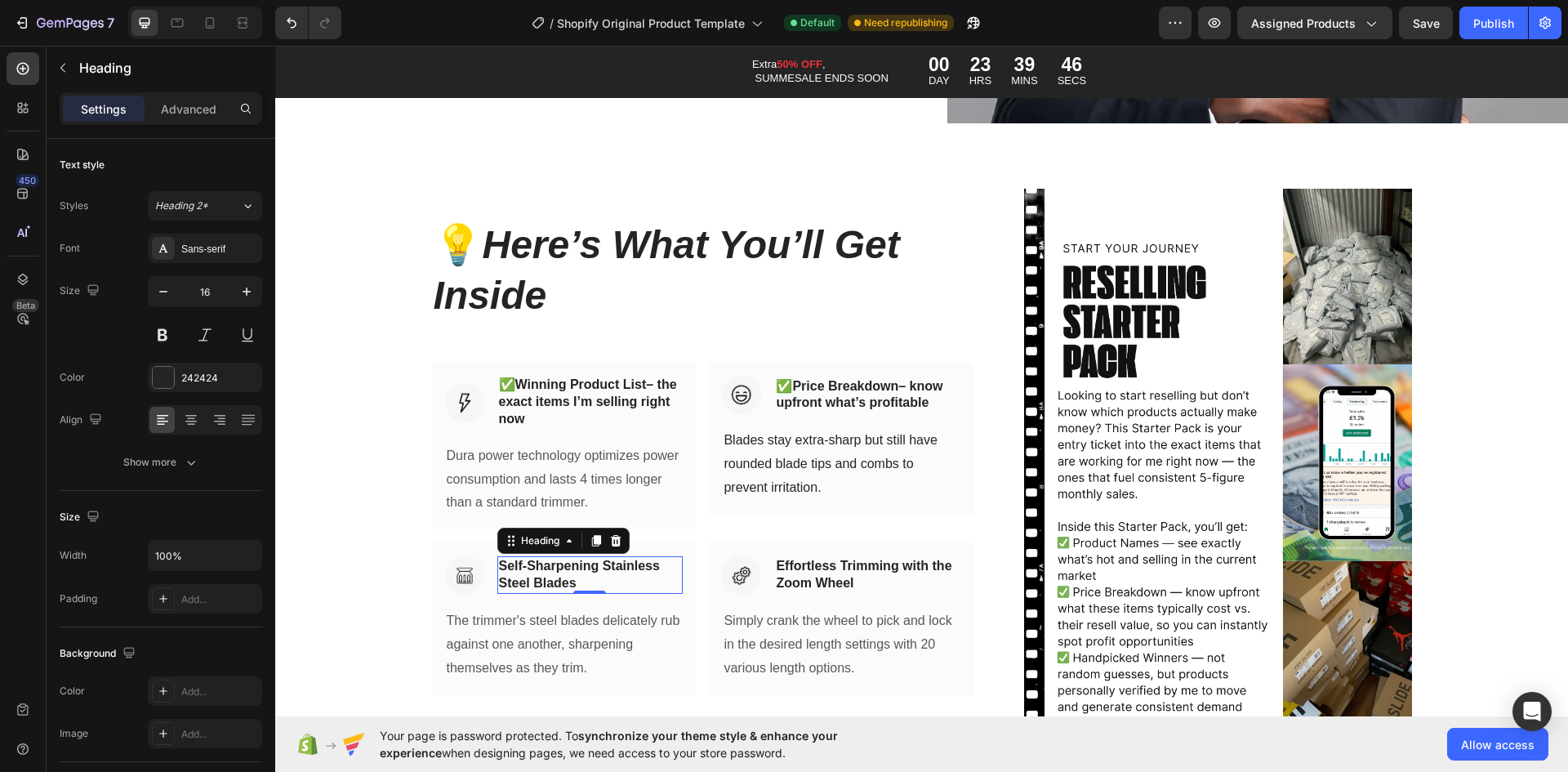
click at [539, 568] on p "Self-Sharpening Stainless Steel Blades" at bounding box center [591, 575] width 183 height 35
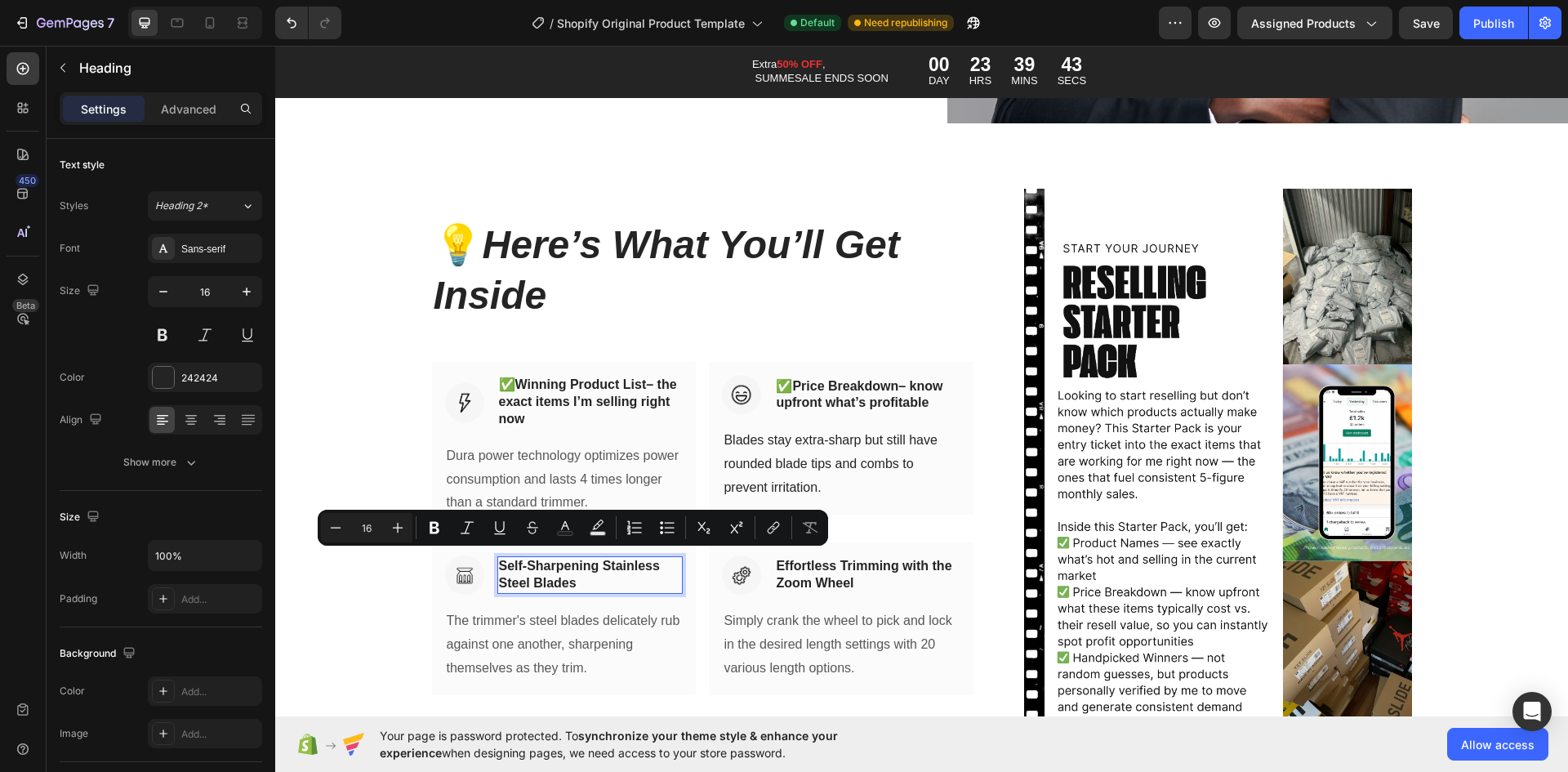
scroll to position [5295, 0]
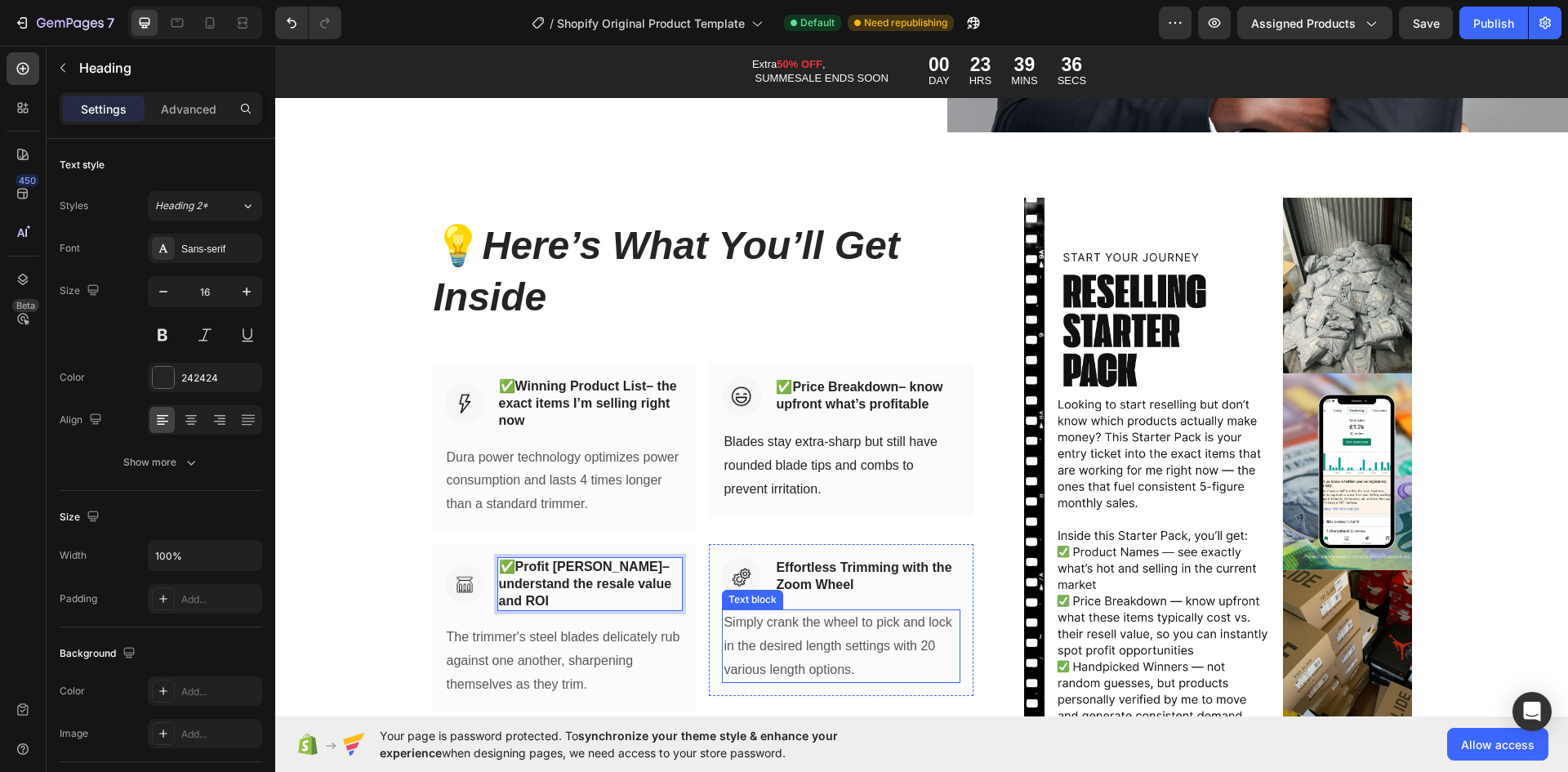
click at [804, 569] on p "Effortless Trimming with the Zoom Wheel" at bounding box center [867, 577] width 183 height 35
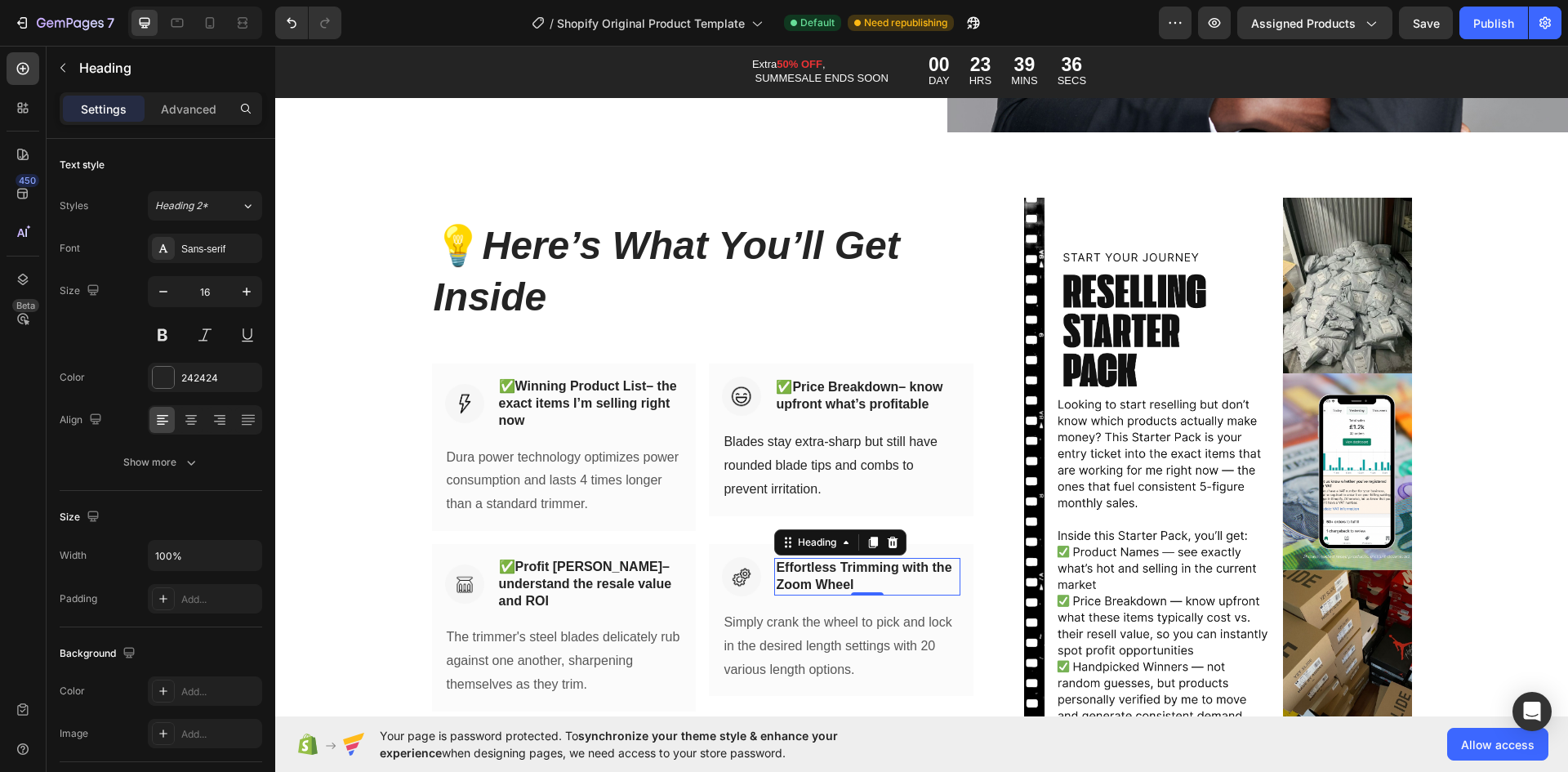
click at [803, 570] on p "Effortless Trimming with the Zoom Wheel" at bounding box center [867, 577] width 183 height 35
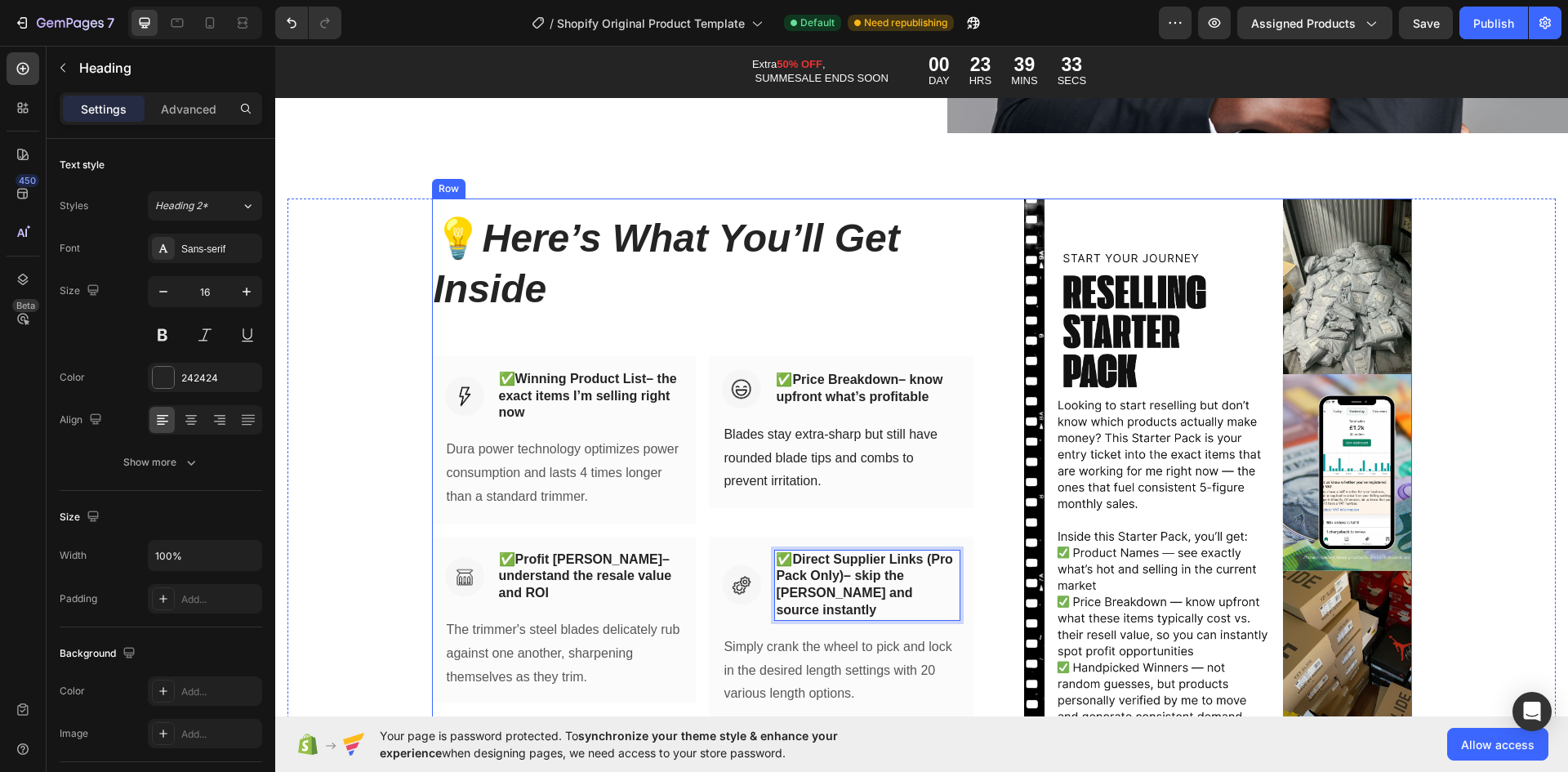
click at [987, 490] on div "💡 Here’s What You’ll Get Inside Heading Row Image ✅ Winning Product List – the …" at bounding box center [922, 473] width 980 height 548
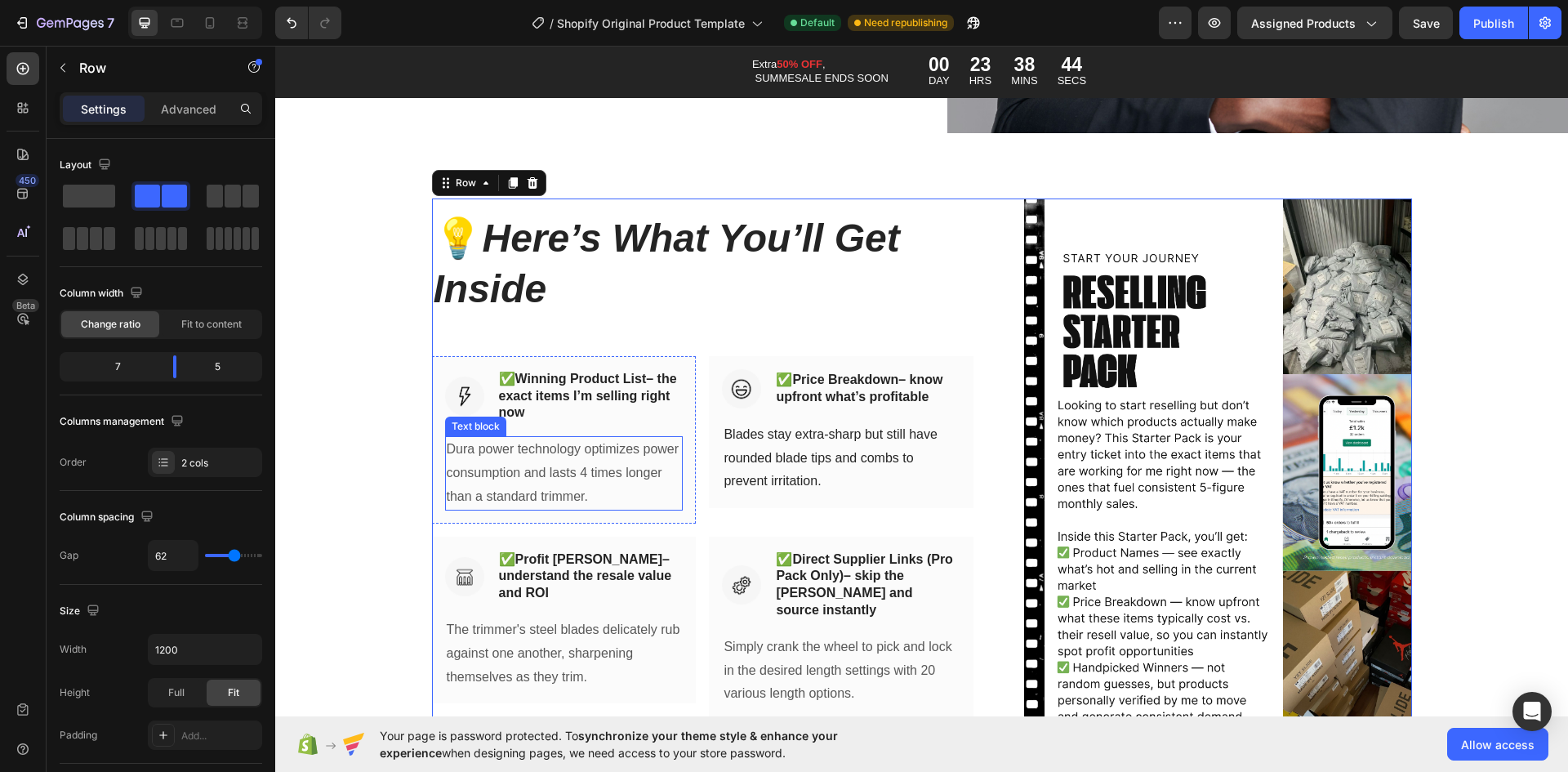
click at [516, 480] on p "Dura power technology optimizes power consumption and lasts 4 times longer than…" at bounding box center [564, 473] width 235 height 70
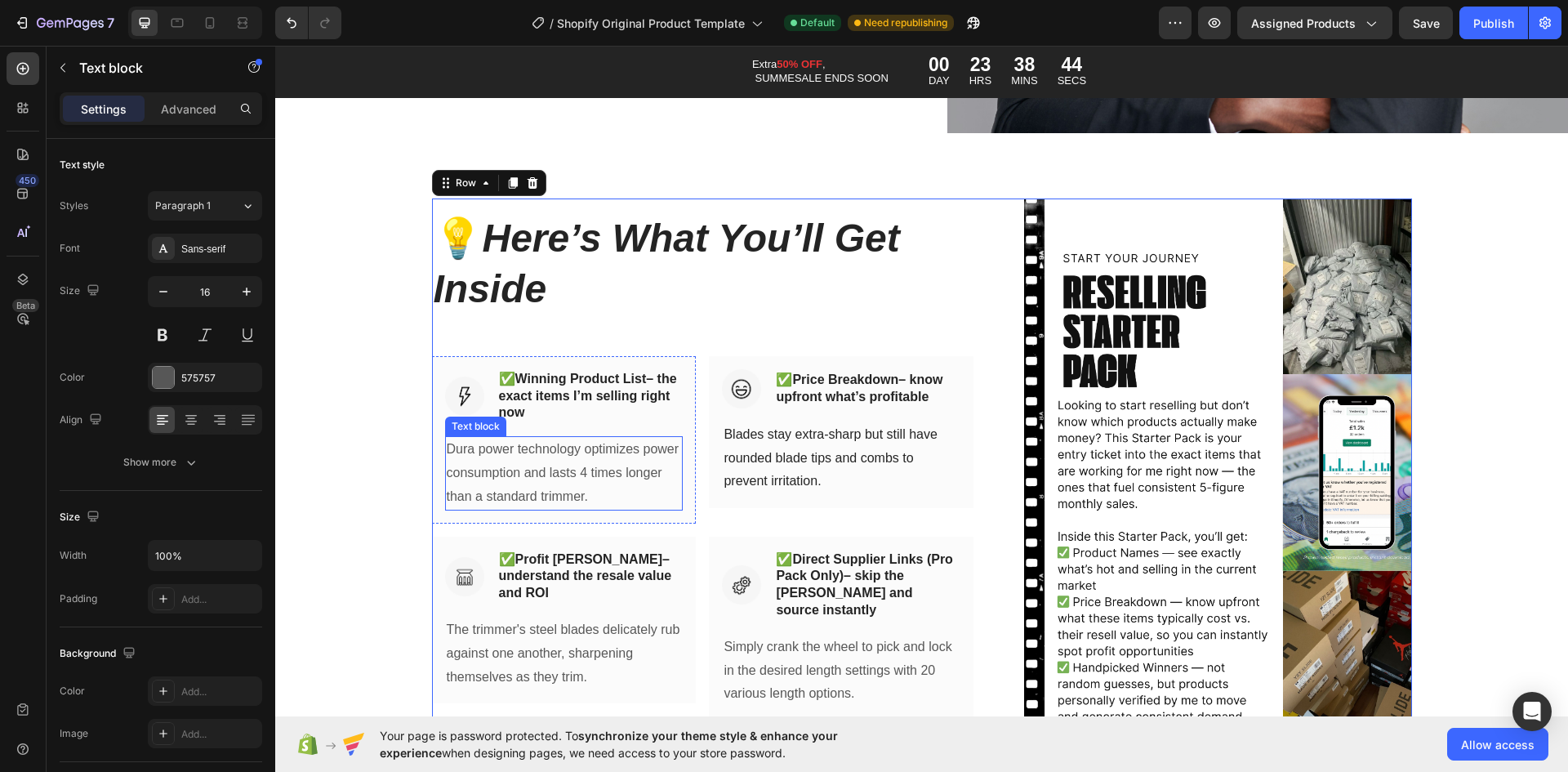
click at [516, 480] on p "Dura power technology optimizes power consumption and lasts 4 times longer than…" at bounding box center [564, 473] width 235 height 70
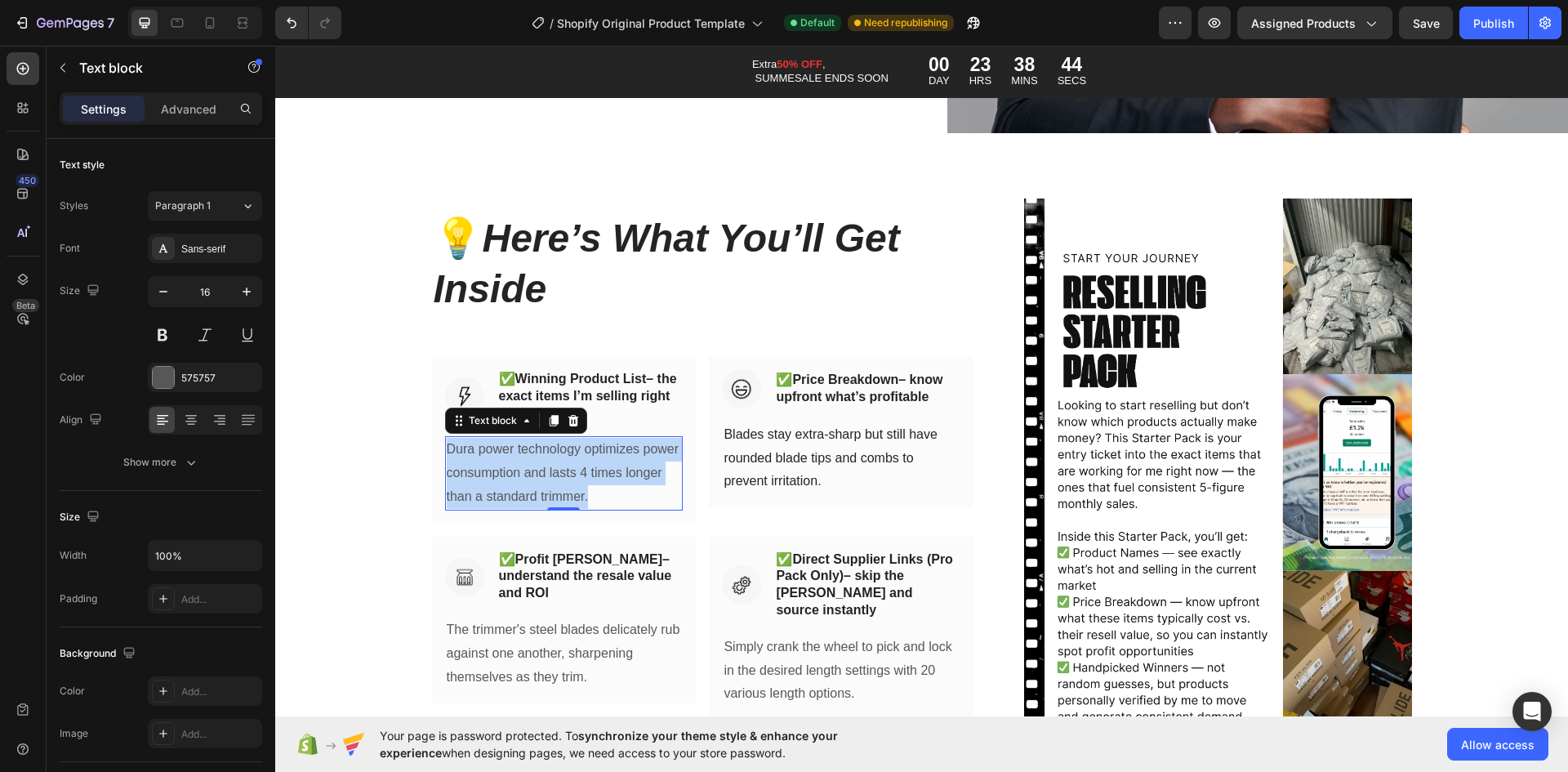
click at [515, 480] on p "Dura power technology optimizes power consumption and lasts 4 times longer than…" at bounding box center [564, 473] width 235 height 70
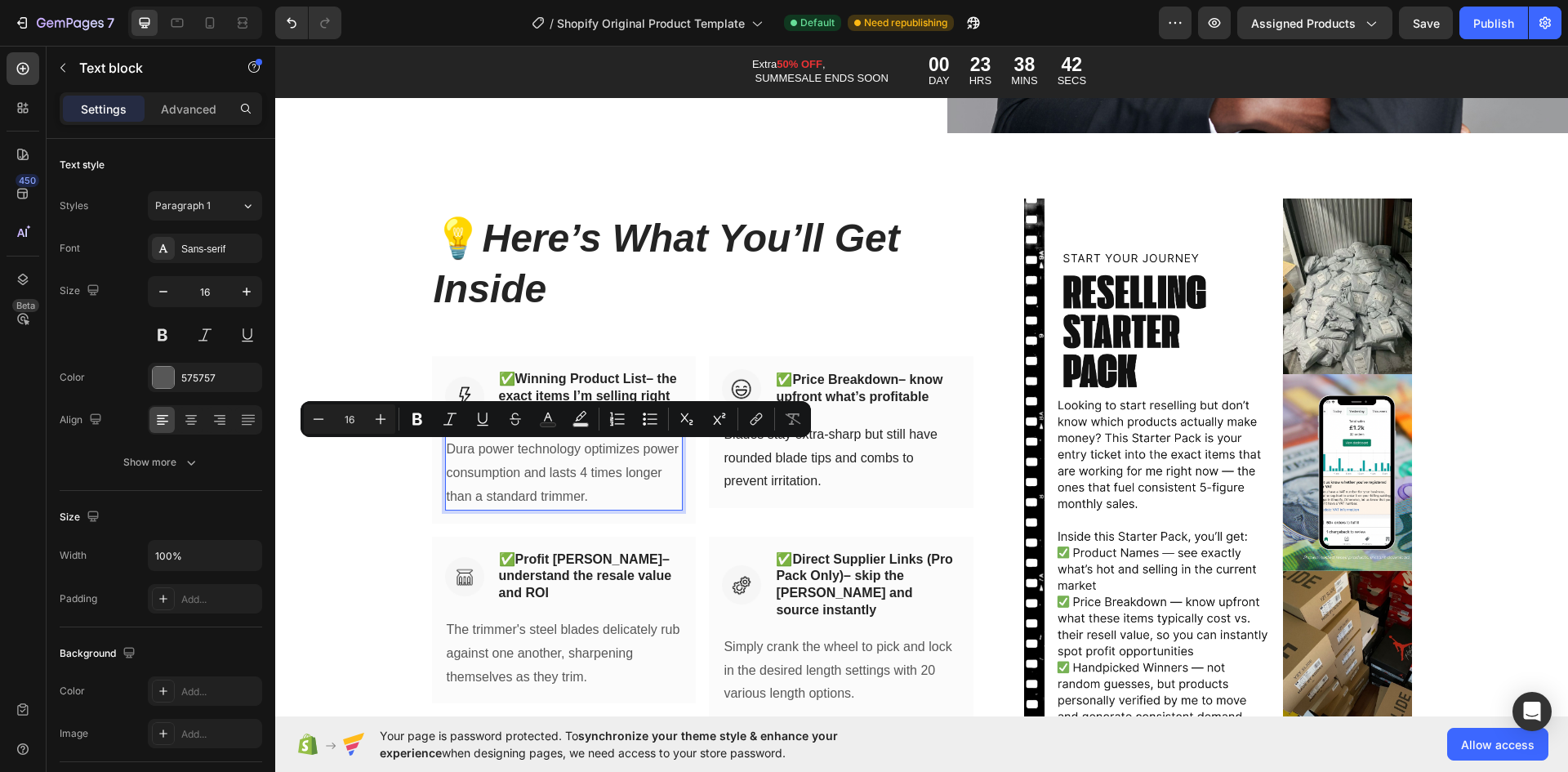
scroll to position [5273, 0]
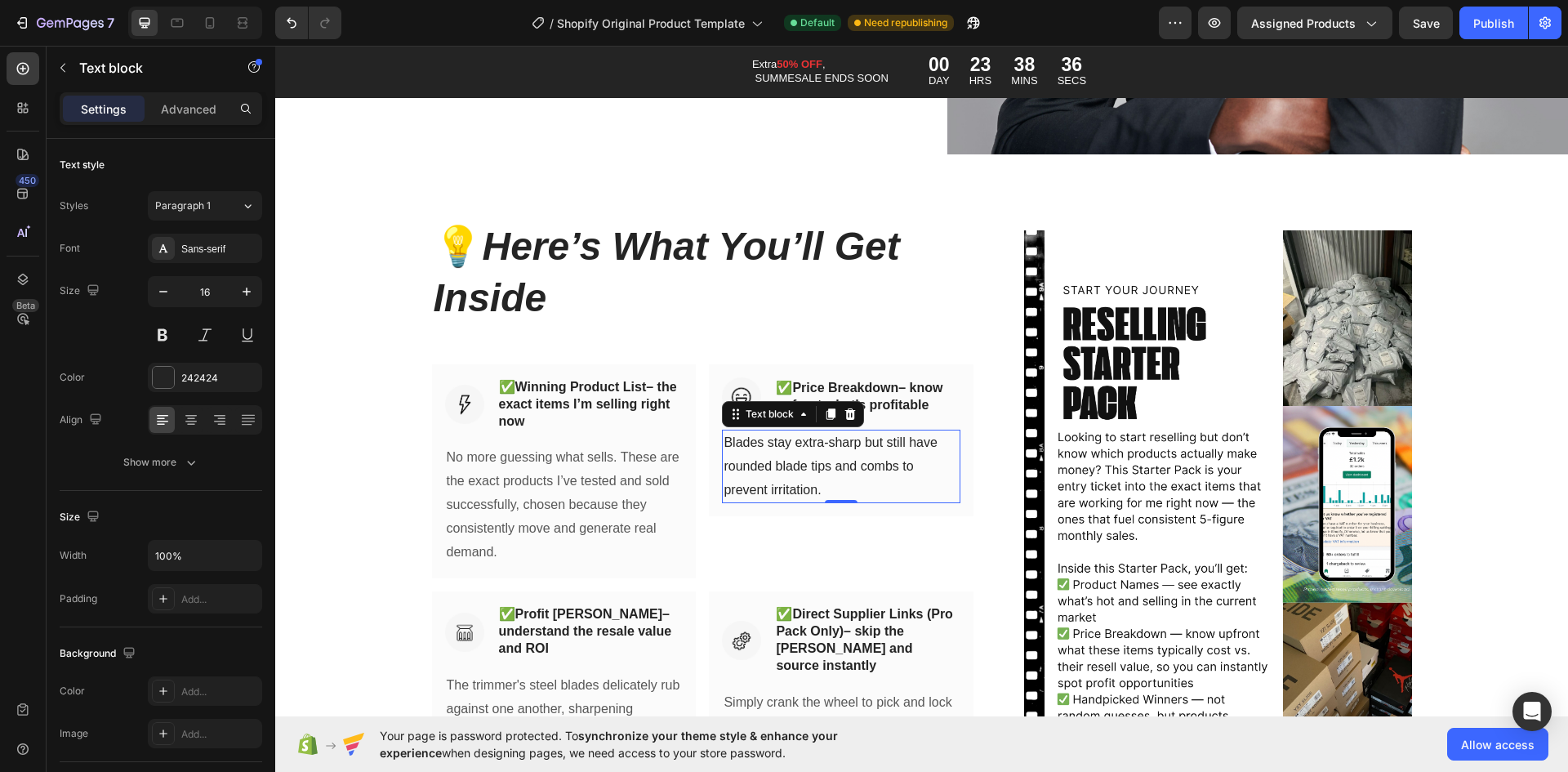
click at [799, 439] on p "Blades stay extra-sharp but still have rounded blade tips and combs to prevent …" at bounding box center [841, 466] width 235 height 70
click at [796, 444] on p "Blades stay extra-sharp but still have rounded blade tips and combs to prevent …" at bounding box center [841, 466] width 235 height 70
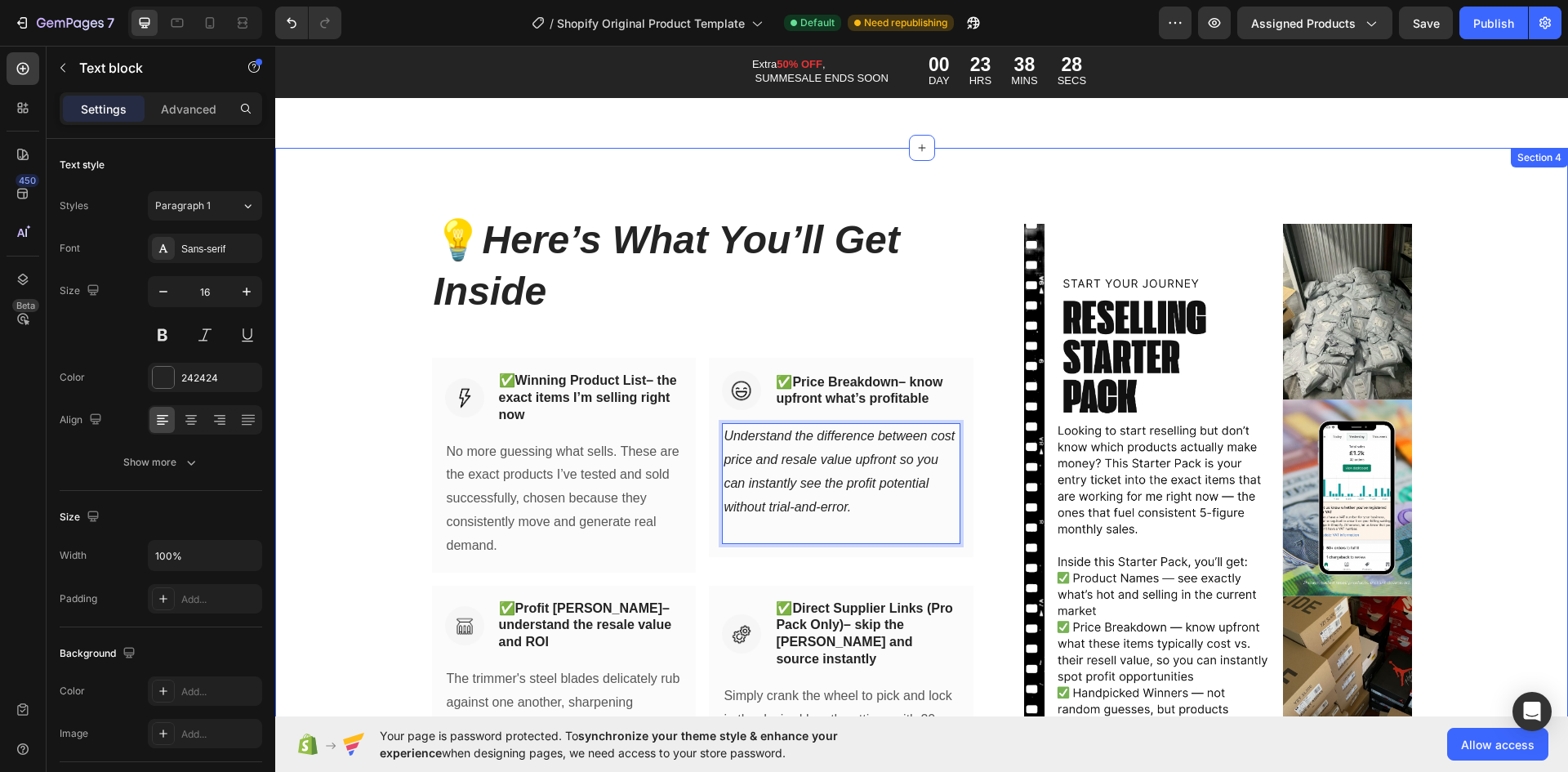
scroll to position [5518, 0]
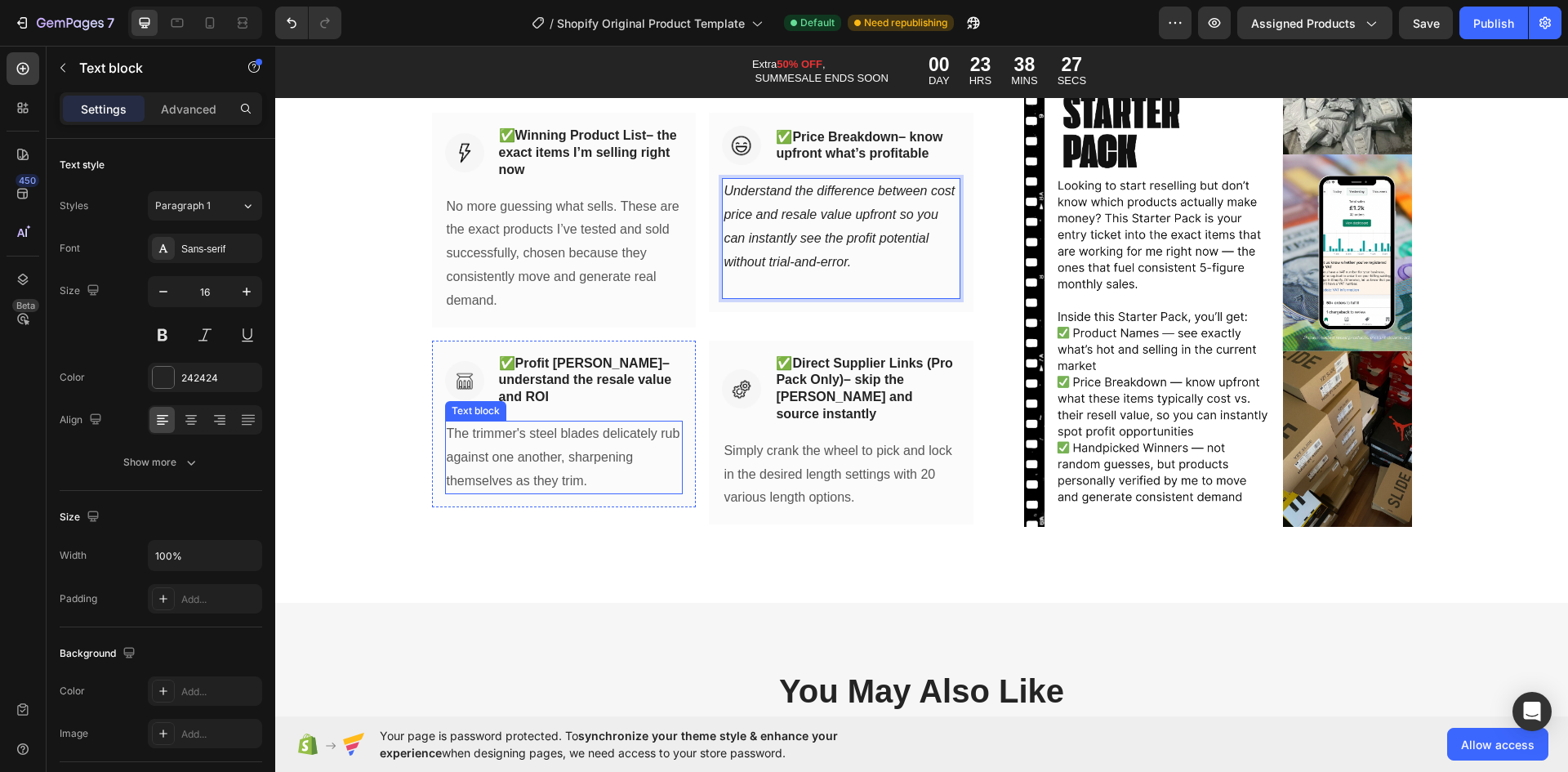
click at [523, 437] on p "The trimmer's steel blades delicately rub against one another, sharpening thems…" at bounding box center [564, 457] width 235 height 70
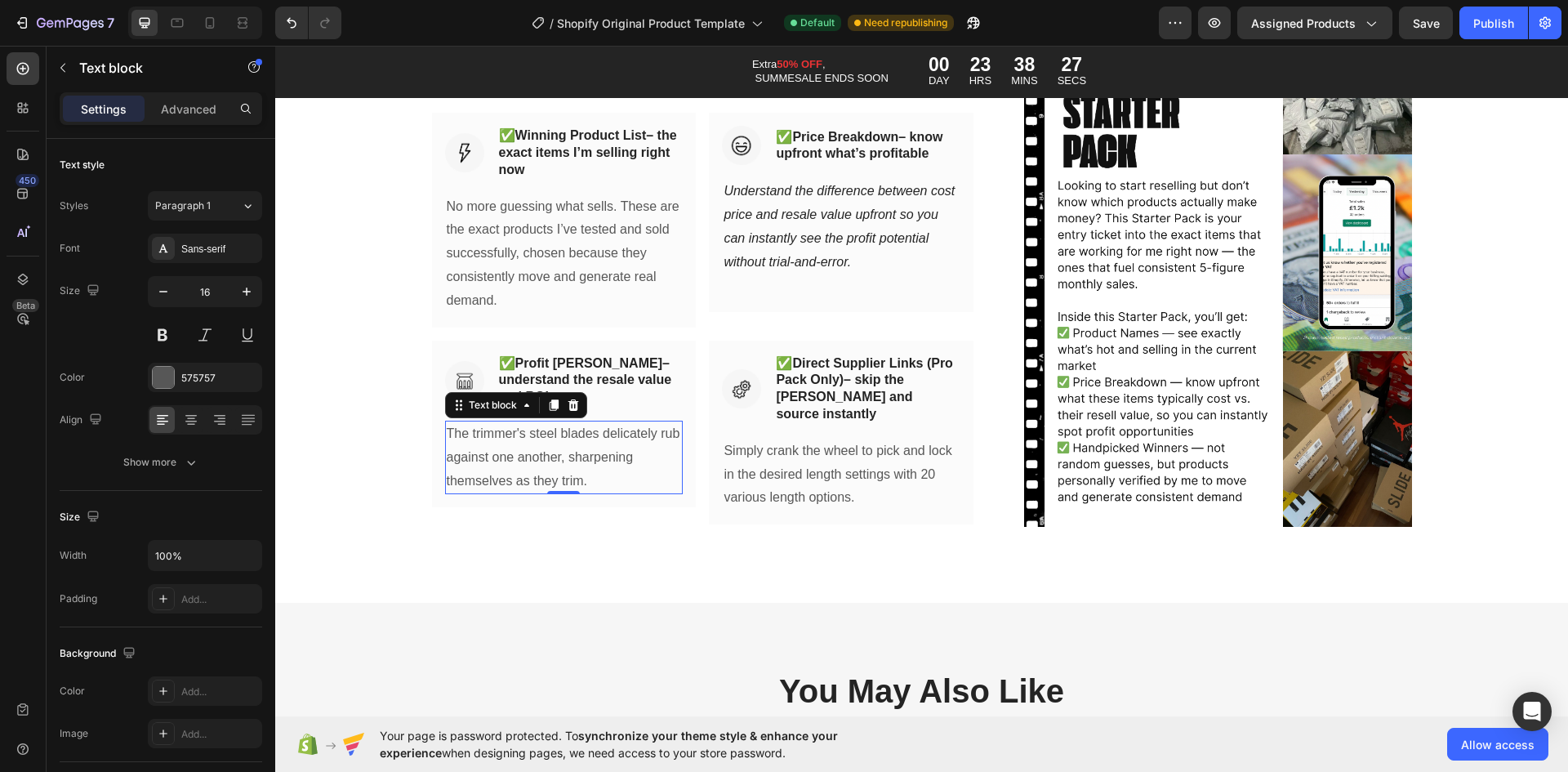
click at [521, 471] on p "The trimmer's steel blades delicately rub against one another, sharpening thems…" at bounding box center [564, 457] width 235 height 70
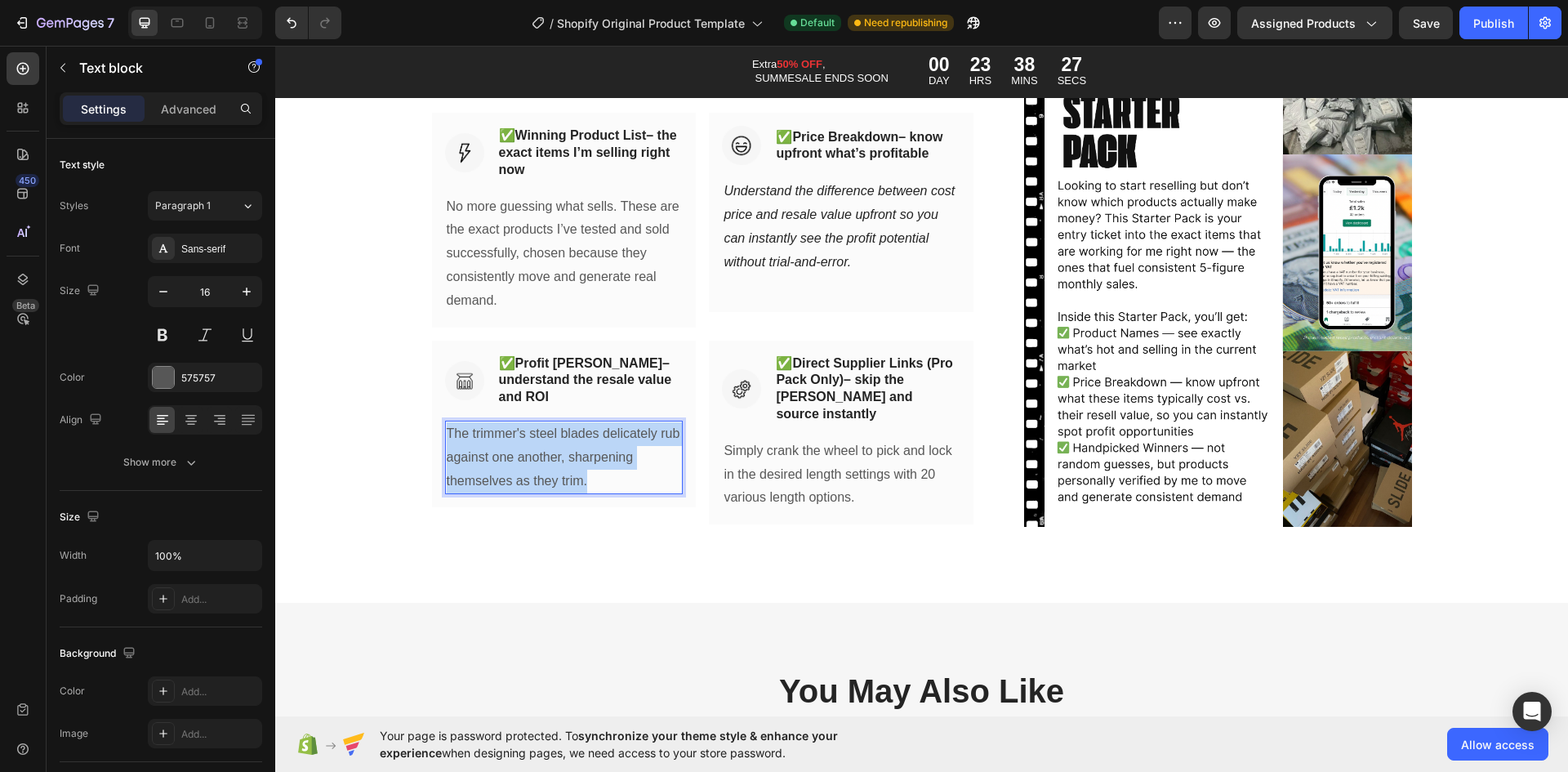
click at [521, 471] on p "The trimmer's steel blades delicately rub against one another, sharpening thems…" at bounding box center [564, 457] width 235 height 70
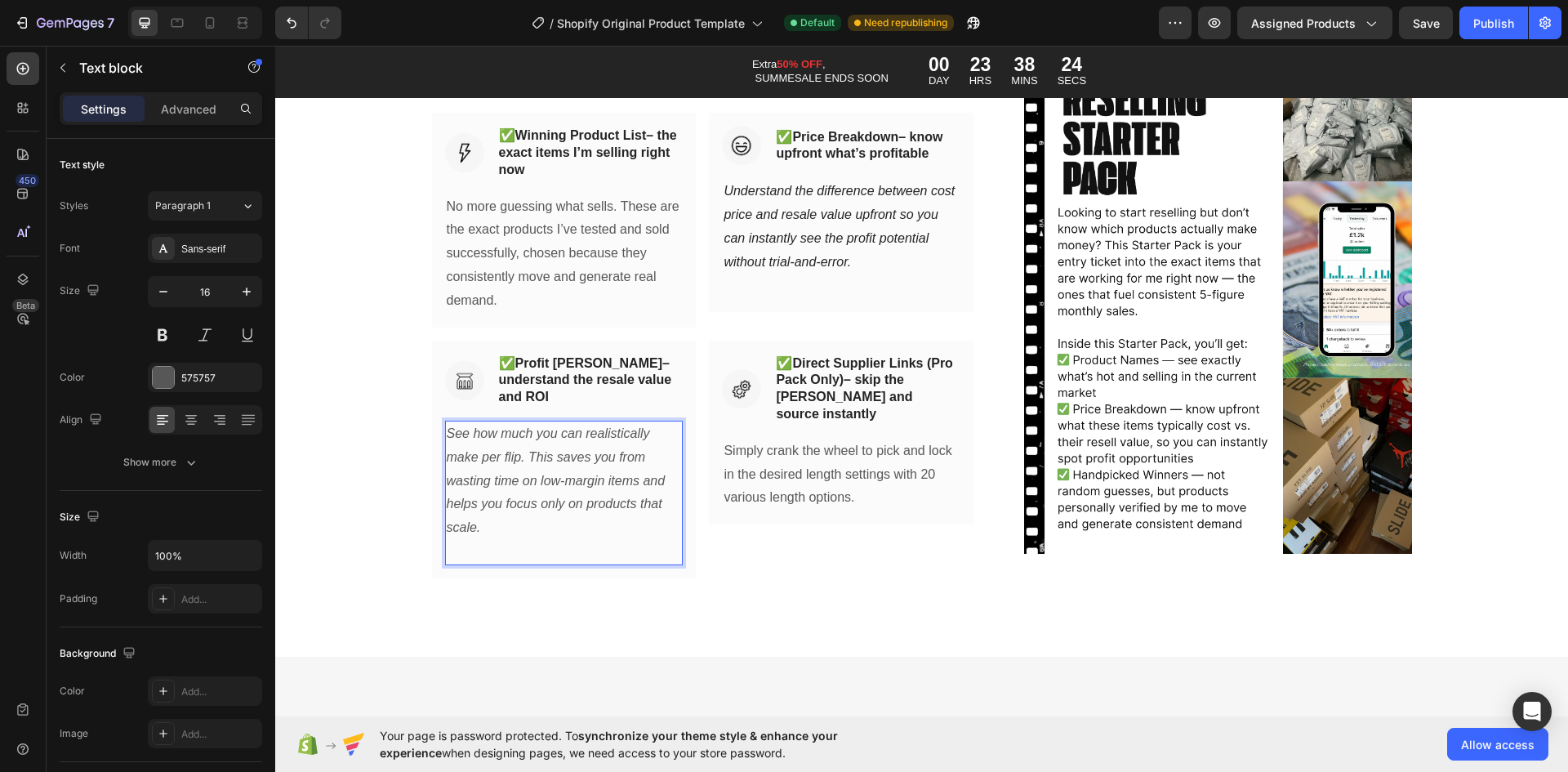
click at [506, 483] on icon "See how much you can realistically make per flip. This saves you from wasting t…" at bounding box center [556, 481] width 219 height 108
click at [502, 484] on icon "See how much you can realistically make per flip. This saves you from wasting t…" at bounding box center [556, 481] width 219 height 108
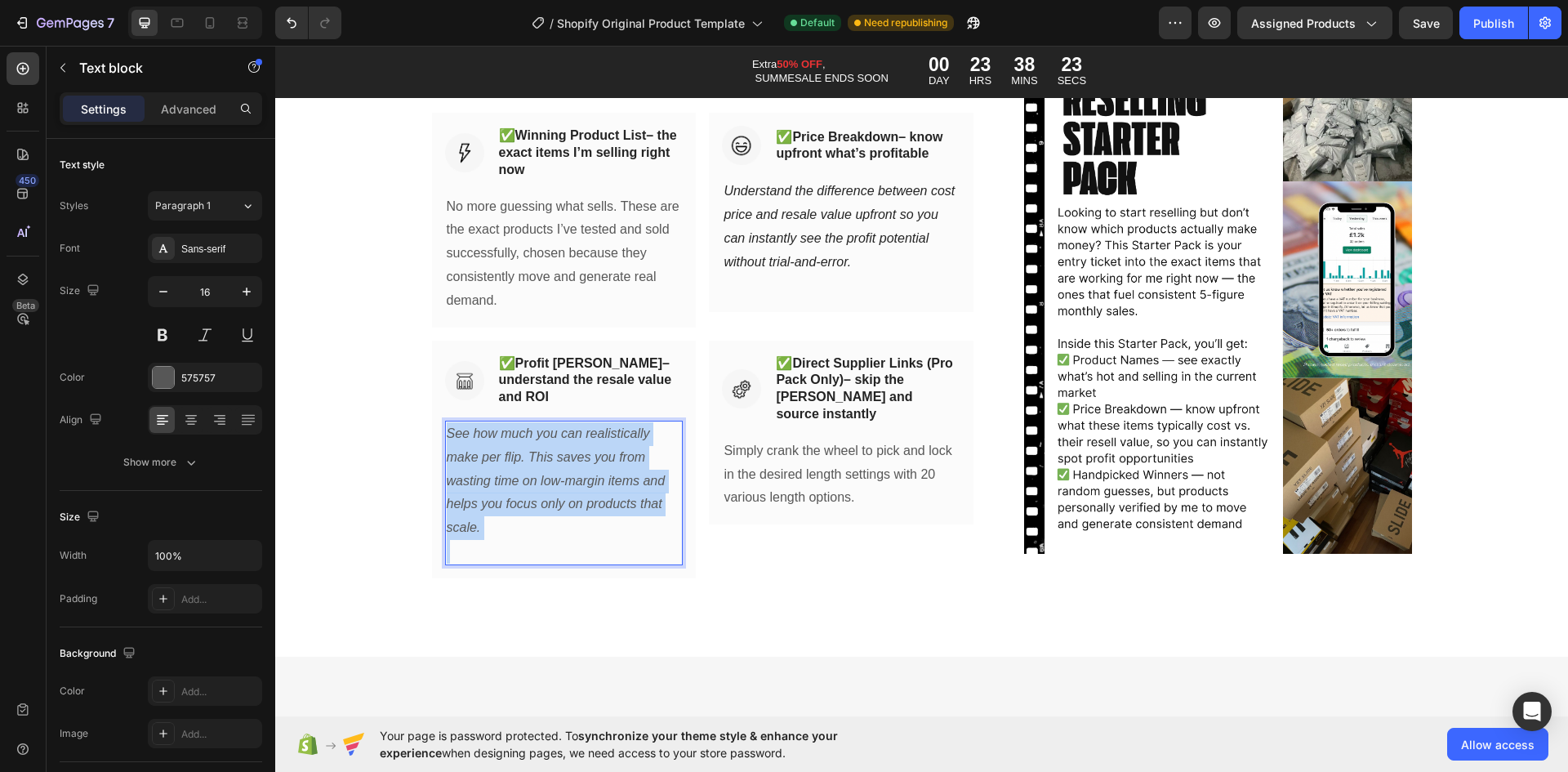
click at [502, 484] on icon "See how much you can realistically make per flip. This saves you from wasting t…" at bounding box center [556, 481] width 219 height 108
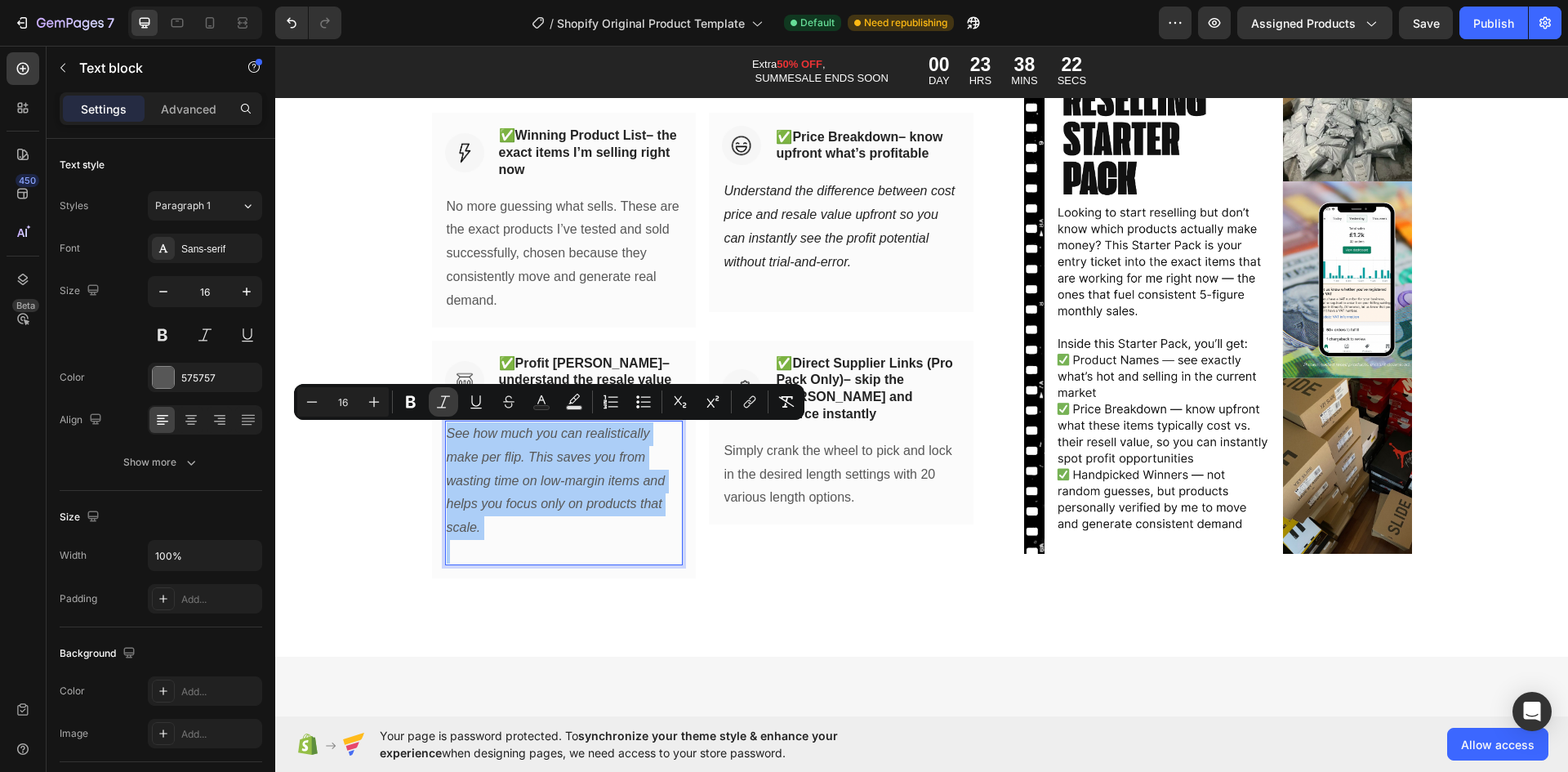
click at [449, 410] on button "Italic" at bounding box center [443, 401] width 29 height 29
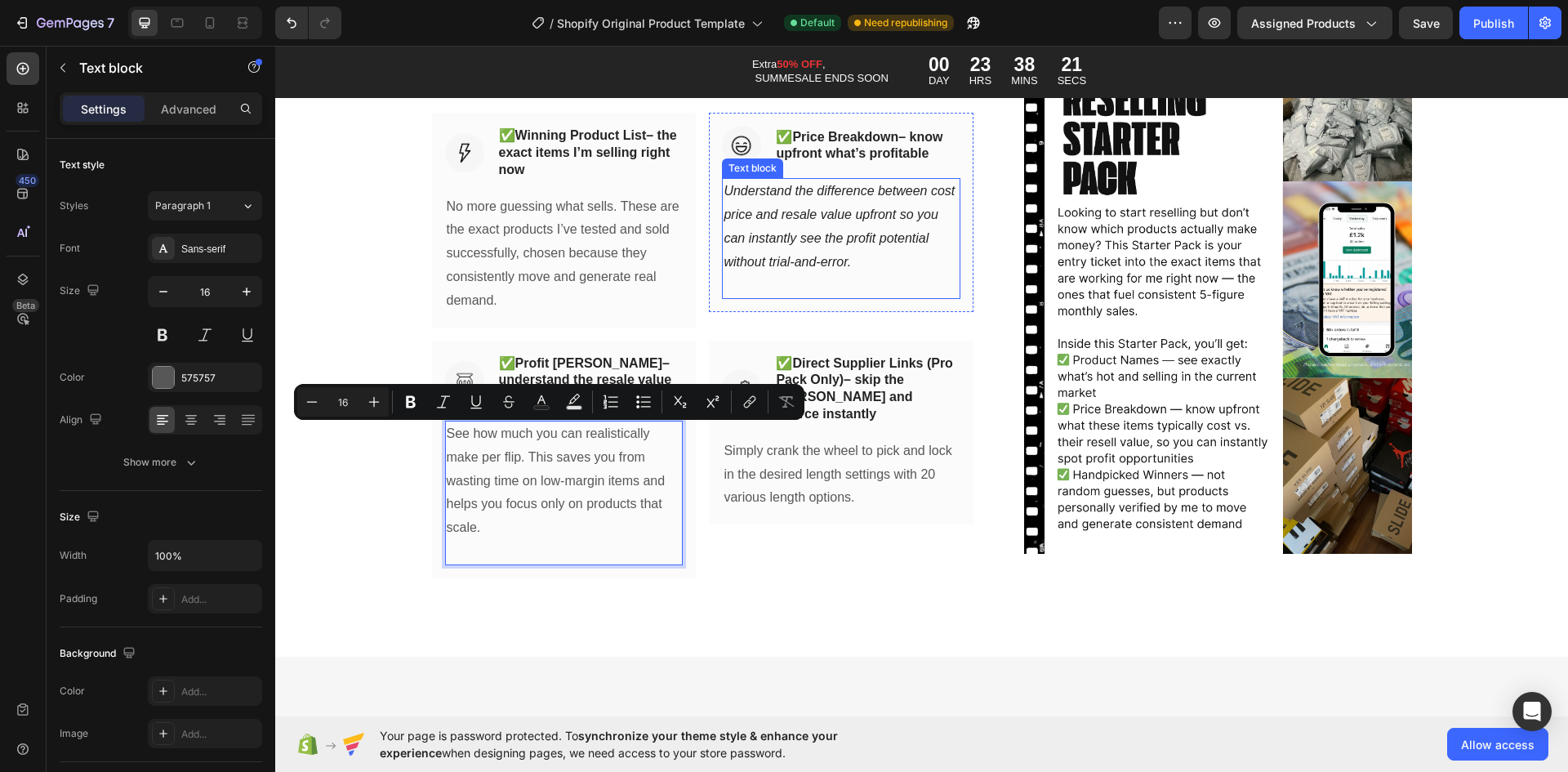
click at [806, 213] on icon "Understand the difference between cost price and resale value upfront so you ca…" at bounding box center [839, 225] width 232 height 84
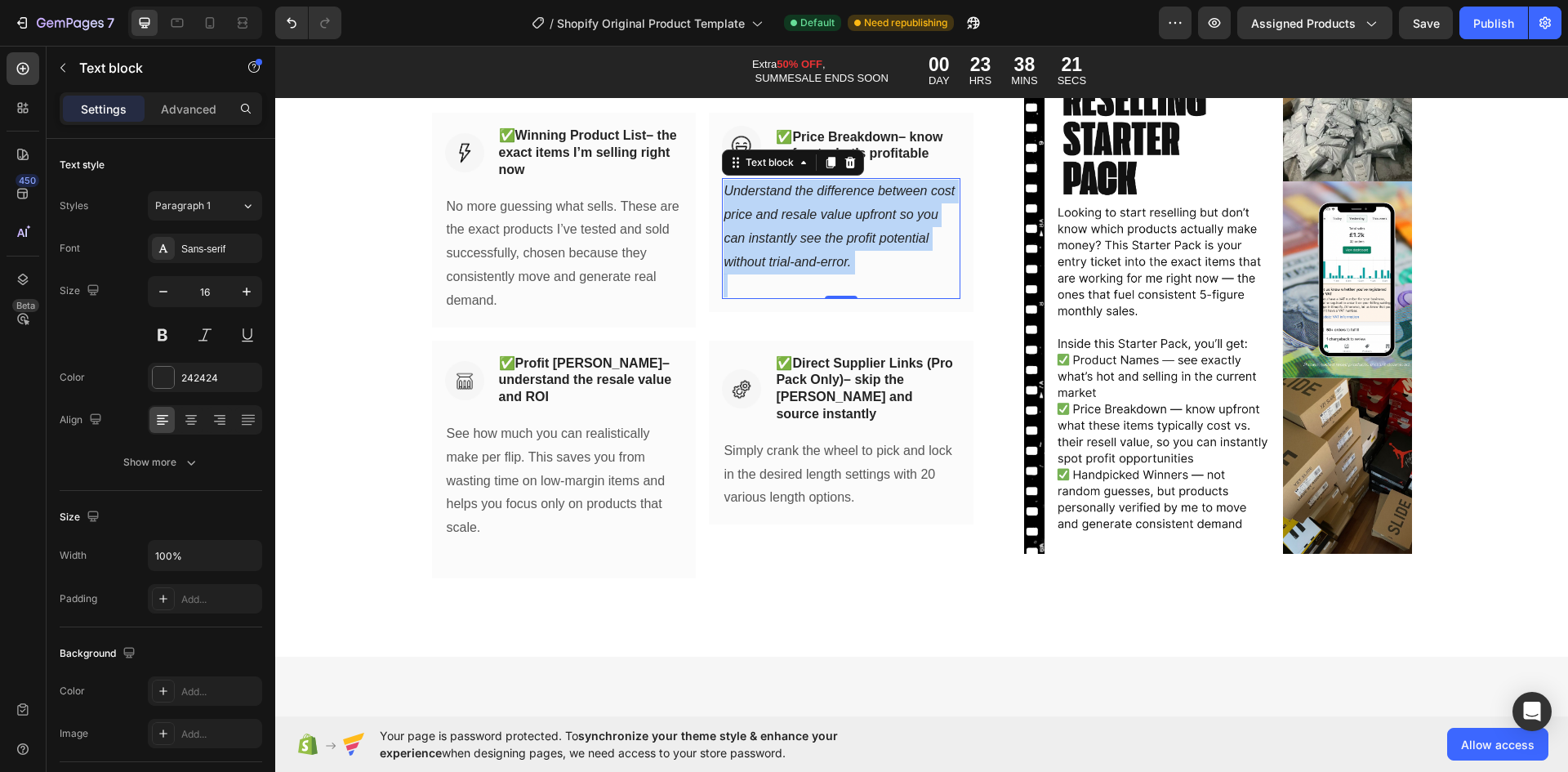
click at [807, 213] on icon "Understand the difference between cost price and resale value upfront so you ca…" at bounding box center [839, 225] width 232 height 84
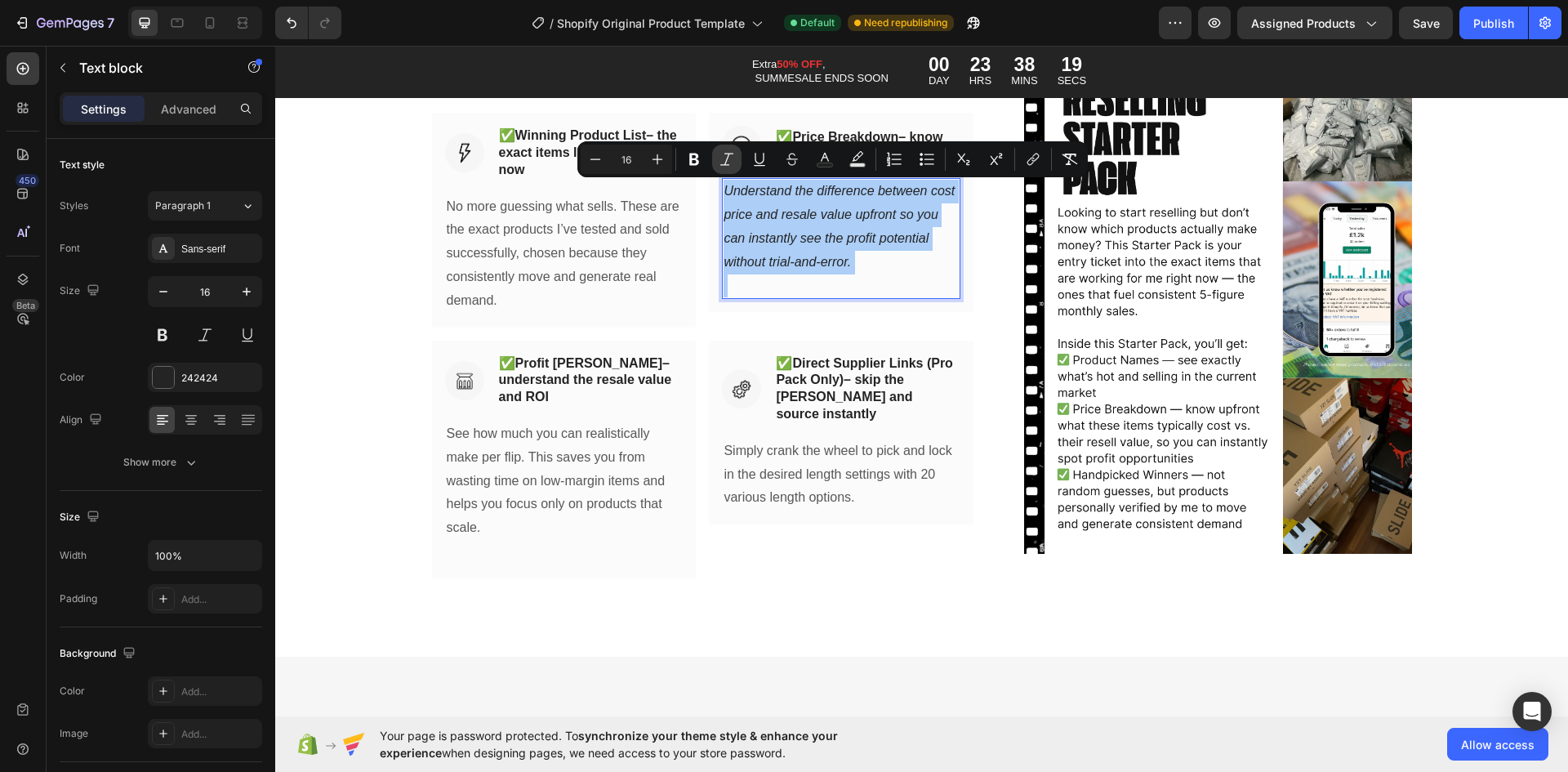
click at [732, 162] on icon "Editor contextual toolbar" at bounding box center [727, 159] width 16 height 16
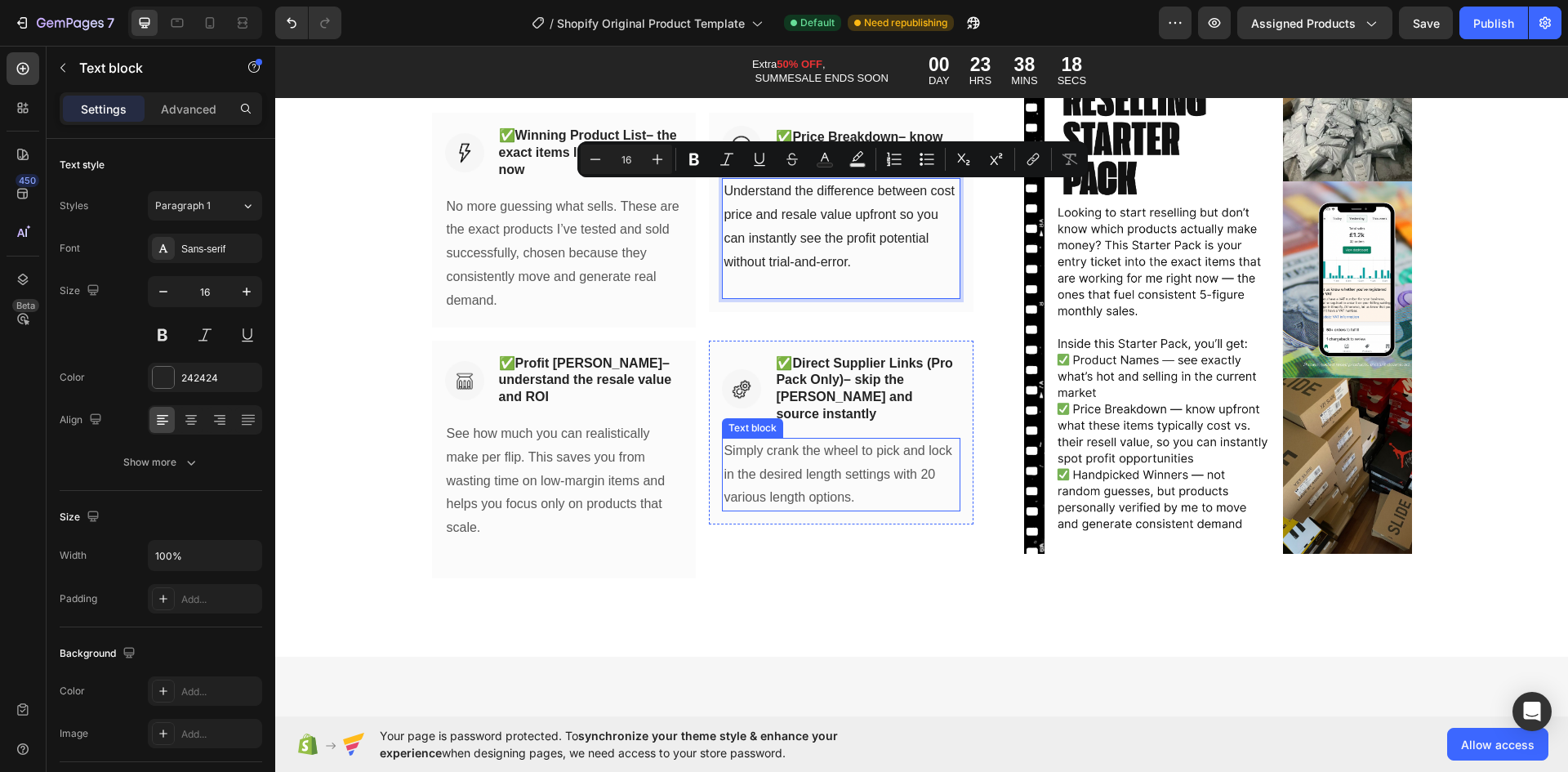
click at [786, 476] on p "Simply crank the wheel to pick and lock in the desired length settings with 20 …" at bounding box center [841, 474] width 235 height 70
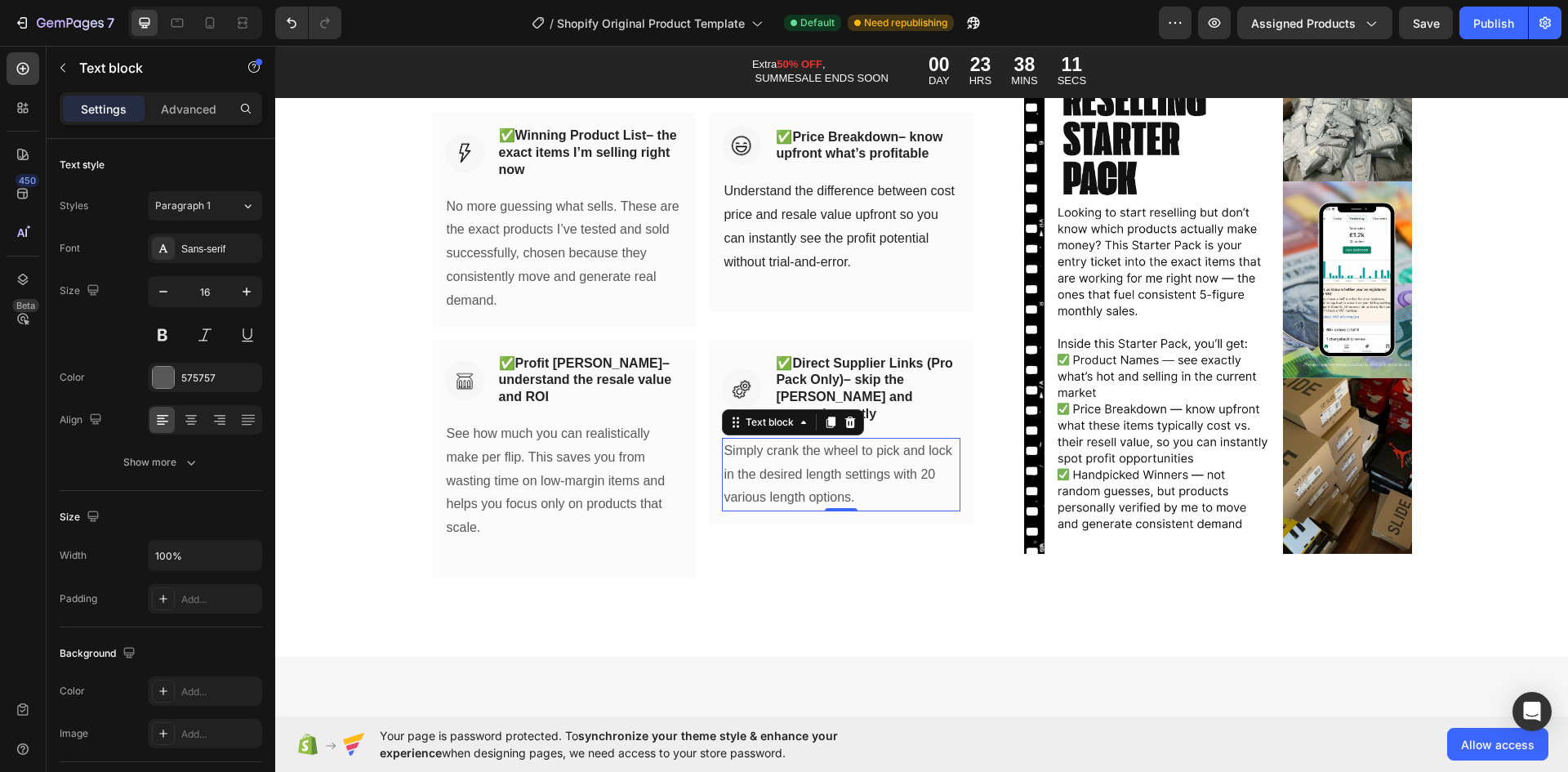
click at [757, 443] on p "Simply crank the wheel to pick and lock in the desired length settings with 20 …" at bounding box center [841, 474] width 235 height 70
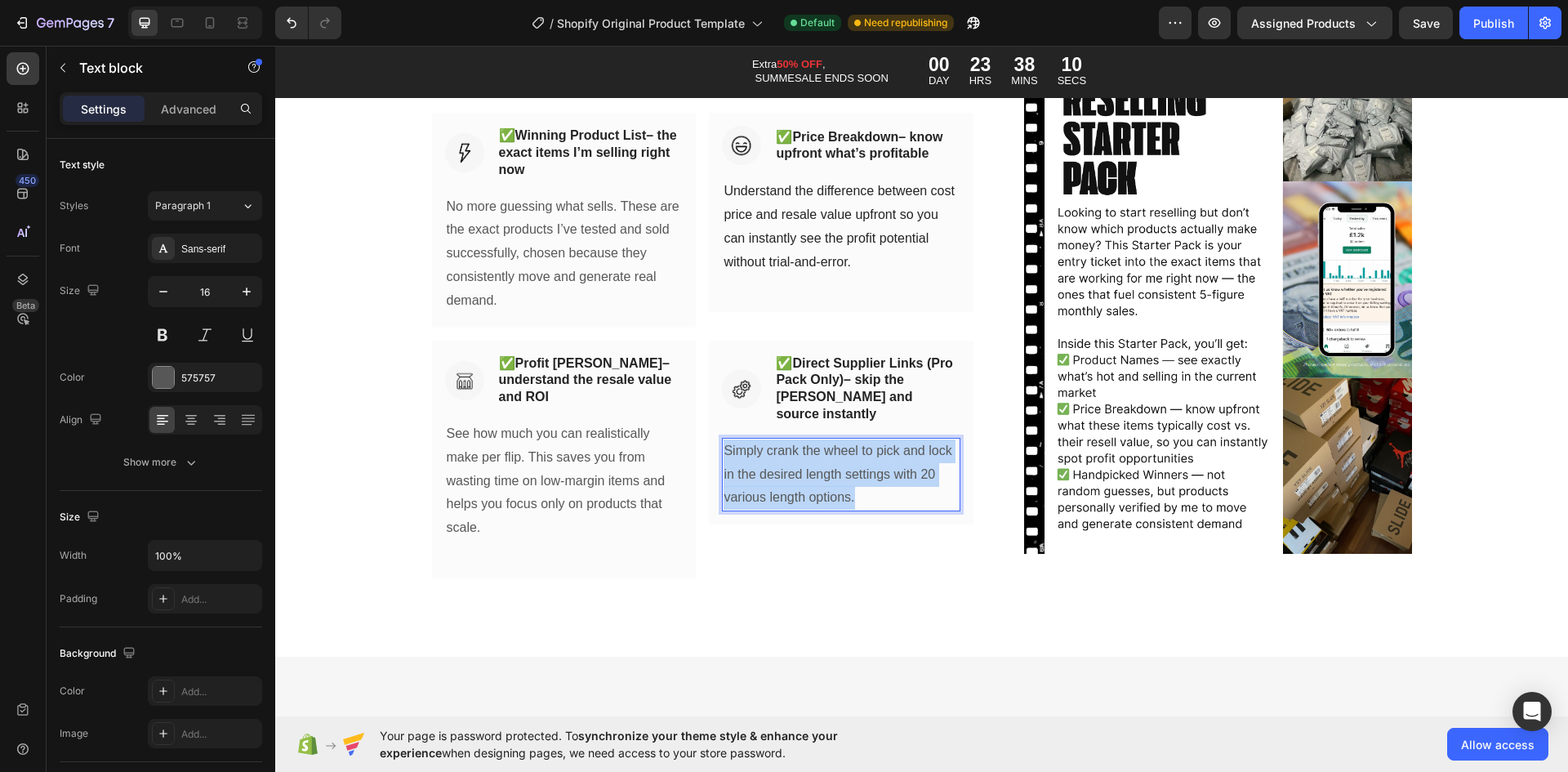
click at [756, 443] on p "Simply crank the wheel to pick and lock in the desired length settings with 20 …" at bounding box center [841, 474] width 235 height 70
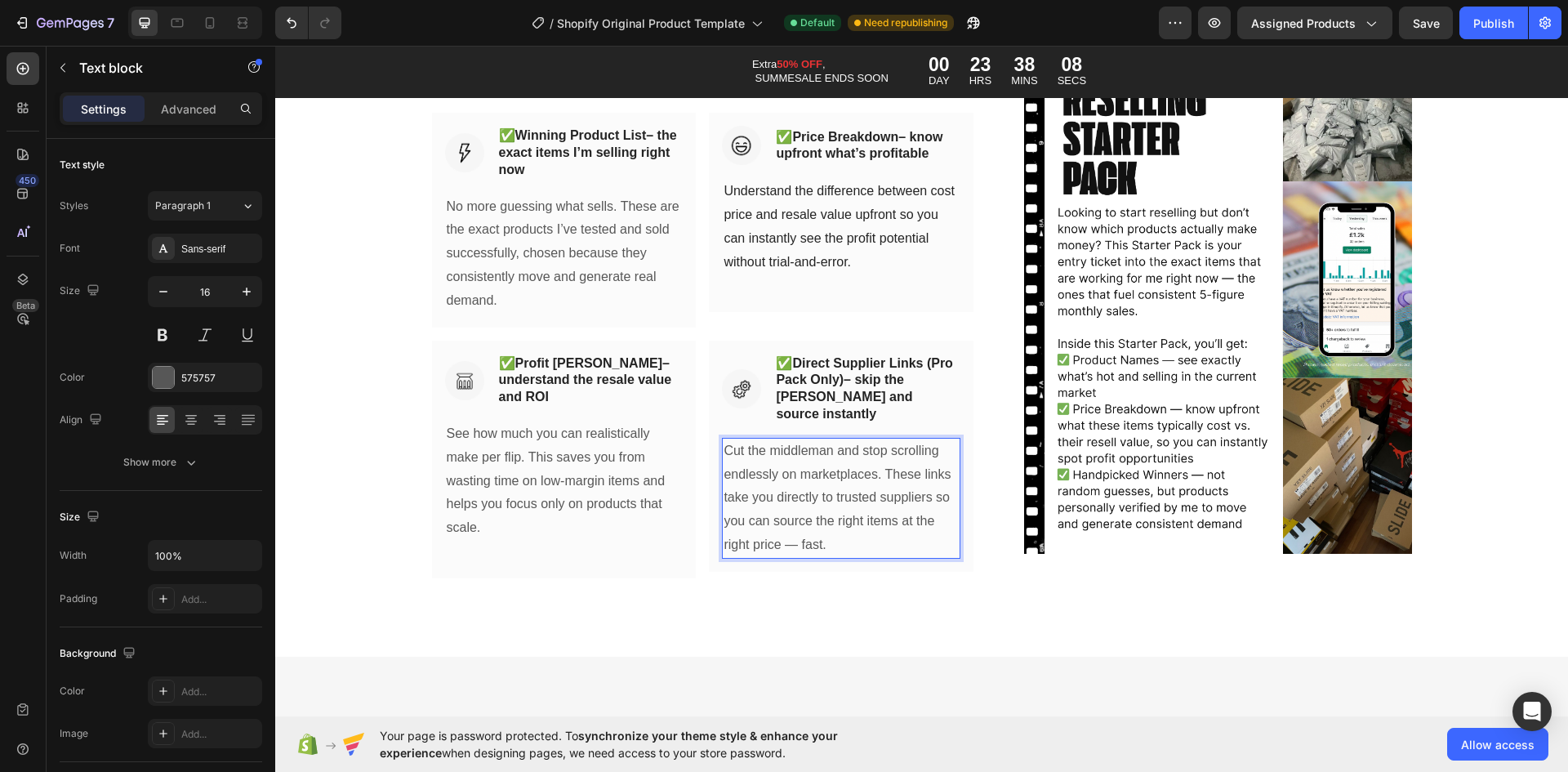
click at [790, 530] on p "Cut the middleman and stop scrolling endlessly on marketplaces. These links tak…" at bounding box center [841, 498] width 235 height 118
click at [816, 598] on div "💡 Here’s What You’ll Get Inside Heading Row Image ✅ Winning Product List – the …" at bounding box center [922, 279] width 1293 height 753
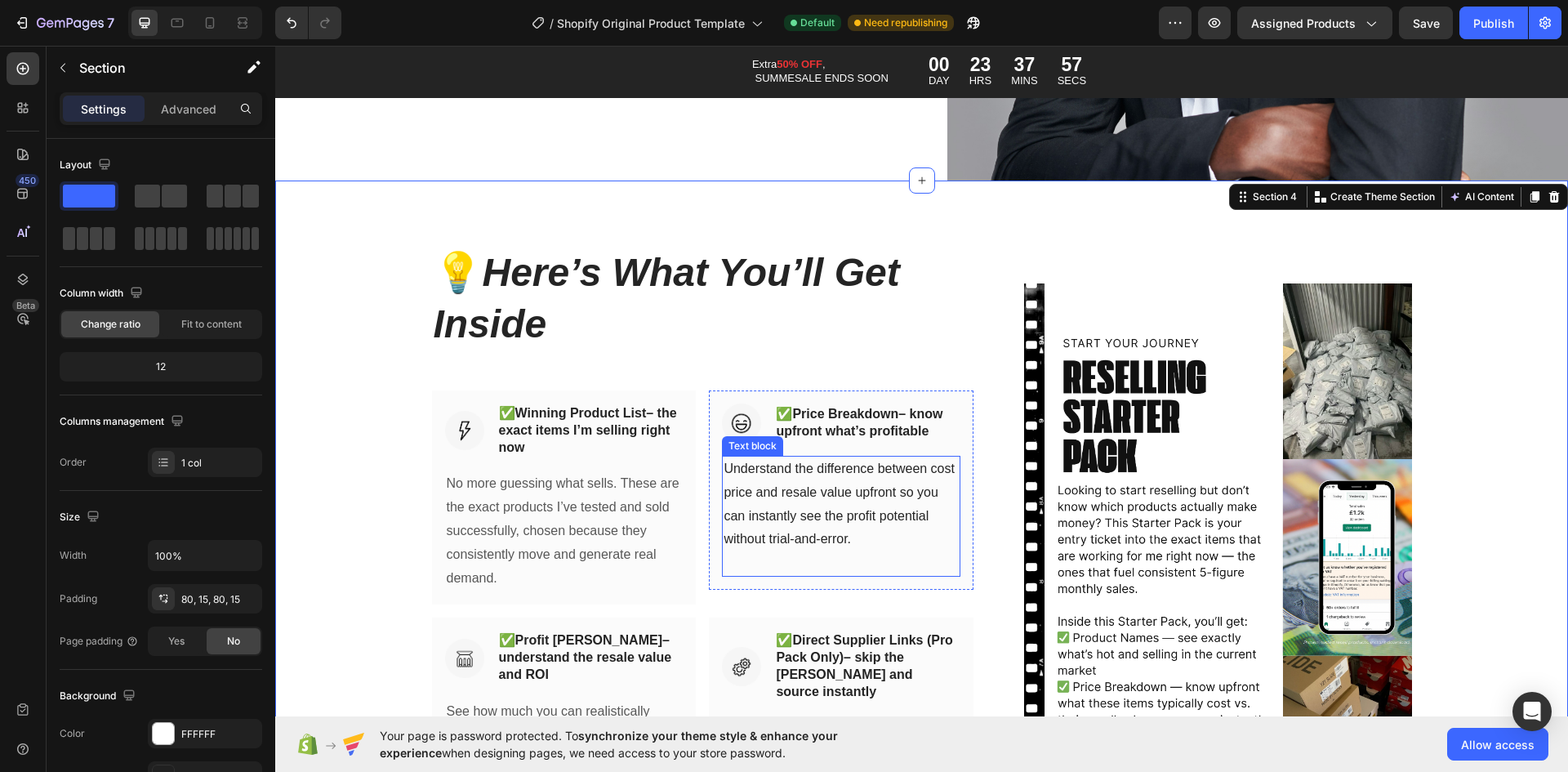
scroll to position [5436, 0]
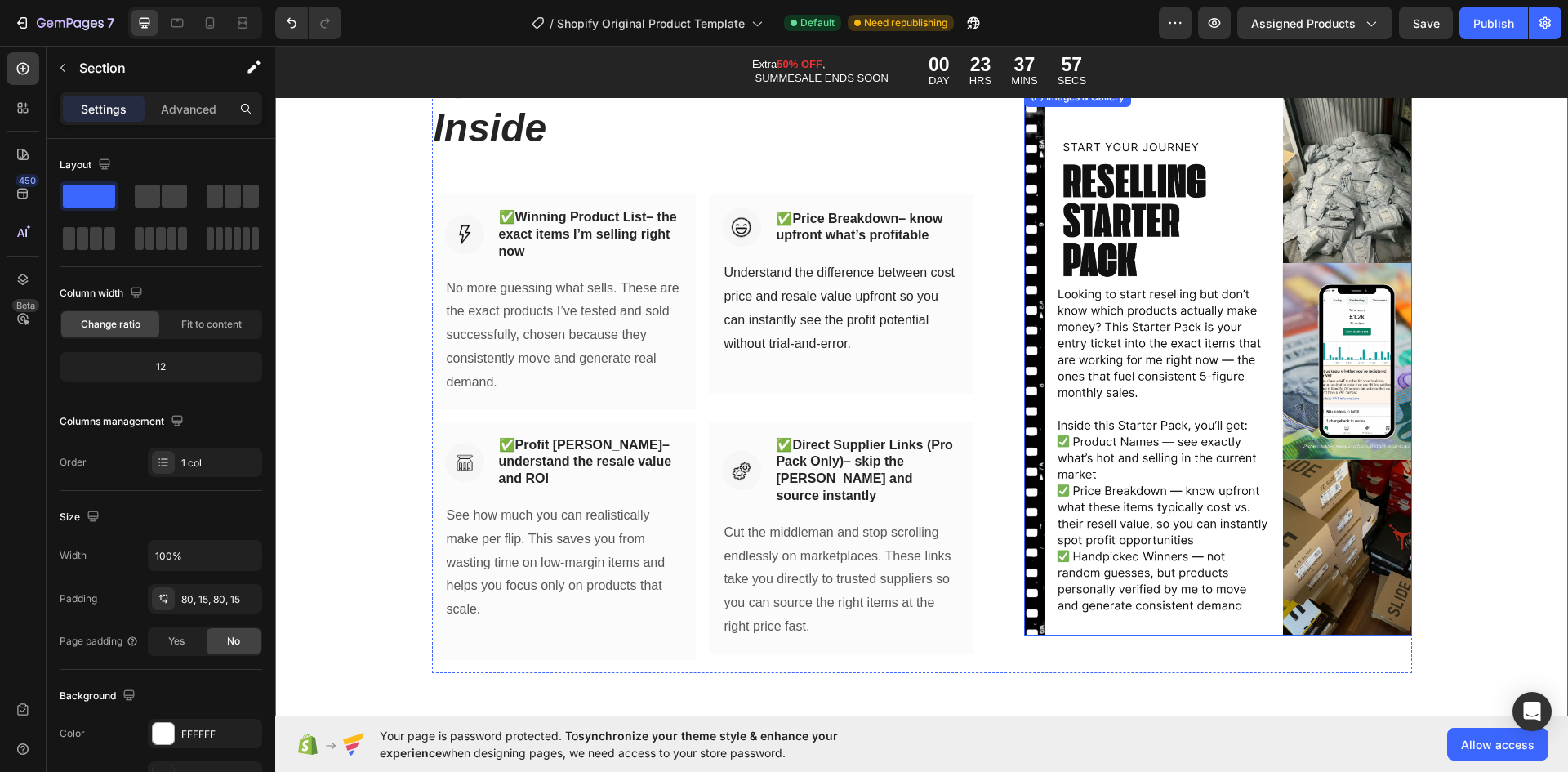
click at [1257, 344] on img at bounding box center [1217, 362] width 387 height 548
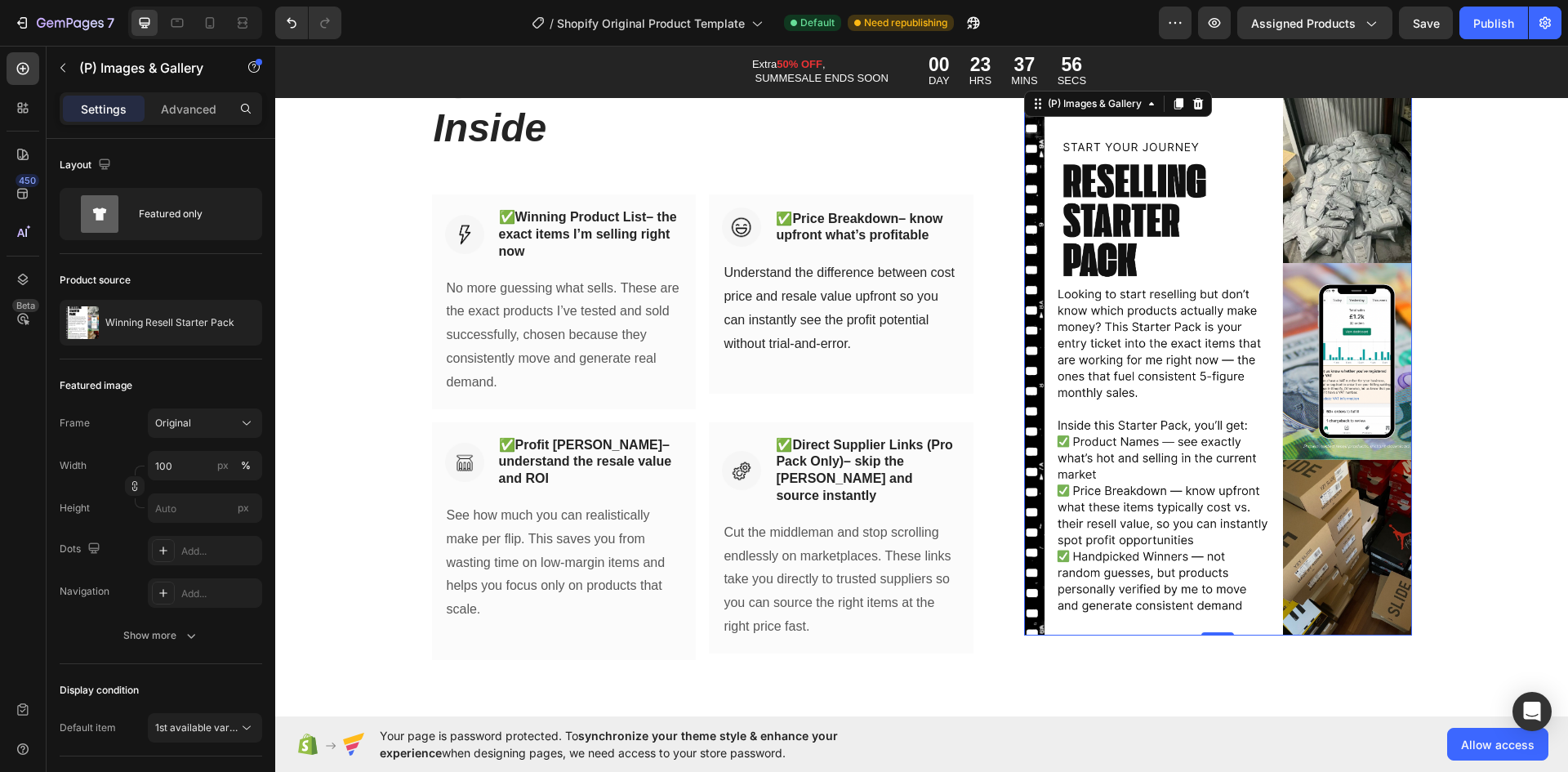
click at [1242, 337] on img at bounding box center [1217, 362] width 387 height 548
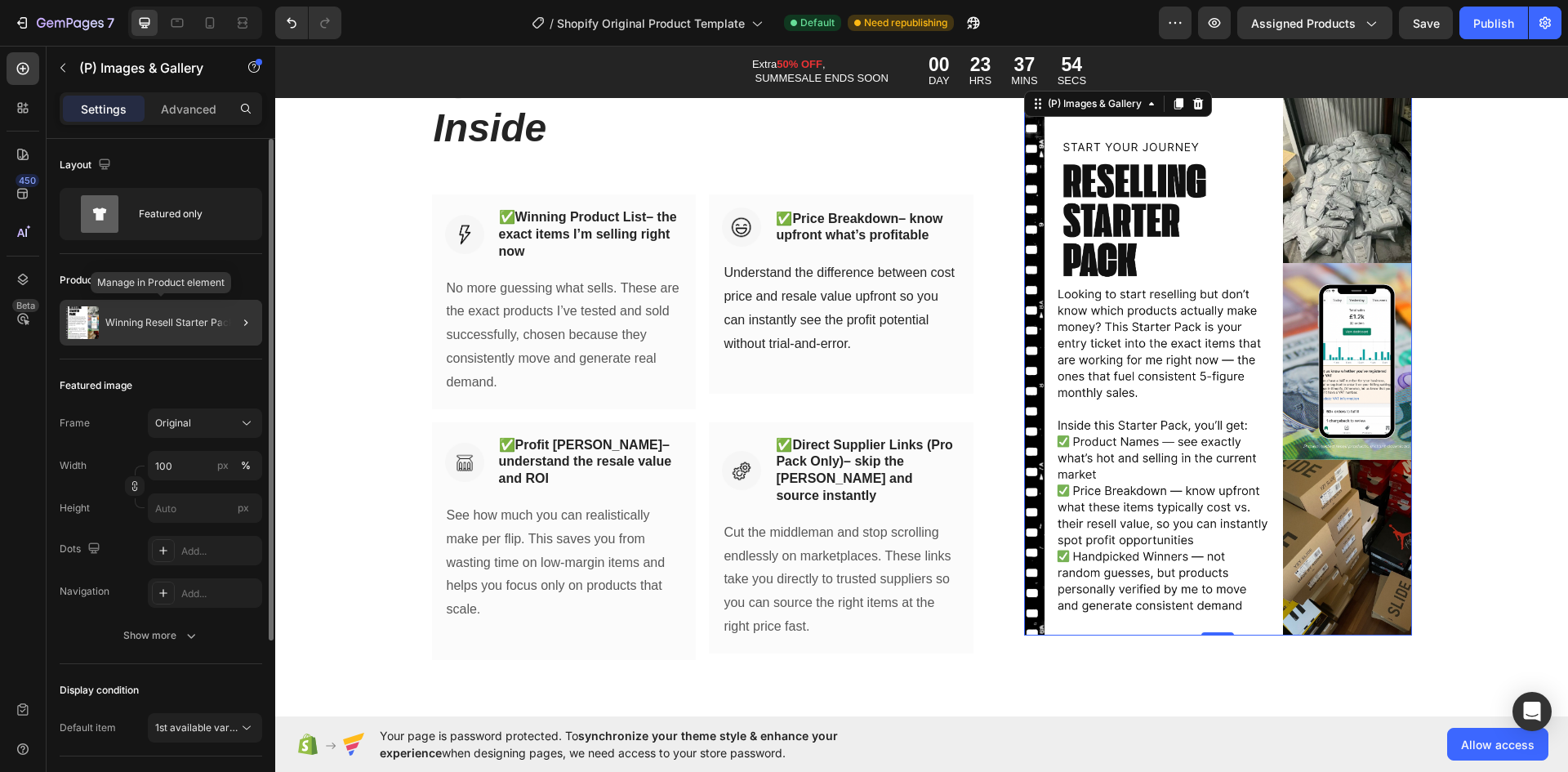
click at [144, 323] on p "Winning Resell Starter Pack" at bounding box center [170, 322] width 129 height 12
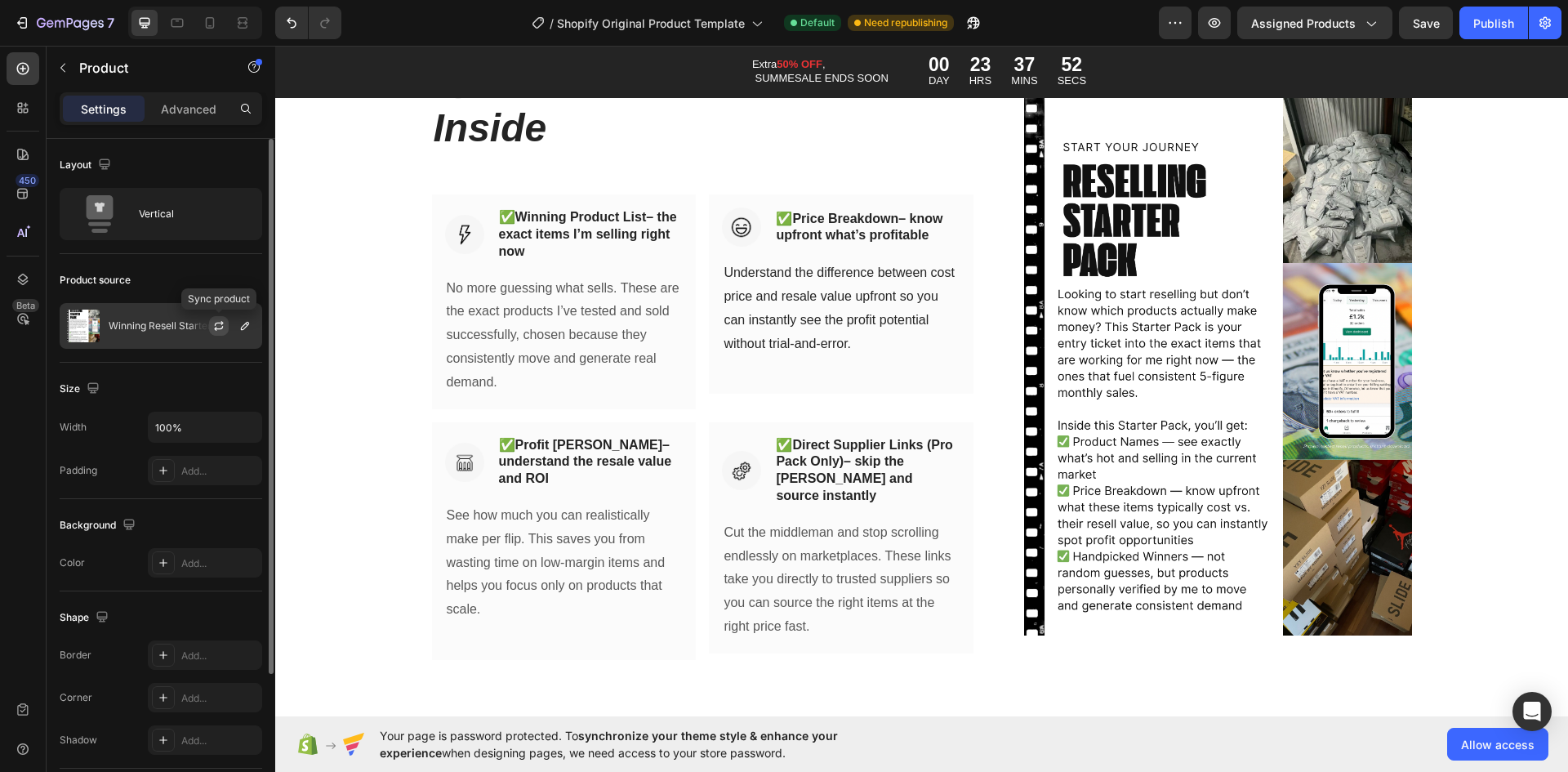
click at [225, 331] on icon "button" at bounding box center [219, 326] width 14 height 14
click at [239, 322] on icon "button" at bounding box center [245, 326] width 14 height 14
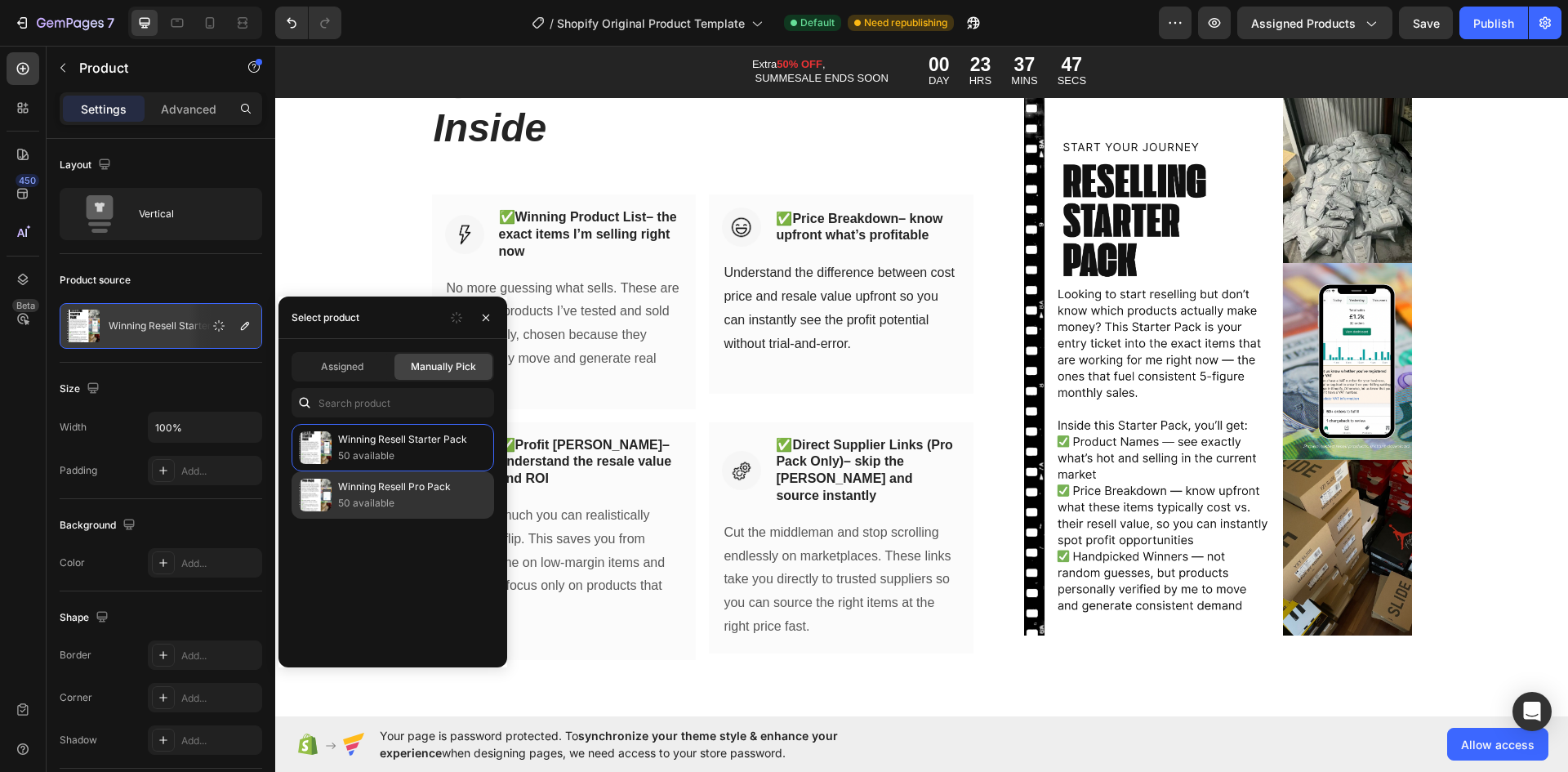
click at [384, 482] on p "Winning Resell Pro Pack" at bounding box center [412, 486] width 149 height 16
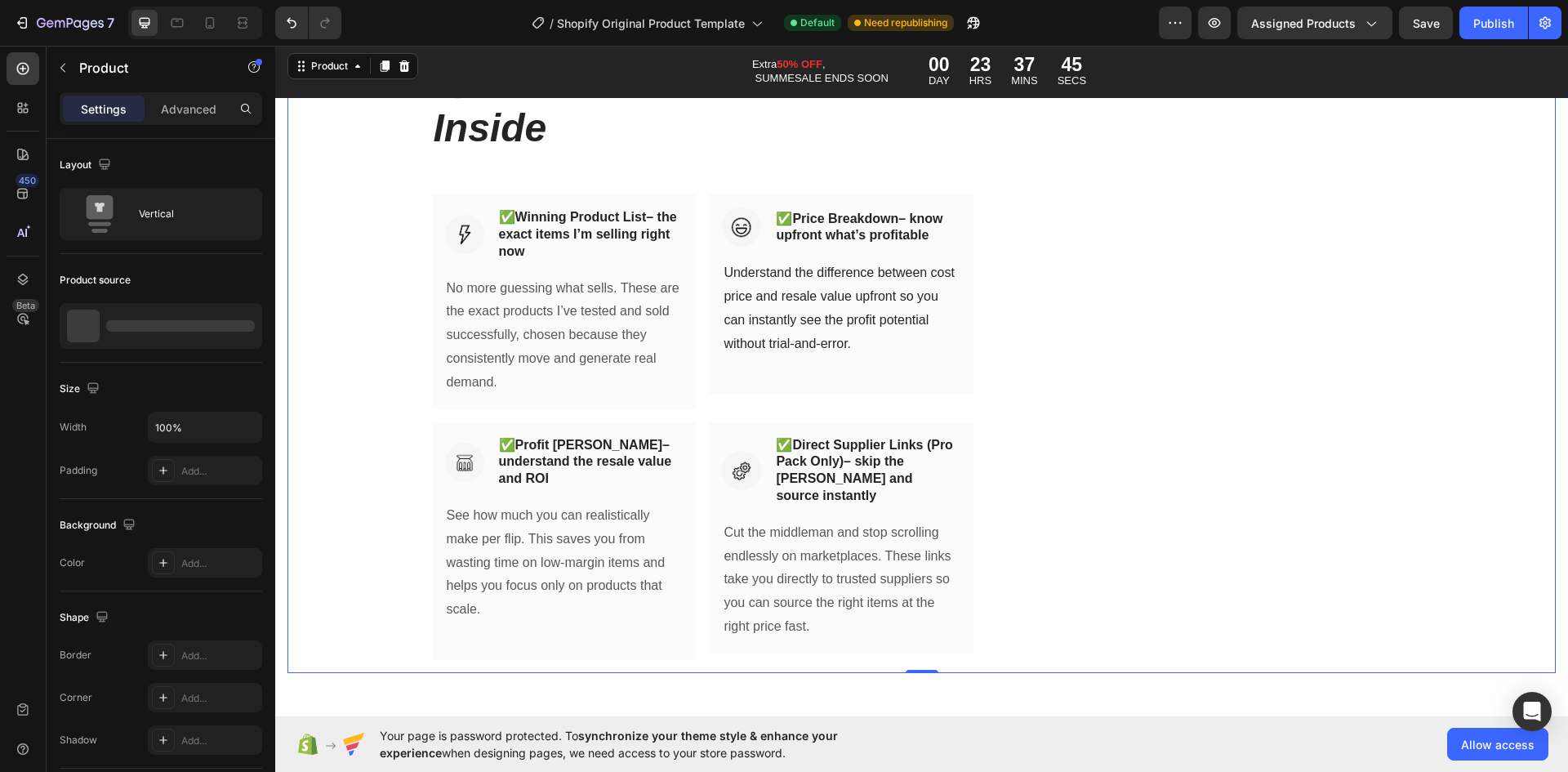
click at [1477, 455] on div "💡 Here’s What You’ll Get Inside Heading Row Image ✅ Winning Product List – the …" at bounding box center [922, 361] width 1269 height 622
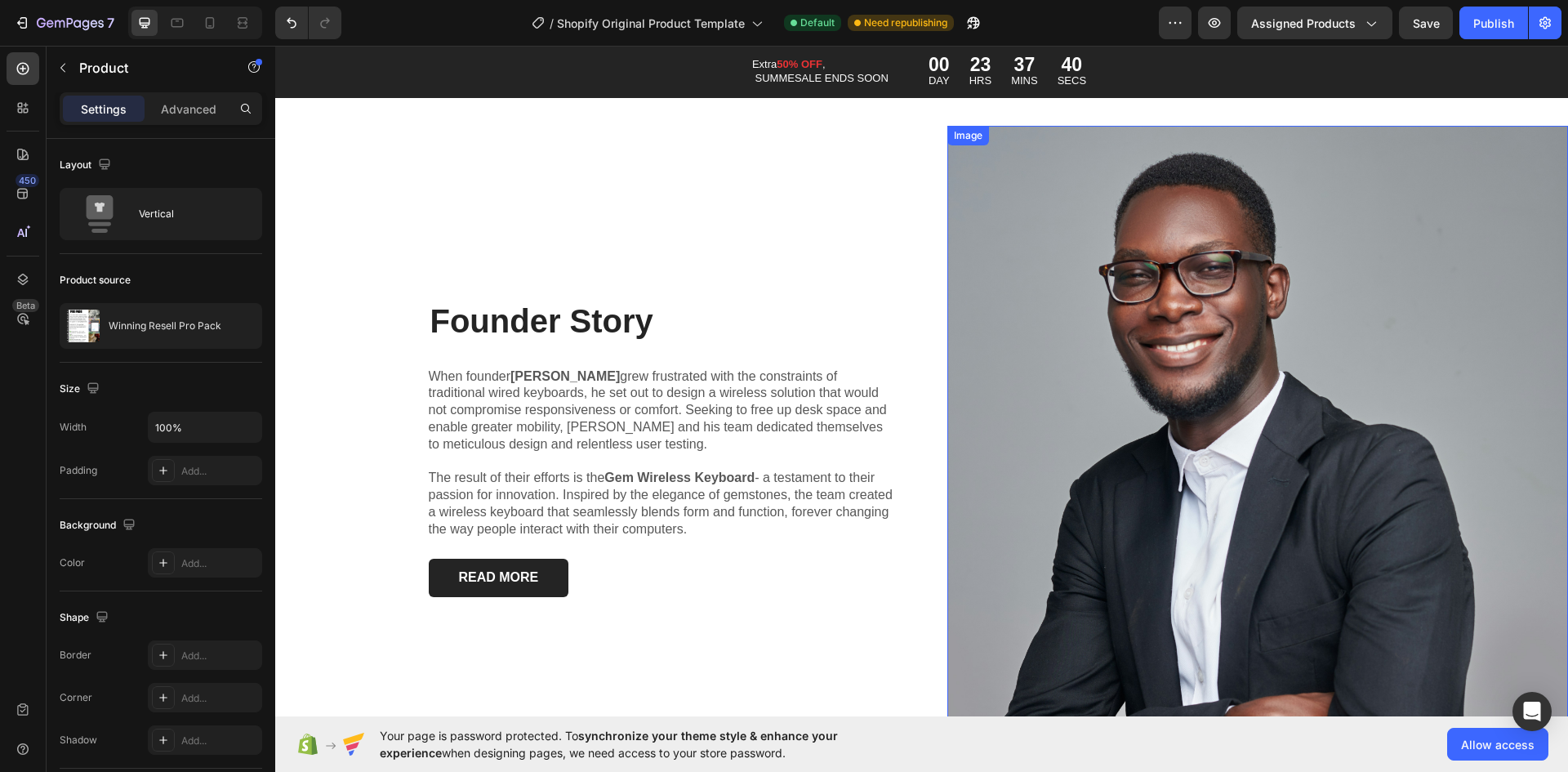
scroll to position [4783, 0]
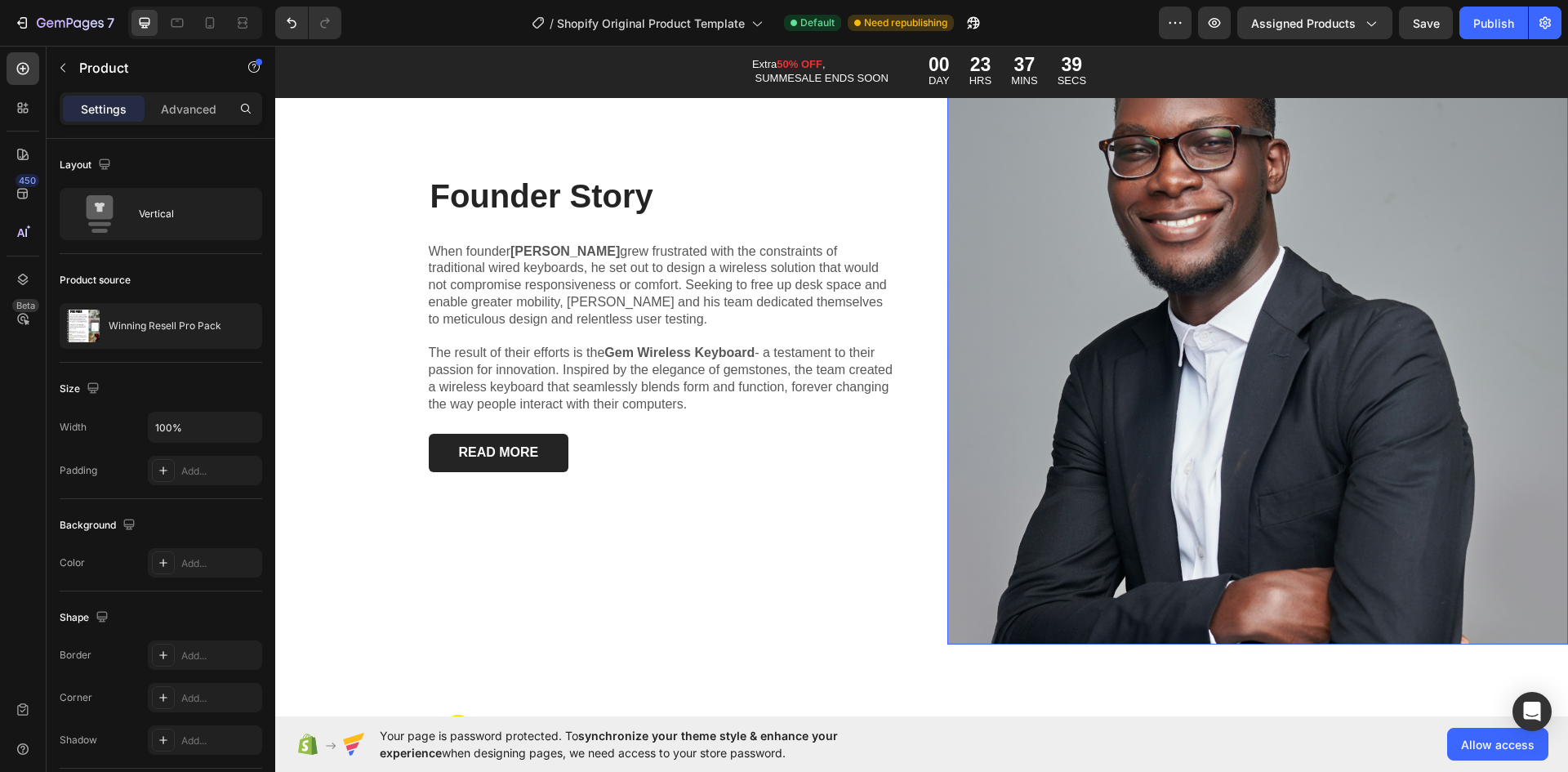
click at [1290, 427] on img at bounding box center [1258, 323] width 621 height 645
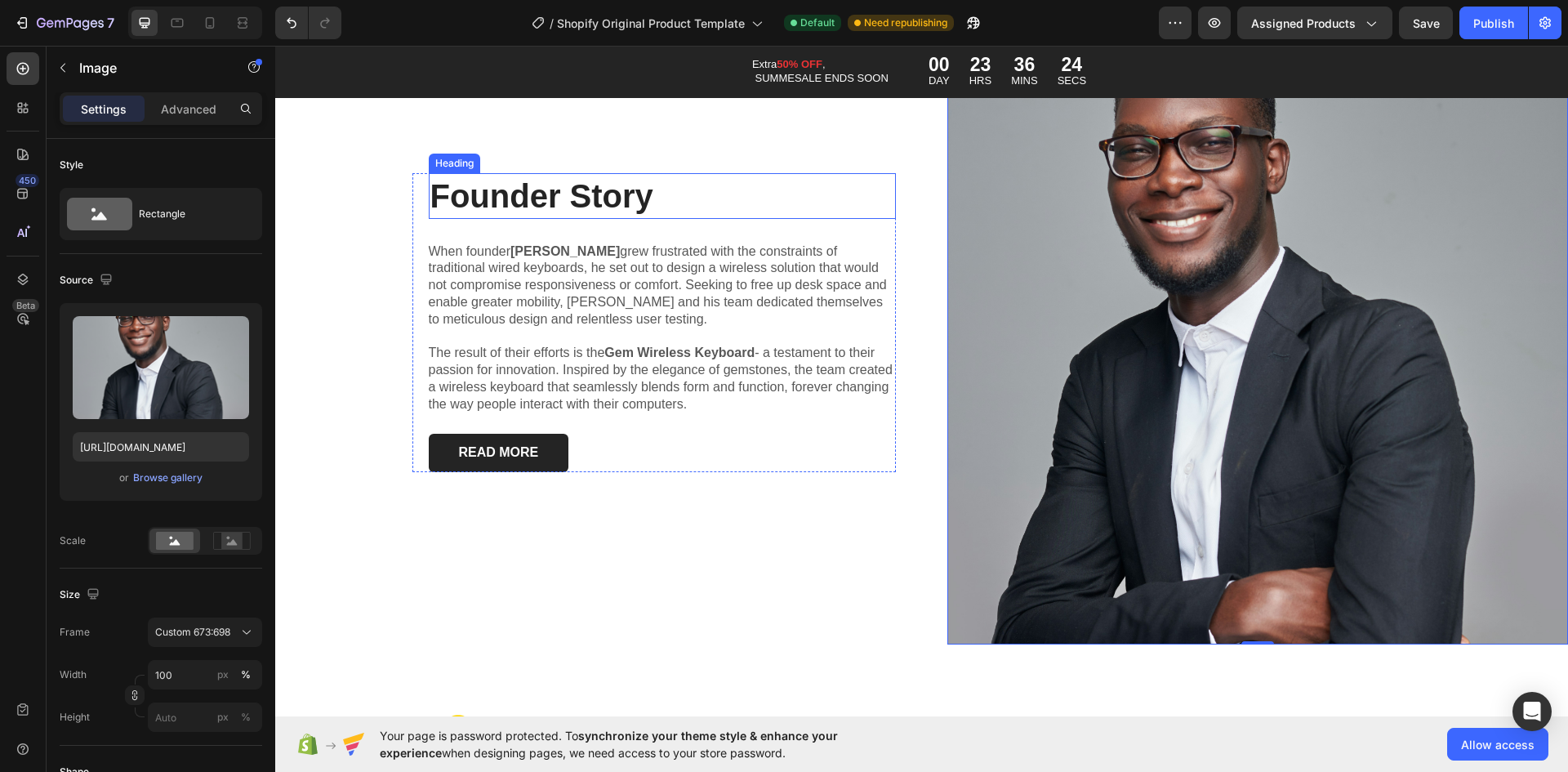
click at [572, 192] on h2 "Founder Story" at bounding box center [662, 195] width 467 height 45
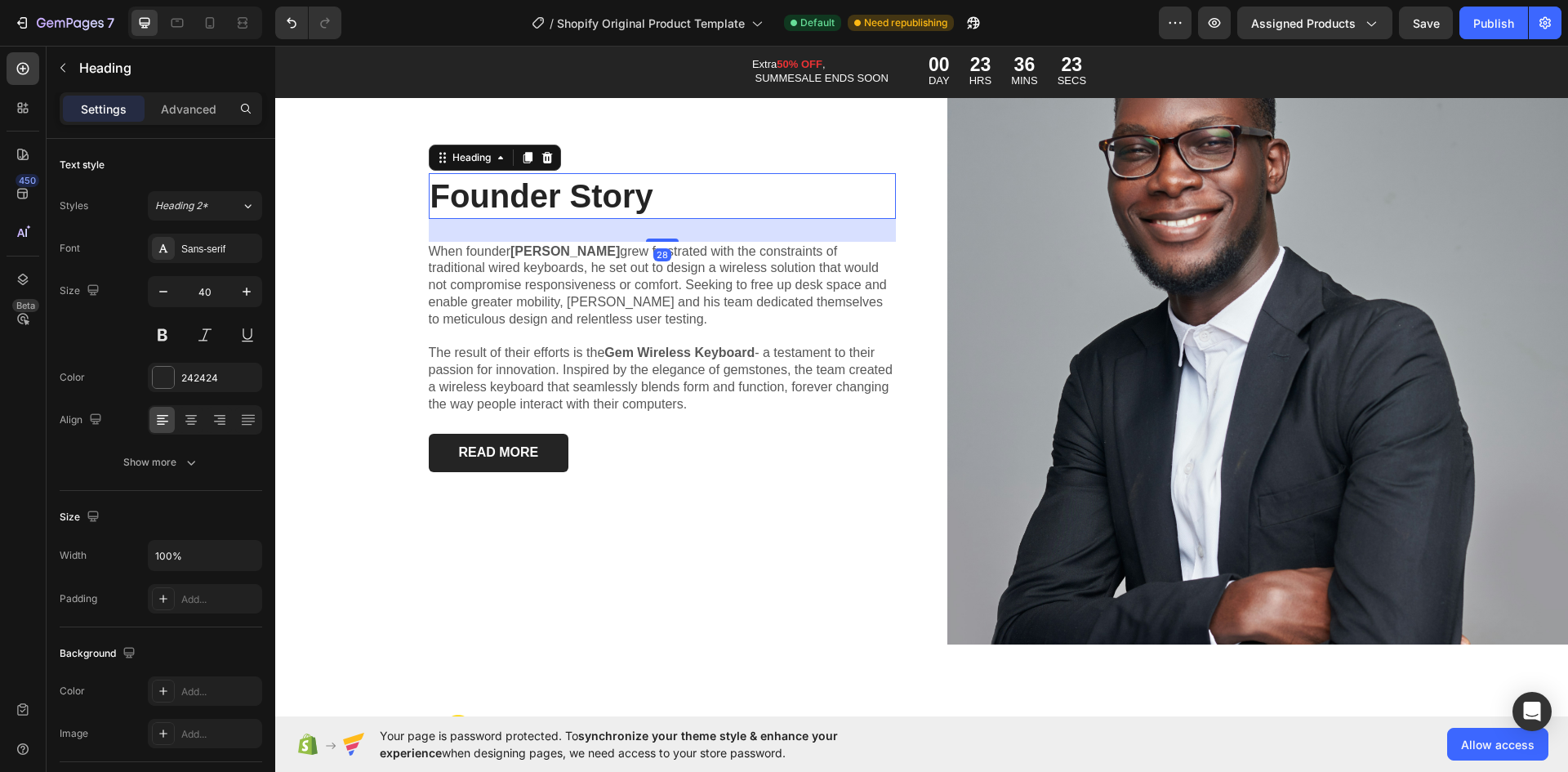
click at [572, 192] on h2 "Founder Story" at bounding box center [662, 195] width 467 height 45
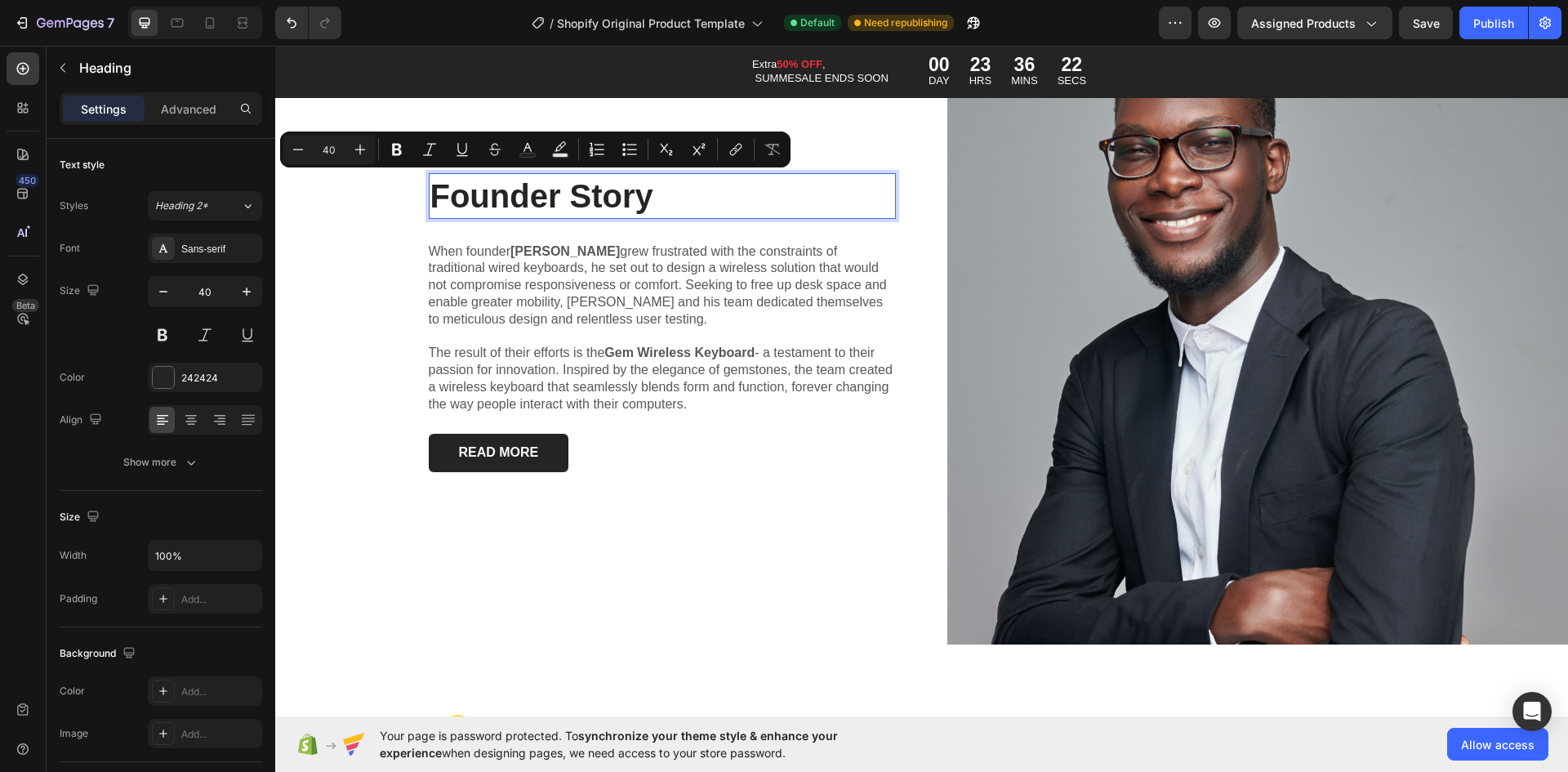
scroll to position [4761, 0]
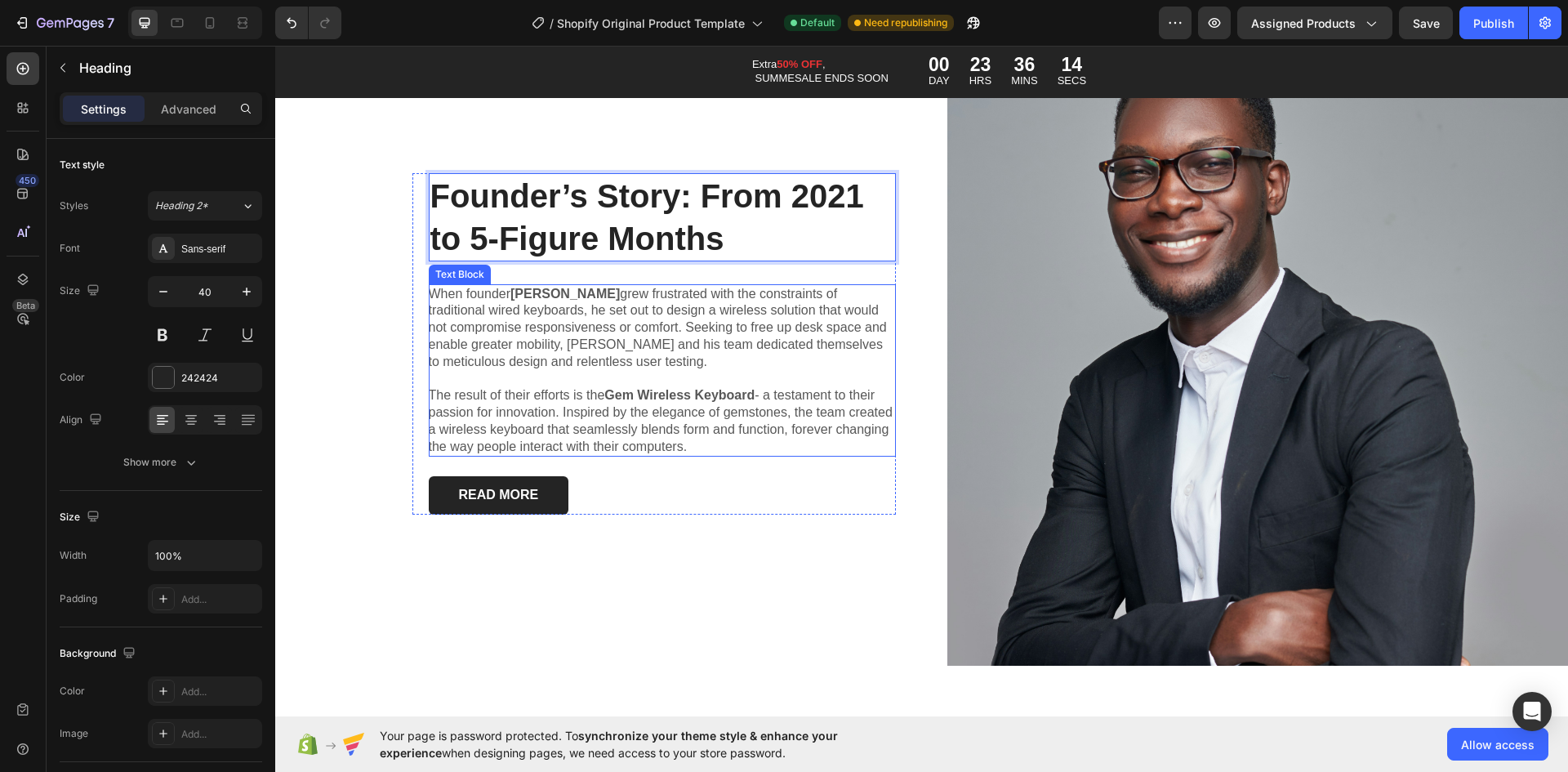
click at [591, 332] on p "When founder Alex grew frustrated with the constraints of traditional wired key…" at bounding box center [662, 328] width 467 height 85
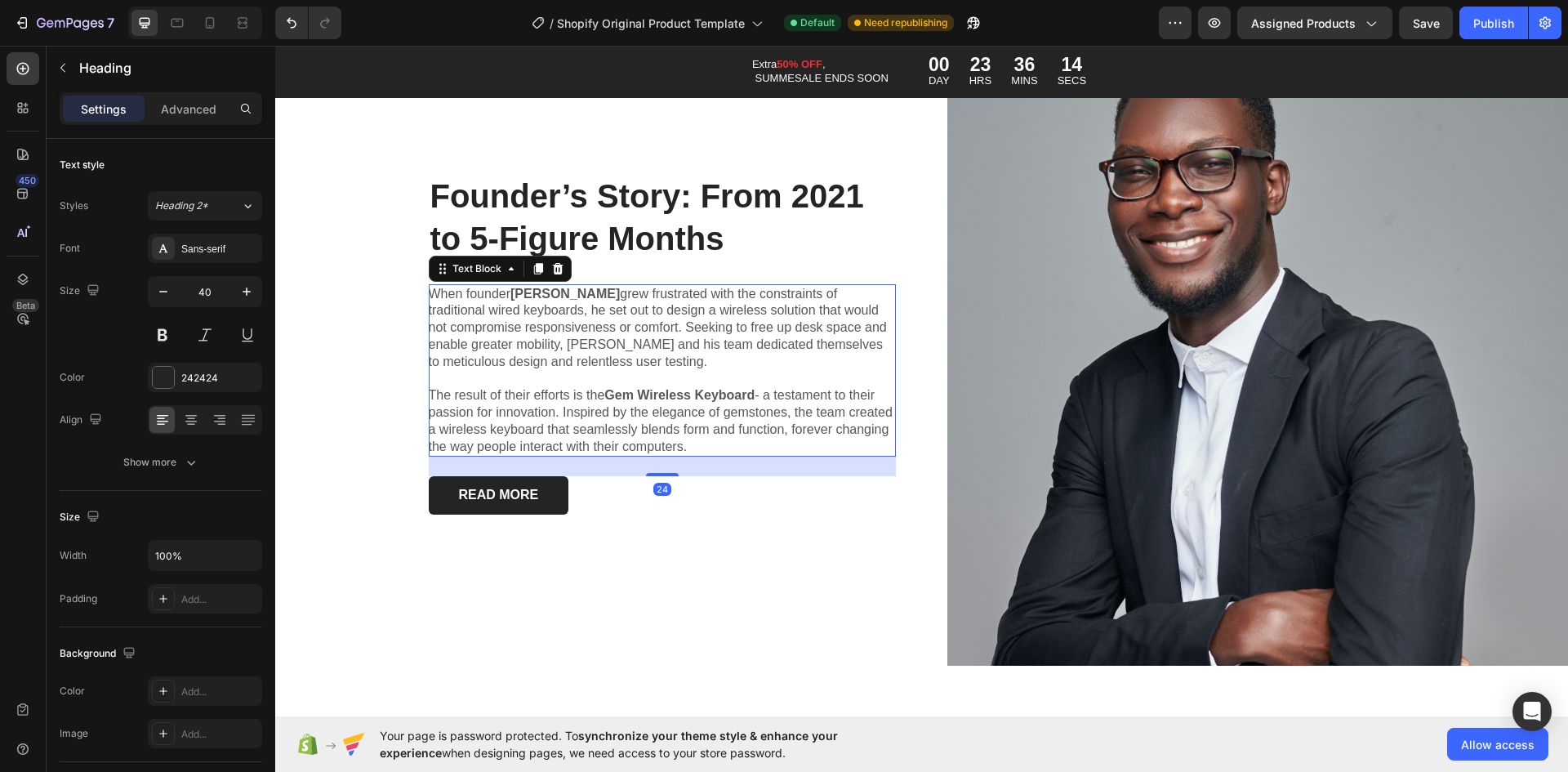
click at [591, 332] on p "When founder Alex grew frustrated with the constraints of traditional wired key…" at bounding box center [662, 328] width 467 height 85
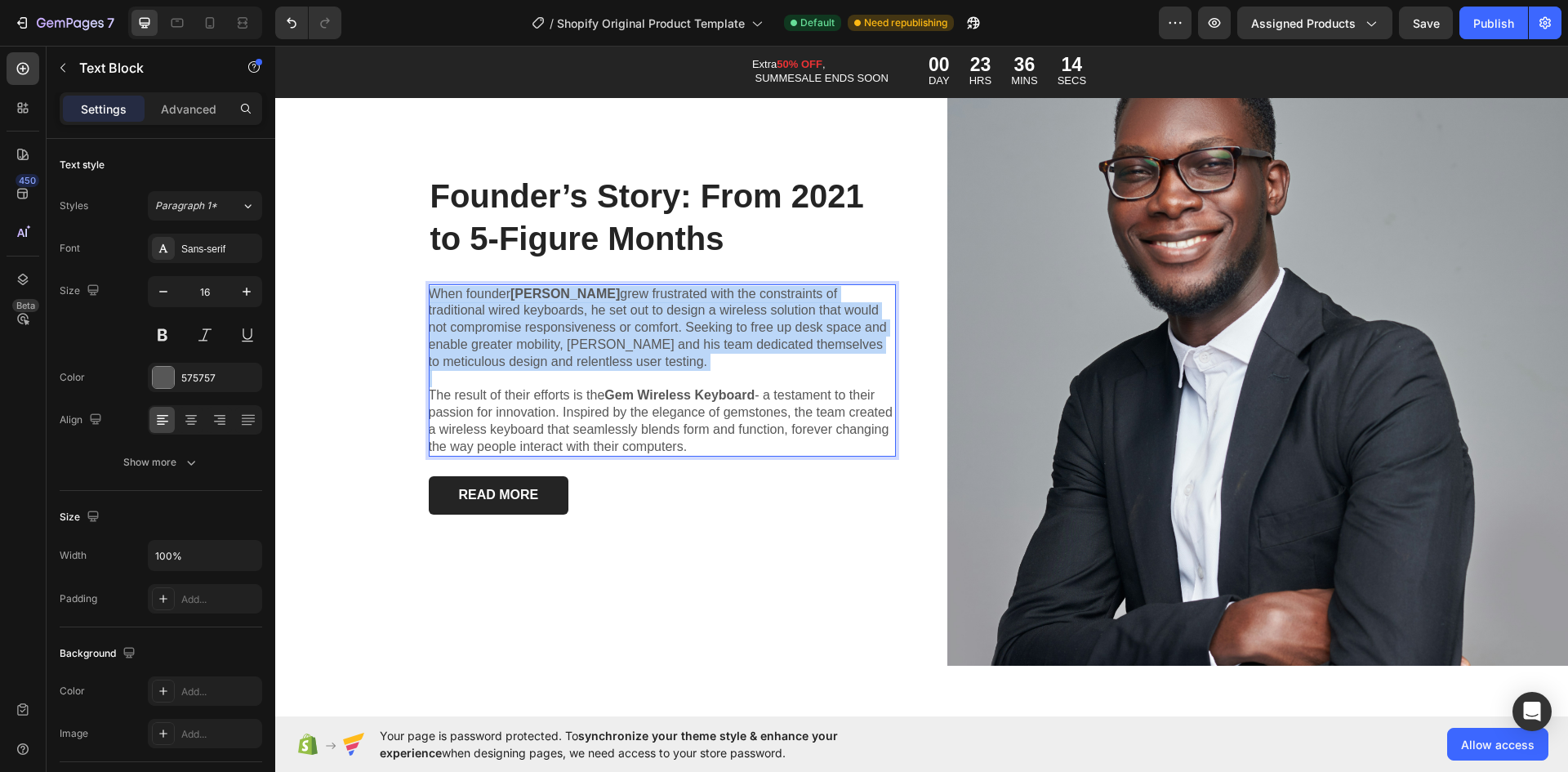
click at [591, 332] on p "When founder Alex grew frustrated with the constraints of traditional wired key…" at bounding box center [662, 328] width 467 height 85
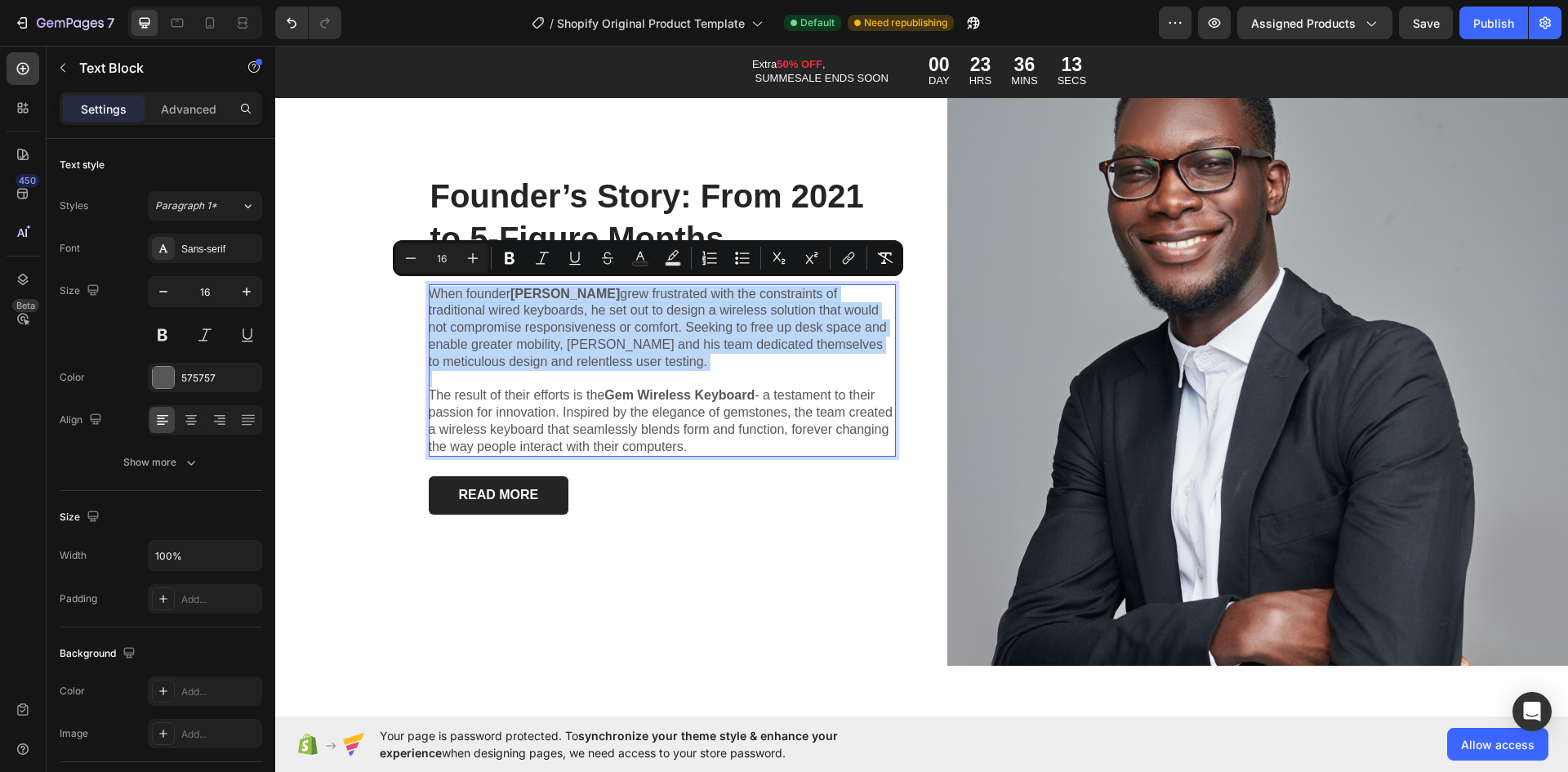
click at [543, 375] on p "Rich Text Editor. Editing area: main" at bounding box center [662, 378] width 467 height 17
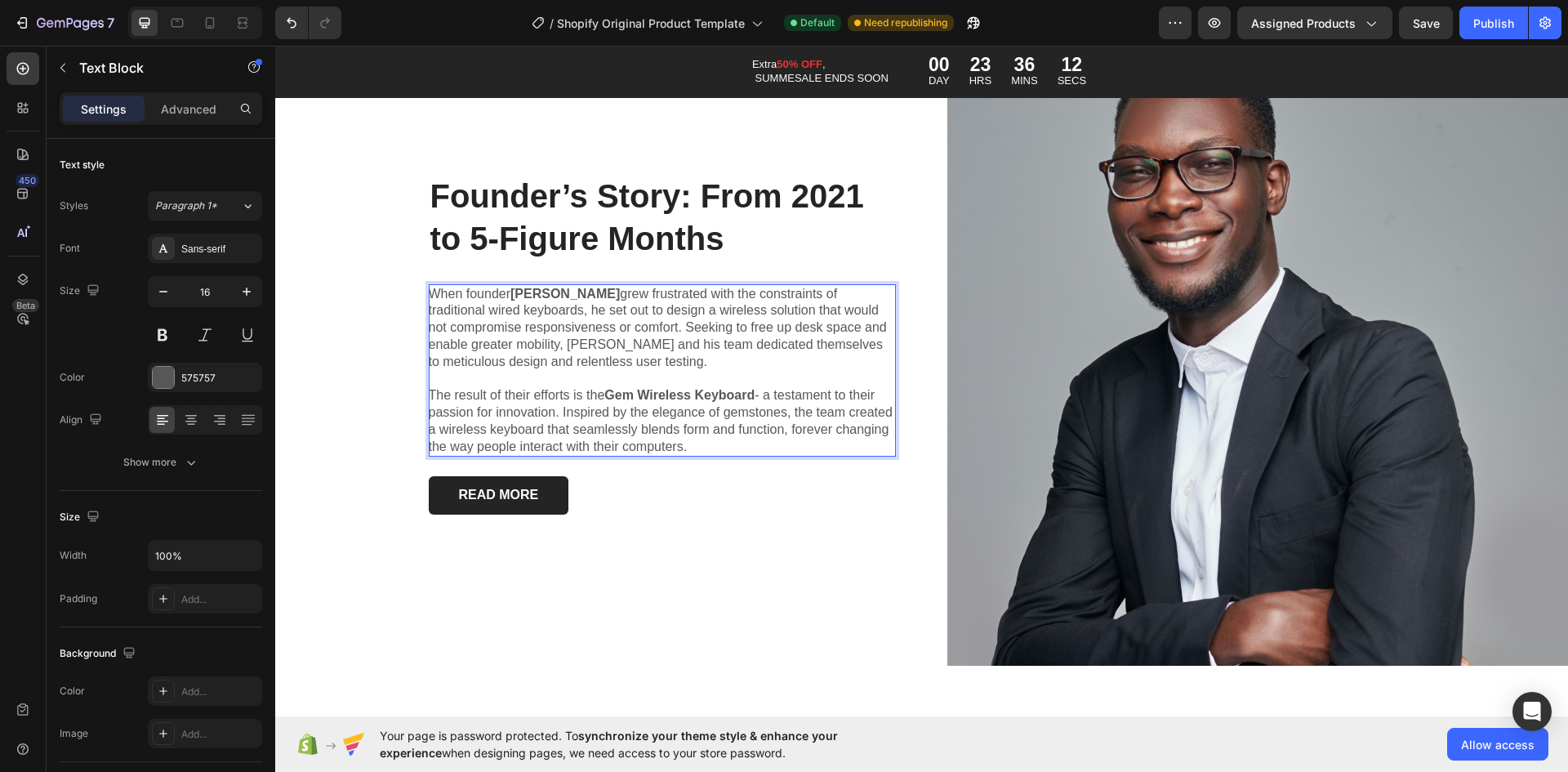
click at [698, 438] on p "The result of their efforts is the Gem Wireless Keyboard - a testament to their…" at bounding box center [662, 421] width 467 height 68
drag, startPoint x: 698, startPoint y: 438, endPoint x: 424, endPoint y: 284, distance: 314.3
click at [428, 285] on div "When founder Alex grew frustrated with the constraints of traditional wired key…" at bounding box center [662, 371] width 467 height 173
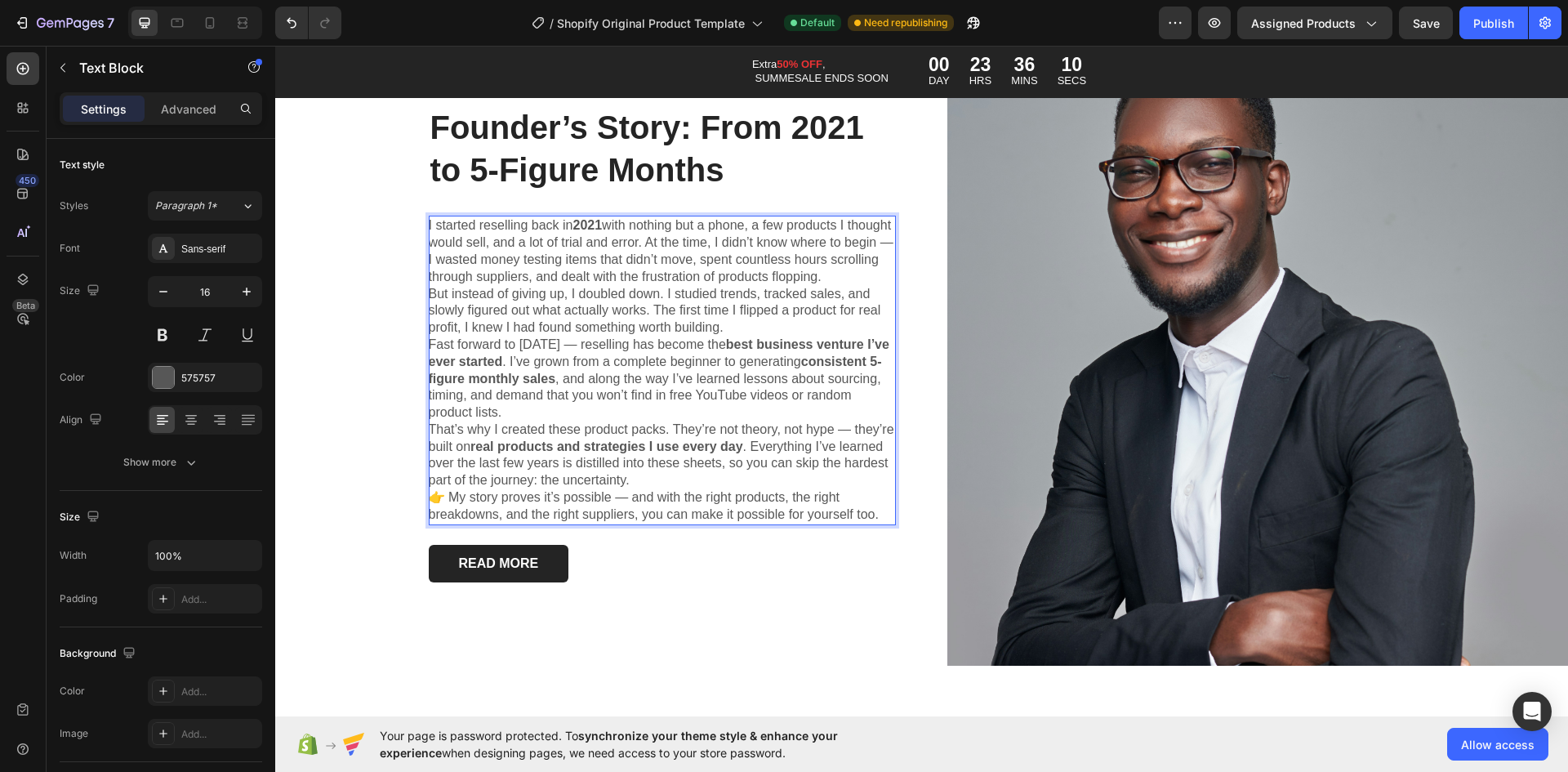
scroll to position [4693, 0]
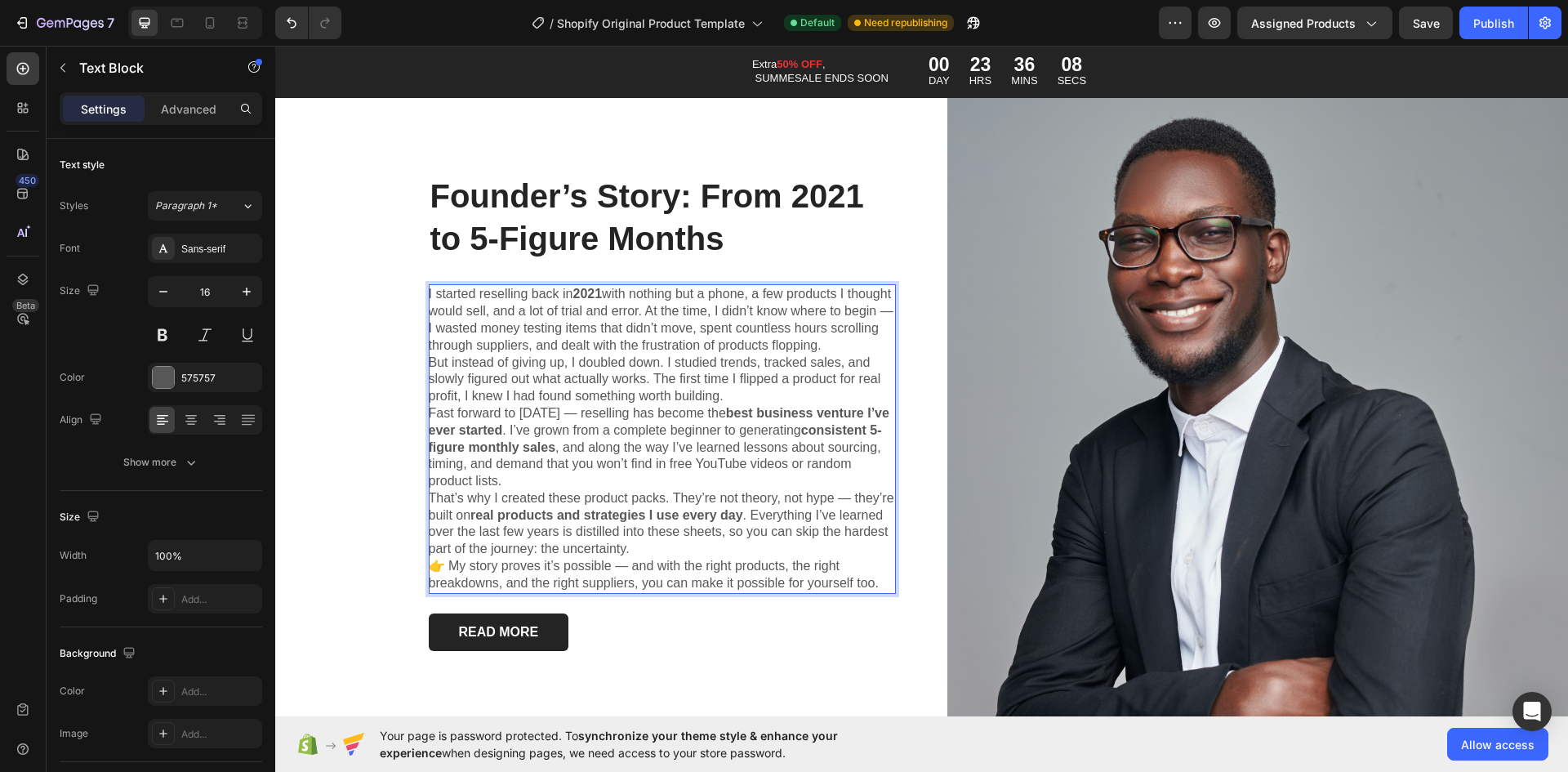
click at [744, 381] on p "But instead of giving up, I doubled down. I studied trends, tracked sales, and …" at bounding box center [662, 379] width 467 height 50
click at [747, 394] on p "But instead of giving up, I doubled down. I studied trends, tracked sales, and …" at bounding box center [662, 379] width 467 height 50
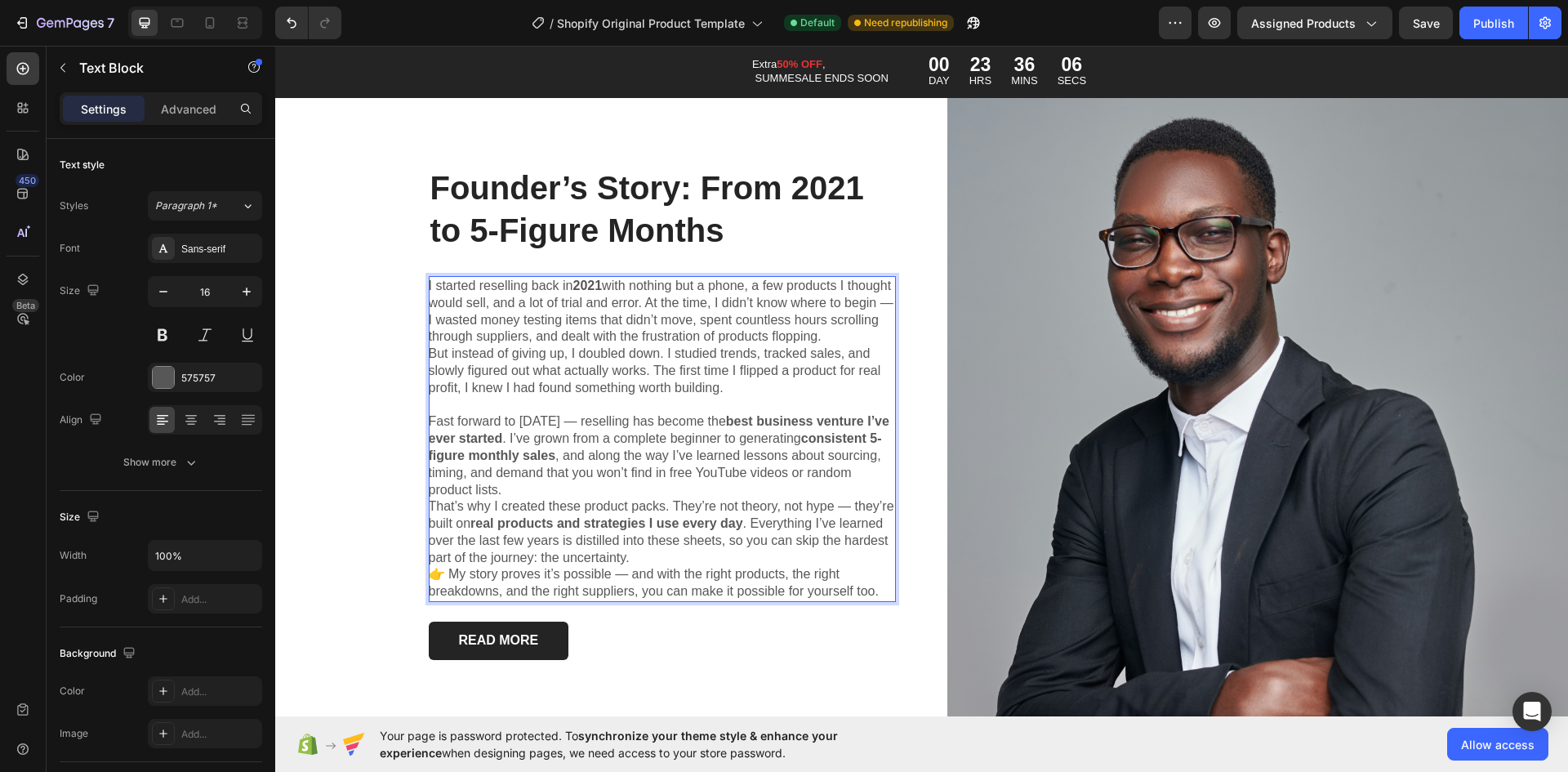
scroll to position [4685, 0]
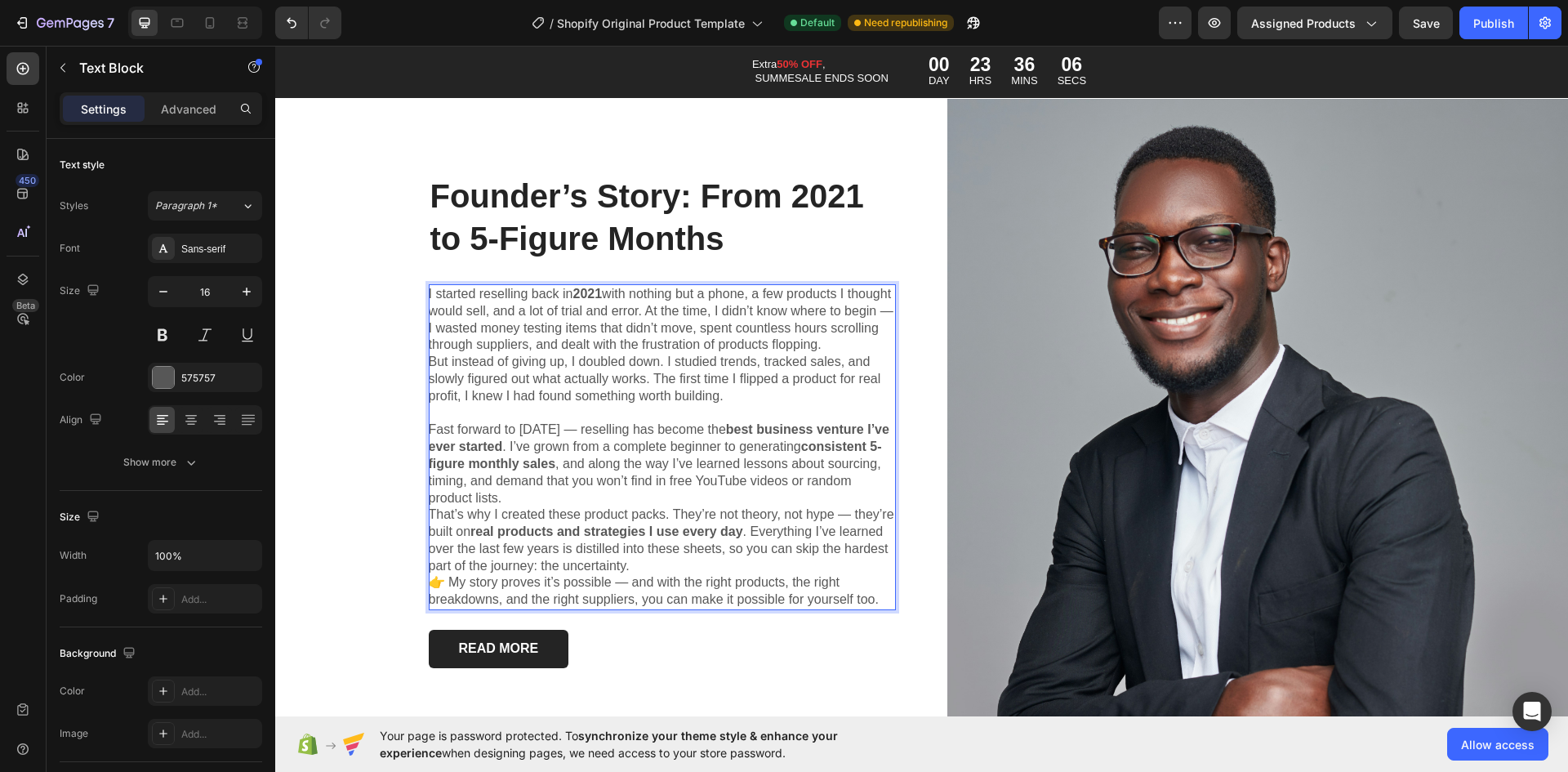
click at [513, 488] on p "Fast forward to today — reselling has become the best business venture I’ve eve…" at bounding box center [662, 464] width 467 height 85
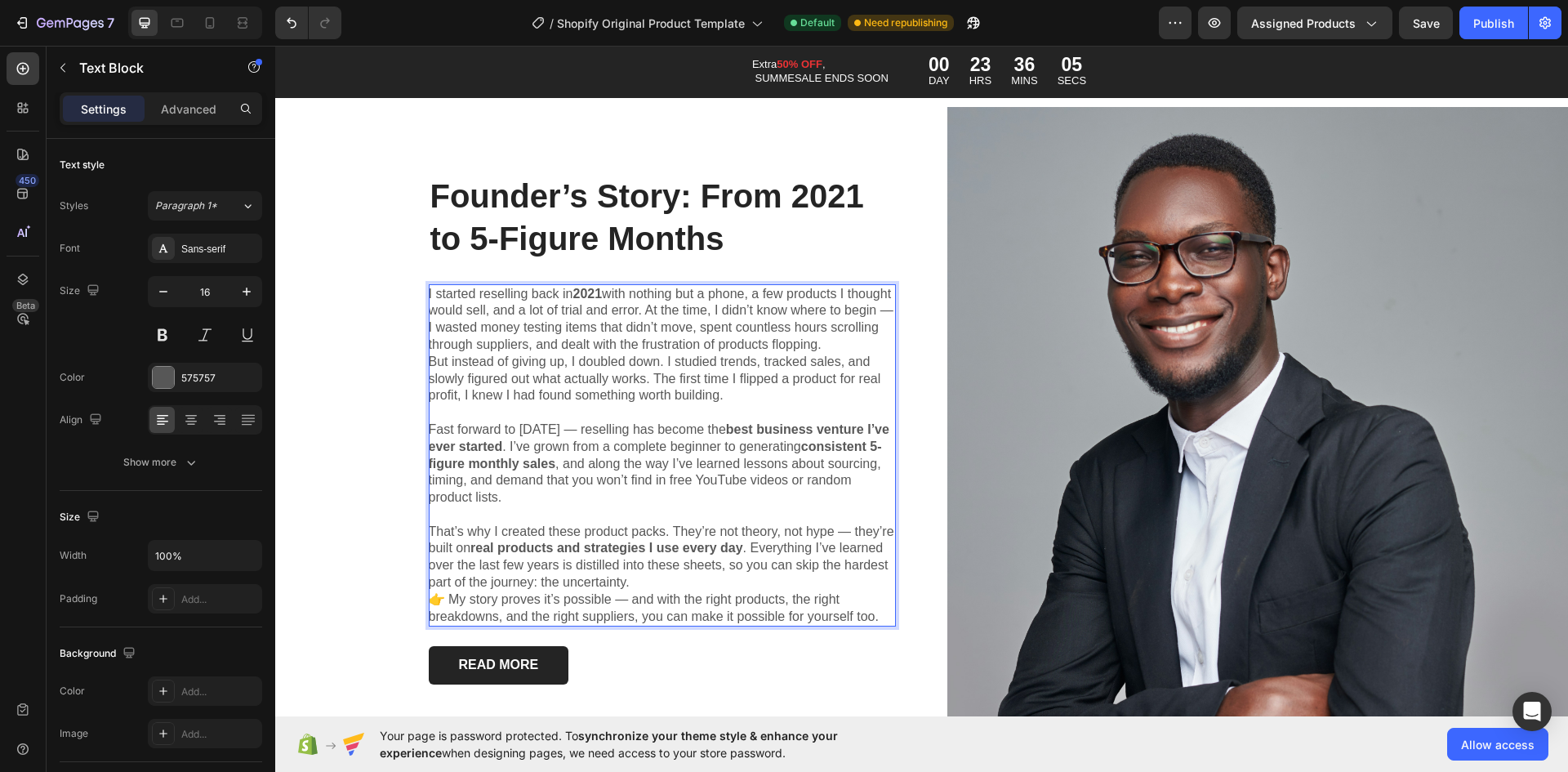
click at [559, 423] on p "Fast forward to today — reselling has become the best business venture I’ve eve…" at bounding box center [662, 464] width 467 height 85
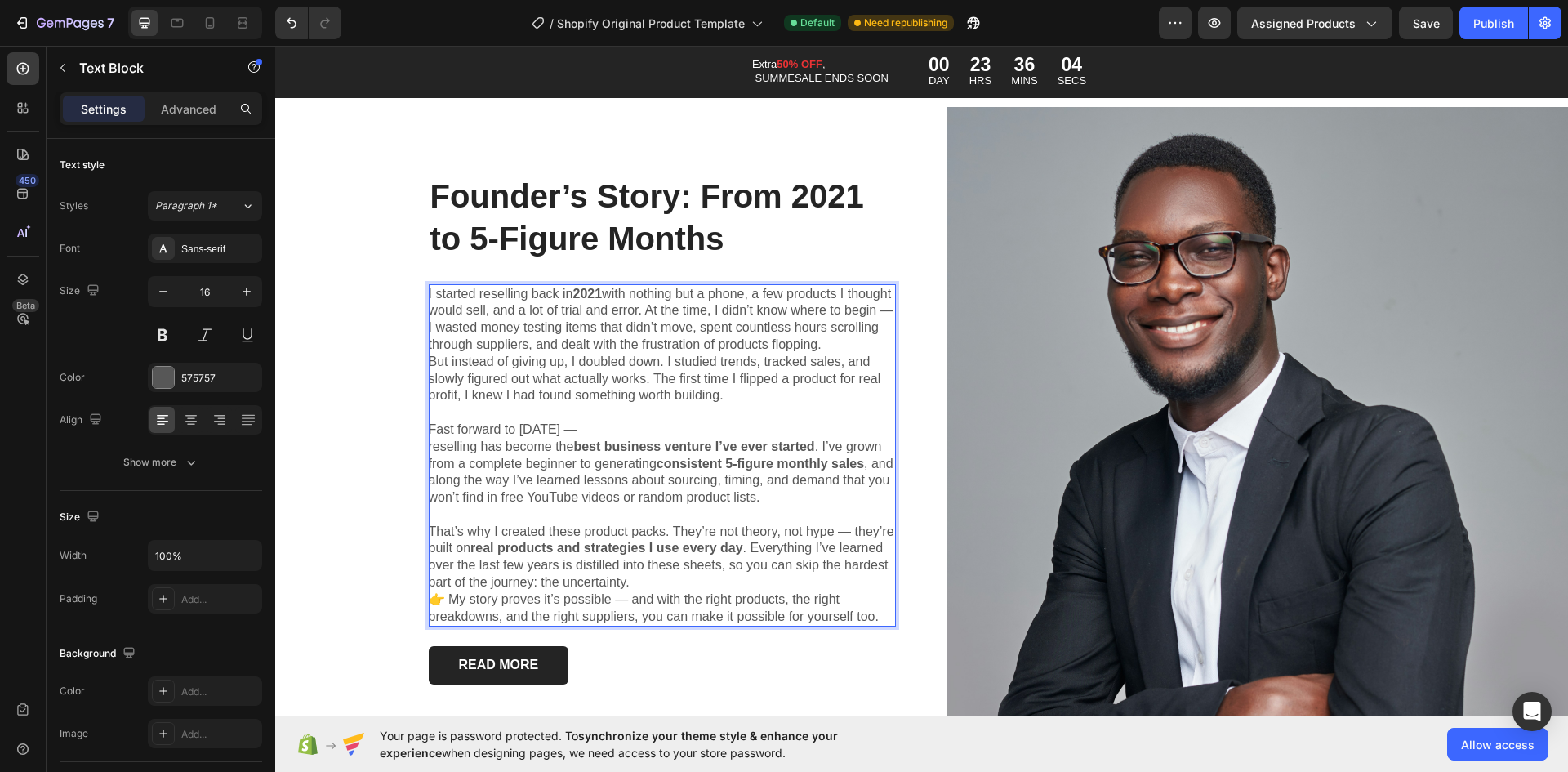
click at [563, 424] on p "Fast forward to today —" at bounding box center [662, 430] width 467 height 17
click at [428, 442] on p "reselling has become the best business venture I’ve ever started . I’ve grown f…" at bounding box center [662, 473] width 467 height 68
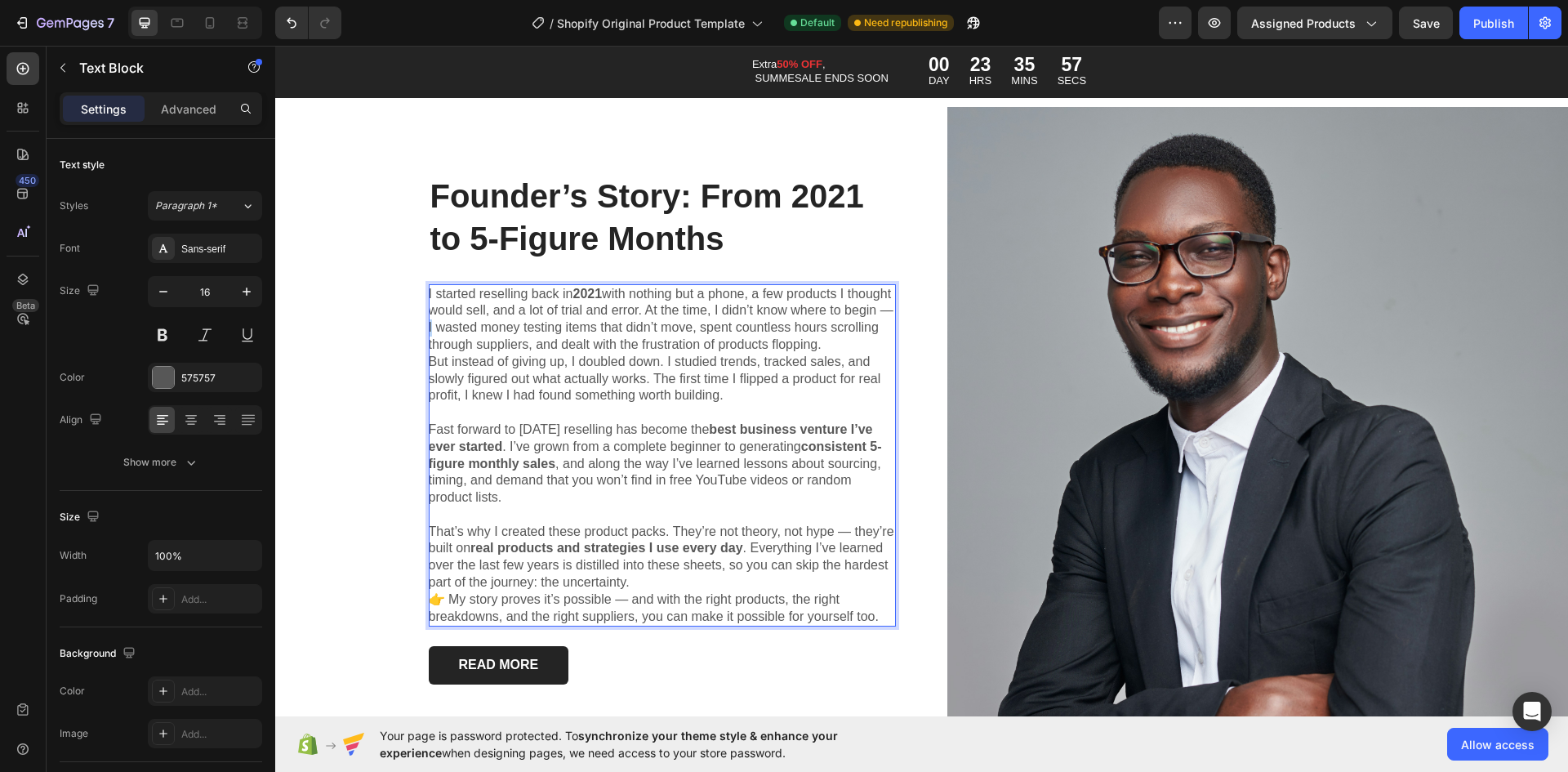
click at [473, 327] on p "I started reselling back in 2021 with nothing but a phone, a few products I tho…" at bounding box center [662, 319] width 467 height 68
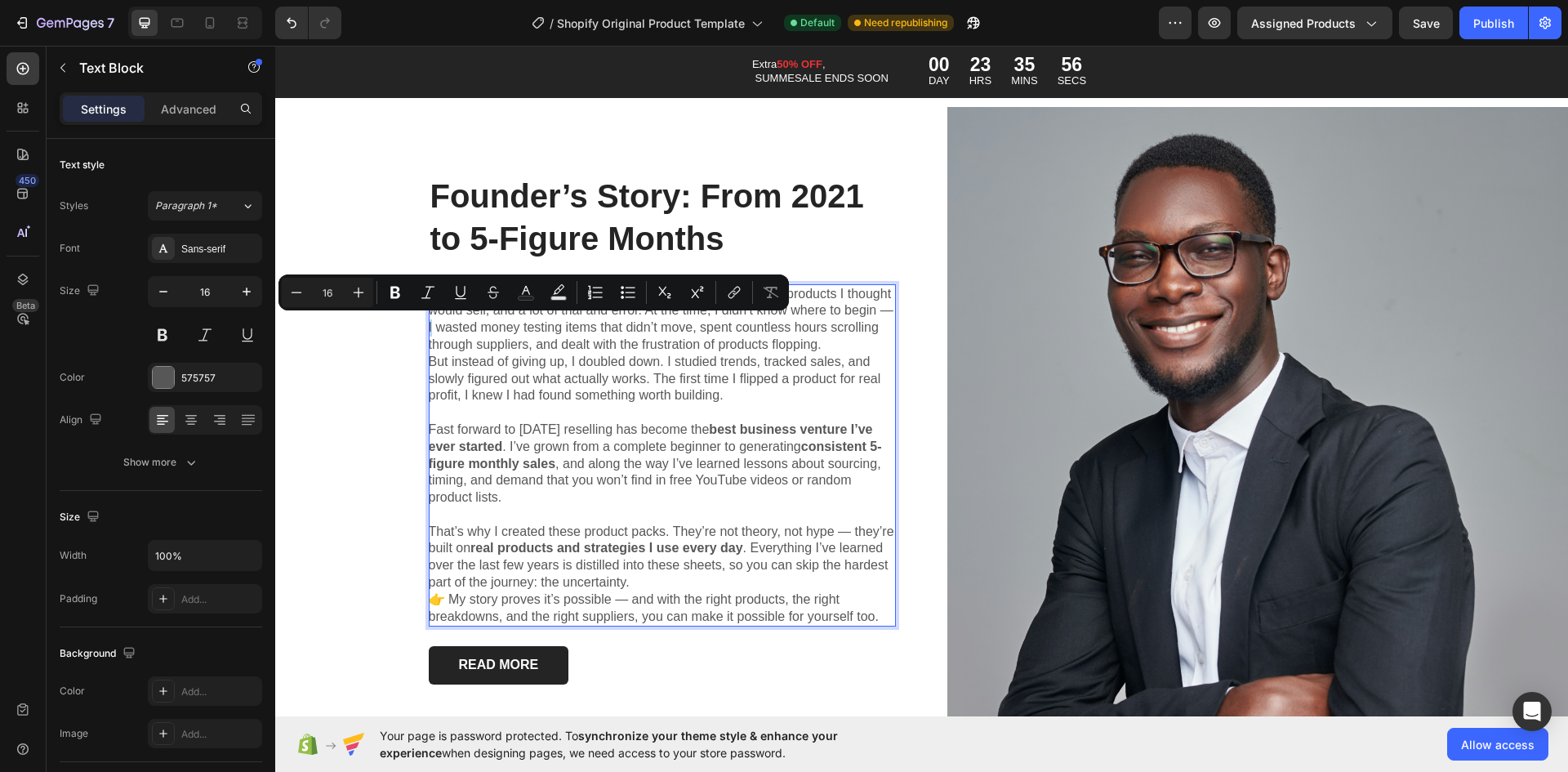
click at [471, 325] on p "I started reselling back in 2021 with nothing but a phone, a few products I tho…" at bounding box center [662, 319] width 467 height 68
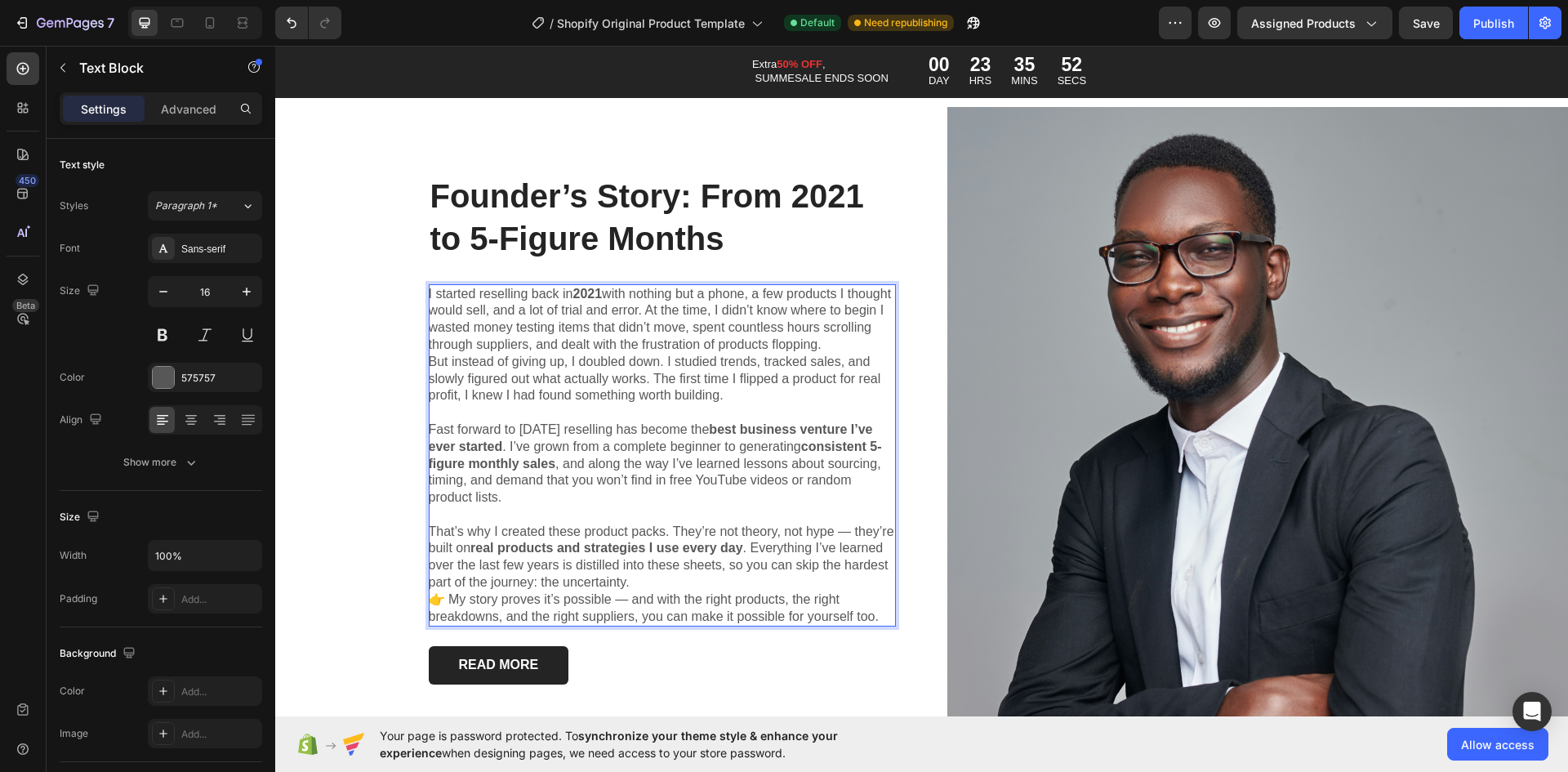
click at [620, 592] on p "👉 My story proves it’s possible — and with the right products, the right breakd…" at bounding box center [662, 609] width 467 height 35
click at [847, 525] on p "That’s why I created these product packs. They’re not theory, not hype — they’r…" at bounding box center [662, 558] width 467 height 68
click at [802, 665] on div "READ MORE Button" at bounding box center [662, 666] width 467 height 39
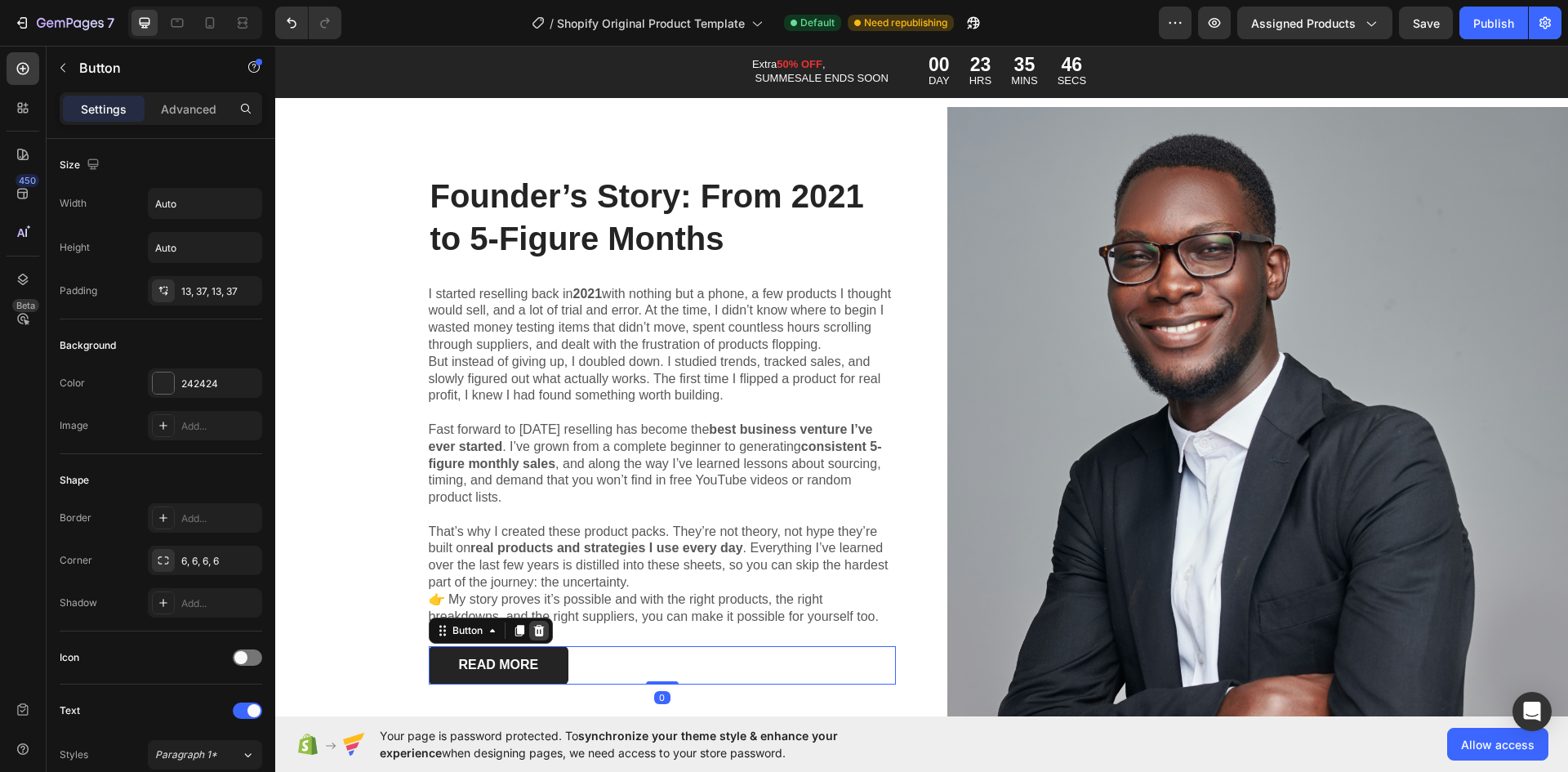
click at [540, 629] on div at bounding box center [539, 630] width 19 height 19
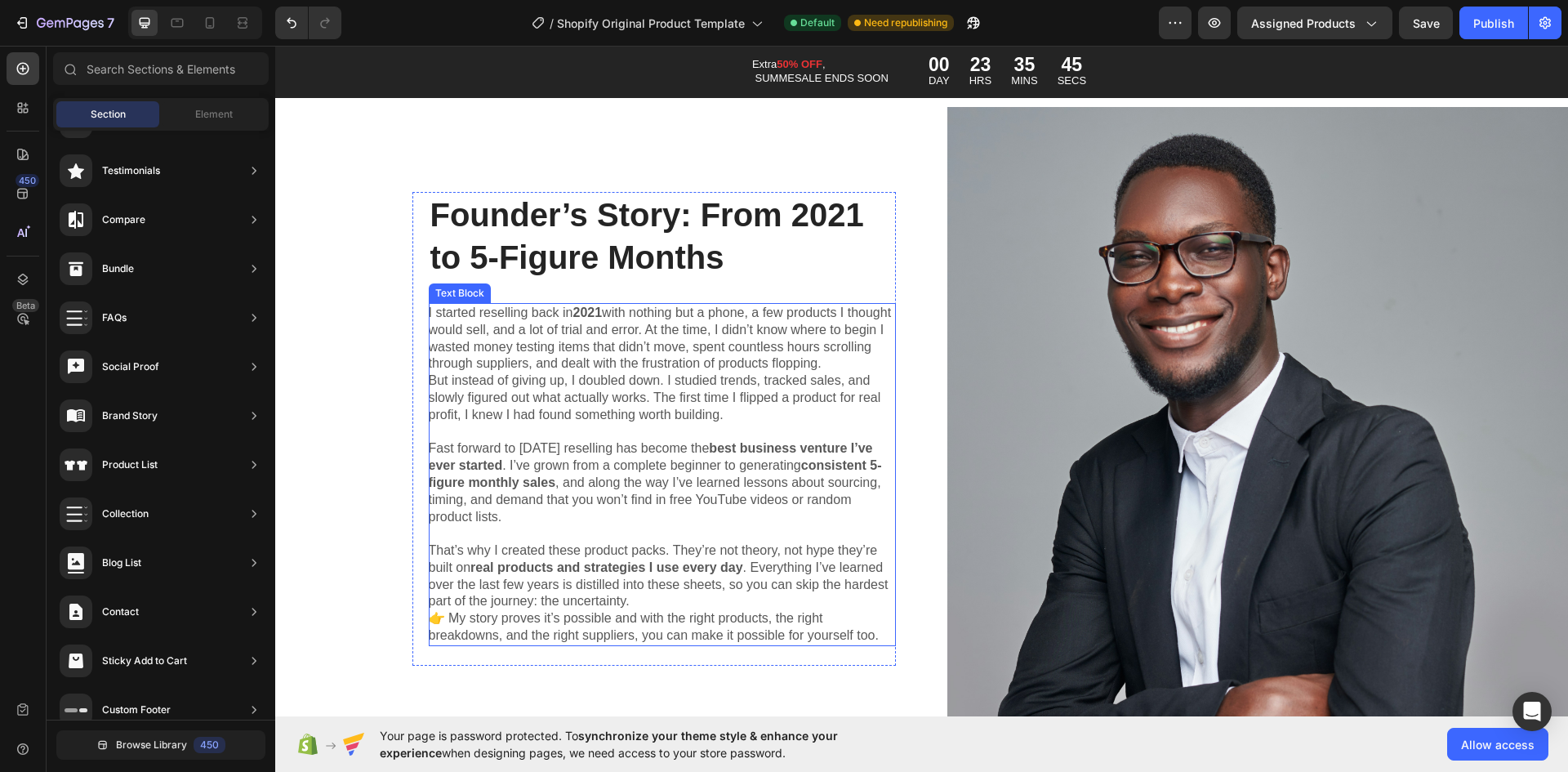
click at [1187, 315] on img at bounding box center [1258, 429] width 621 height 645
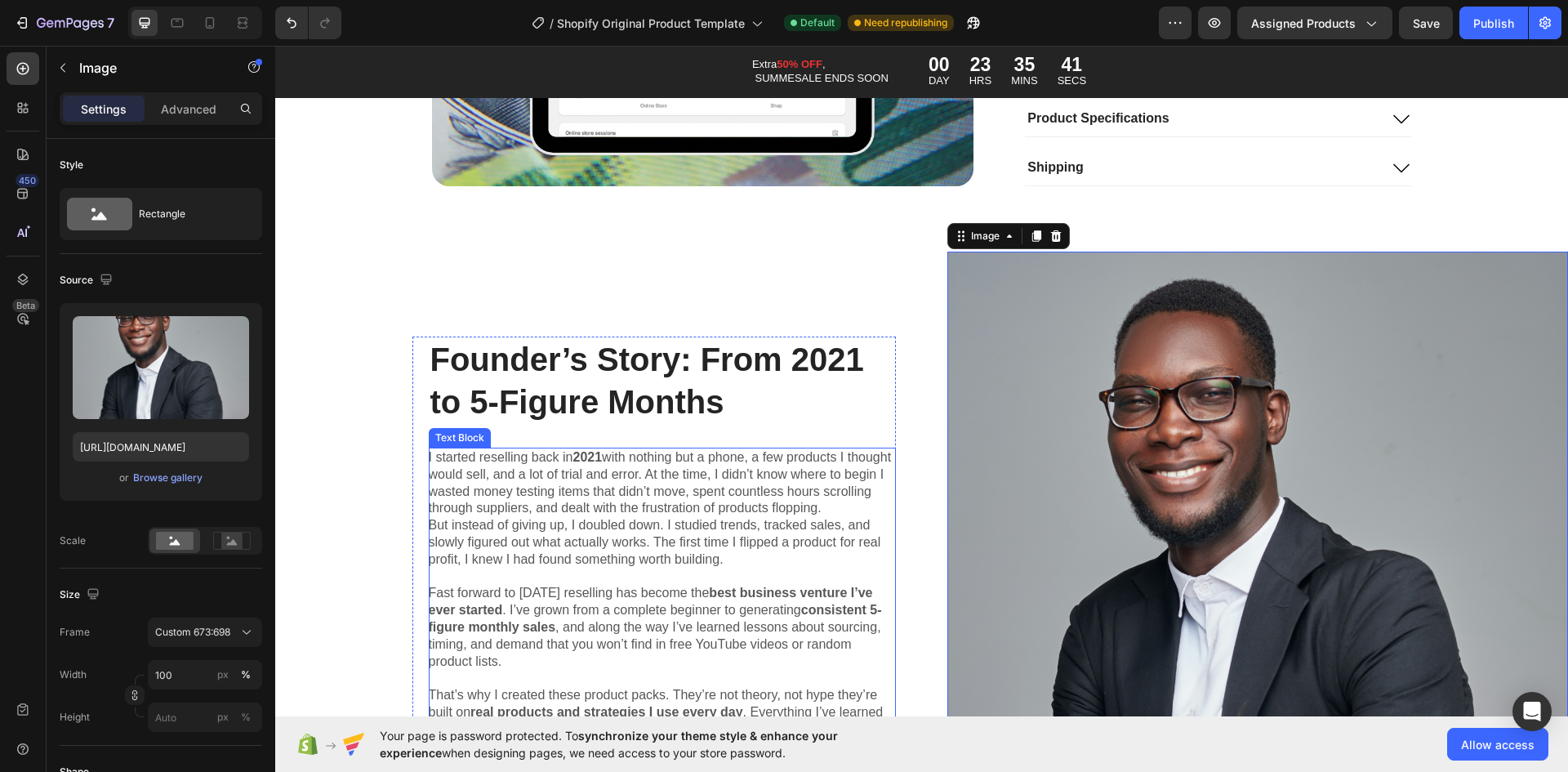
scroll to position [4594, 0]
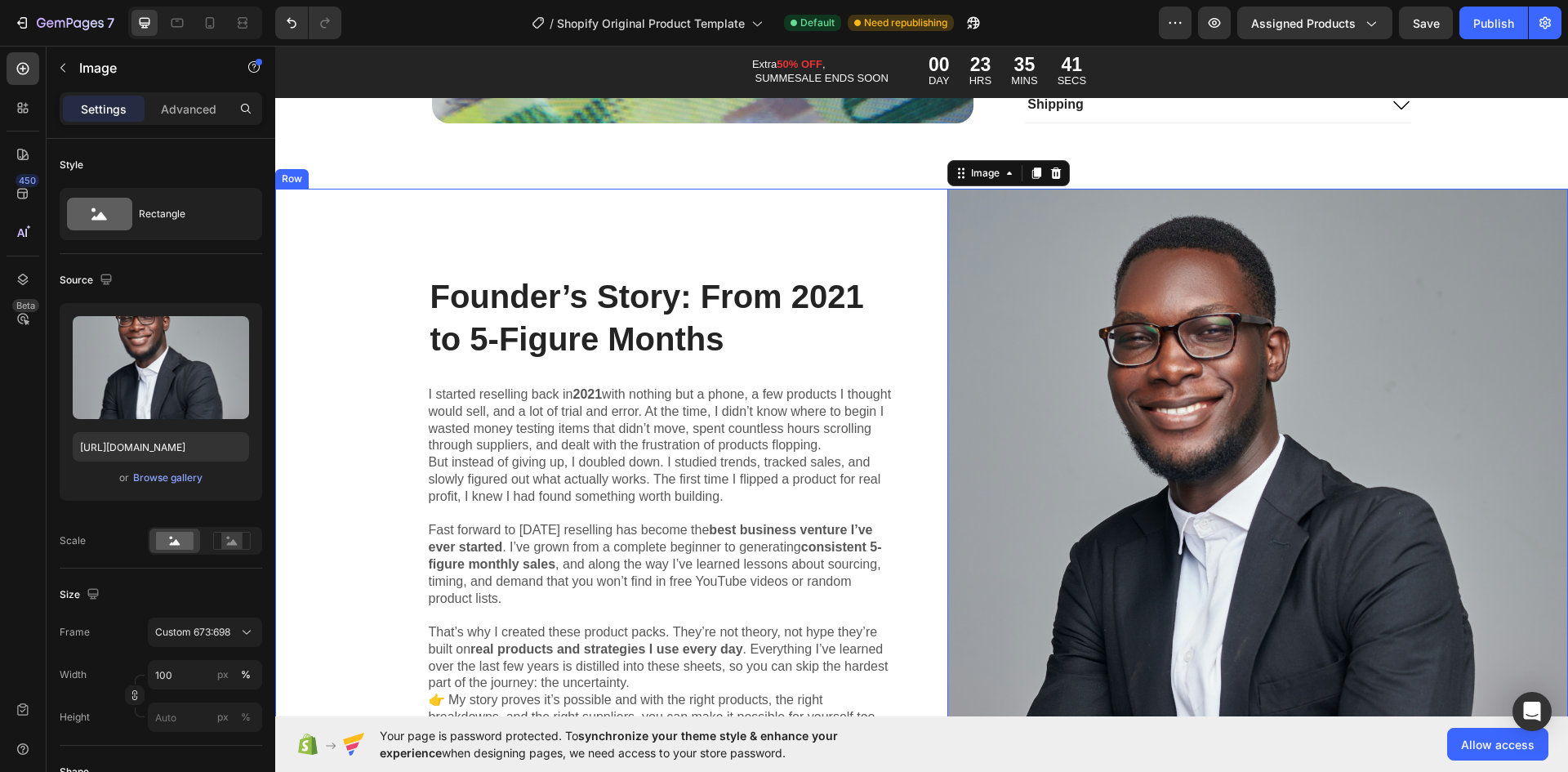
click at [862, 233] on div "Founder’s Story: From 2021 to 5-Figure Months Heading I started reselling back …" at bounding box center [586, 511] width 621 height 645
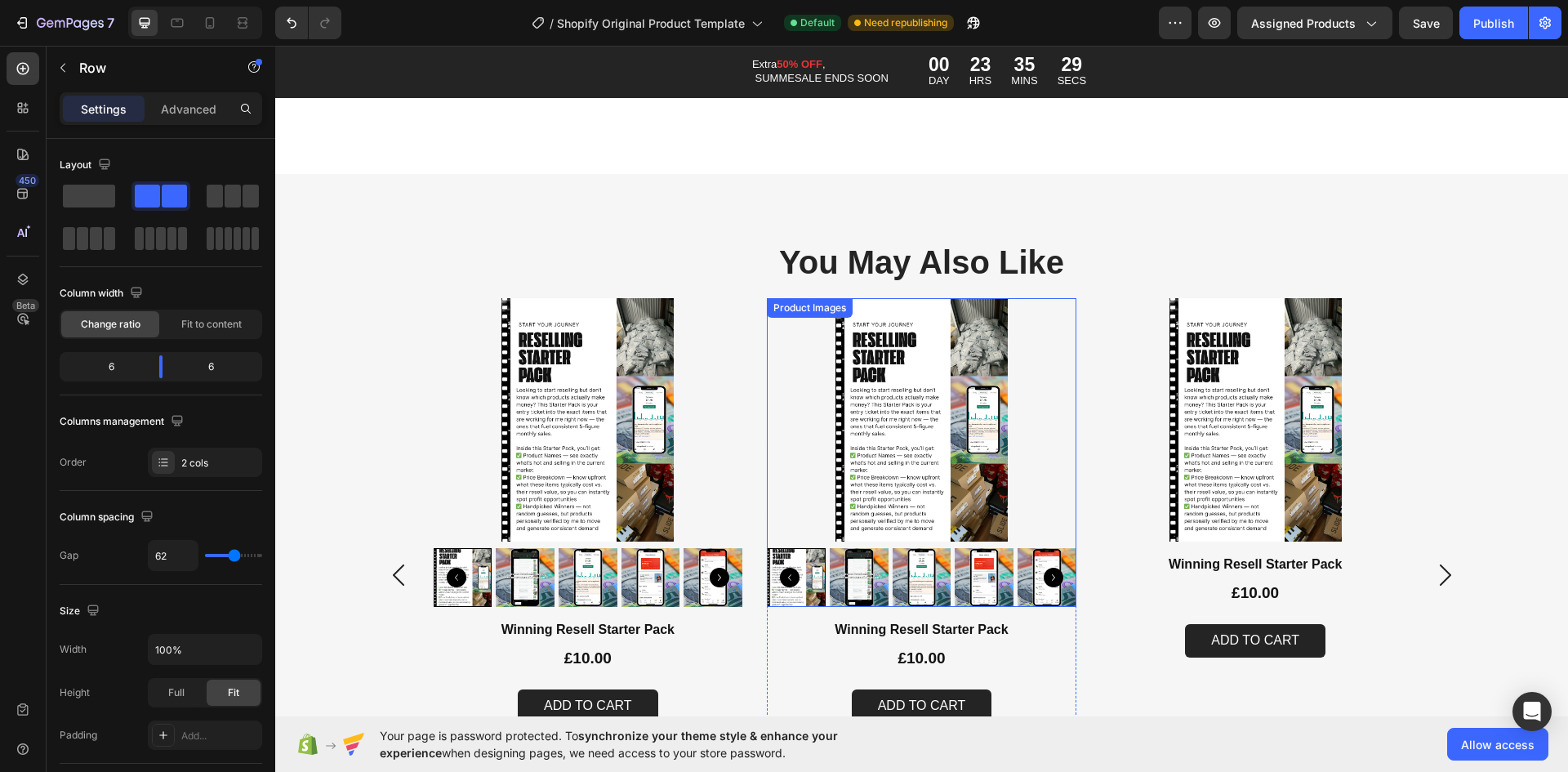
scroll to position [5983, 0]
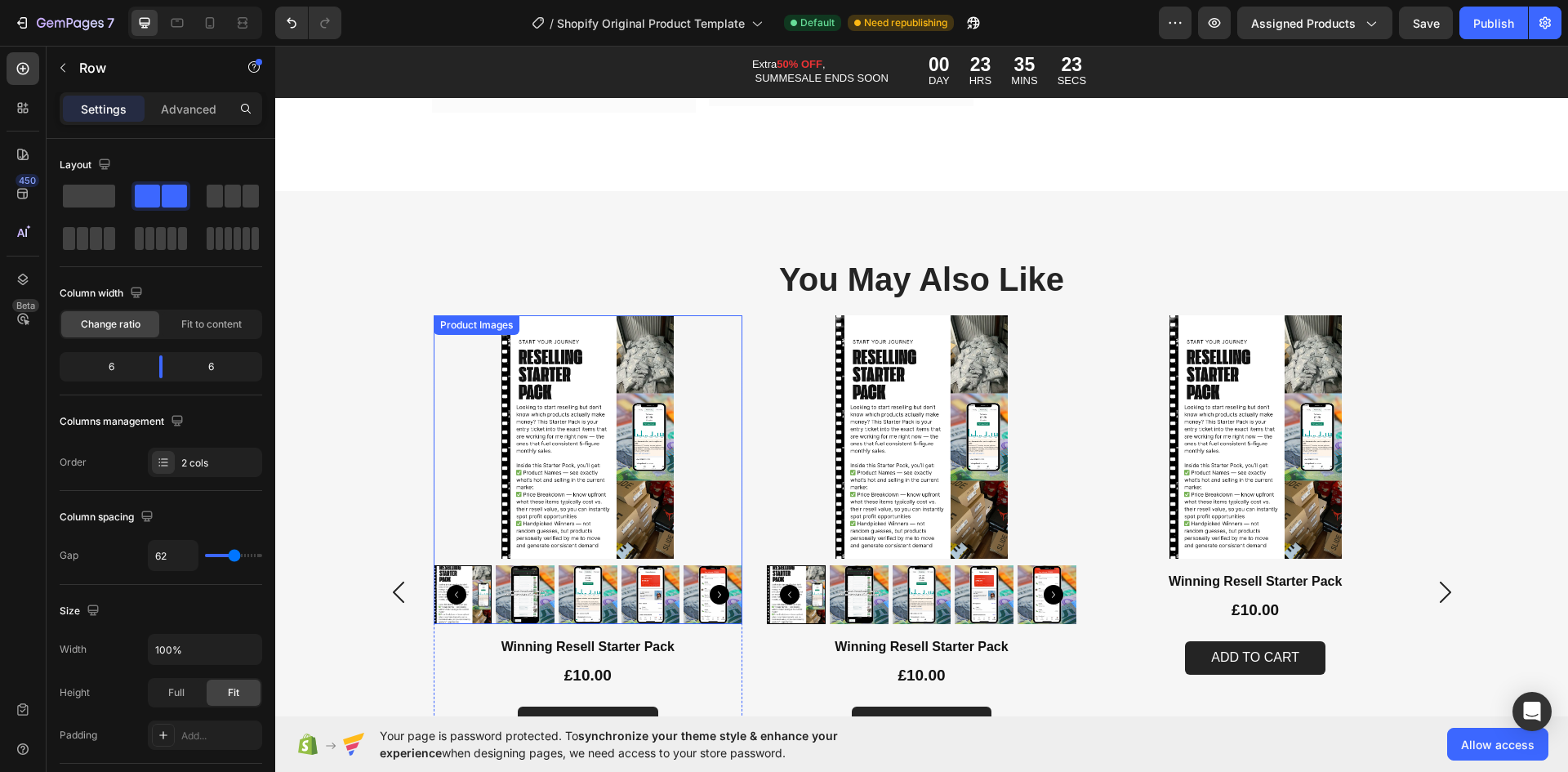
click at [721, 483] on img at bounding box center [588, 437] width 310 height 243
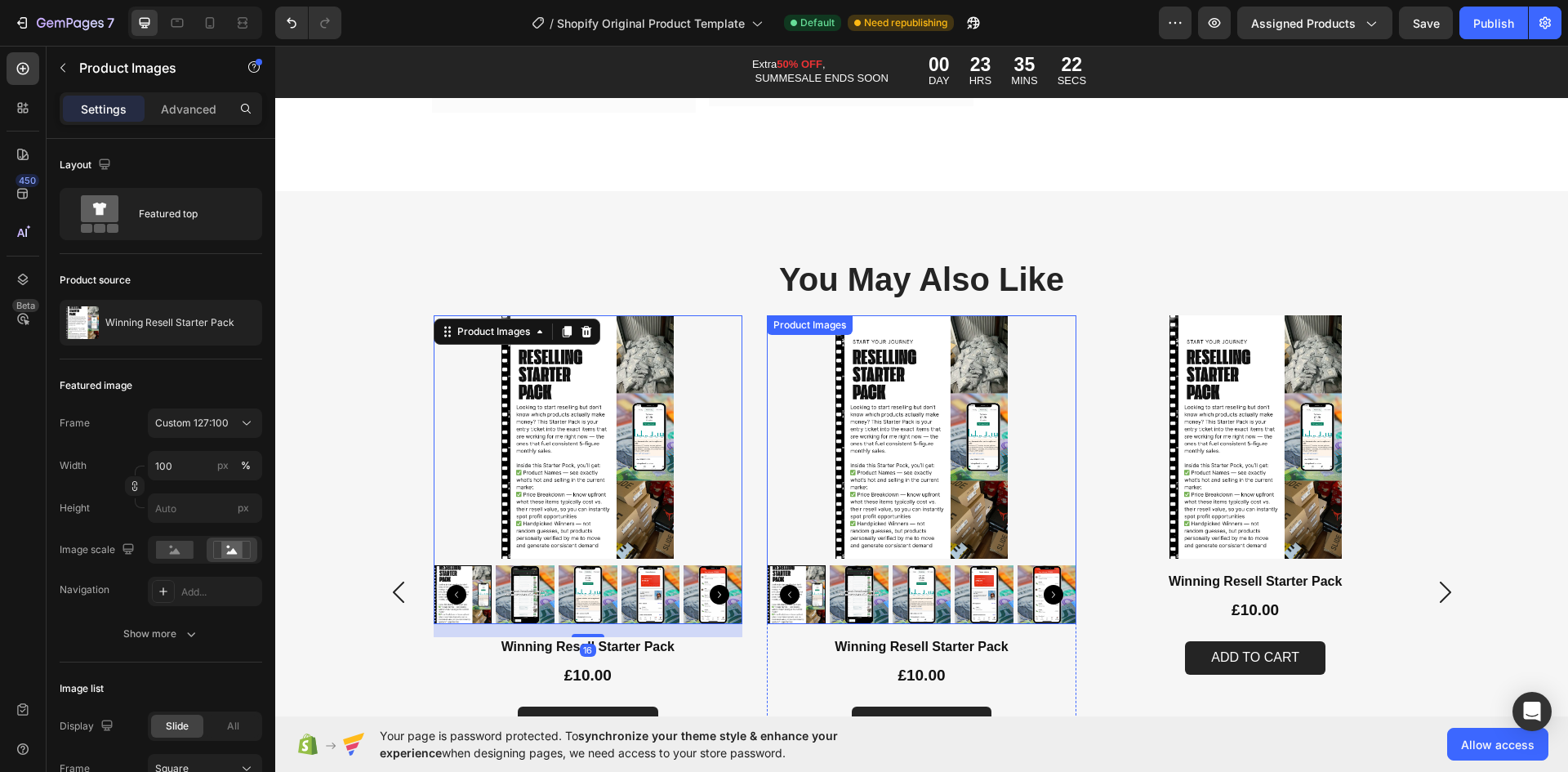
click at [959, 471] on img at bounding box center [922, 437] width 310 height 243
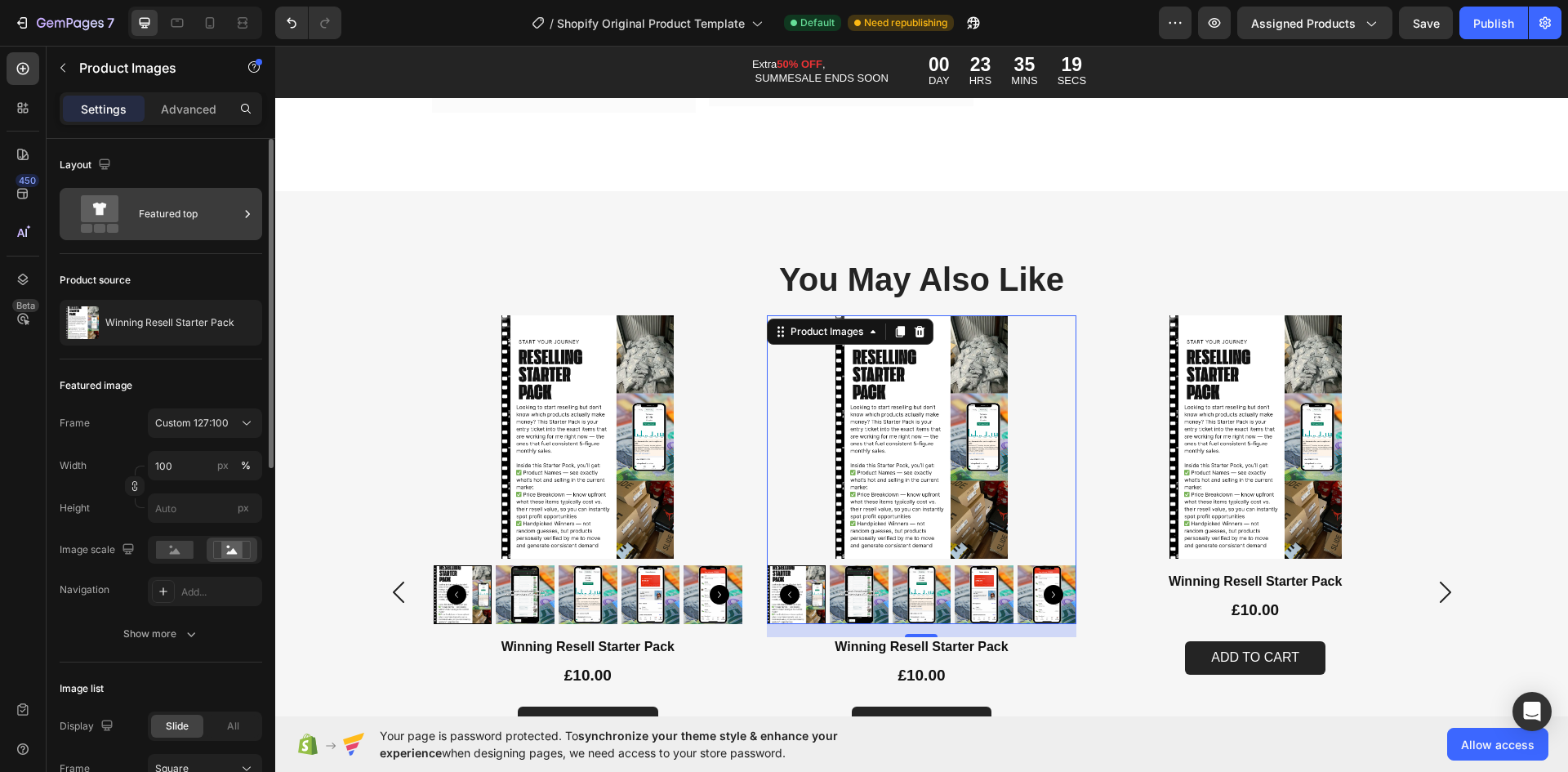
click at [185, 209] on div "Featured top" at bounding box center [188, 213] width 99 height 38
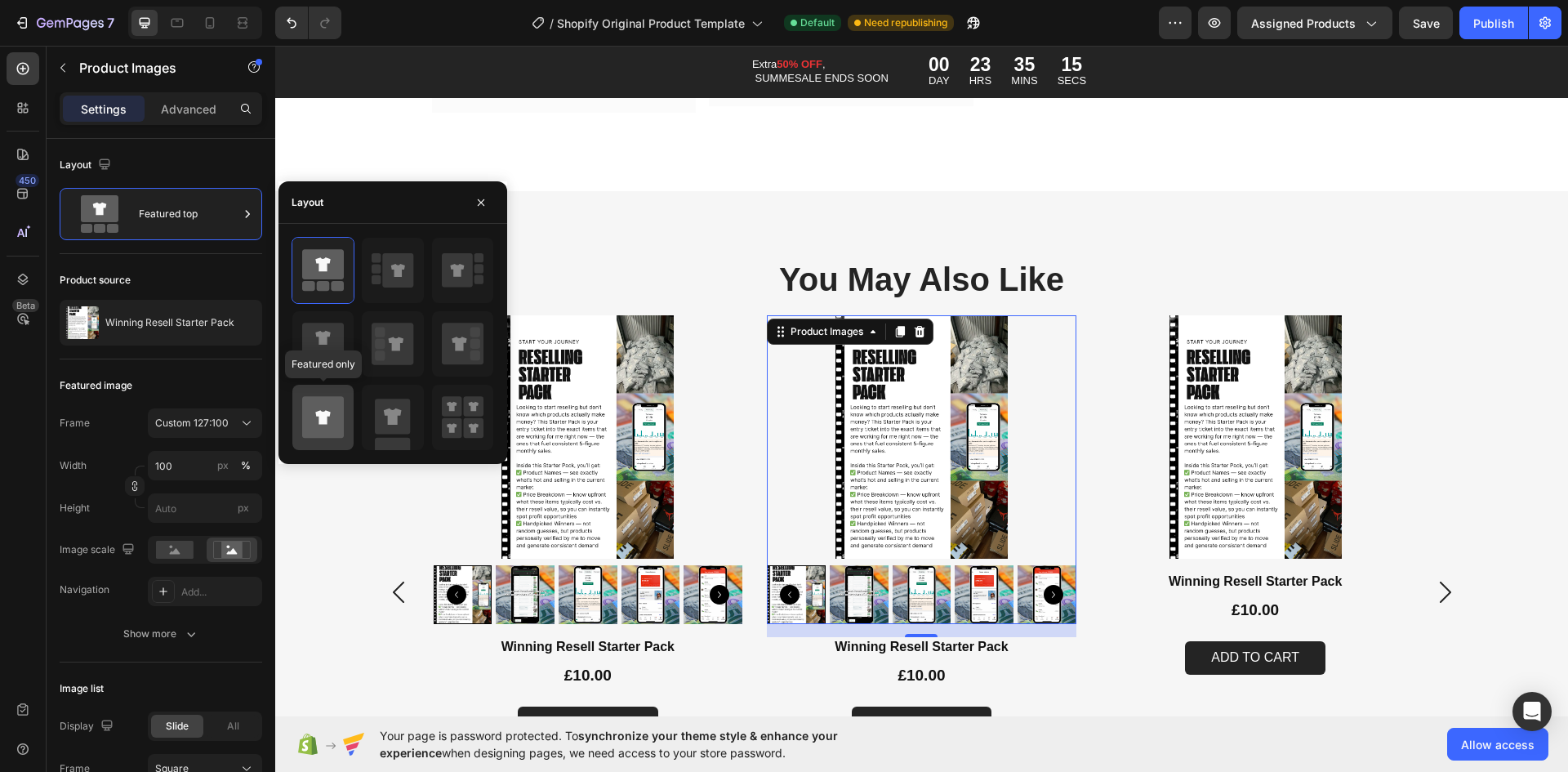
click at [330, 427] on icon at bounding box center [322, 417] width 41 height 41
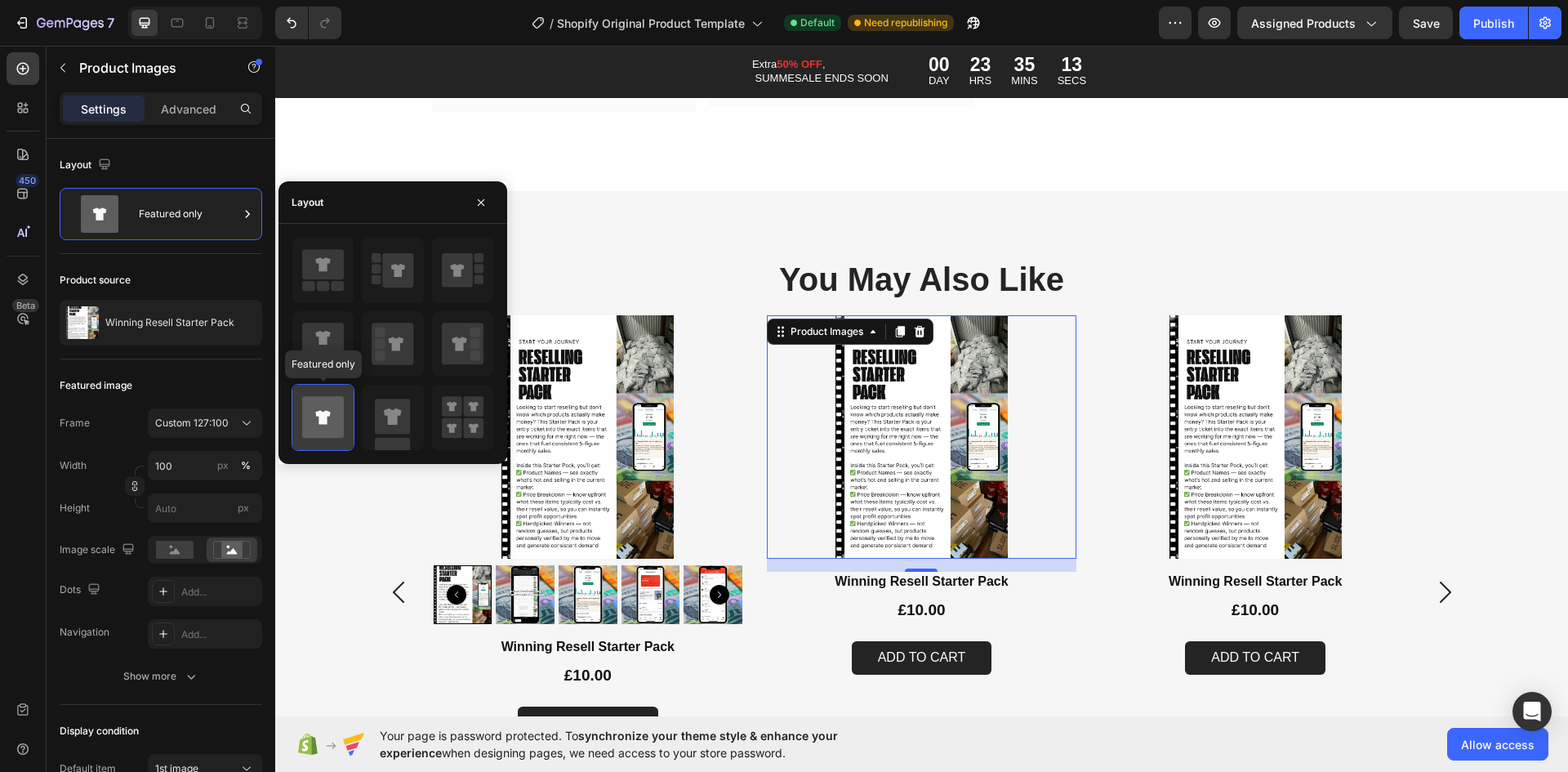
click at [330, 427] on icon at bounding box center [322, 417] width 41 height 41
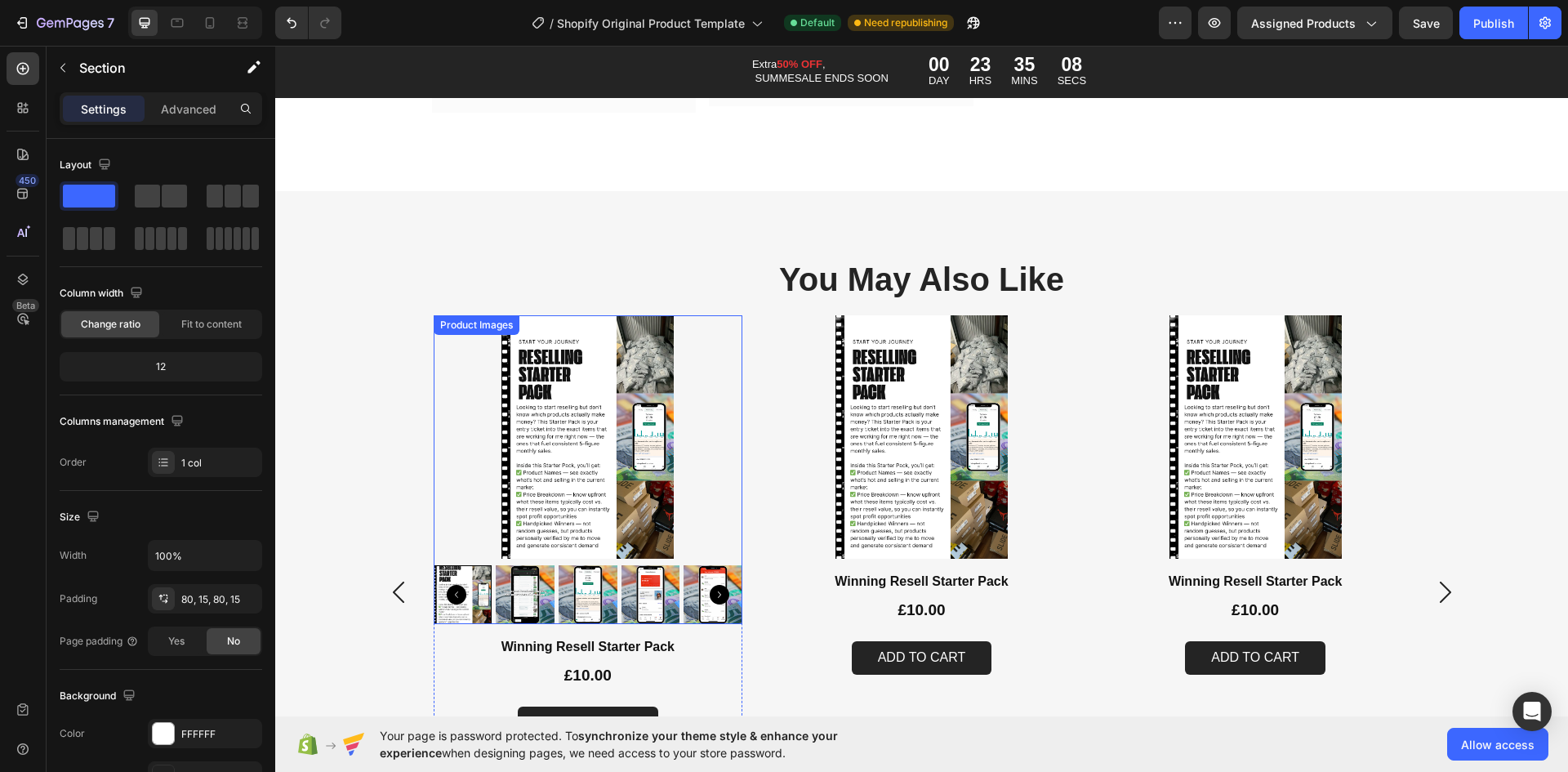
click at [701, 418] on img at bounding box center [588, 437] width 310 height 243
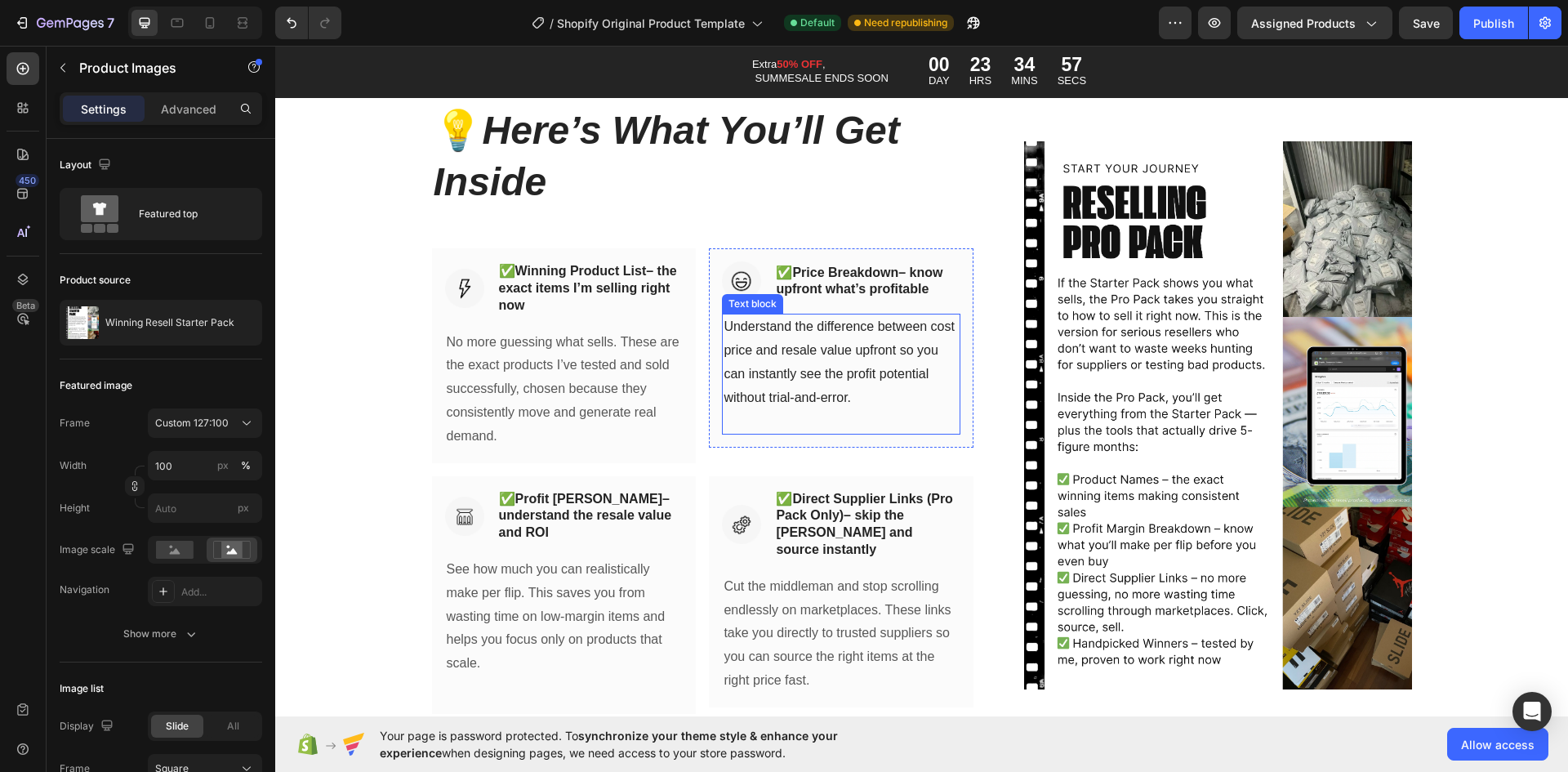
scroll to position [5412, 0]
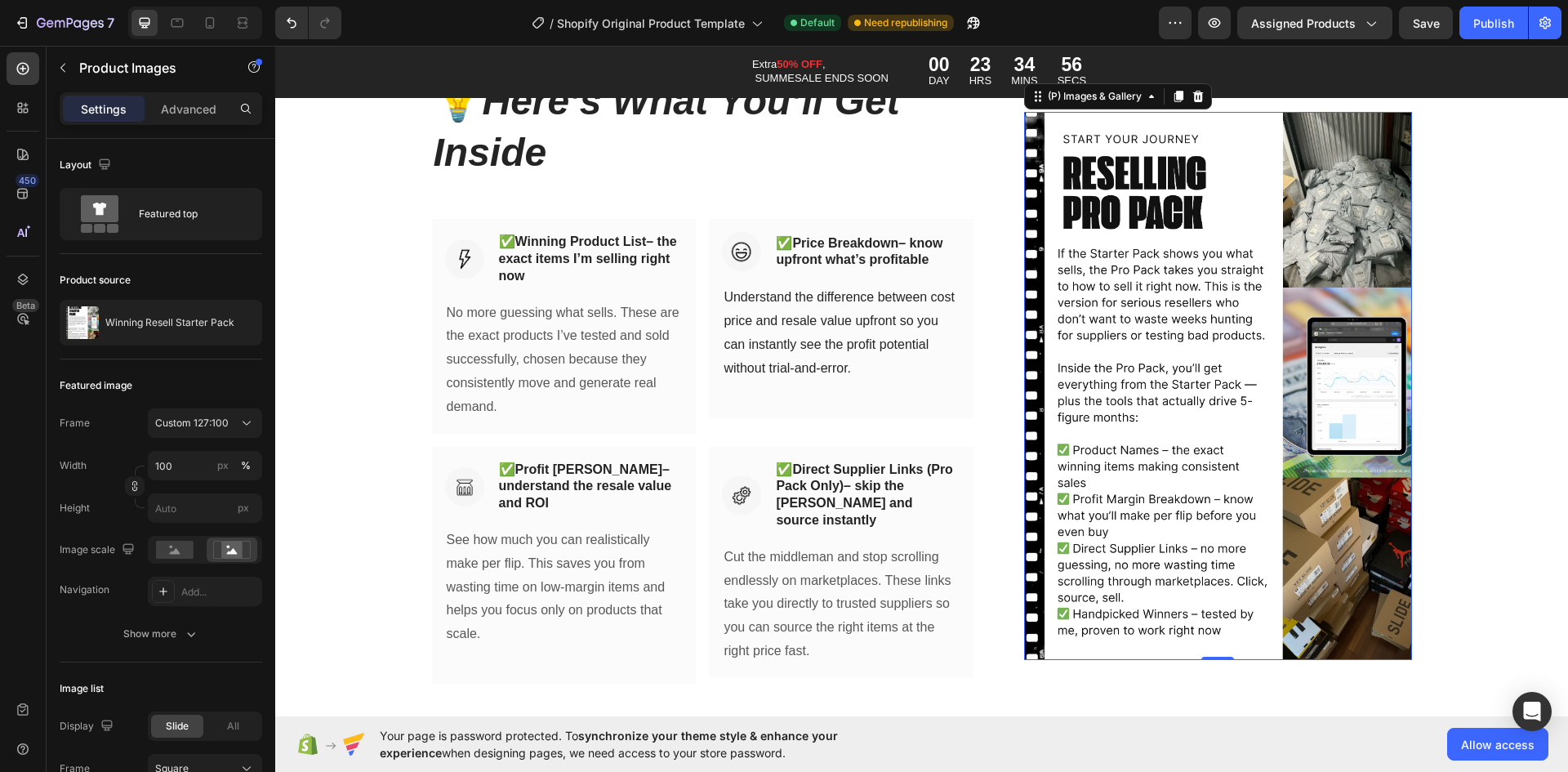
click at [1077, 412] on img at bounding box center [1217, 386] width 387 height 548
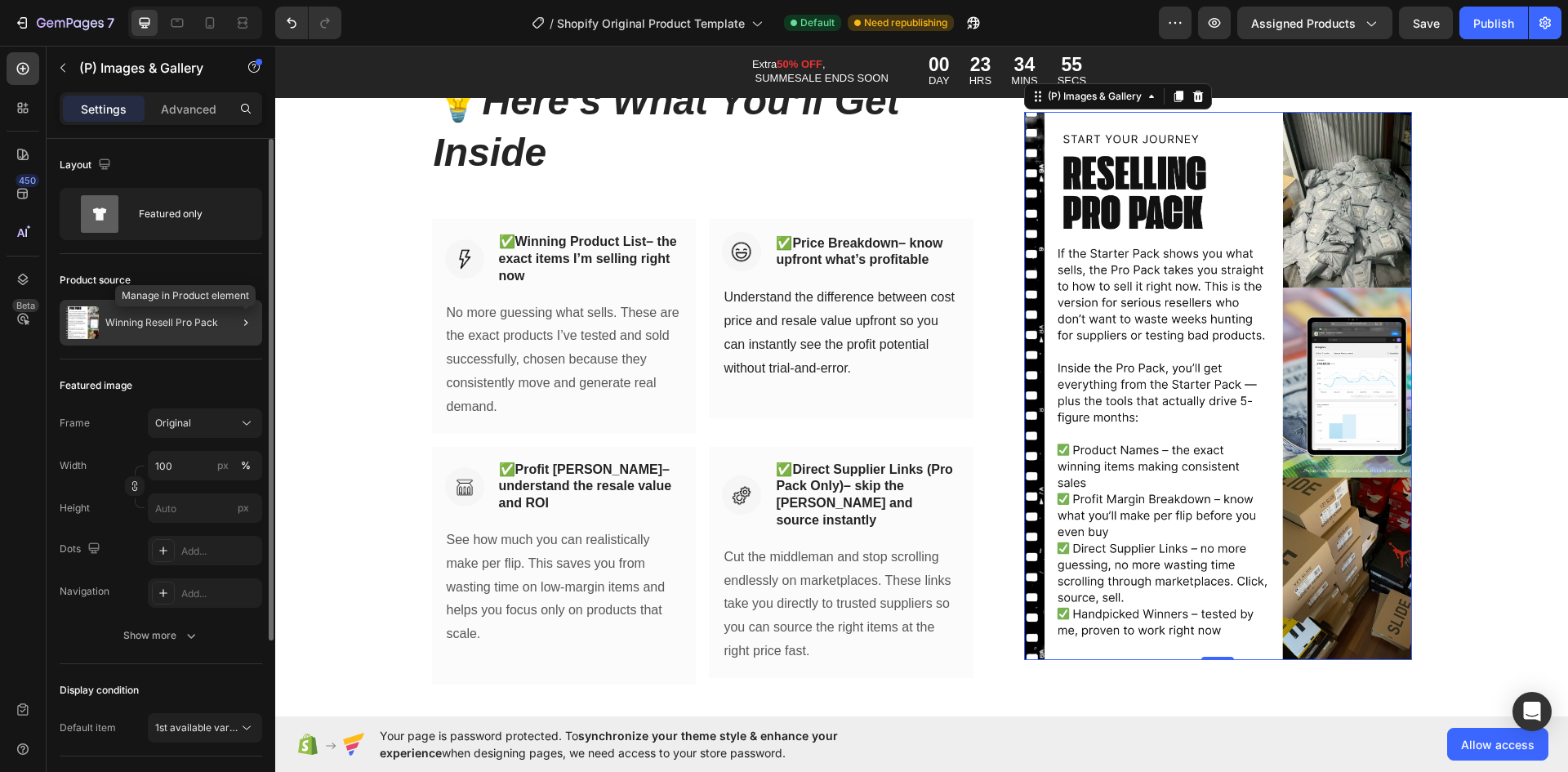
click at [220, 322] on div at bounding box center [238, 322] width 45 height 45
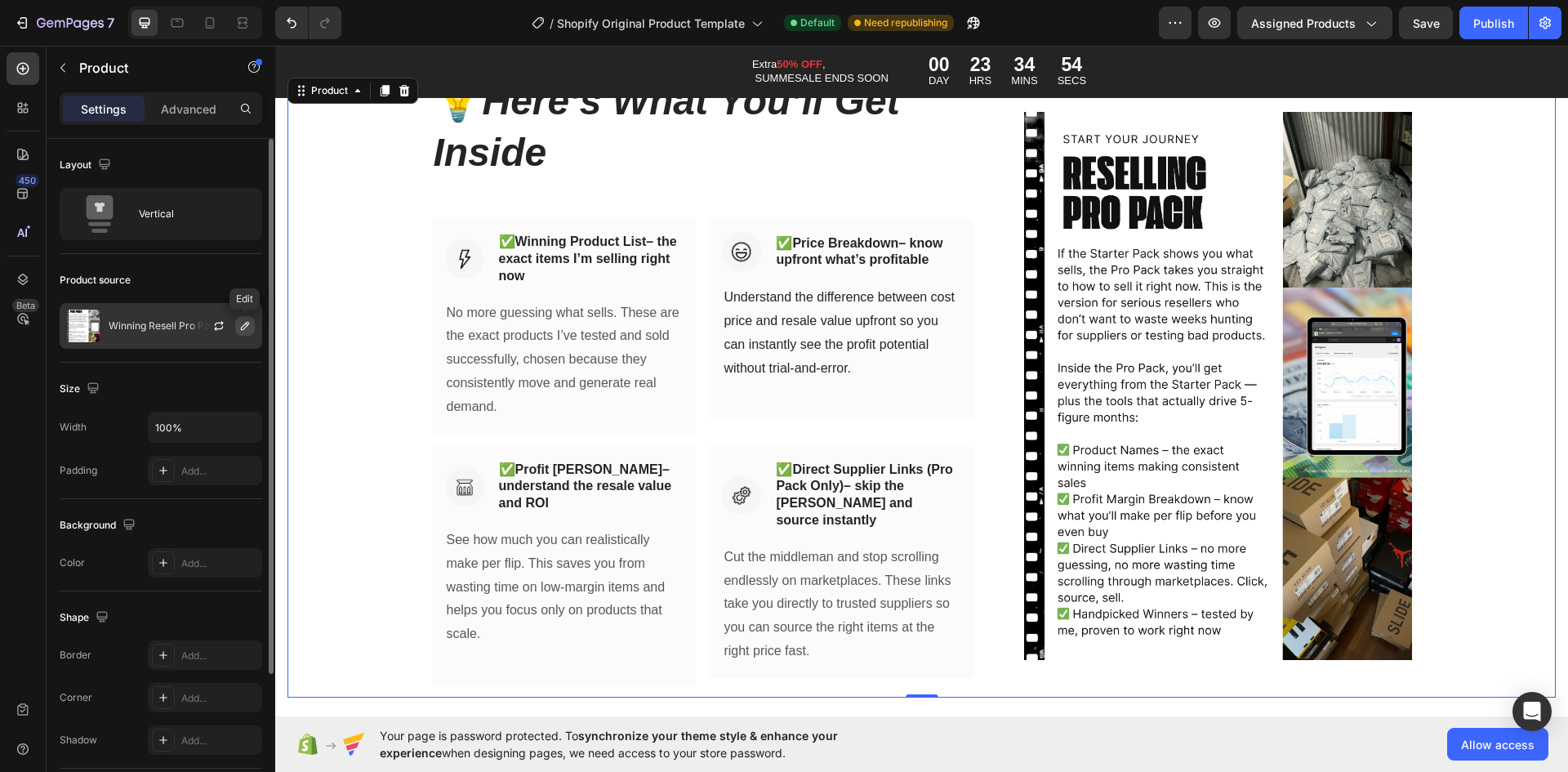
click at [243, 326] on icon "button" at bounding box center [245, 326] width 8 height 8
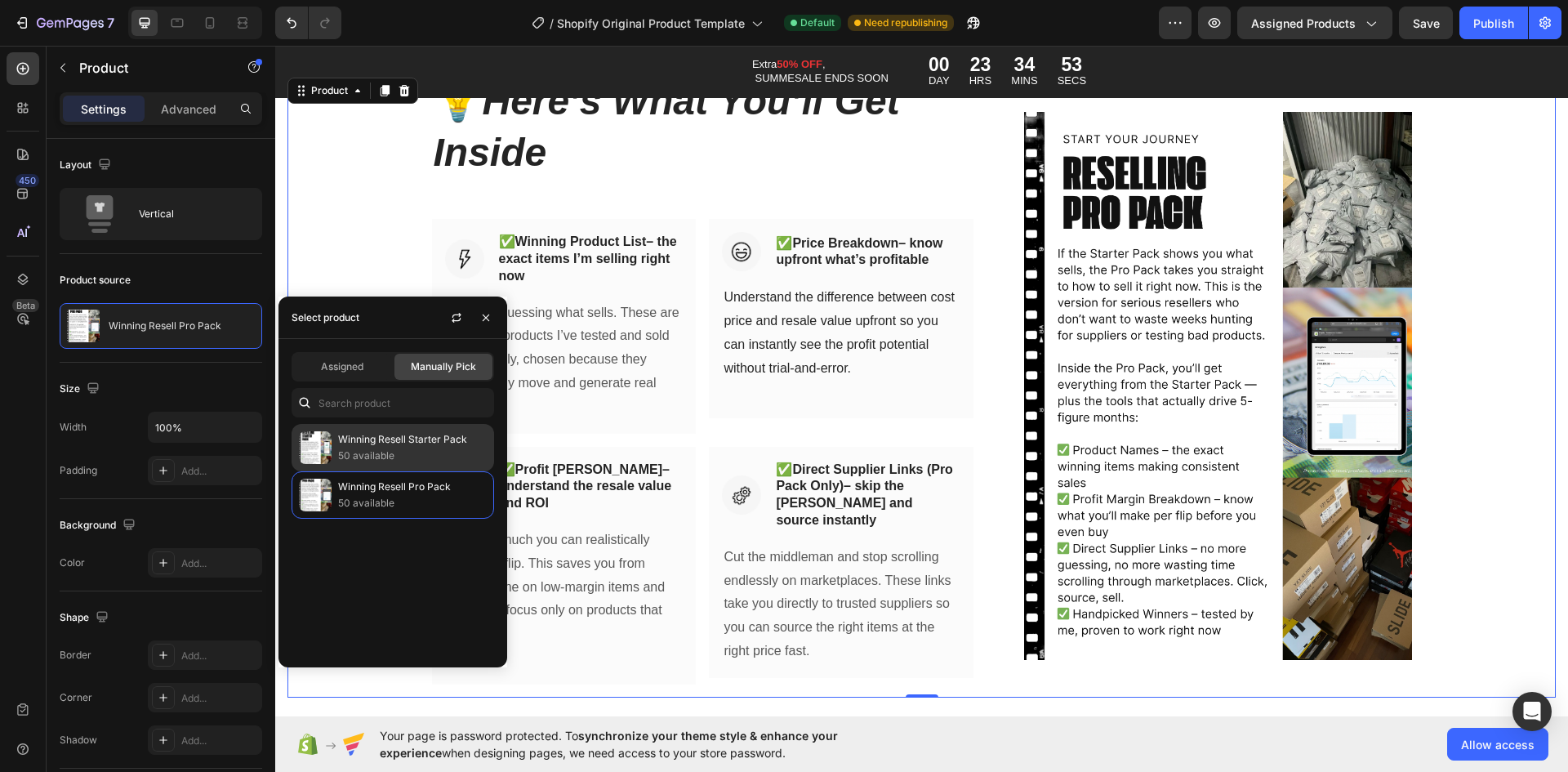
click at [330, 444] on img at bounding box center [316, 448] width 33 height 33
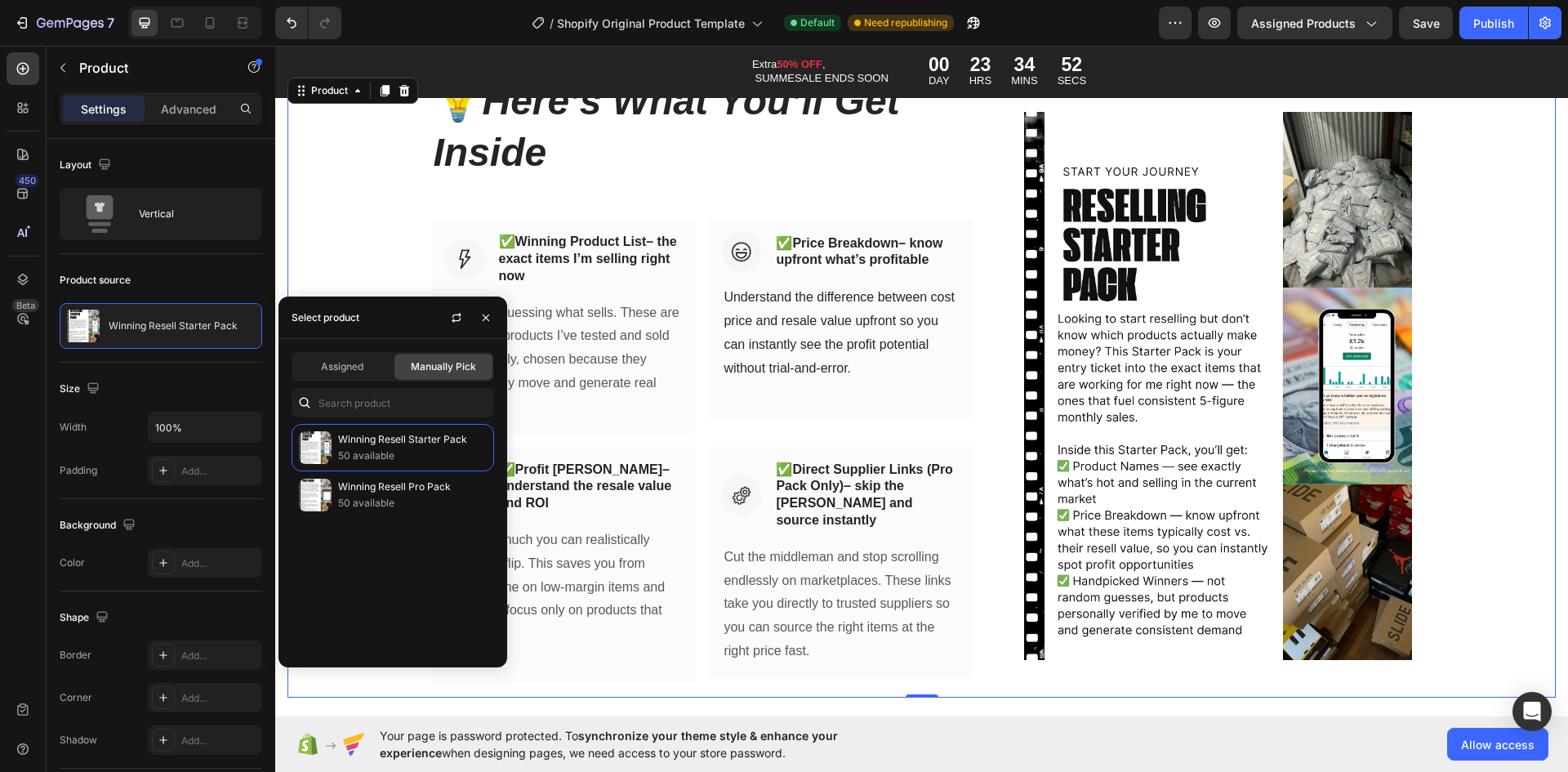
click at [1527, 359] on div "💡 Here’s What You’ll Get Inside Heading Row Image ✅ Winning Product List – the …" at bounding box center [922, 385] width 1269 height 622
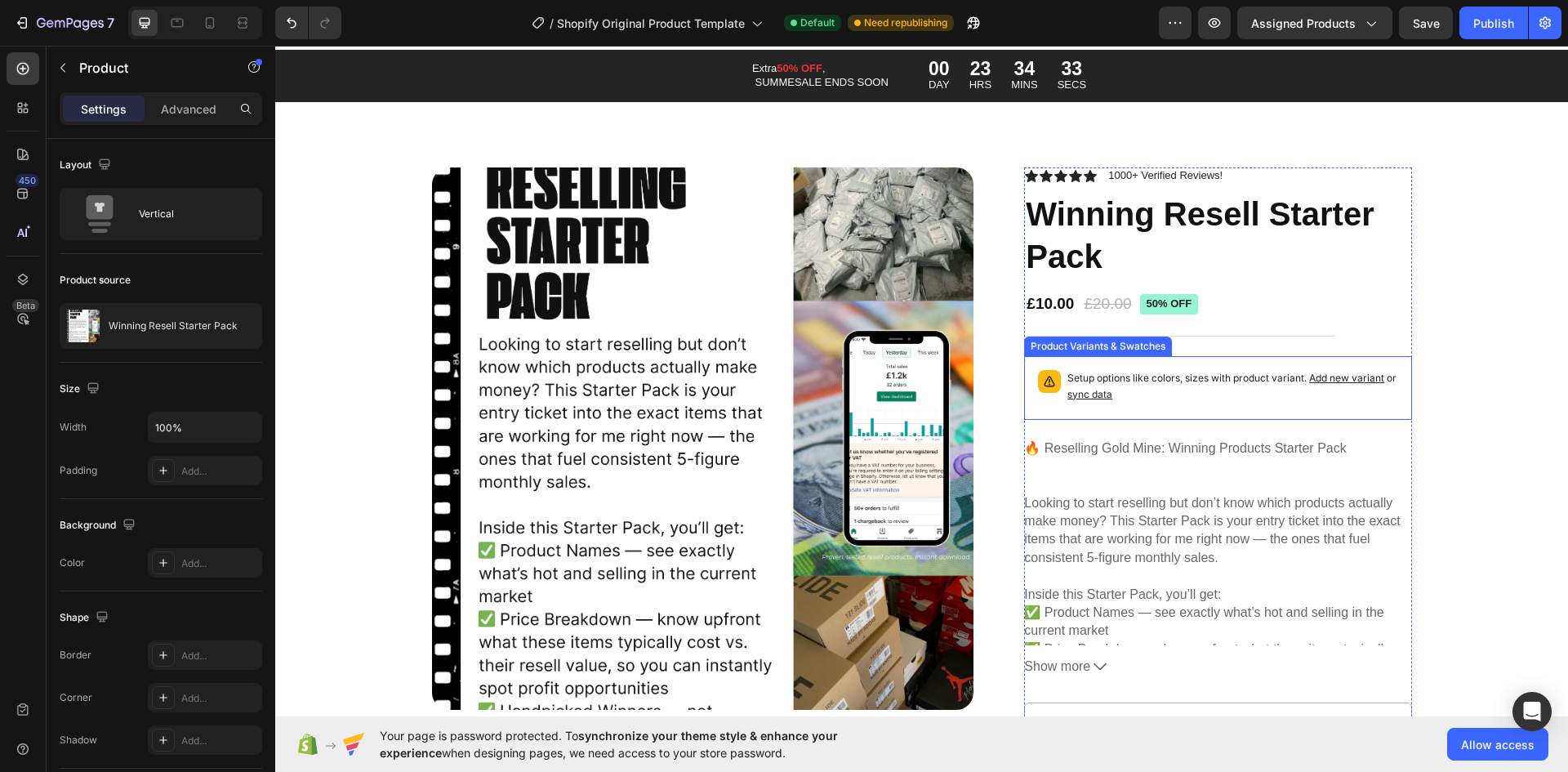
scroll to position [0, 0]
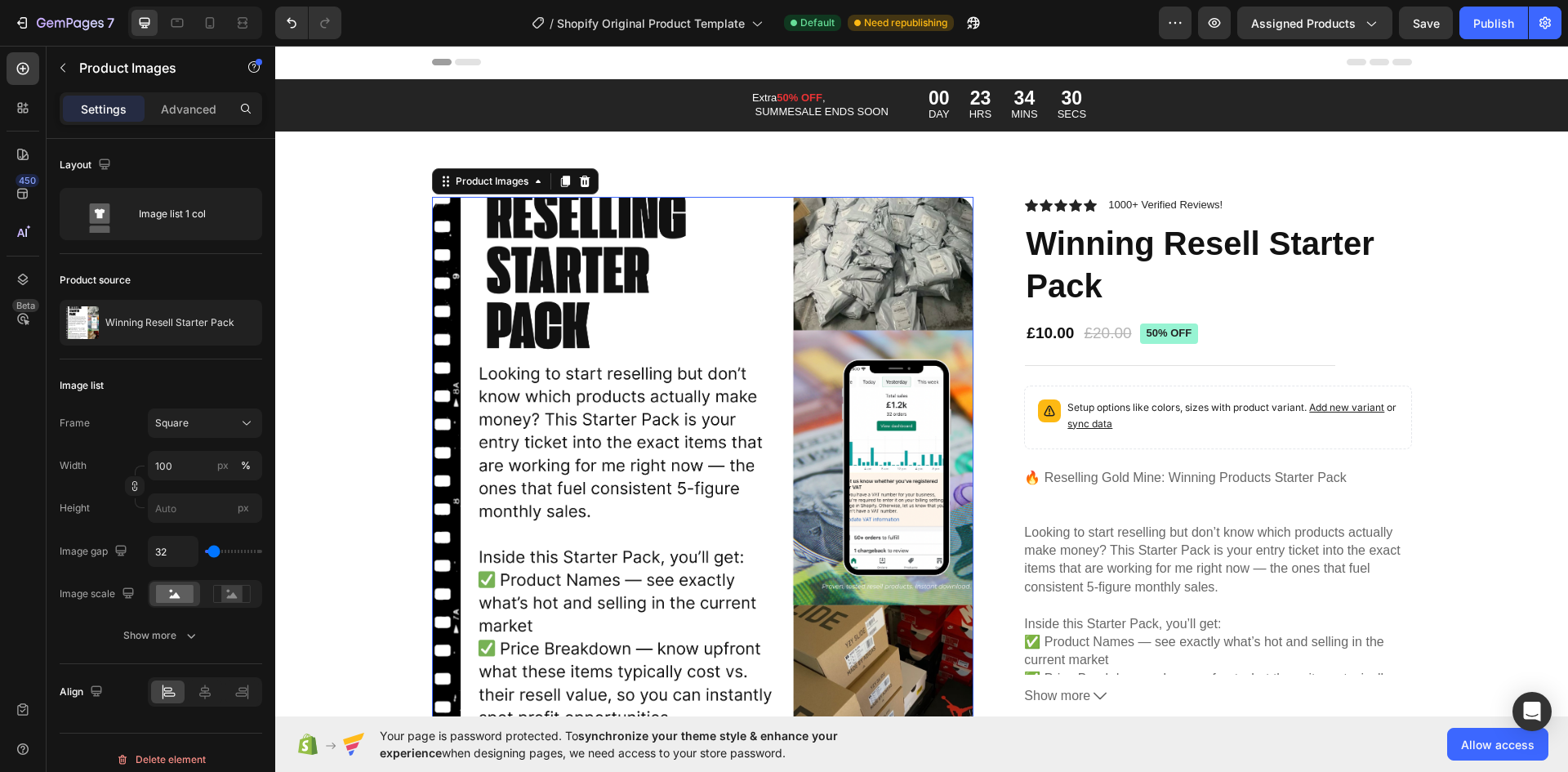
click at [778, 370] on img at bounding box center [703, 468] width 542 height 542
click at [211, 418] on div "Square" at bounding box center [195, 423] width 80 height 14
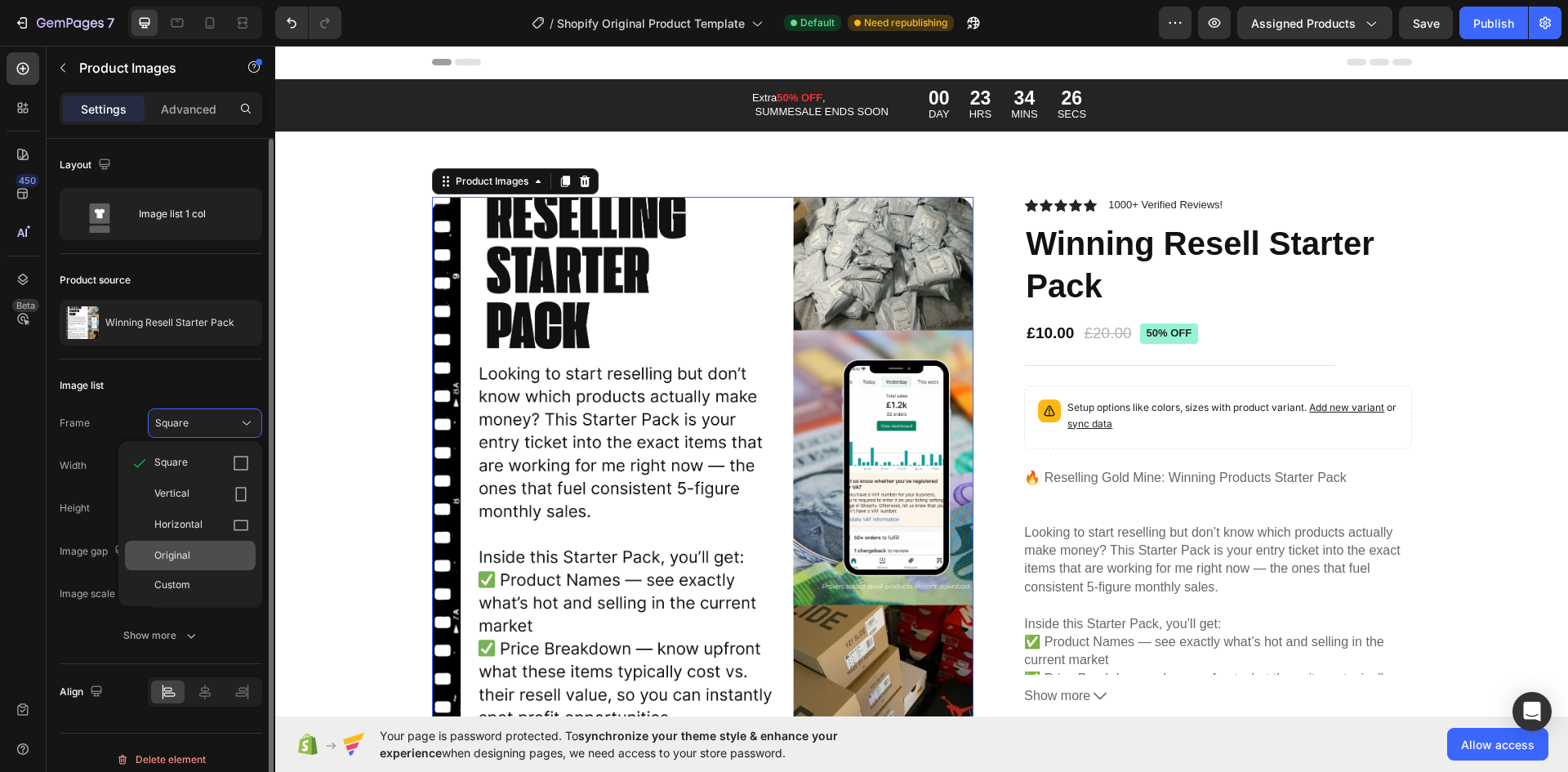
click at [203, 543] on div "Original" at bounding box center [190, 555] width 130 height 29
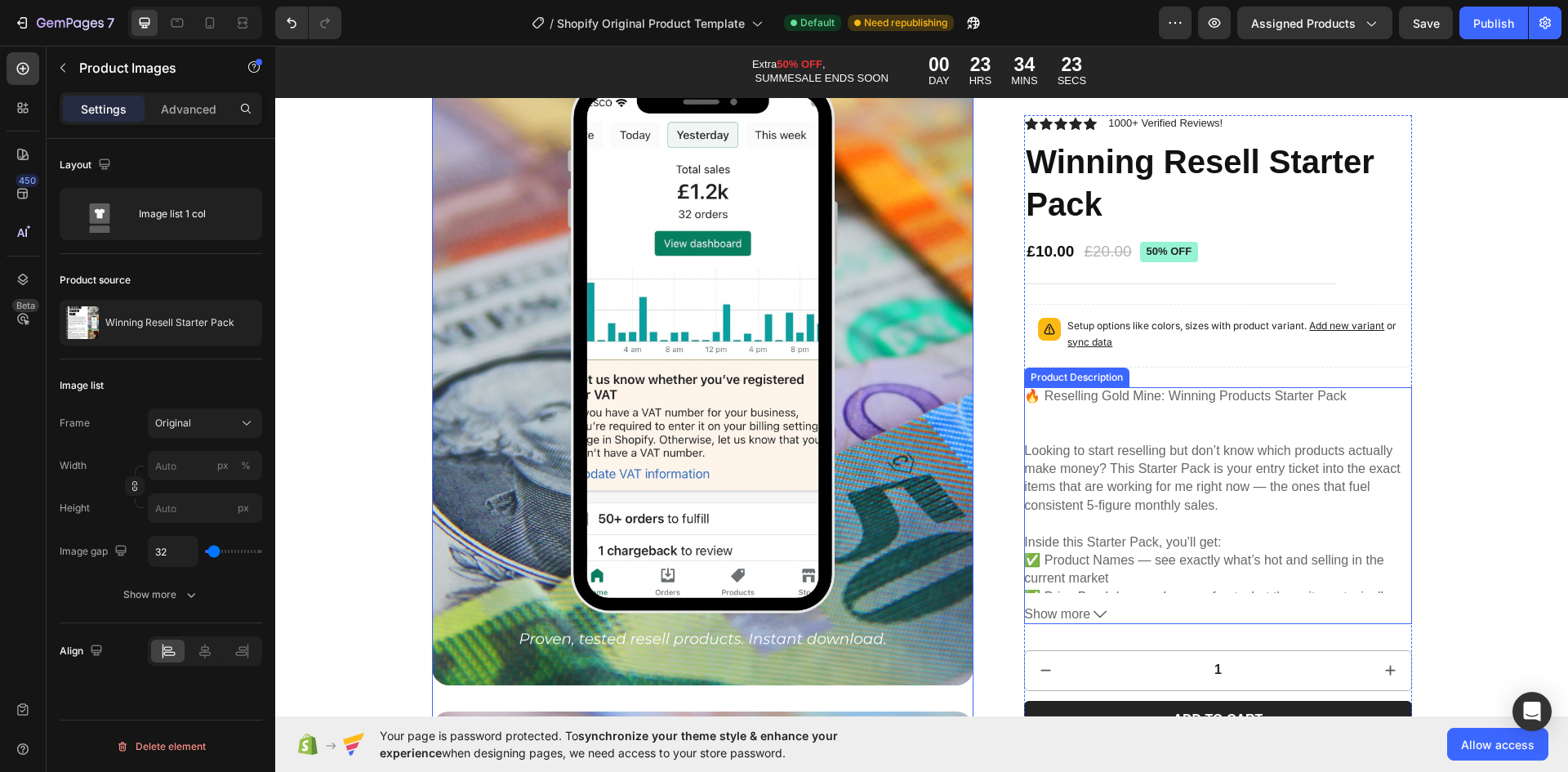
scroll to position [1716, 0]
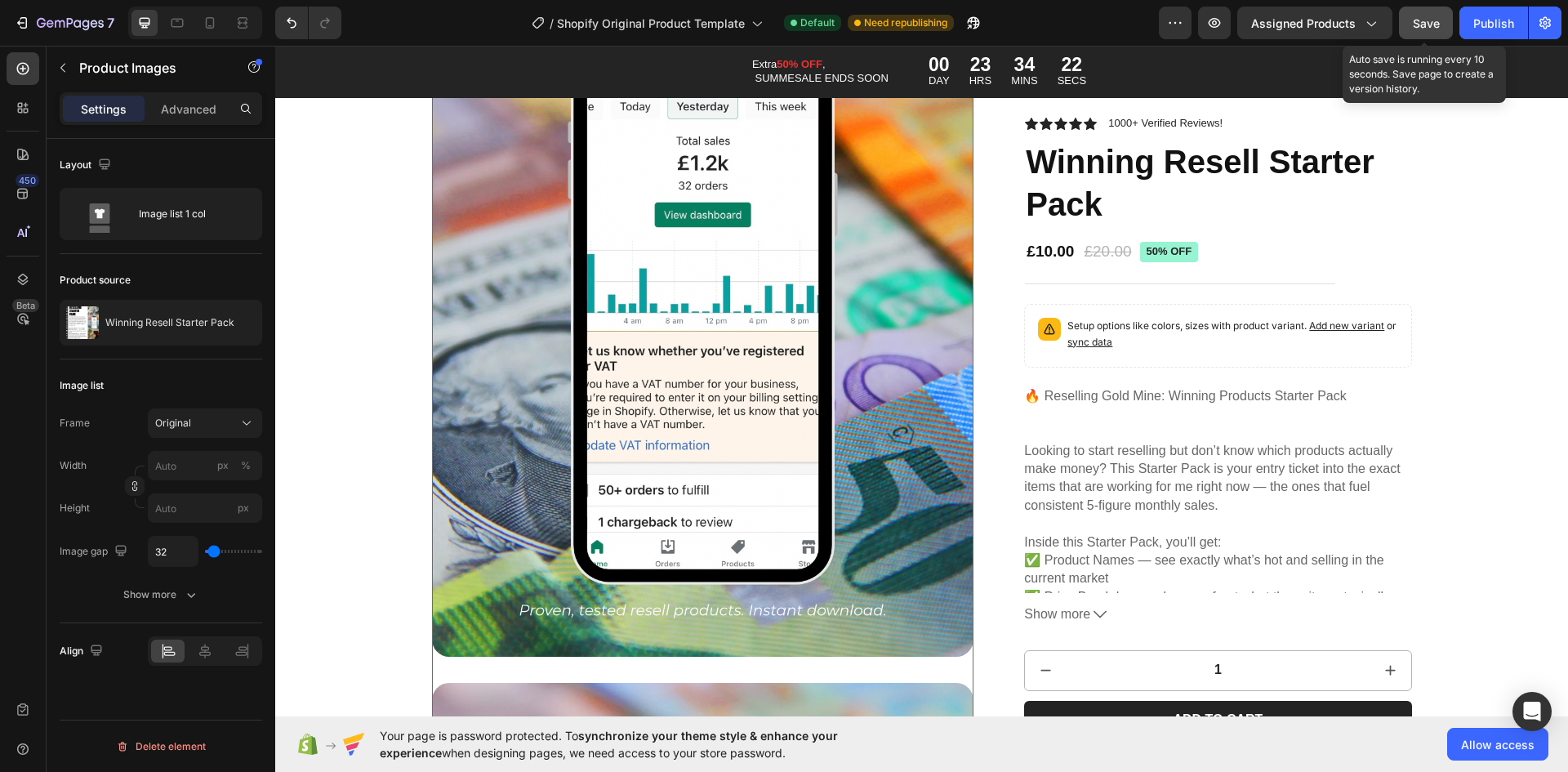
click at [1417, 22] on span "Save" at bounding box center [1426, 23] width 27 height 14
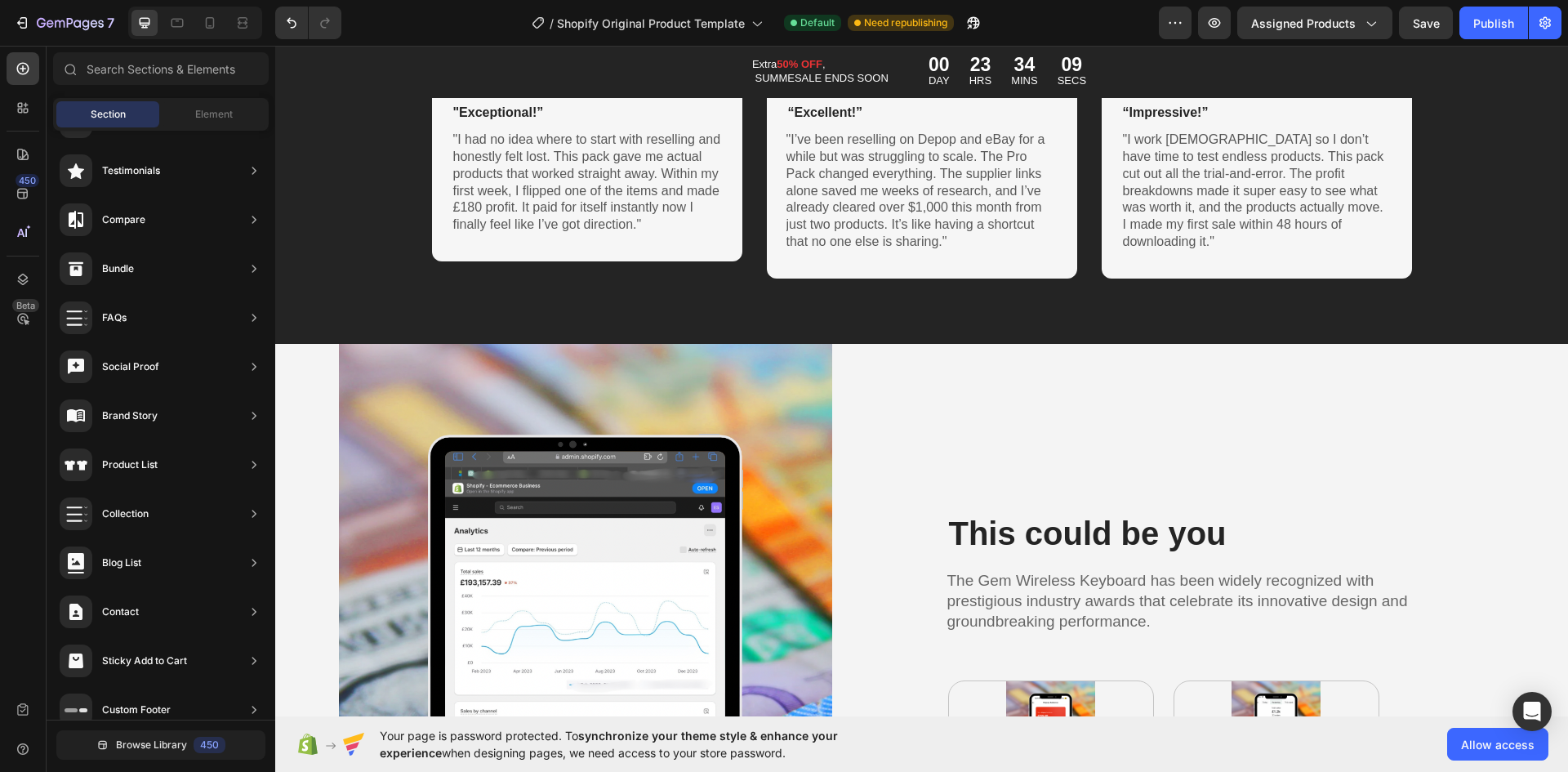
scroll to position [8351, 0]
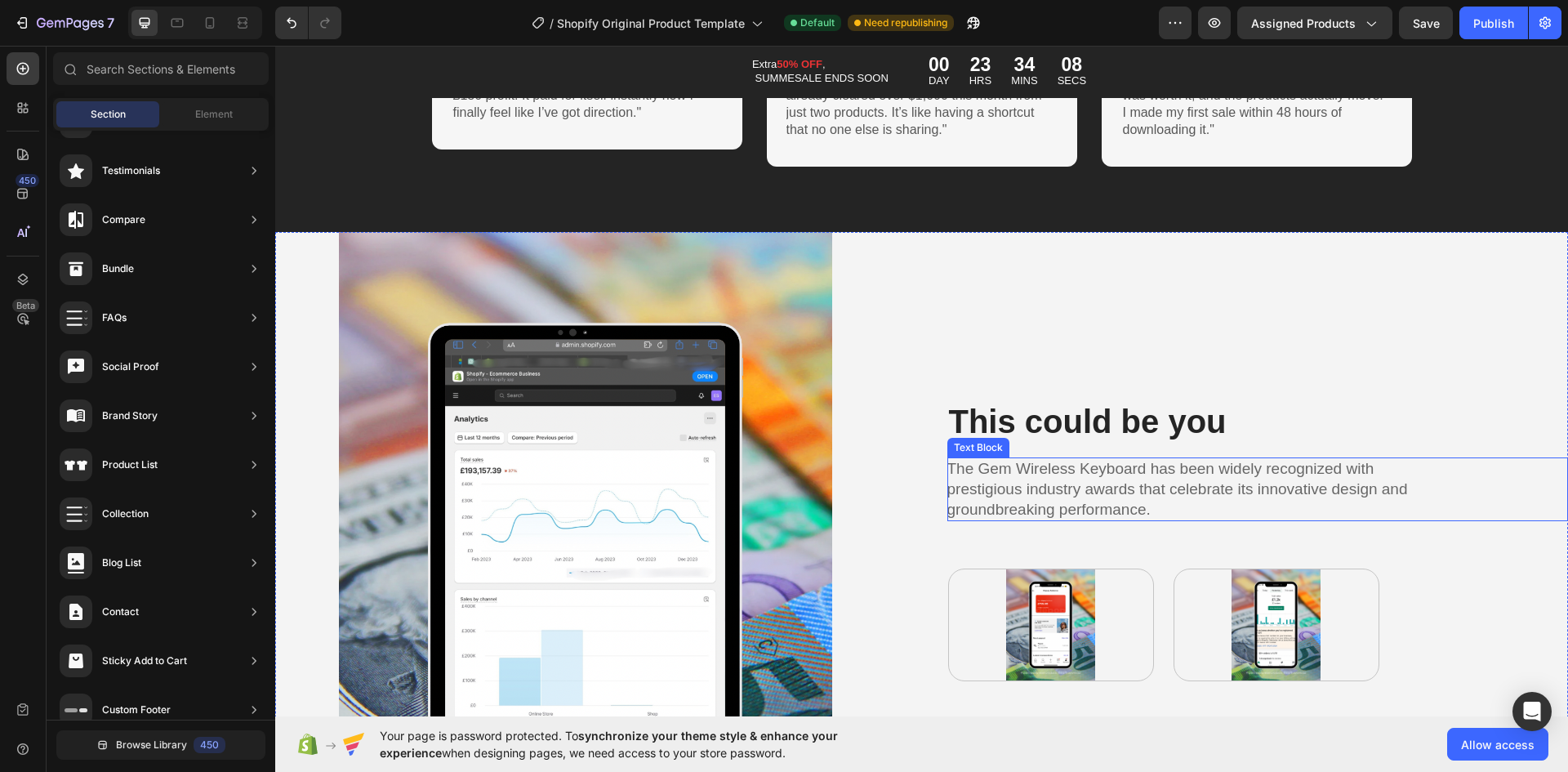
click at [1136, 476] on p "The Gem Wireless Keyboard has been widely recognized with prestigious industry …" at bounding box center [1178, 489] width 462 height 61
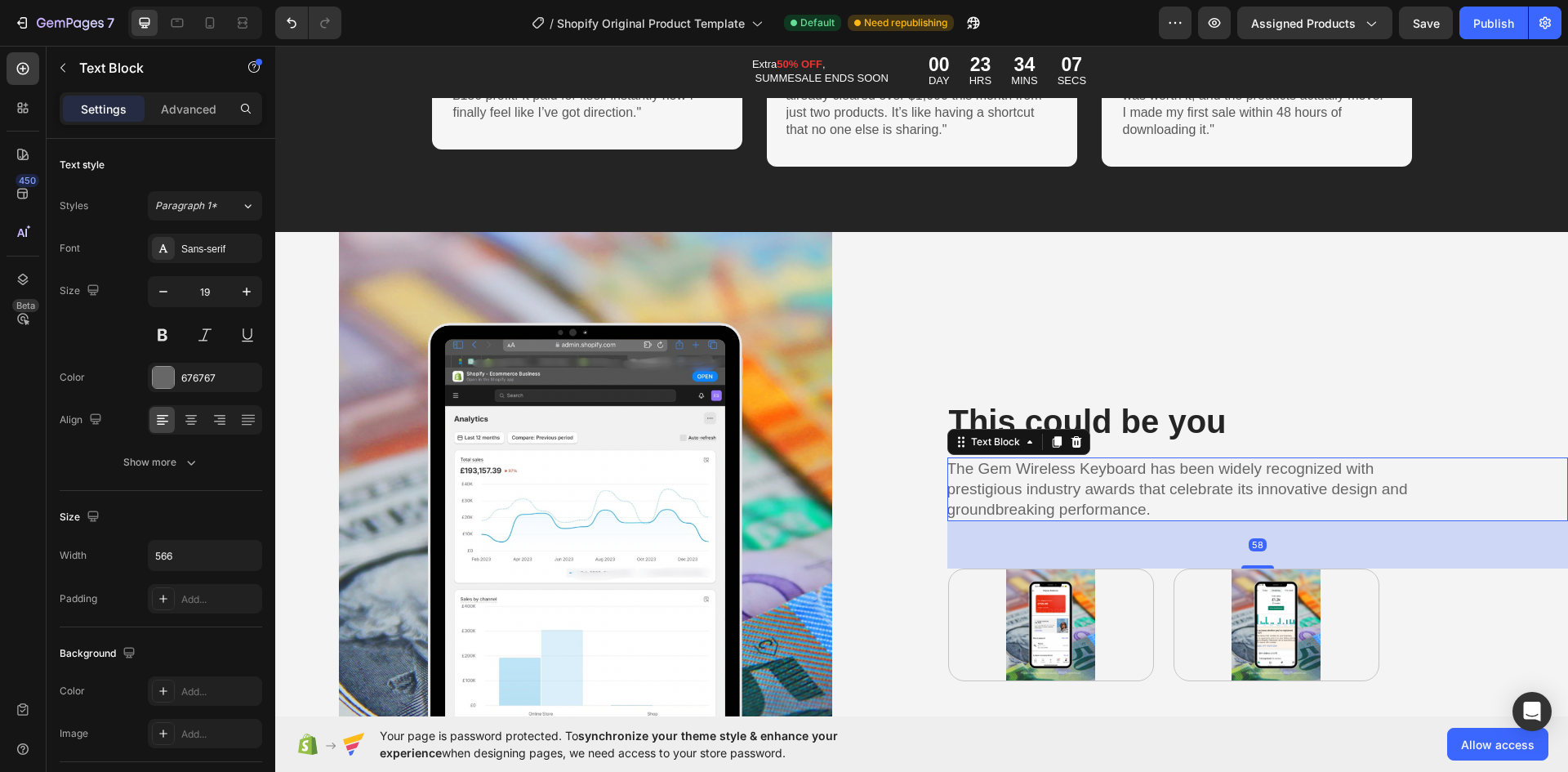
click at [1139, 483] on p "The Gem Wireless Keyboard has been widely recognized with prestigious industry …" at bounding box center [1178, 489] width 462 height 61
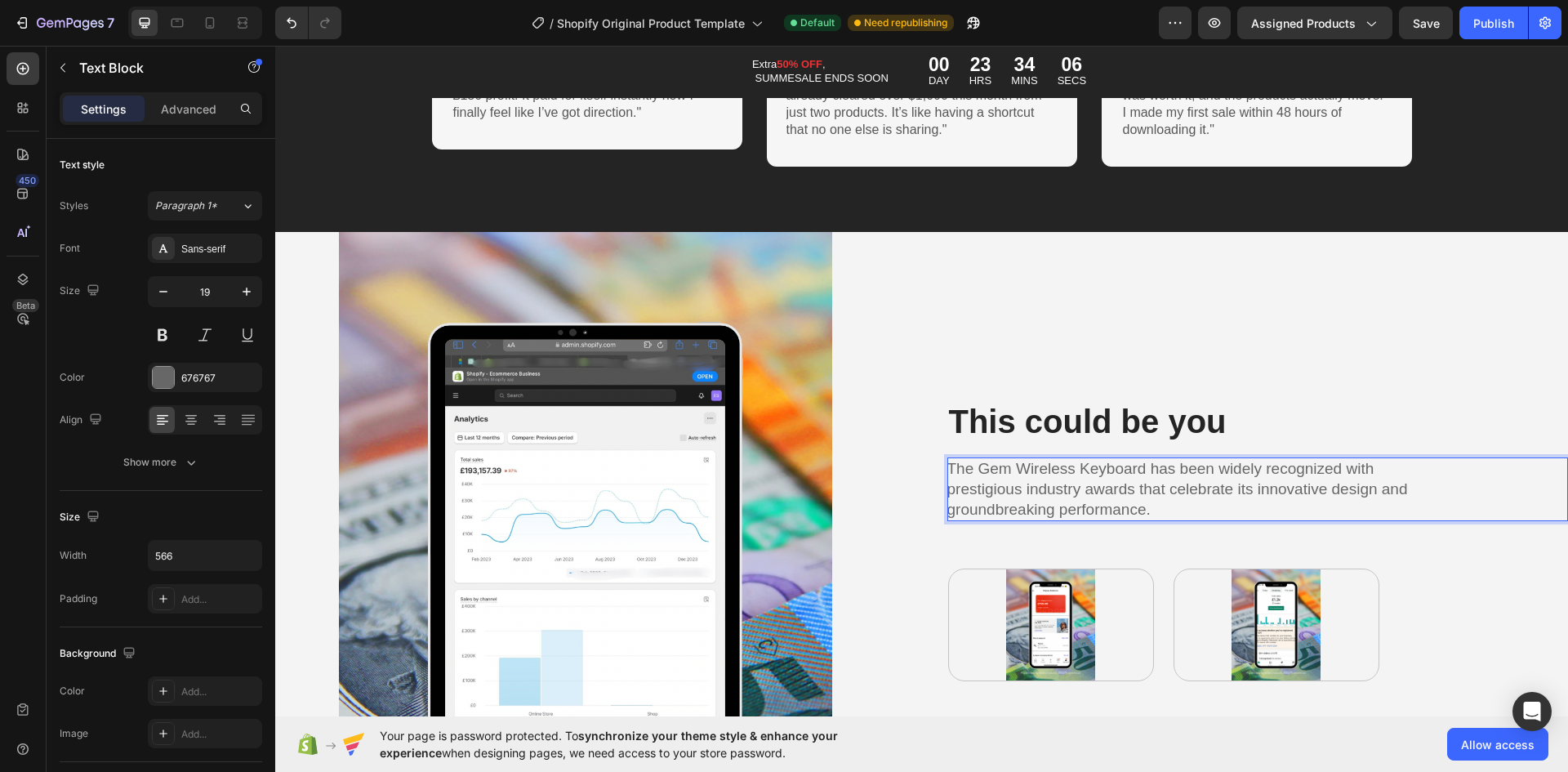
click at [1026, 489] on p "The Gem Wireless Keyboard has been widely recognized with prestigious industry …" at bounding box center [1178, 489] width 462 height 61
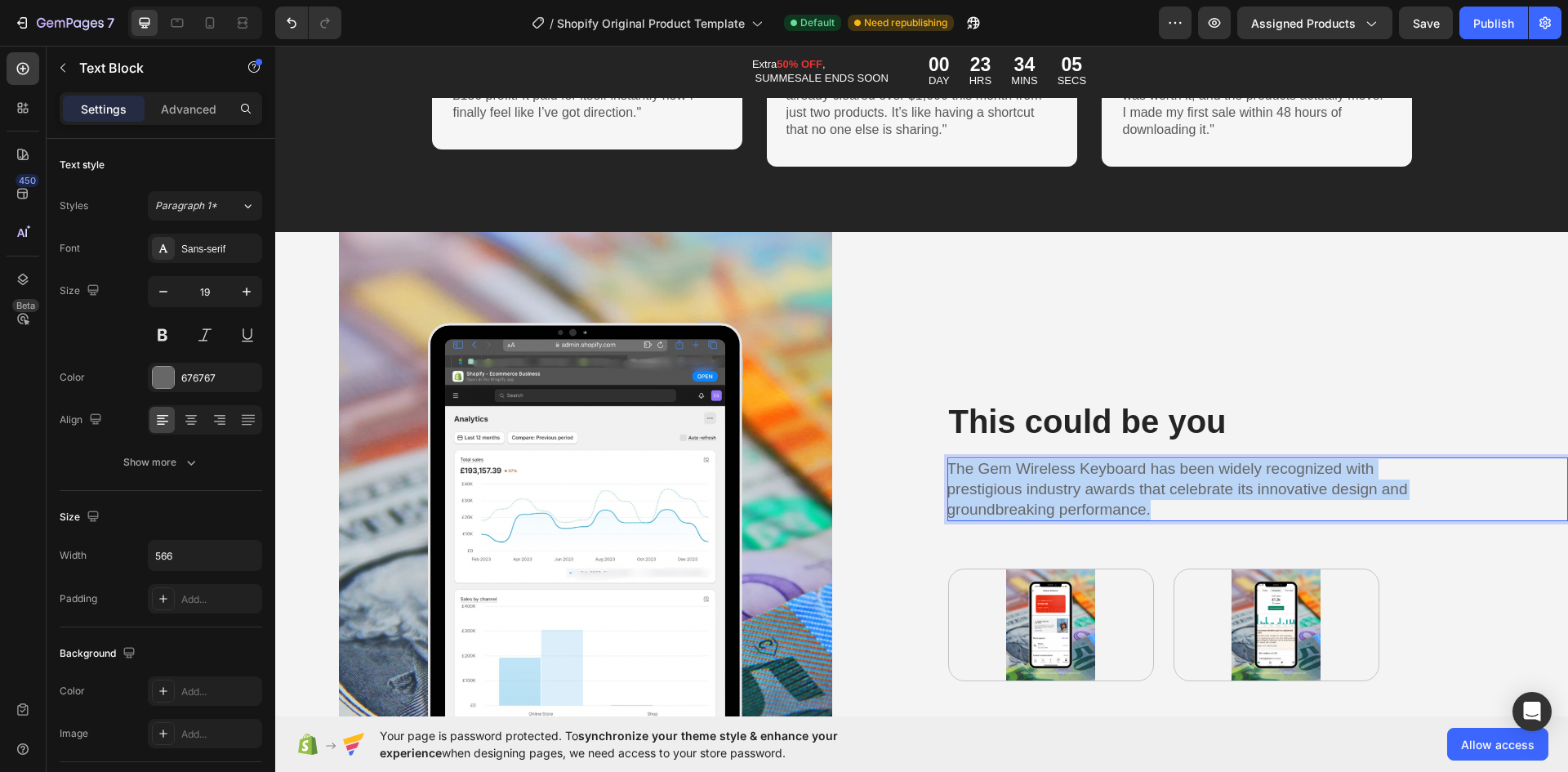
click at [1027, 489] on p "The Gem Wireless Keyboard has been widely recognized with prestigious industry …" at bounding box center [1178, 489] width 462 height 61
click at [1028, 491] on p "The Gem Wireless Keyboard has been widely recognized with prestigious industry …" at bounding box center [1178, 489] width 462 height 61
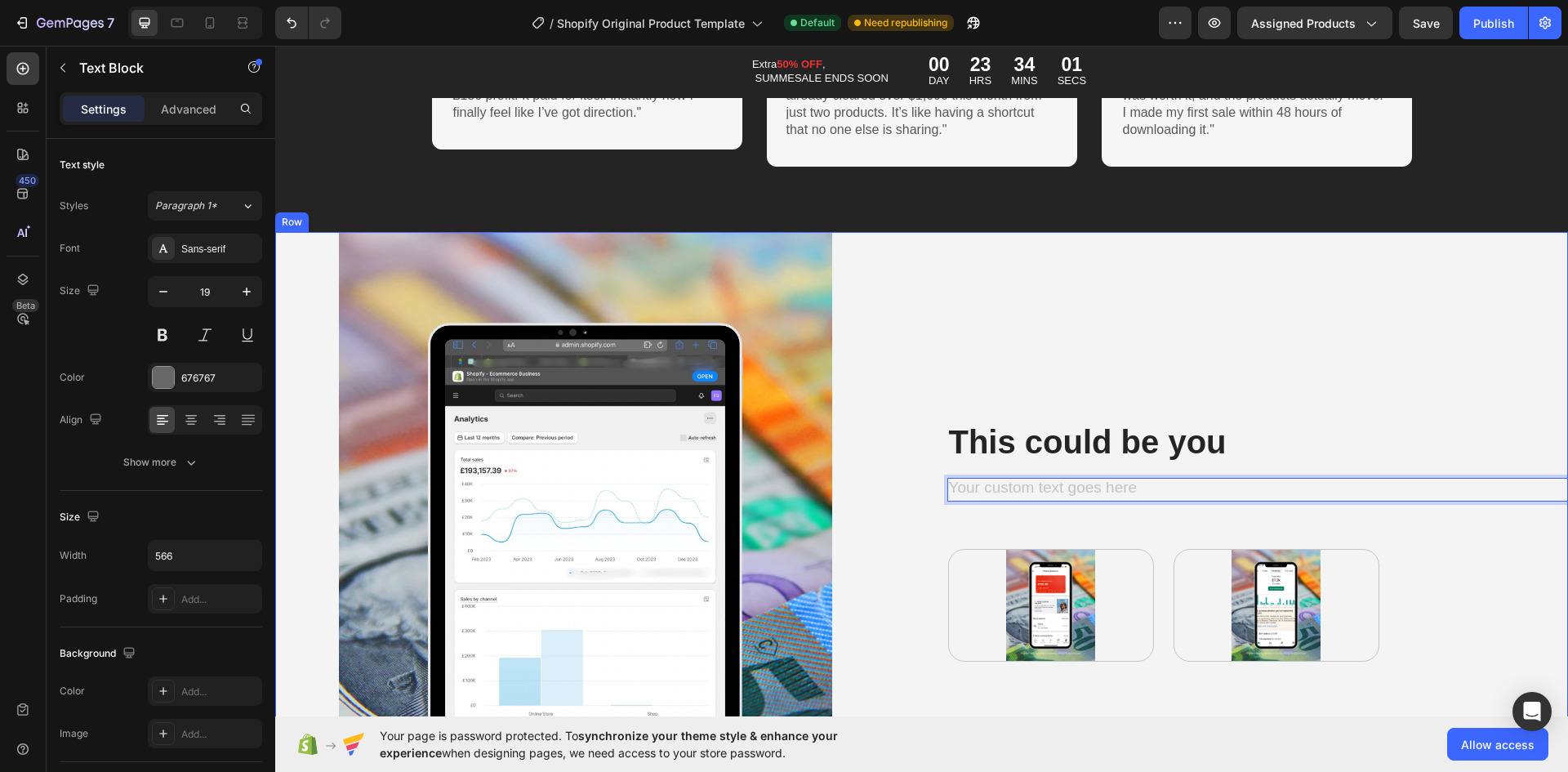
click at [1488, 595] on div "This could be you Heading Text Block 58 Image Image Row" at bounding box center [1258, 539] width 621 height 617
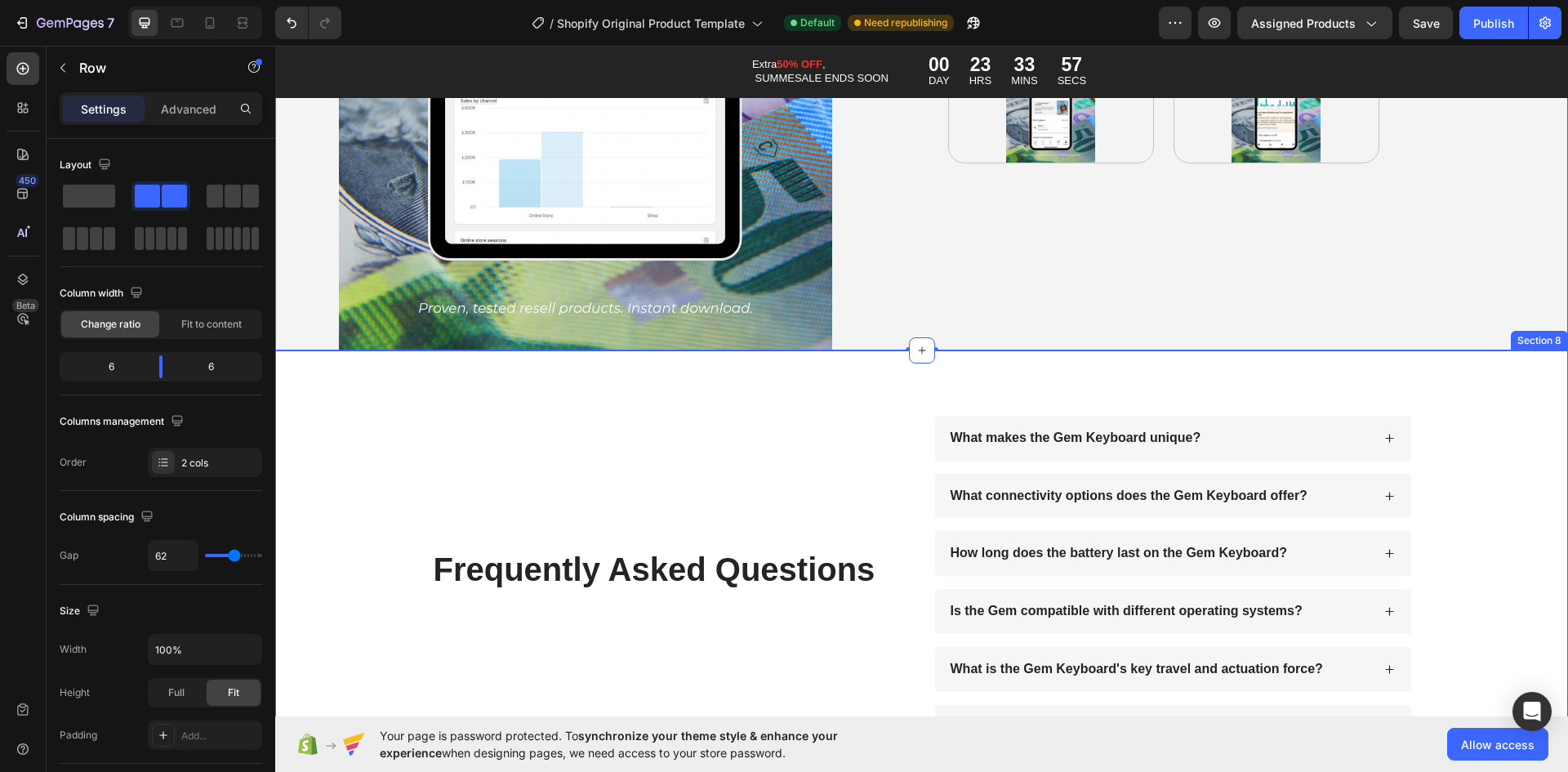
scroll to position [9004, 0]
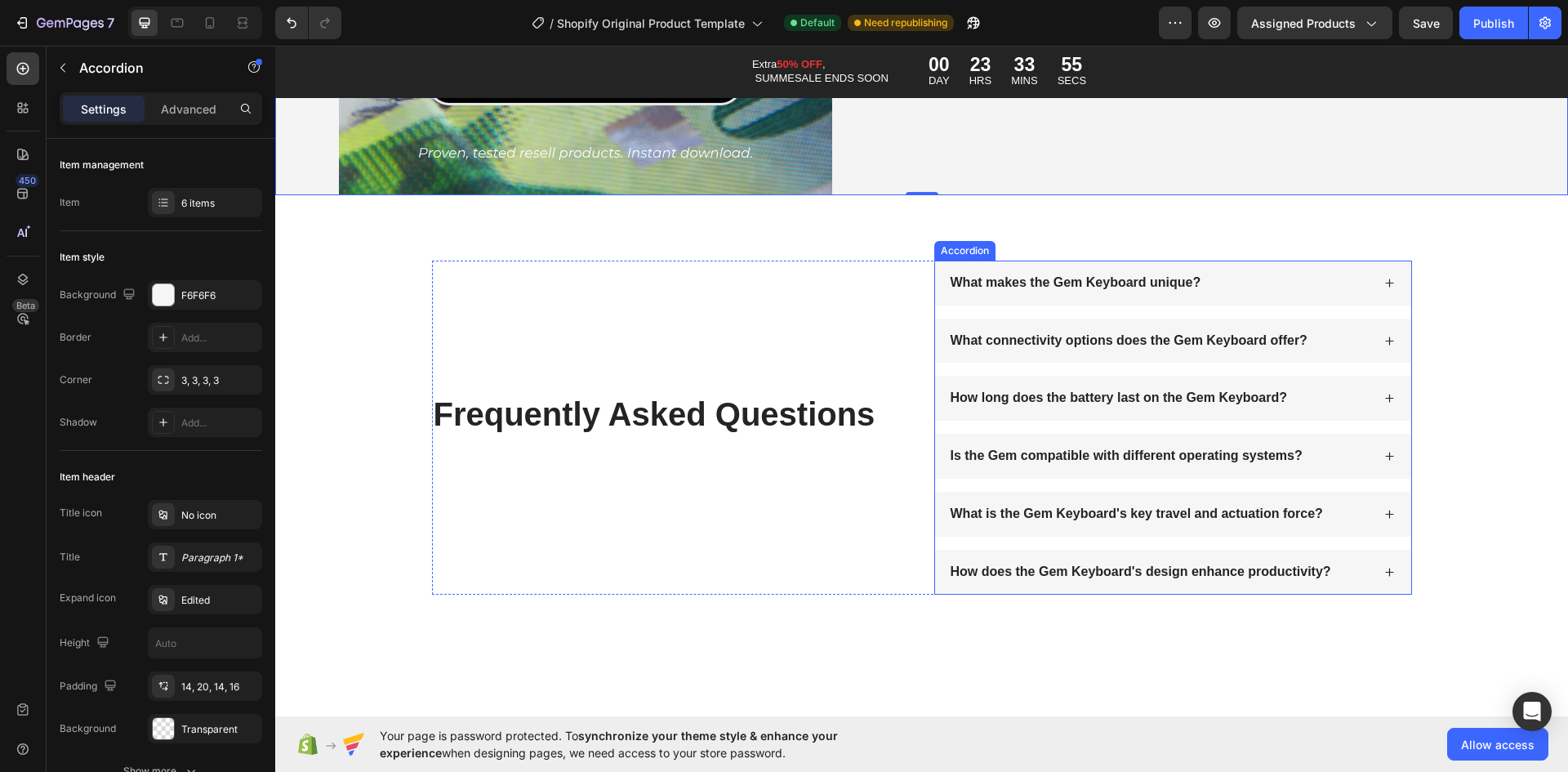
click at [1229, 455] on p "Is the Gem compatible with different operating systems?" at bounding box center [1126, 456] width 352 height 17
click at [1265, 565] on p "How does the Gem Keyboard's design enhance productivity?" at bounding box center [1141, 572] width 380 height 17
click at [1198, 355] on div "What connectivity options does the Gem Keyboard offer?" at bounding box center [1172, 341] width 476 height 45
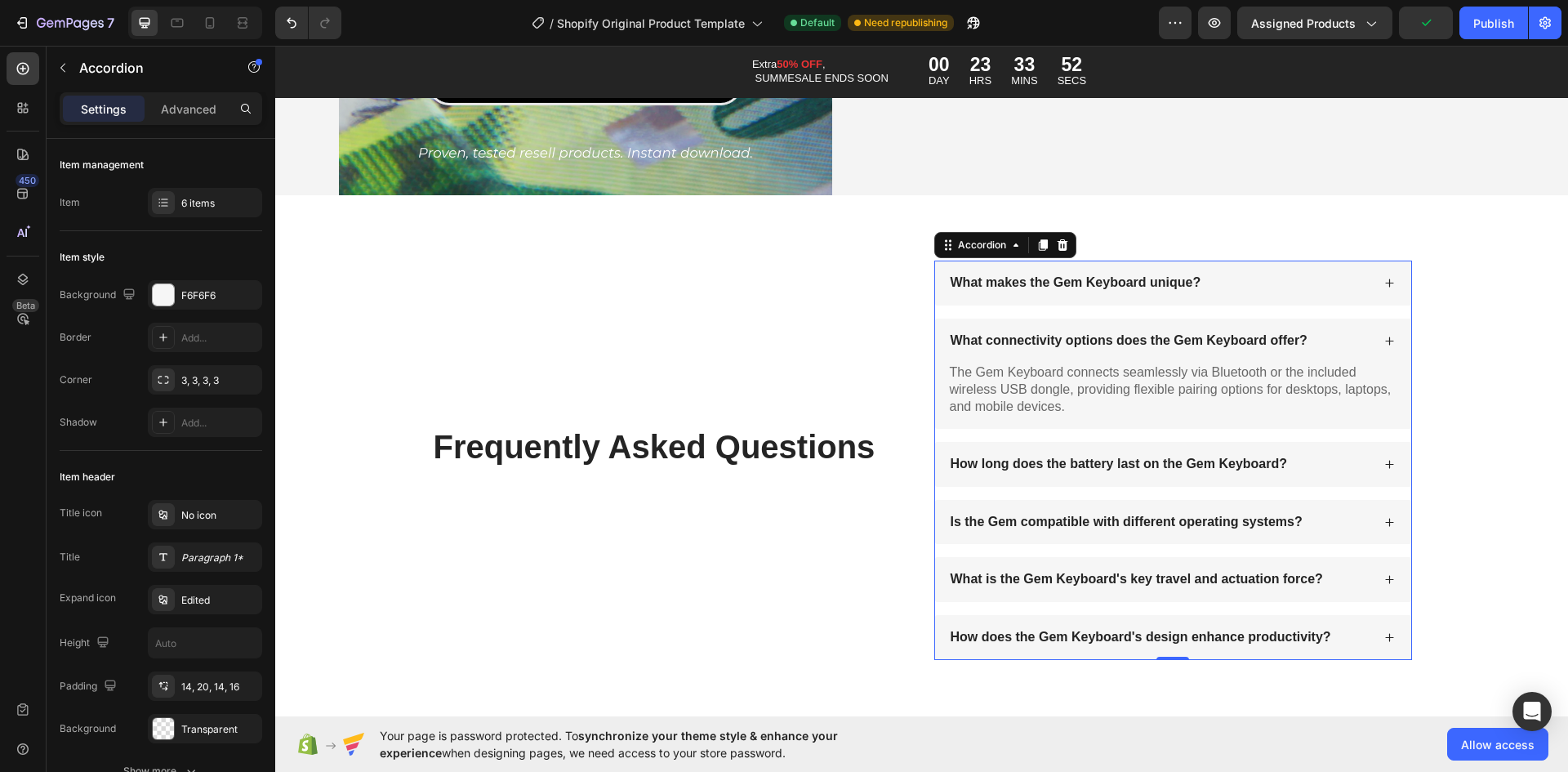
click at [1386, 460] on icon at bounding box center [1389, 464] width 8 height 8
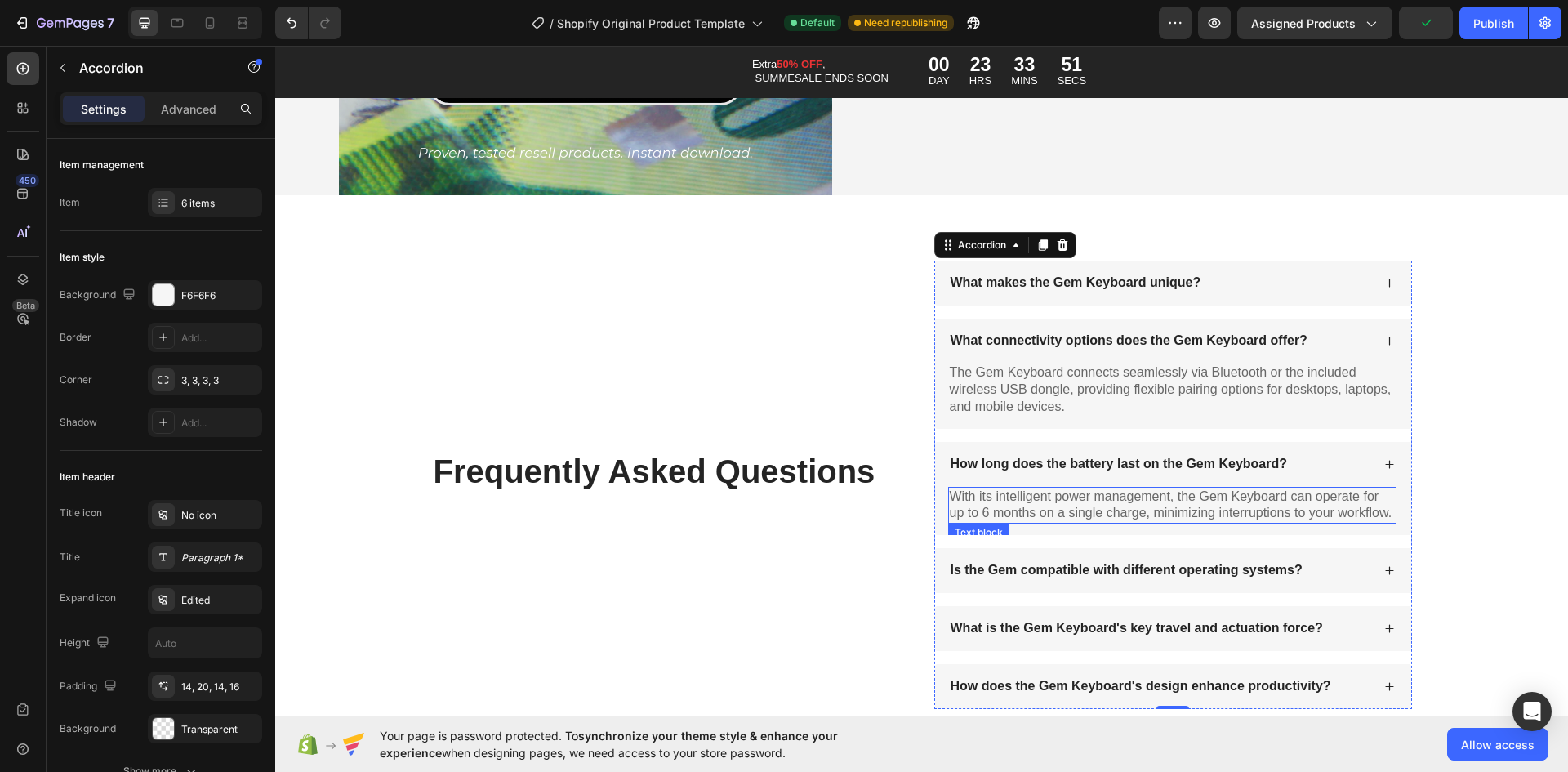
click at [1322, 476] on div "How long does the battery last on the Gem Keyboard?" at bounding box center [1172, 464] width 476 height 45
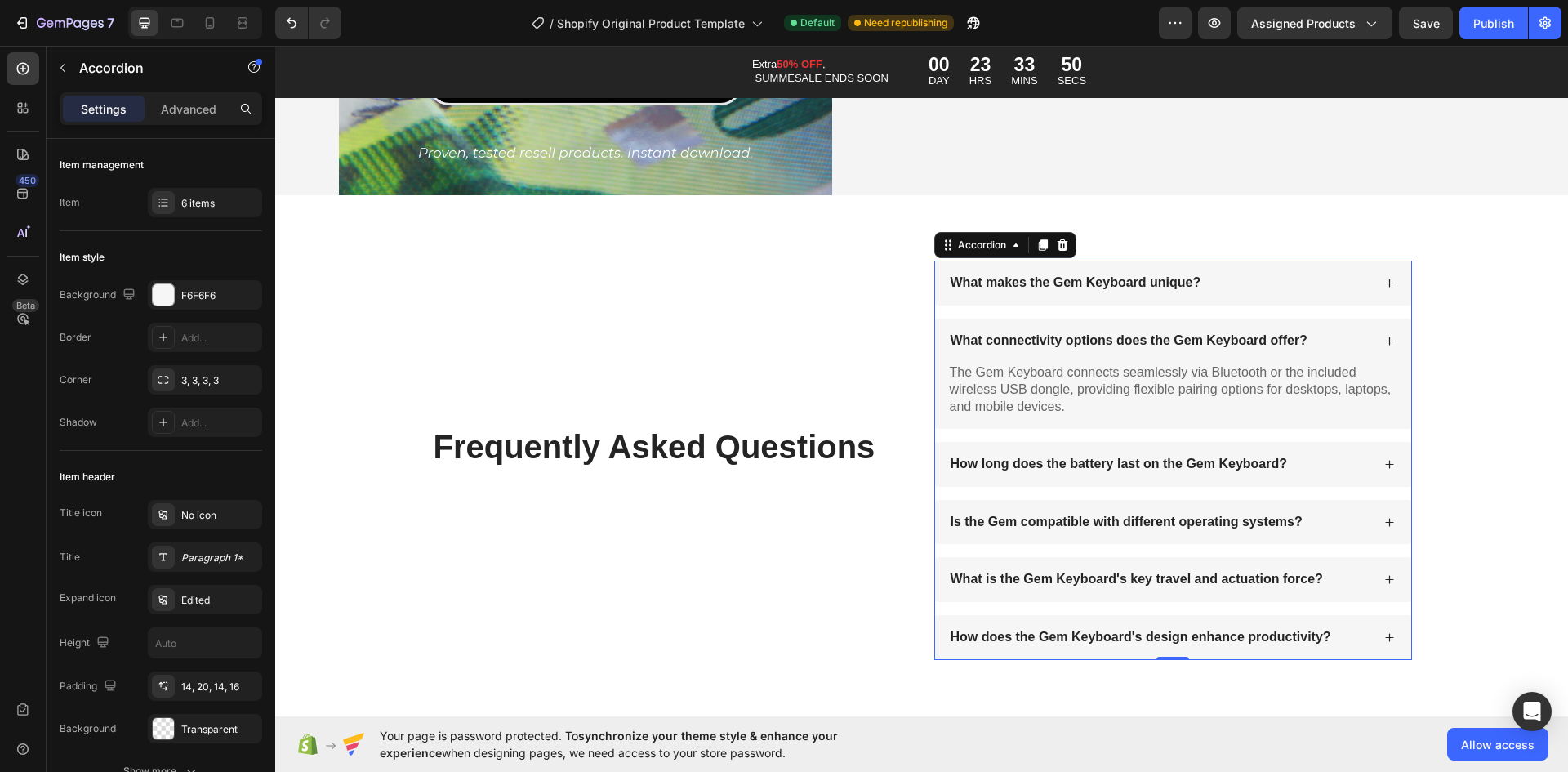
click at [1333, 626] on div "How does the Gem Keyboard's design enhance productivity?" at bounding box center [1160, 637] width 423 height 22
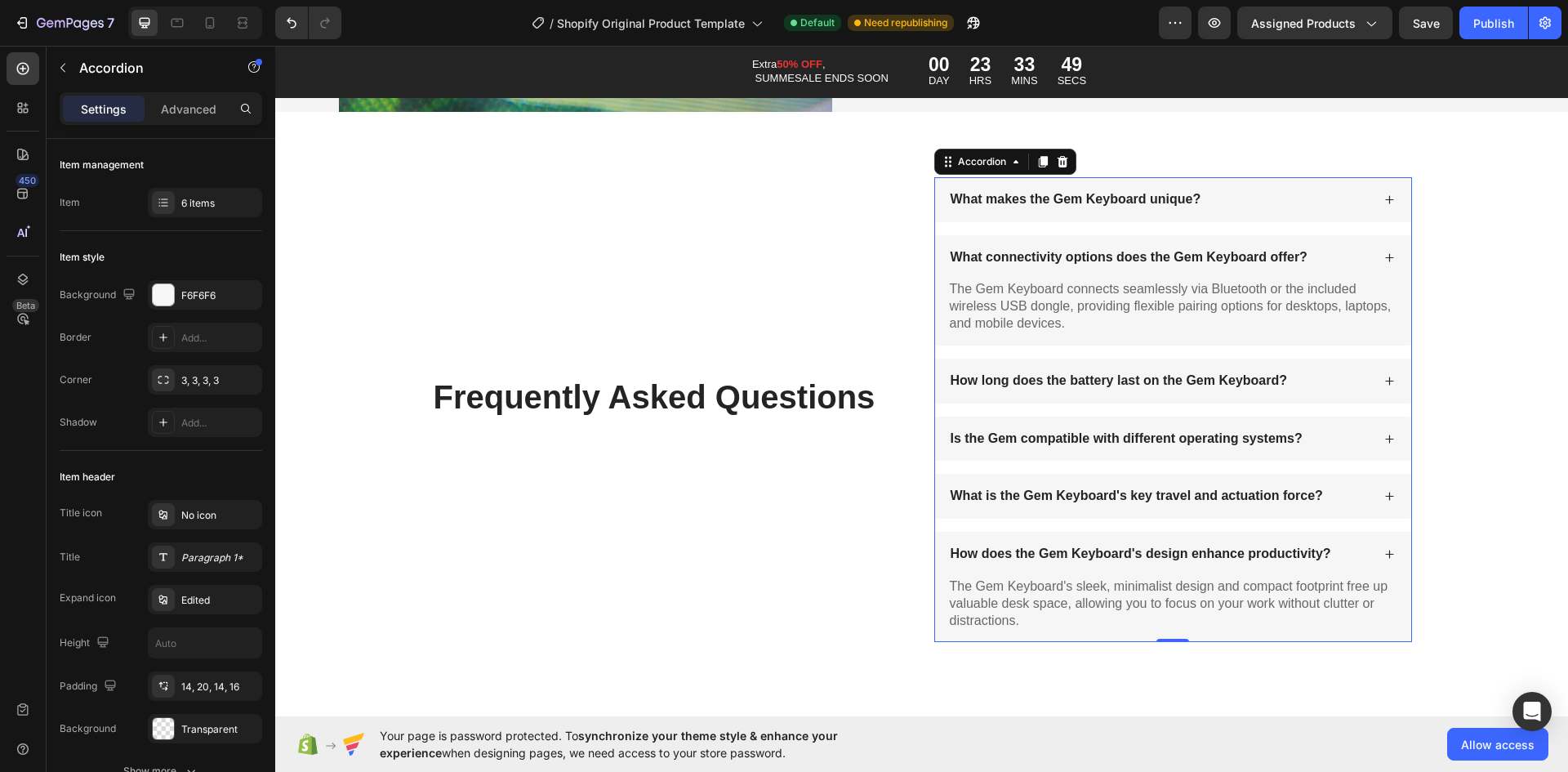
scroll to position [9085, 0]
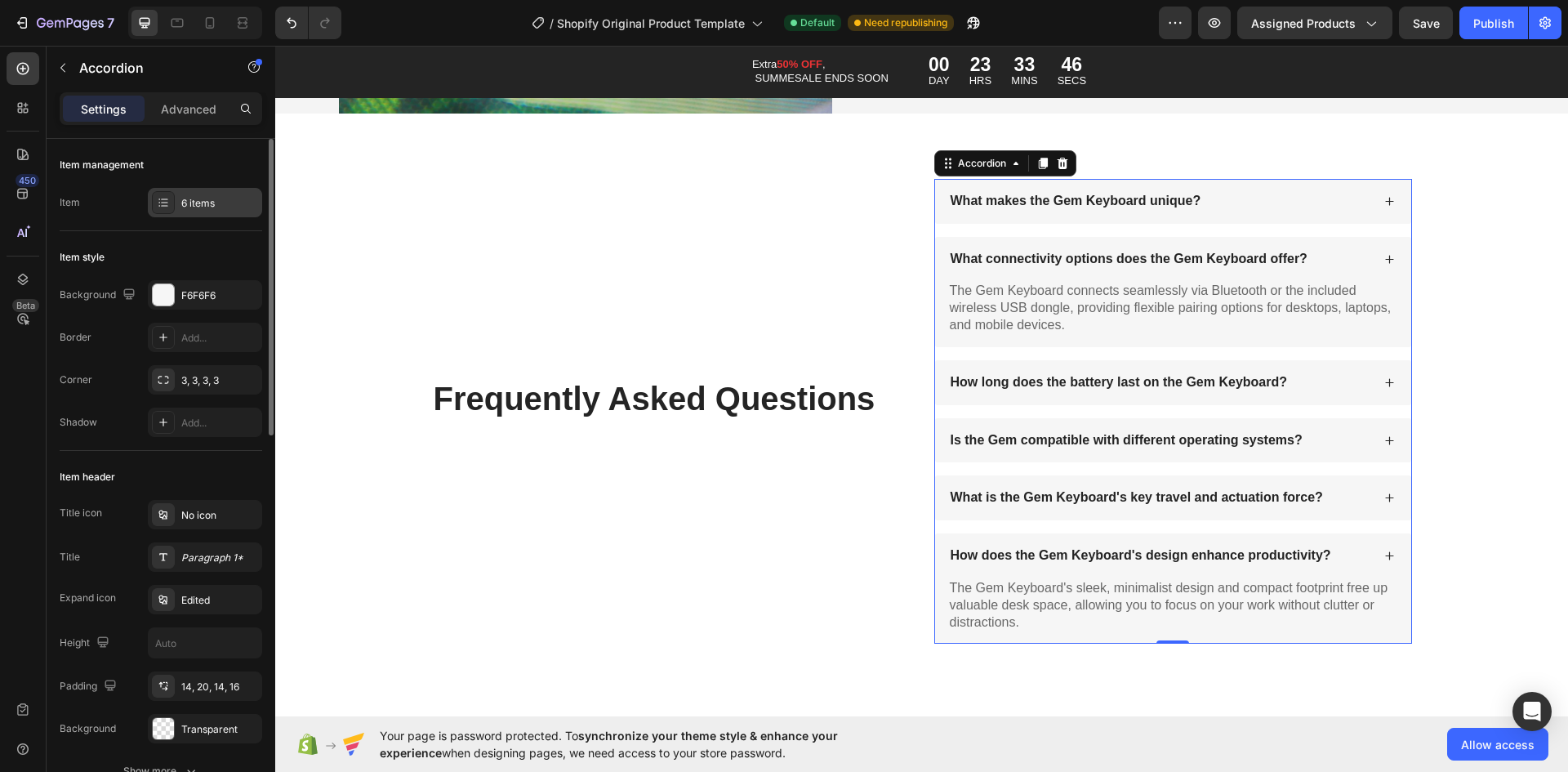
click at [189, 205] on div "6 items" at bounding box center [220, 203] width 77 height 14
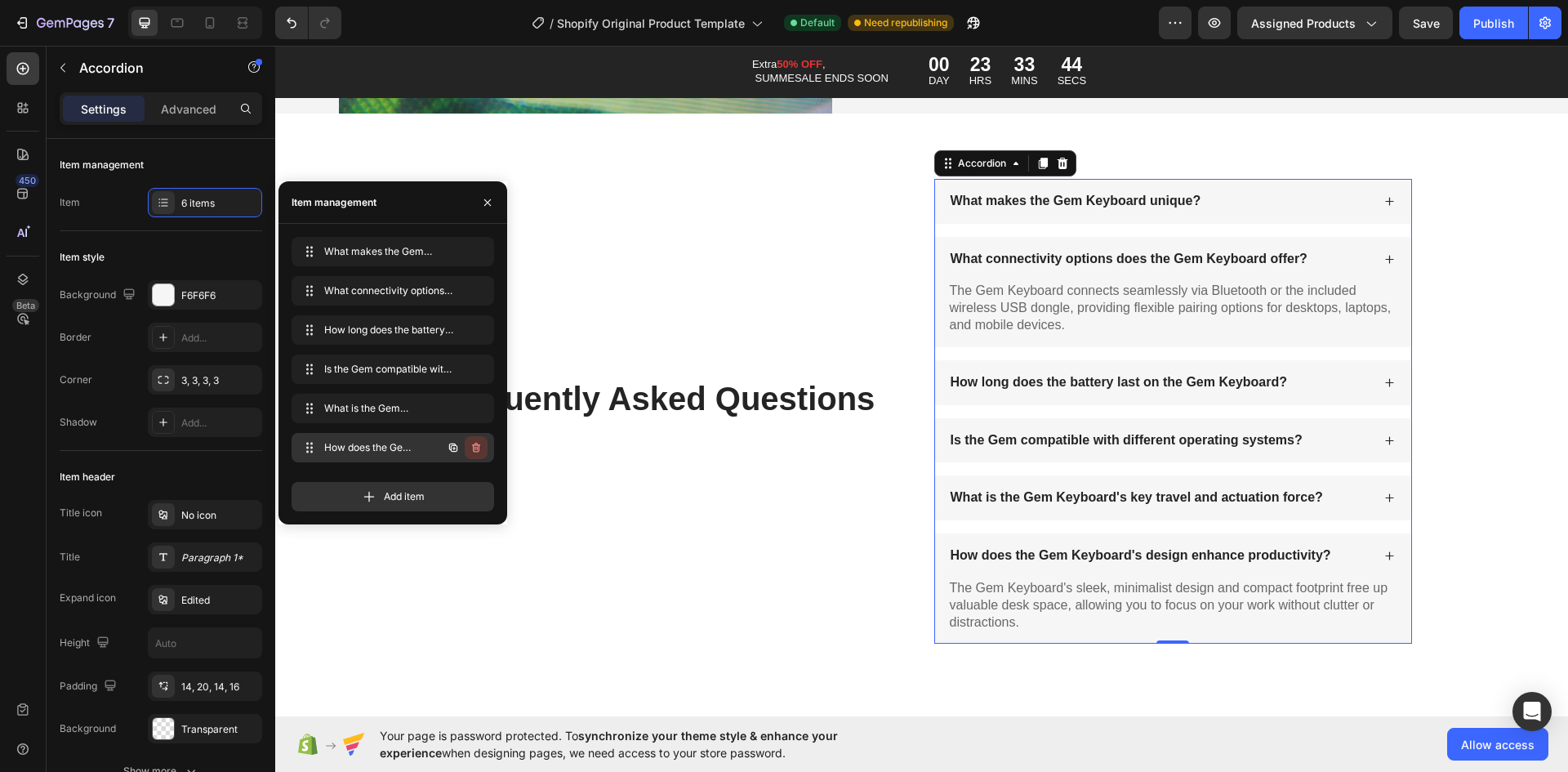
click at [481, 444] on icon "button" at bounding box center [477, 448] width 14 height 14
click at [471, 447] on div "Delete" at bounding box center [464, 447] width 30 height 14
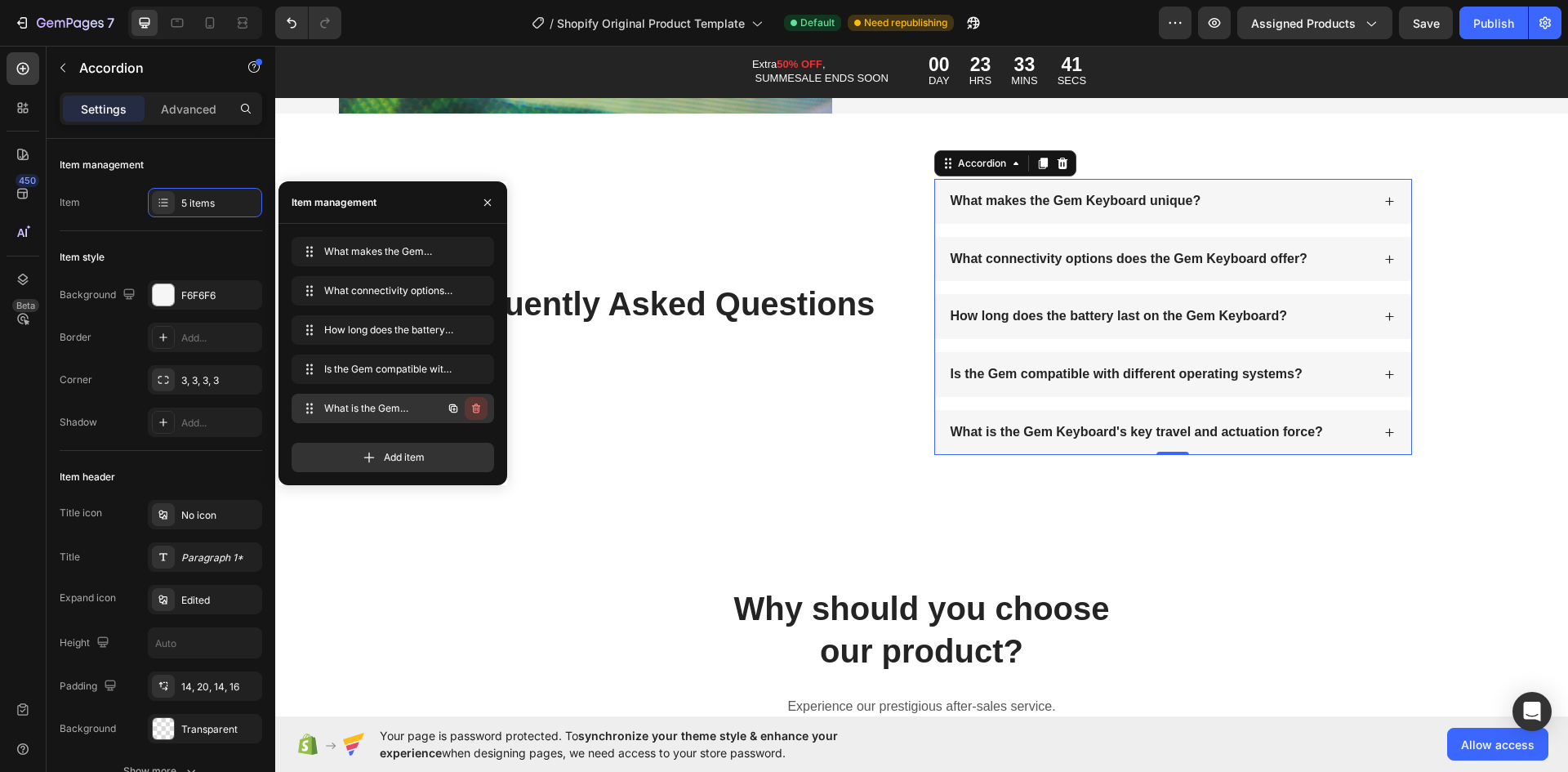
click at [473, 408] on icon "button" at bounding box center [477, 408] width 14 height 14
click at [473, 408] on div "Delete" at bounding box center [464, 408] width 30 height 14
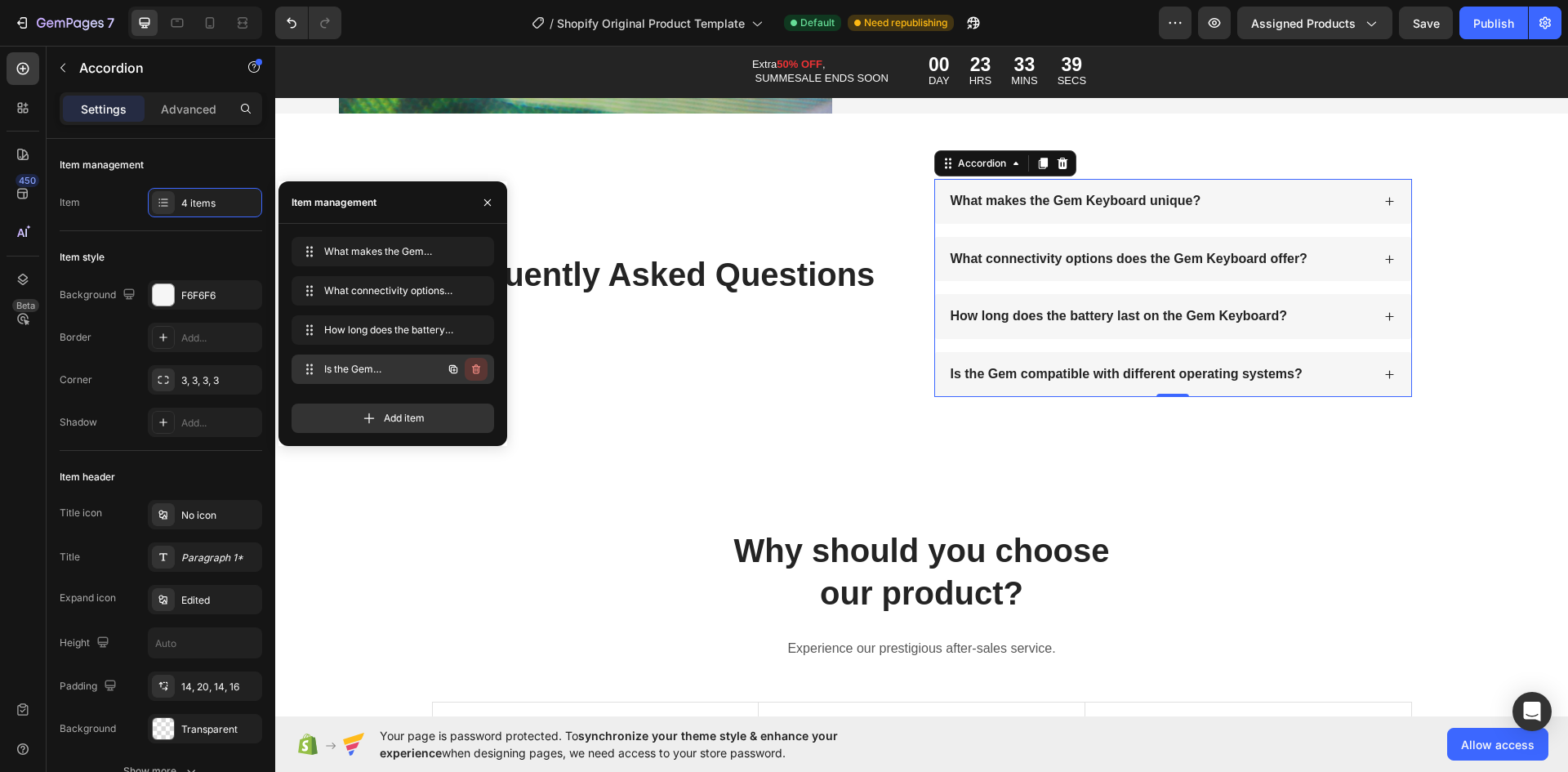
click at [474, 375] on button "button" at bounding box center [477, 370] width 23 height 23
click at [474, 375] on div "Delete" at bounding box center [464, 369] width 30 height 14
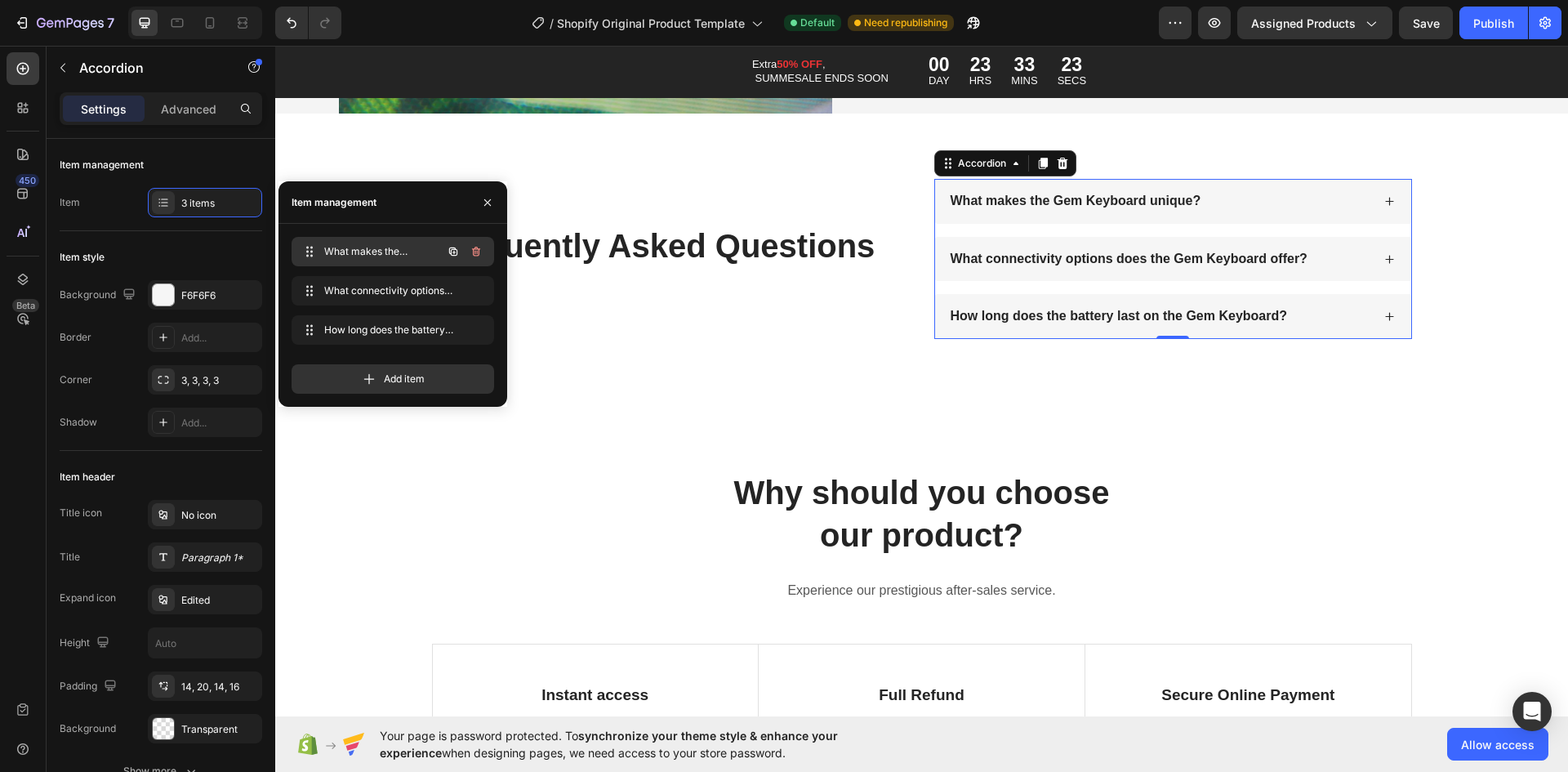
click at [377, 250] on span "What makes the Gem Keyboard unique?" at bounding box center [371, 251] width 93 height 14
click at [376, 252] on span "What makes the Gem Keyboard unique?" at bounding box center [371, 251] width 93 height 14
click at [376, 252] on span "What makes the Gem Keyboard unique?" at bounding box center [381, 251] width 121 height 14
click at [1231, 195] on div "What makes the Gem Keyboard unique?" at bounding box center [1160, 201] width 423 height 22
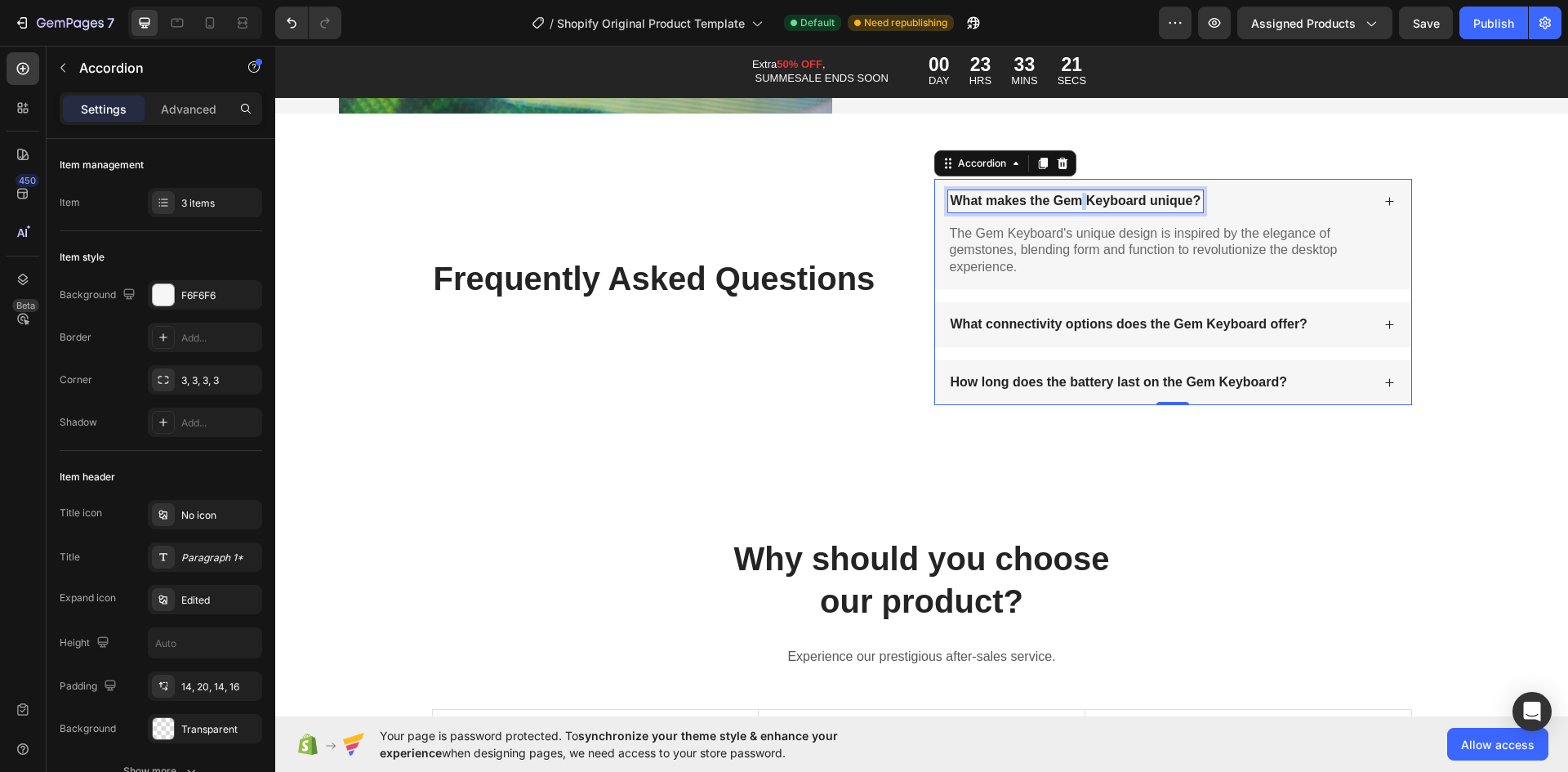
click at [1077, 193] on p "What makes the Gem Keyboard unique?" at bounding box center [1076, 202] width 251 height 17
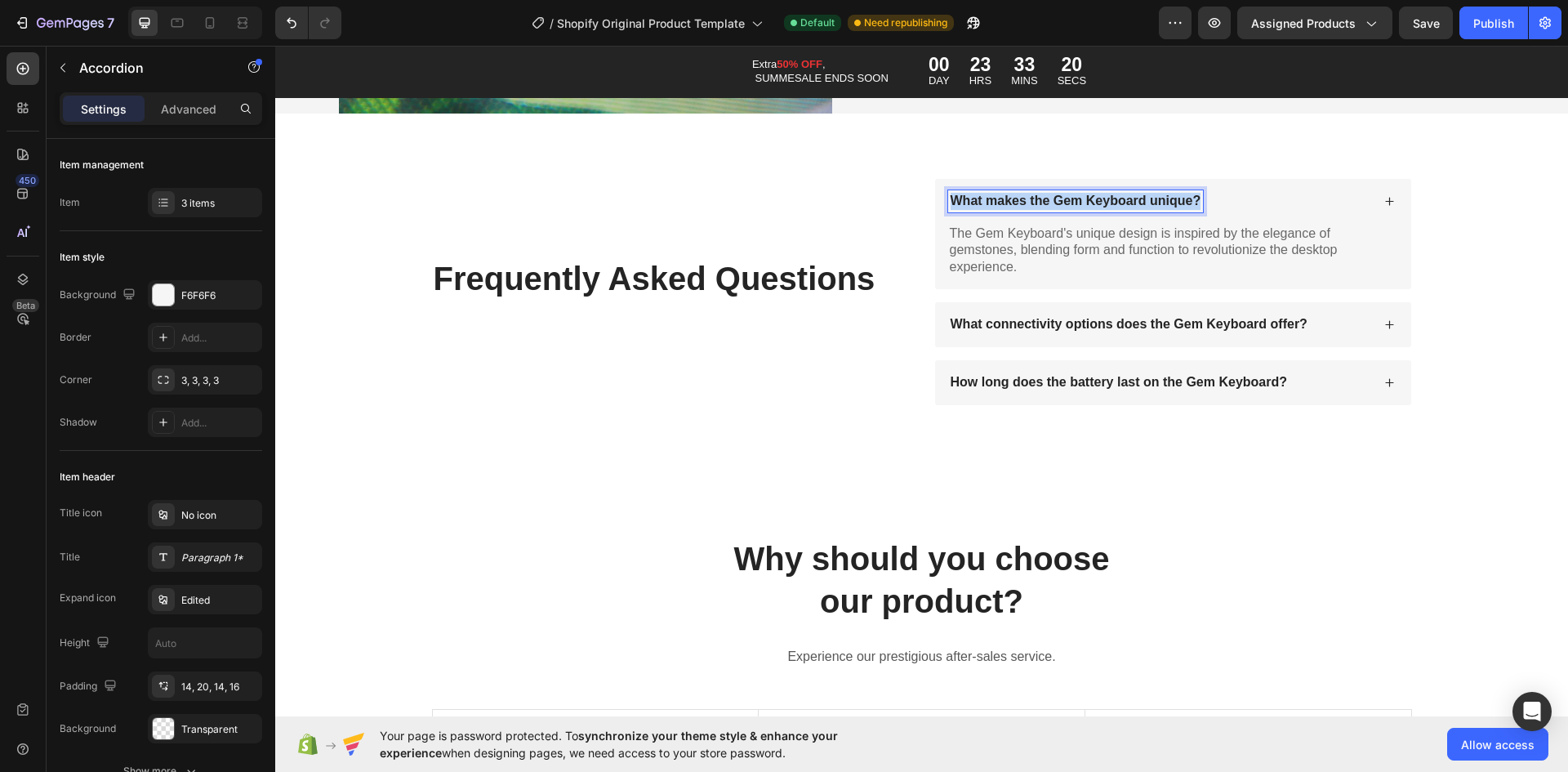
click at [1077, 193] on p "What makes the Gem Keyboard unique?" at bounding box center [1076, 202] width 251 height 17
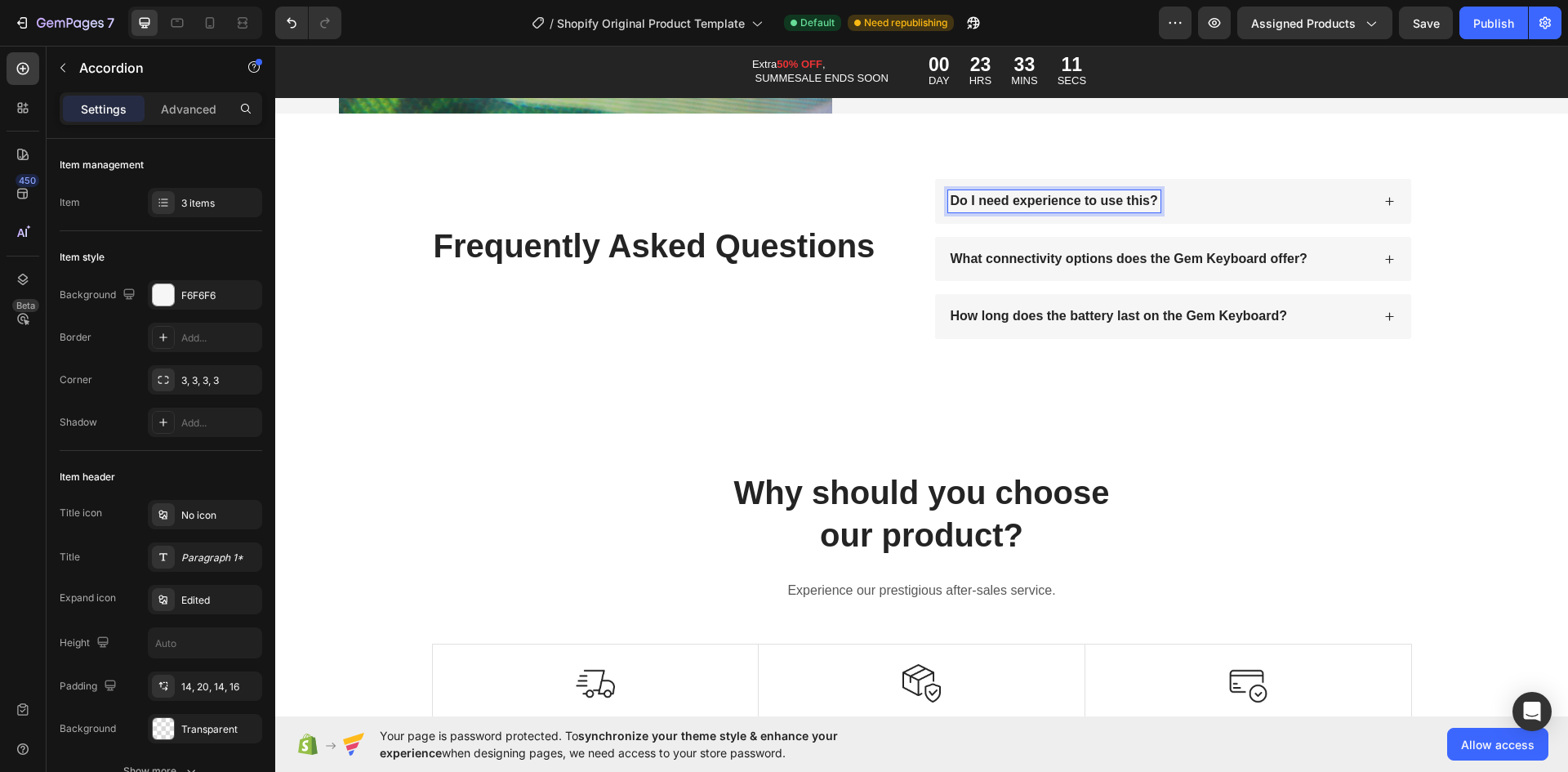
click at [1261, 179] on div "Do I need experience to use this?" at bounding box center [1172, 201] width 476 height 45
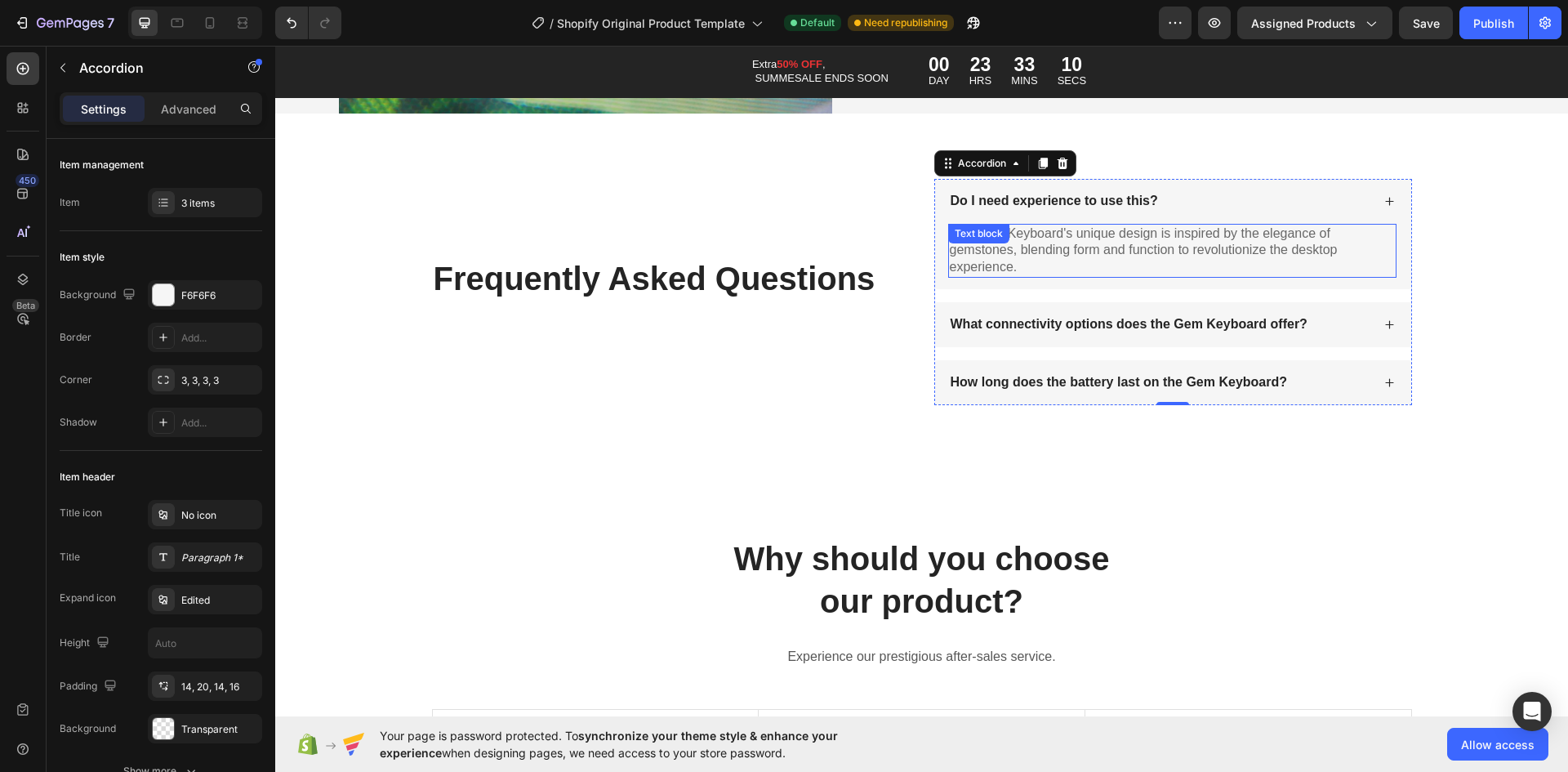
click at [1125, 240] on p "The Gem Keyboard's unique design is inspired by the elegance of gemstones, blen…" at bounding box center [1171, 251] width 445 height 50
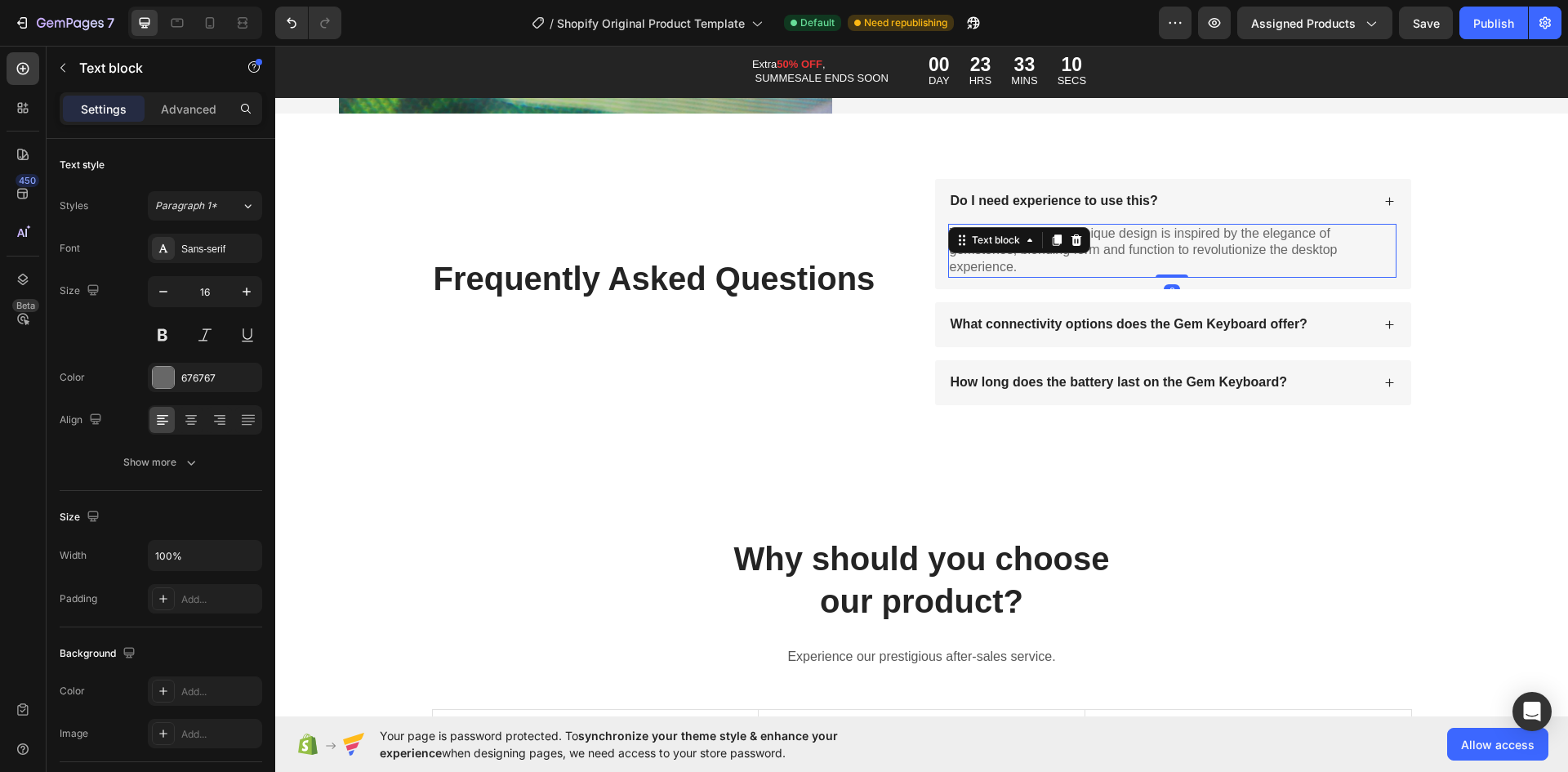
click at [1121, 240] on p "The Gem Keyboard's unique design is inspired by the elegance of gemstones, blen…" at bounding box center [1171, 251] width 445 height 50
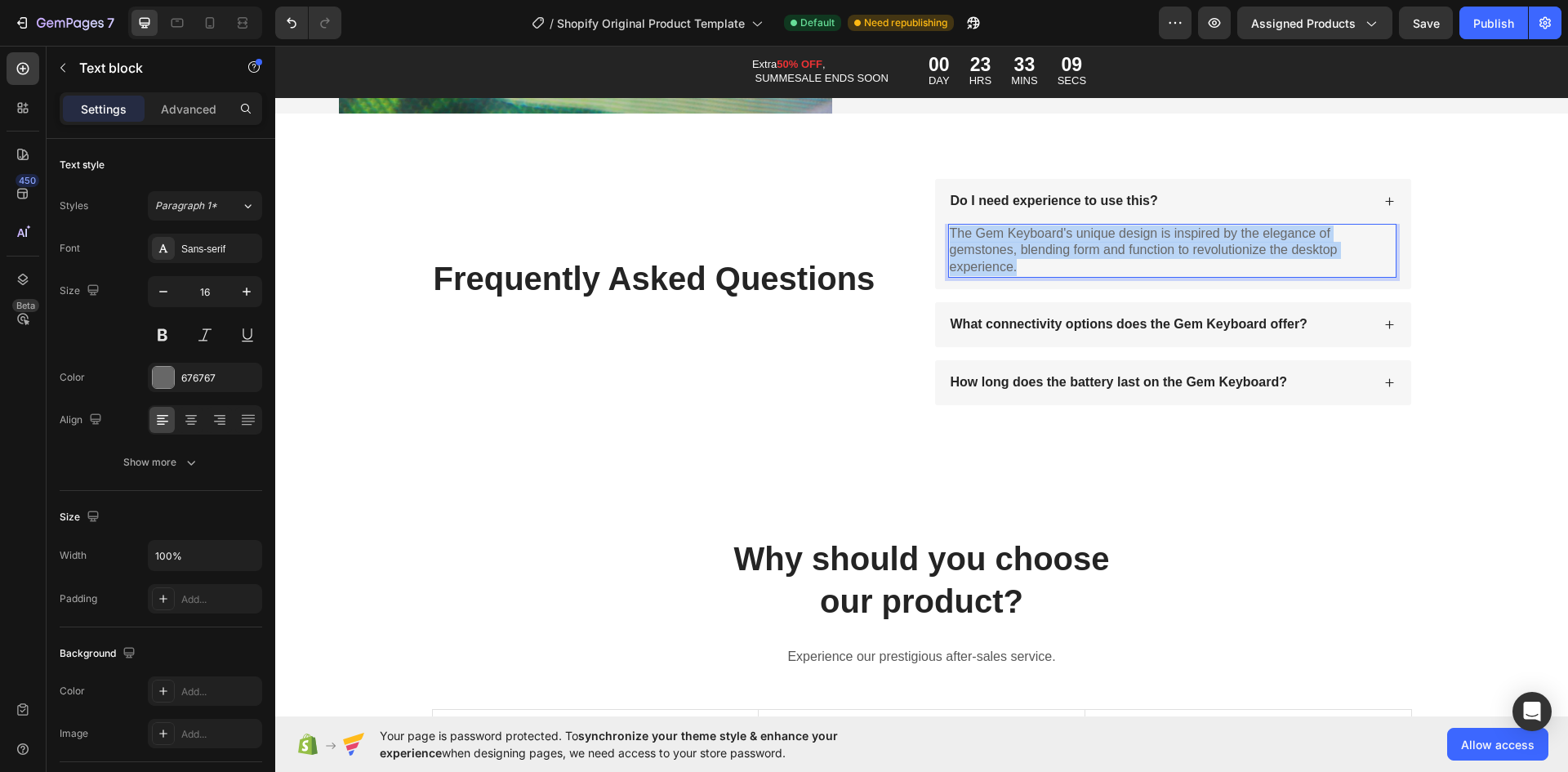
click at [1121, 240] on p "The Gem Keyboard's unique design is inspired by the elegance of gemstones, blen…" at bounding box center [1171, 251] width 445 height 50
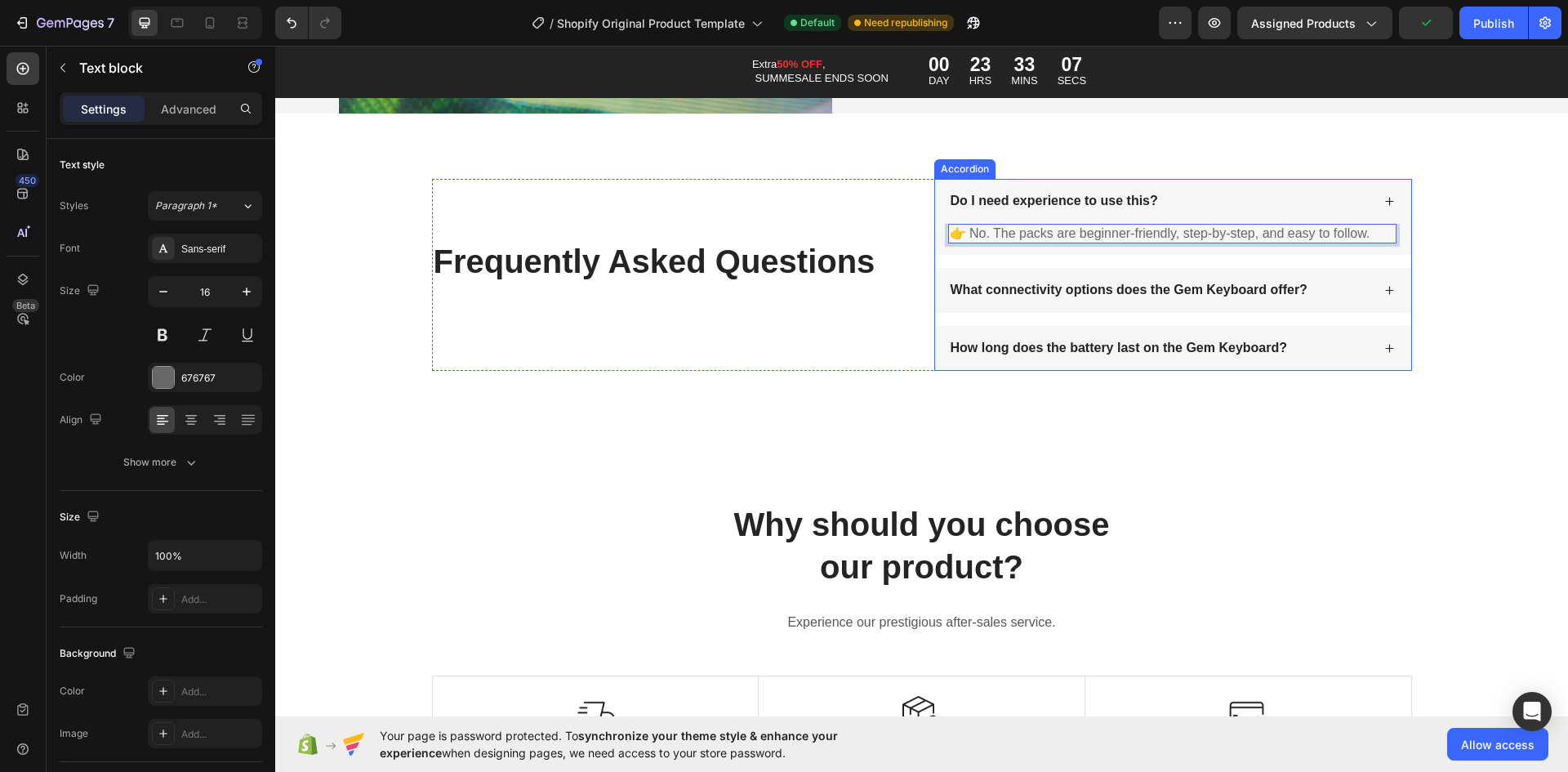
click at [1110, 290] on p "What connectivity options does the Gem Keyboard offer?" at bounding box center [1129, 290] width 357 height 17
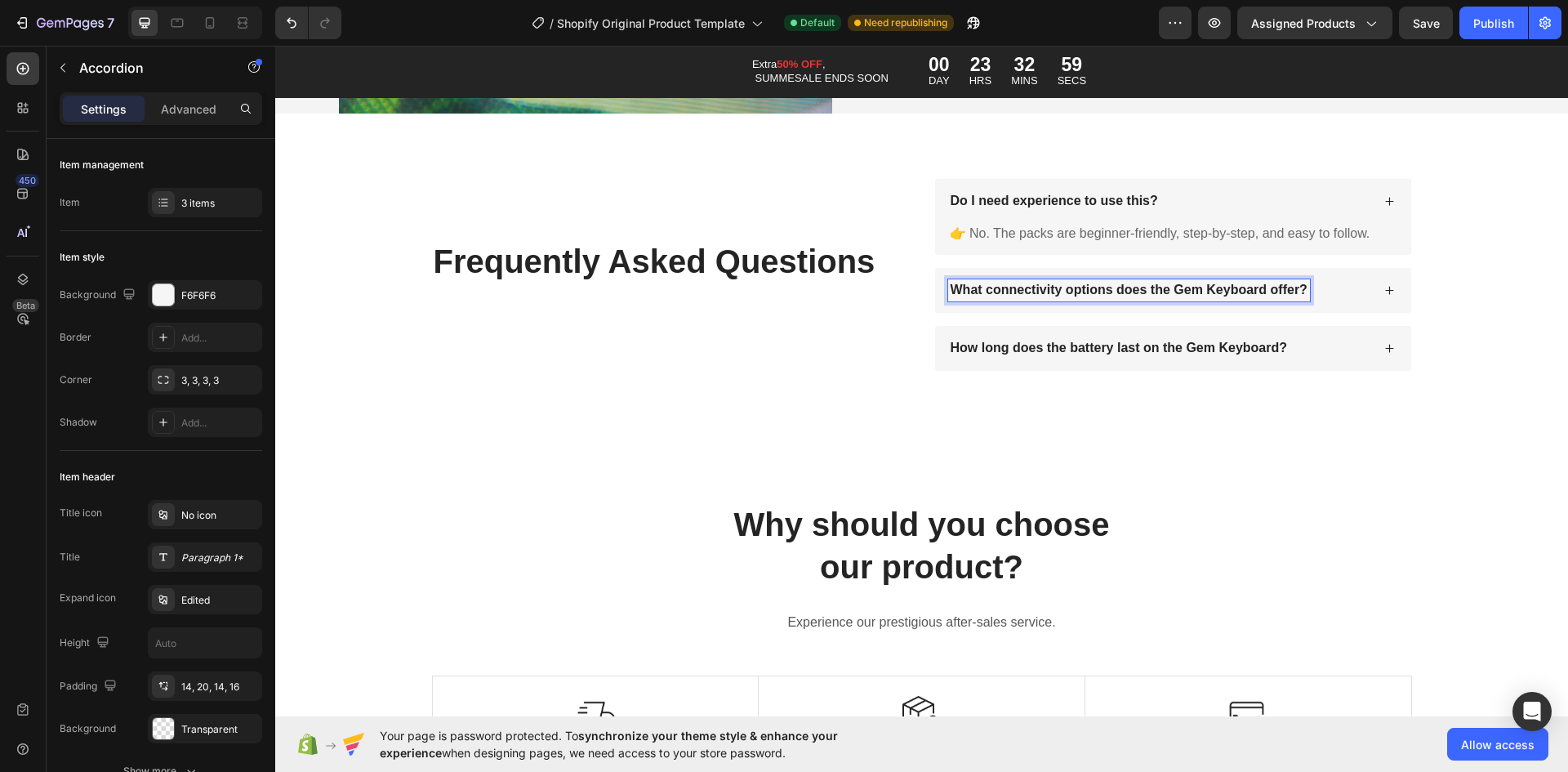
click at [1001, 286] on p "What connectivity options does the Gem Keyboard offer?" at bounding box center [1129, 290] width 357 height 17
drag, startPoint x: 1159, startPoint y: 261, endPoint x: 1175, endPoint y: 280, distance: 24.8
click at [1160, 261] on div "Do I need experience to use this? 👉 No. The packs are beginner-friendly, step-b…" at bounding box center [1172, 274] width 478 height 192
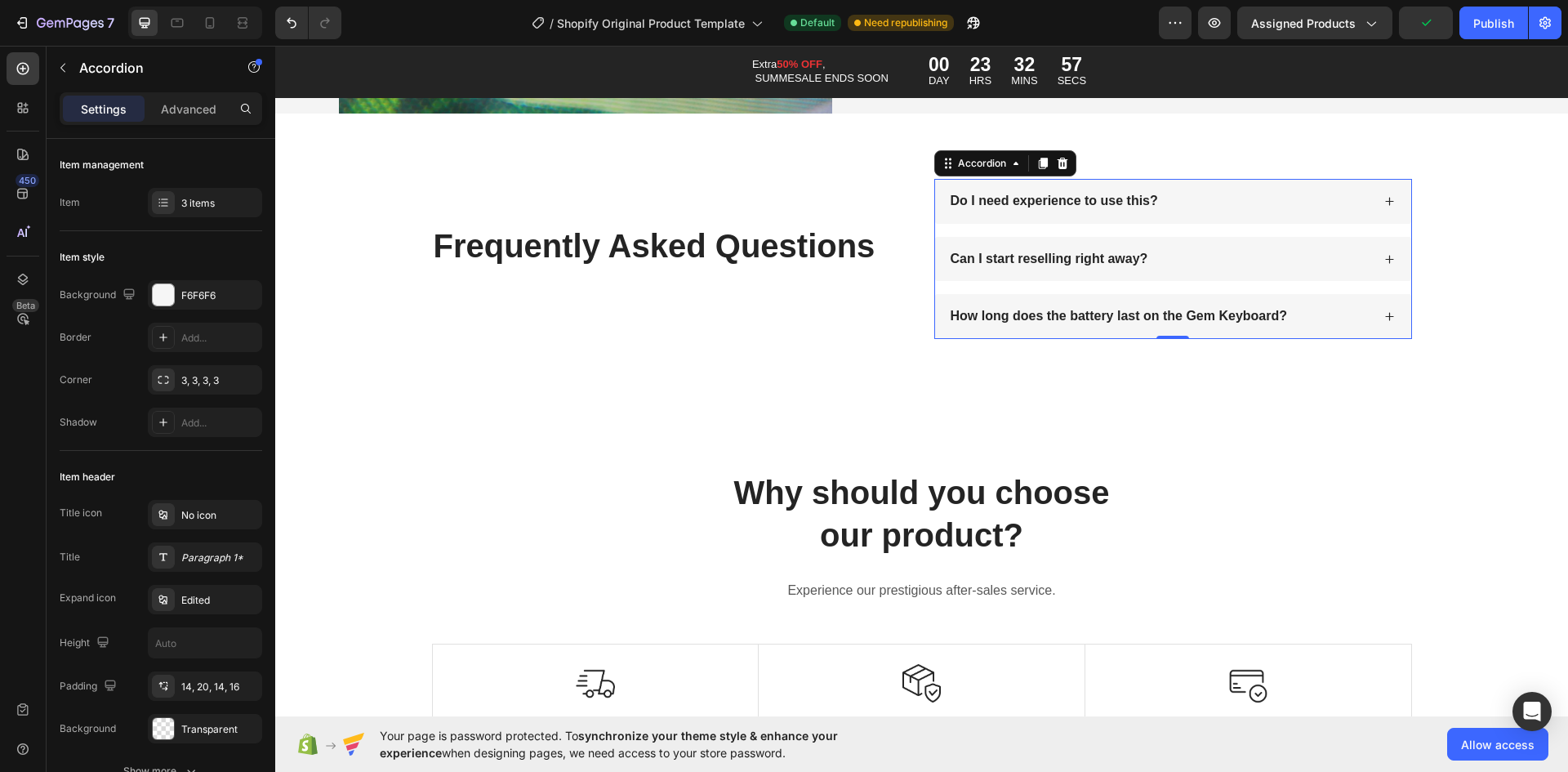
click at [1180, 282] on div "Can I start reselling right away?" at bounding box center [1172, 259] width 476 height 45
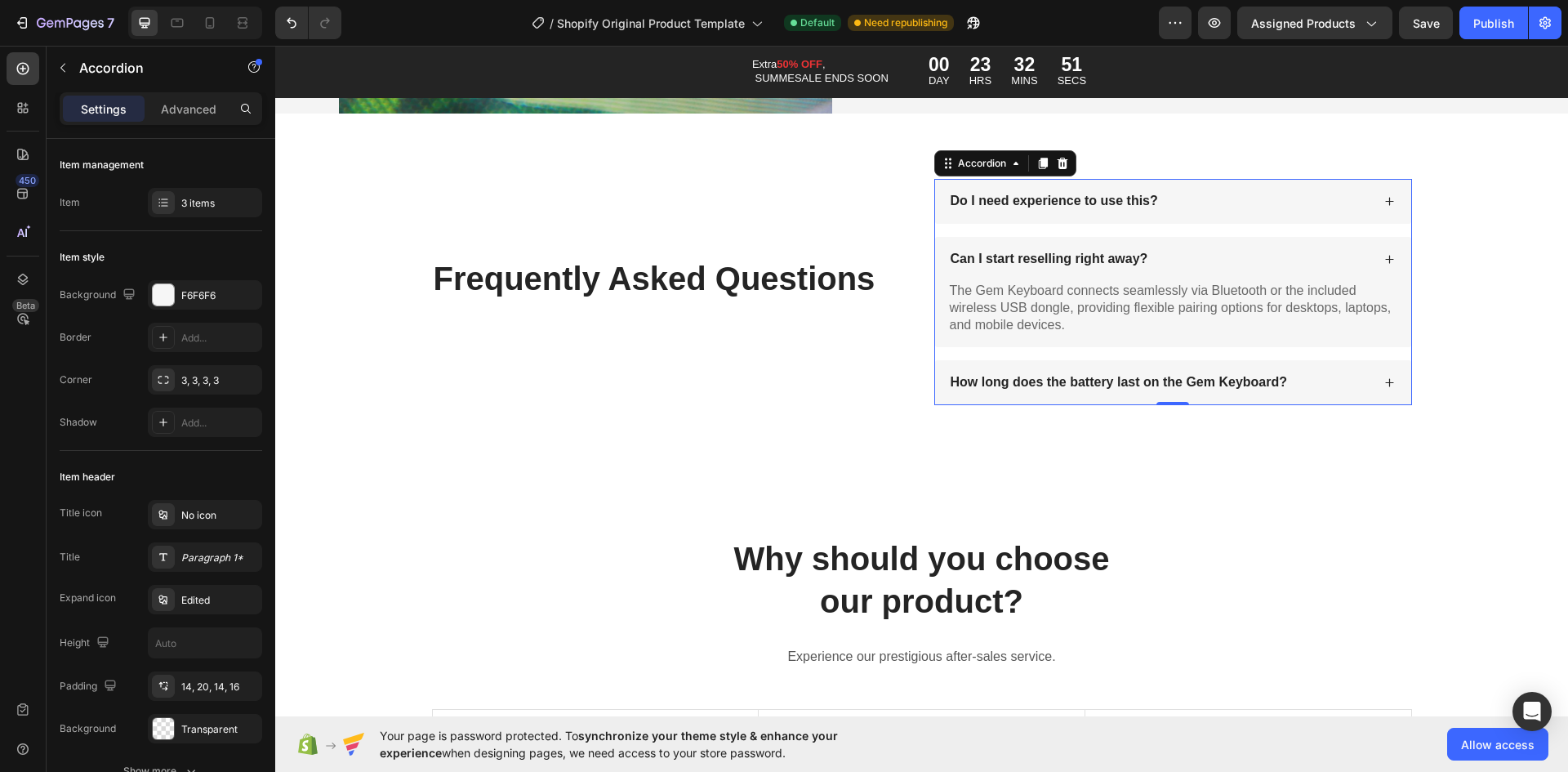
click at [1049, 305] on div "The Gem Keyboard connects seamlessly via Bluetooth or the included wireless USB…" at bounding box center [1172, 308] width 449 height 54
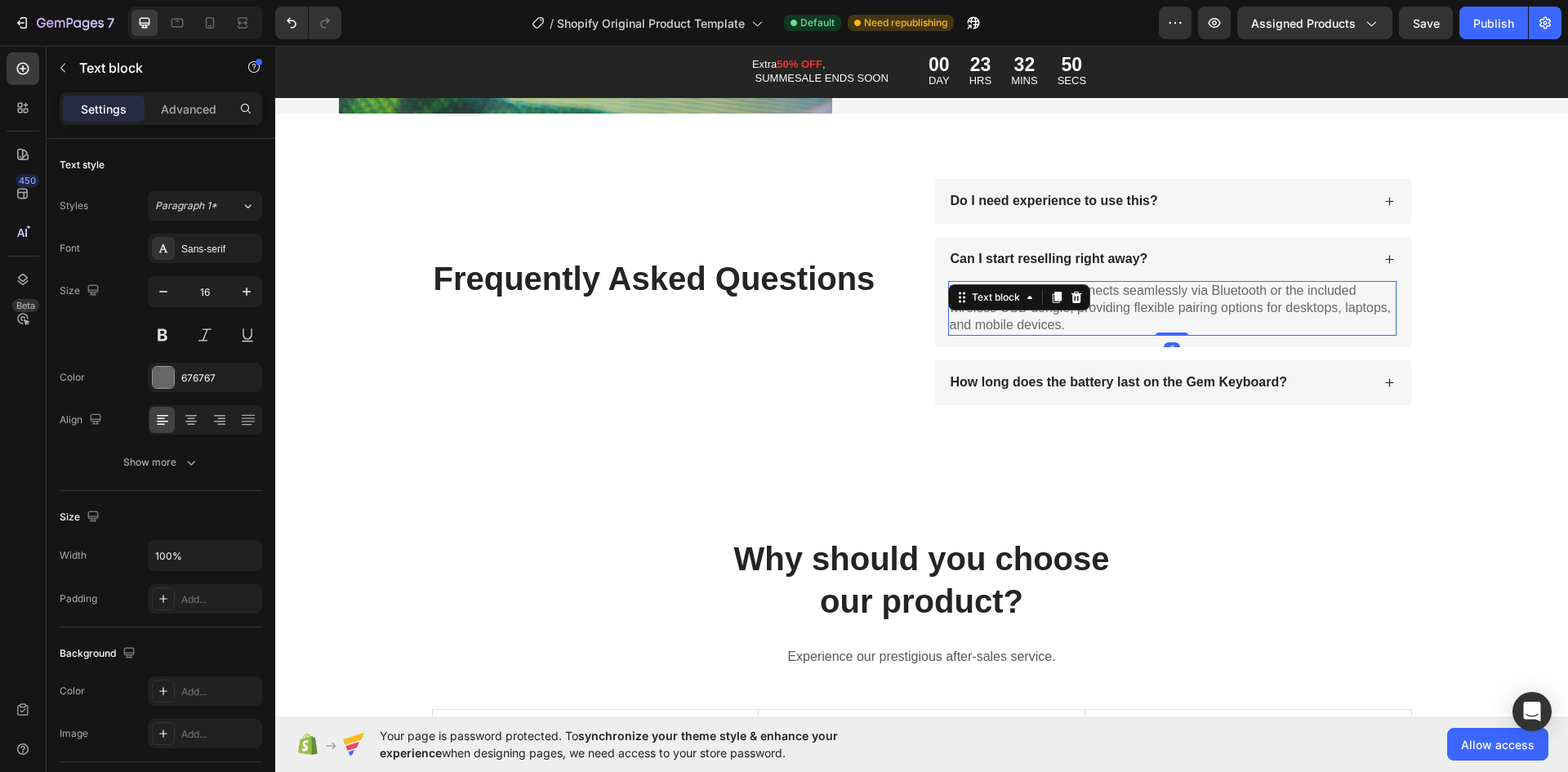
click at [1051, 303] on div "Text block" at bounding box center [1019, 297] width 142 height 26
click at [1140, 294] on p "The Gem Keyboard connects seamlessly via Bluetooth or the included wireless USB…" at bounding box center [1171, 308] width 445 height 50
click at [1140, 293] on p "The Gem Keyboard connects seamlessly via Bluetooth or the included wireless USB…" at bounding box center [1171, 308] width 445 height 50
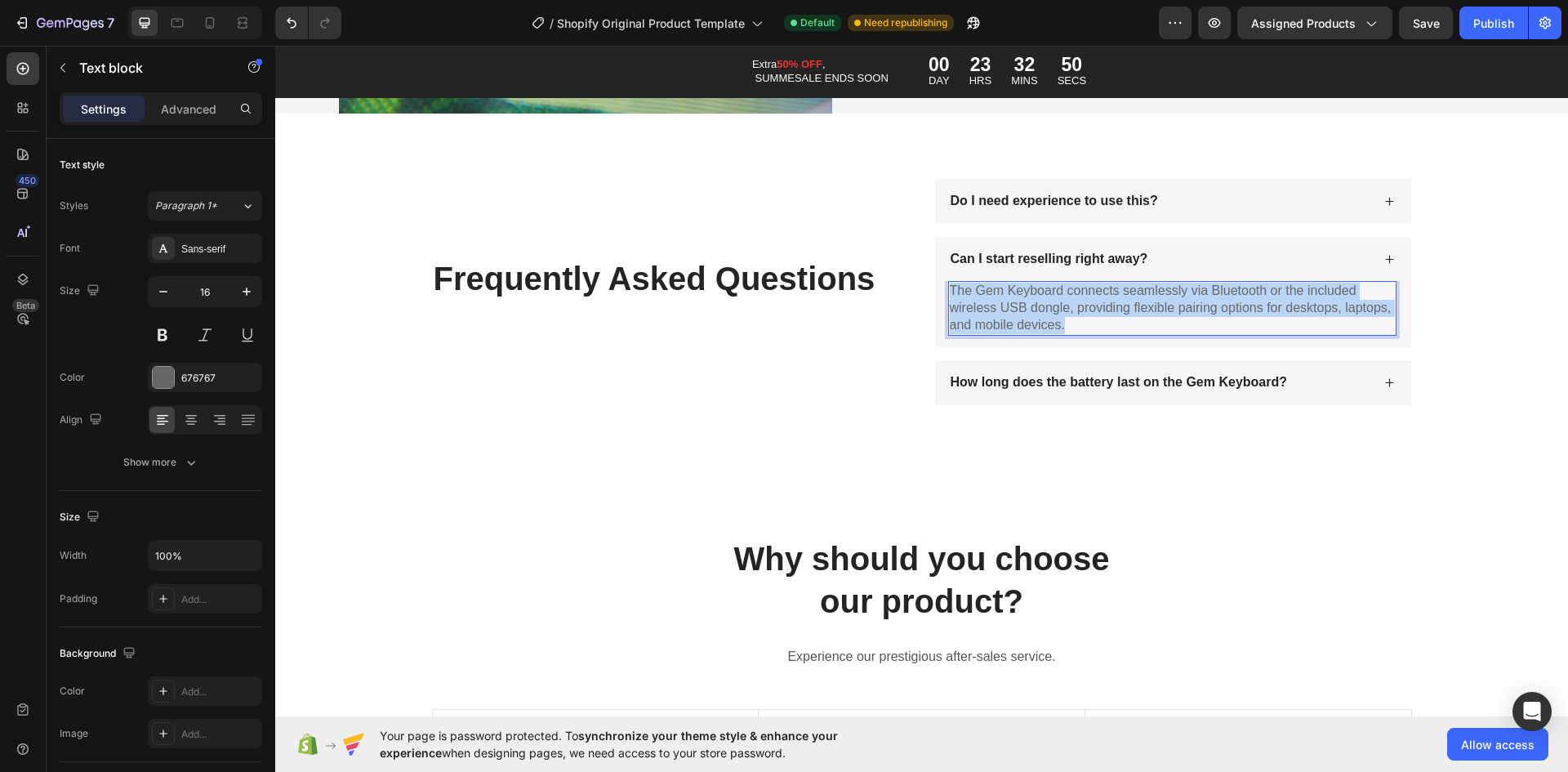
click at [1140, 293] on p "The Gem Keyboard connects seamlessly via Bluetooth or the included wireless USB…" at bounding box center [1171, 308] width 445 height 50
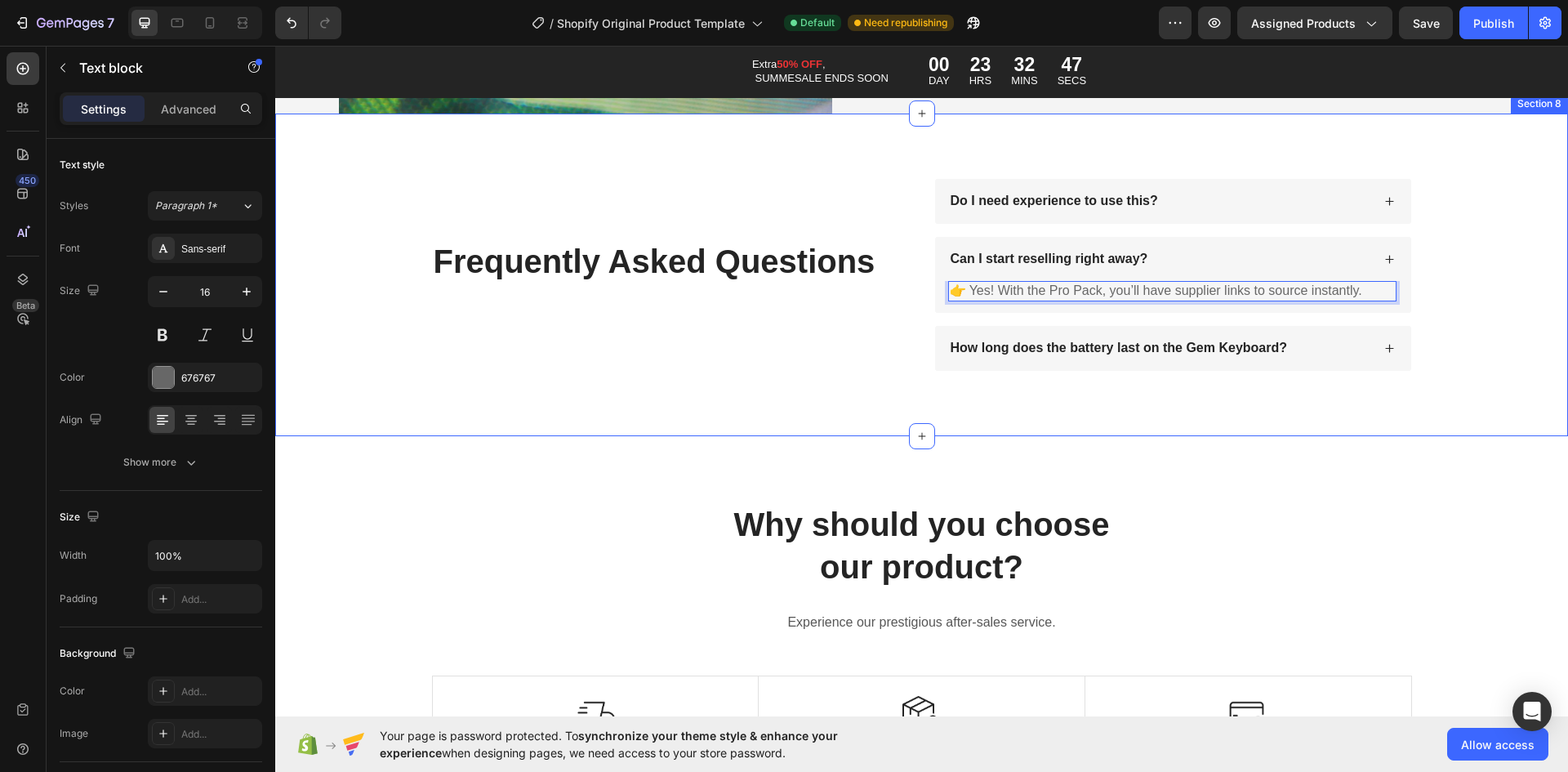
click at [1464, 293] on div "Frequently Asked Questions Heading Do I need experience to use this? Can I star…" at bounding box center [922, 274] width 1260 height 192
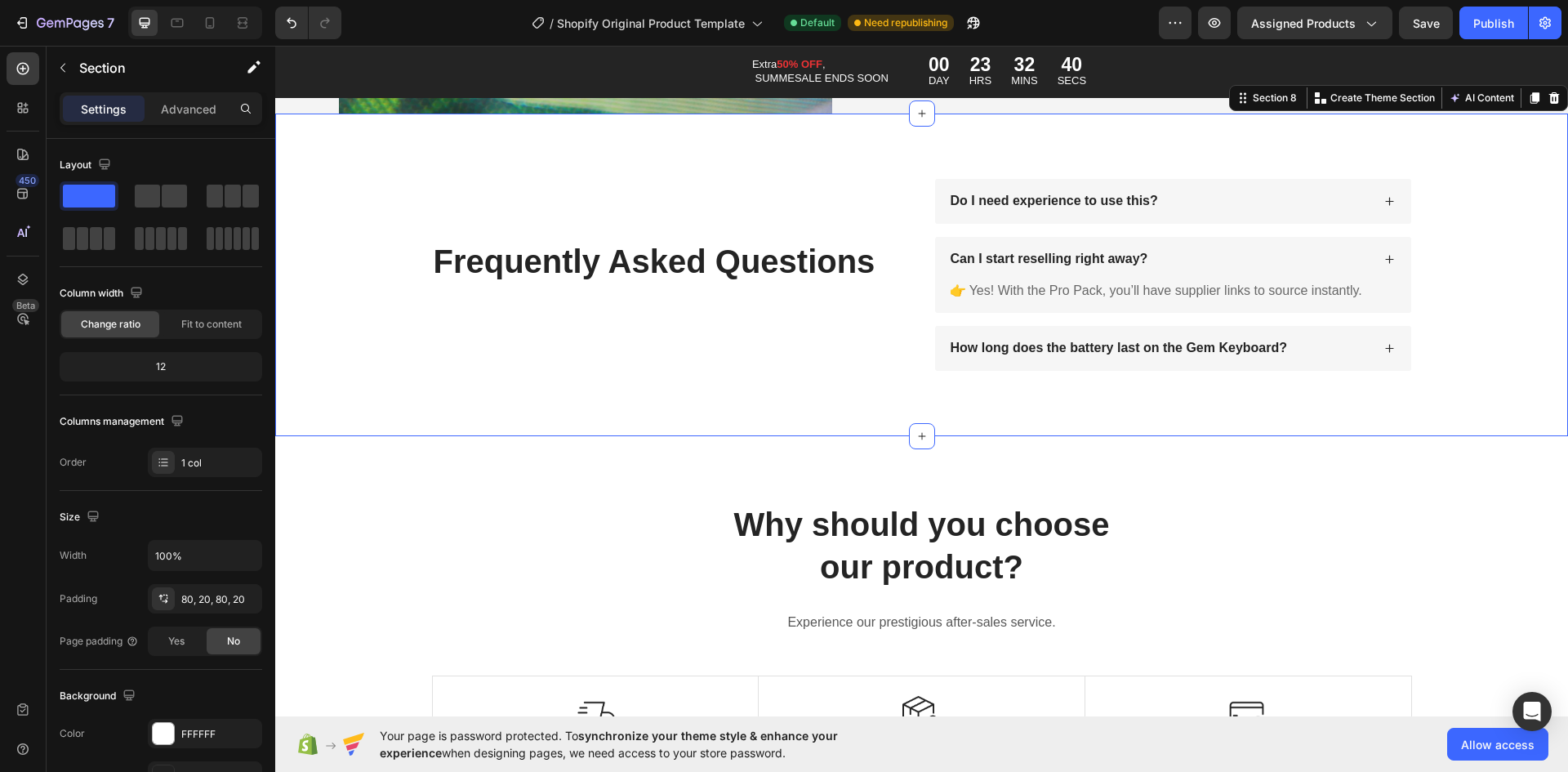
click at [1087, 351] on div "How long does the battery last on the Gem Keyboard?" at bounding box center [1119, 348] width 343 height 22
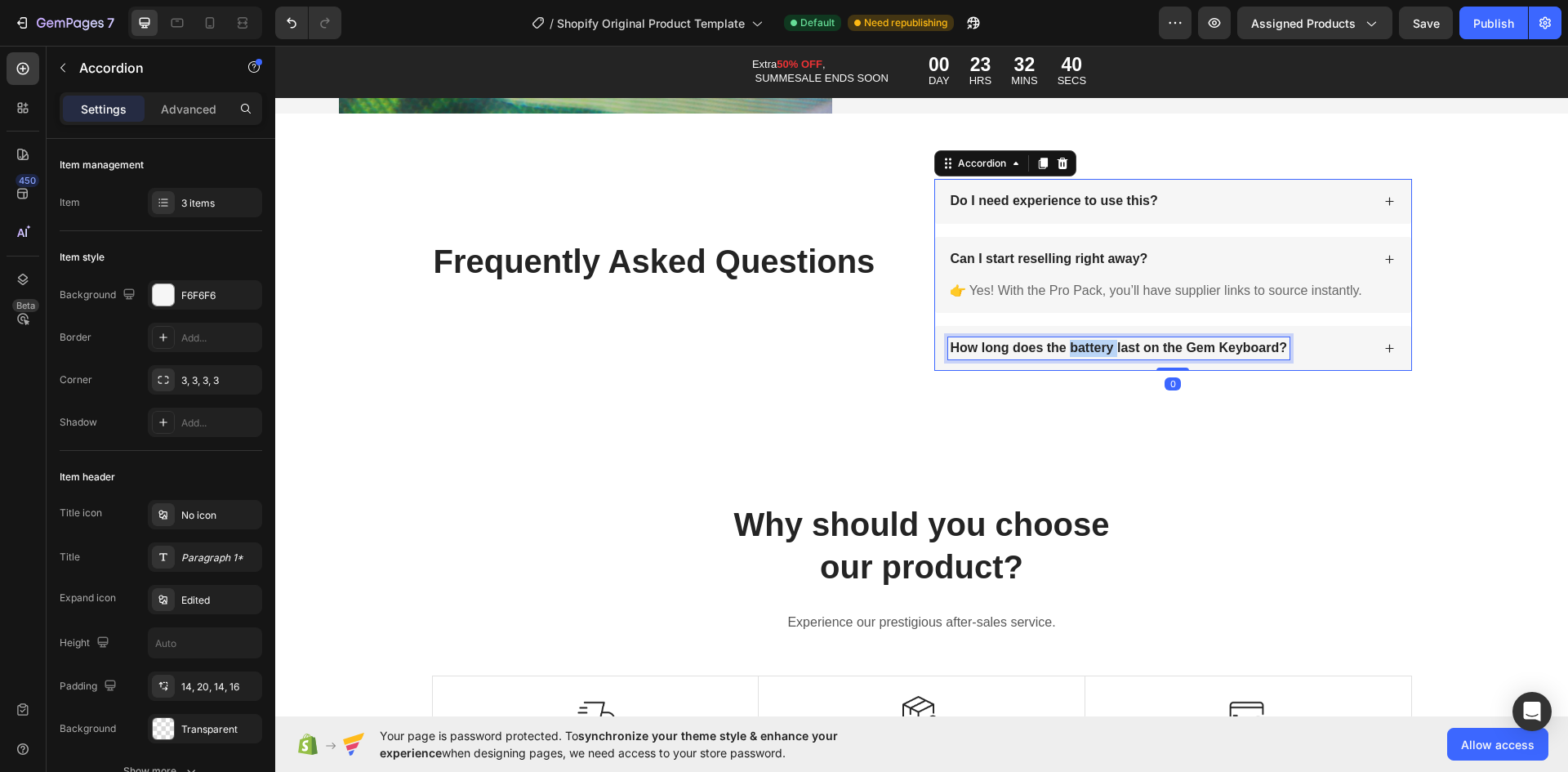
click at [1088, 345] on p "How long does the battery last on the Gem Keyboard?" at bounding box center [1119, 348] width 338 height 17
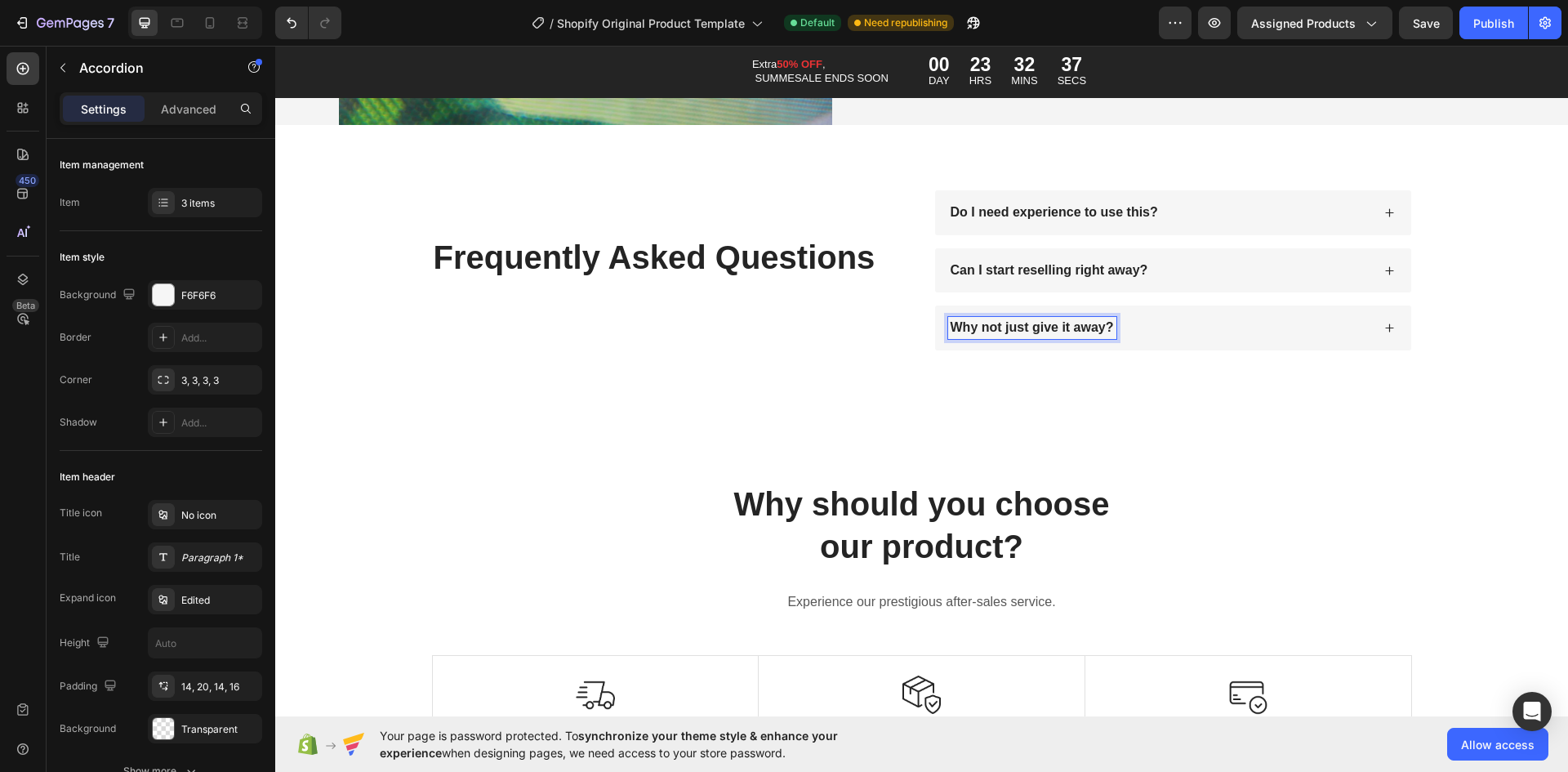
scroll to position [9062, 0]
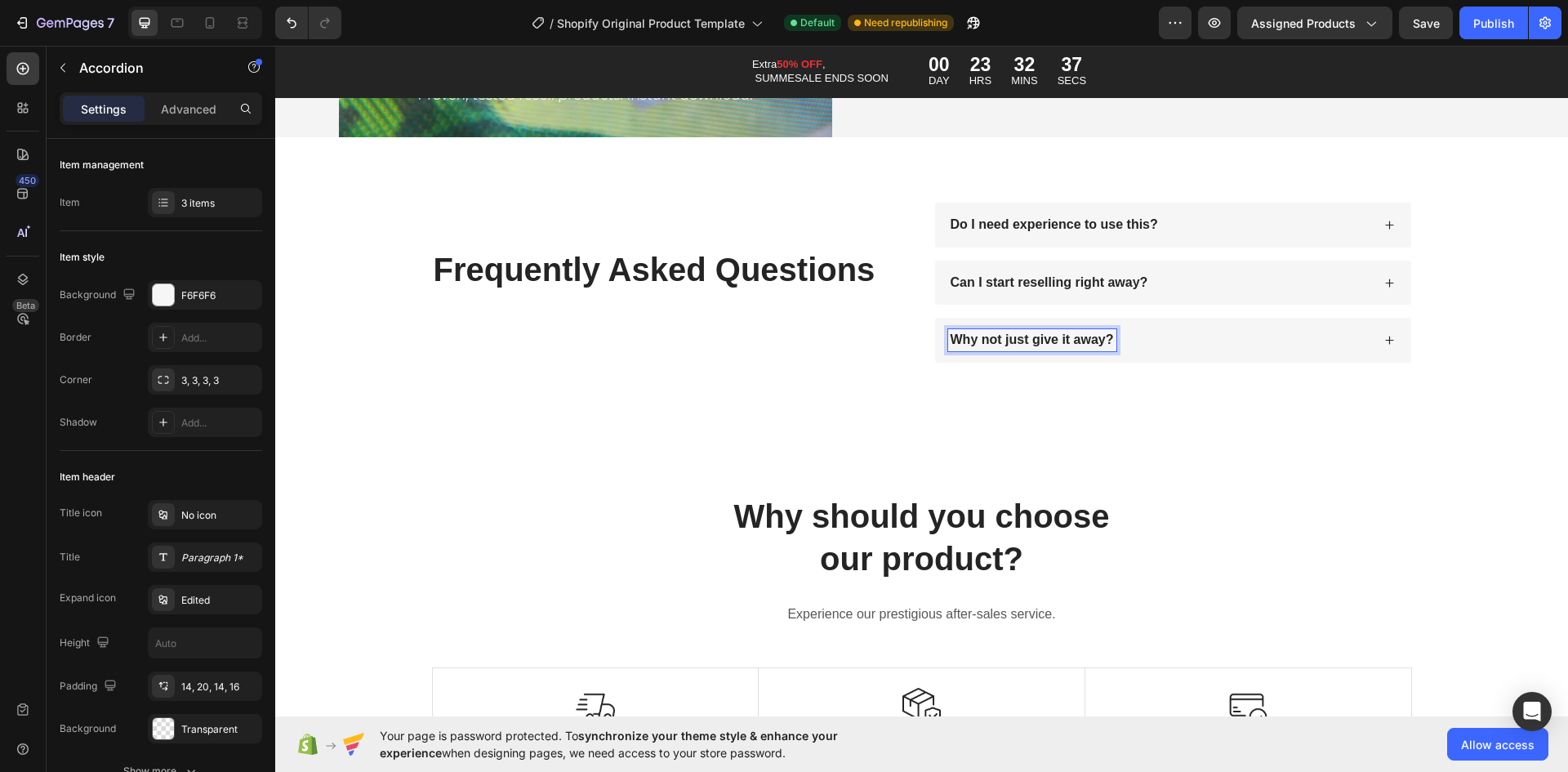
click at [1297, 338] on div "Why not just give it away?" at bounding box center [1160, 340] width 423 height 22
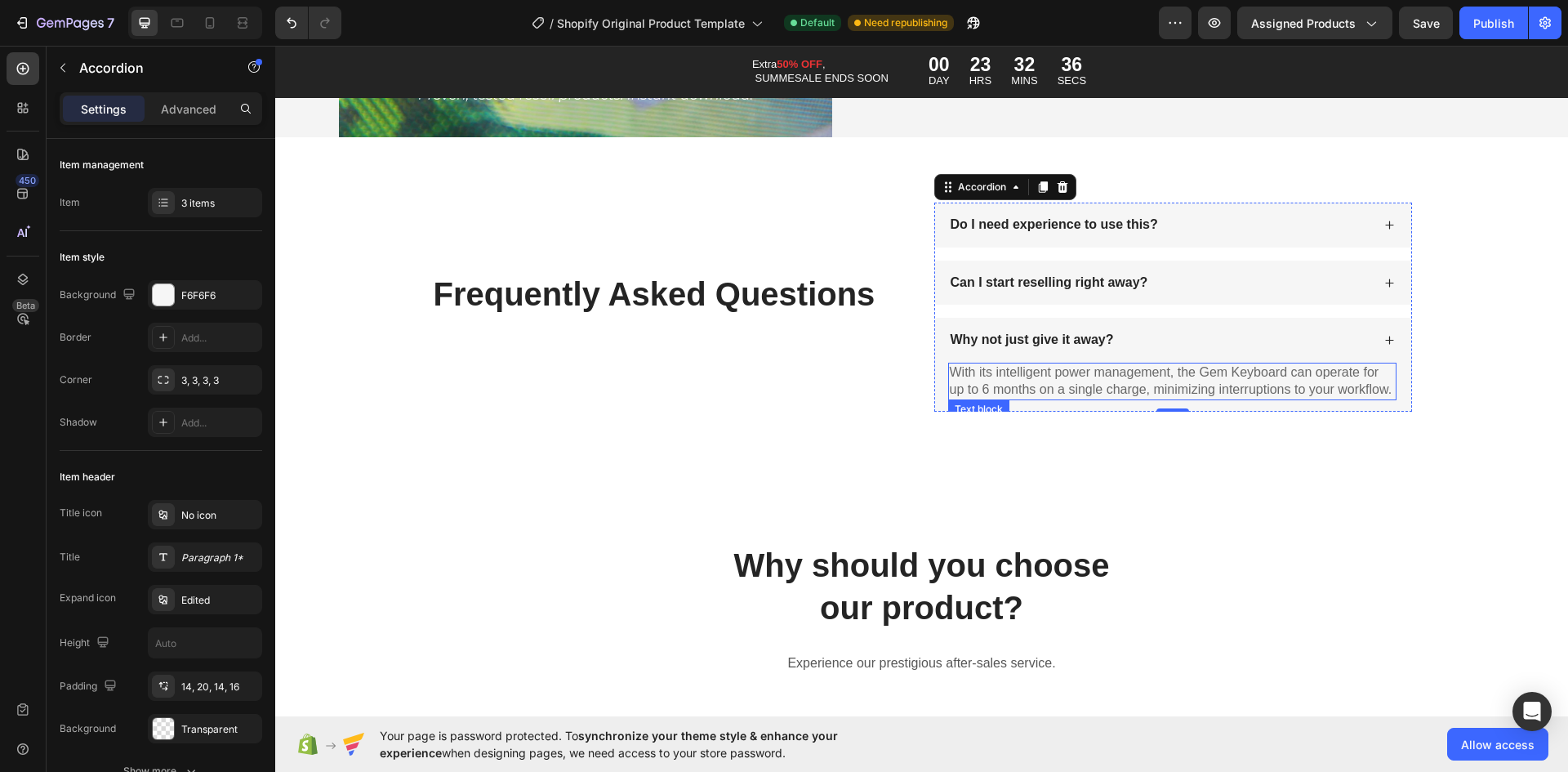
click at [981, 368] on p "With its intelligent power management, the Gem Keyboard can operate for up to 6…" at bounding box center [1171, 382] width 445 height 35
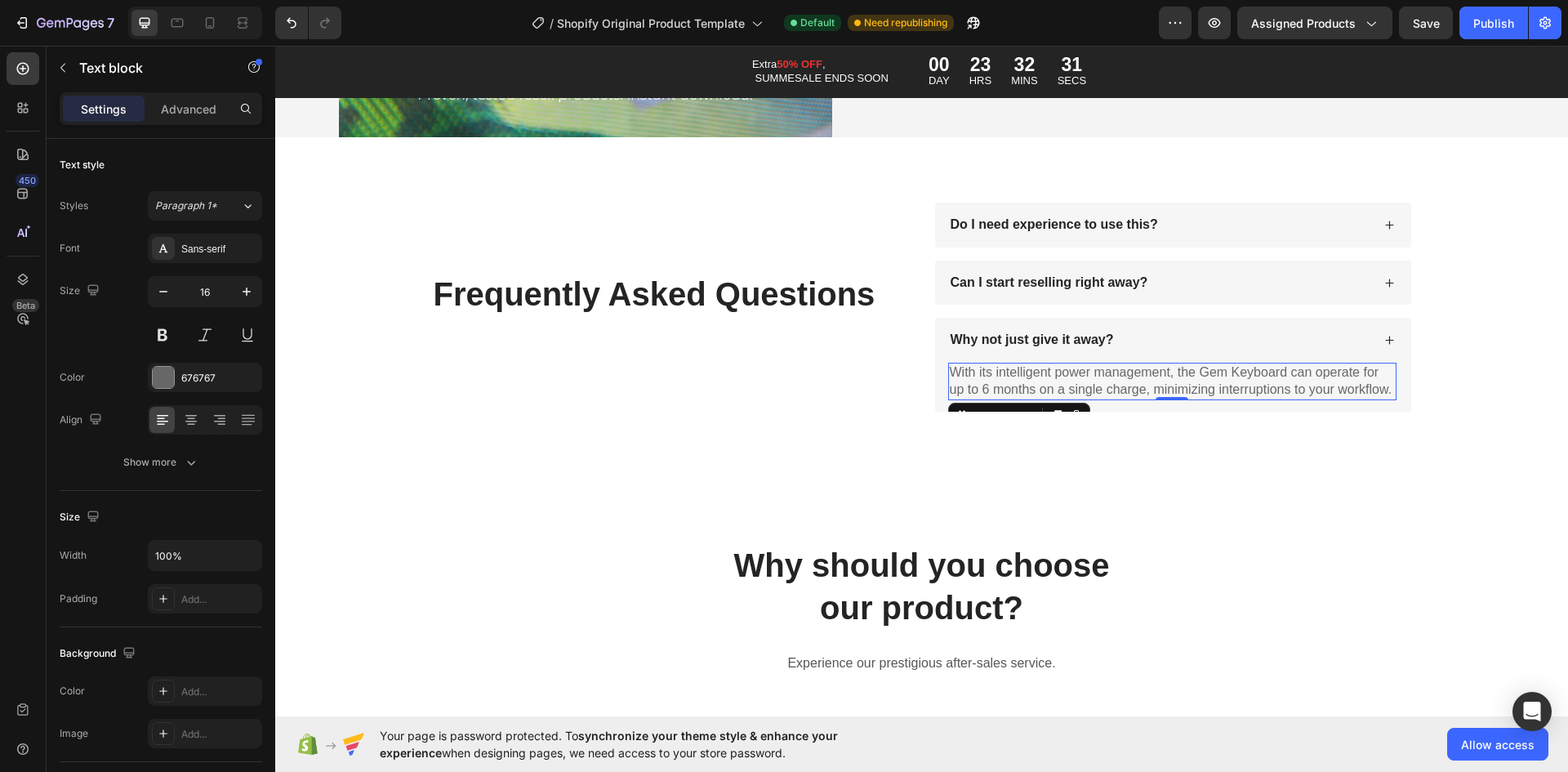
click at [1008, 375] on p "With its intelligent power management, the Gem Keyboard can operate for up to 6…" at bounding box center [1171, 382] width 445 height 35
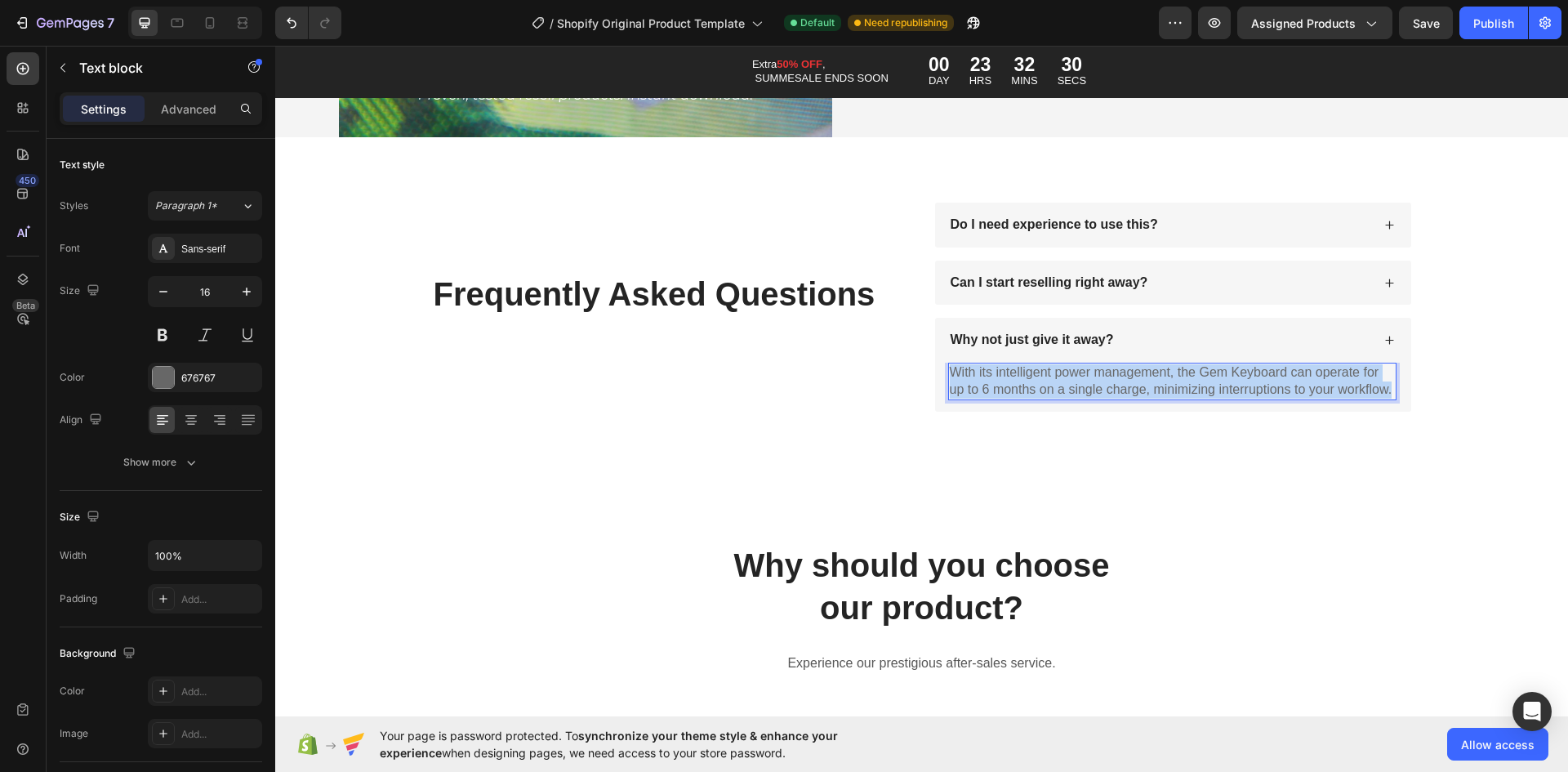
click at [1008, 375] on p "With its intelligent power management, the Gem Keyboard can operate for up to 6…" at bounding box center [1171, 382] width 445 height 35
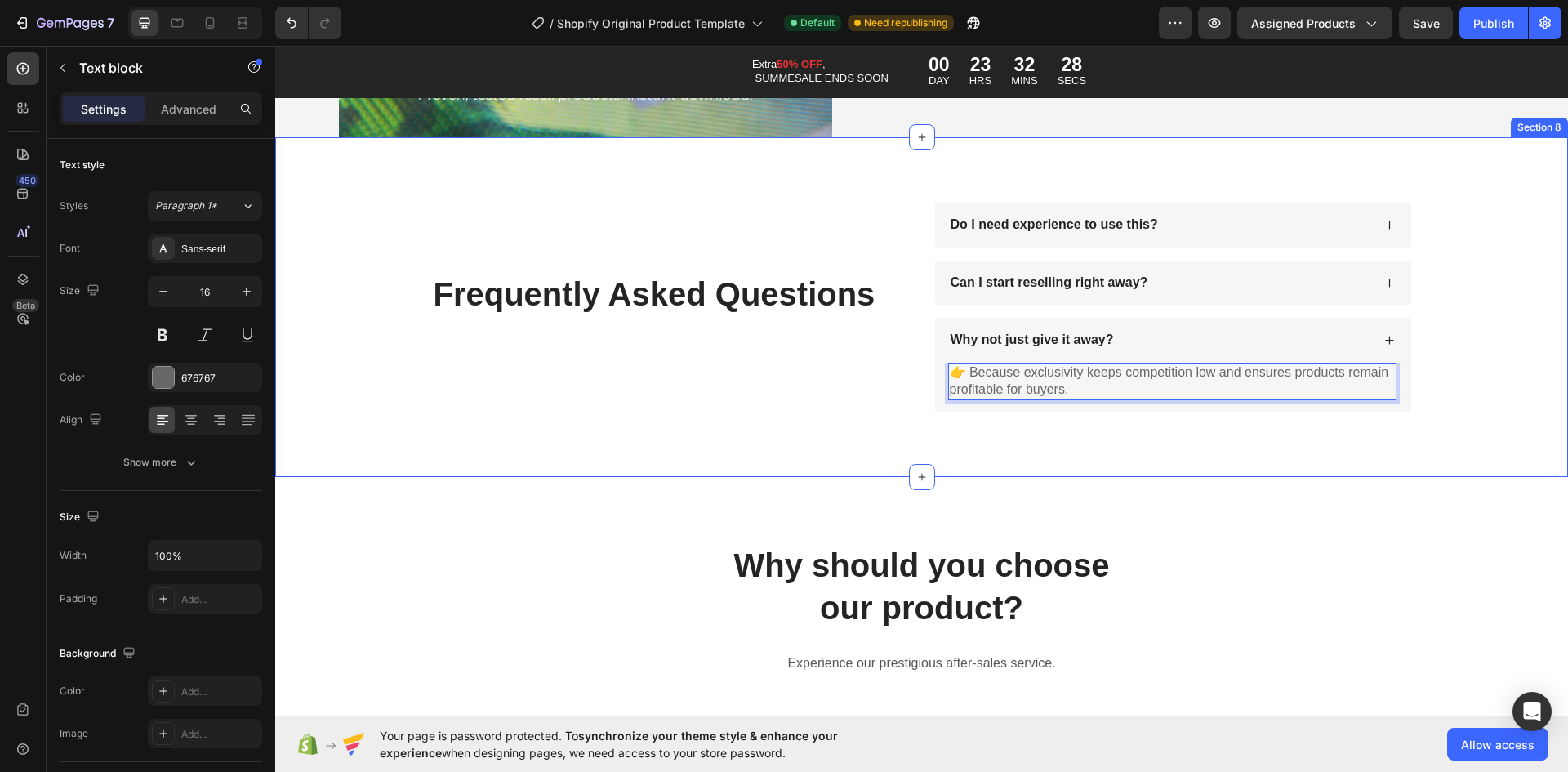
click at [1472, 355] on div "Frequently Asked Questions Heading Do I need experience to use this? Can I star…" at bounding box center [922, 307] width 1260 height 209
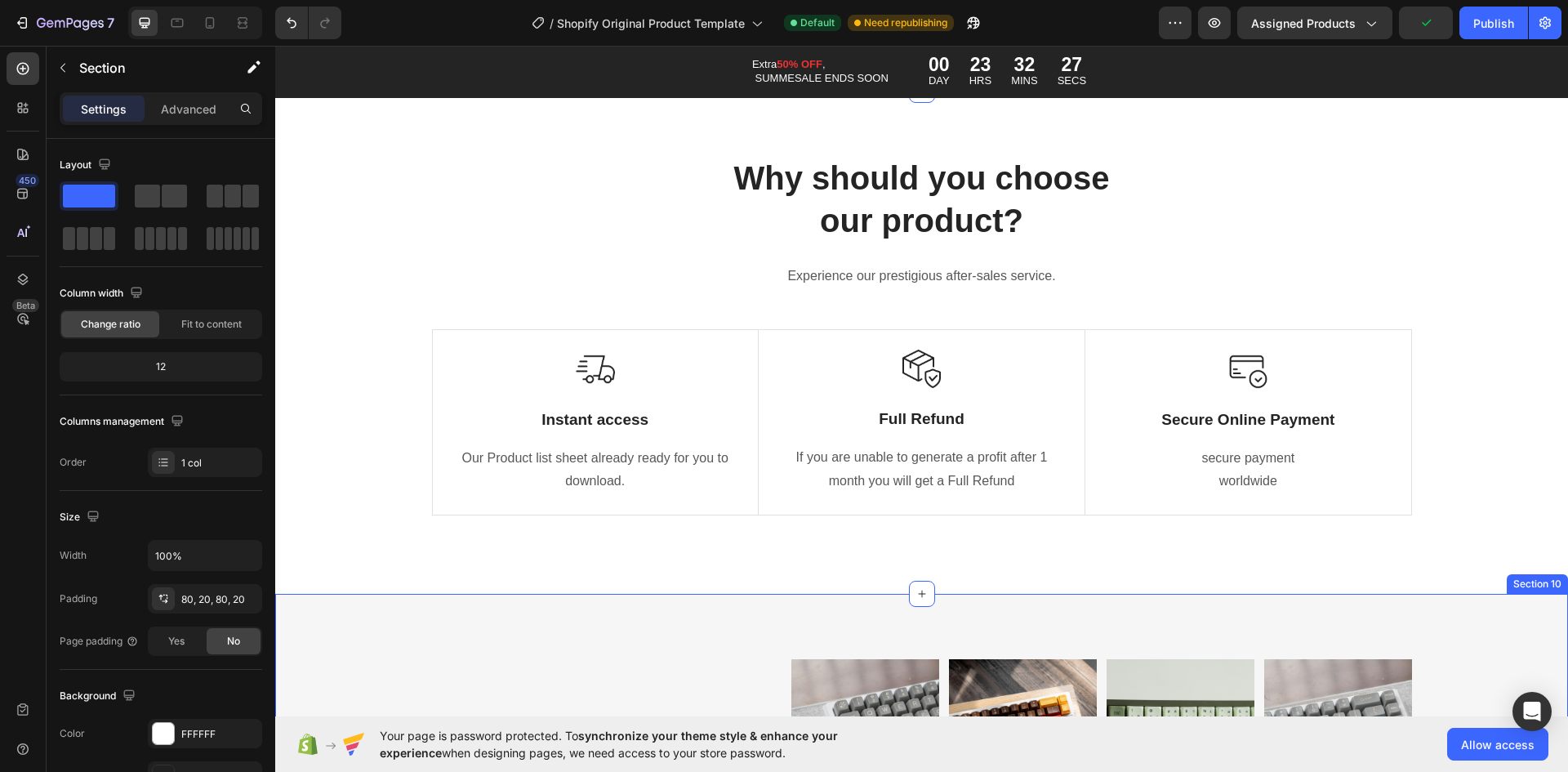
scroll to position [9471, 0]
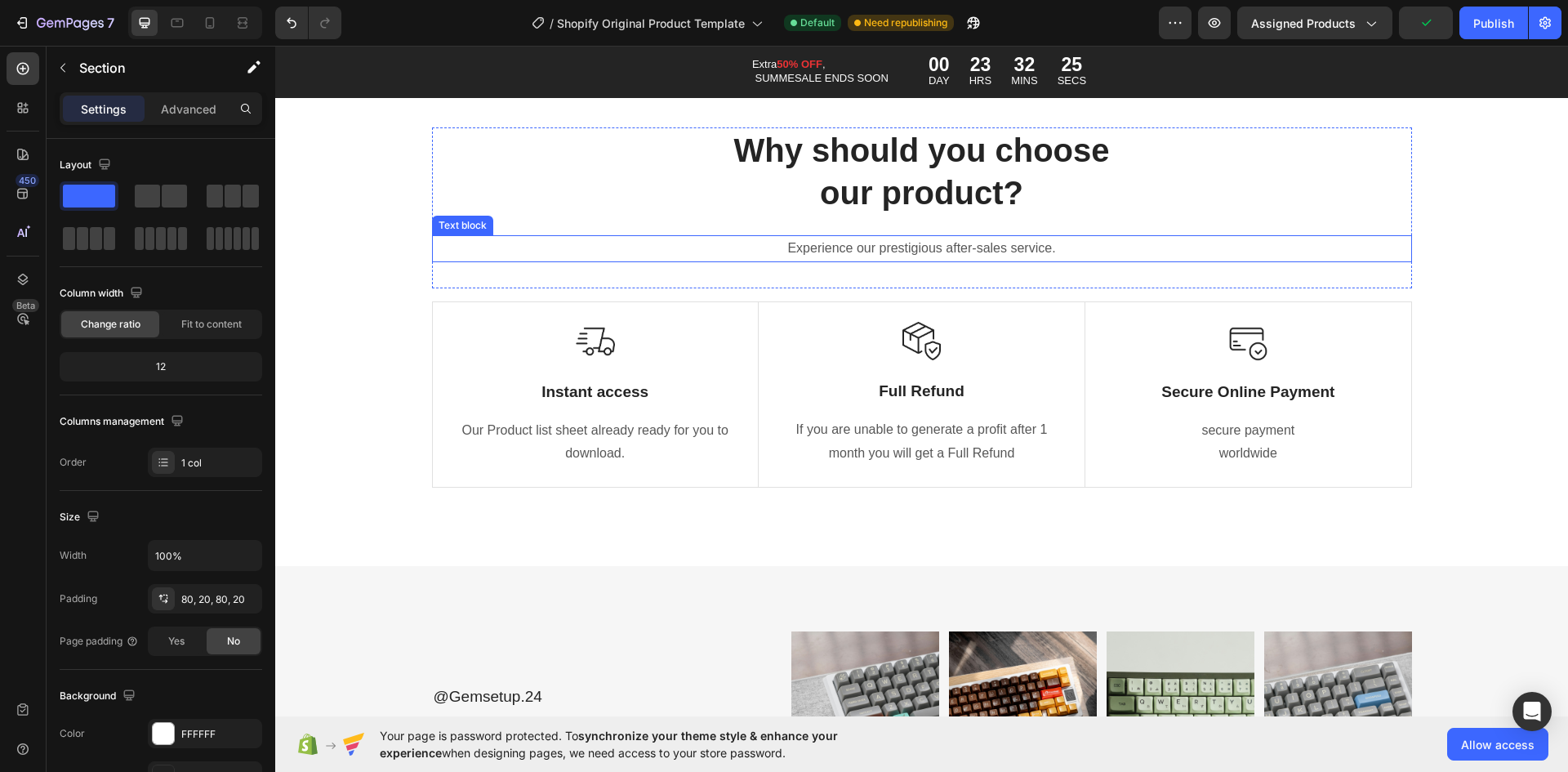
click at [854, 253] on p "Experience our prestigious after-sales service." at bounding box center [922, 248] width 977 height 24
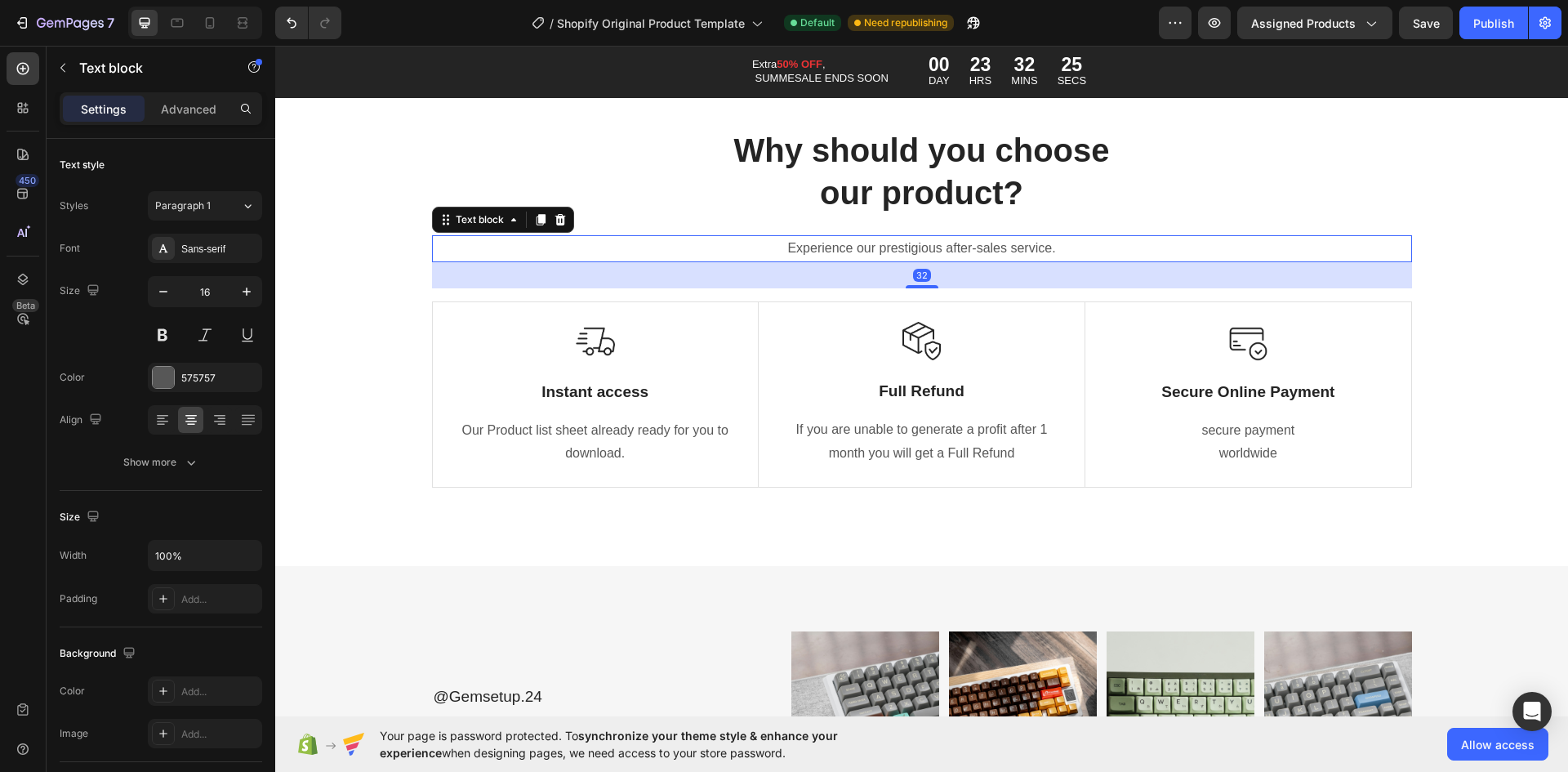
click at [867, 240] on p "Experience our prestigious after-sales service." at bounding box center [922, 248] width 977 height 24
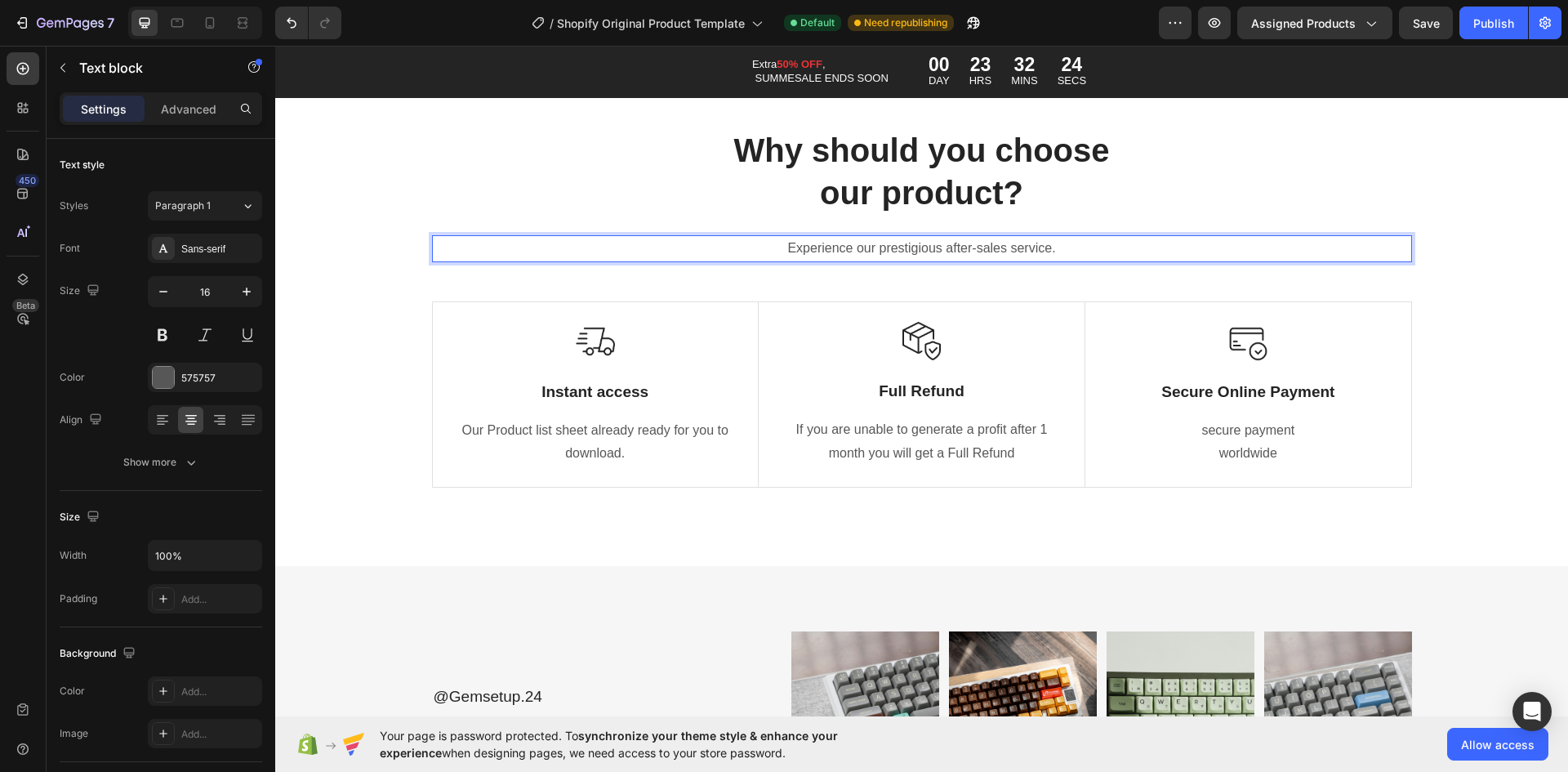
click at [527, 241] on p "Experience our prestigious after-sales service." at bounding box center [922, 248] width 977 height 24
click at [799, 273] on div "Why should you choose our product? Heading Experience our prestigious after-sal…" at bounding box center [922, 207] width 980 height 161
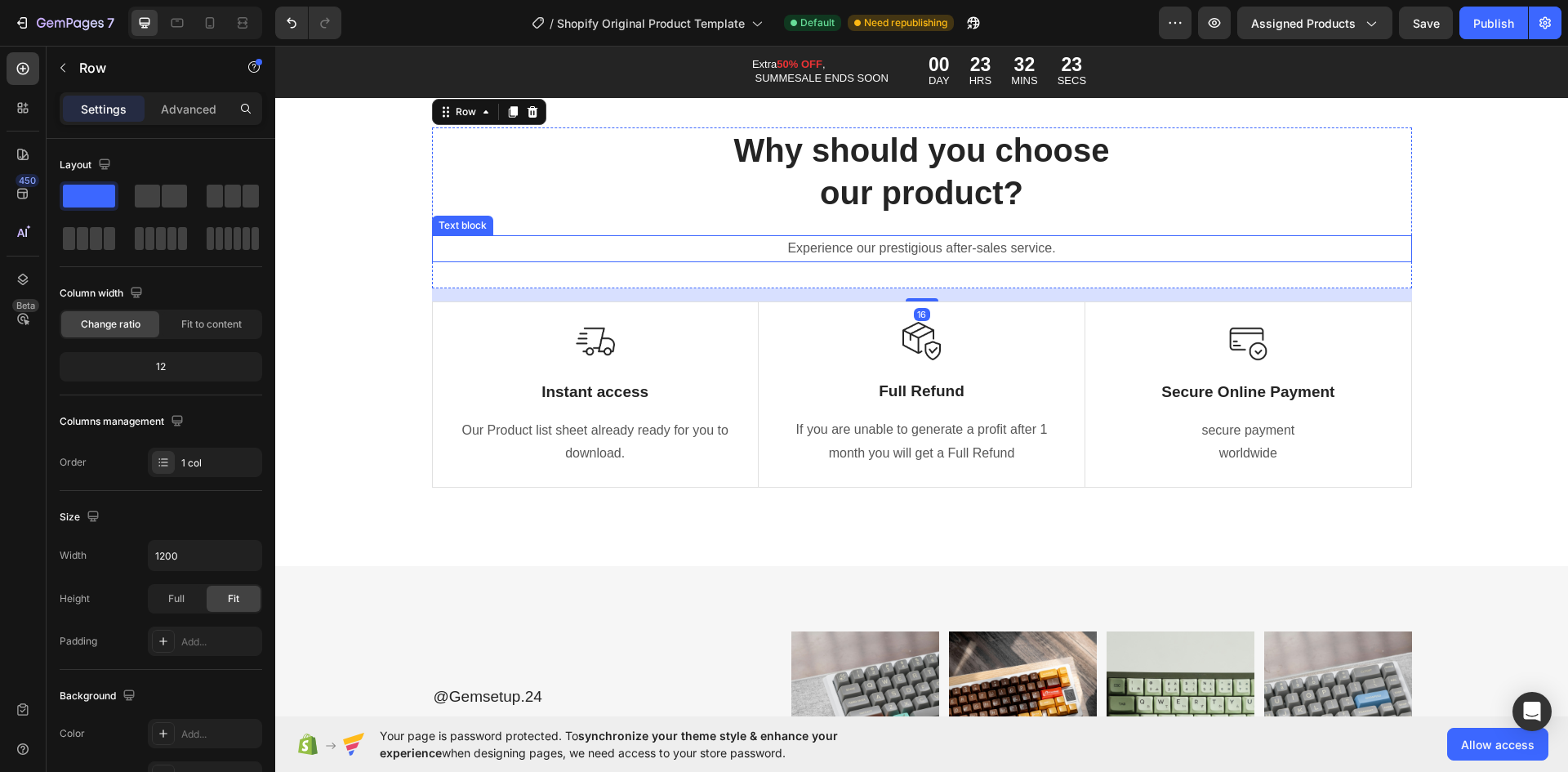
click at [790, 253] on p "Experience our prestigious after-sales service." at bounding box center [922, 248] width 977 height 24
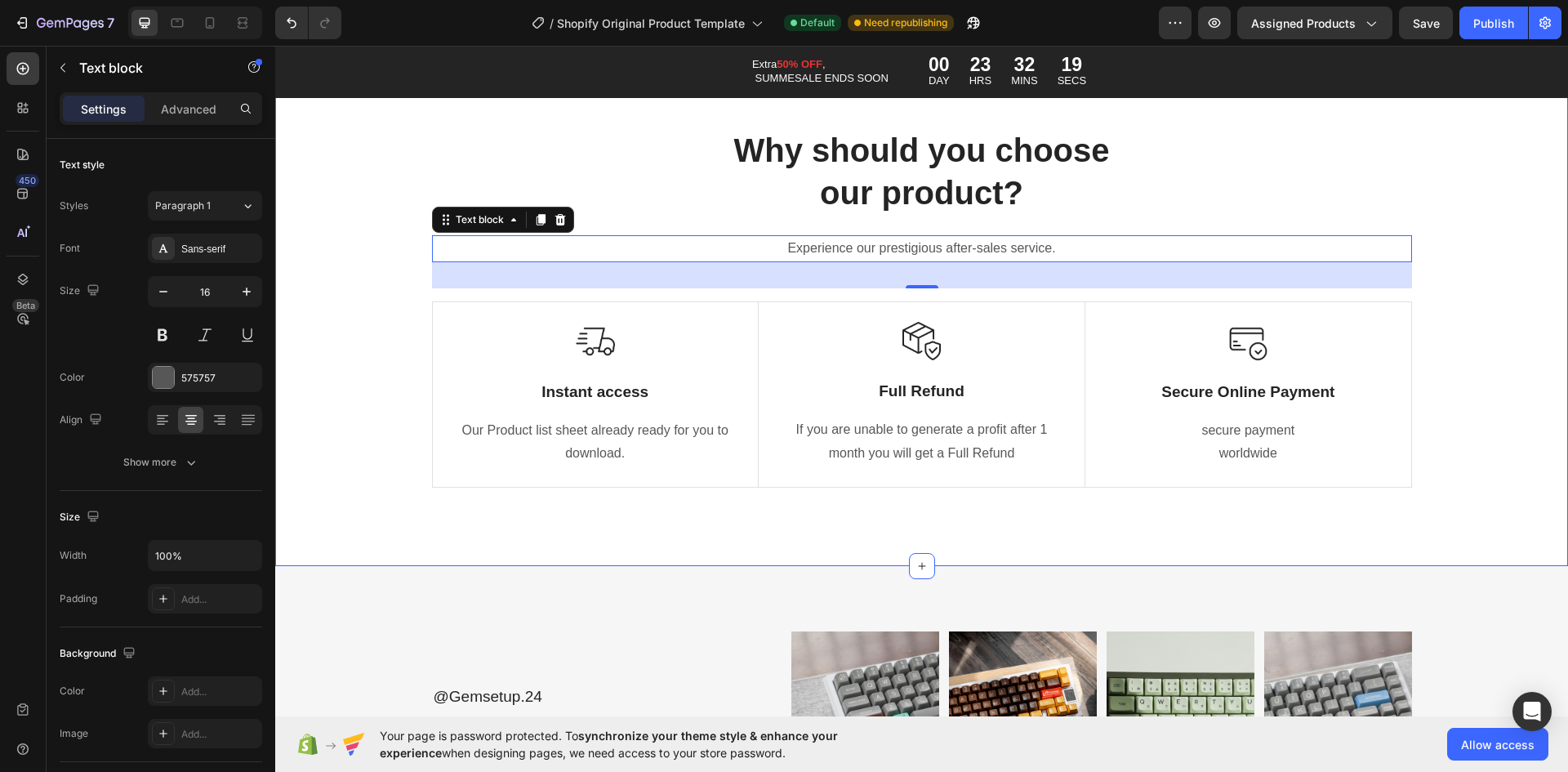
click at [1550, 403] on div "Why should you choose our product? Heading Experience our prestigious after-sal…" at bounding box center [922, 314] width 1293 height 504
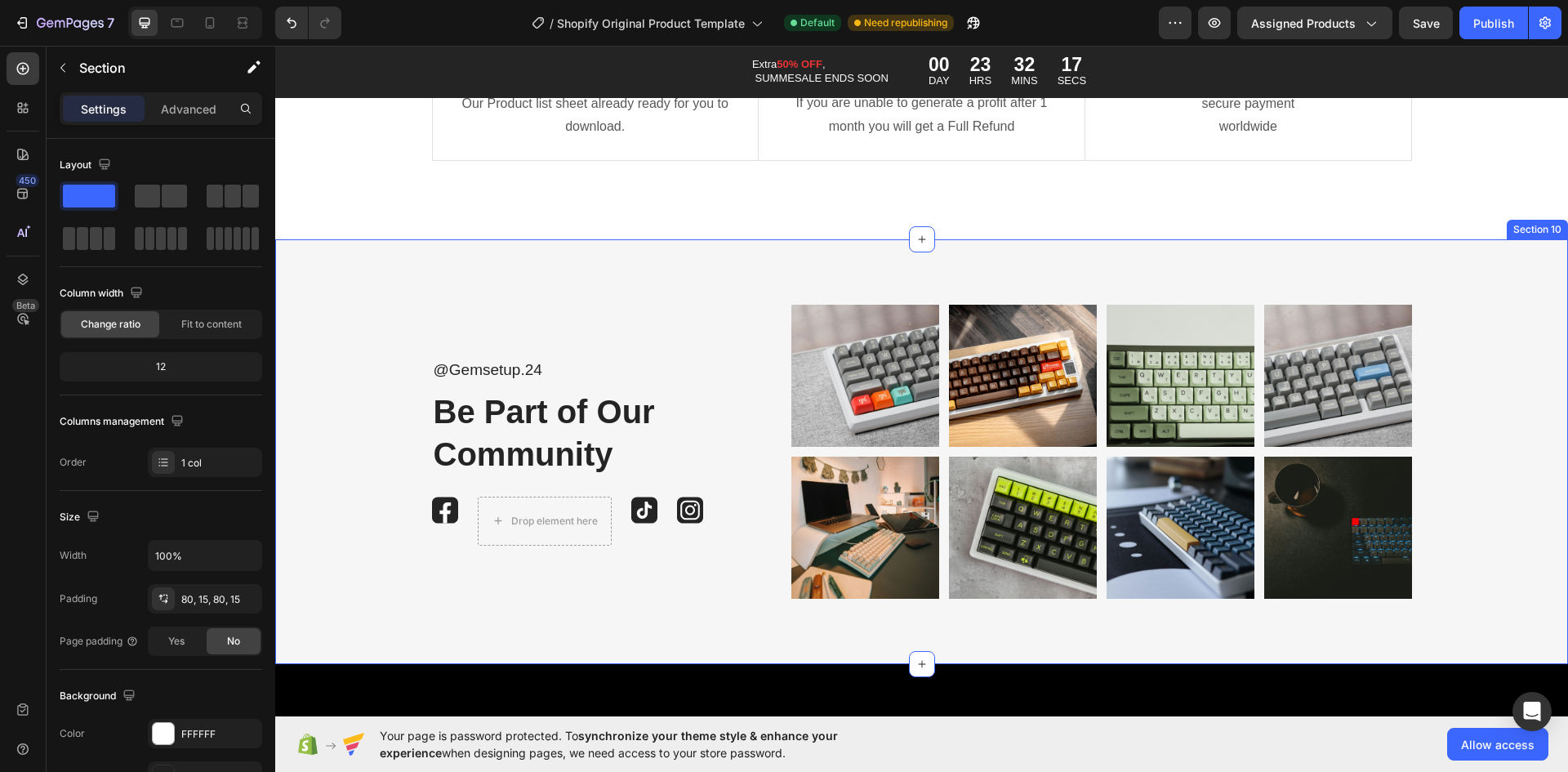
scroll to position [9879, 0]
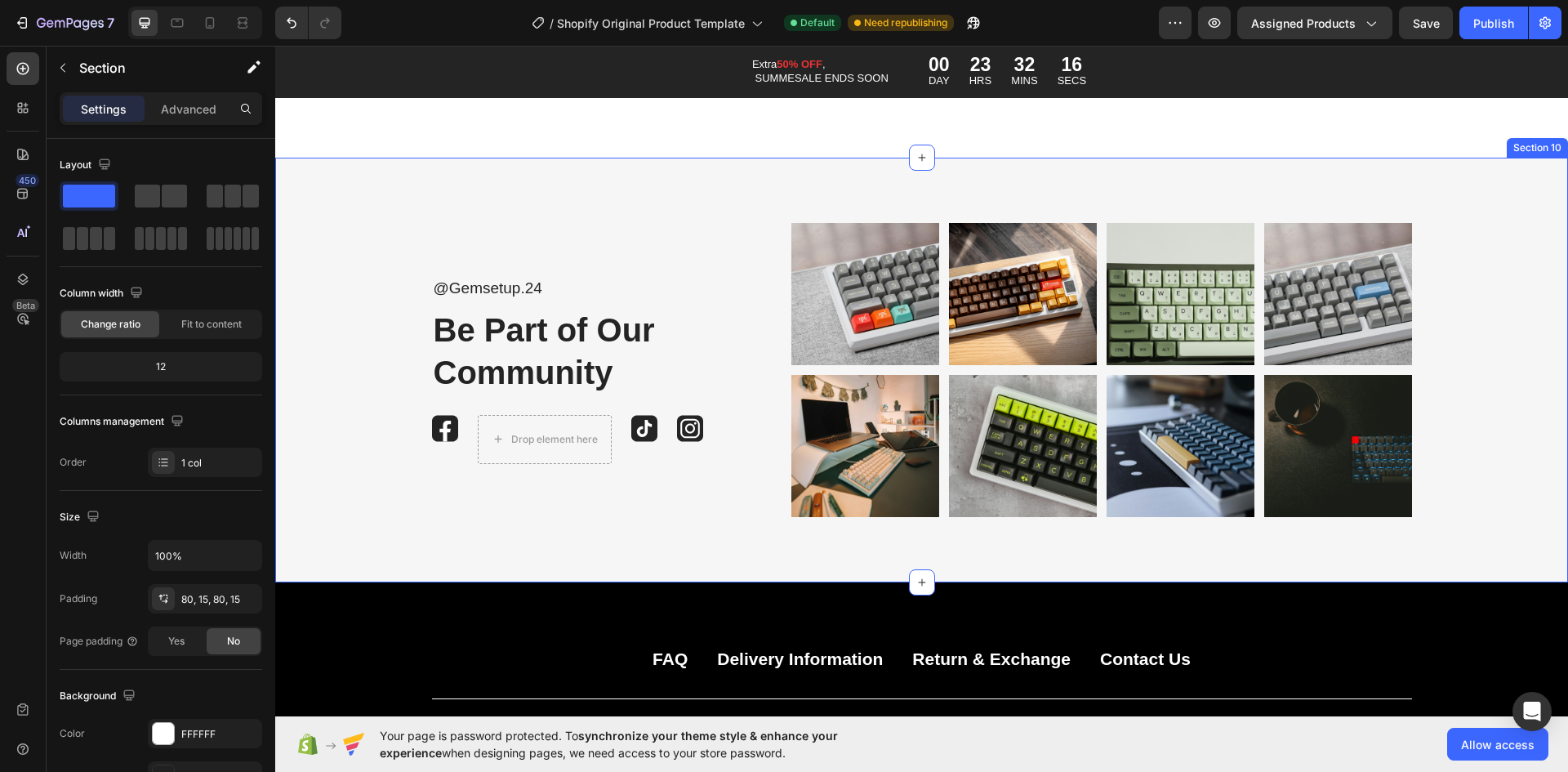
click at [1522, 372] on div "@Gemsetup.24 Text Block Be Part of Our Community Heading Image Drop element her…" at bounding box center [922, 370] width 1260 height 294
click at [1550, 147] on icon at bounding box center [1554, 142] width 11 height 12
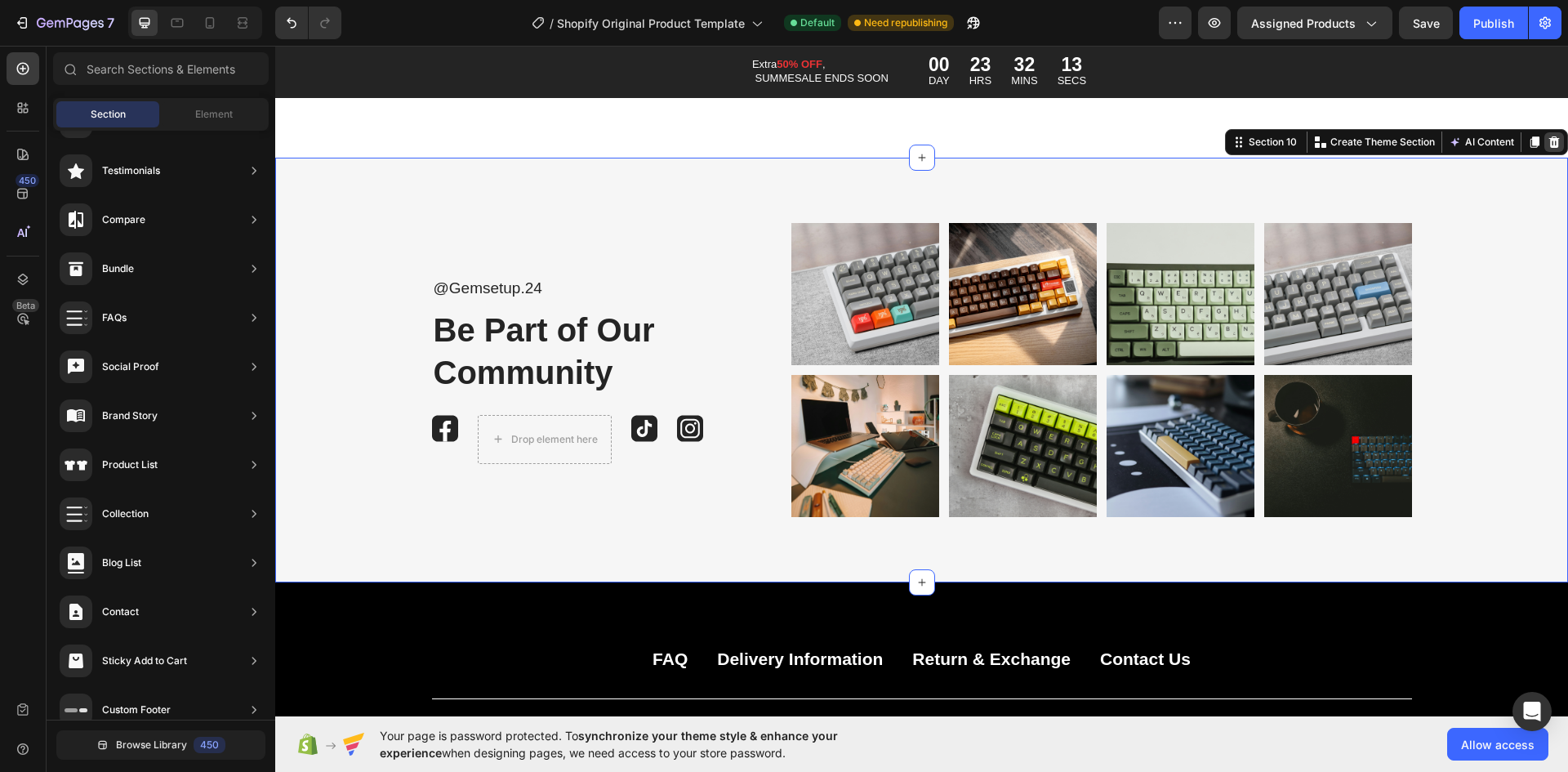
scroll to position [9745, 0]
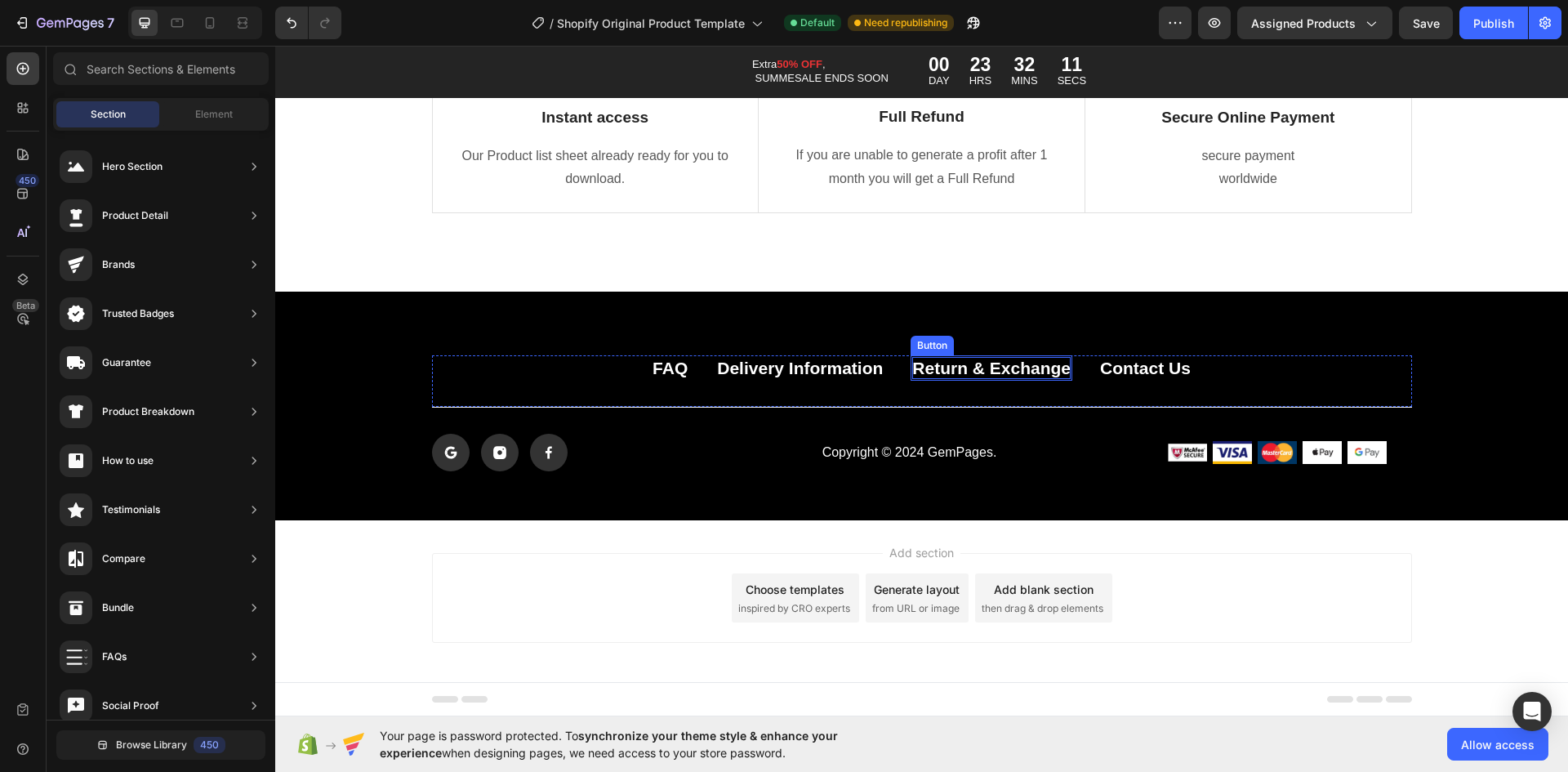
scroll to position [339, 0]
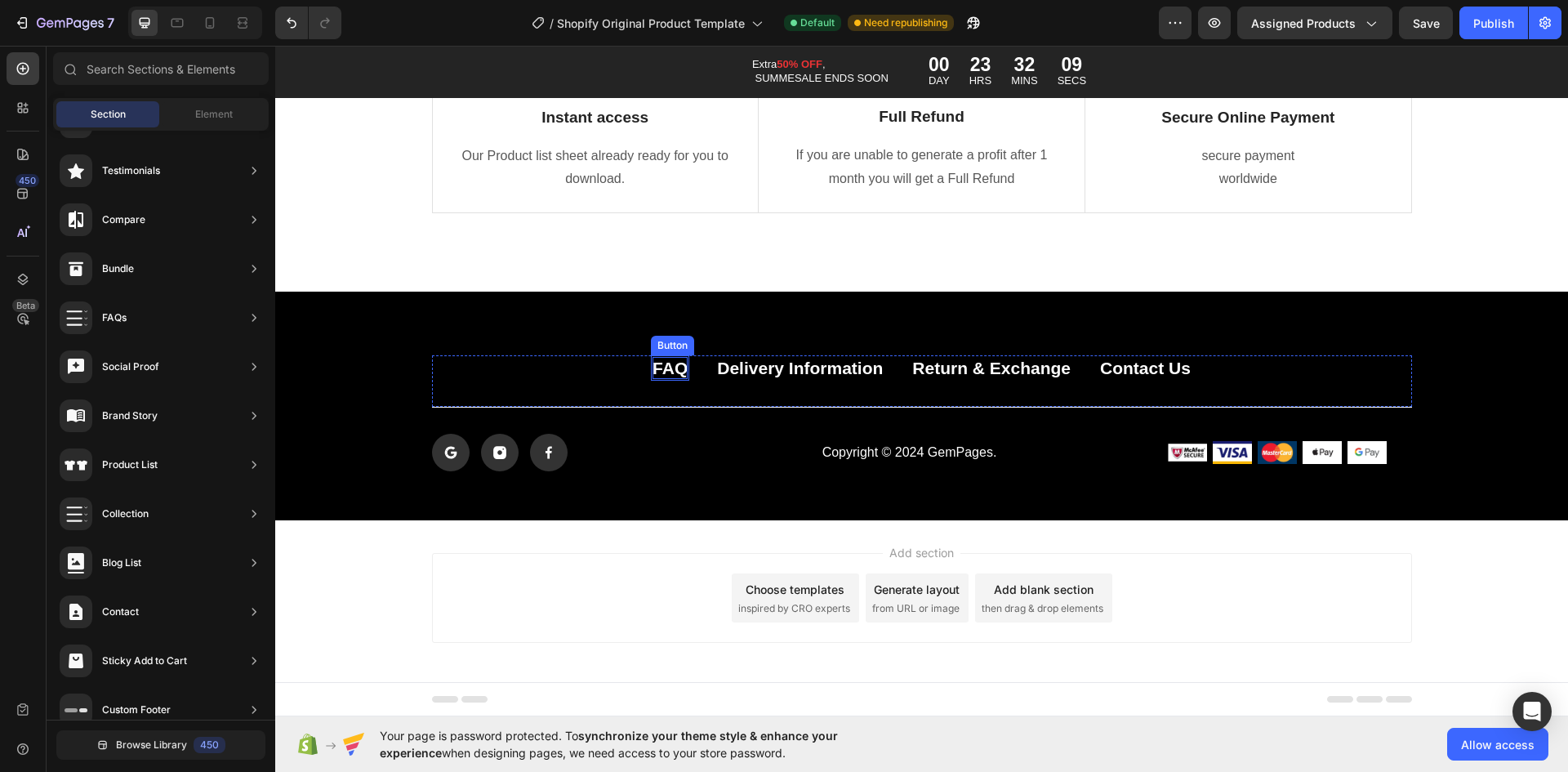
click at [652, 370] on div "FAQ" at bounding box center [670, 368] width 35 height 22
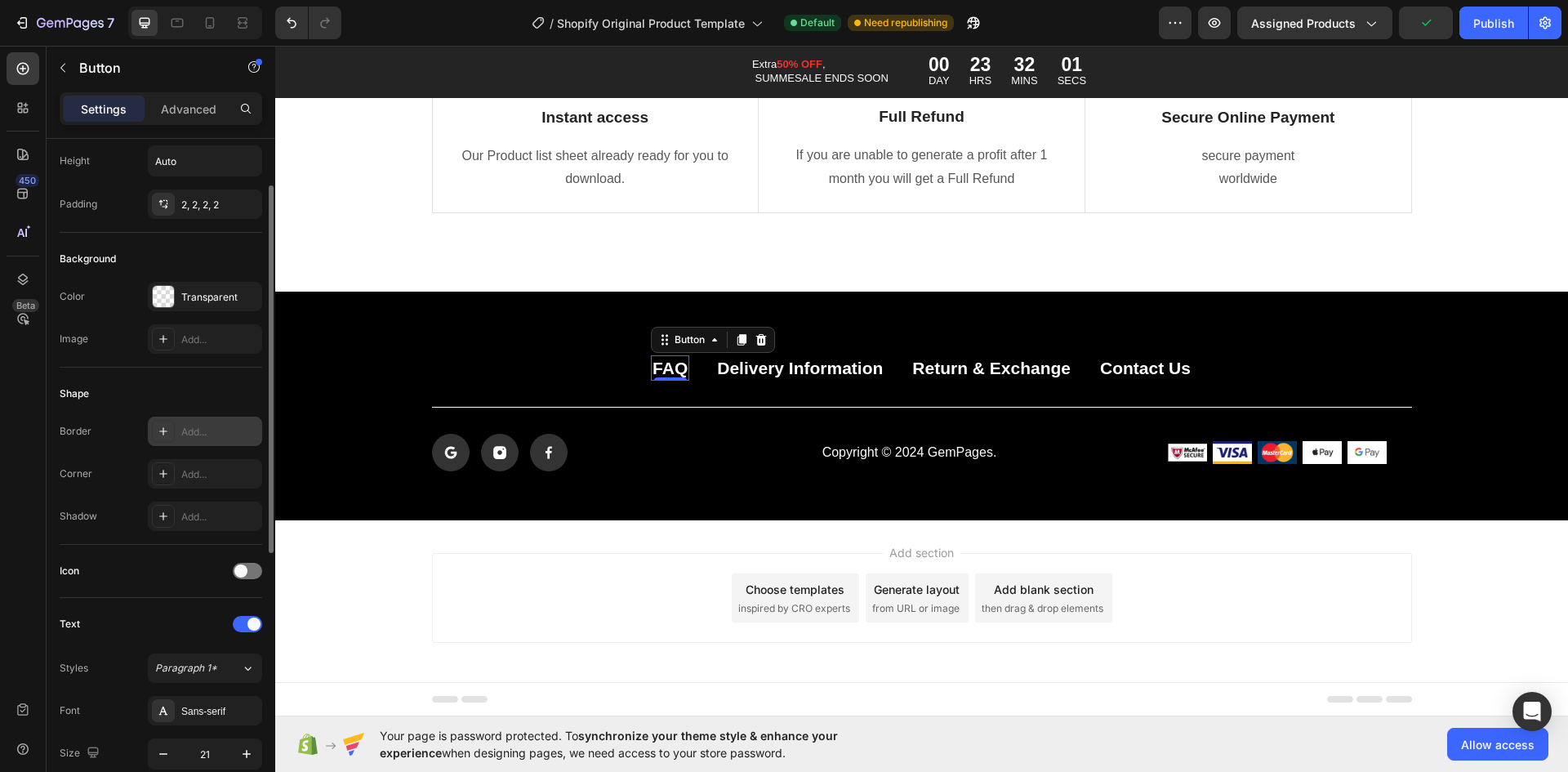
scroll to position [0, 0]
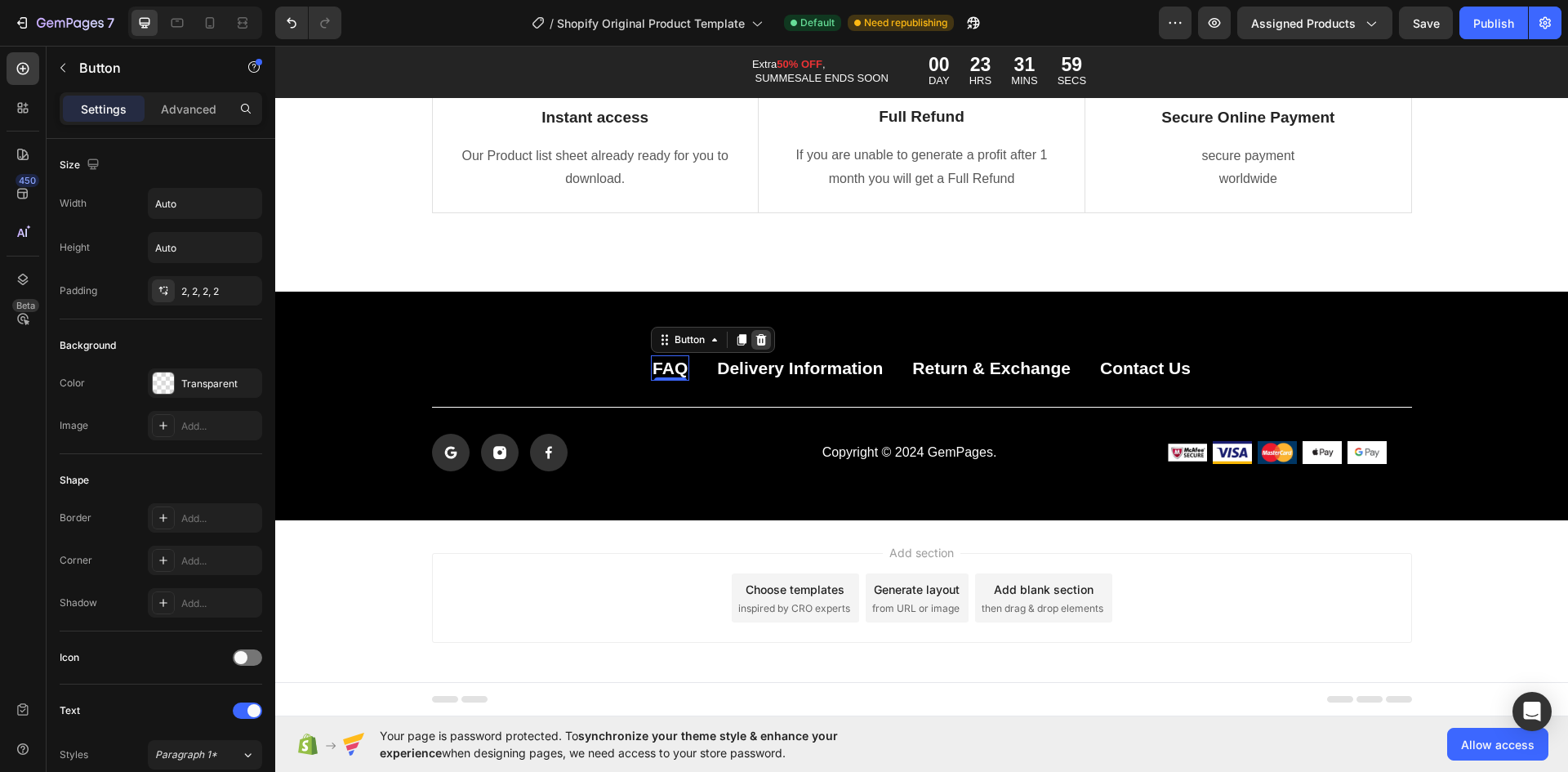
click at [755, 342] on icon at bounding box center [761, 340] width 14 height 14
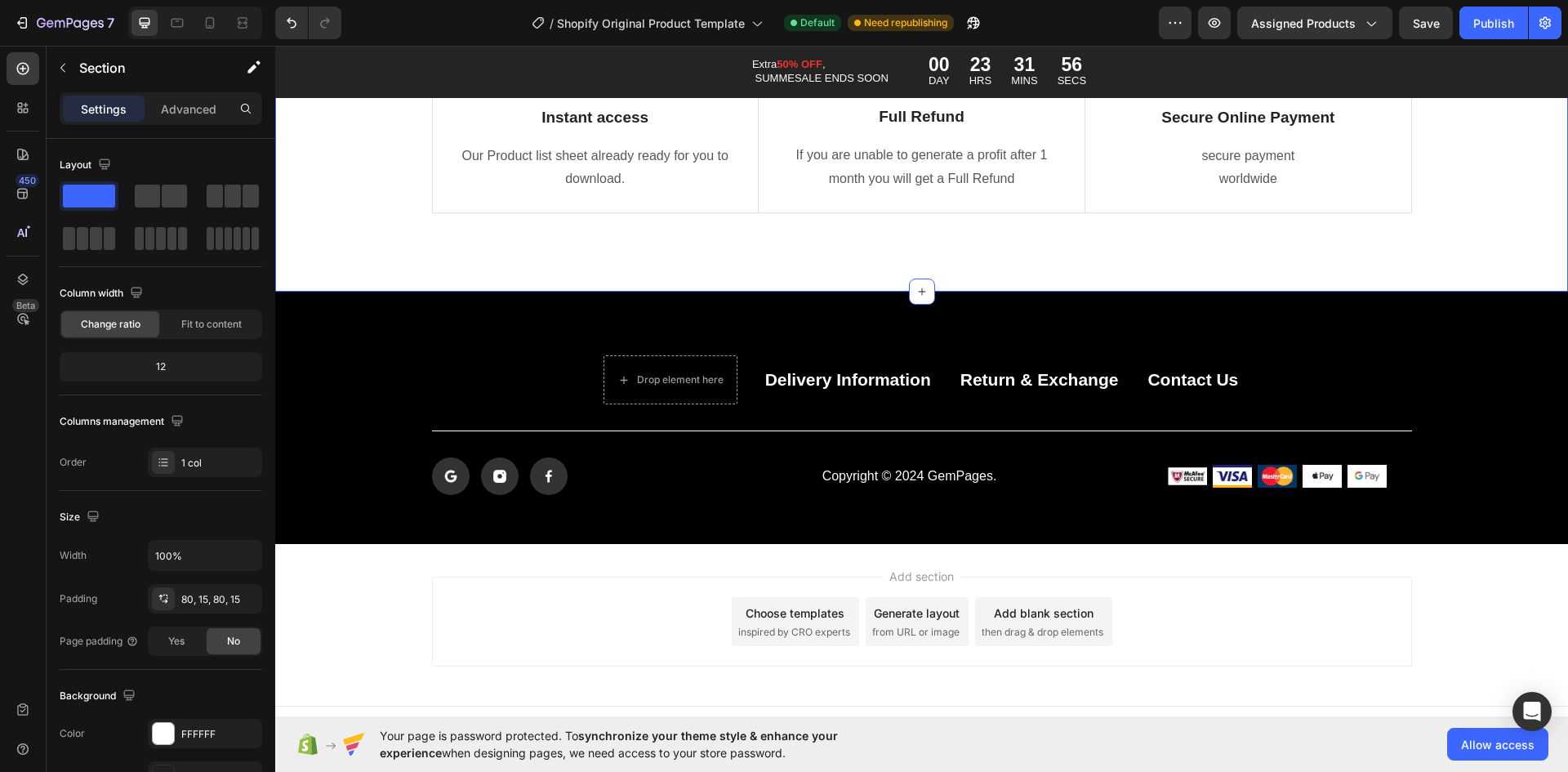
click at [1486, 277] on div "Why should you choose our product? Heading Experience our prestigious after-sal…" at bounding box center [922, 40] width 1293 height 504
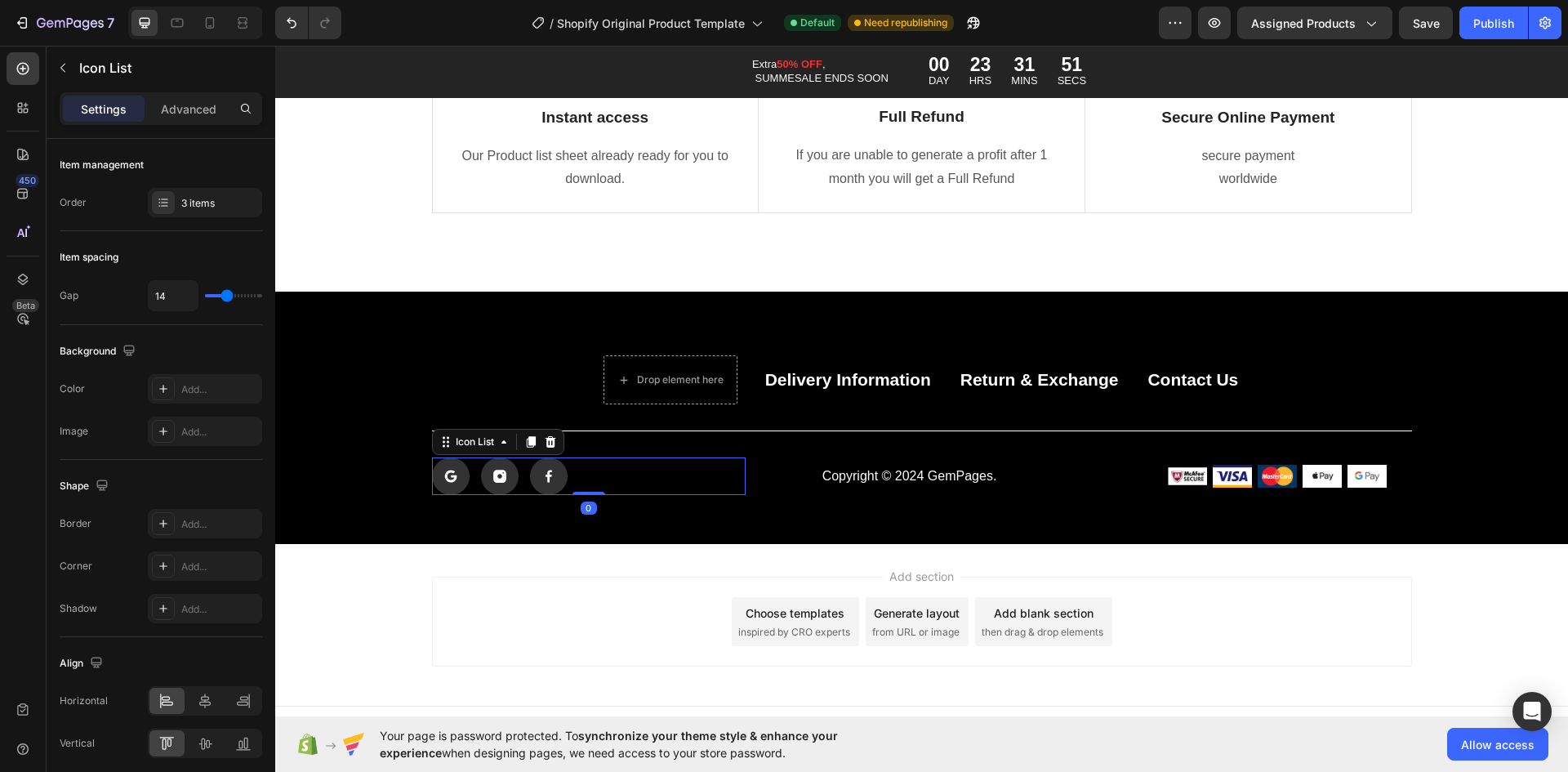
click at [605, 465] on div "Icon Icon Icon" at bounding box center [590, 476] width 315 height 38
click at [544, 444] on icon at bounding box center [551, 442] width 14 height 14
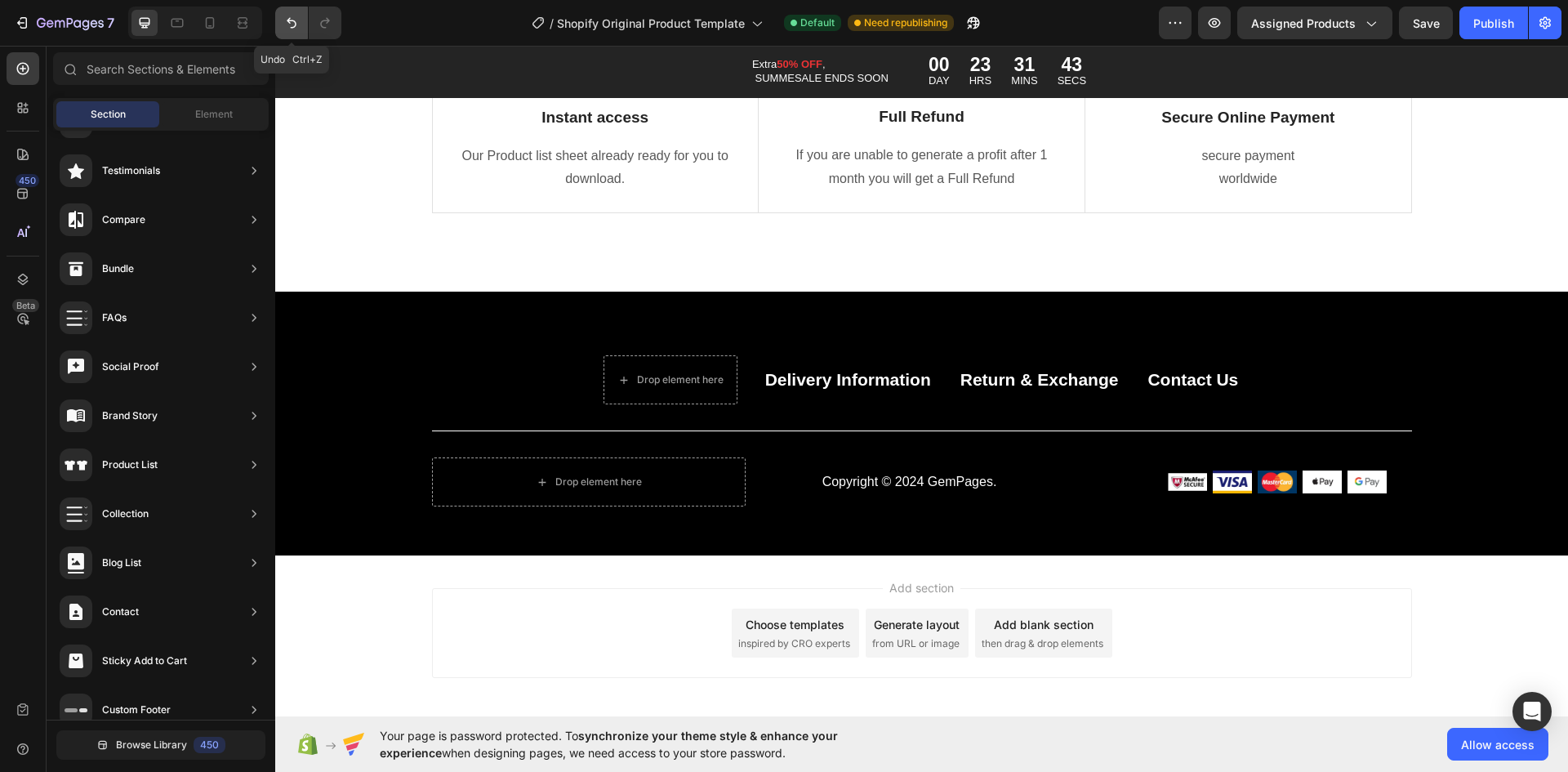
click at [279, 23] on button "Undo/Redo" at bounding box center [291, 23] width 33 height 33
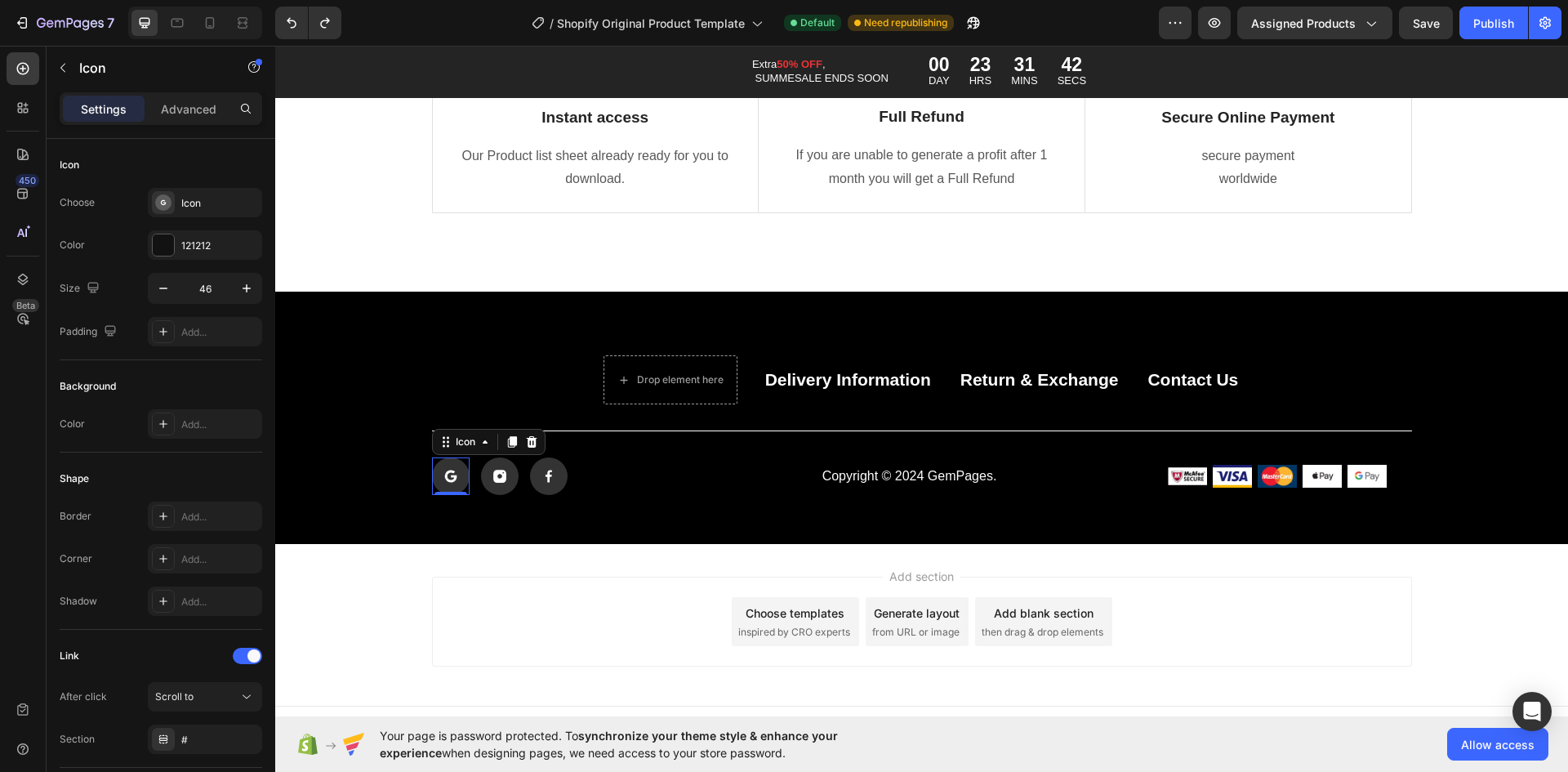
click at [446, 466] on rect at bounding box center [451, 476] width 38 height 38
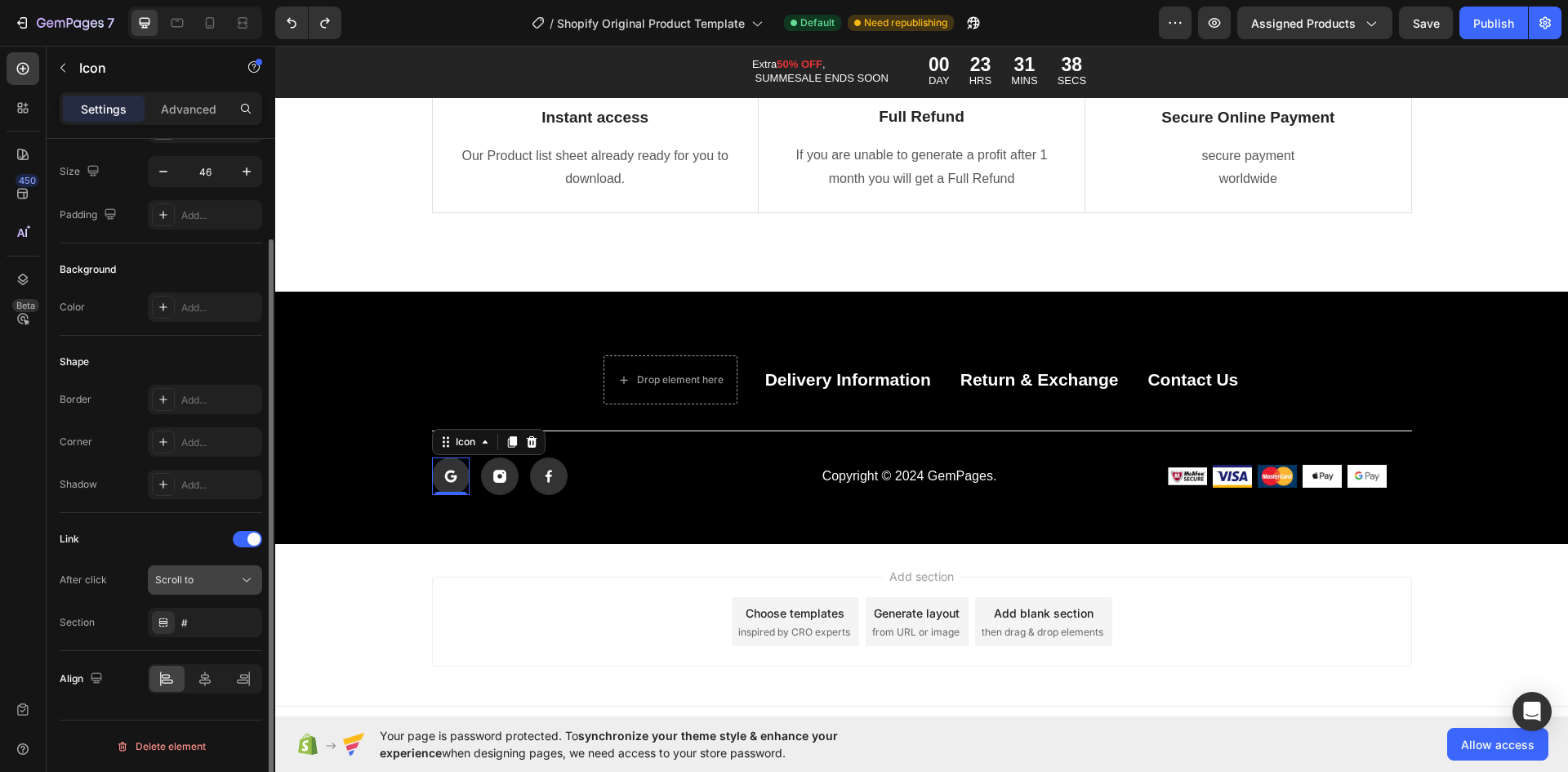
click at [230, 579] on div "Scroll to" at bounding box center [197, 579] width 83 height 14
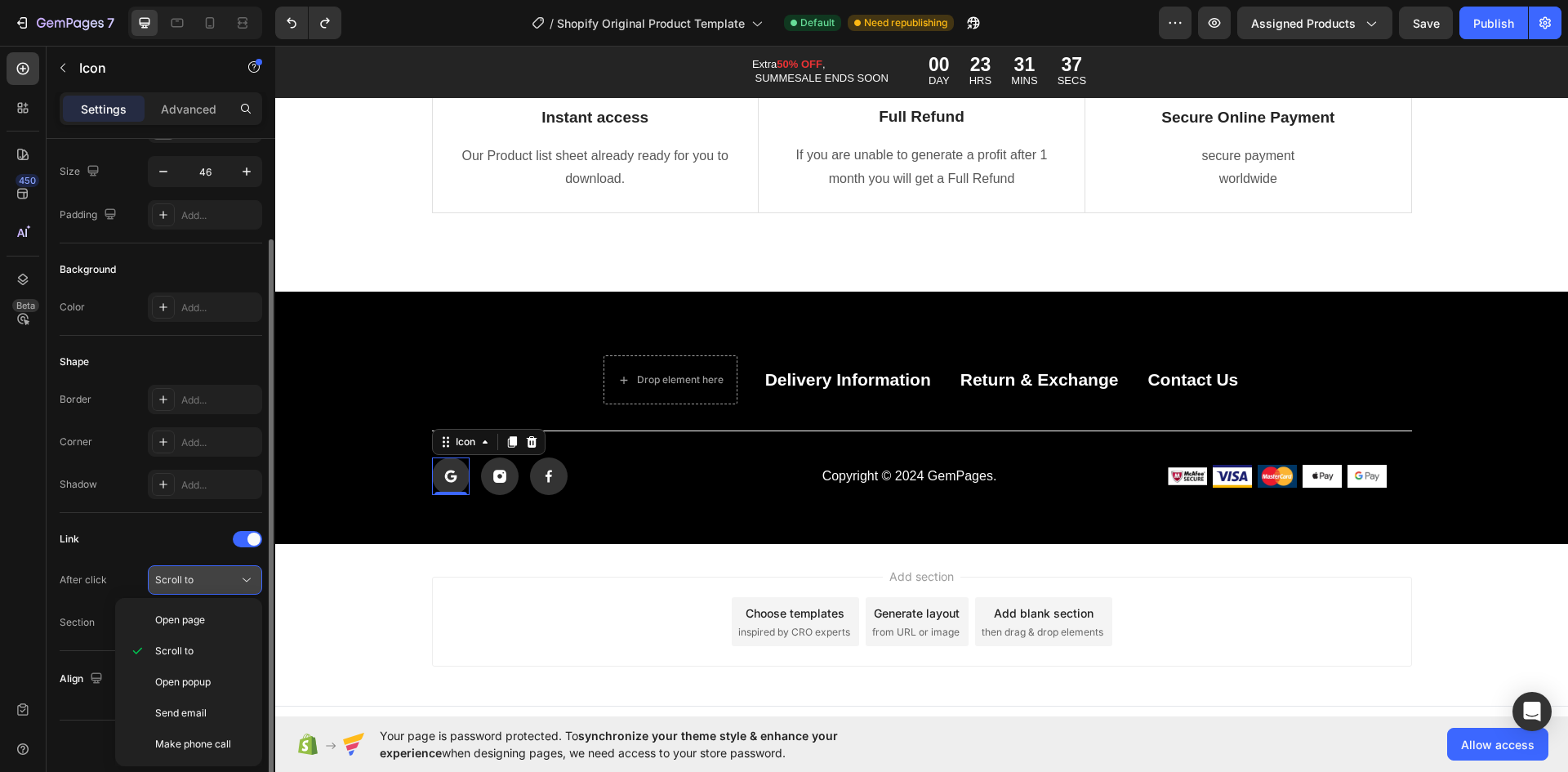
click at [230, 579] on div "Scroll to" at bounding box center [197, 579] width 83 height 14
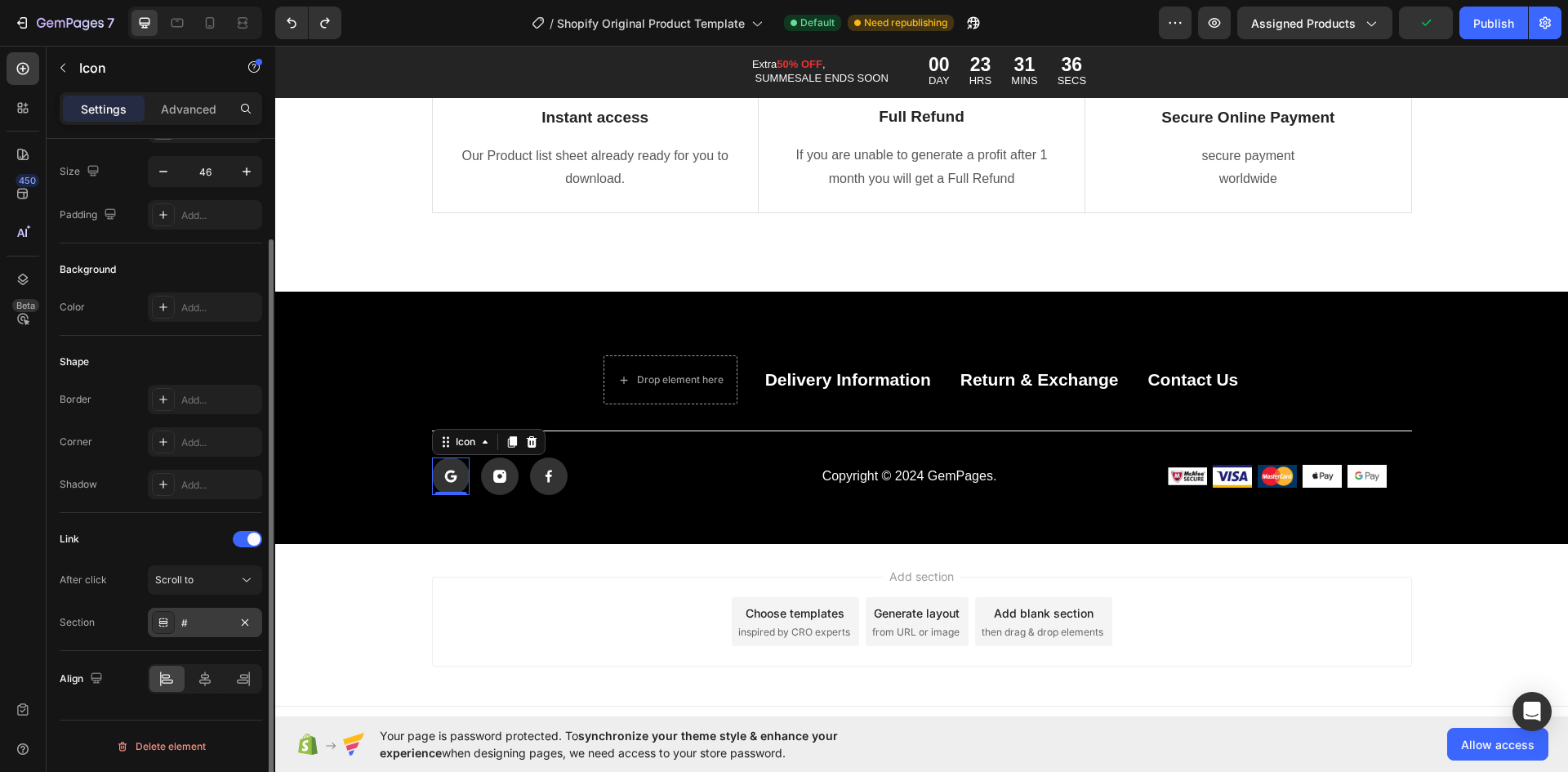
click at [229, 619] on div "#" at bounding box center [205, 622] width 115 height 29
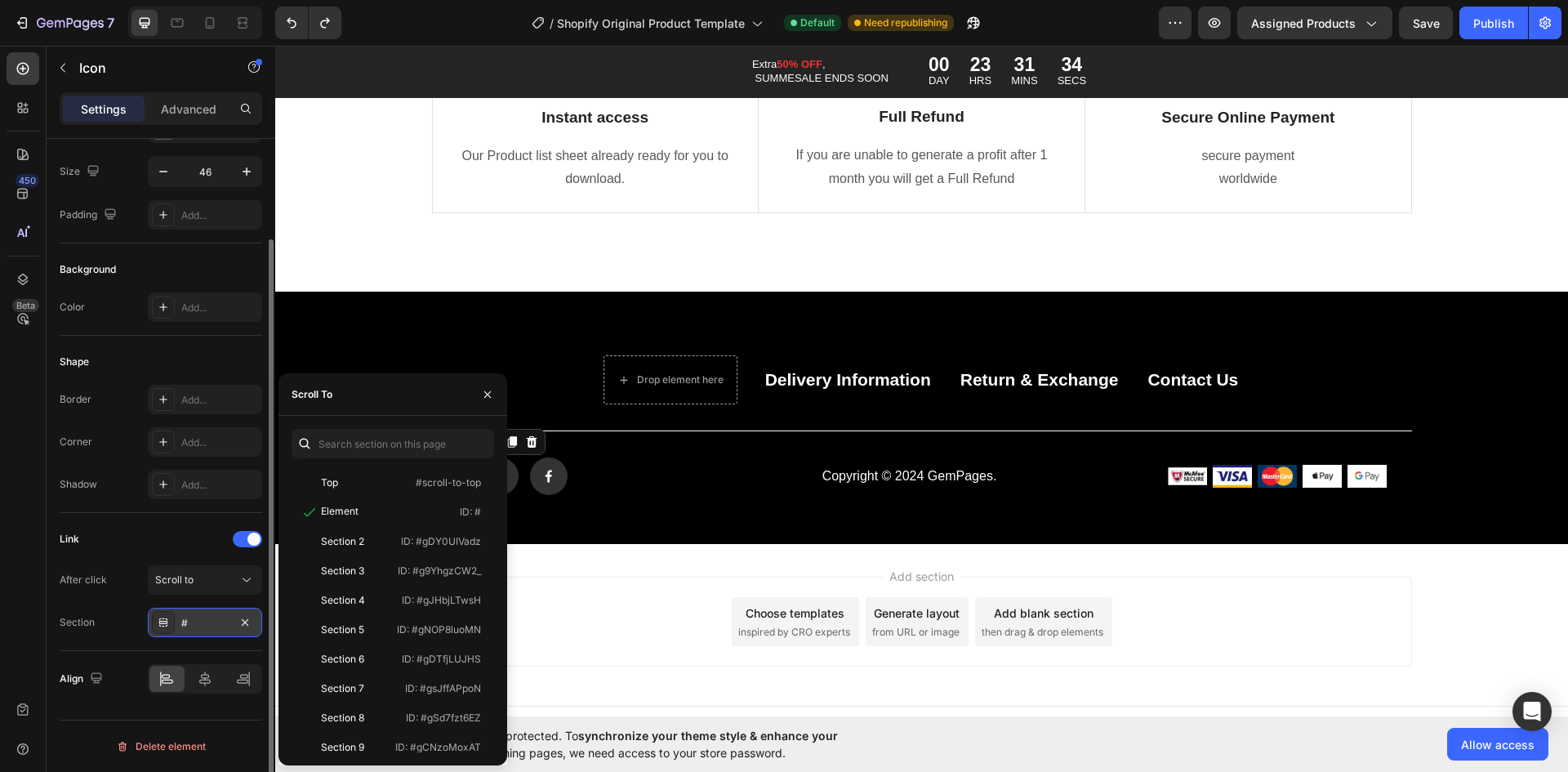
click at [229, 619] on div "#" at bounding box center [205, 622] width 115 height 29
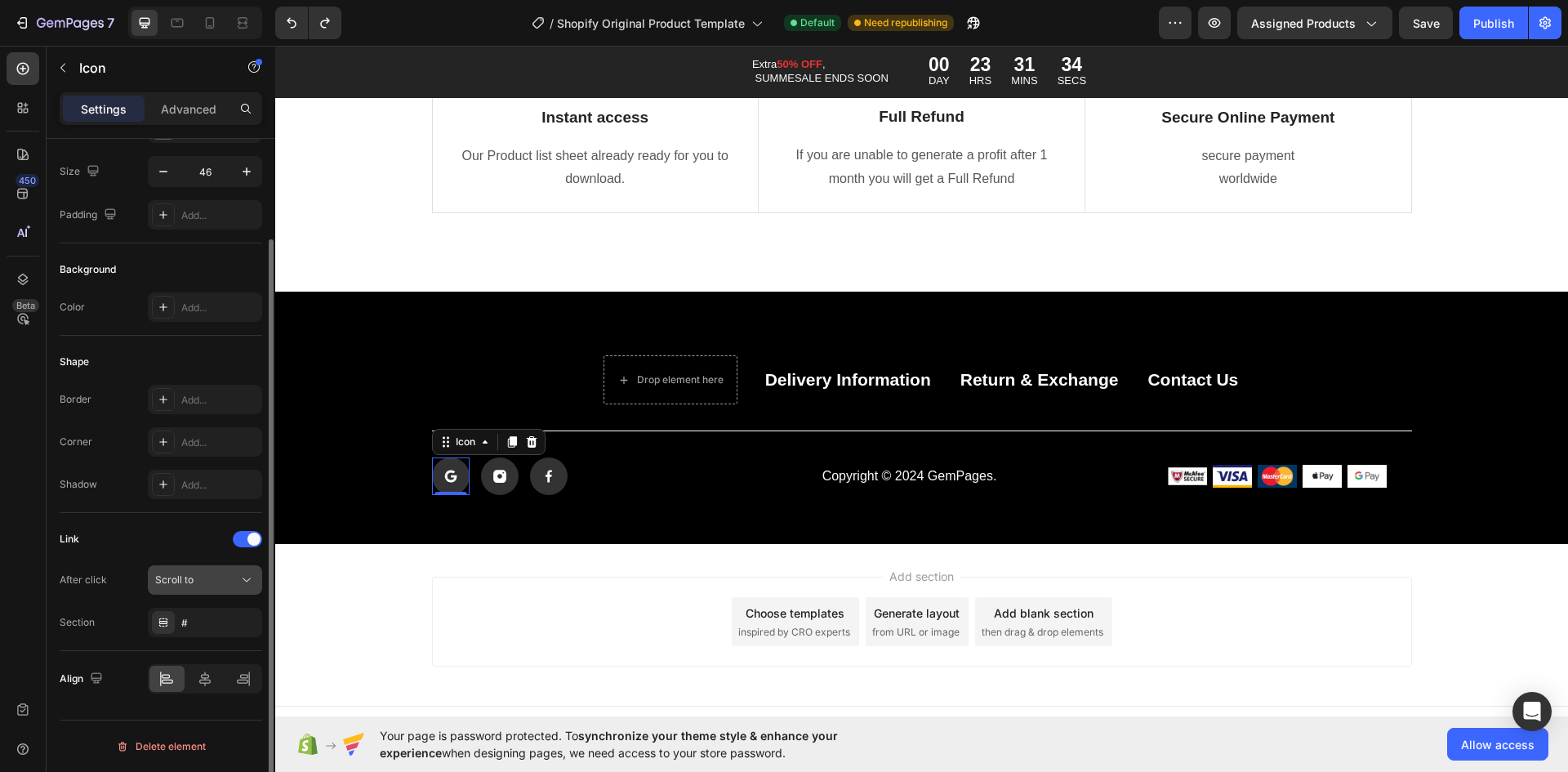
click at [227, 588] on div "Scroll to" at bounding box center [205, 580] width 99 height 16
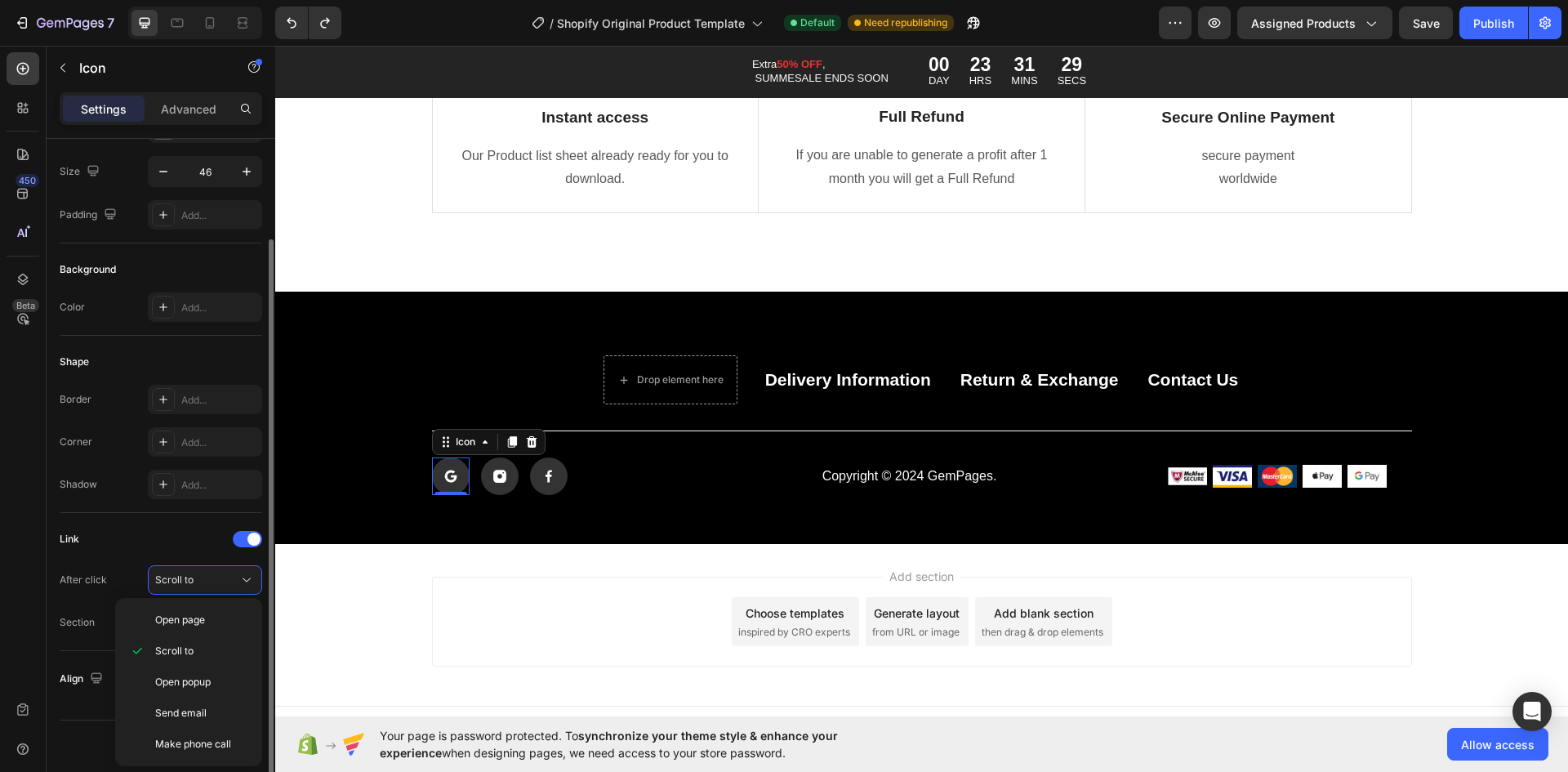
click at [180, 544] on div "Link" at bounding box center [161, 538] width 203 height 26
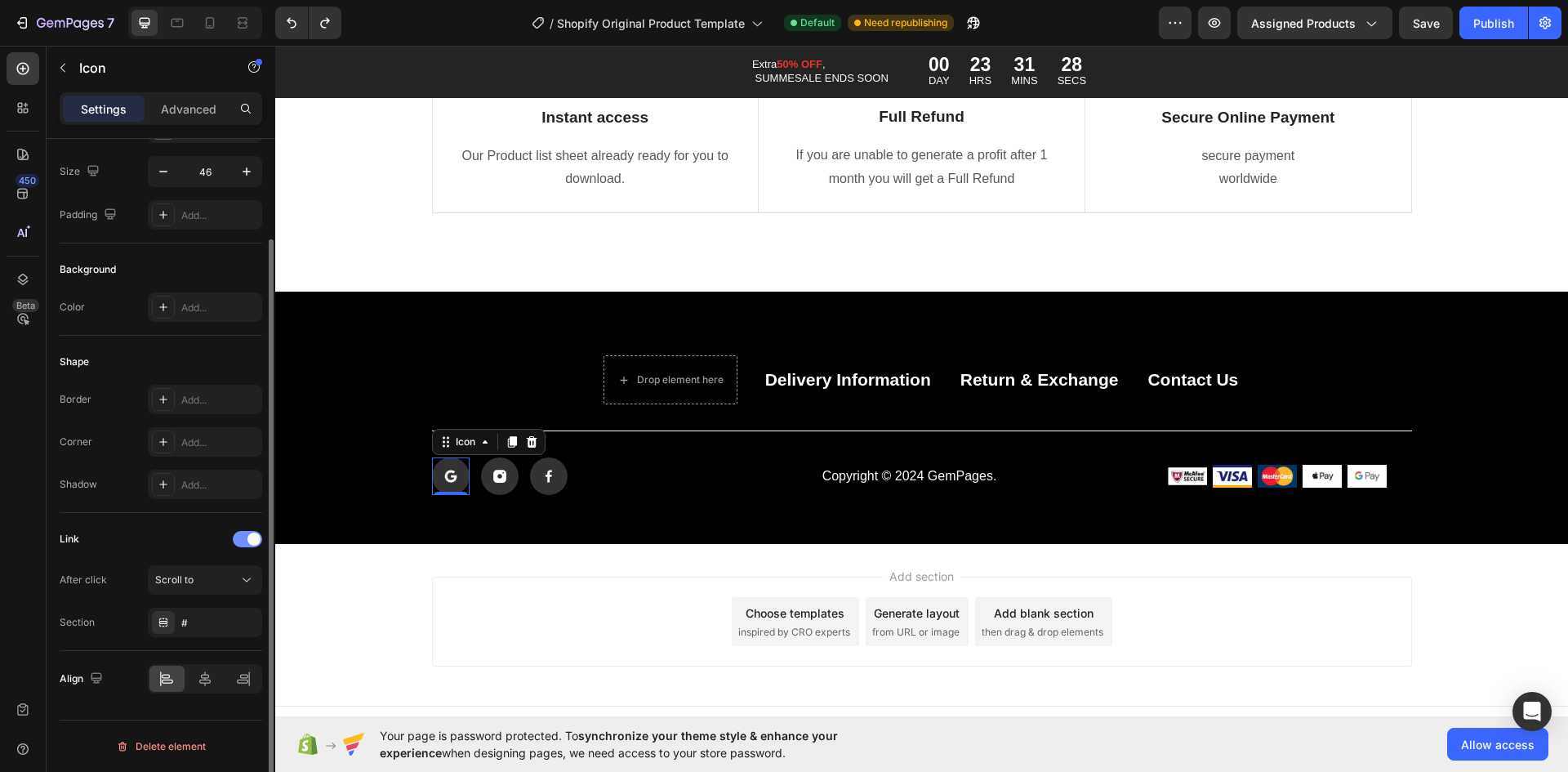
click at [239, 539] on div at bounding box center [247, 538] width 29 height 16
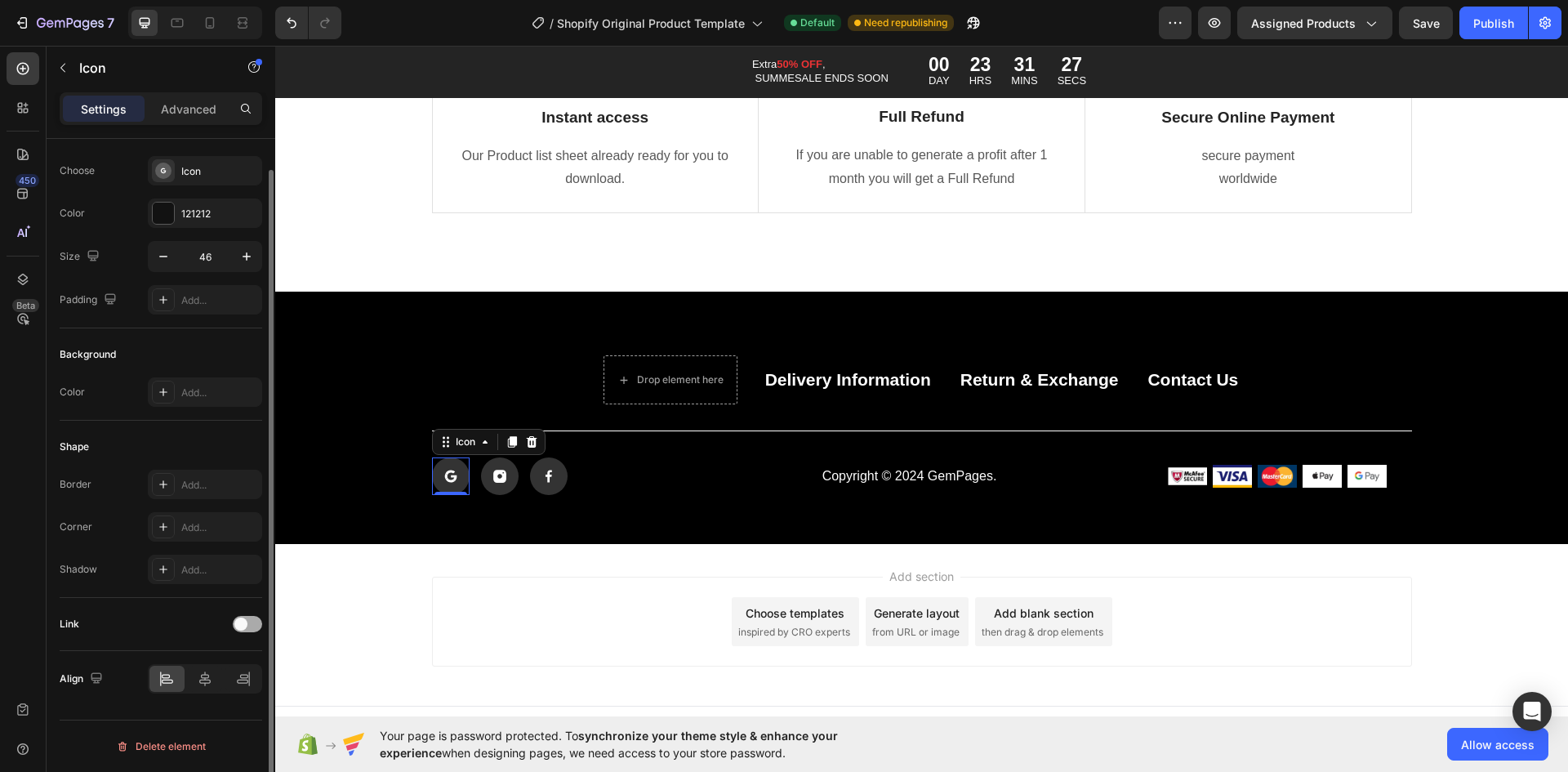
click at [247, 630] on div at bounding box center [247, 623] width 29 height 16
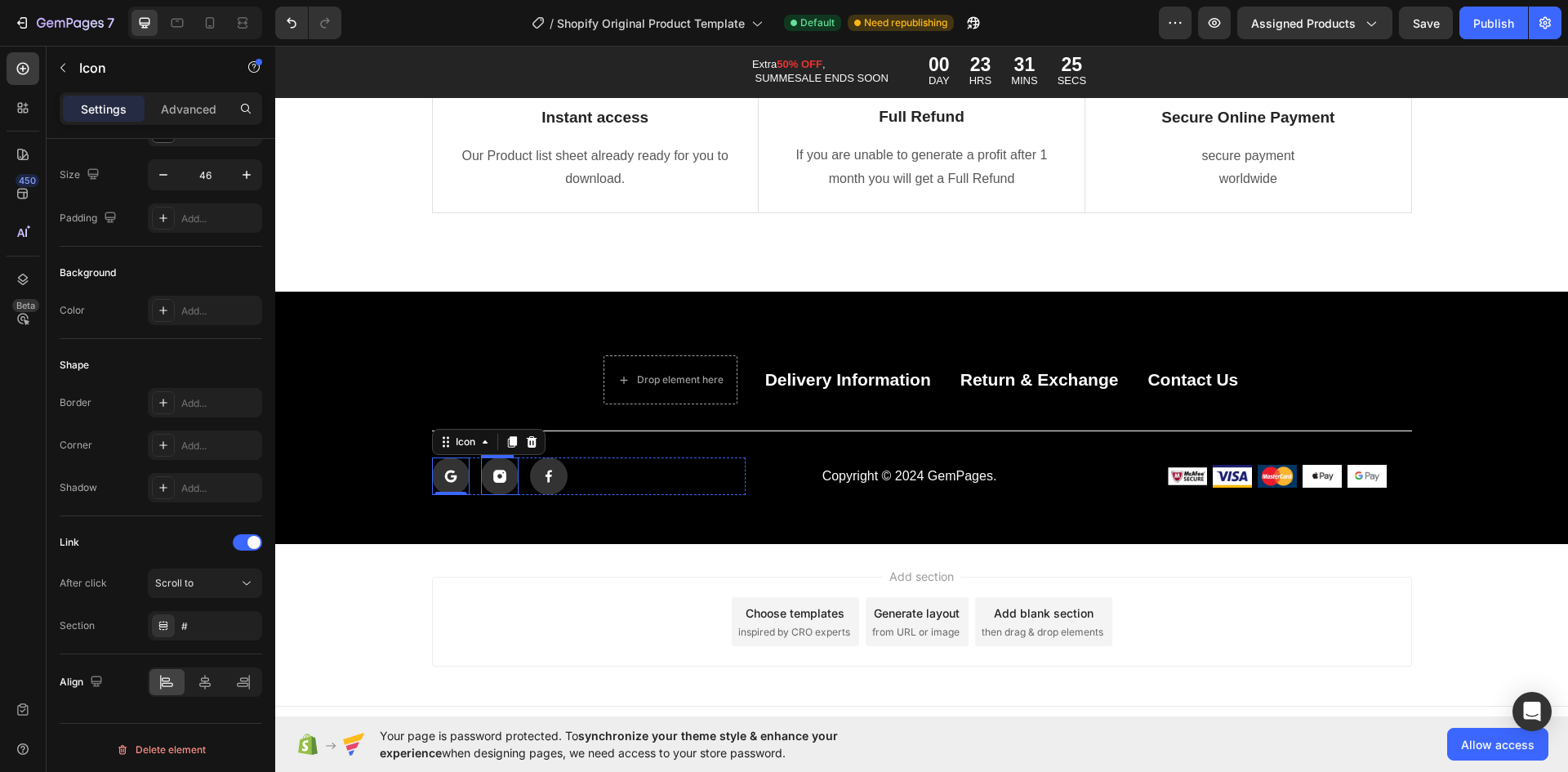
click at [501, 466] on rect at bounding box center [500, 476] width 38 height 38
click at [582, 465] on div "Icon Icon 0 Icon" at bounding box center [590, 476] width 315 height 38
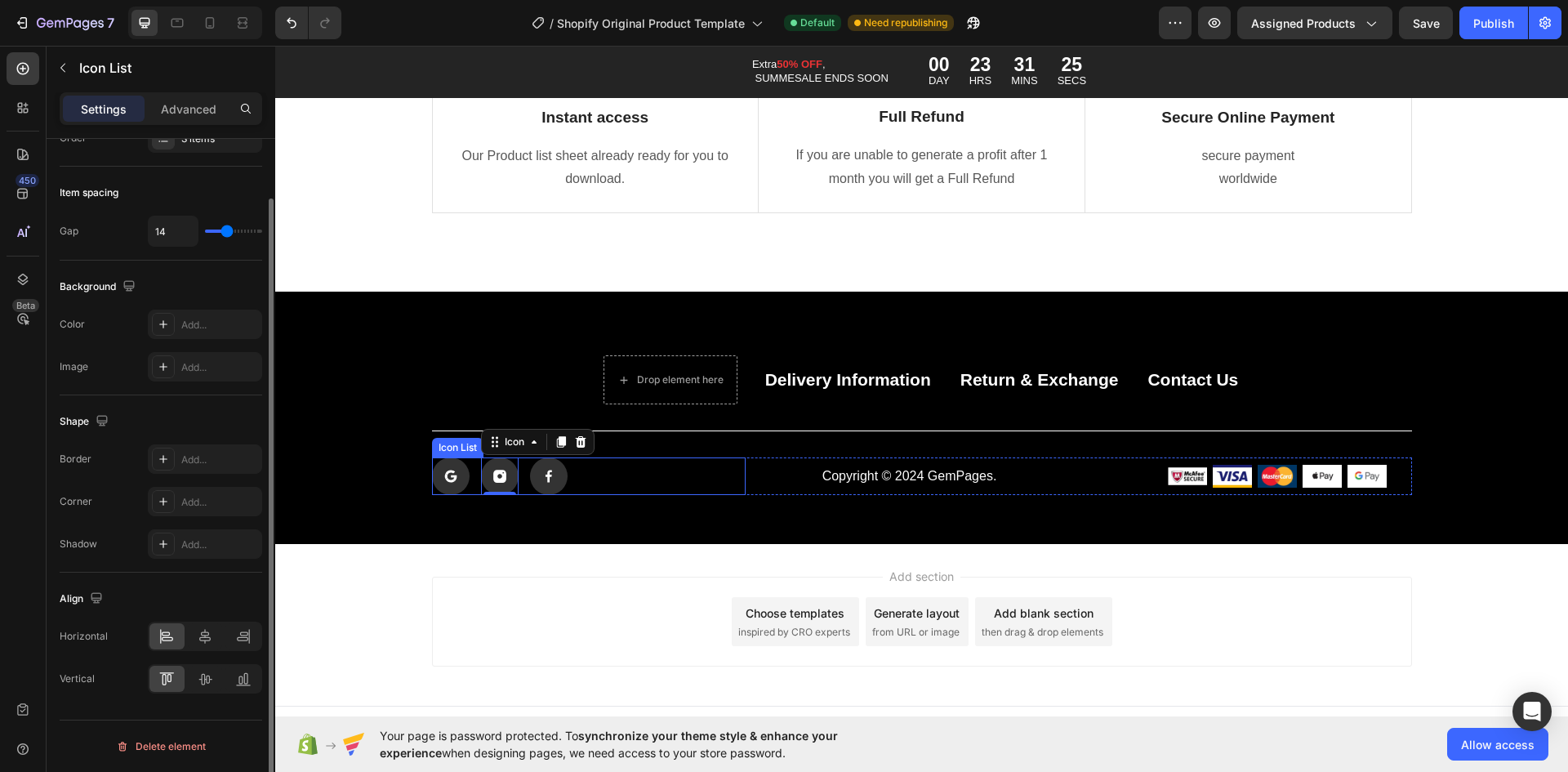
scroll to position [0, 0]
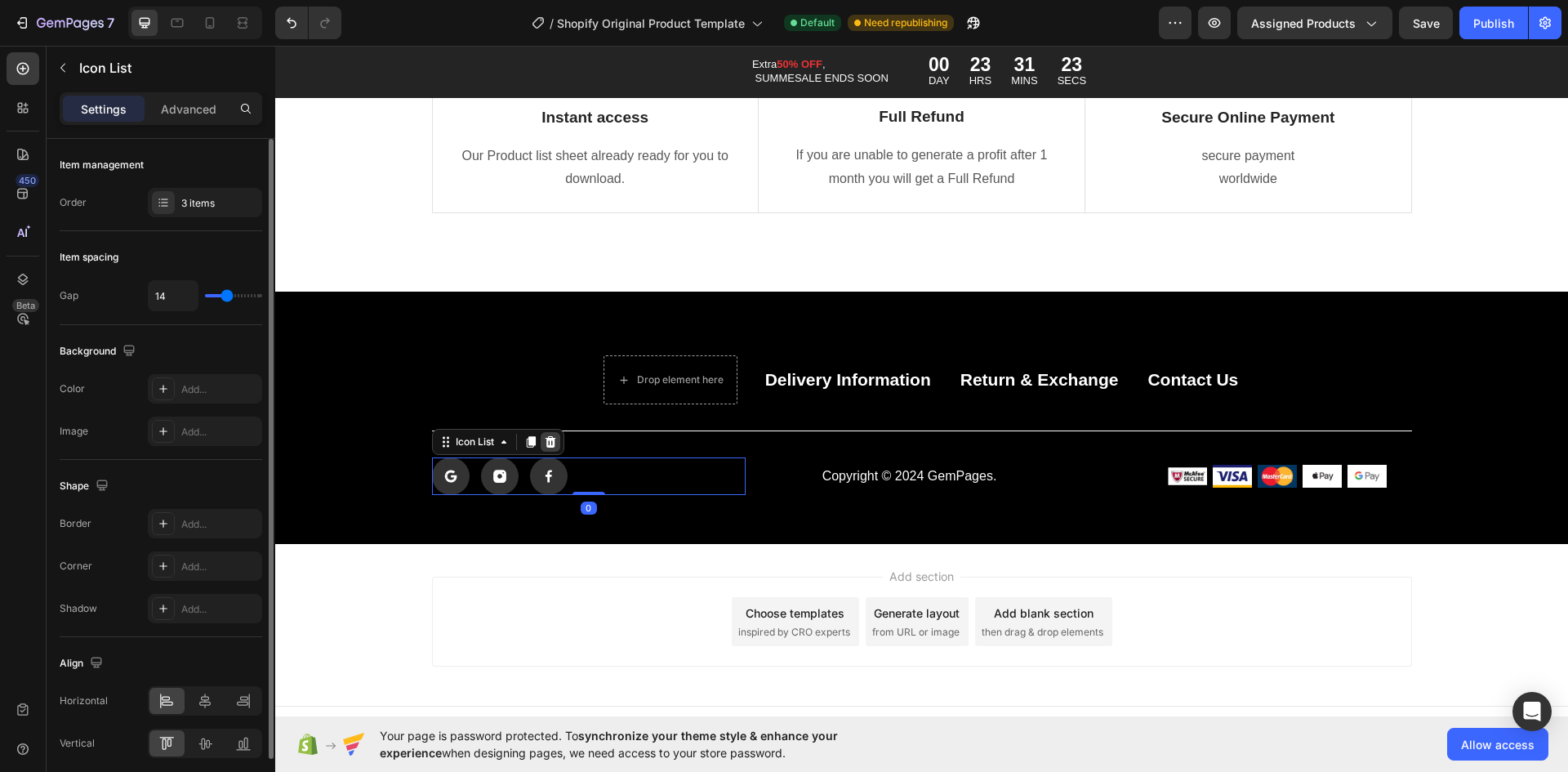
click at [549, 446] on icon at bounding box center [550, 442] width 11 height 12
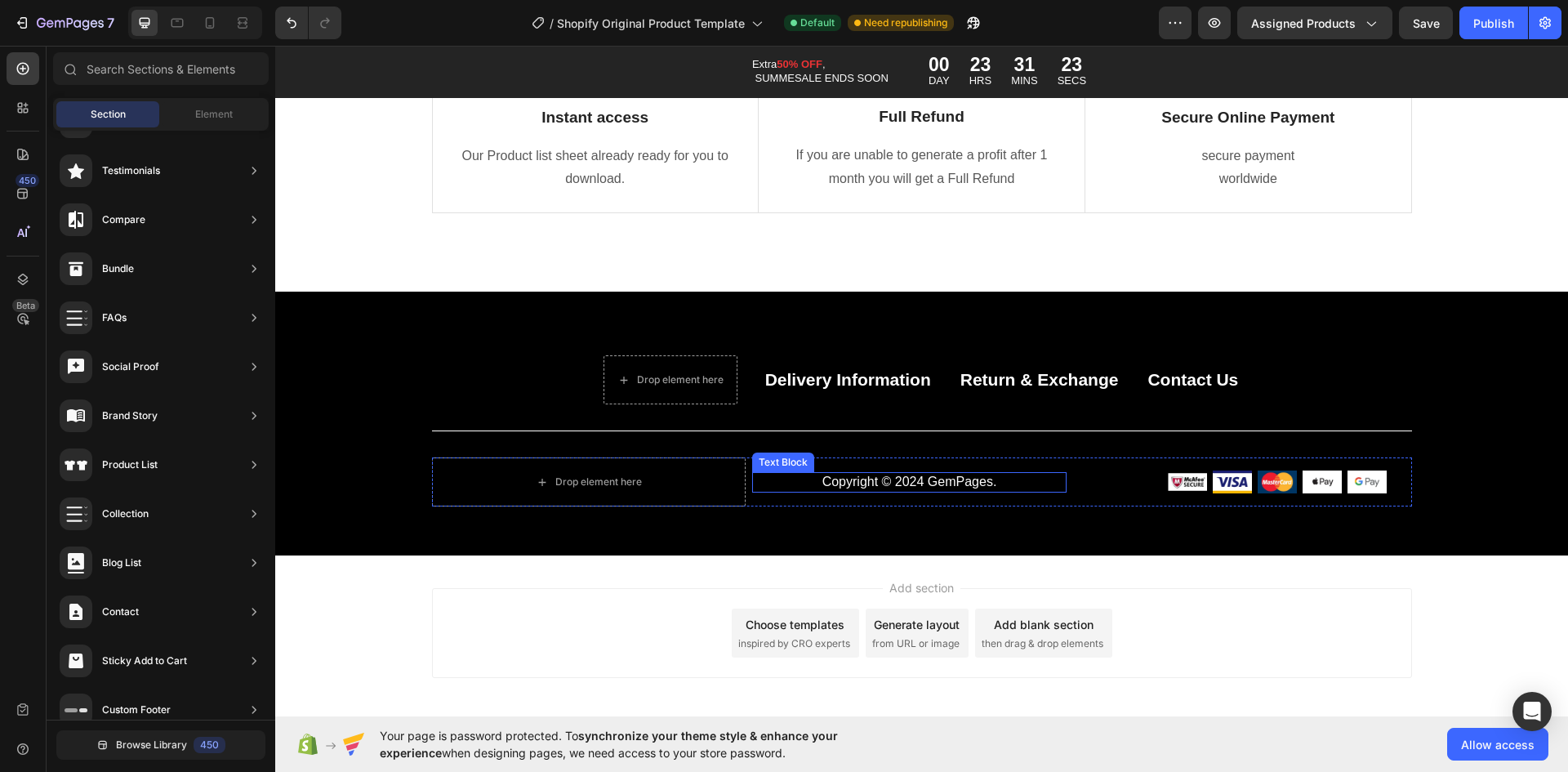
click at [822, 477] on p "Copyright © 2024 GemPages." at bounding box center [909, 482] width 312 height 17
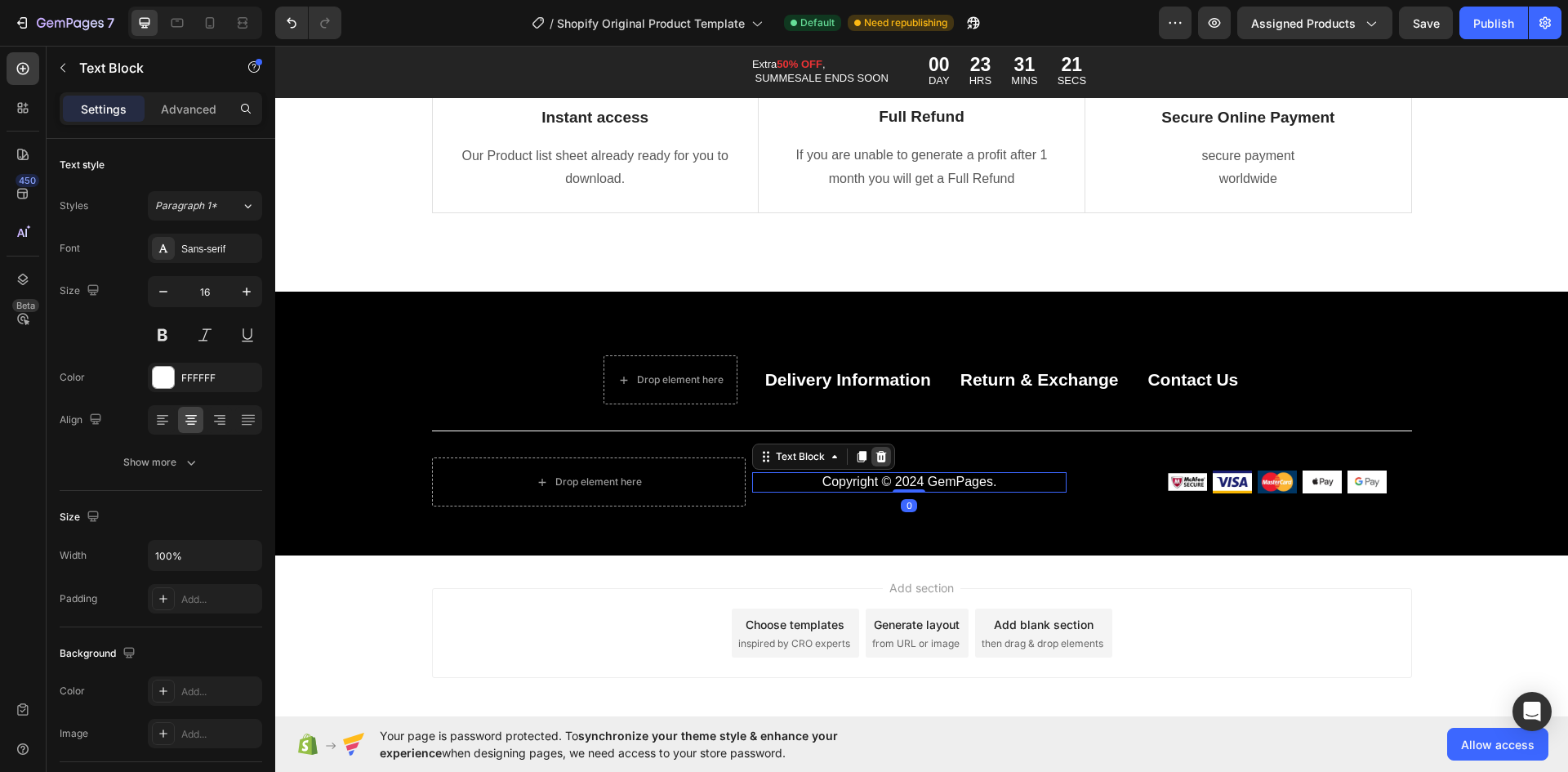
click at [876, 455] on icon at bounding box center [881, 456] width 11 height 12
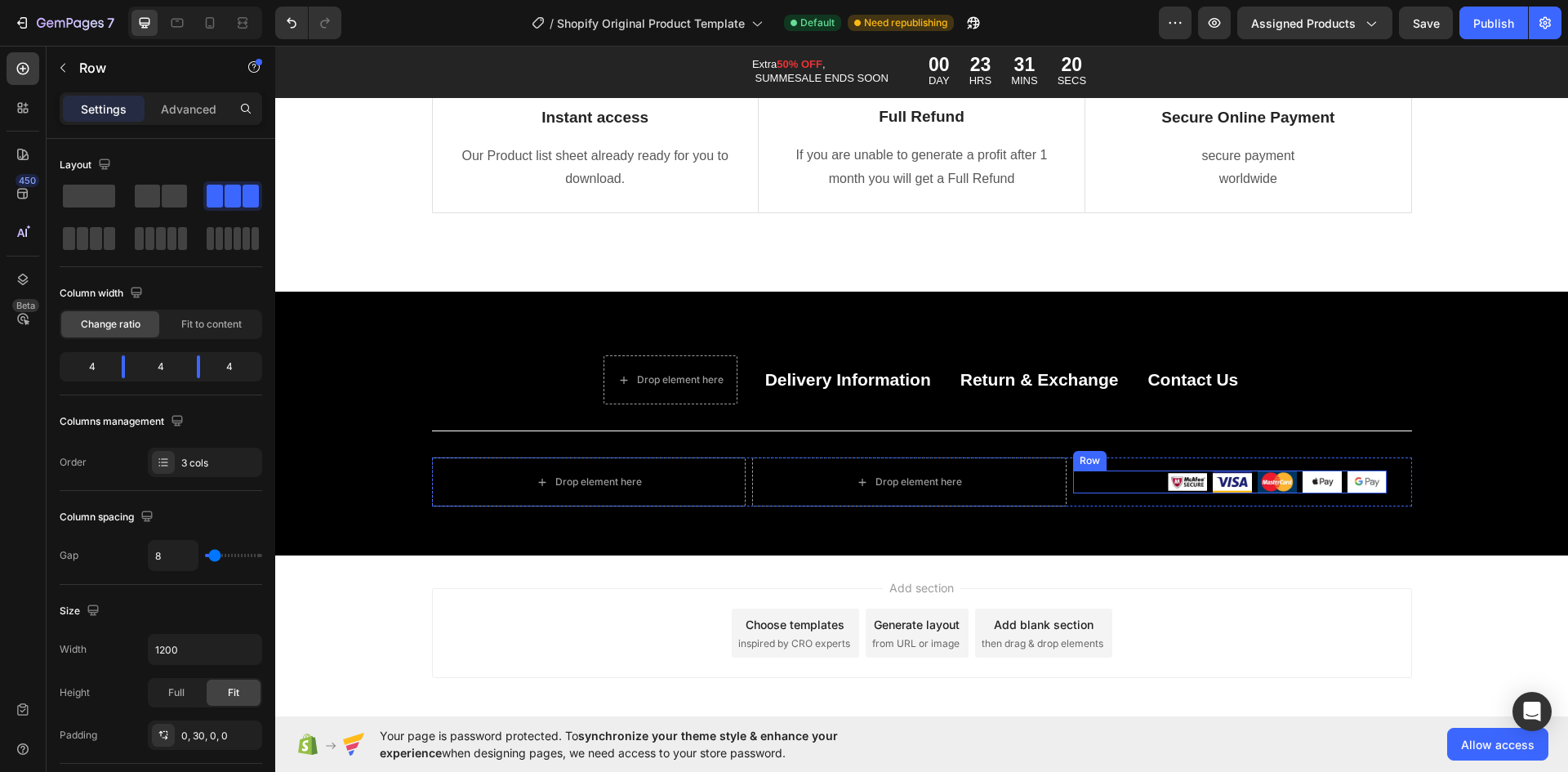
click at [1145, 468] on div "Image Image Image Image Image Row" at bounding box center [1230, 482] width 315 height 49
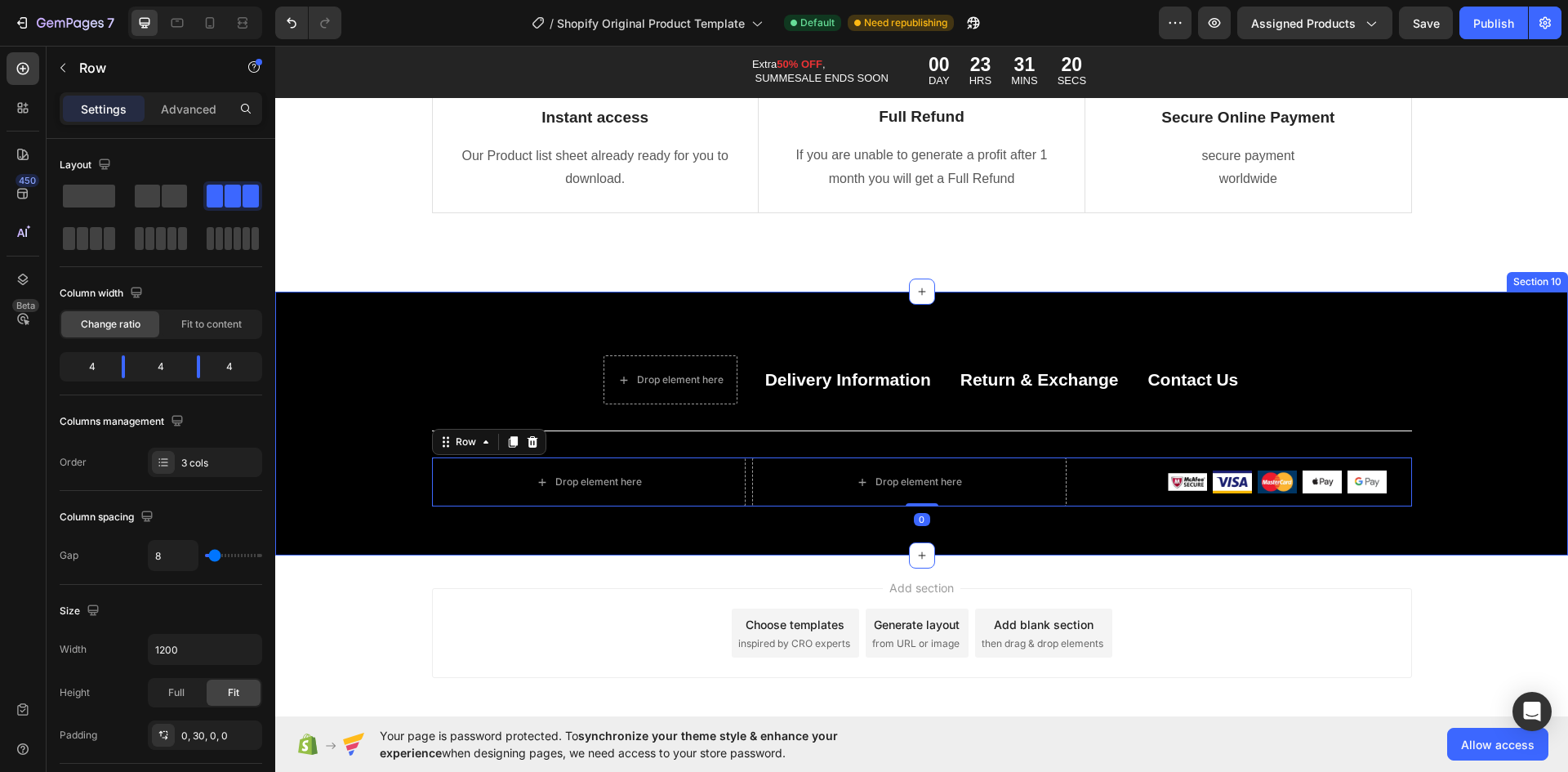
click at [1013, 535] on div "Drop element here Delivery Information Button Return & Exchange Button Contact …" at bounding box center [922, 423] width 1293 height 263
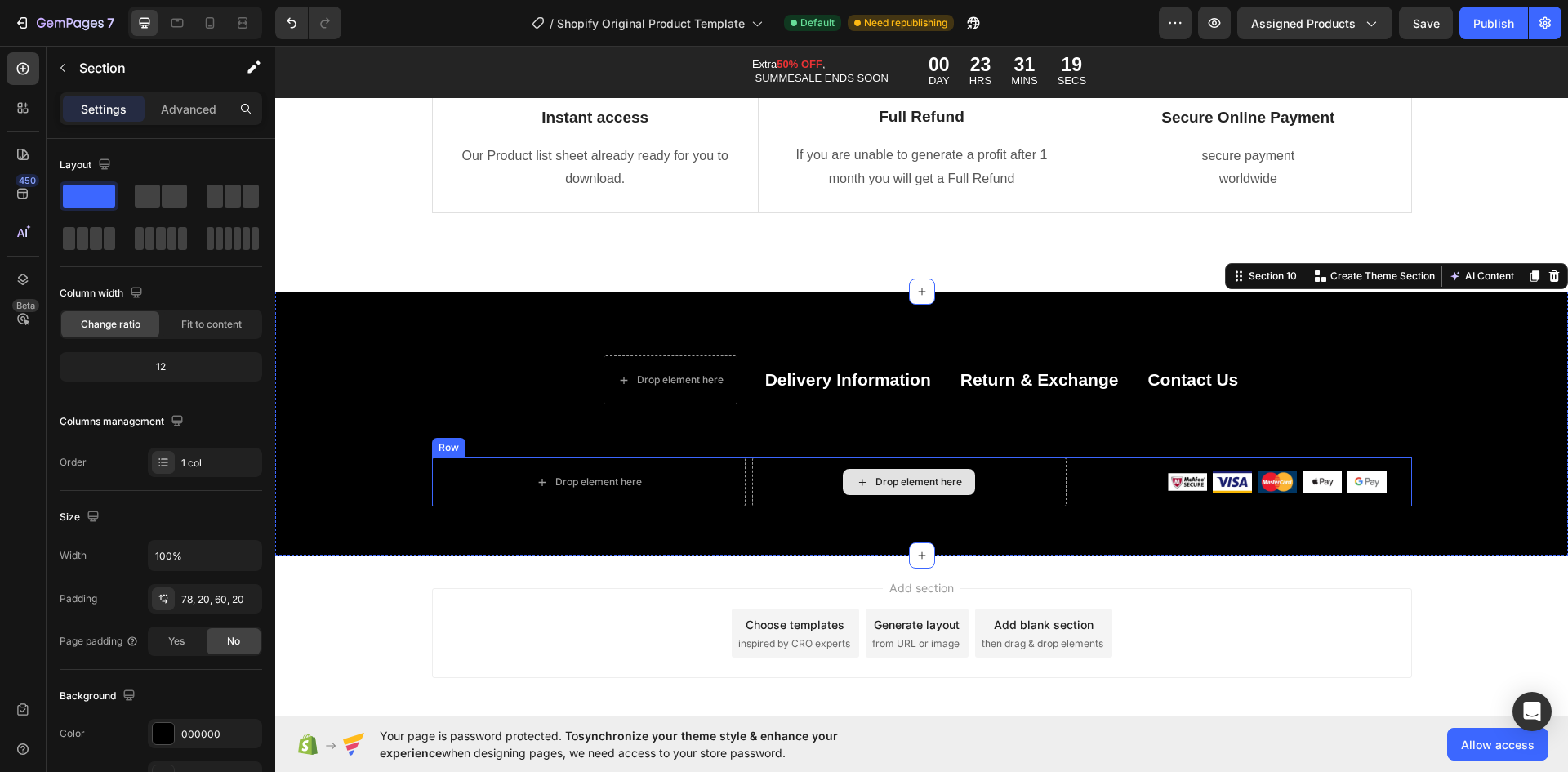
click at [875, 485] on div "Drop element here" at bounding box center [919, 482] width 87 height 14
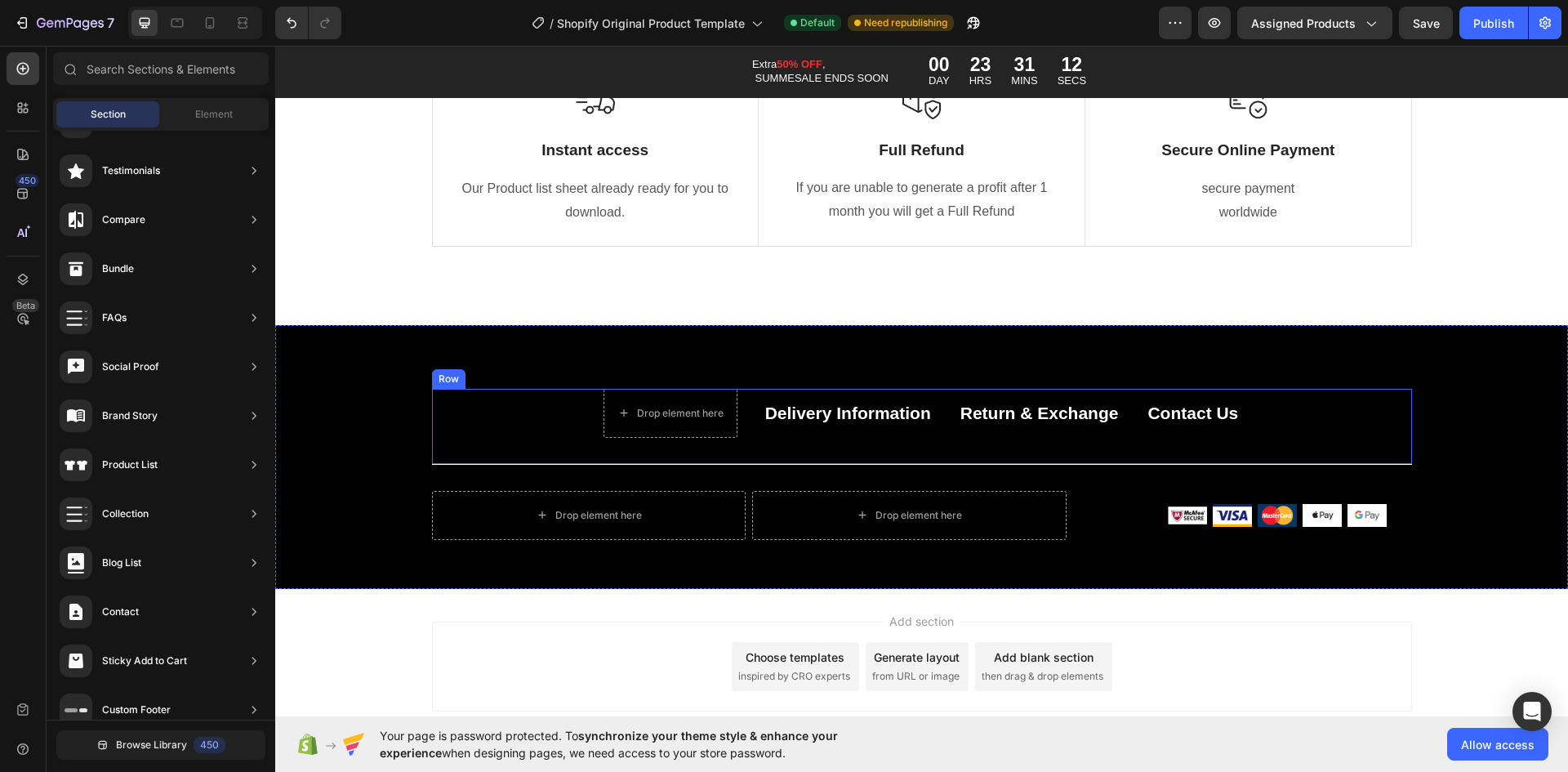
scroll to position [9569, 0]
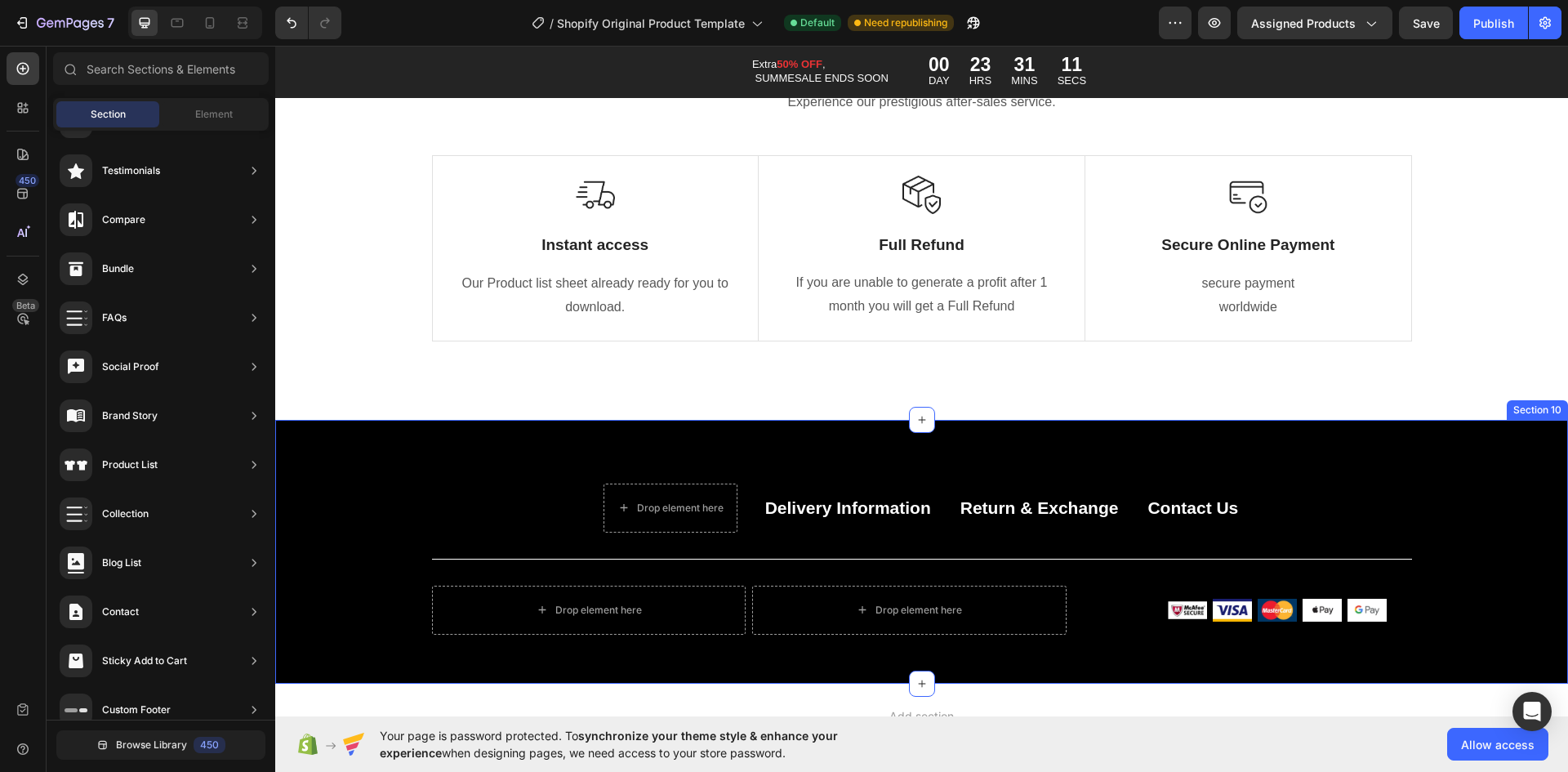
click at [363, 446] on div "Drop element here Delivery Information Button Return & Exchange Button Contact …" at bounding box center [922, 551] width 1293 height 263
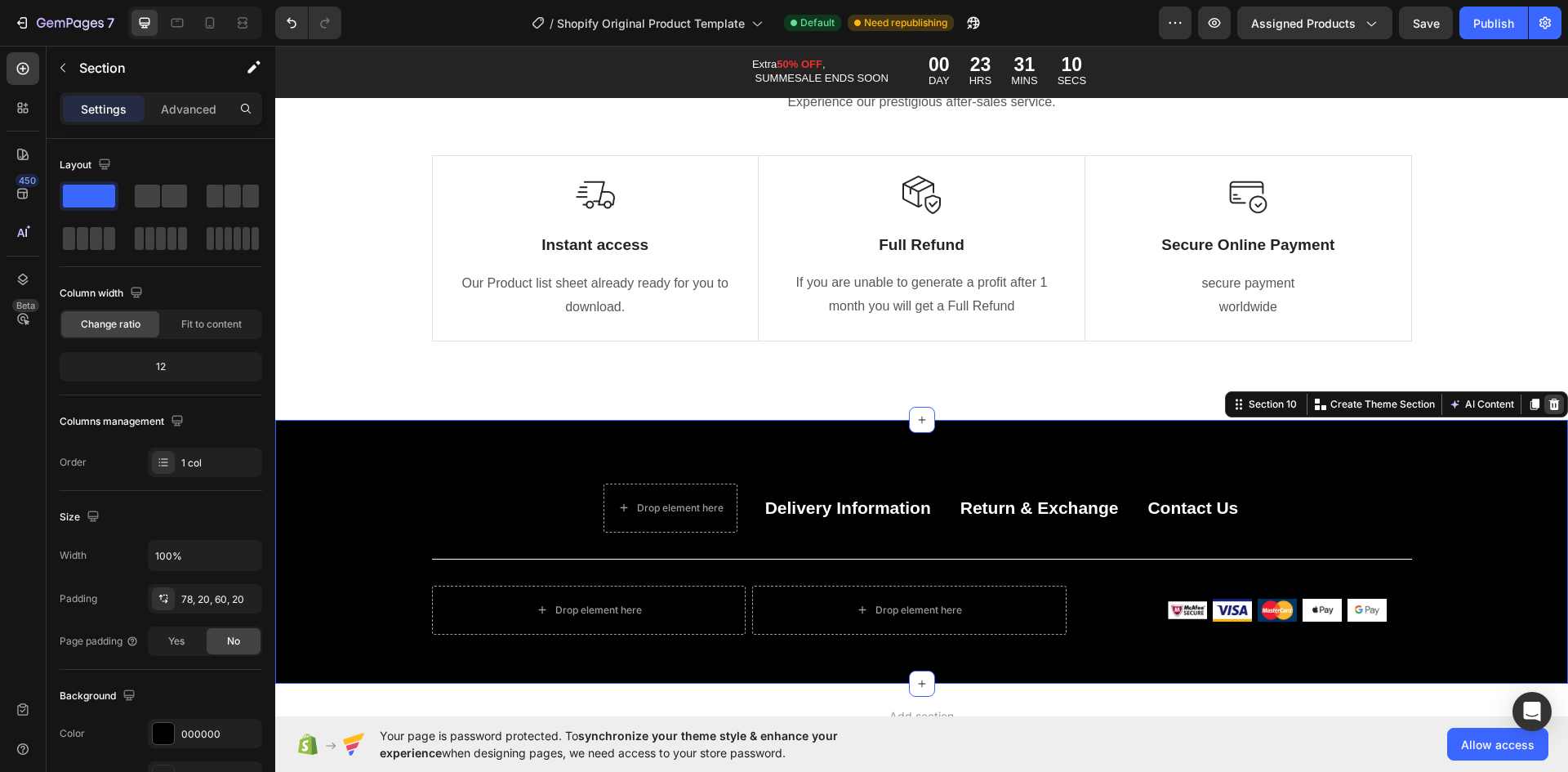
click at [1550, 407] on icon at bounding box center [1554, 403] width 11 height 12
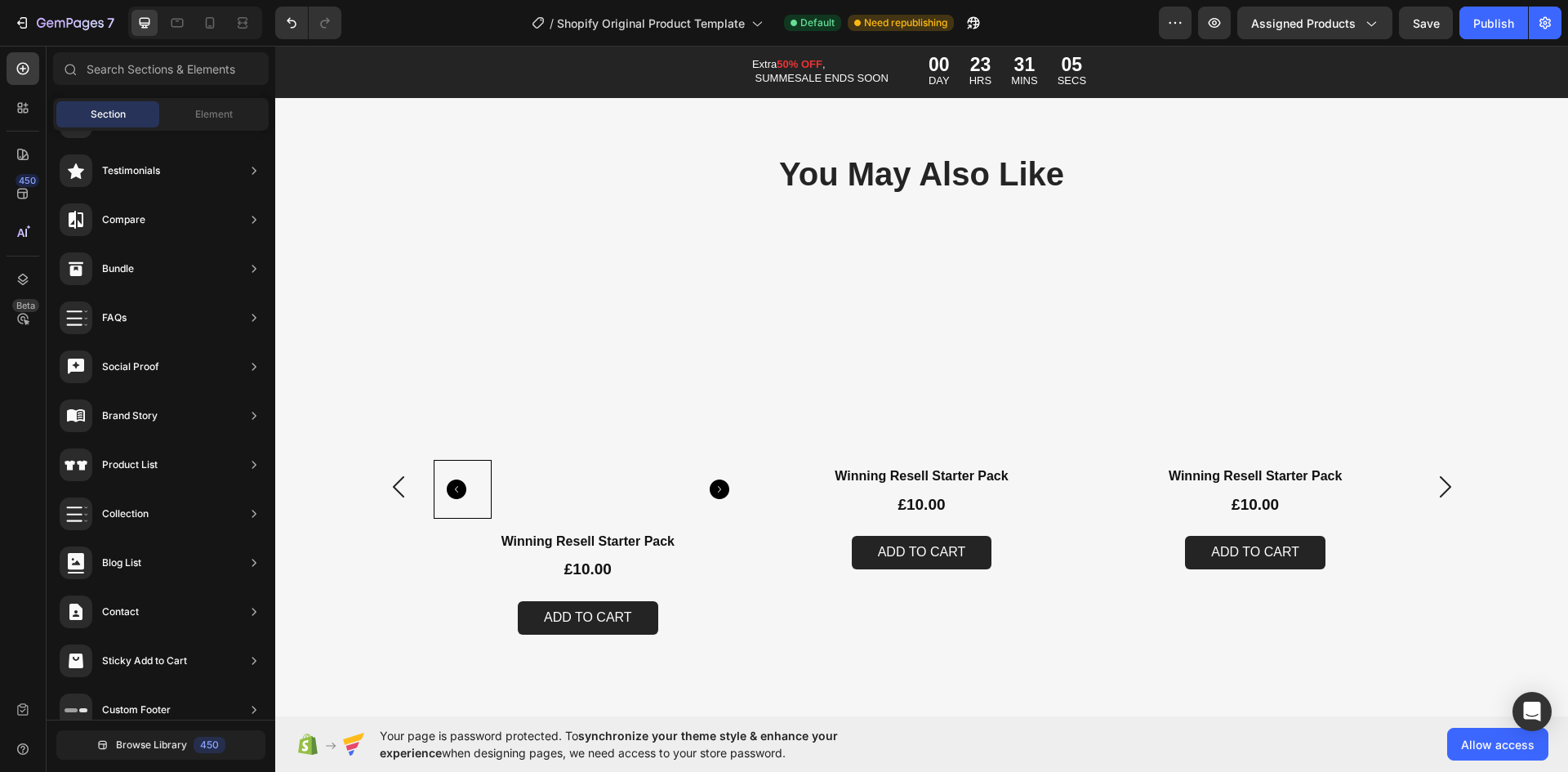
scroll to position [6772, 0]
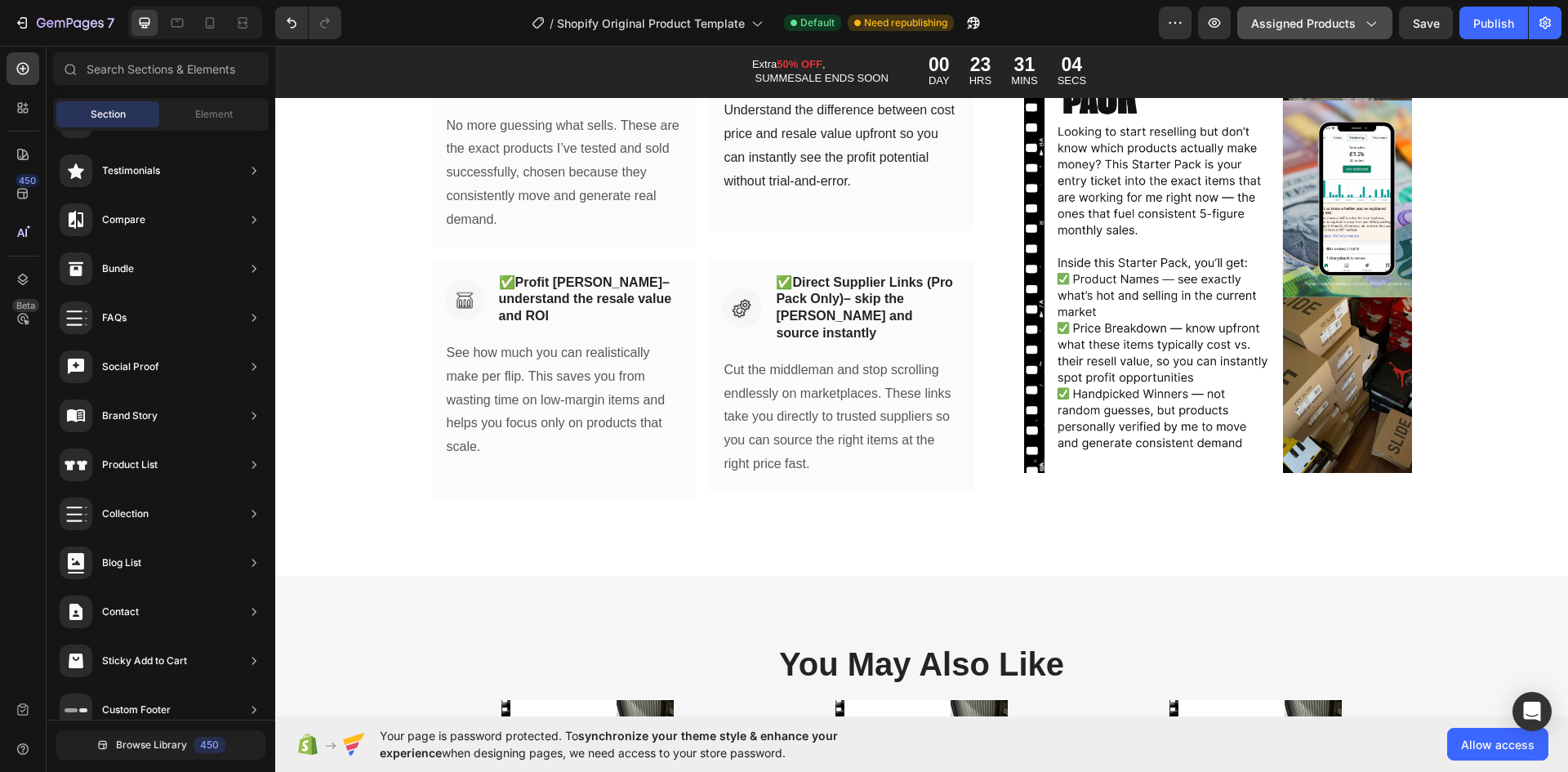
click at [1343, 29] on span "Assigned Products" at bounding box center [1304, 23] width 104 height 17
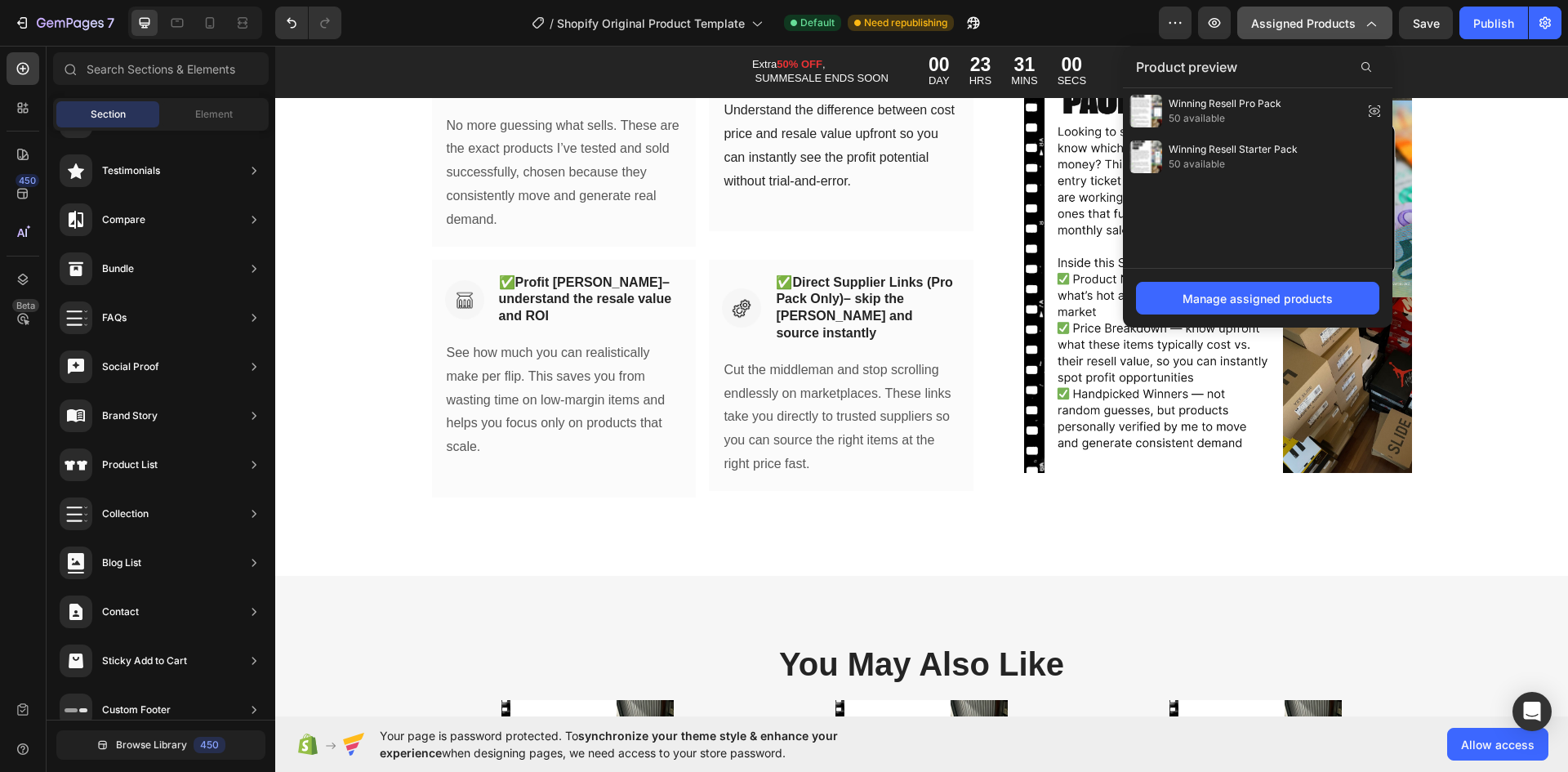
click at [1319, 16] on span "Assigned Products" at bounding box center [1304, 23] width 104 height 17
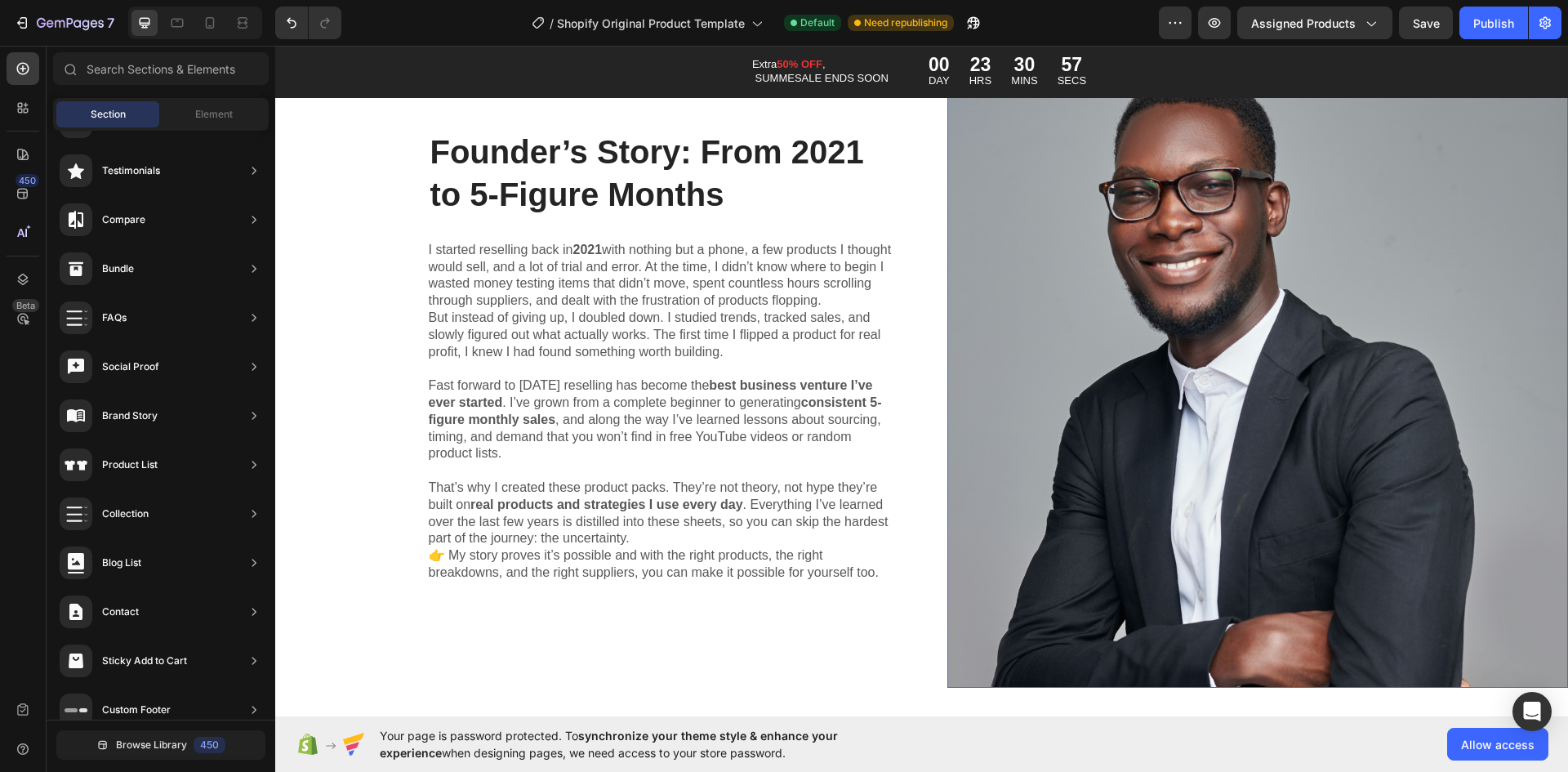
scroll to position [5874, 0]
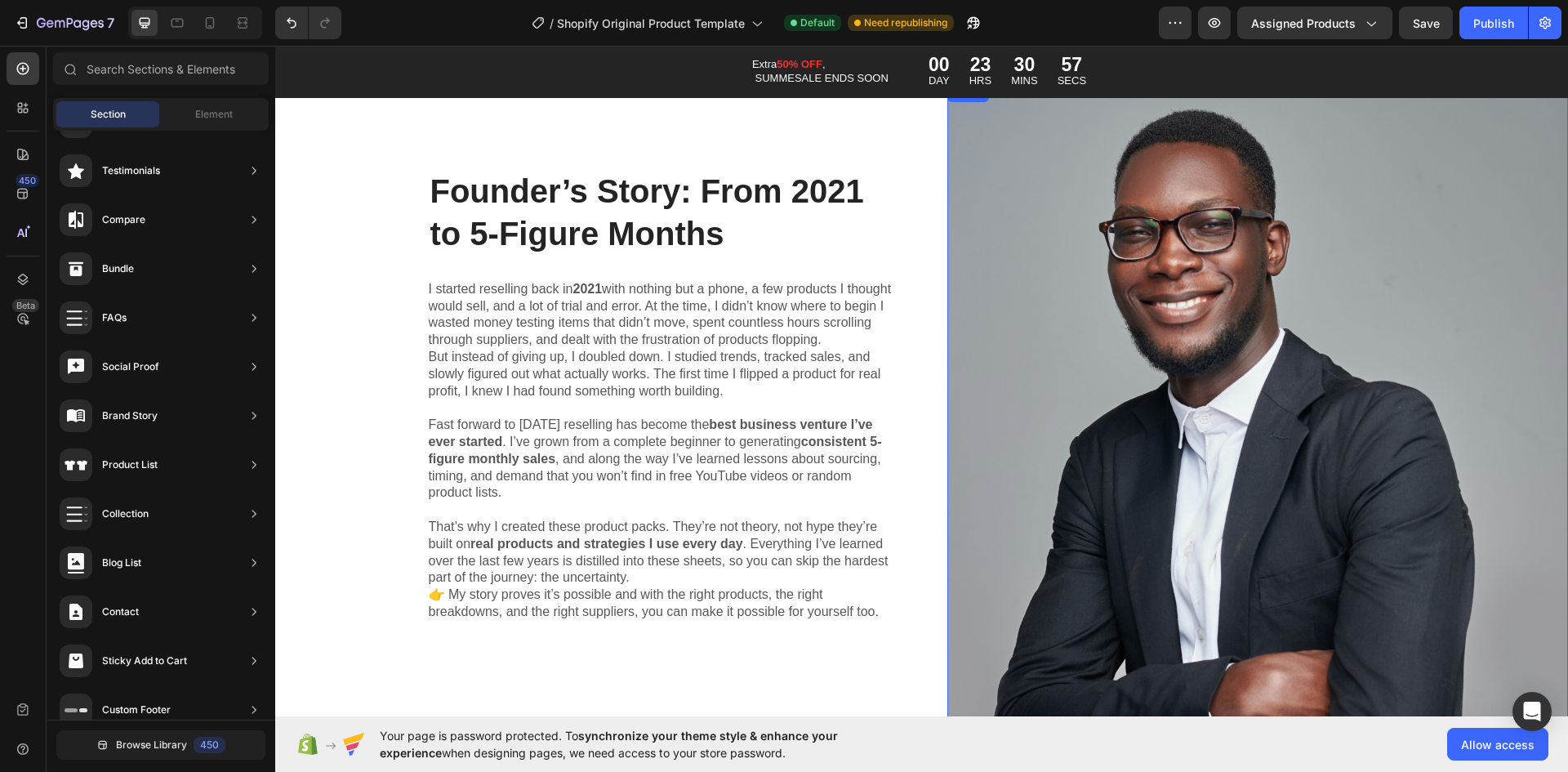
click at [1107, 378] on img at bounding box center [1258, 404] width 621 height 645
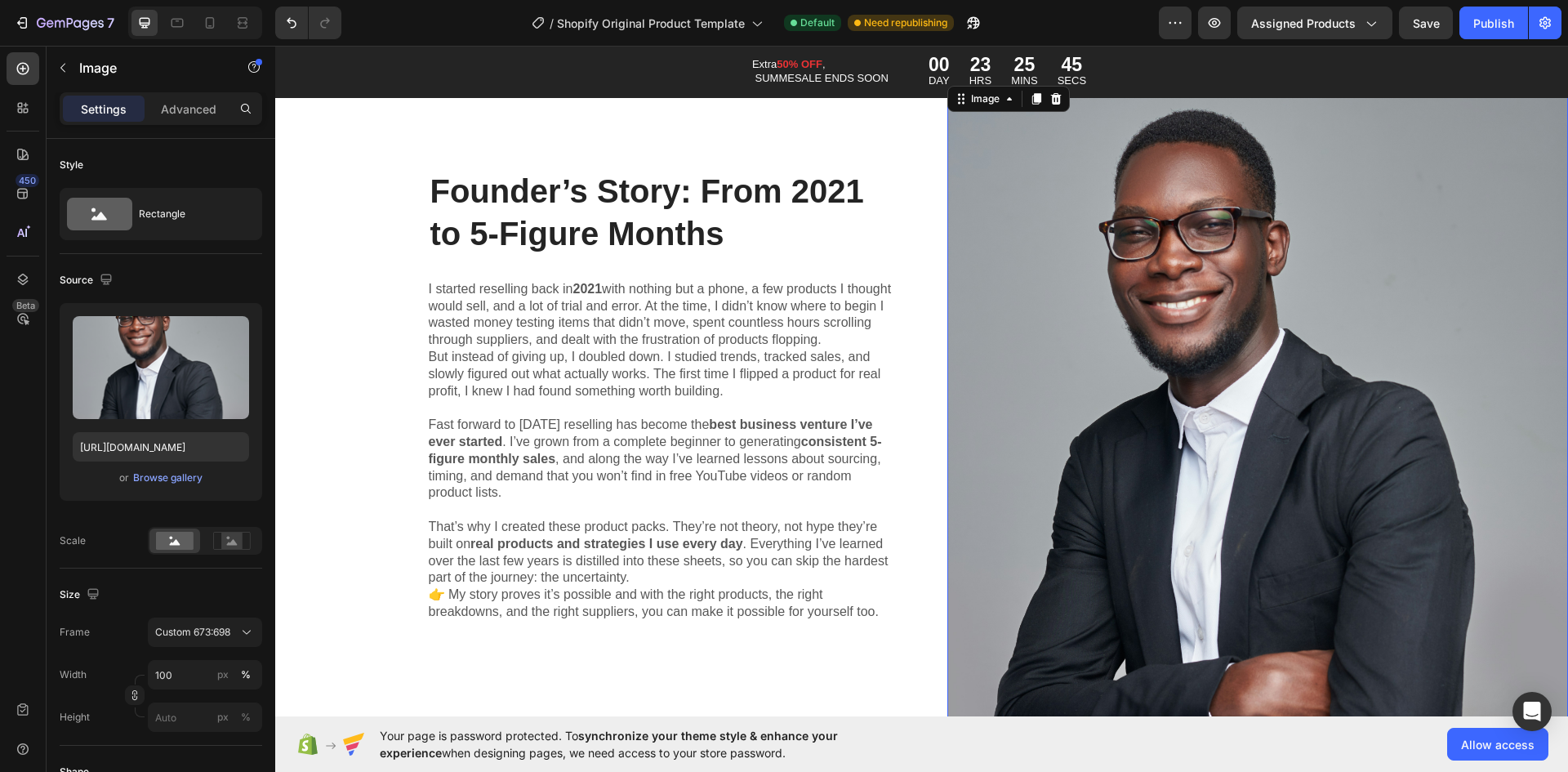
click at [1142, 301] on img at bounding box center [1258, 404] width 621 height 645
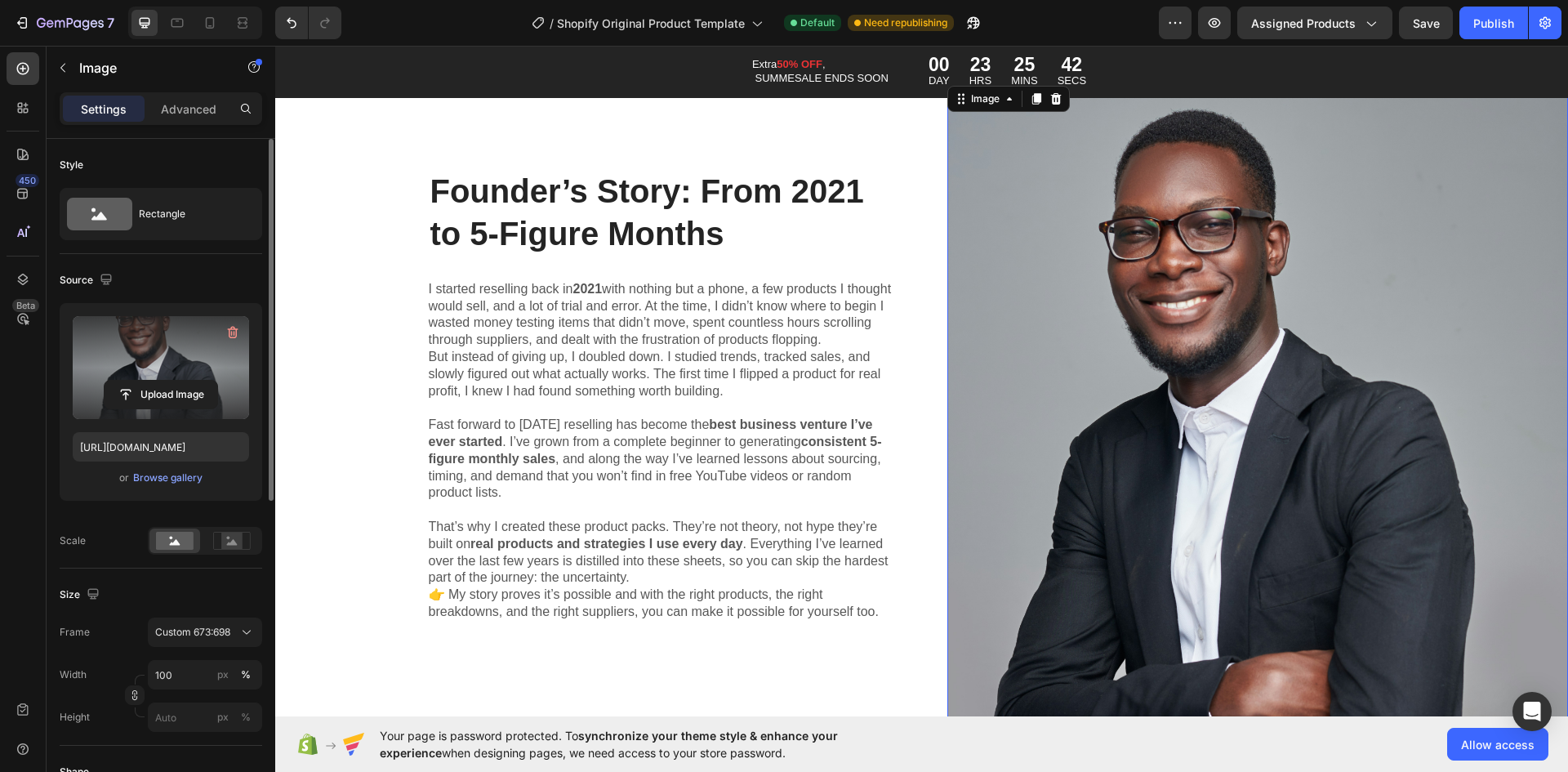
click at [206, 333] on label at bounding box center [160, 368] width 177 height 103
click at [206, 380] on input "file" at bounding box center [160, 394] width 113 height 28
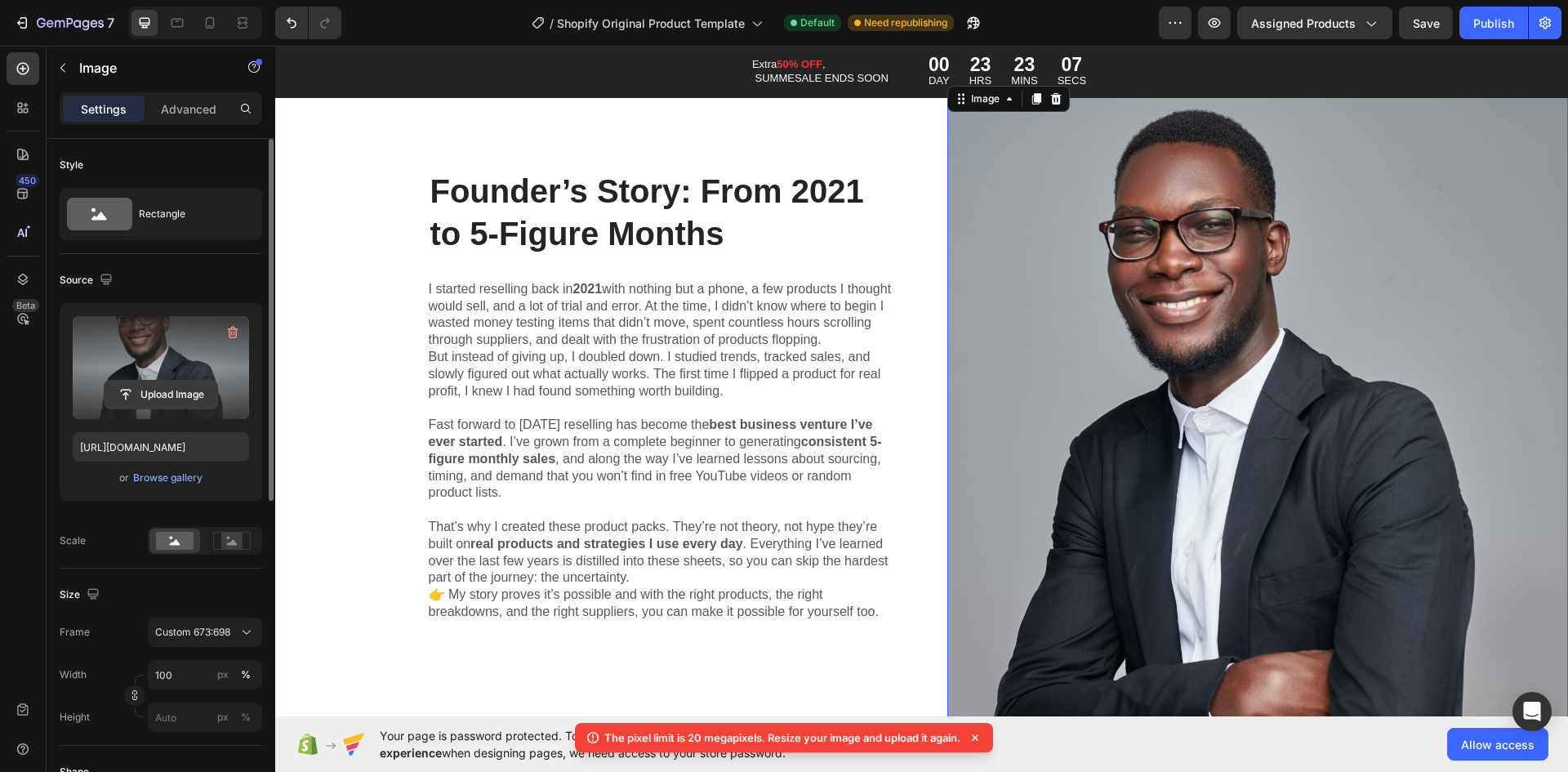
click at [118, 380] on input "file" at bounding box center [160, 394] width 113 height 28
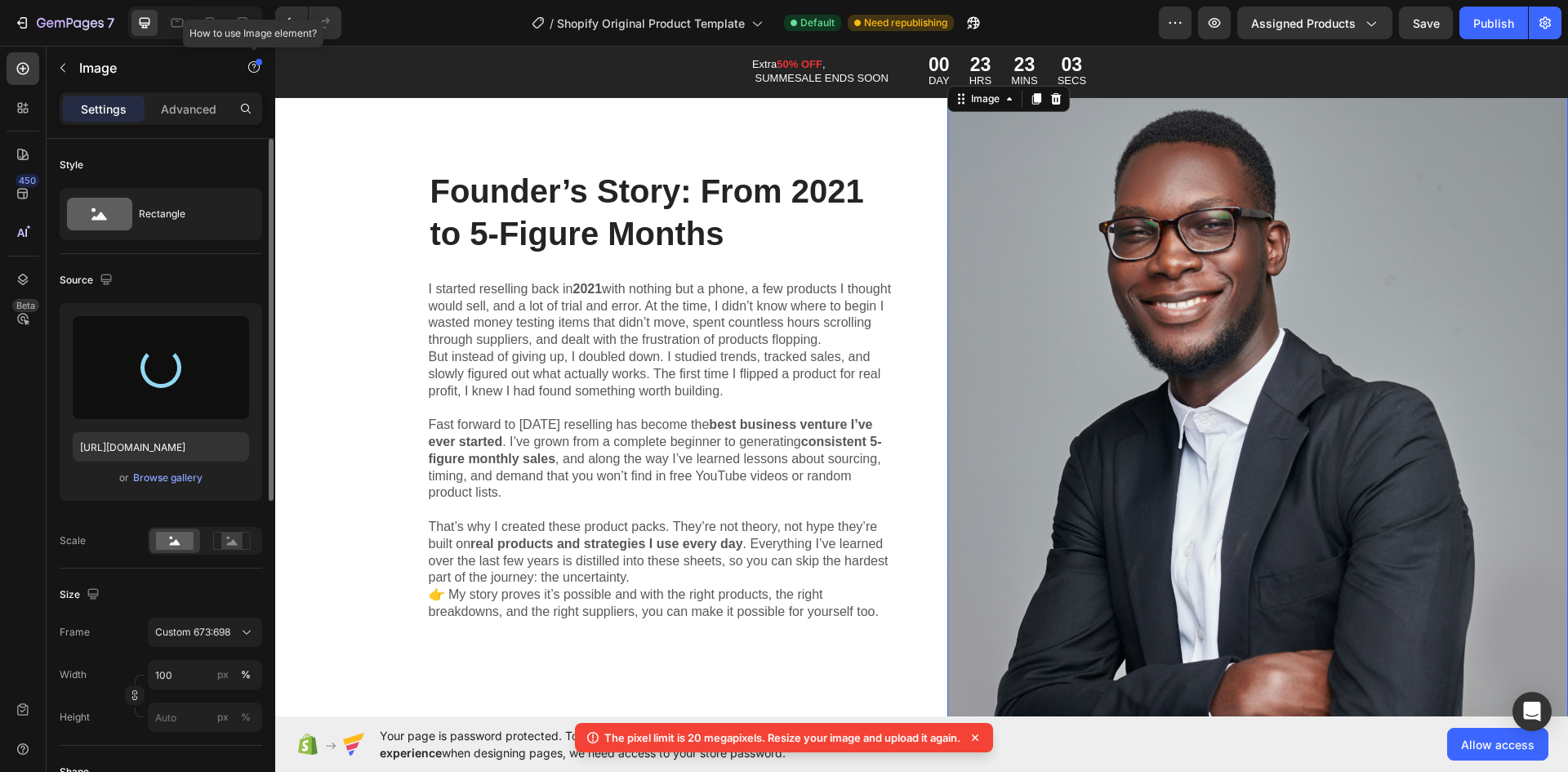
click at [248, 66] on icon "button" at bounding box center [254, 68] width 14 height 14
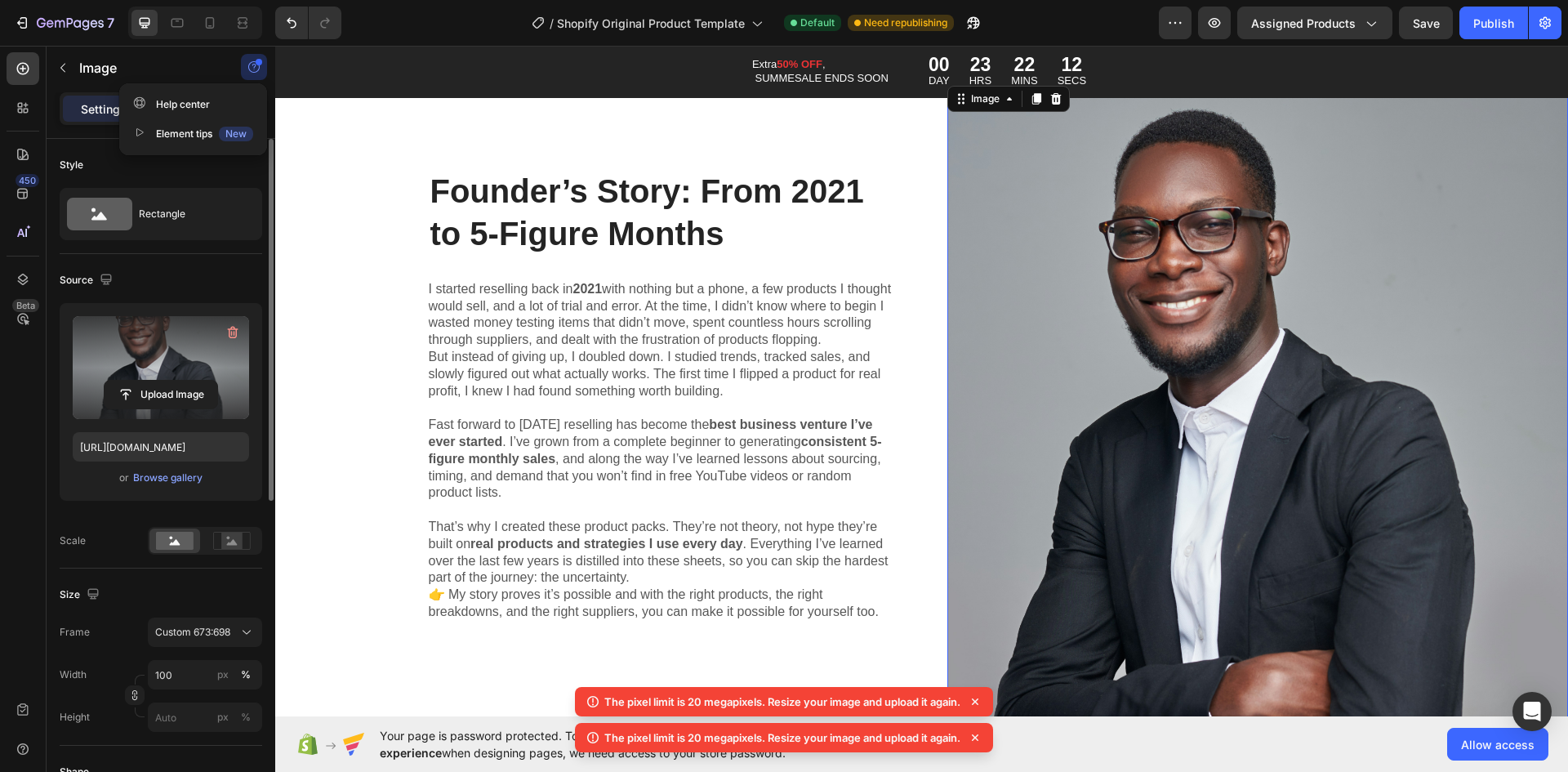
click at [162, 356] on label at bounding box center [160, 368] width 177 height 103
click at [162, 380] on input "file" at bounding box center [160, 394] width 113 height 28
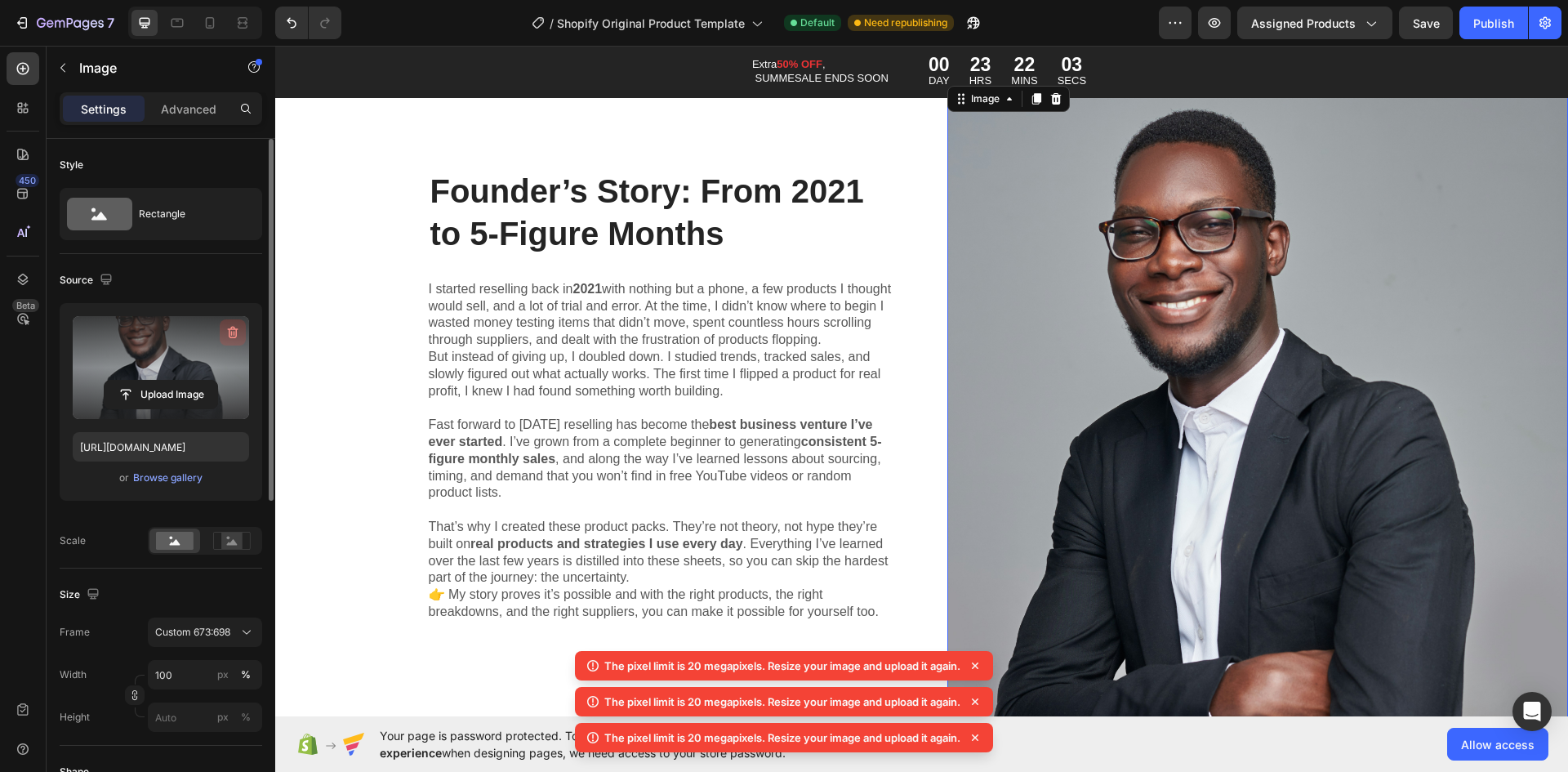
click at [230, 329] on icon "button" at bounding box center [233, 333] width 11 height 13
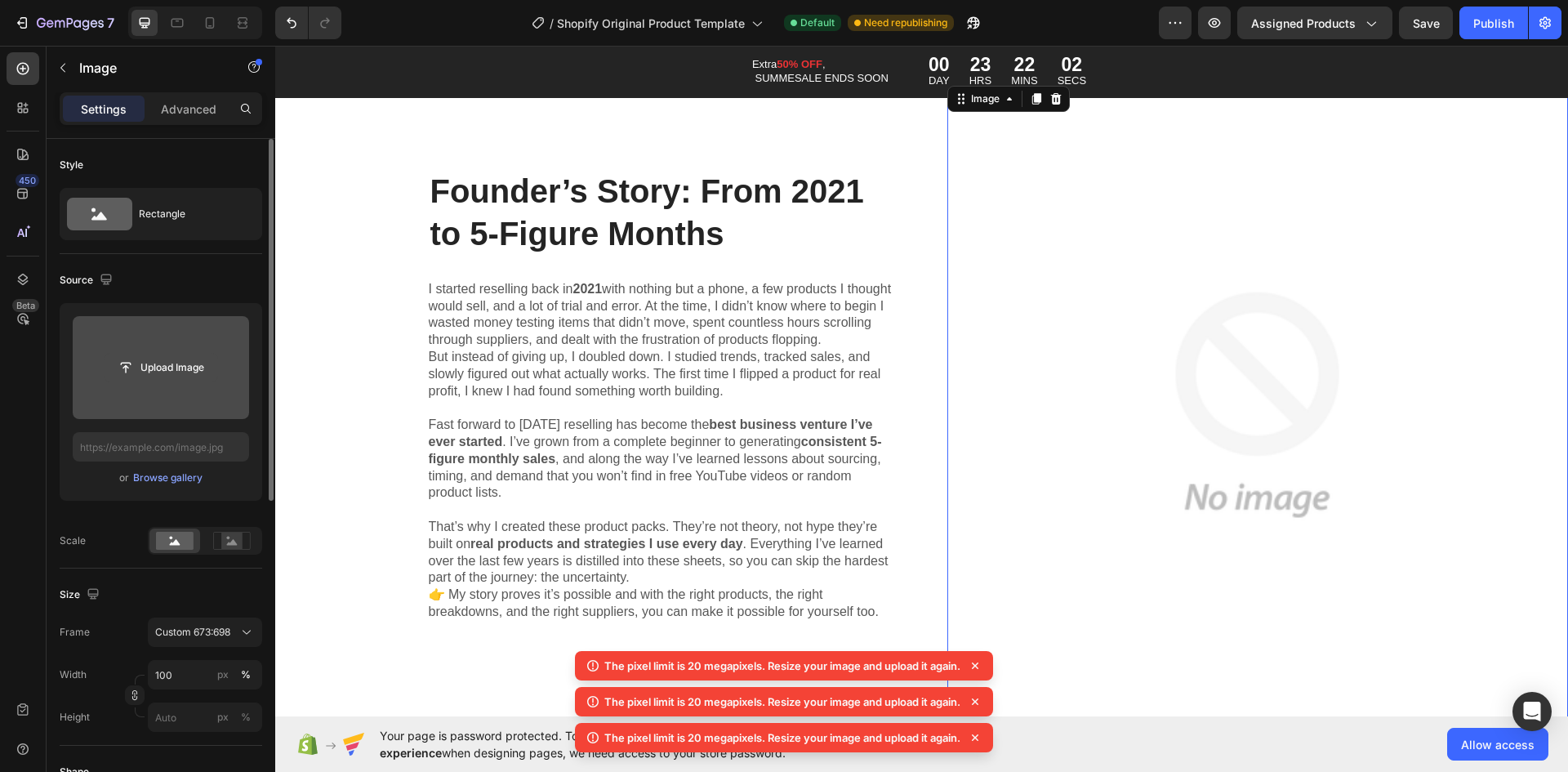
click at [204, 365] on input "file" at bounding box center [160, 368] width 113 height 28
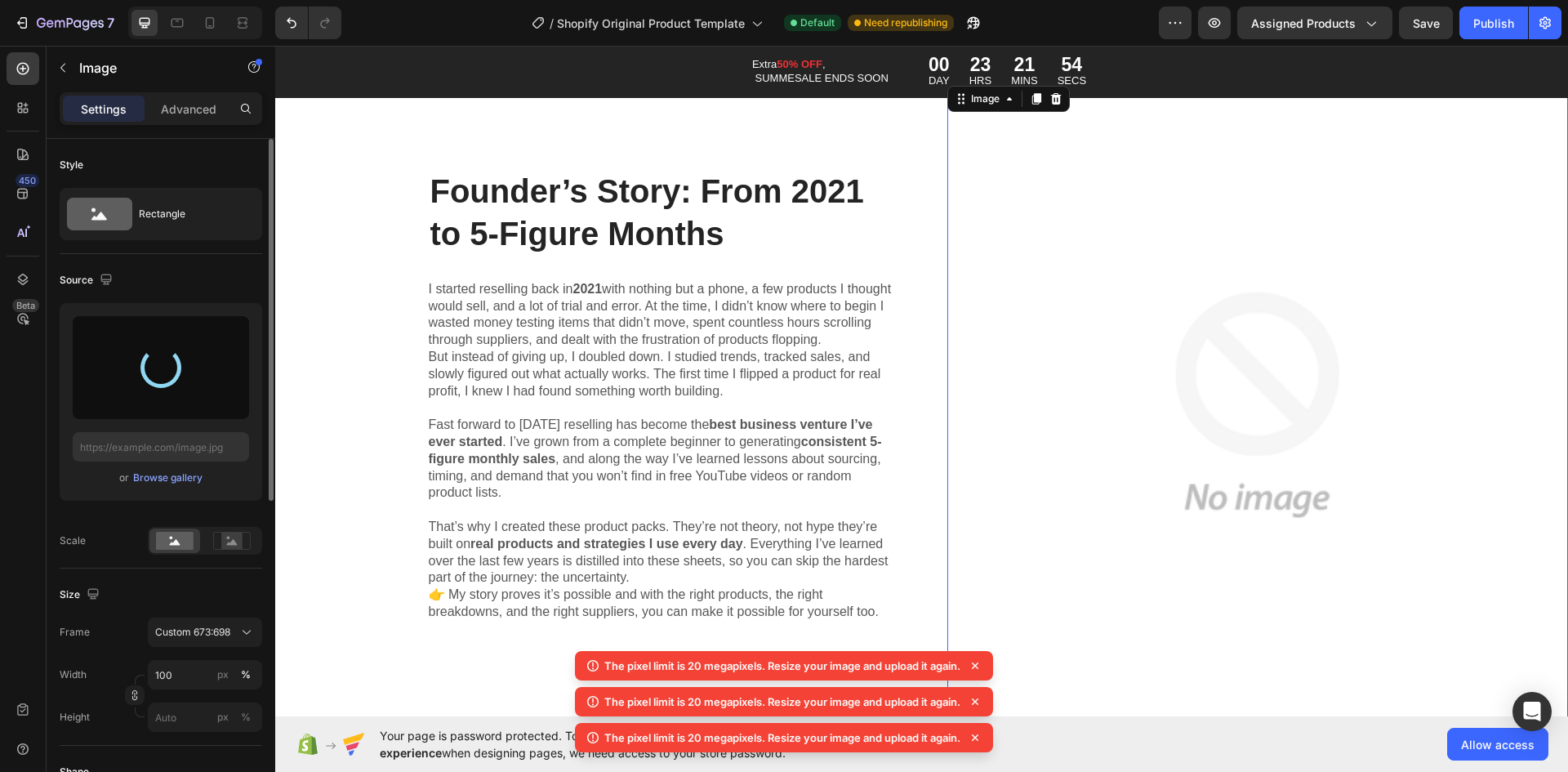
click at [977, 741] on icon at bounding box center [975, 737] width 16 height 16
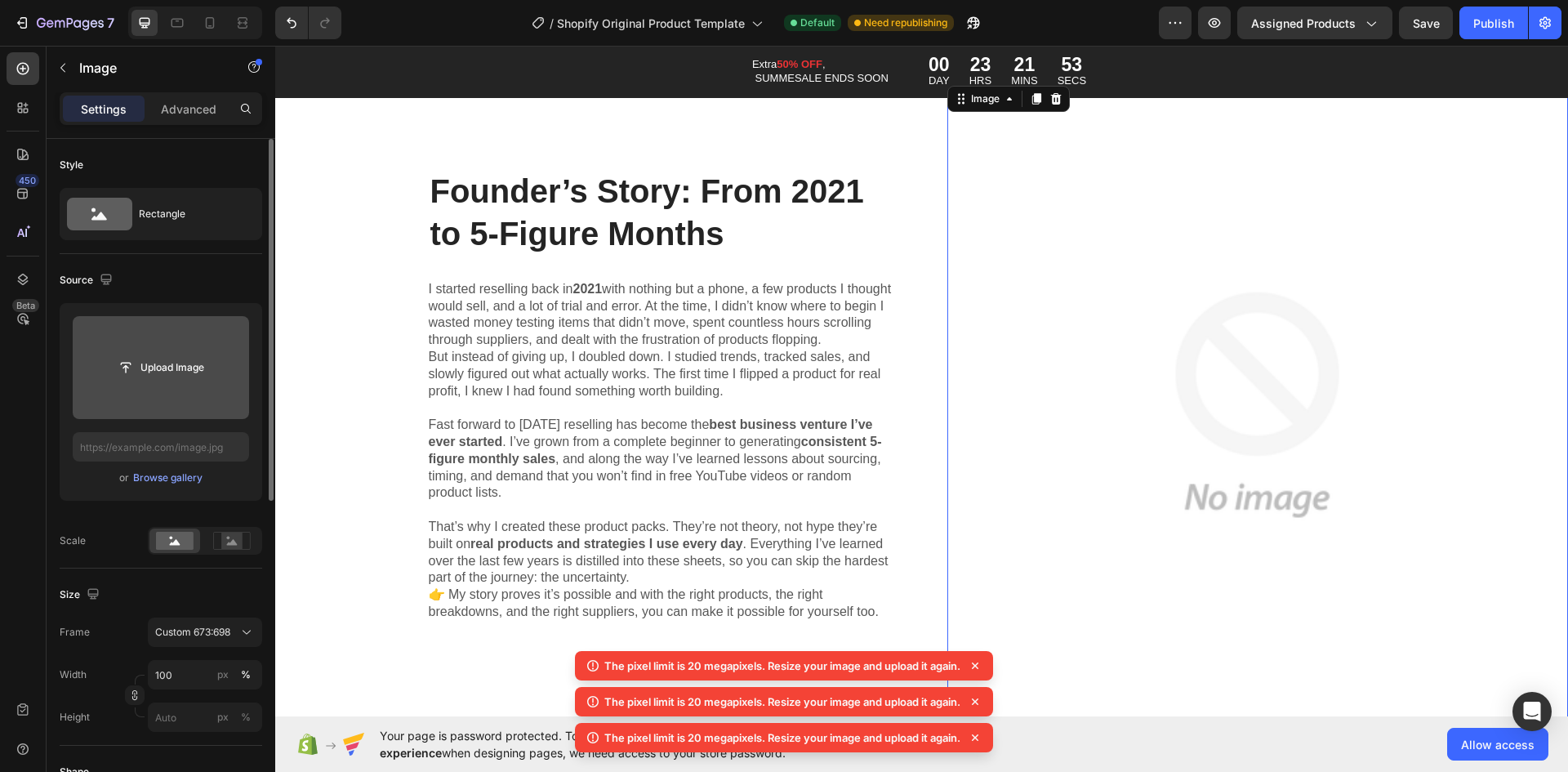
click at [976, 737] on div "The pixel limit is 20 megapixels. Resize your image and upload it again. The pi…" at bounding box center [784, 705] width 418 height 108
click at [977, 736] on icon at bounding box center [975, 737] width 7 height 7
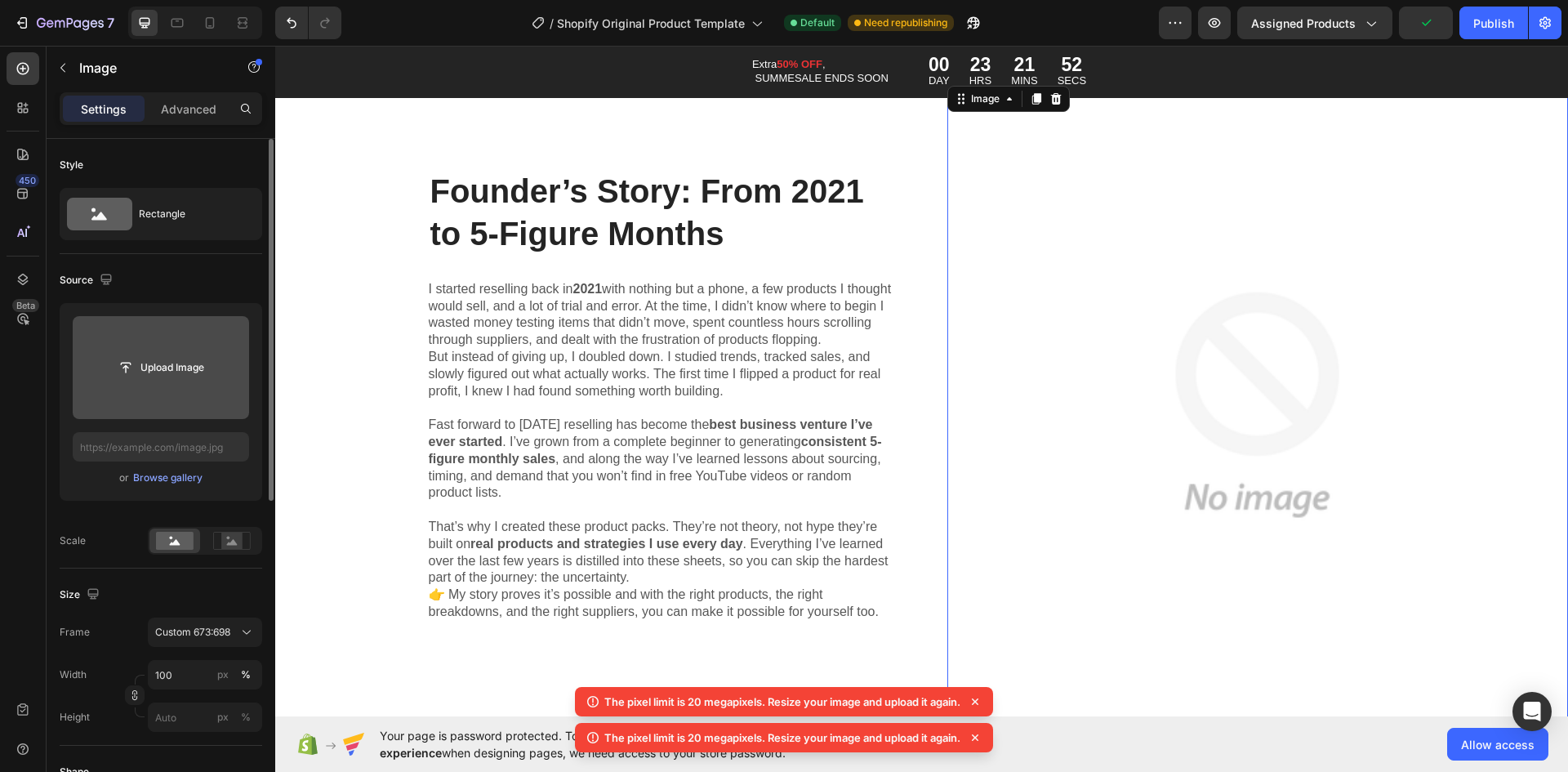
click at [978, 736] on icon at bounding box center [975, 737] width 7 height 7
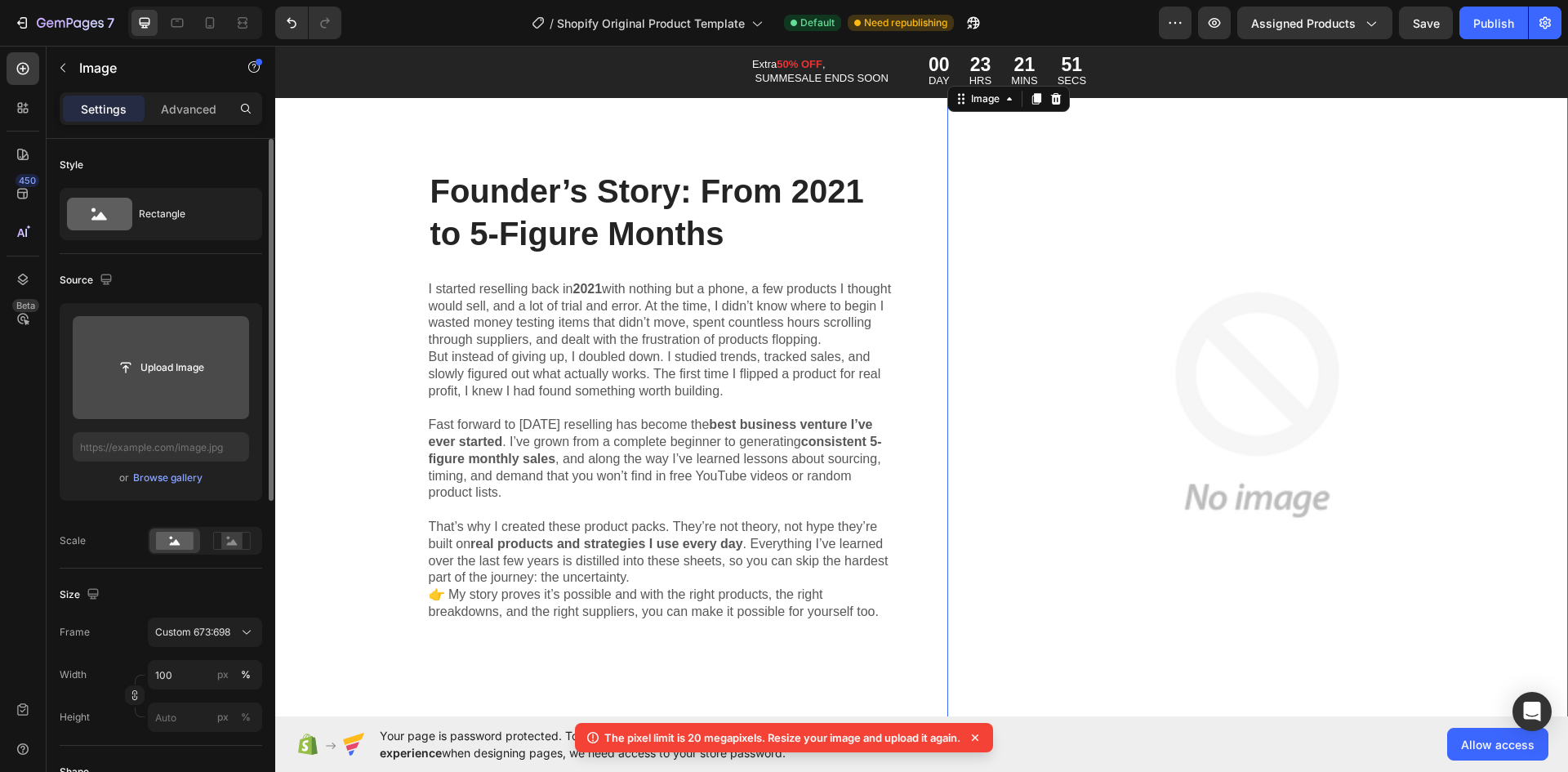
click at [977, 734] on icon at bounding box center [975, 737] width 16 height 16
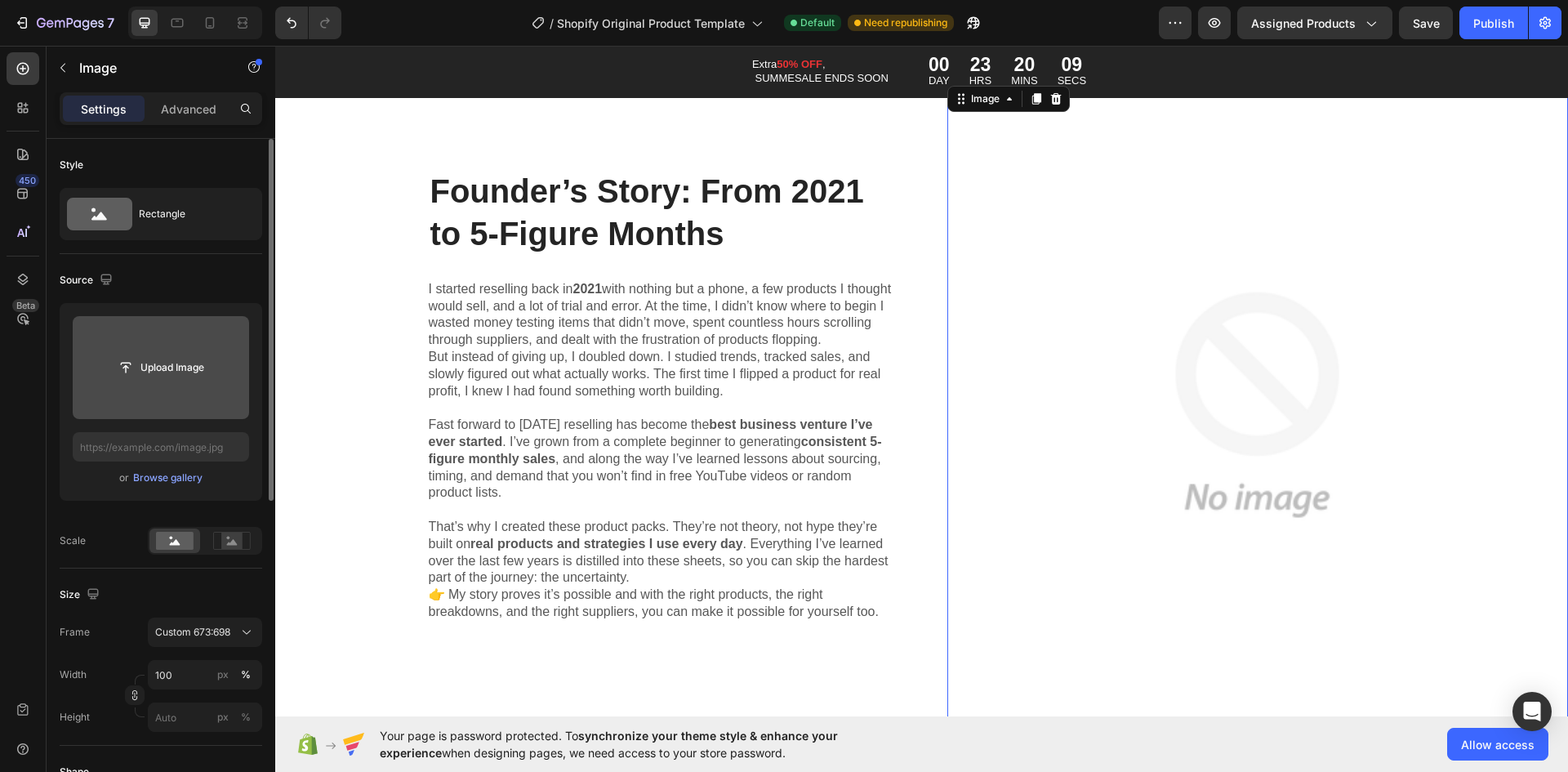
click at [127, 350] on input "file" at bounding box center [160, 368] width 177 height 103
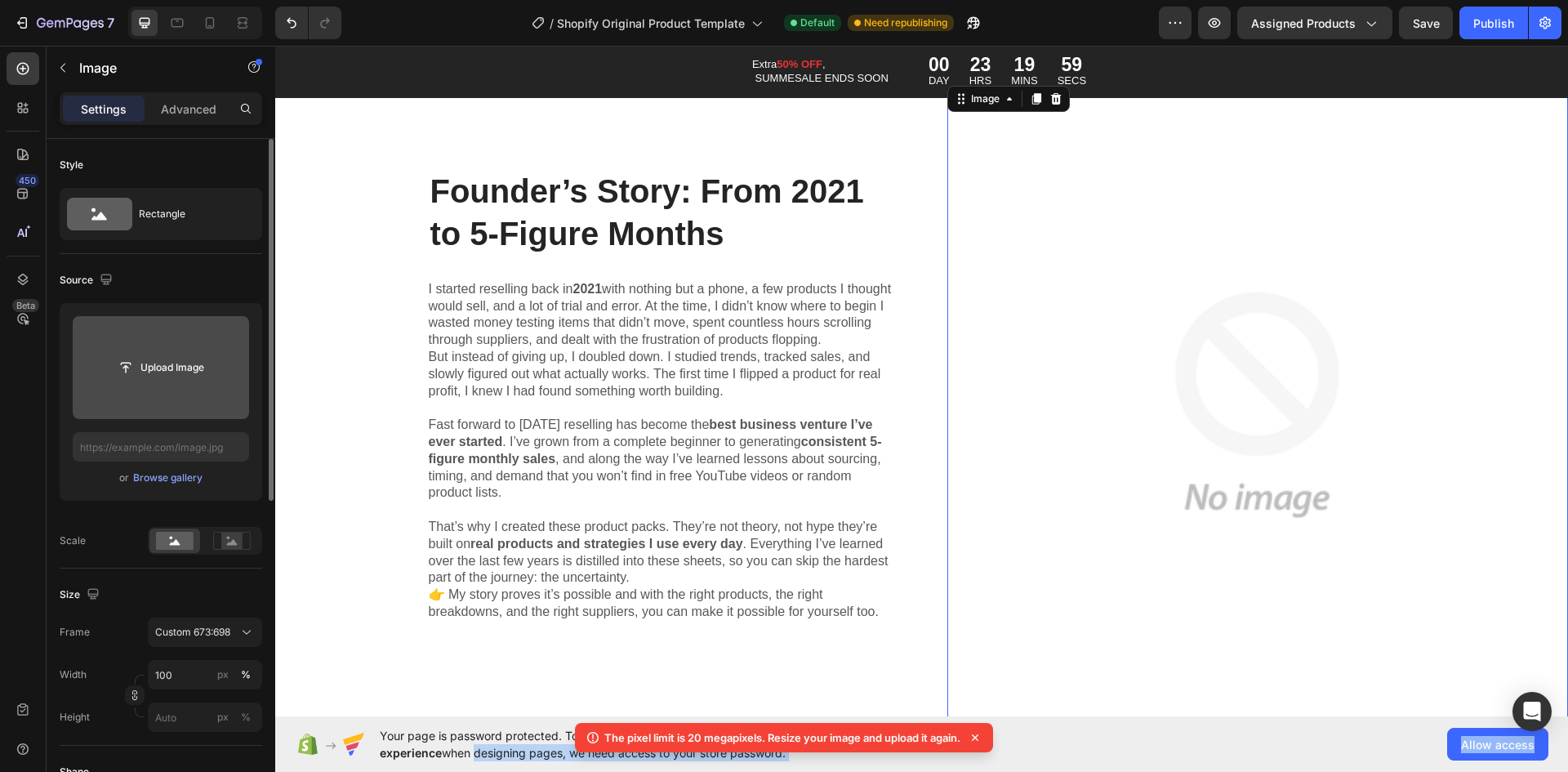
drag, startPoint x: 473, startPoint y: 811, endPoint x: 668, endPoint y: 809, distance: 195.0
click at [668, 0] on html "7 / Shopify Original Product Template Default Need republishing Preview Assigne…" at bounding box center [784, 0] width 1568 height 0
click at [125, 375] on input "file" at bounding box center [160, 368] width 113 height 28
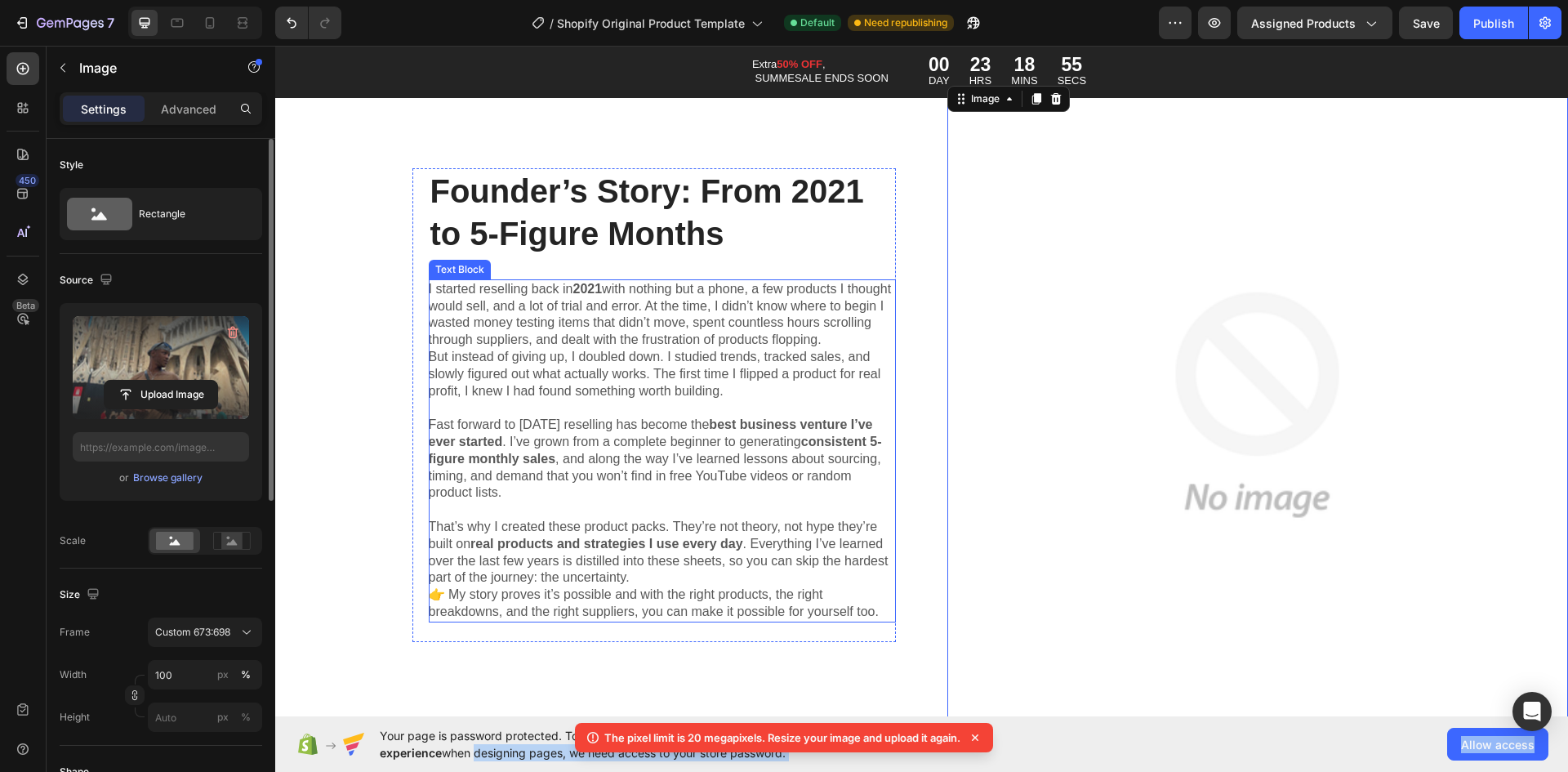
type input "https://cdn.shopify.com/s/files/1/0955/2625/7022/files/gempages_581758696250409…"
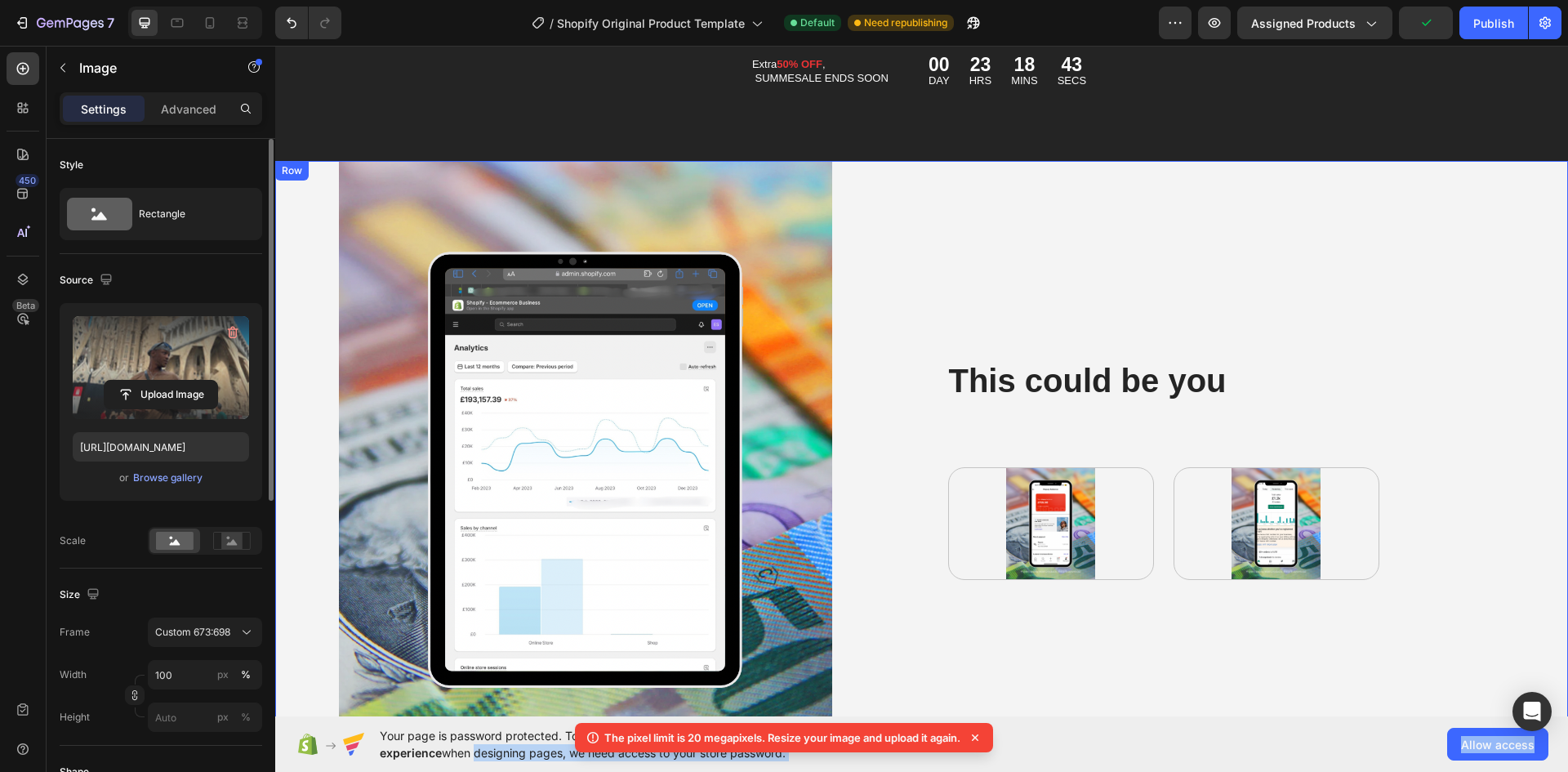
scroll to position [8464, 0]
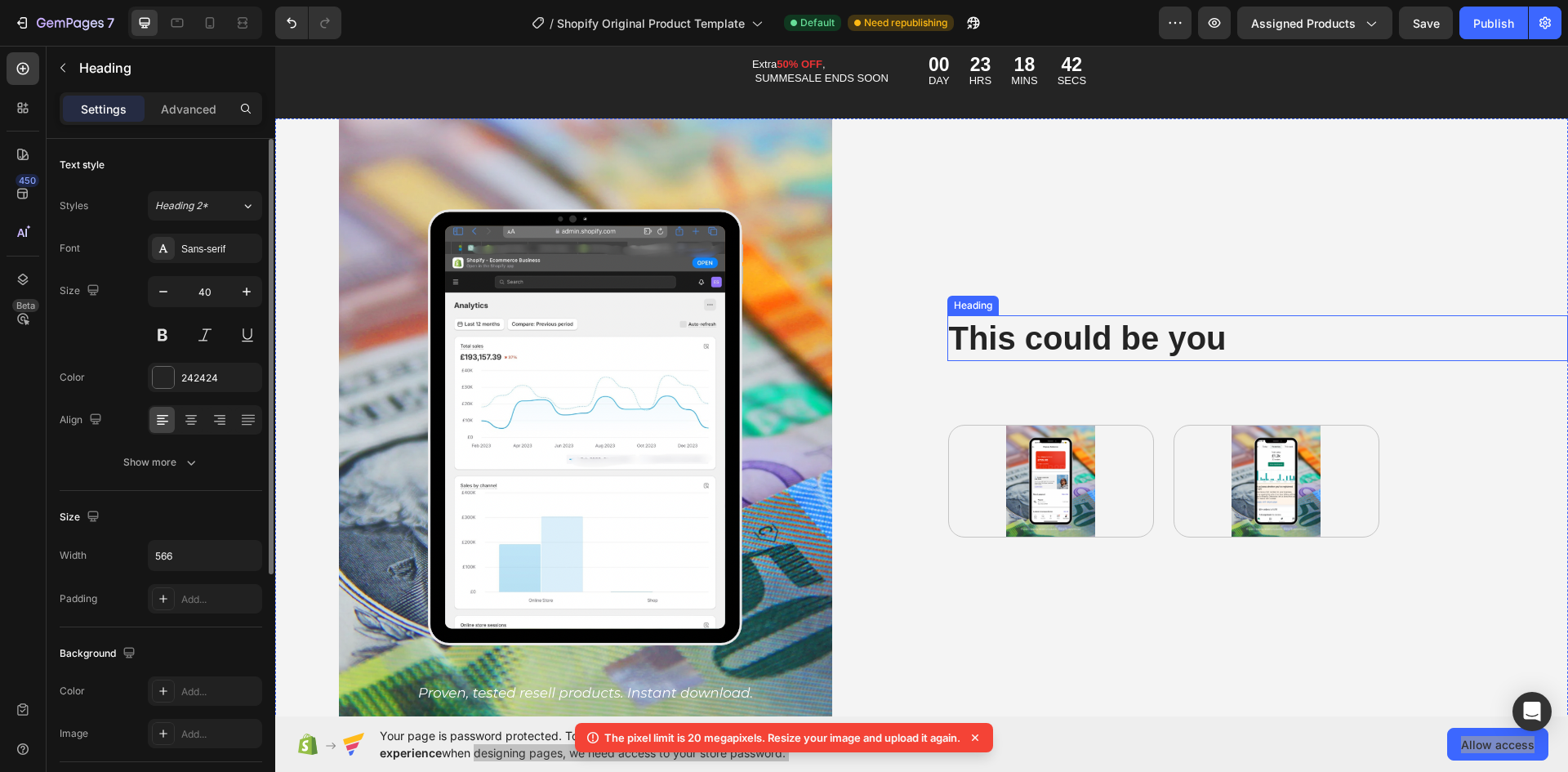
click at [1231, 328] on h2 "This could be you" at bounding box center [1178, 338] width 462 height 45
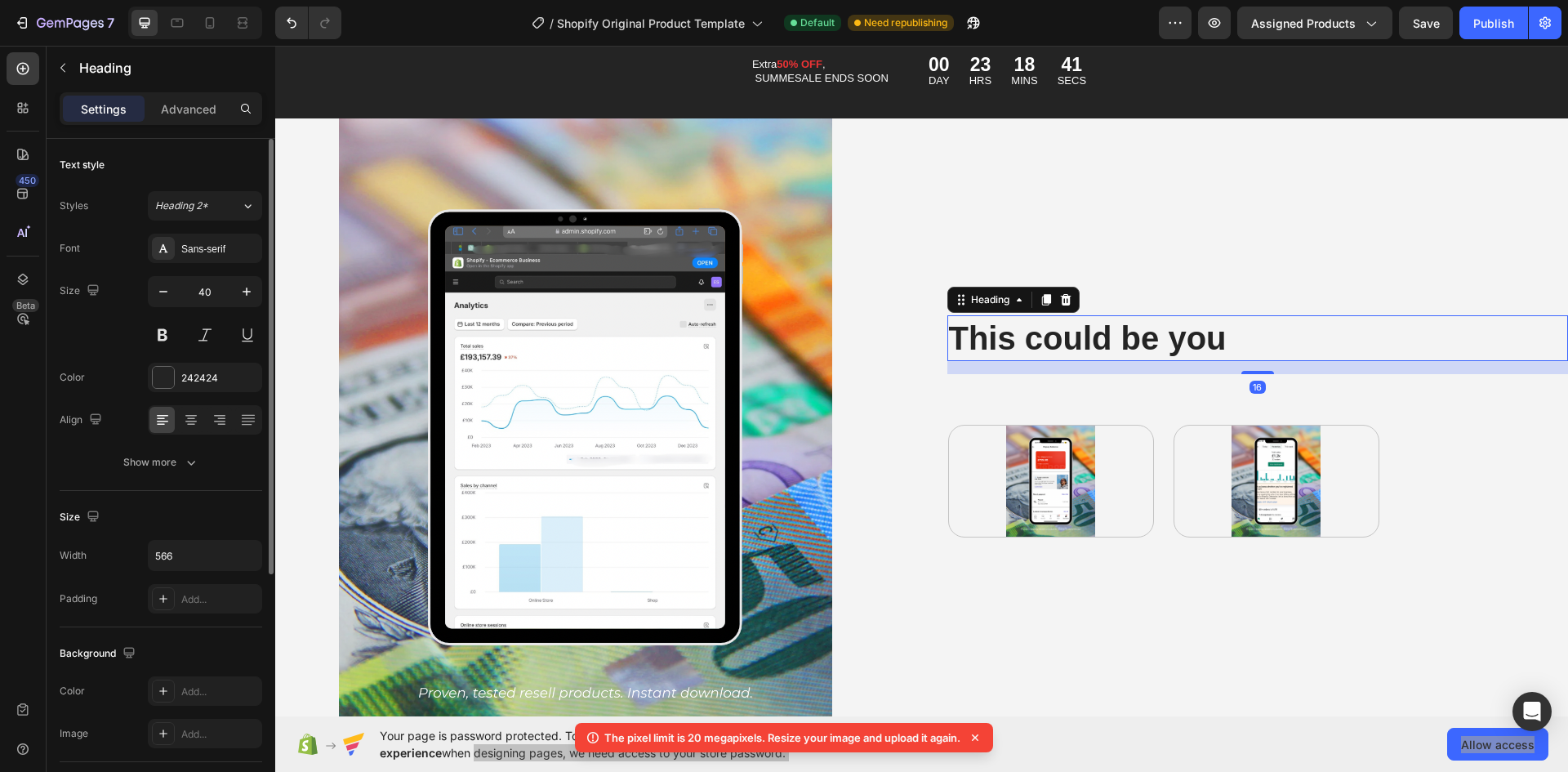
click at [1239, 337] on h2 "This could be you" at bounding box center [1178, 338] width 462 height 45
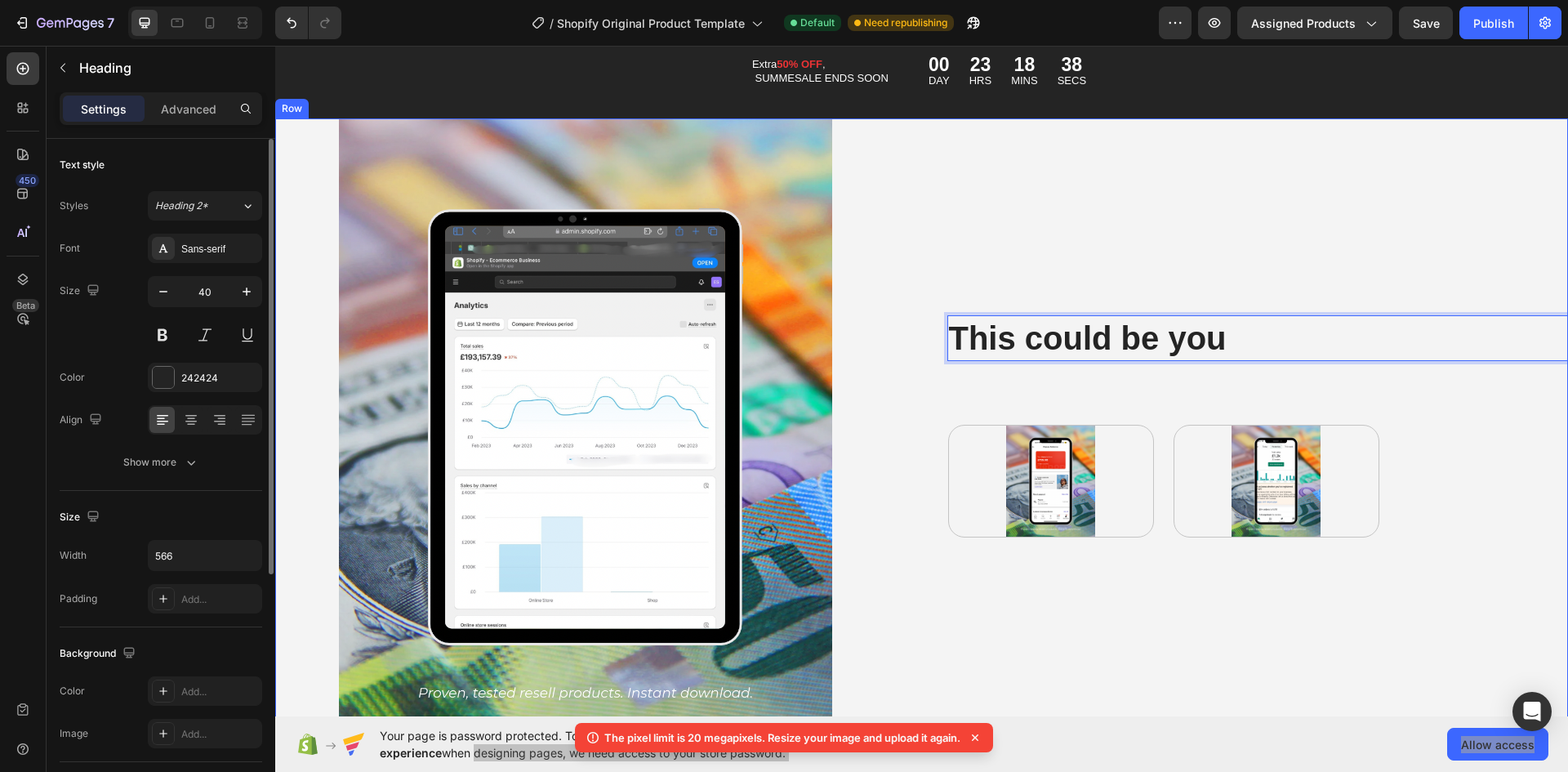
click at [1177, 380] on div "This could be you Heading 16 Text Block Image Image Row" at bounding box center [1258, 427] width 621 height 617
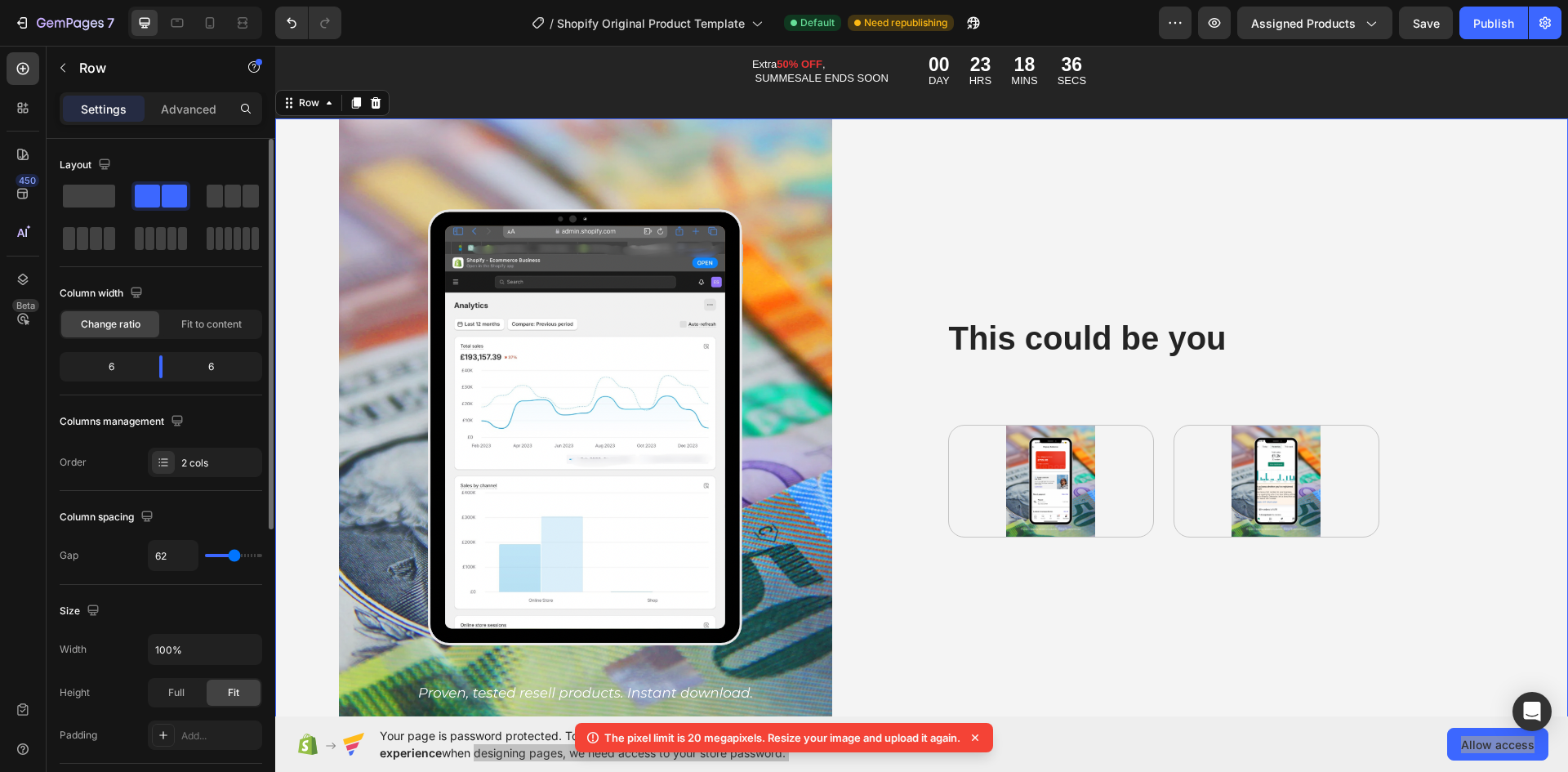
click at [1105, 400] on div "This could be you Heading Text Block Image Image Row" at bounding box center [1258, 427] width 621 height 617
click at [64, 77] on button "button" at bounding box center [63, 68] width 26 height 26
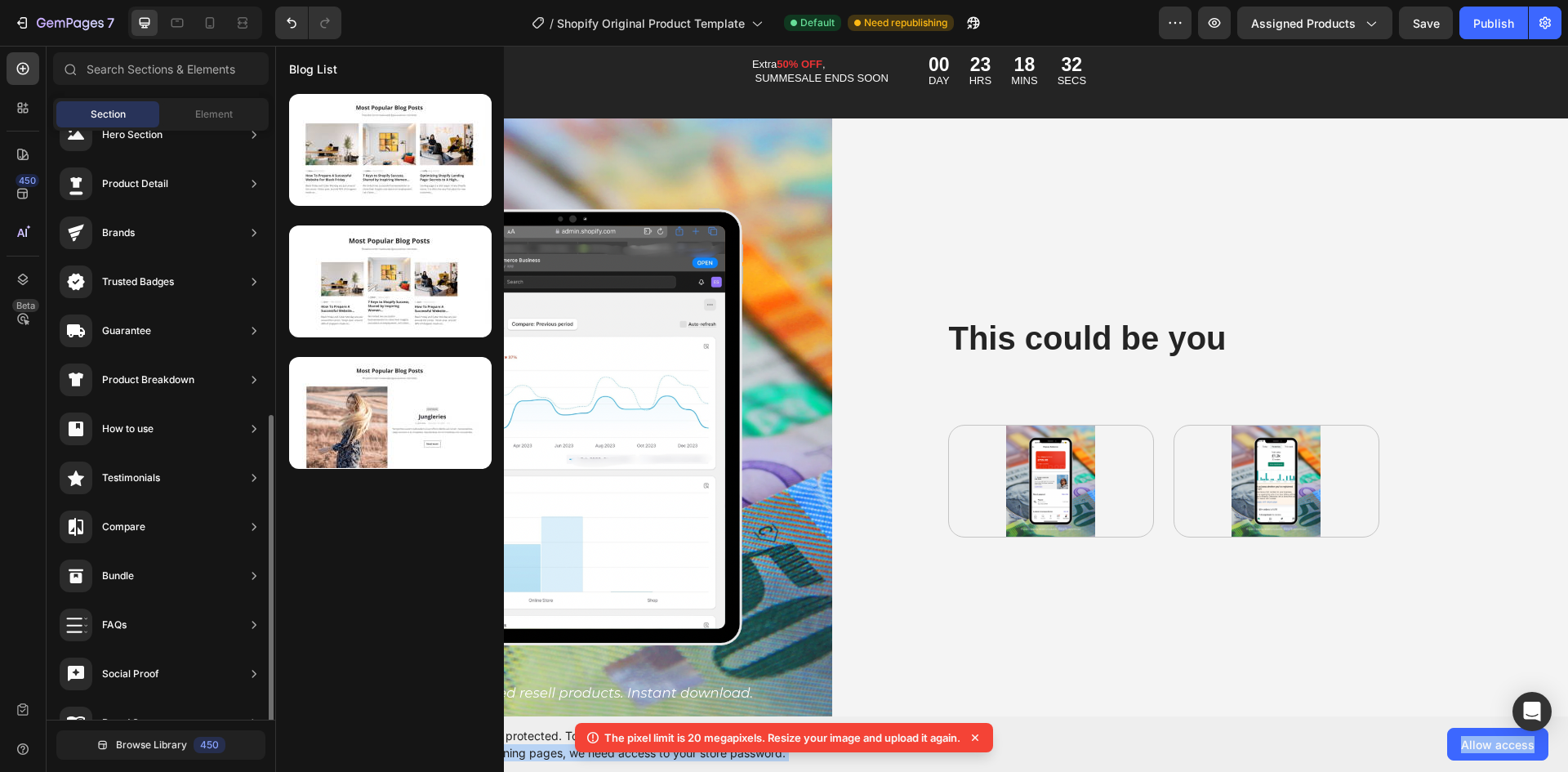
scroll to position [0, 0]
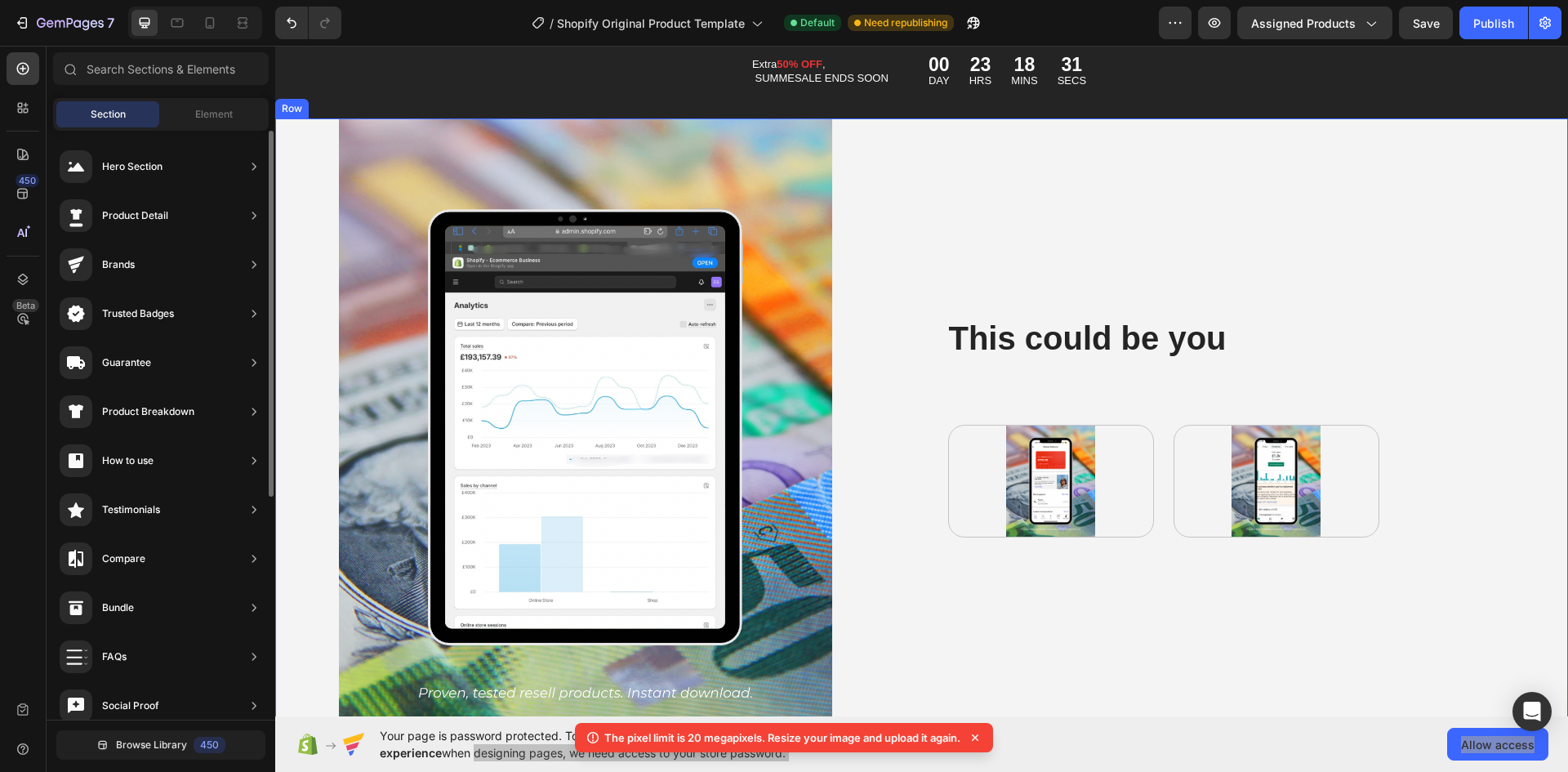
click at [1124, 337] on p "This could be you" at bounding box center [1179, 338] width 459 height 42
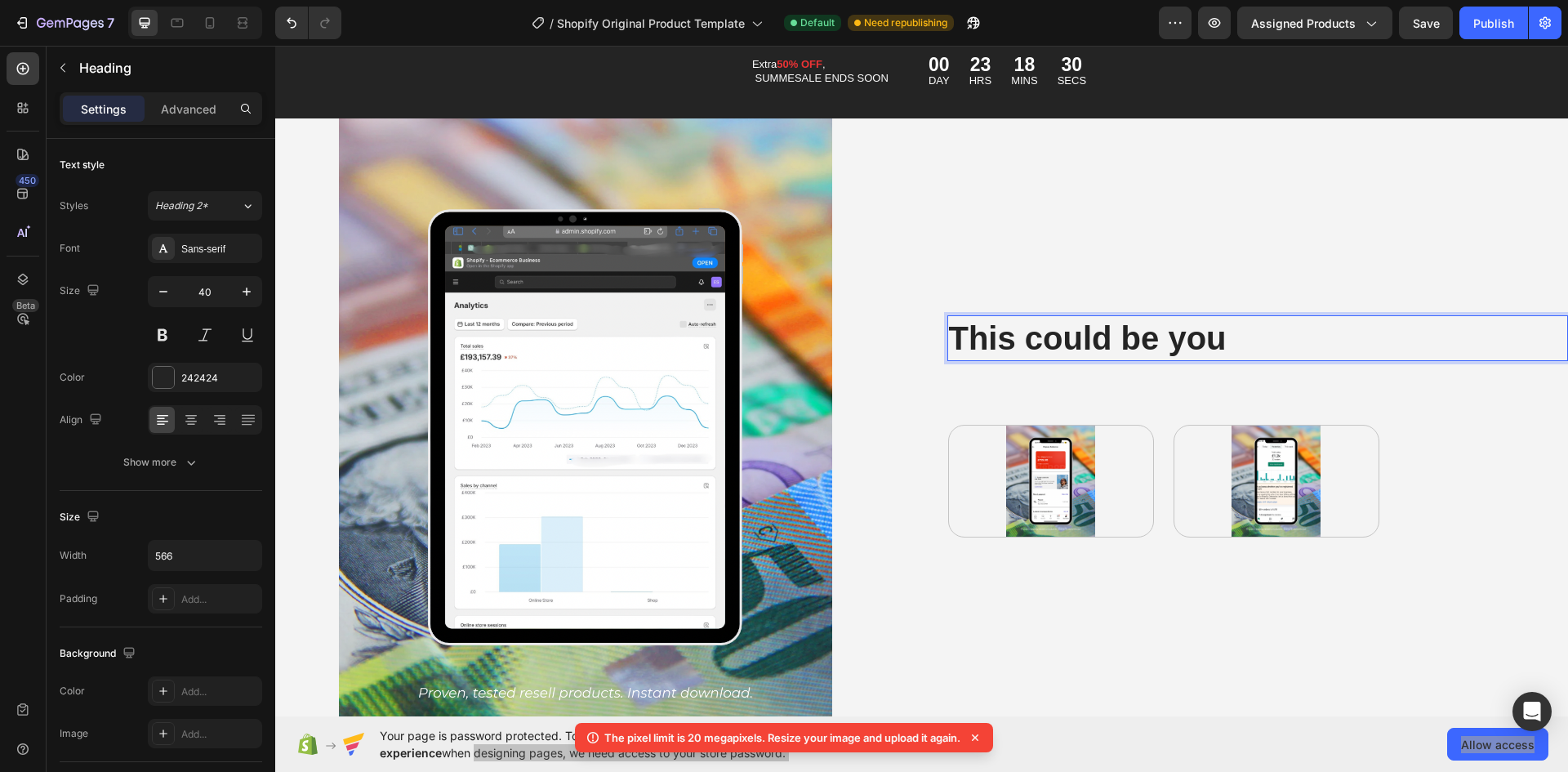
click at [1102, 338] on p "This could be you" at bounding box center [1179, 338] width 459 height 42
click at [976, 336] on p "This could be you" at bounding box center [1179, 338] width 459 height 42
click at [1248, 324] on p "This could be you" at bounding box center [1179, 338] width 459 height 42
click at [1234, 385] on div "This could be you Heading 16 Text Block Image Image Row" at bounding box center [1258, 427] width 621 height 617
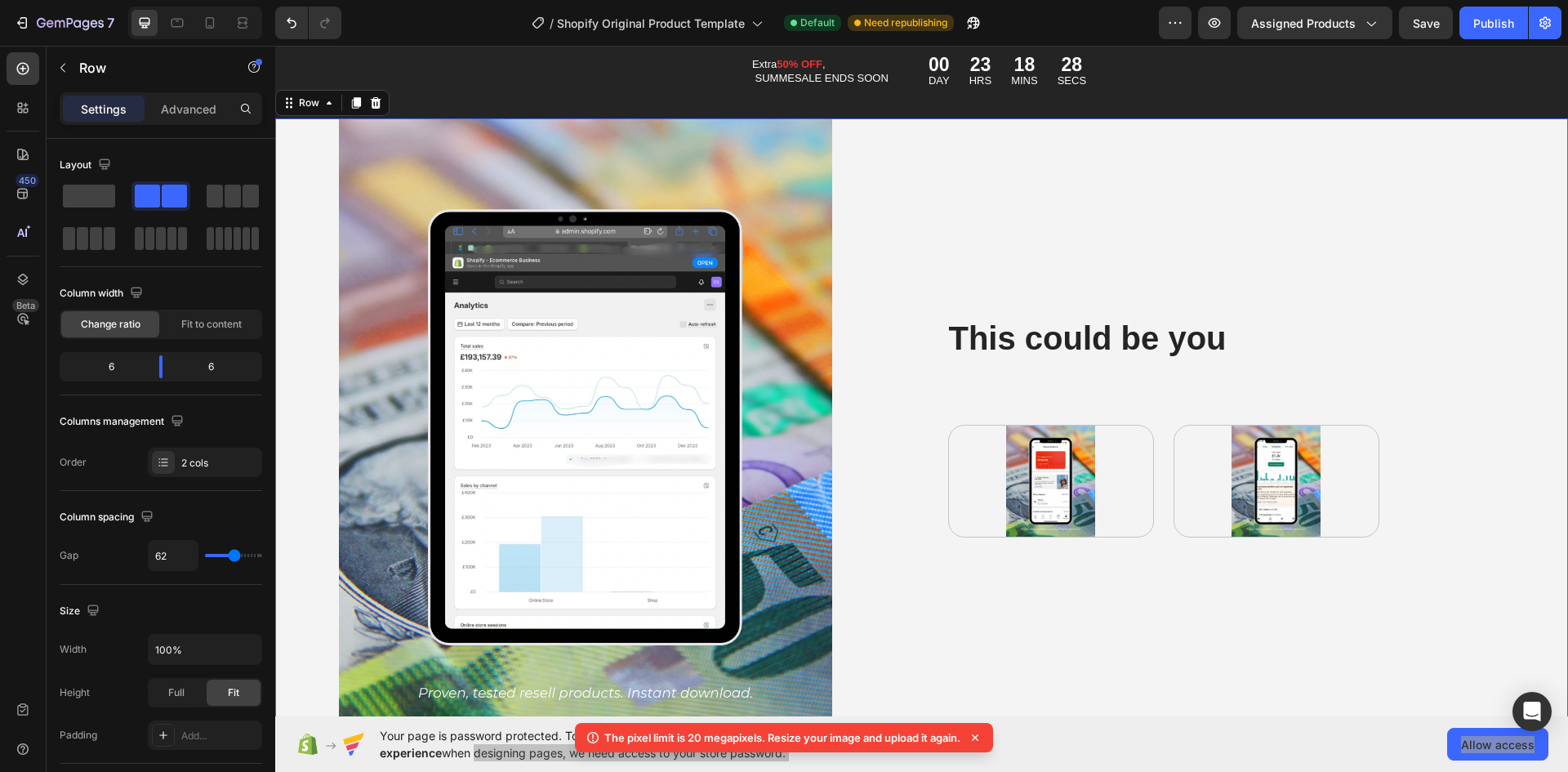
click at [1254, 321] on p "This could be you" at bounding box center [1179, 338] width 459 height 42
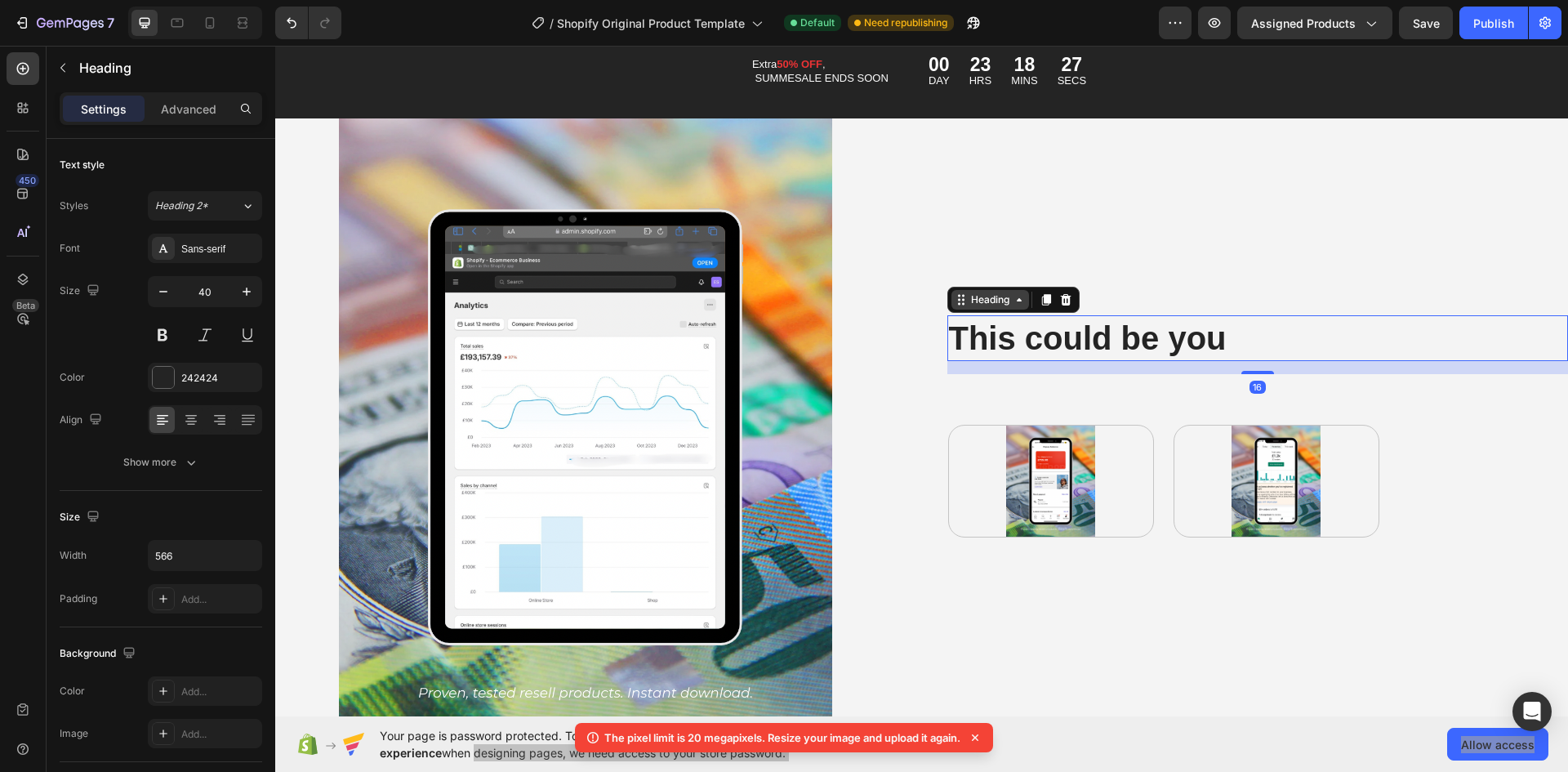
click at [1013, 300] on icon at bounding box center [1020, 300] width 14 height 14
click at [1043, 299] on icon at bounding box center [1045, 301] width 9 height 12
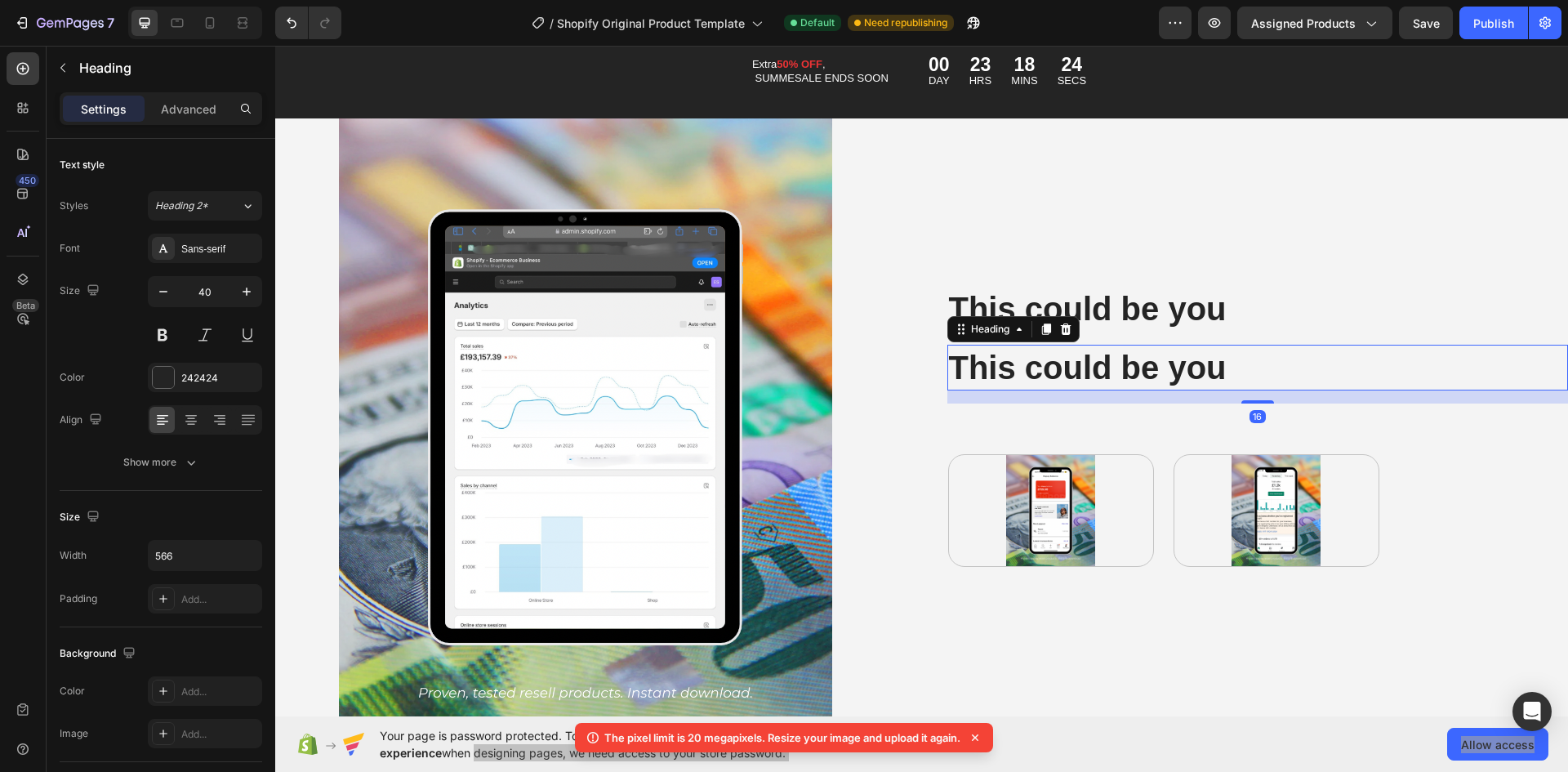
click at [1060, 366] on h2 "This could be you" at bounding box center [1178, 367] width 462 height 45
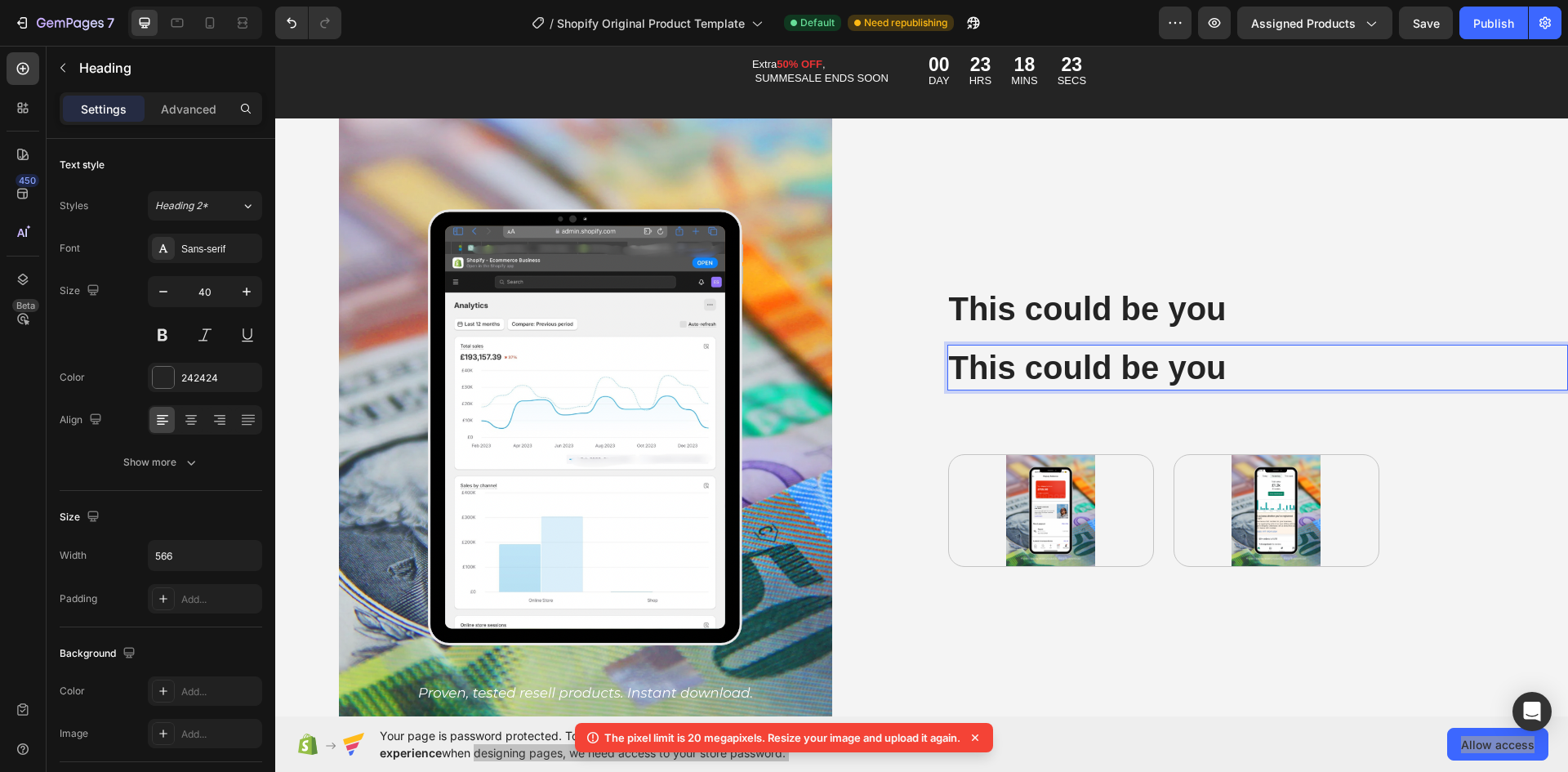
click at [1045, 354] on p "This could be you" at bounding box center [1179, 368] width 459 height 42
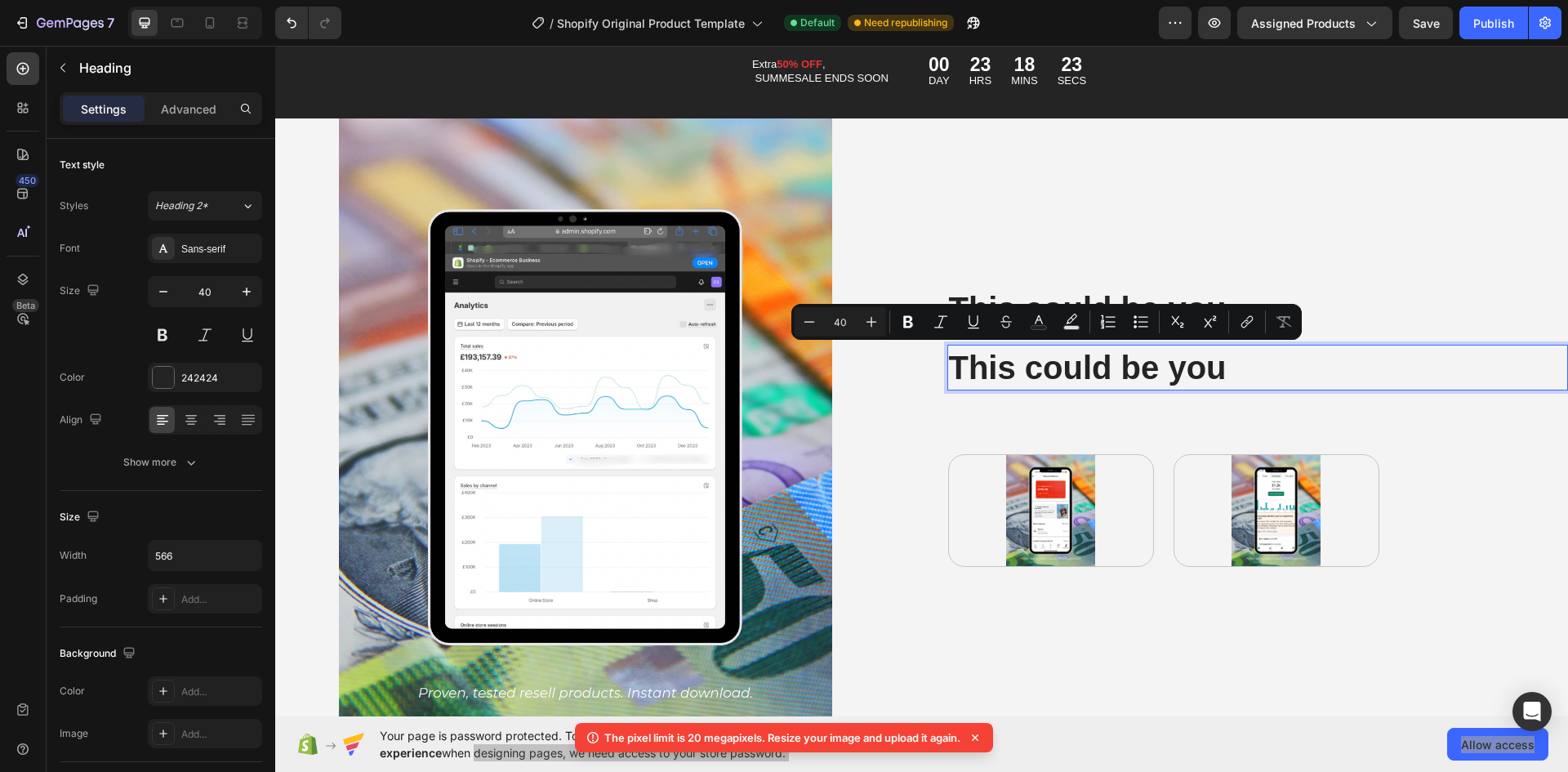
click at [1139, 359] on p "This could be you" at bounding box center [1179, 368] width 459 height 42
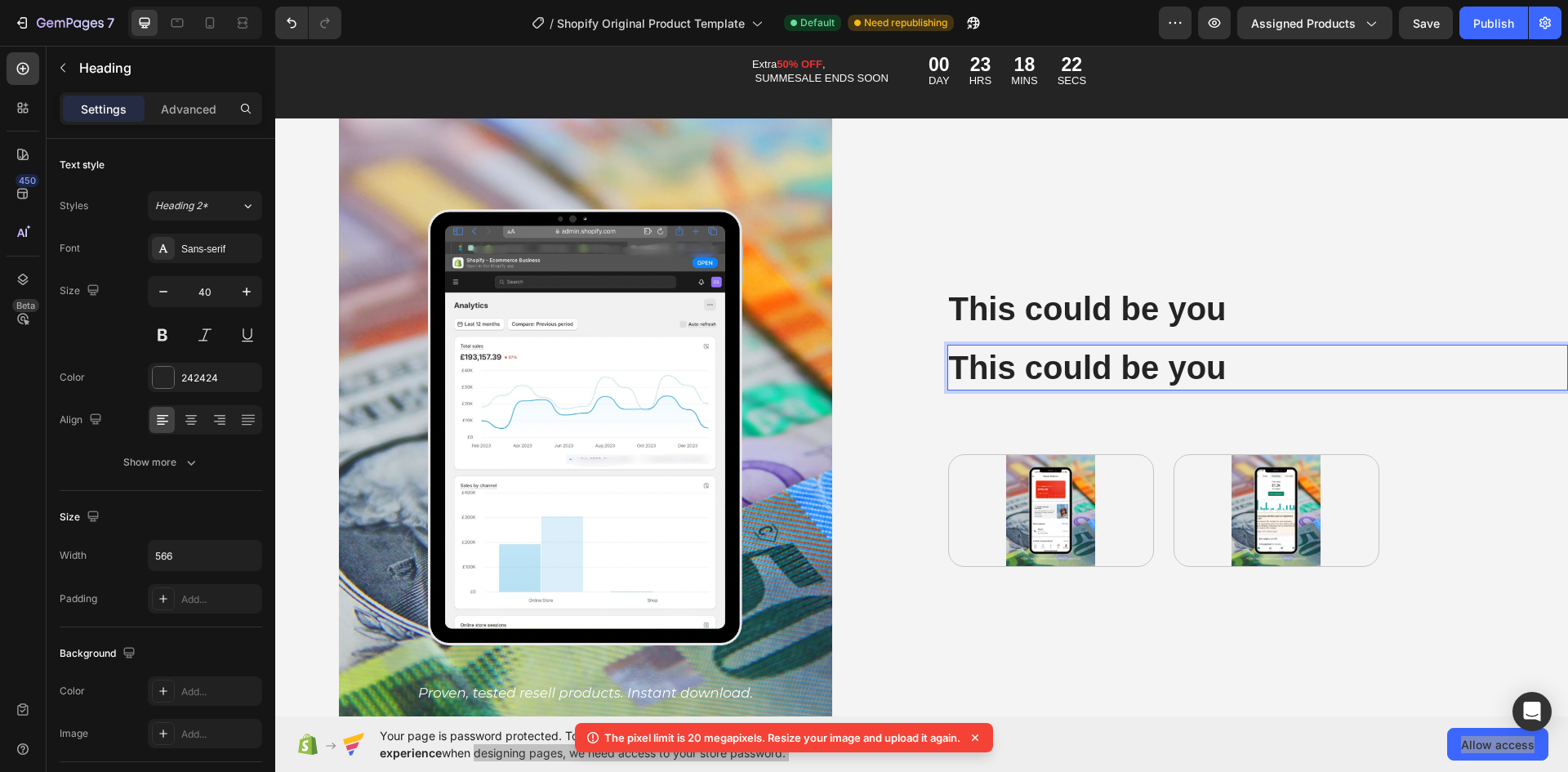
click at [1244, 365] on p "This could be you" at bounding box center [1179, 368] width 459 height 42
click at [1152, 340] on div "This could be you Heading This could be you Heading 16 Text Block Image Image R…" at bounding box center [1258, 427] width 621 height 617
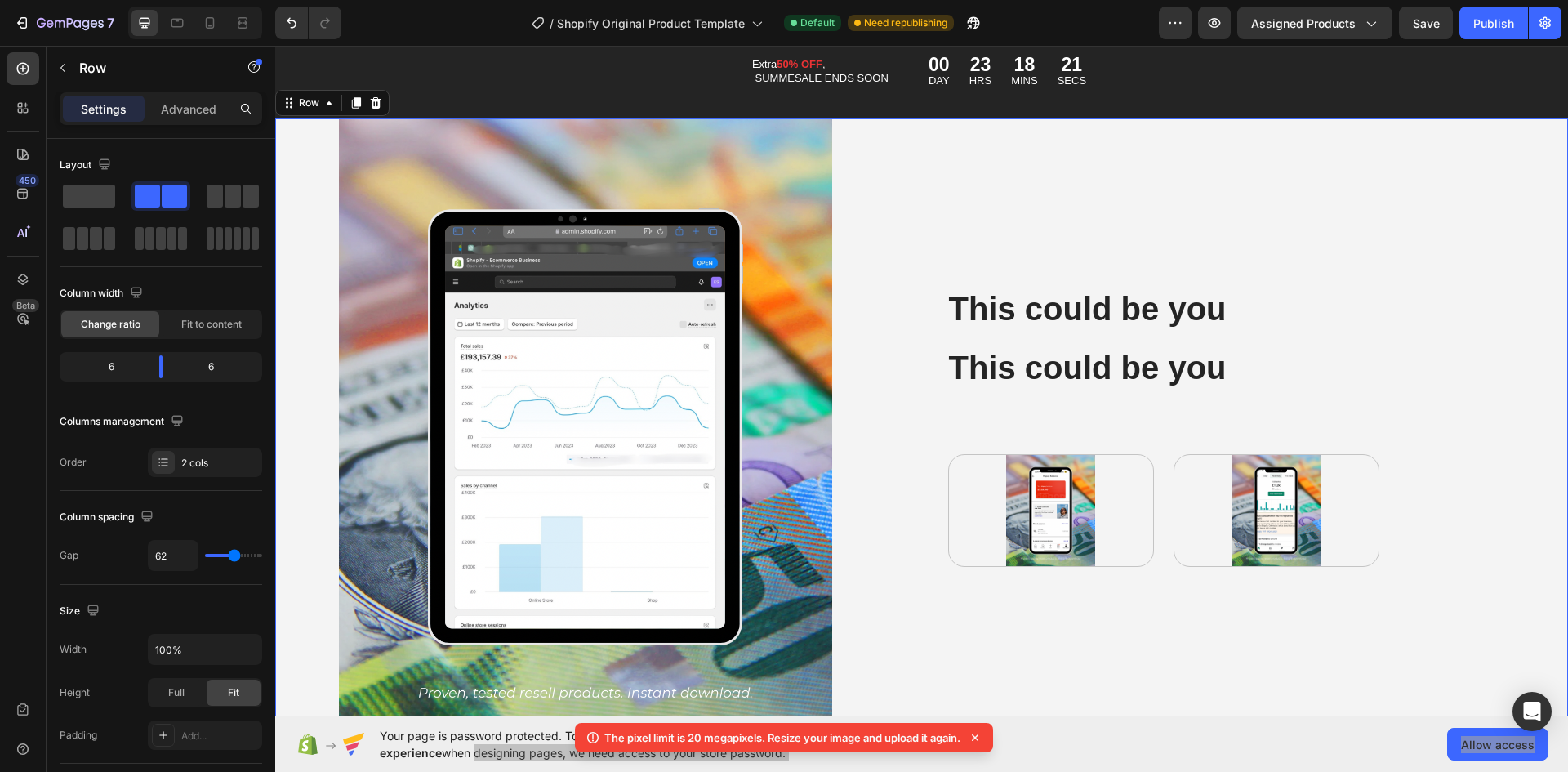
click at [1144, 365] on p "This could be you" at bounding box center [1179, 368] width 459 height 42
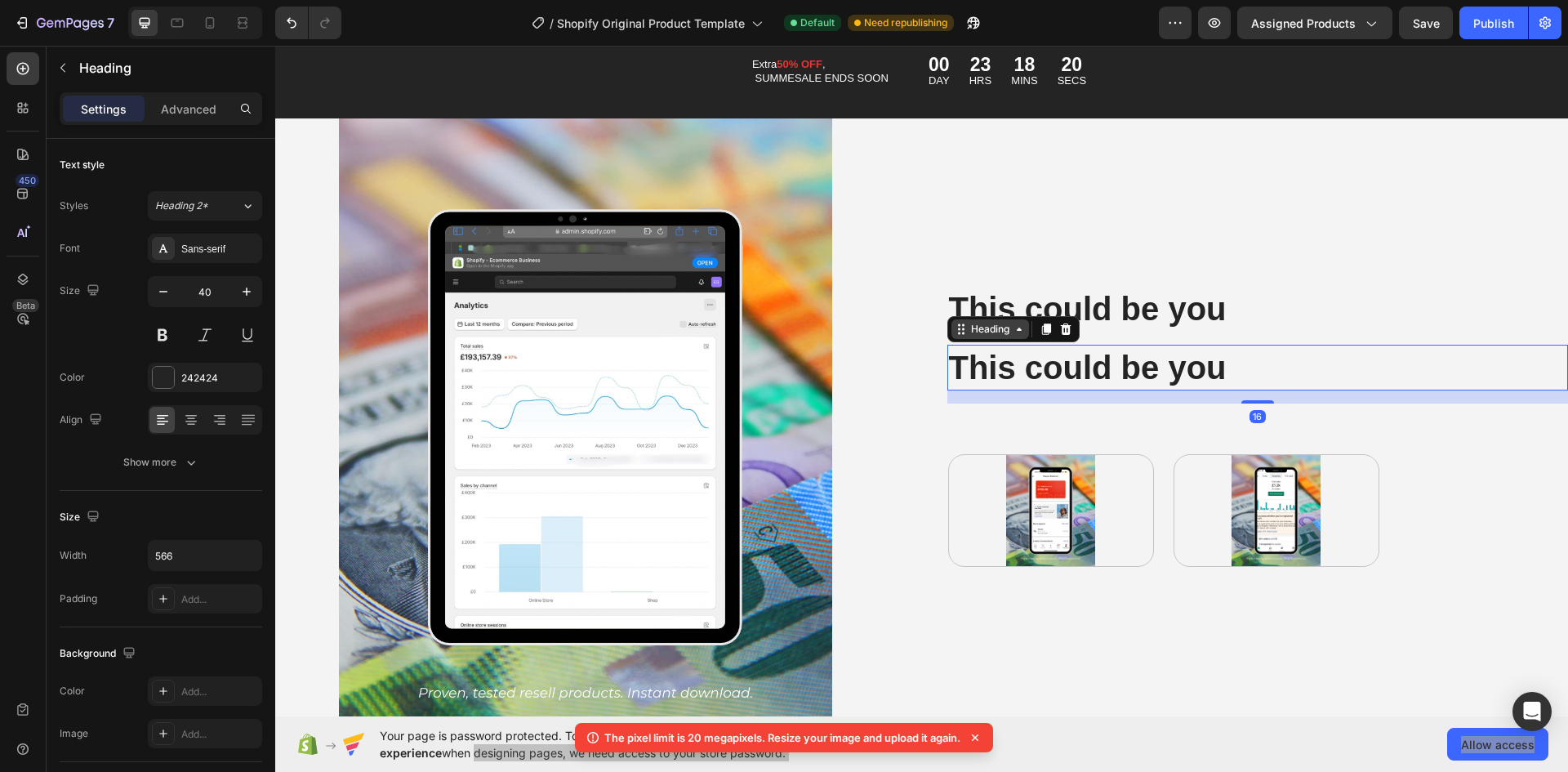
click at [994, 322] on div "Heading" at bounding box center [990, 329] width 45 height 14
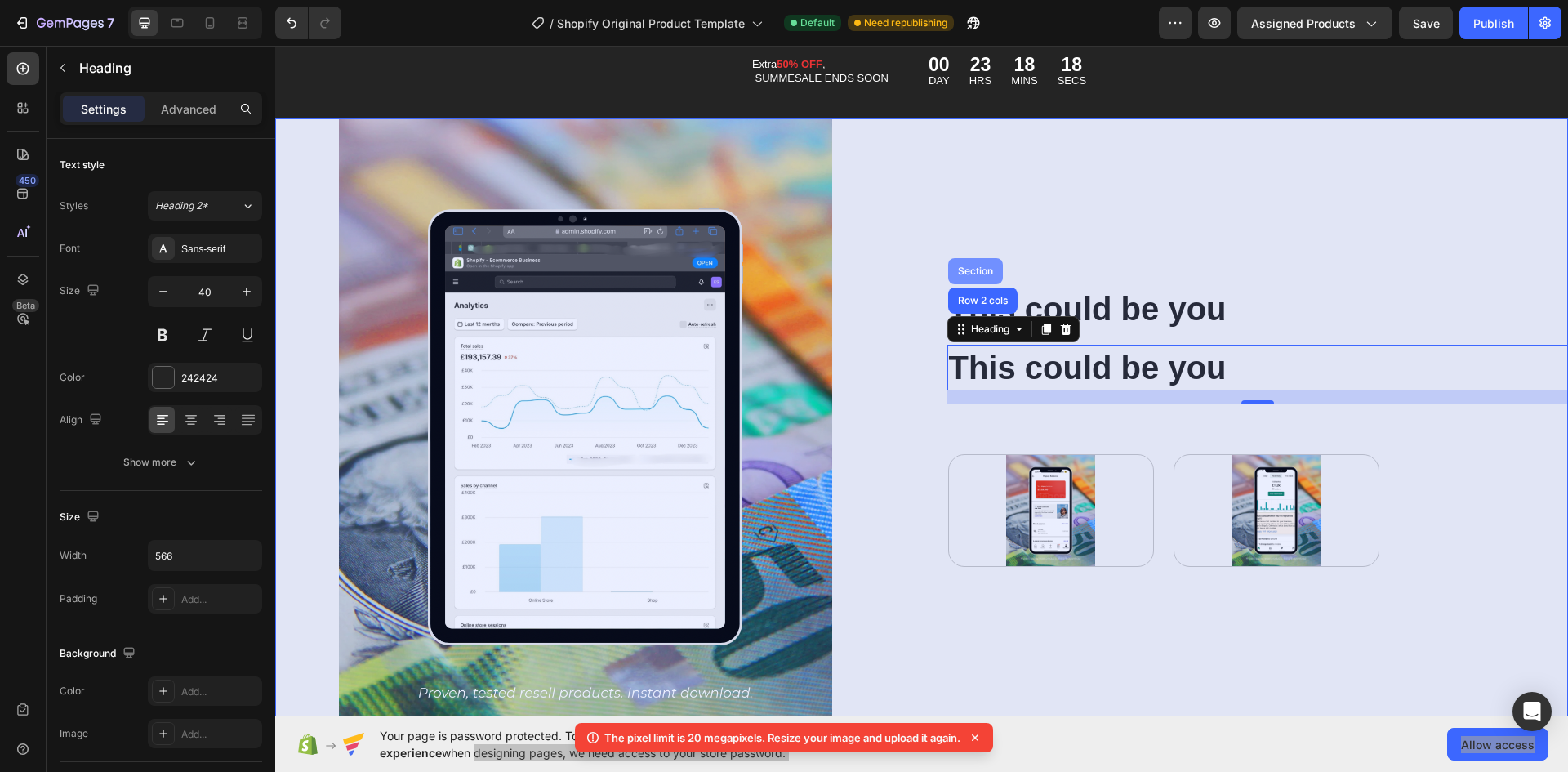
click at [981, 276] on div "Section" at bounding box center [976, 270] width 55 height 26
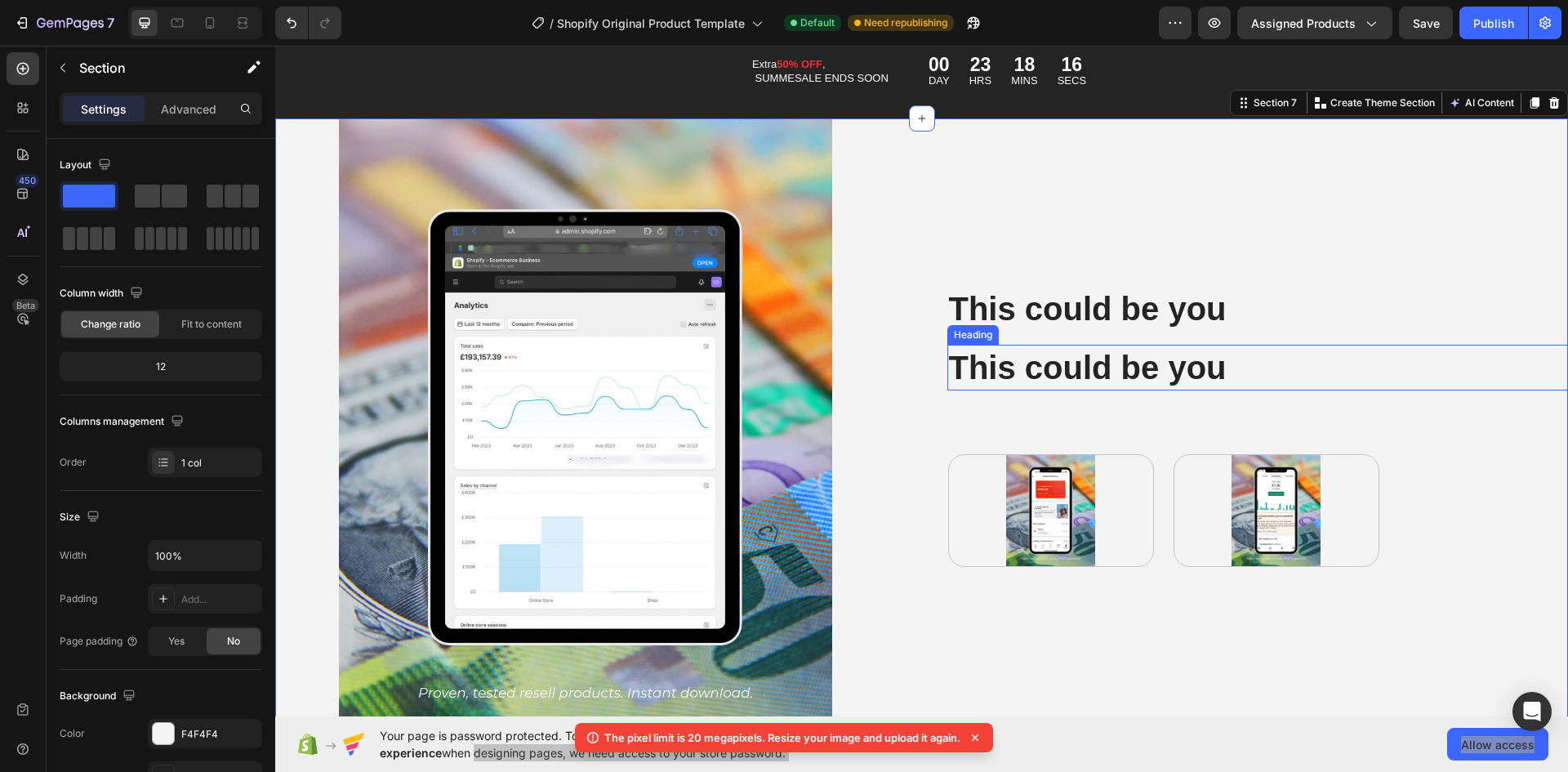
click at [1026, 370] on p "This could be you" at bounding box center [1179, 368] width 459 height 42
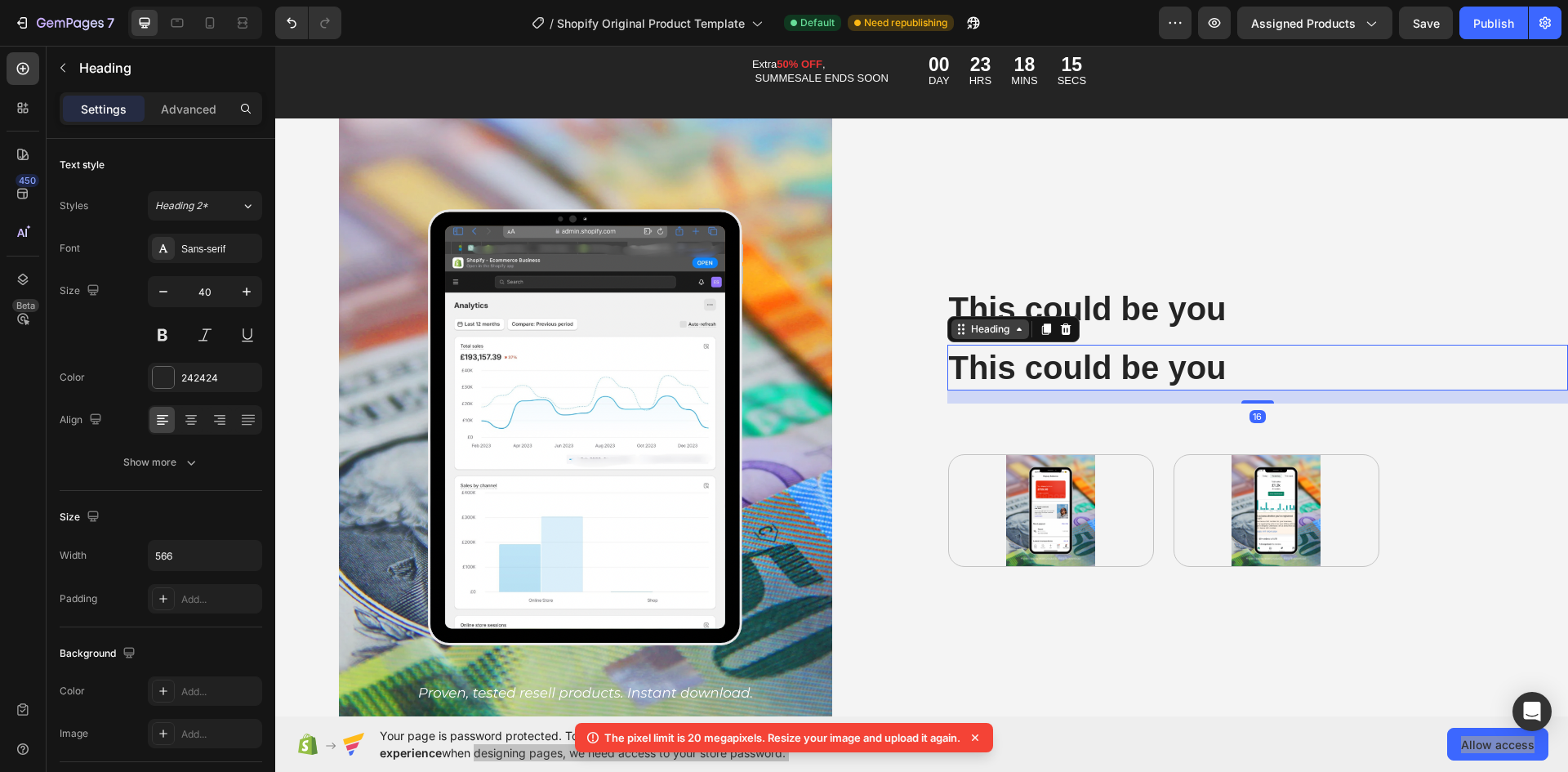
click at [1005, 326] on div "Heading" at bounding box center [990, 329] width 45 height 14
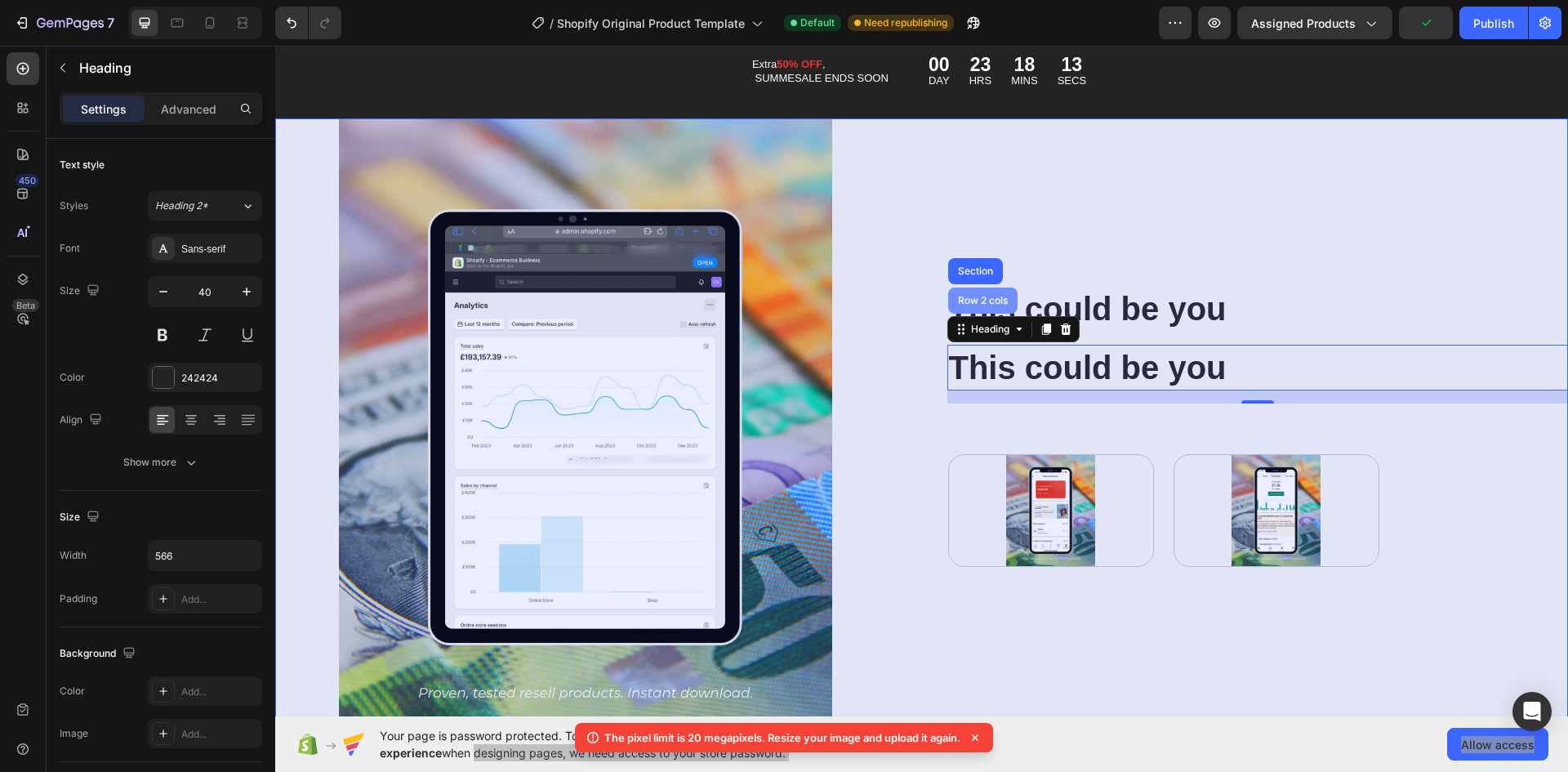
click at [977, 298] on div "Row 2 cols" at bounding box center [983, 300] width 56 height 10
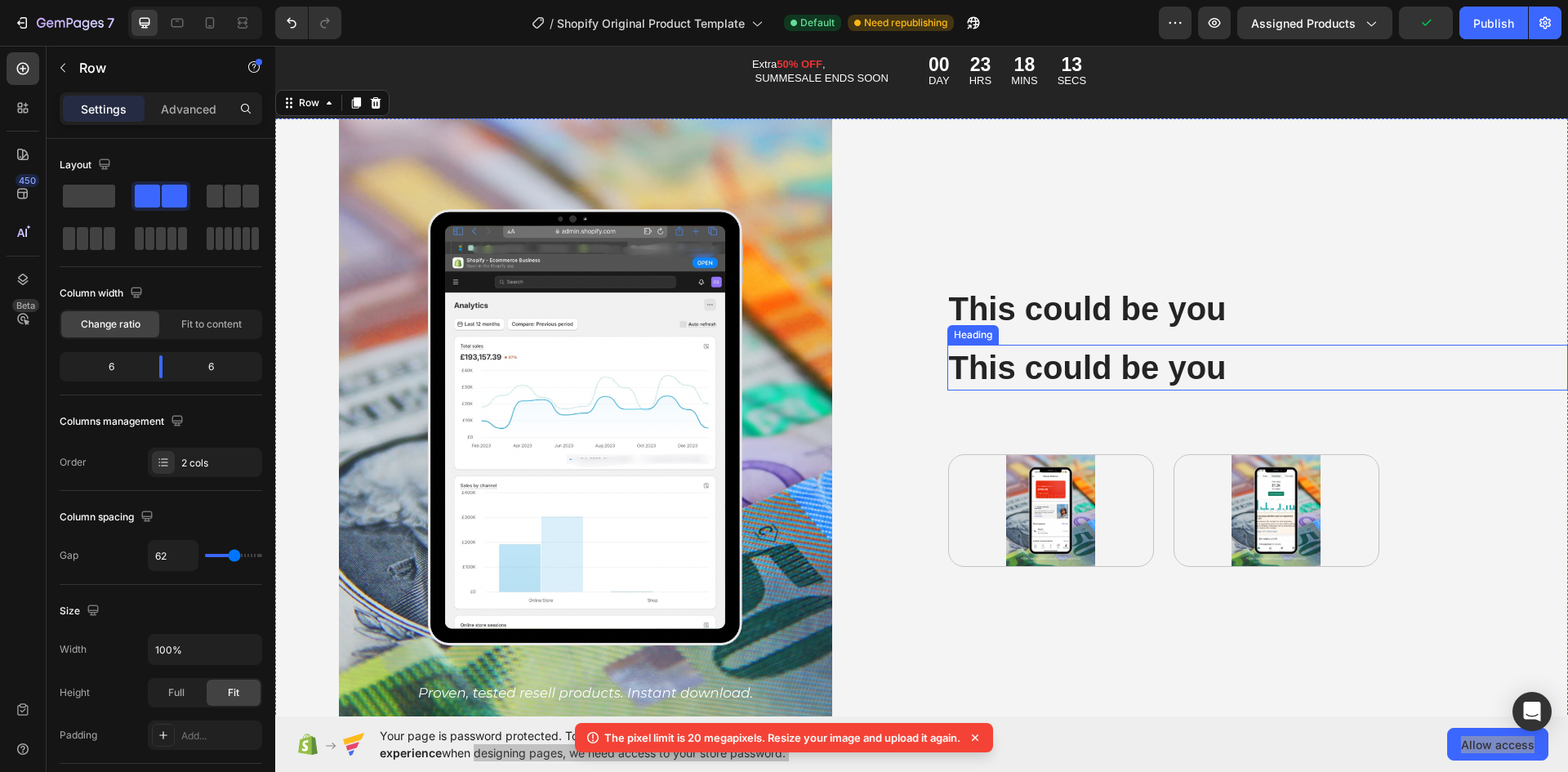
click at [1006, 354] on p "This could be you" at bounding box center [1179, 368] width 459 height 42
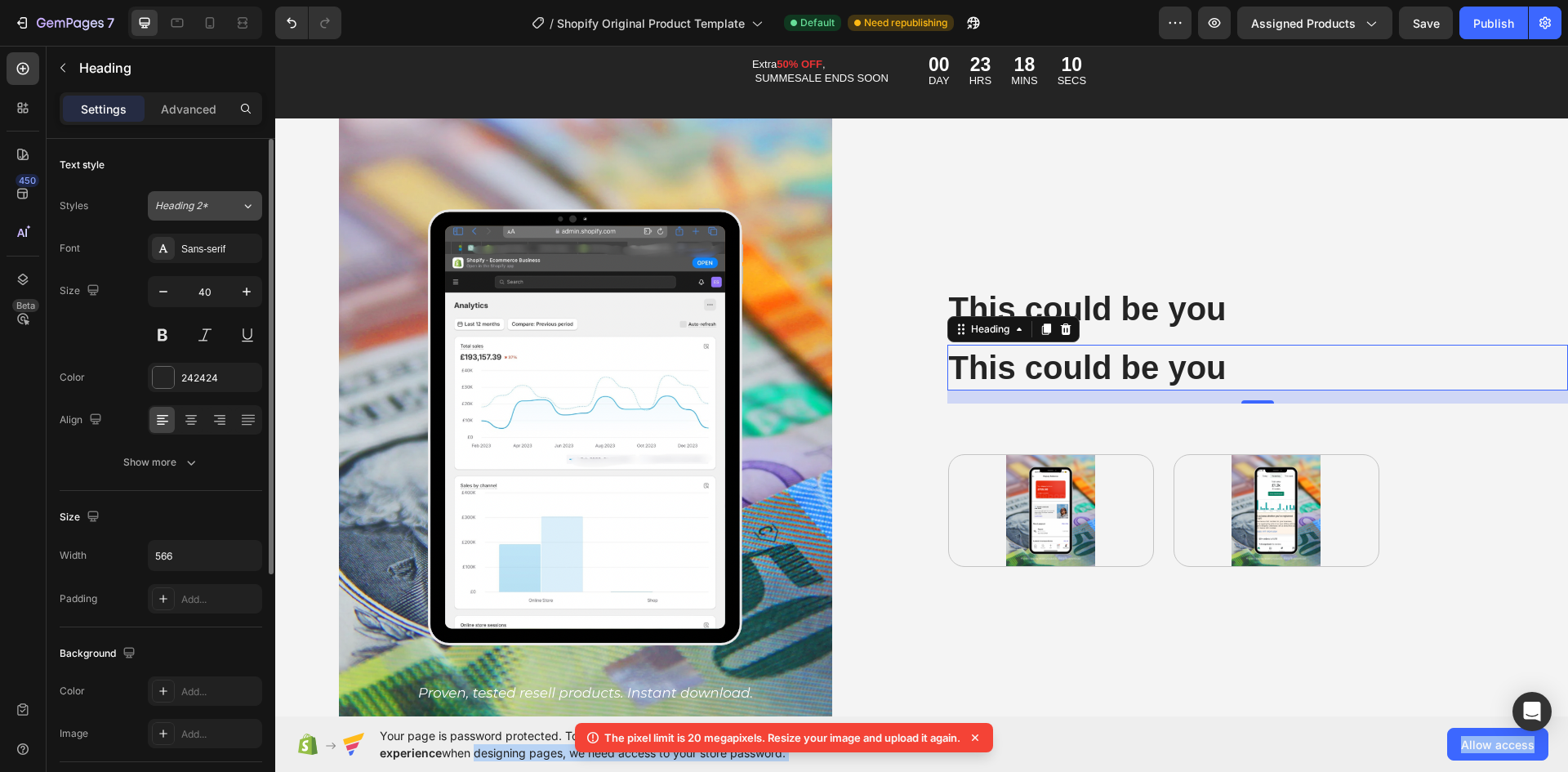
click at [229, 208] on div "Heading 2*" at bounding box center [198, 206] width 86 height 14
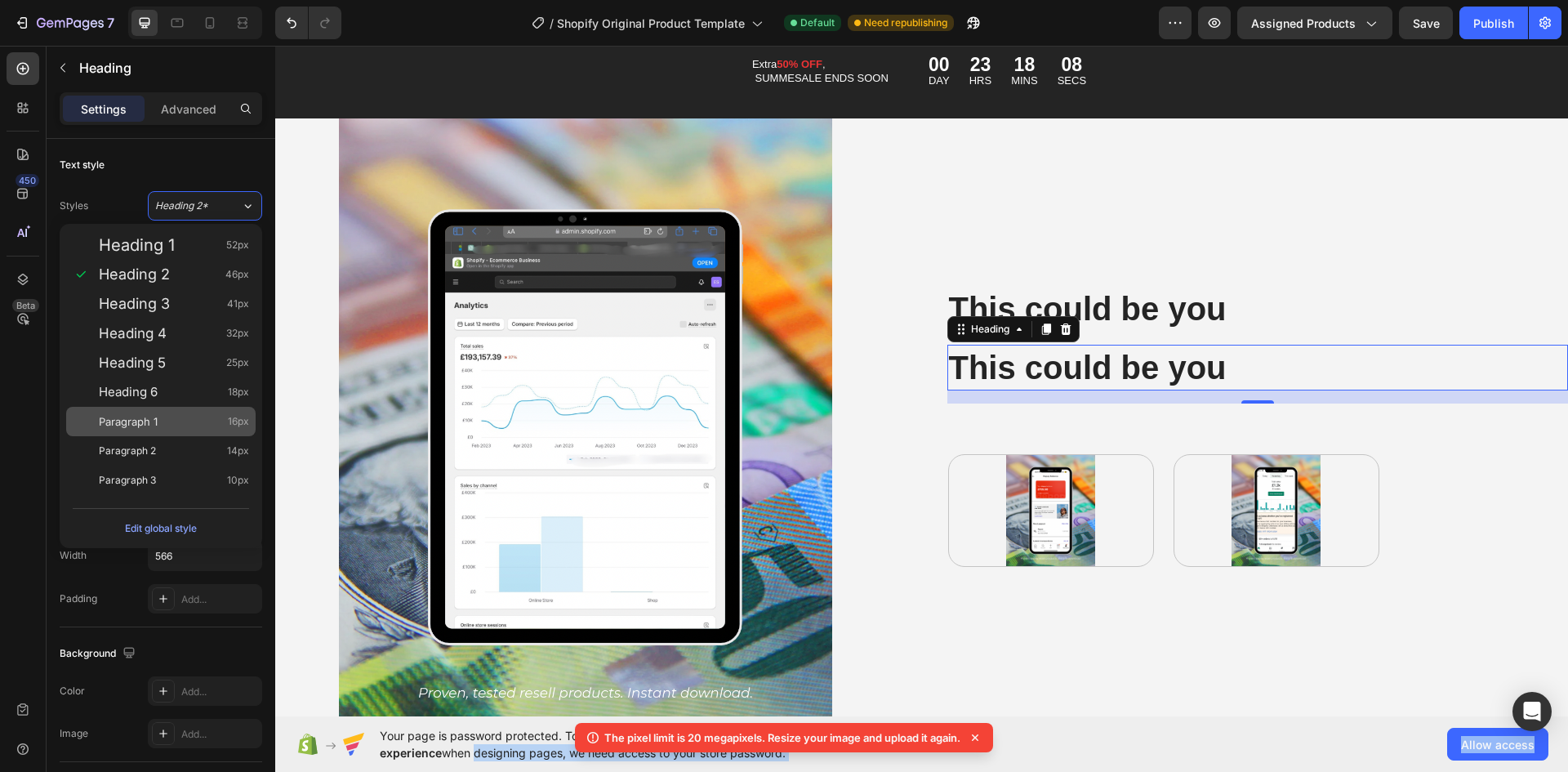
click at [176, 421] on div "Paragraph 1 16px" at bounding box center [174, 421] width 151 height 16
type input "16"
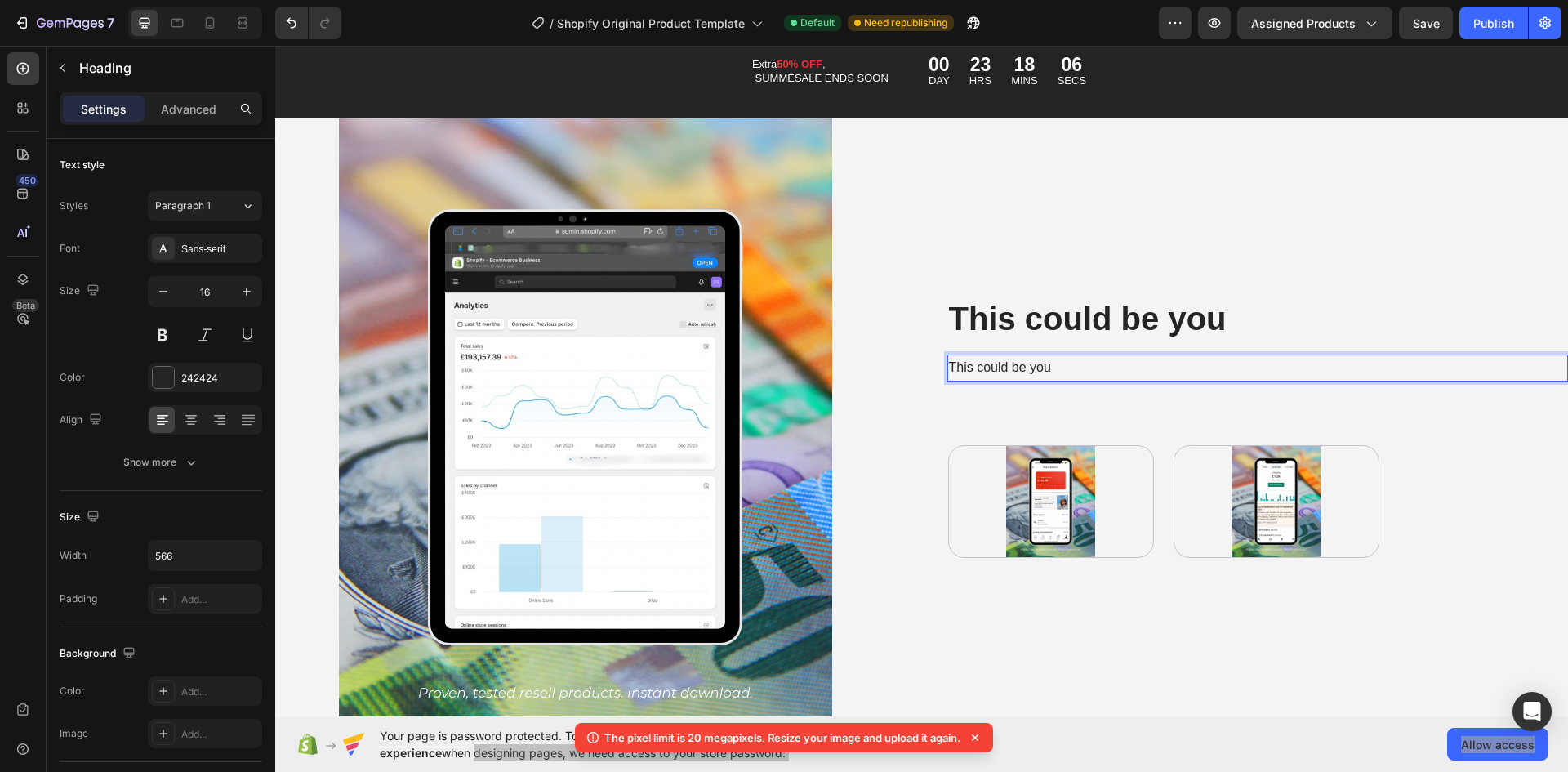
click at [986, 364] on p "This could be you" at bounding box center [1179, 368] width 459 height 24
click at [1019, 361] on p "This could be you" at bounding box center [1179, 368] width 459 height 24
click at [1019, 362] on p "This could be you" at bounding box center [1179, 368] width 459 height 24
click at [1019, 363] on p "This could be you" at bounding box center [1179, 368] width 459 height 24
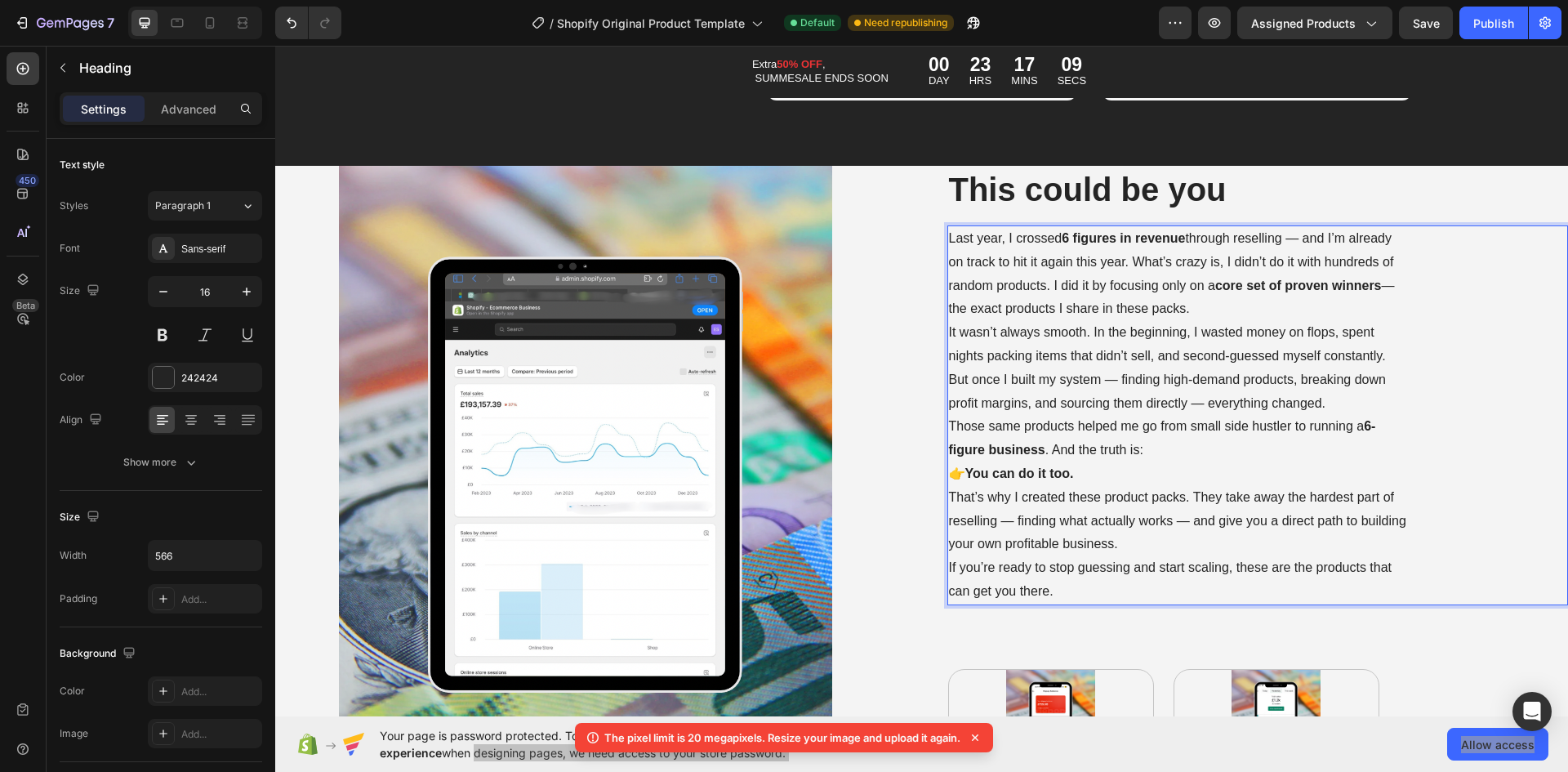
scroll to position [8641, 0]
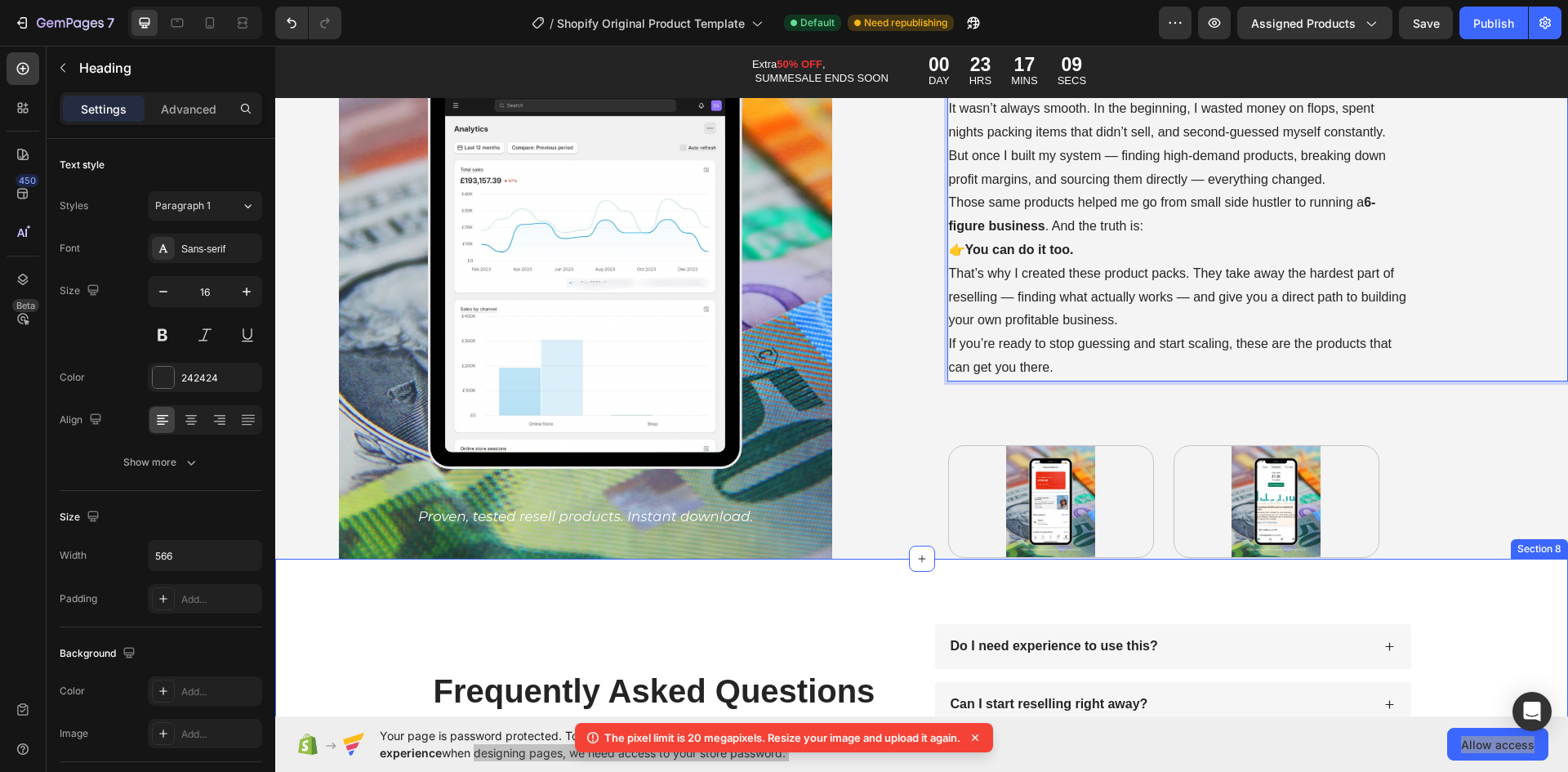
click at [1101, 525] on img at bounding box center [1052, 501] width 205 height 111
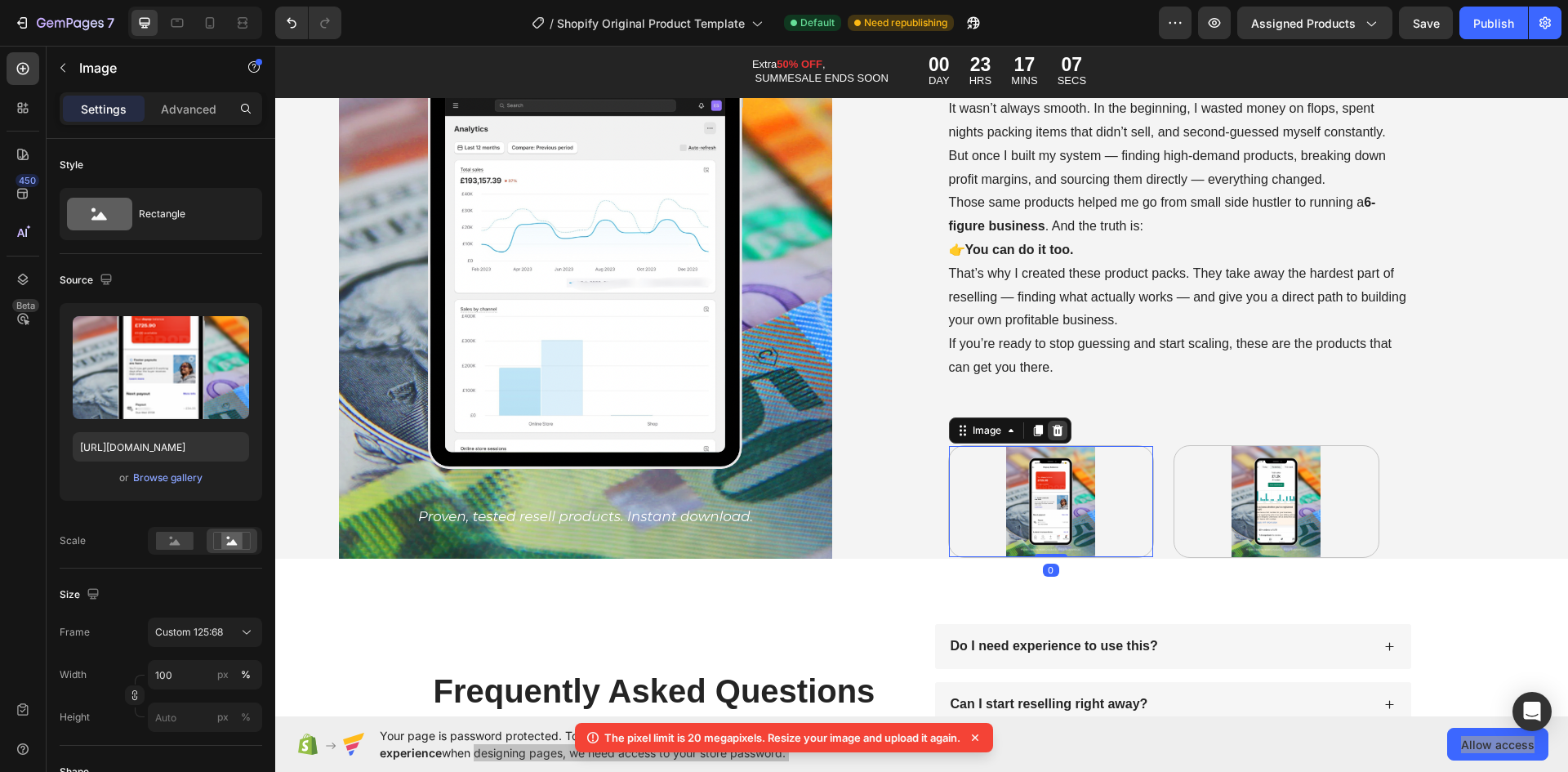
click at [1057, 434] on icon at bounding box center [1058, 430] width 14 height 14
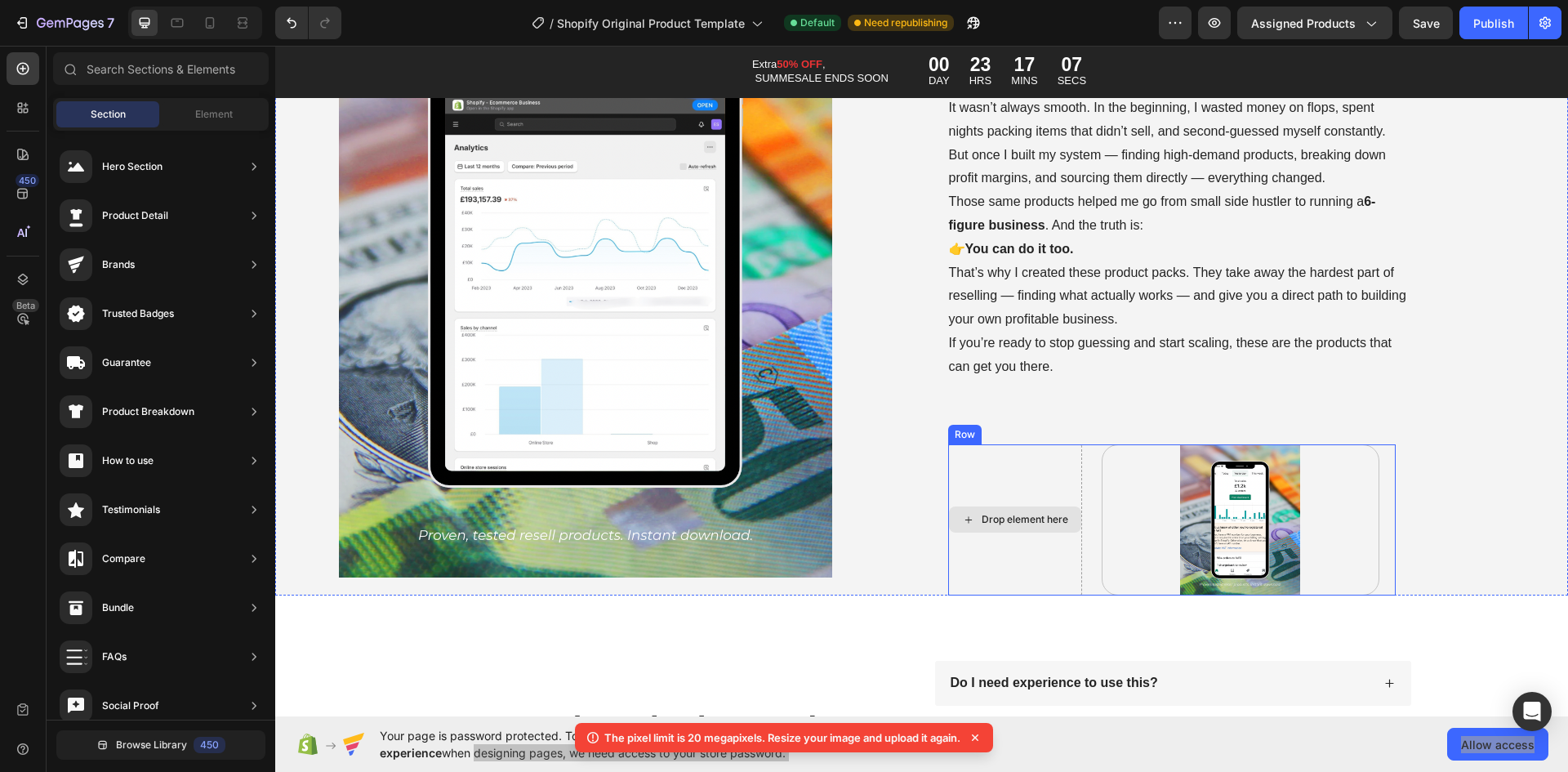
scroll to position [8660, 0]
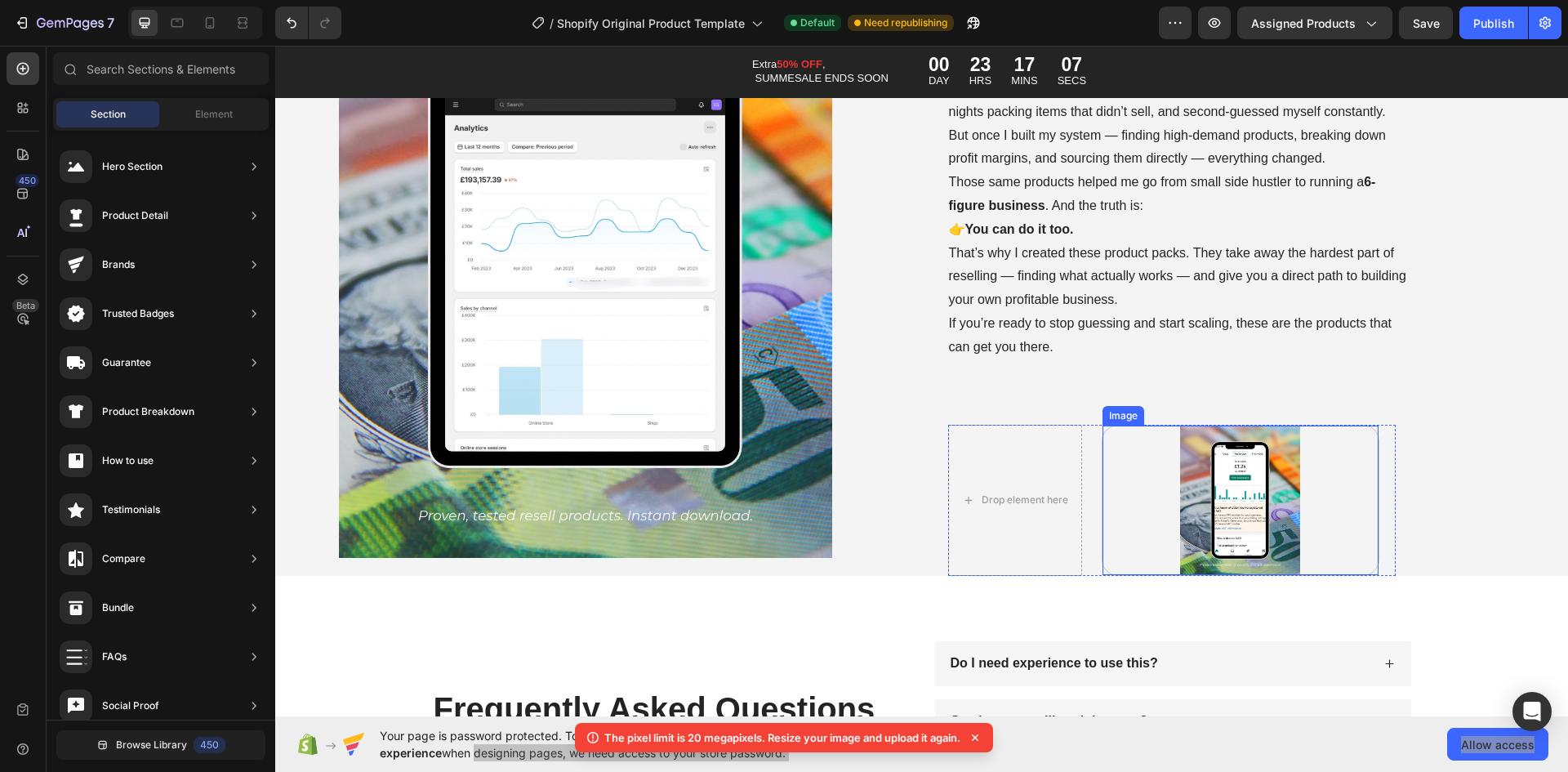
click at [1173, 497] on img at bounding box center [1241, 501] width 276 height 151
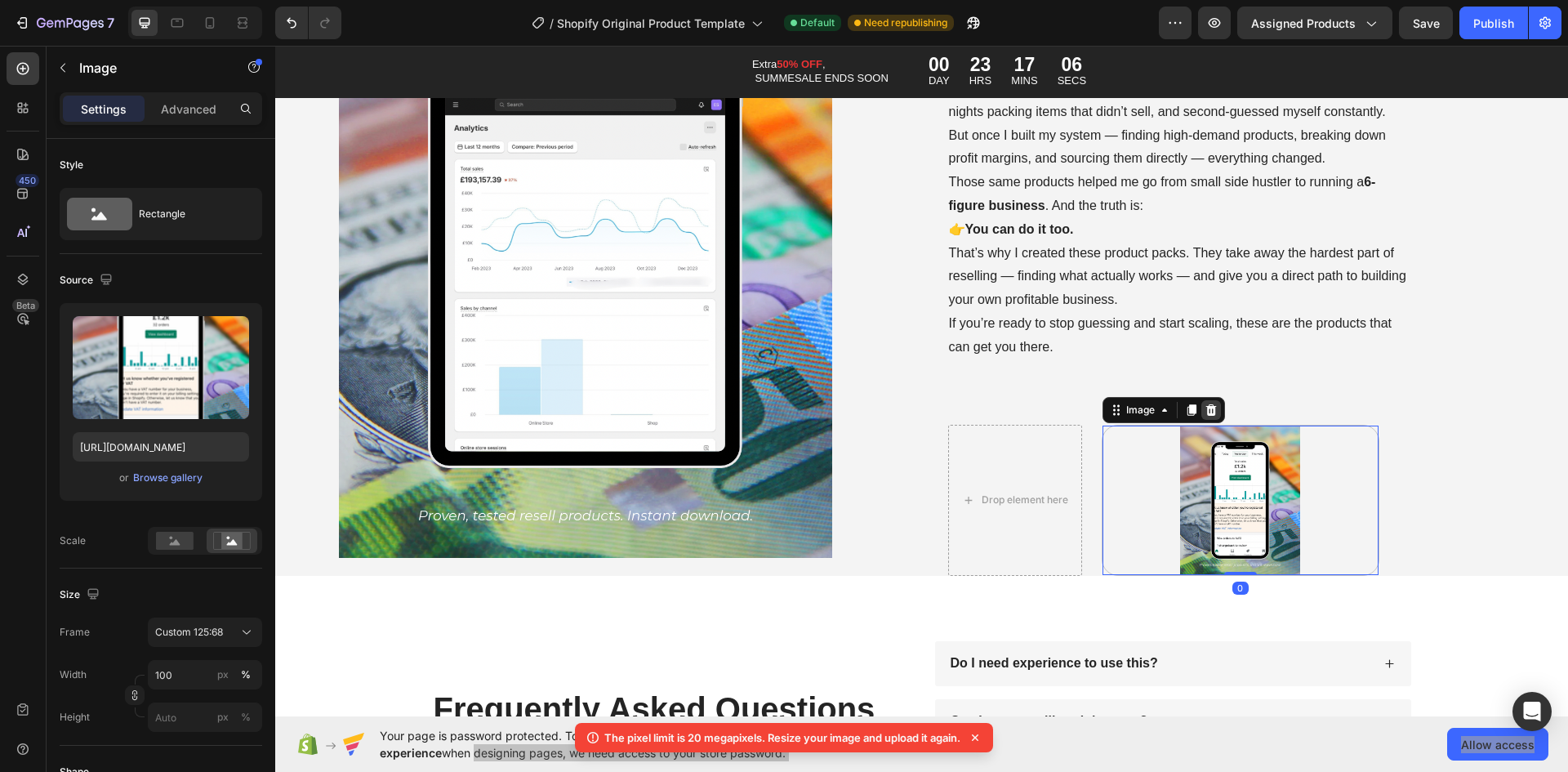
click at [1201, 418] on div at bounding box center [1211, 410] width 19 height 19
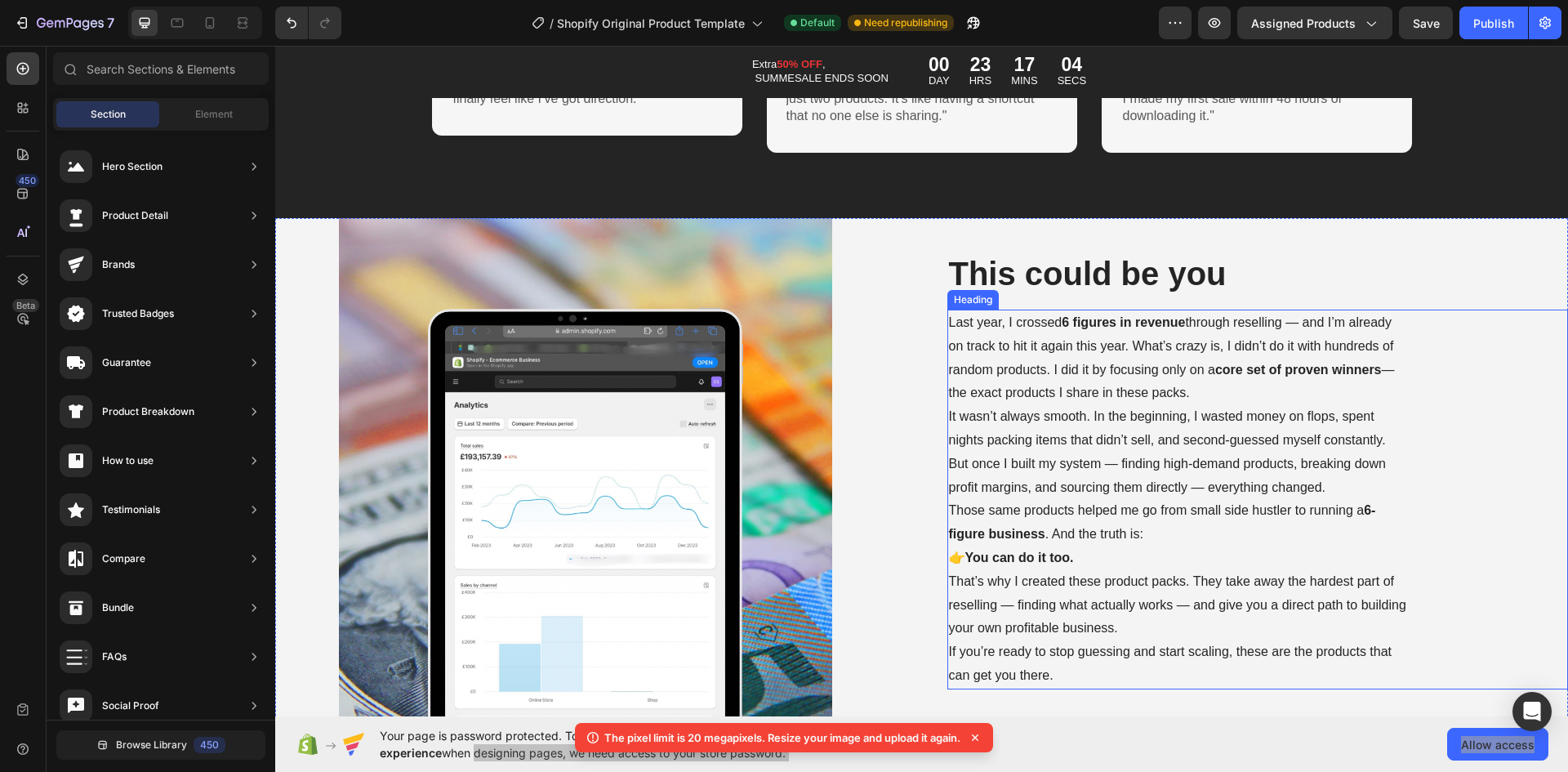
scroll to position [8394, 0]
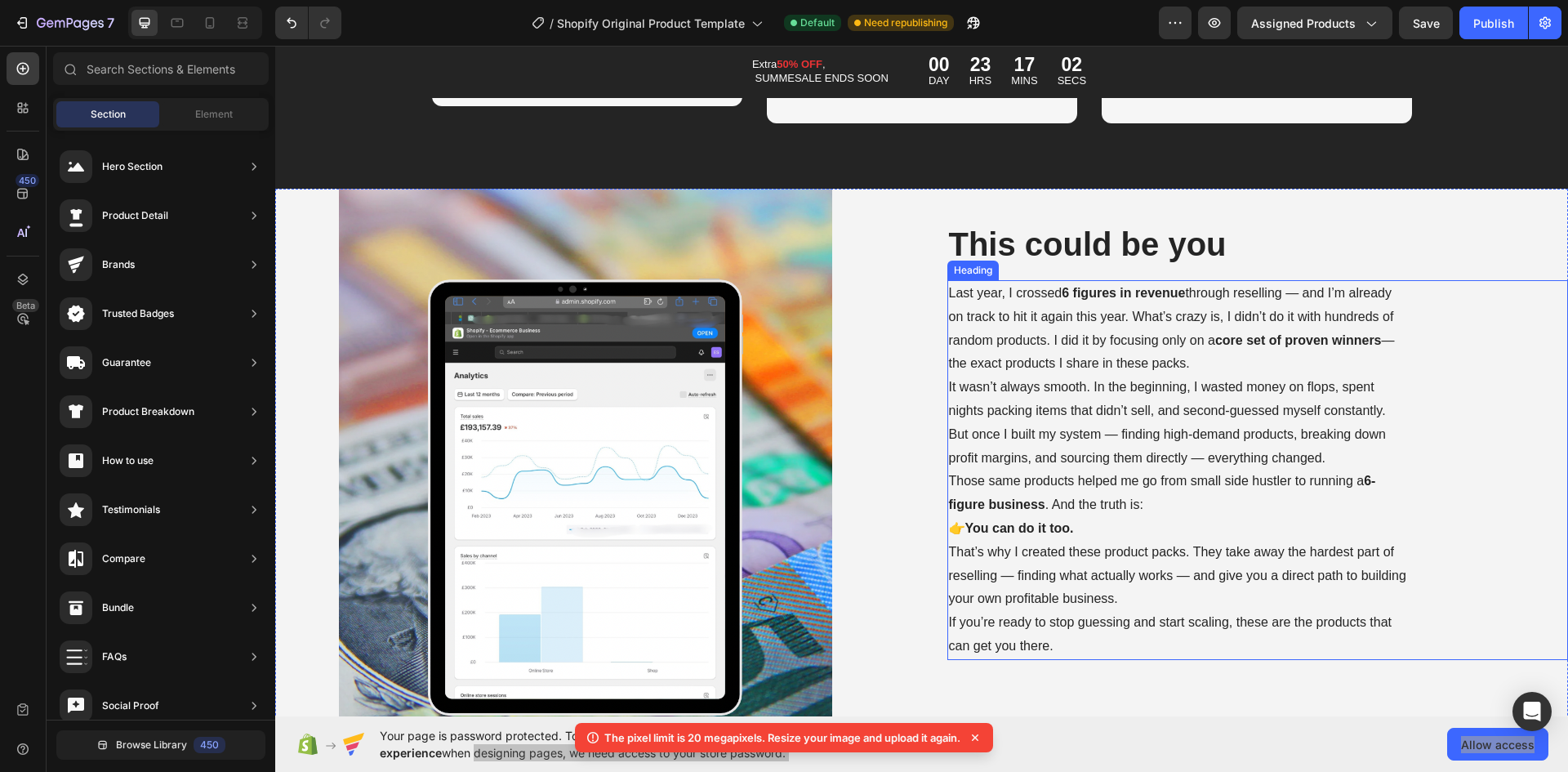
click at [1391, 336] on p "Last year, I crossed 6 figures in revenue through reselling — and I’m already o…" at bounding box center [1179, 470] width 459 height 376
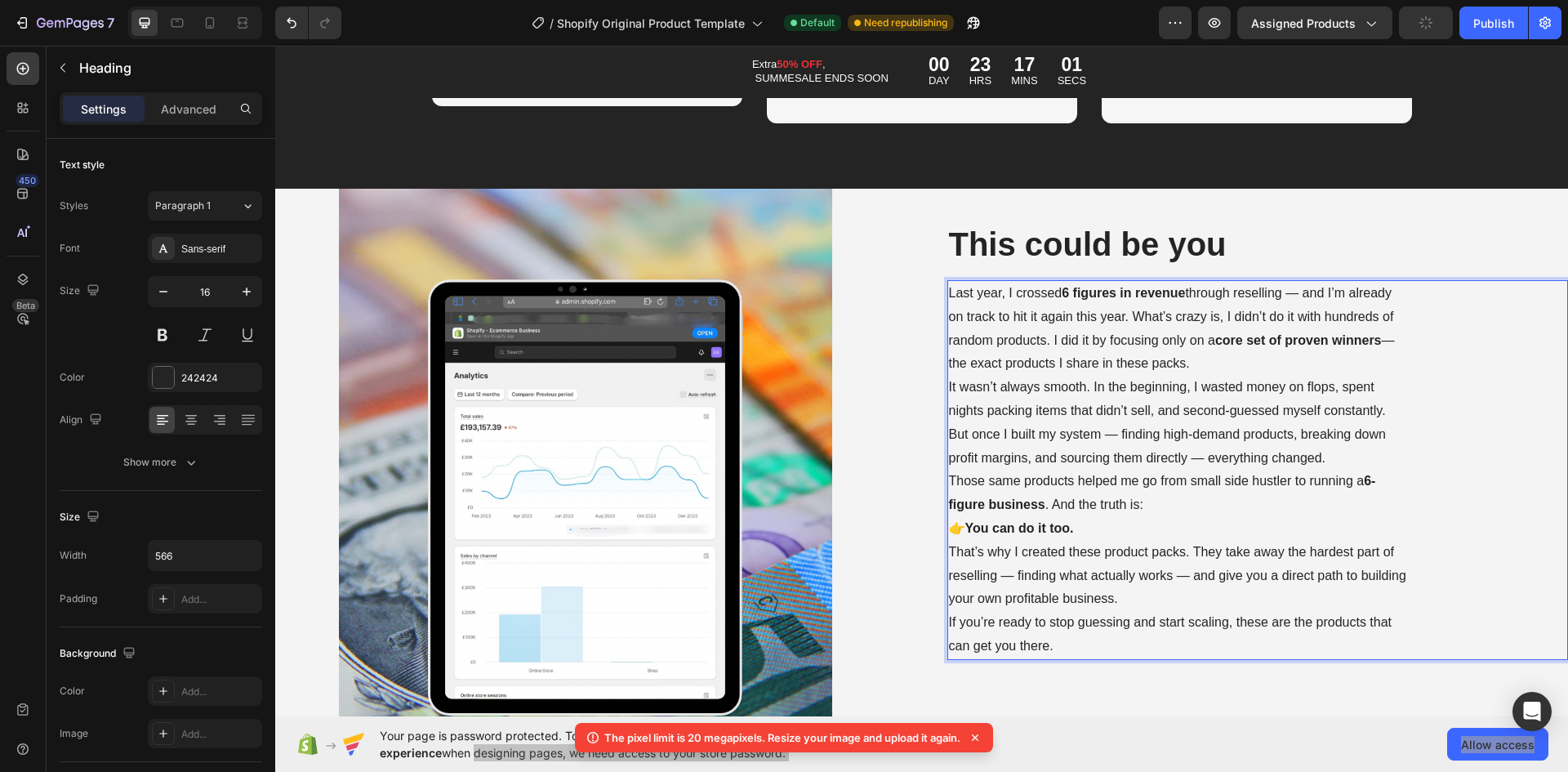
click at [1395, 334] on p "Last year, I crossed 6 figures in revenue through reselling — and I’m already o…" at bounding box center [1179, 470] width 459 height 376
click at [1202, 448] on p "Last year, I crossed 6 figures in revenue through reselling — and I’m already o…" at bounding box center [1179, 470] width 459 height 376
click at [1114, 432] on p "Last year, I crossed 6 figures in revenue through reselling — and I’m already o…" at bounding box center [1179, 470] width 459 height 376
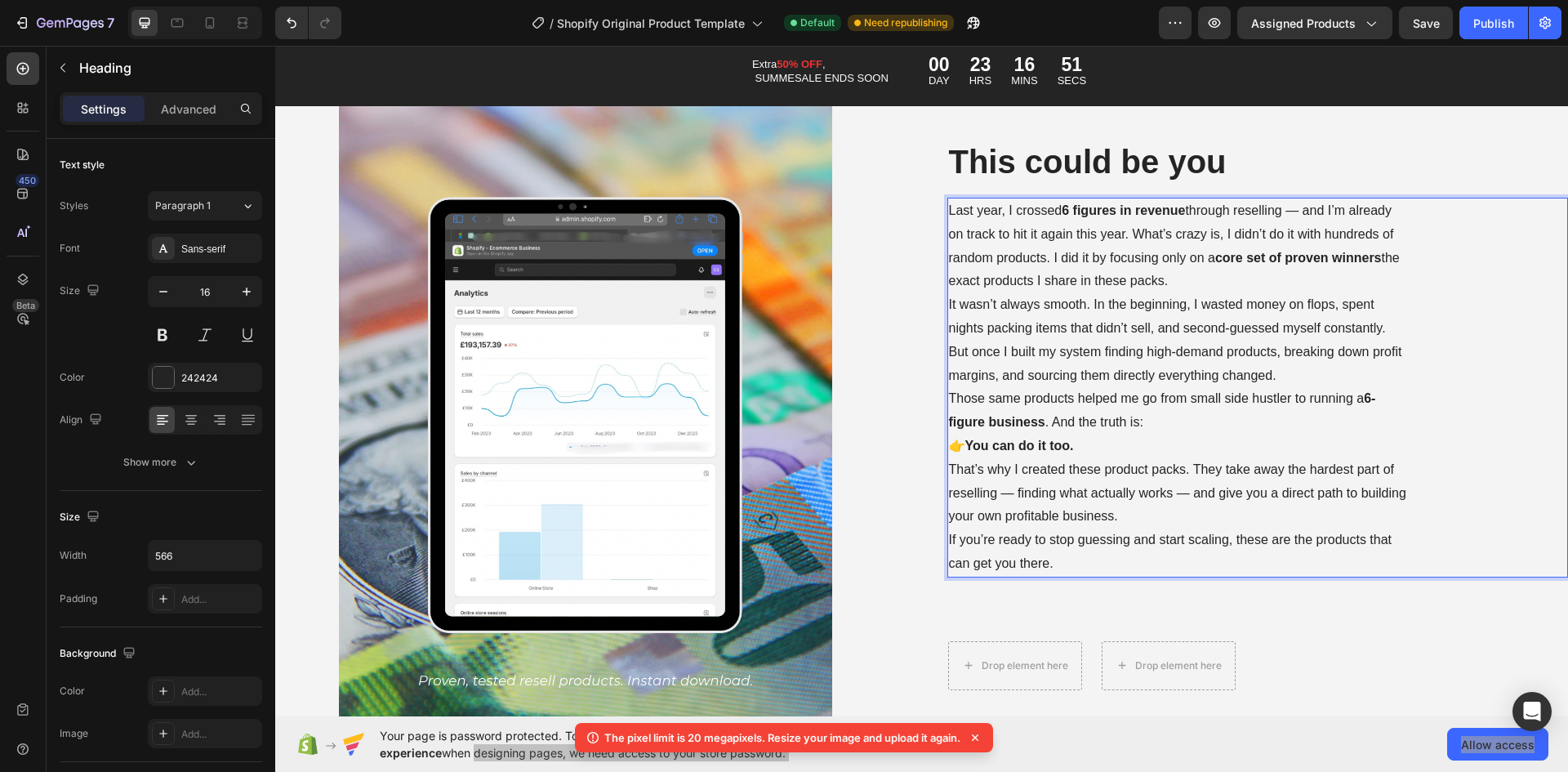
scroll to position [8558, 0]
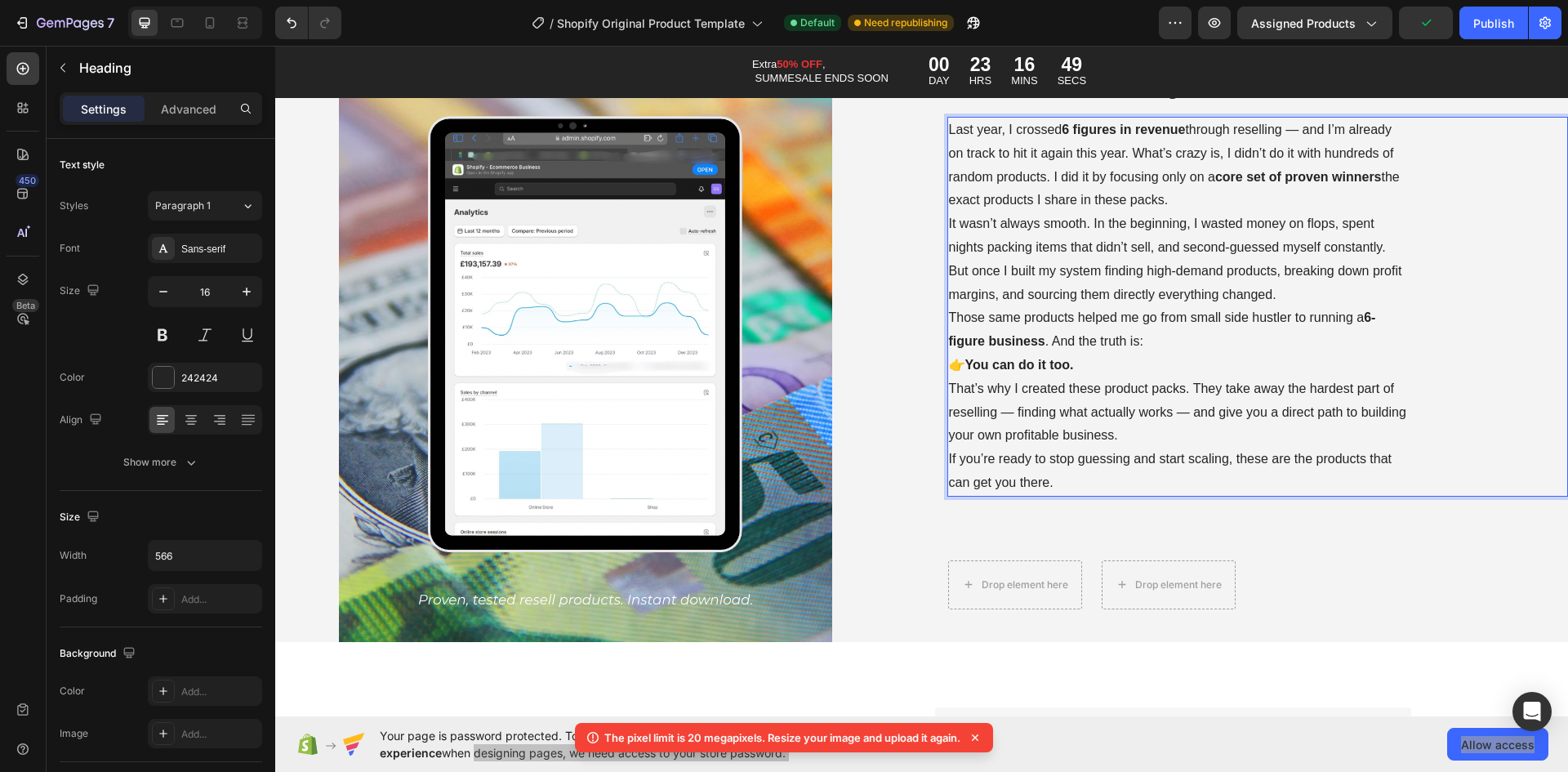
click at [1015, 403] on p "Last year, I crossed 6 figures in revenue through reselling — and I’m already o…" at bounding box center [1179, 307] width 459 height 376
click at [1008, 409] on p "Last year, I crossed 6 figures in revenue through reselling — and I’m already o…" at bounding box center [1179, 307] width 459 height 376
click at [1168, 406] on p "Last year, I crossed 6 figures in revenue through reselling — and I’m already o…" at bounding box center [1179, 307] width 459 height 376
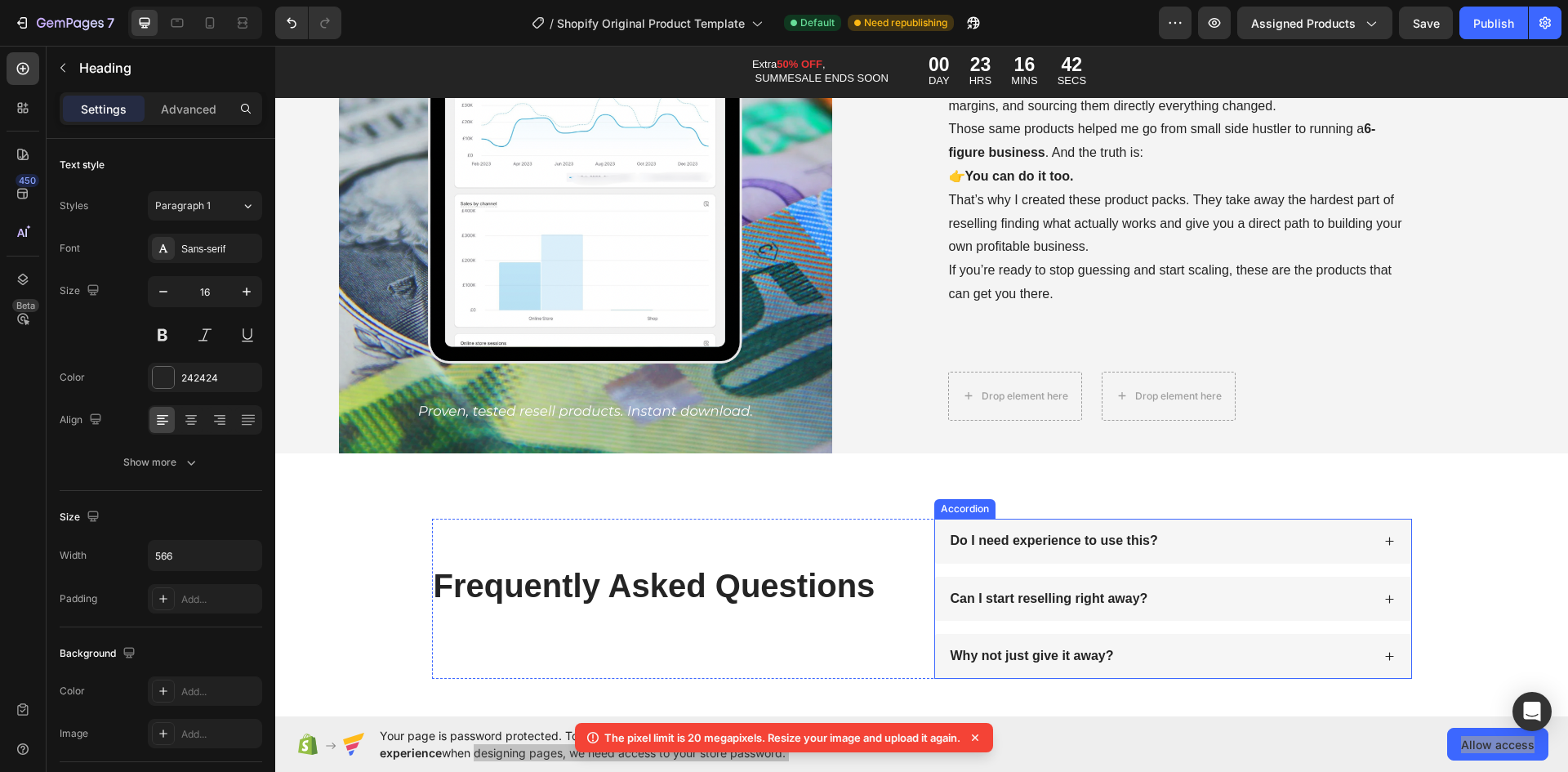
scroll to position [8721, 0]
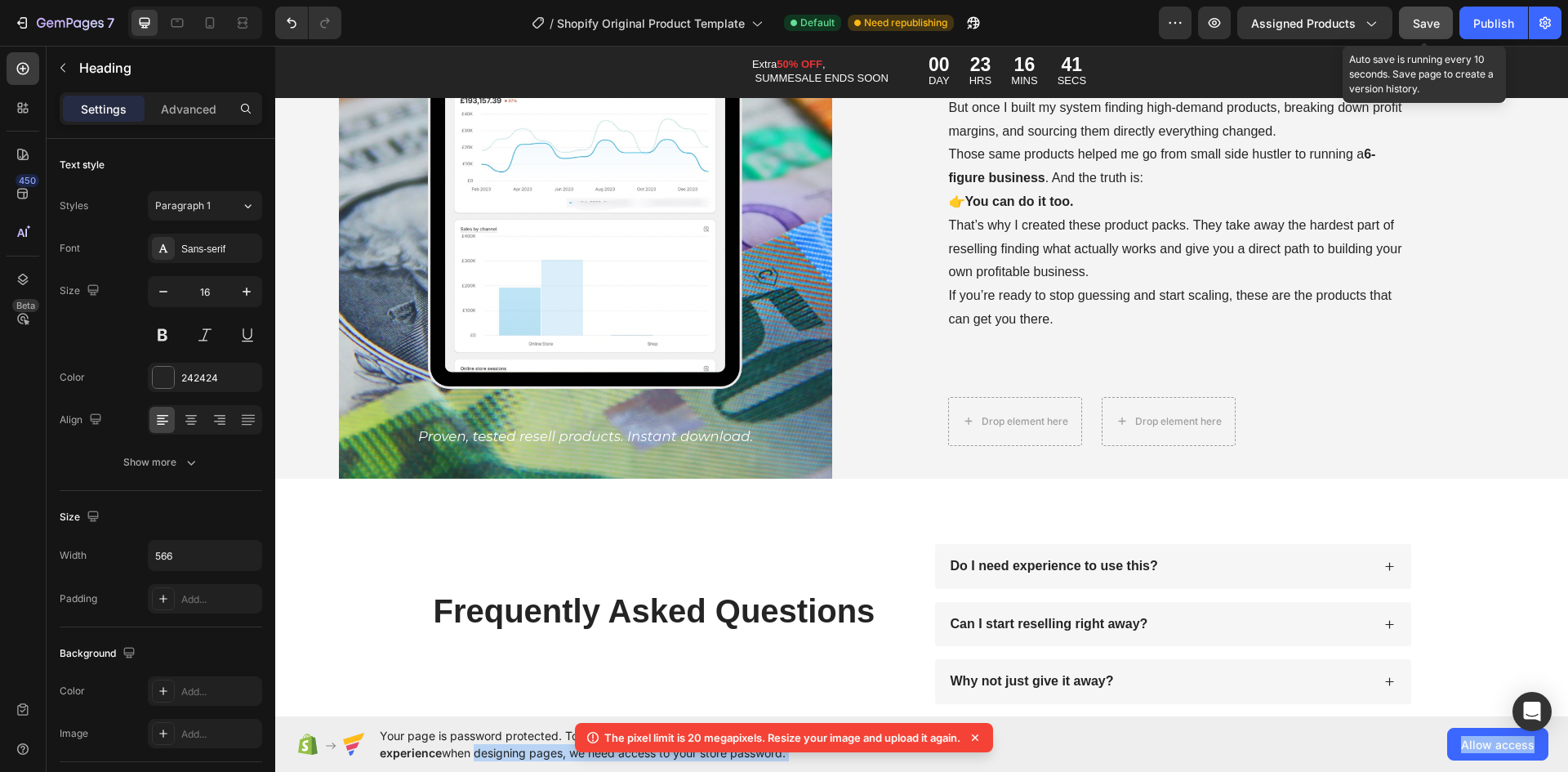
click at [1436, 27] on span "Save" at bounding box center [1426, 23] width 27 height 14
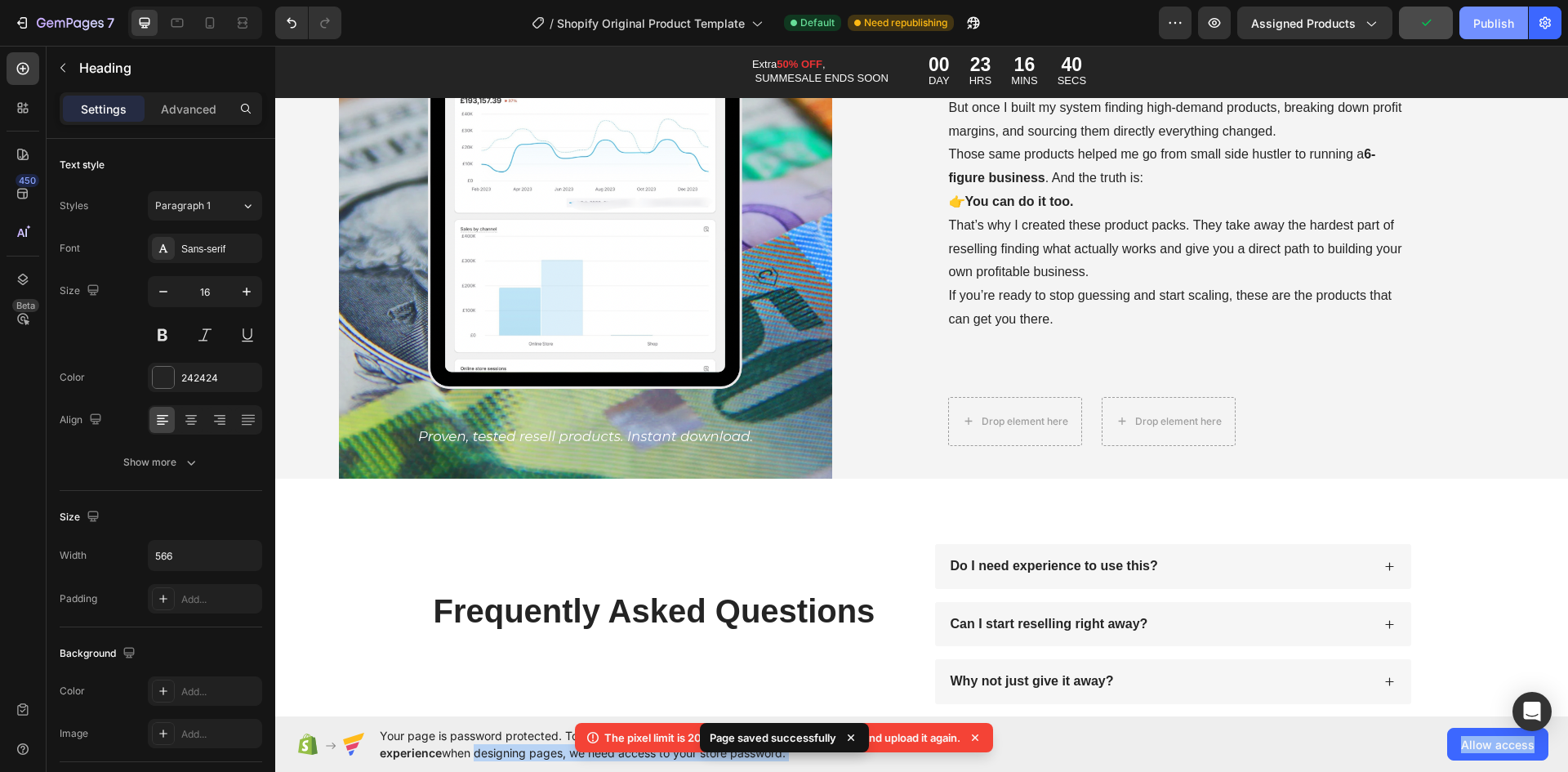
click at [1487, 22] on div "Publish" at bounding box center [1494, 23] width 41 height 17
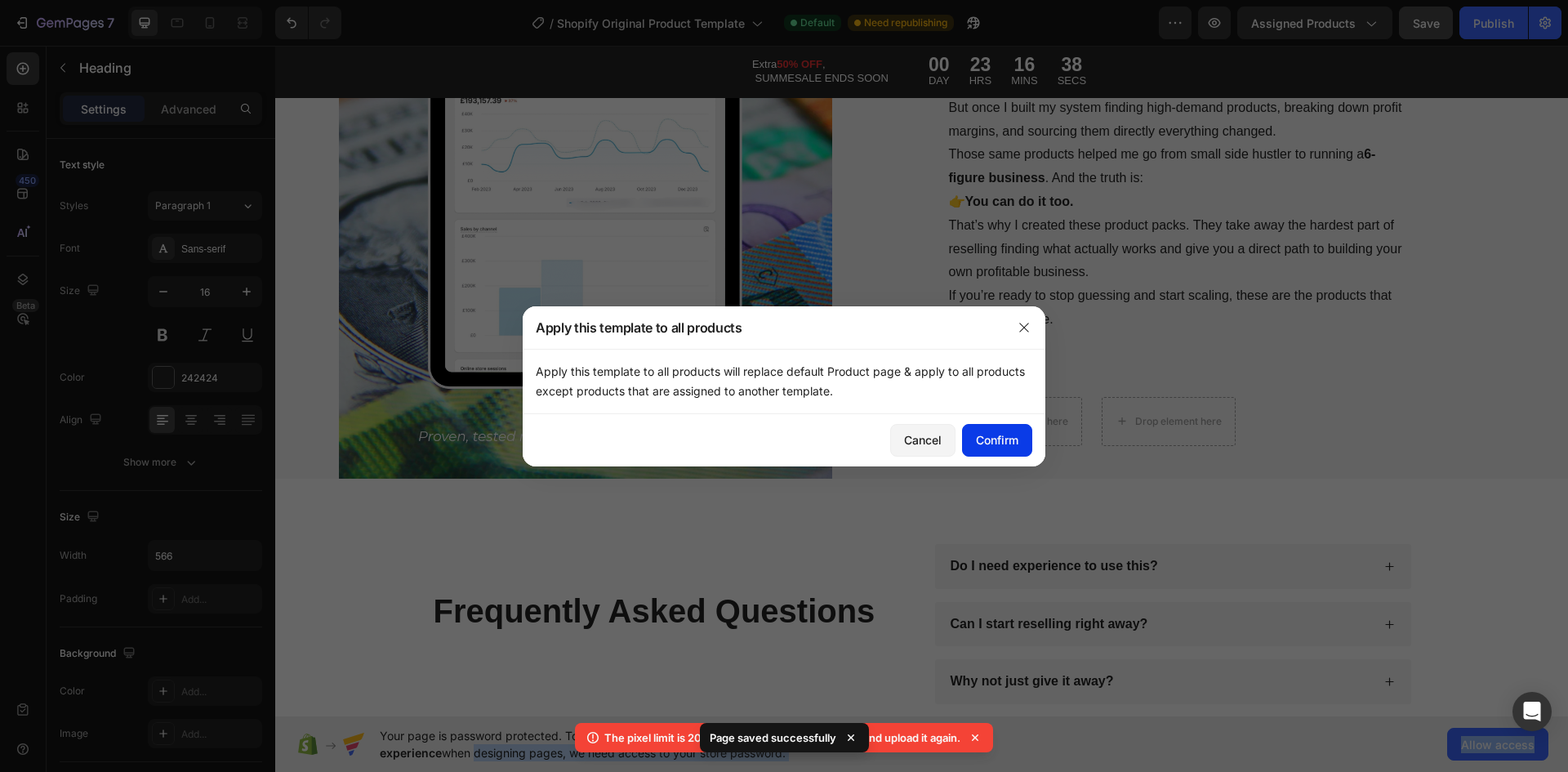
click at [999, 444] on div "Confirm" at bounding box center [998, 440] width 42 height 17
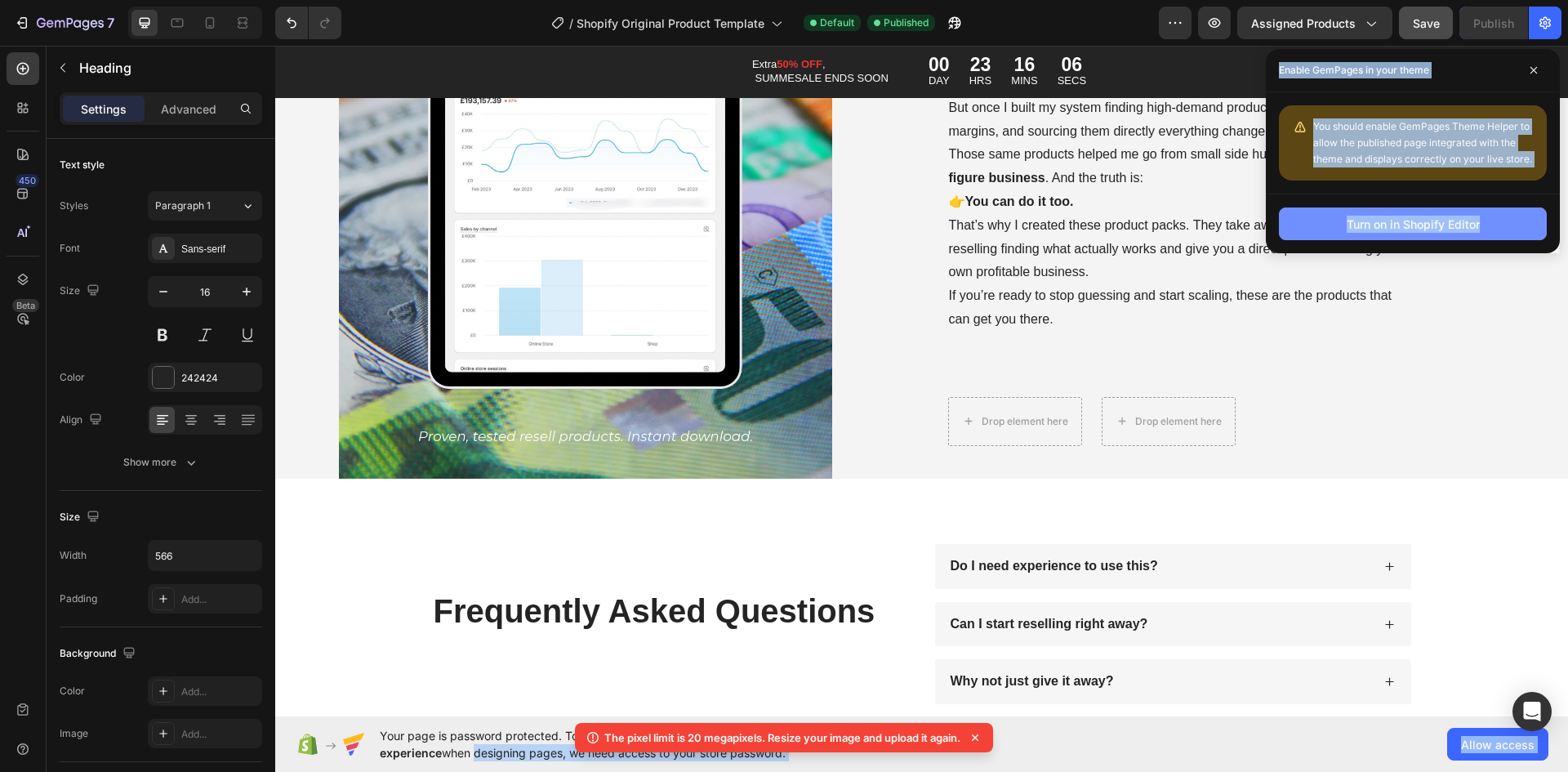
click at [1301, 219] on button "Turn on in Shopify Editor" at bounding box center [1414, 224] width 268 height 33
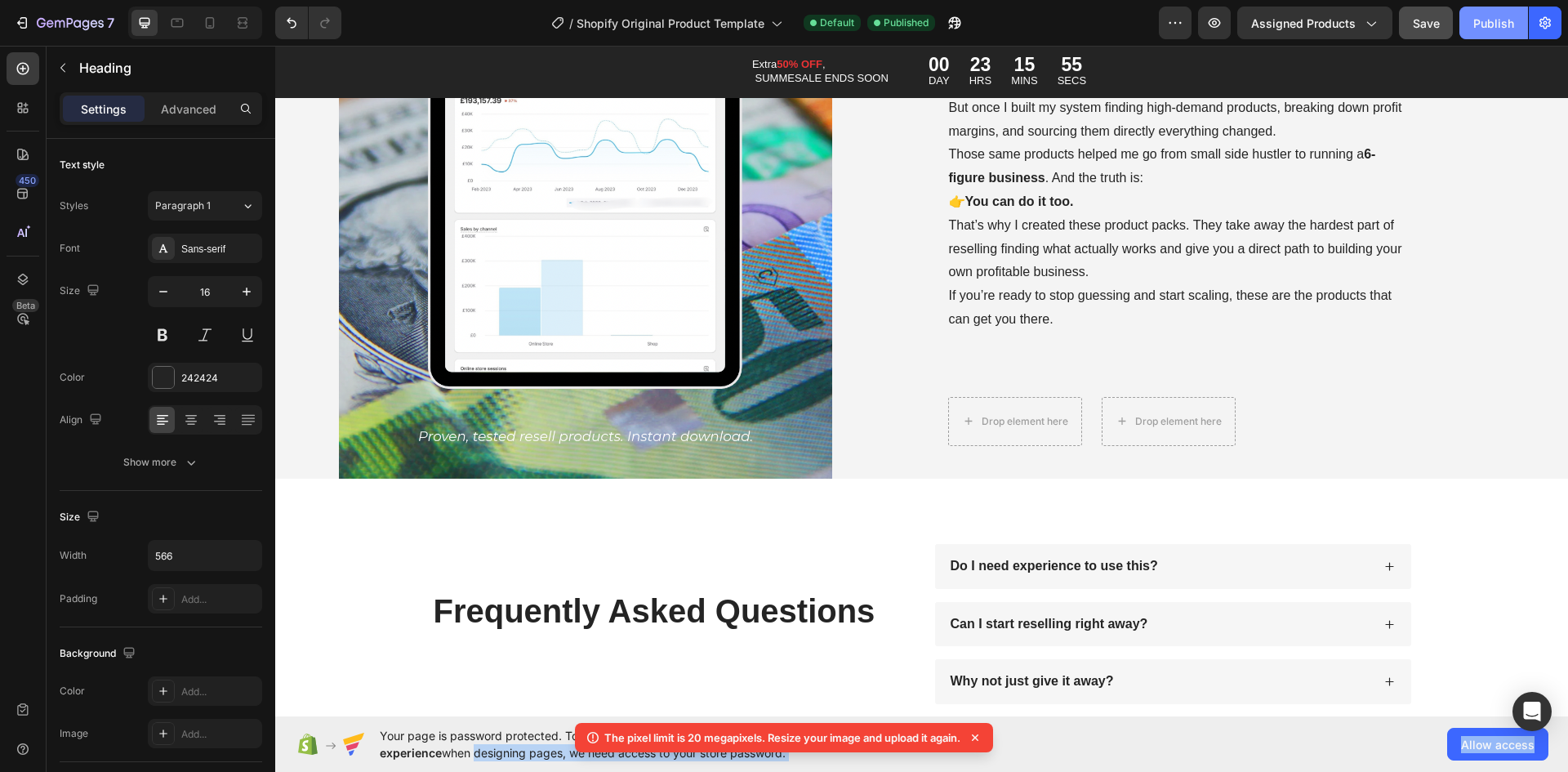
click at [1495, 26] on div "Publish" at bounding box center [1494, 23] width 41 height 17
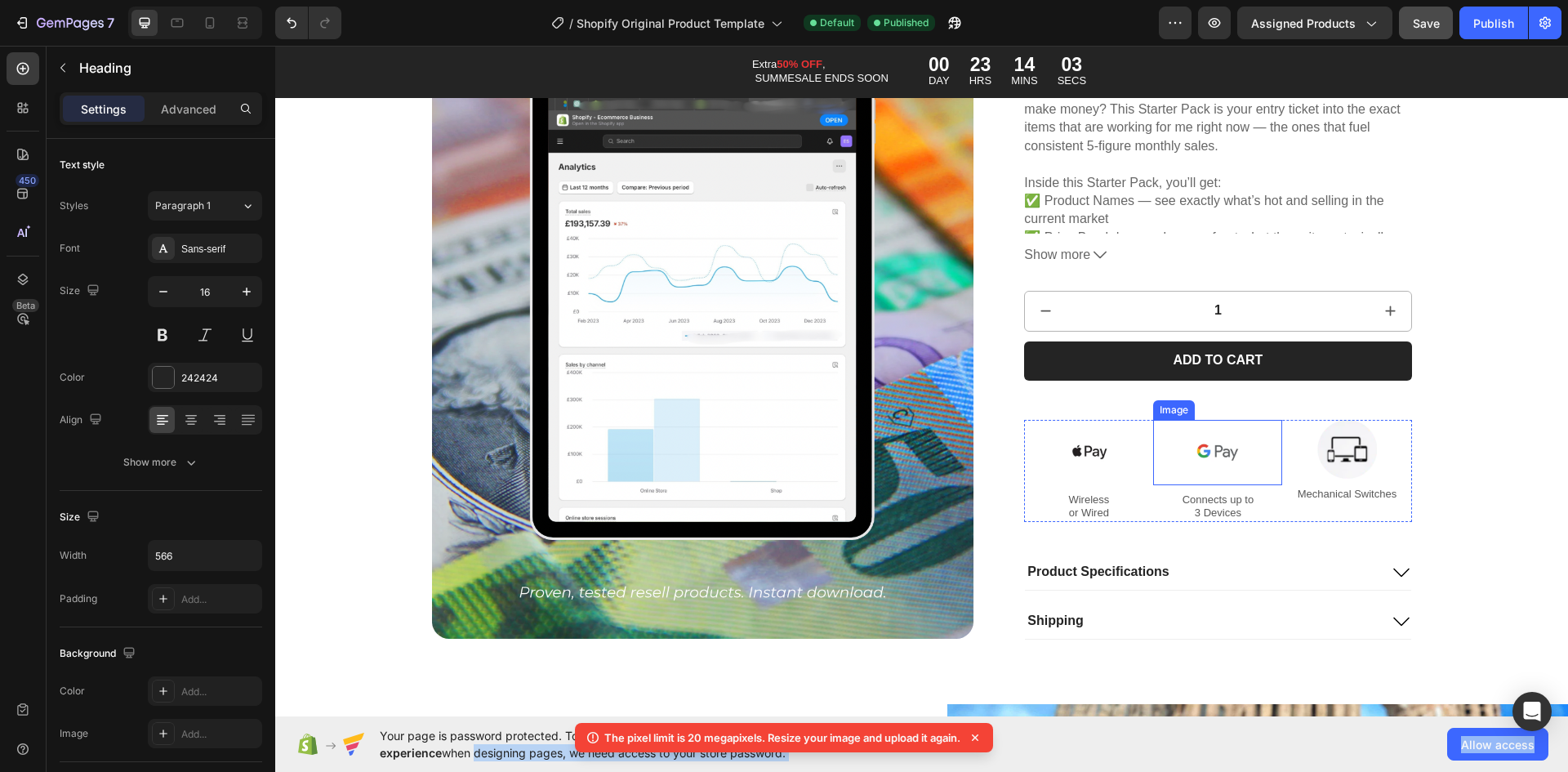
scroll to position [5290, 0]
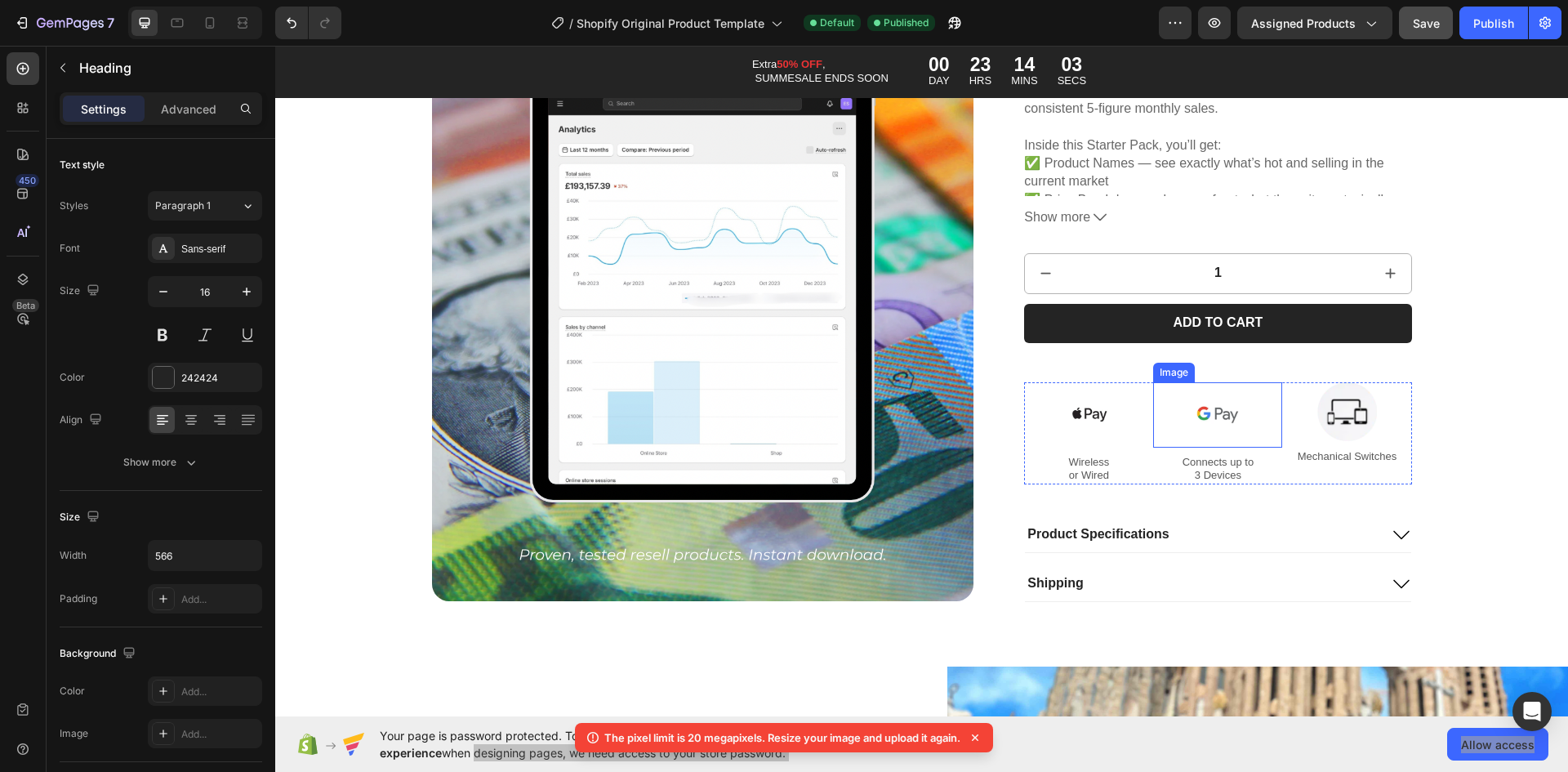
click at [1190, 425] on img at bounding box center [1218, 414] width 66 height 66
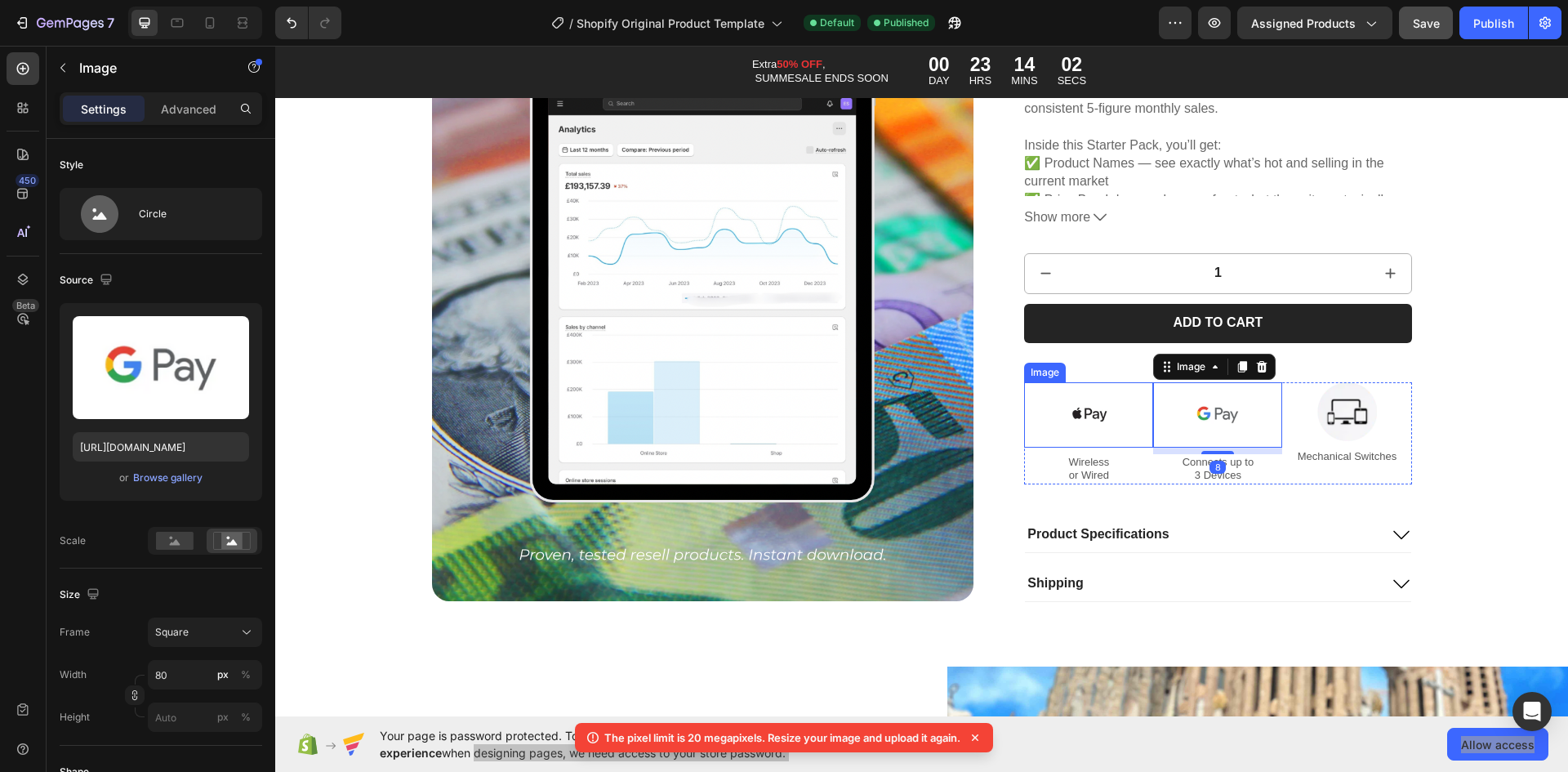
click at [1088, 439] on img at bounding box center [1088, 414] width 66 height 66
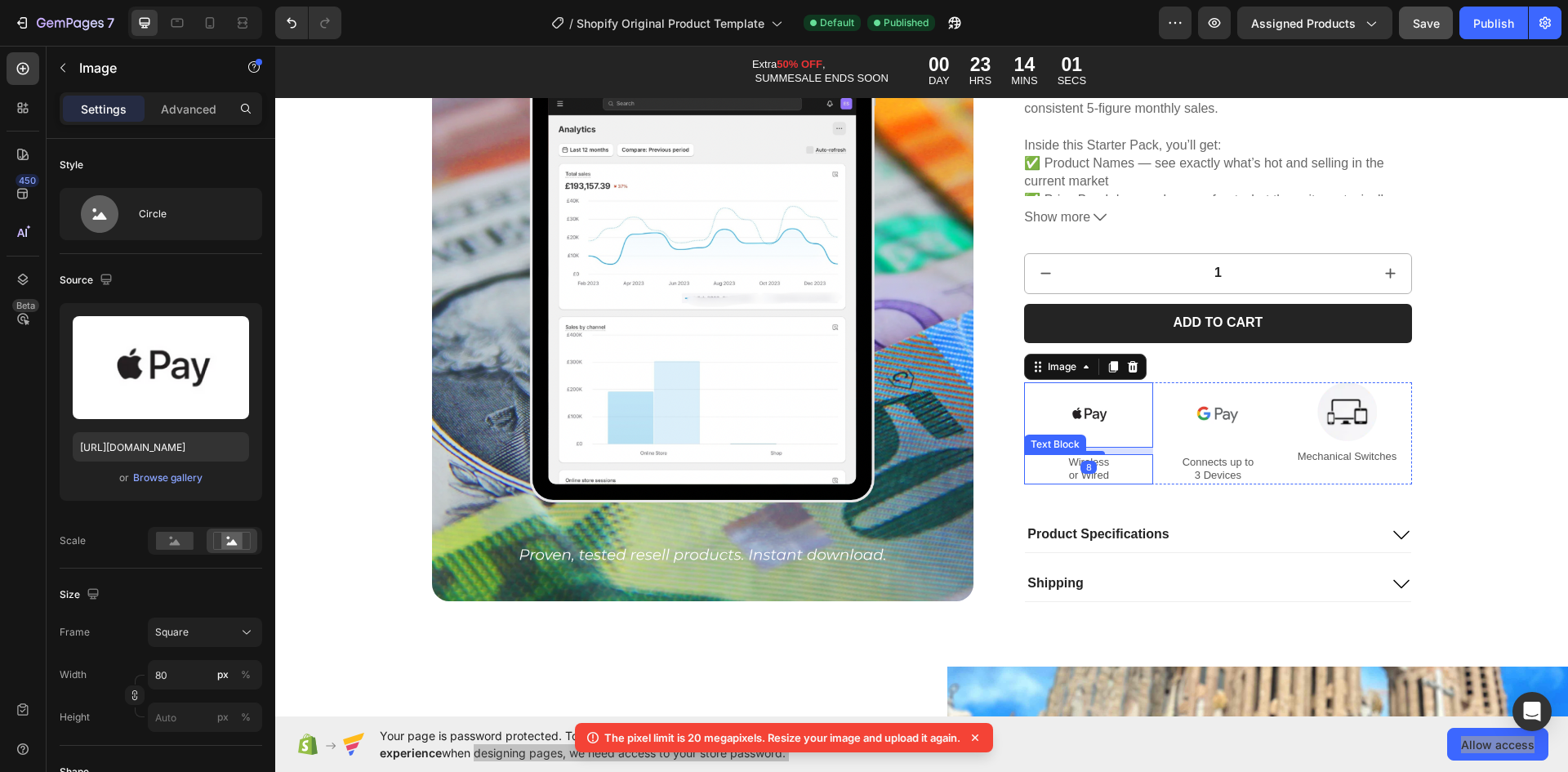
click at [1100, 476] on p "Wireless or Wired" at bounding box center [1088, 468] width 125 height 28
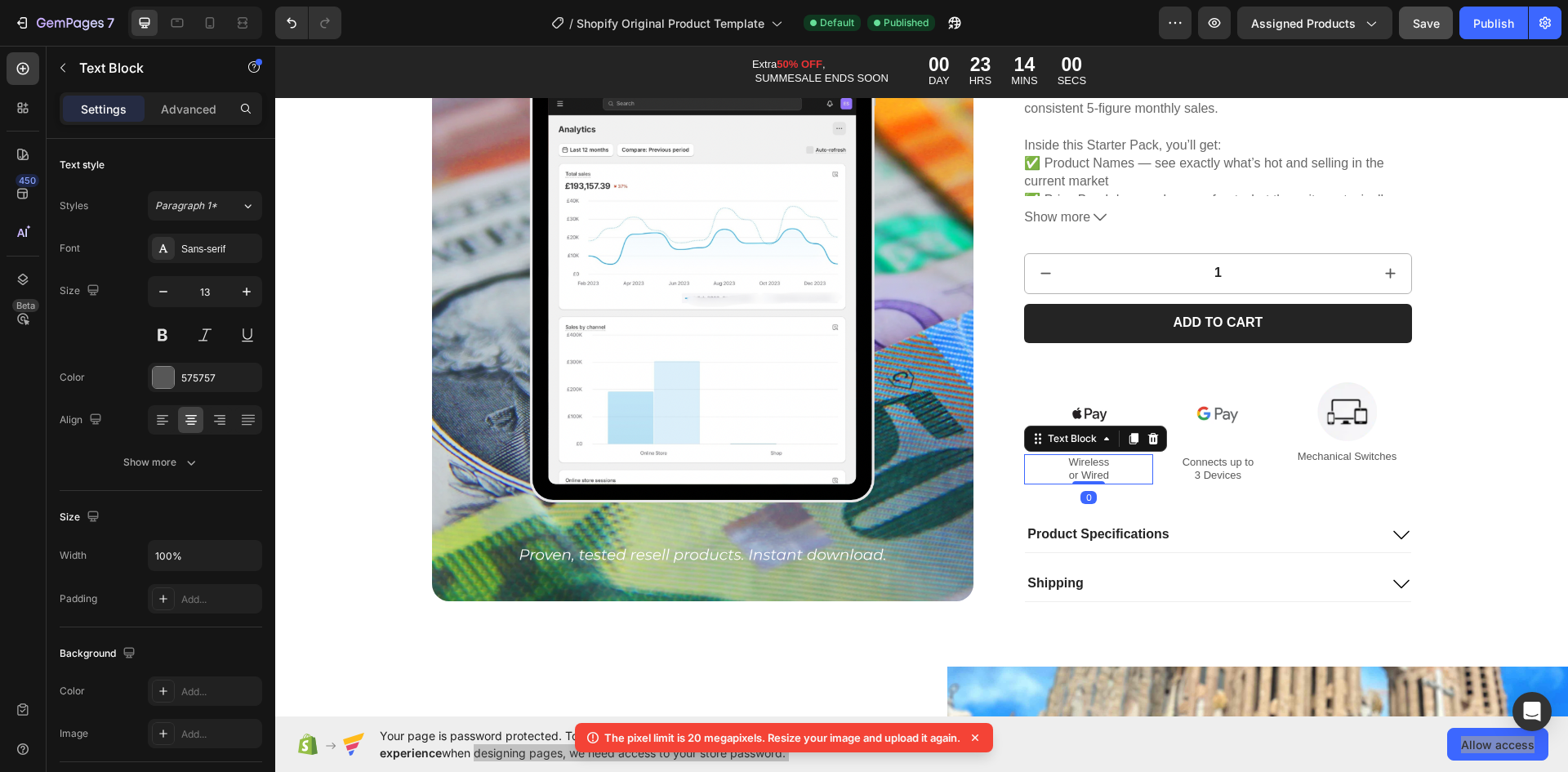
click at [1093, 467] on p "Wireless or Wired" at bounding box center [1088, 468] width 125 height 28
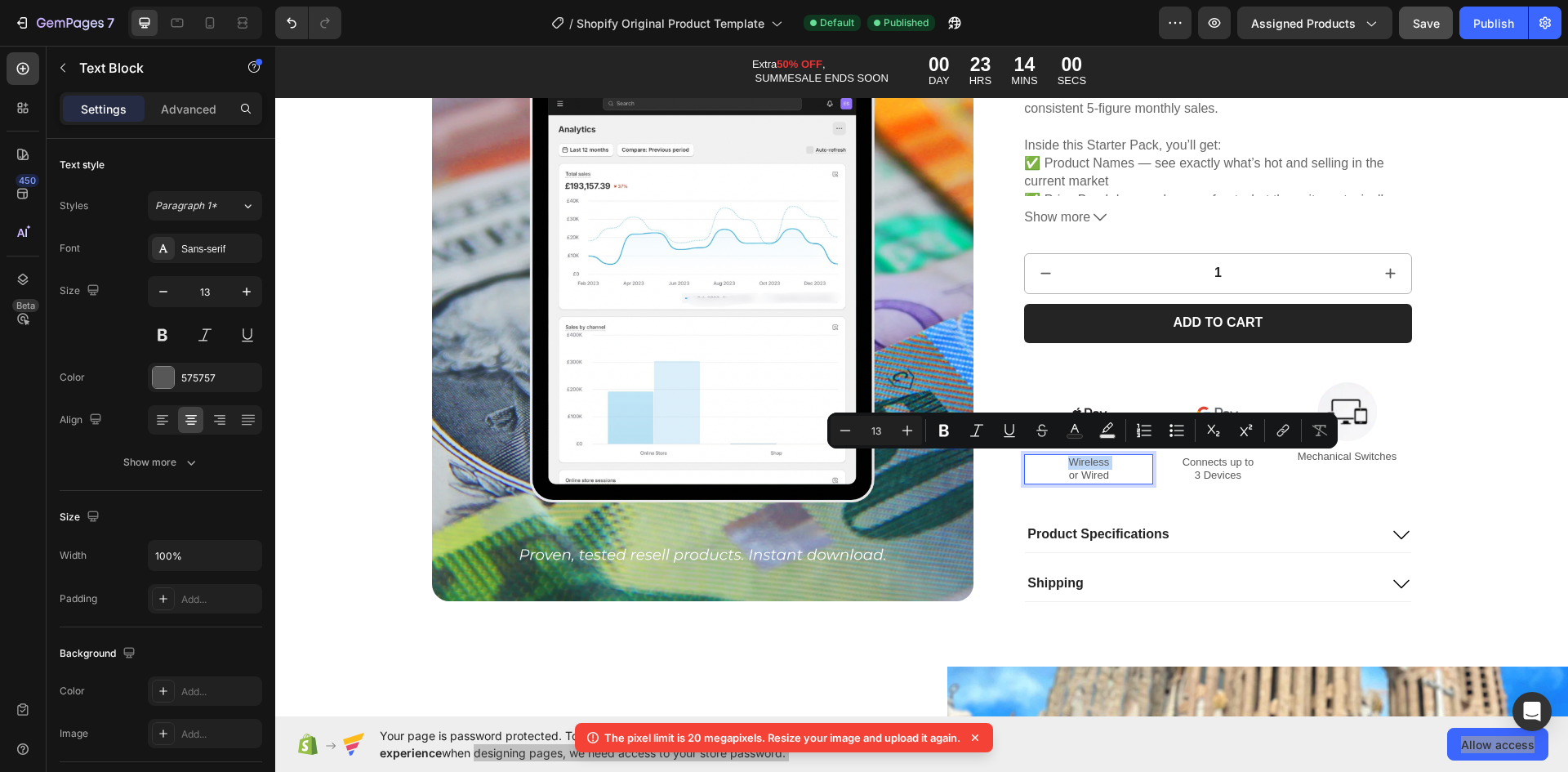
click at [1093, 467] on p "Wireless or Wired" at bounding box center [1088, 468] width 125 height 28
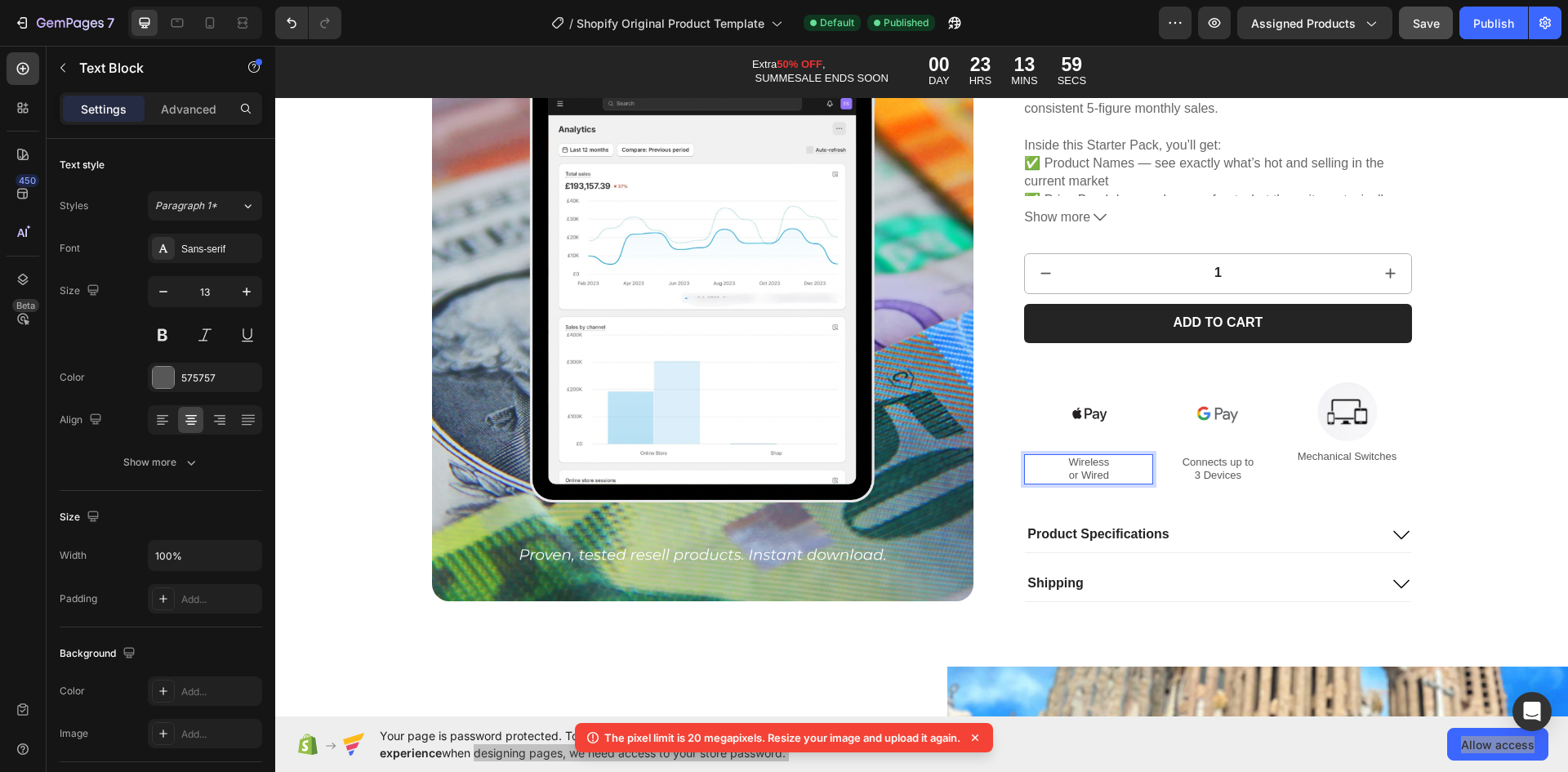
click at [1091, 475] on p "Wireless or Wired" at bounding box center [1088, 468] width 125 height 28
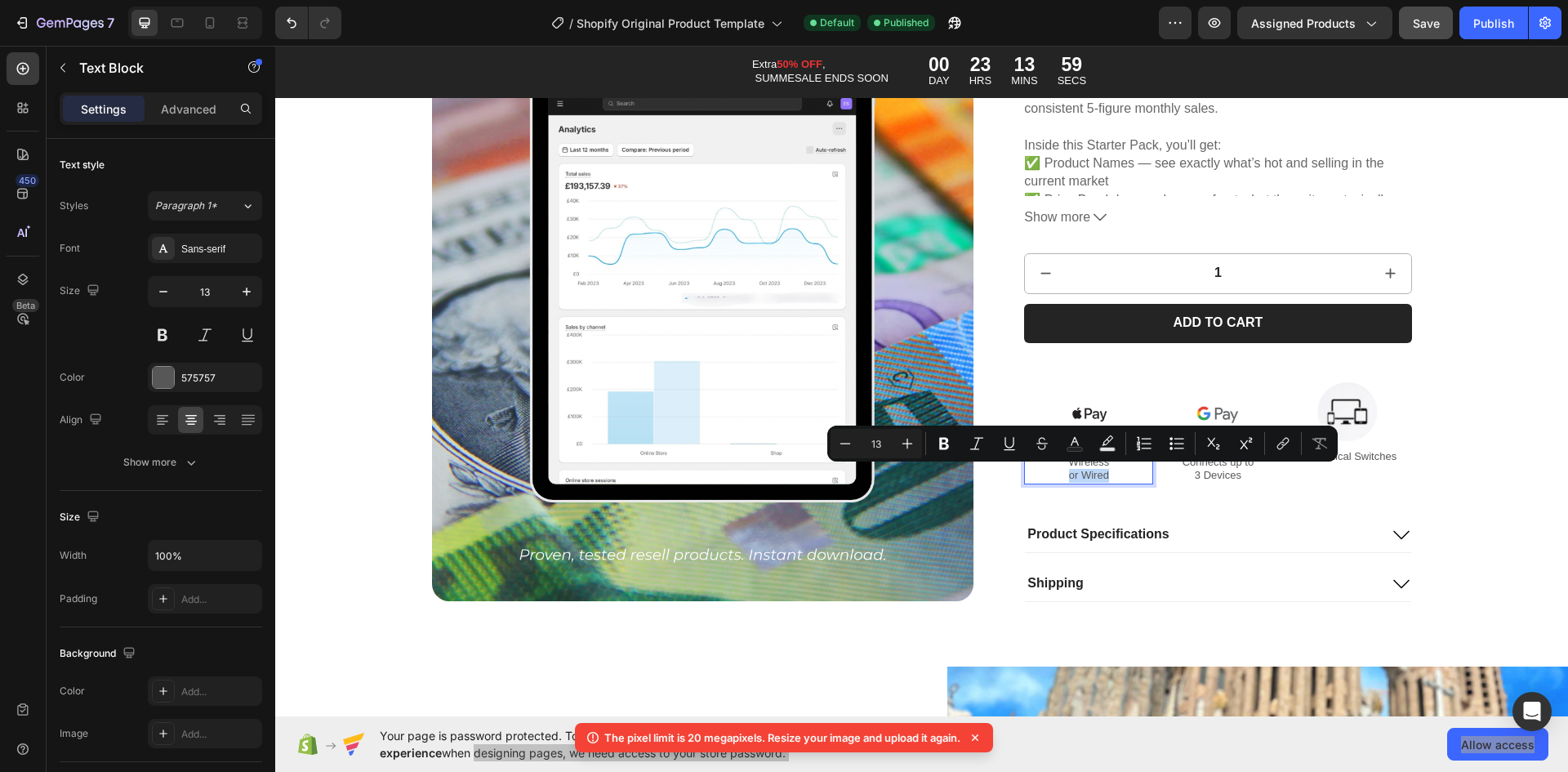
click at [1089, 460] on div "Minus 13 Plus Bold Italic Underline Strikethrough Text Color Text Background Co…" at bounding box center [1082, 443] width 510 height 36
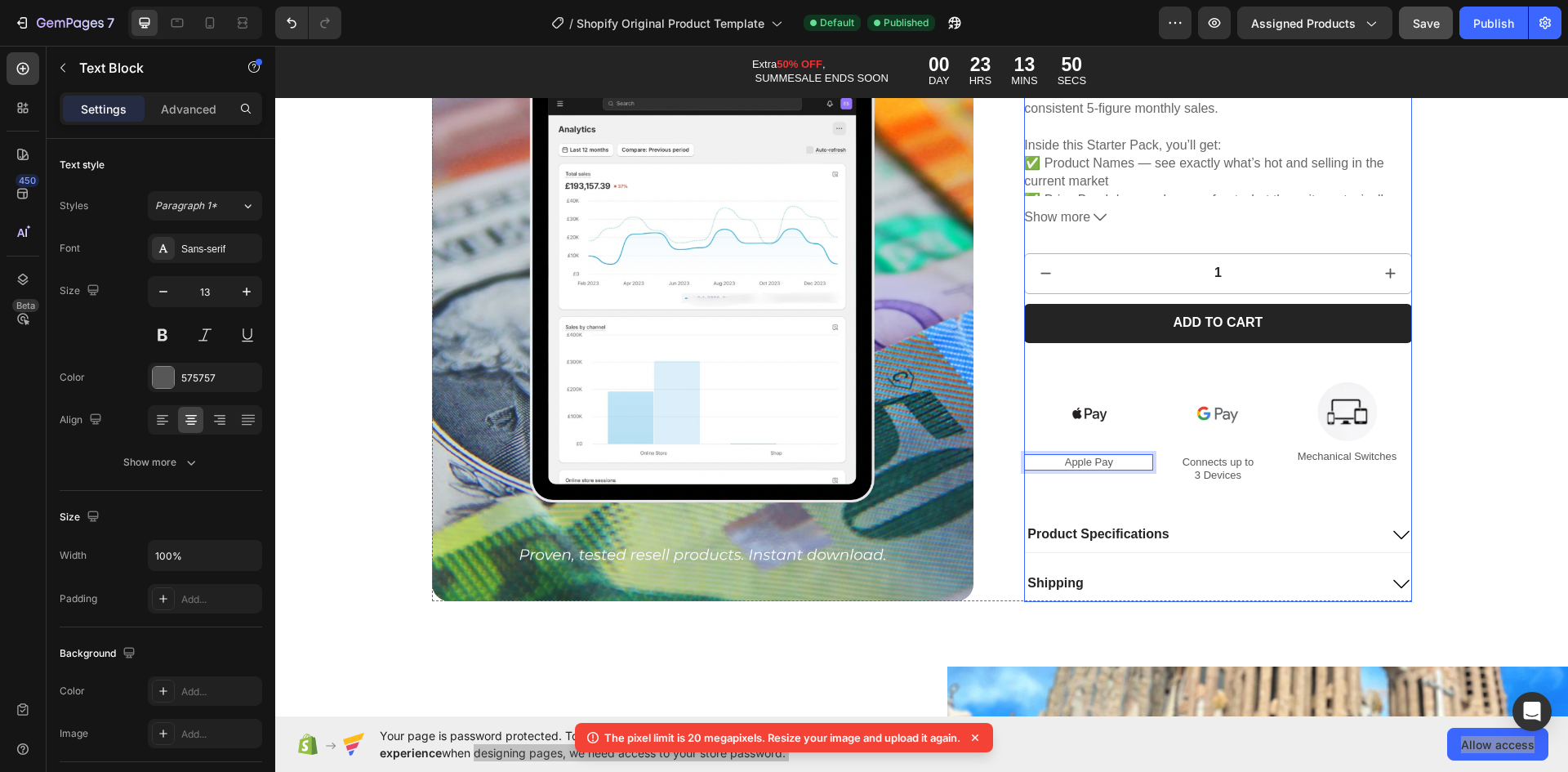
click at [1212, 444] on img at bounding box center [1218, 414] width 66 height 66
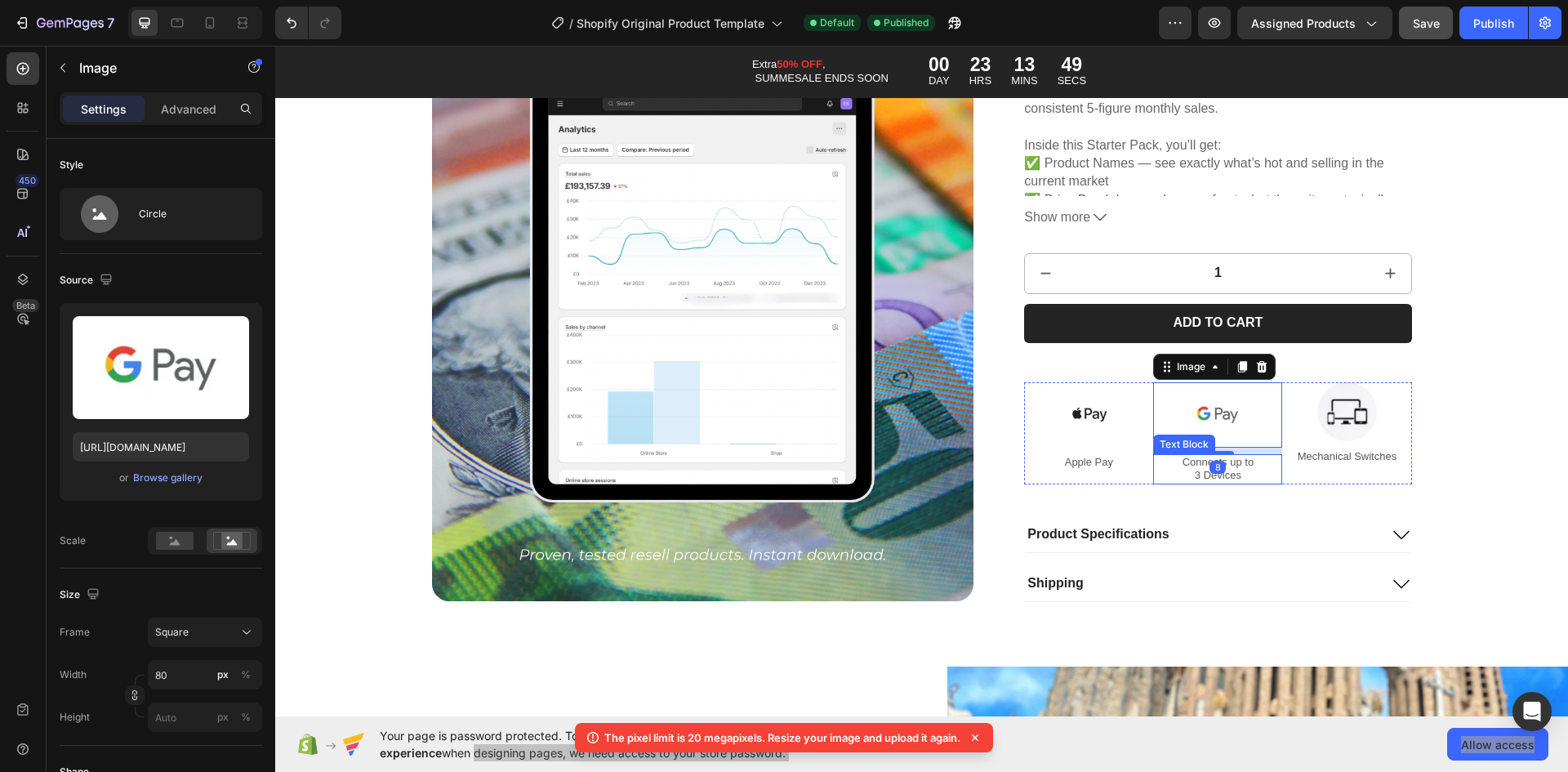
click at [1237, 465] on p "Connects up to 3 Devices" at bounding box center [1218, 468] width 125 height 28
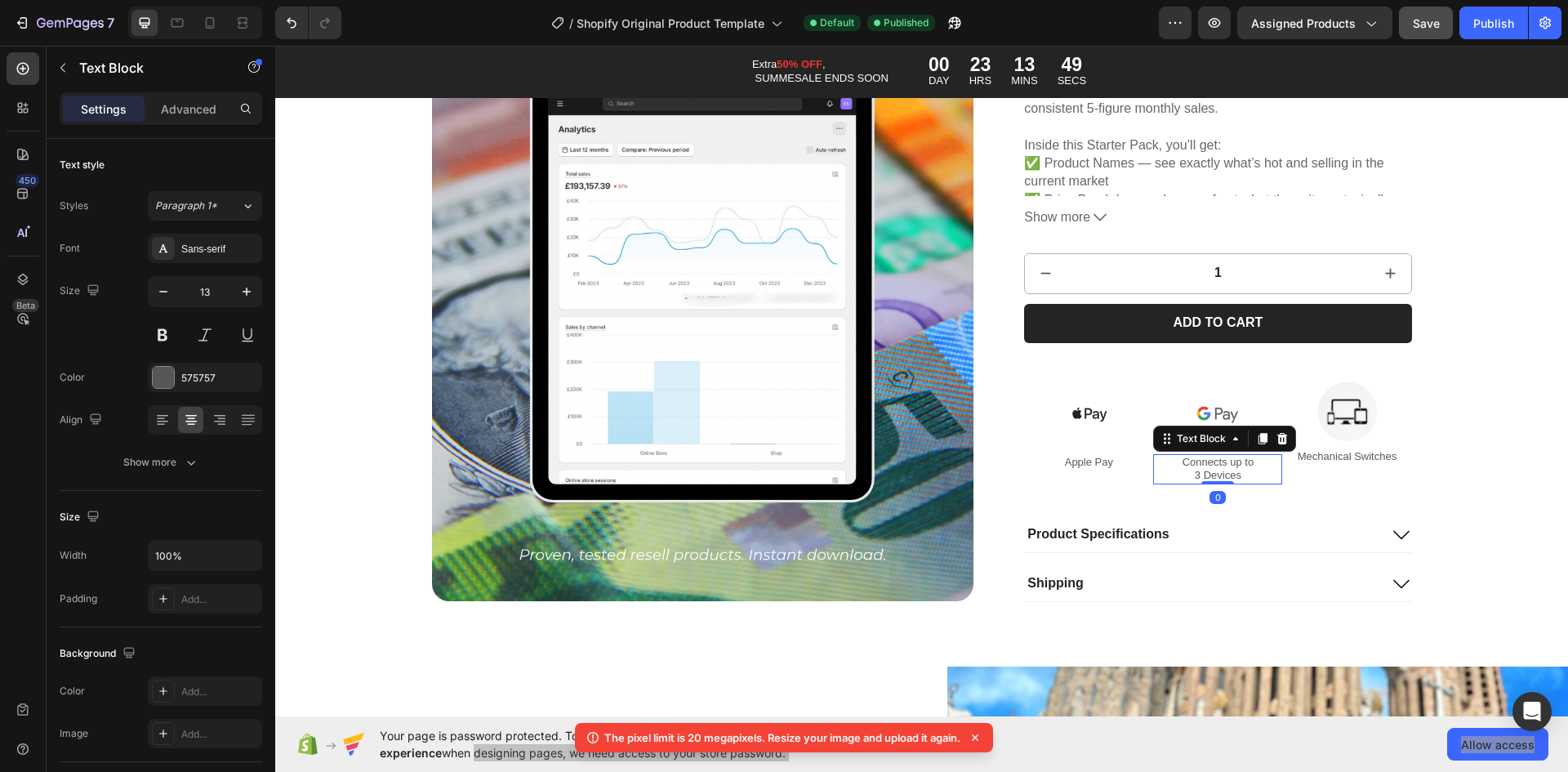
click at [1237, 465] on p "Connects up to 3 Devices" at bounding box center [1218, 468] width 125 height 28
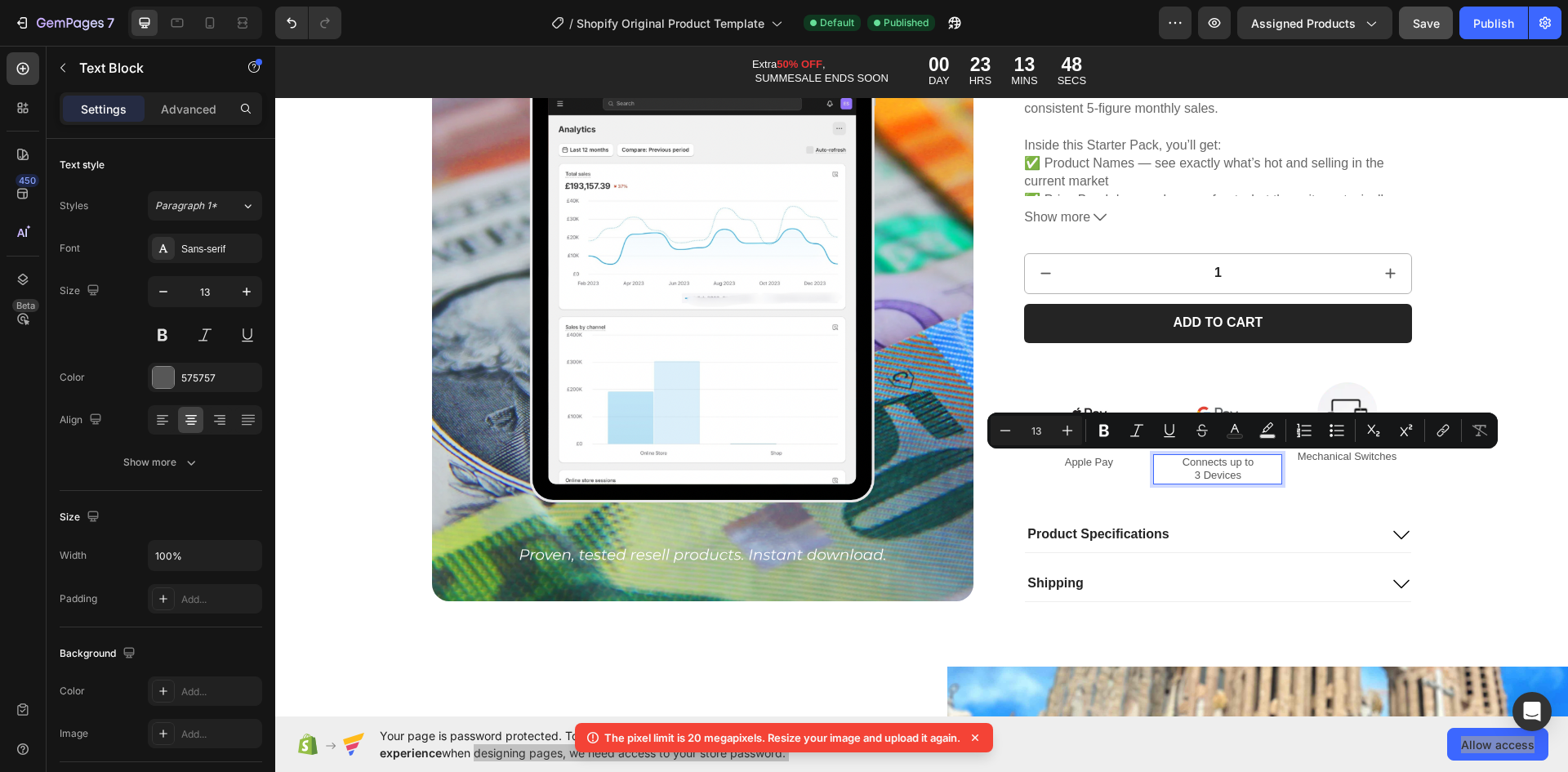
click at [1221, 470] on p "Connects up to 3 Devices" at bounding box center [1218, 468] width 125 height 28
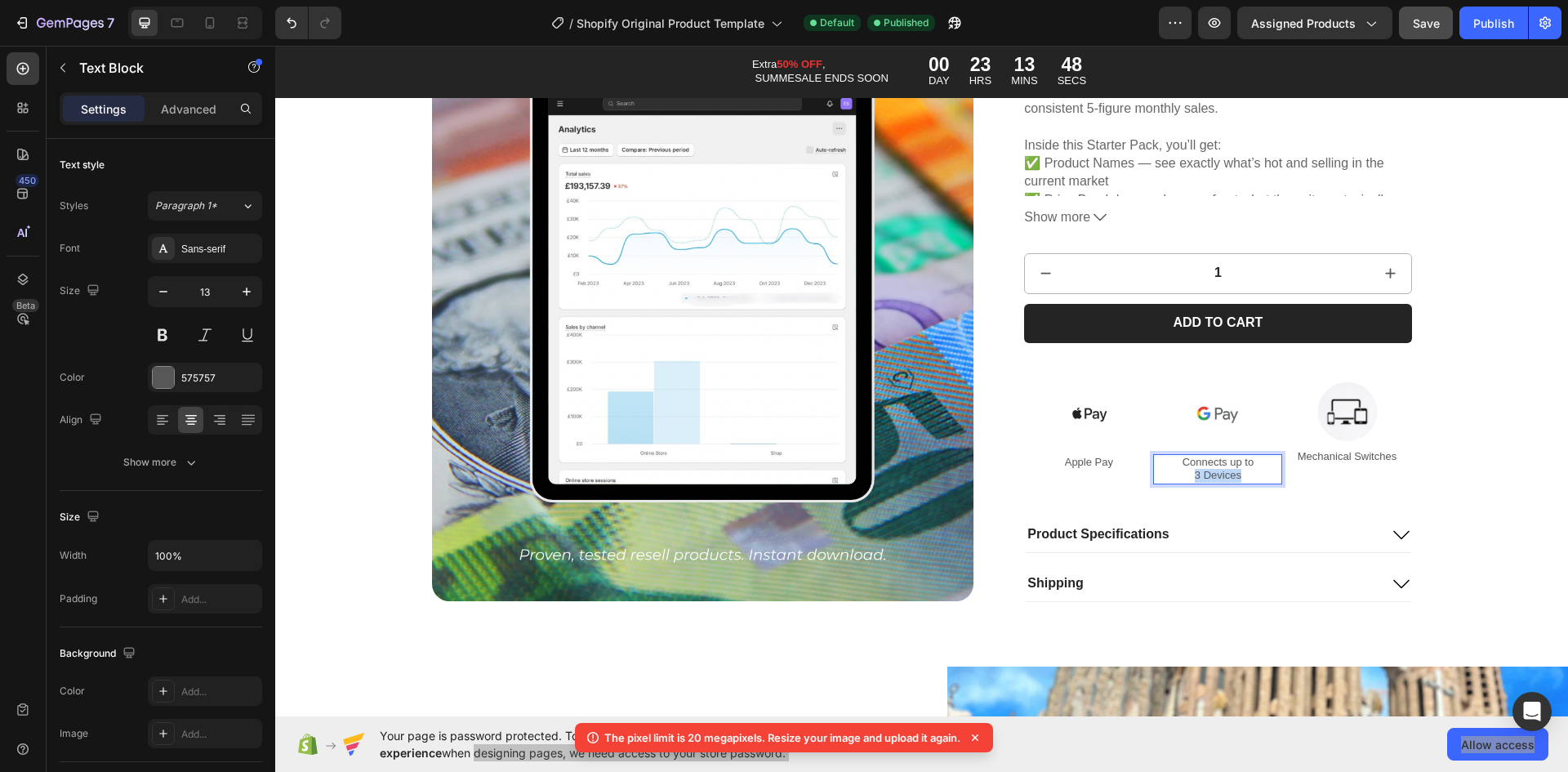
click at [1221, 470] on p "Connects up to 3 Devices" at bounding box center [1218, 468] width 125 height 28
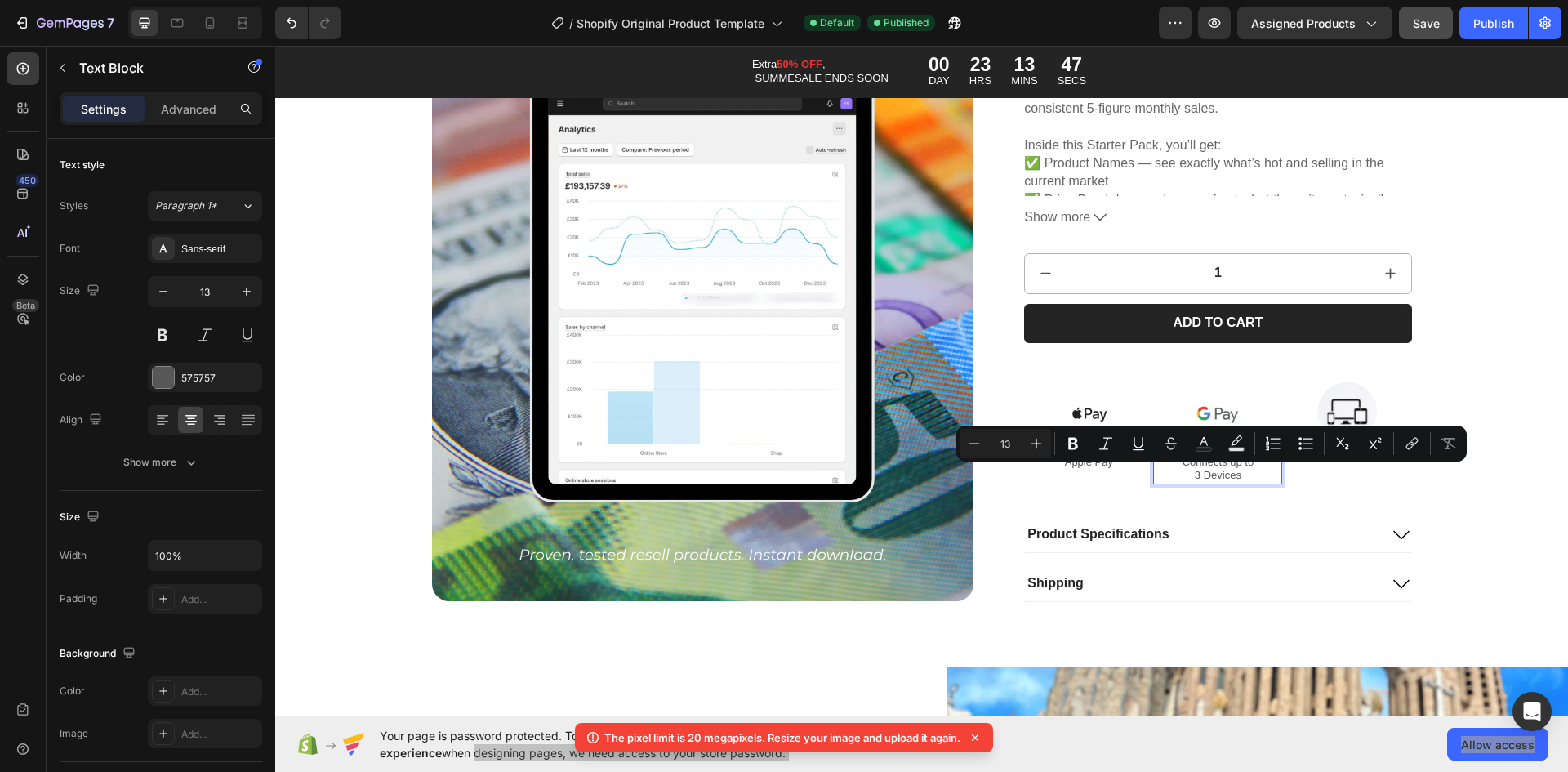
click at [1219, 466] on p "Connects up to 3 Devices" at bounding box center [1218, 468] width 125 height 28
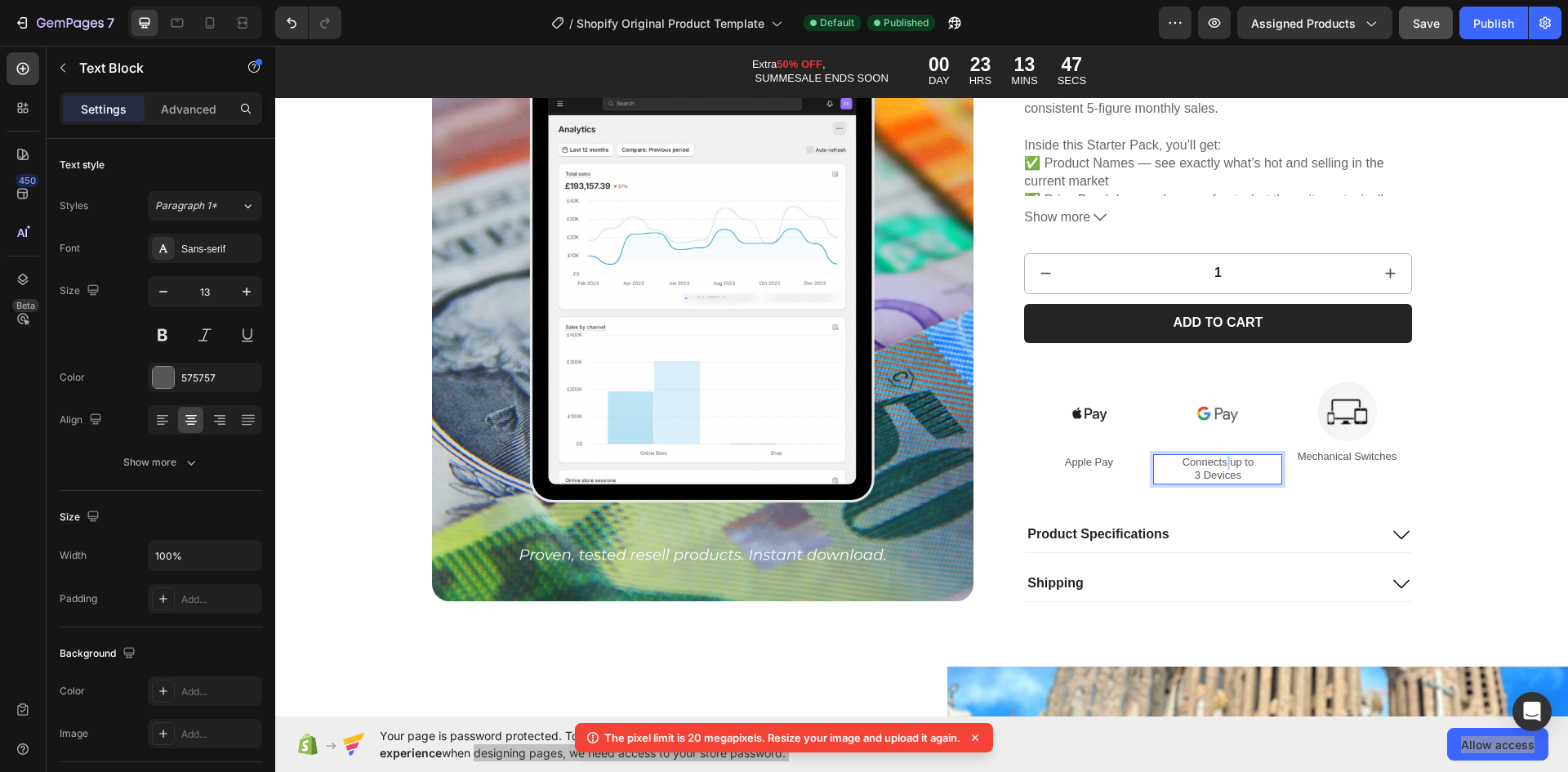
click at [1219, 466] on p "Connects up to 3 Devices" at bounding box center [1218, 468] width 125 height 28
click at [1219, 465] on p "Connects up to 3 Devices" at bounding box center [1218, 468] width 125 height 28
click at [1230, 471] on p "Connects up to 3 Devices" at bounding box center [1218, 468] width 125 height 28
click at [1231, 471] on p "Connects up to 3 Devices" at bounding box center [1218, 468] width 125 height 28
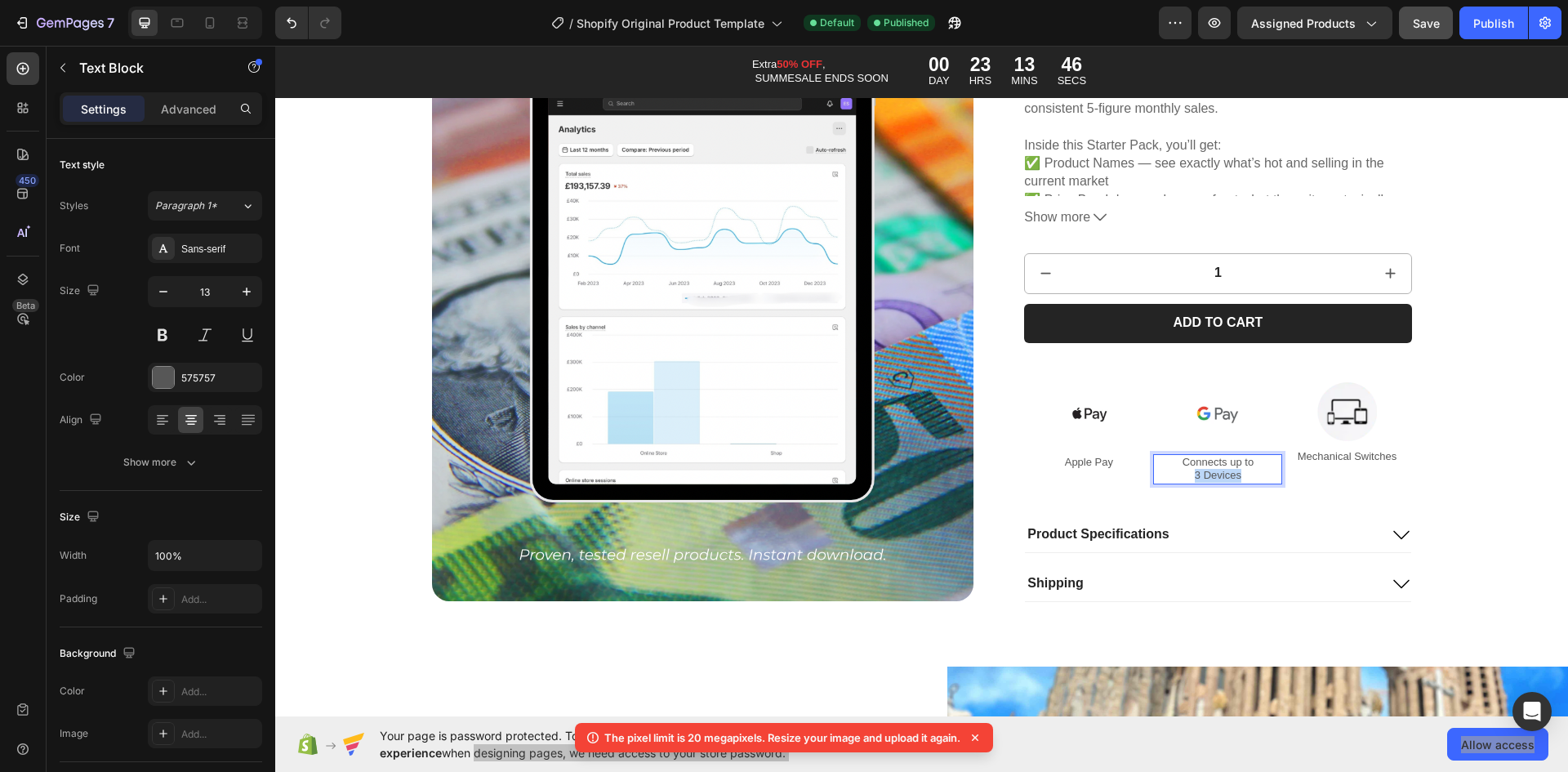
click at [1231, 471] on p "Connects up to 3 Devices" at bounding box center [1218, 468] width 125 height 28
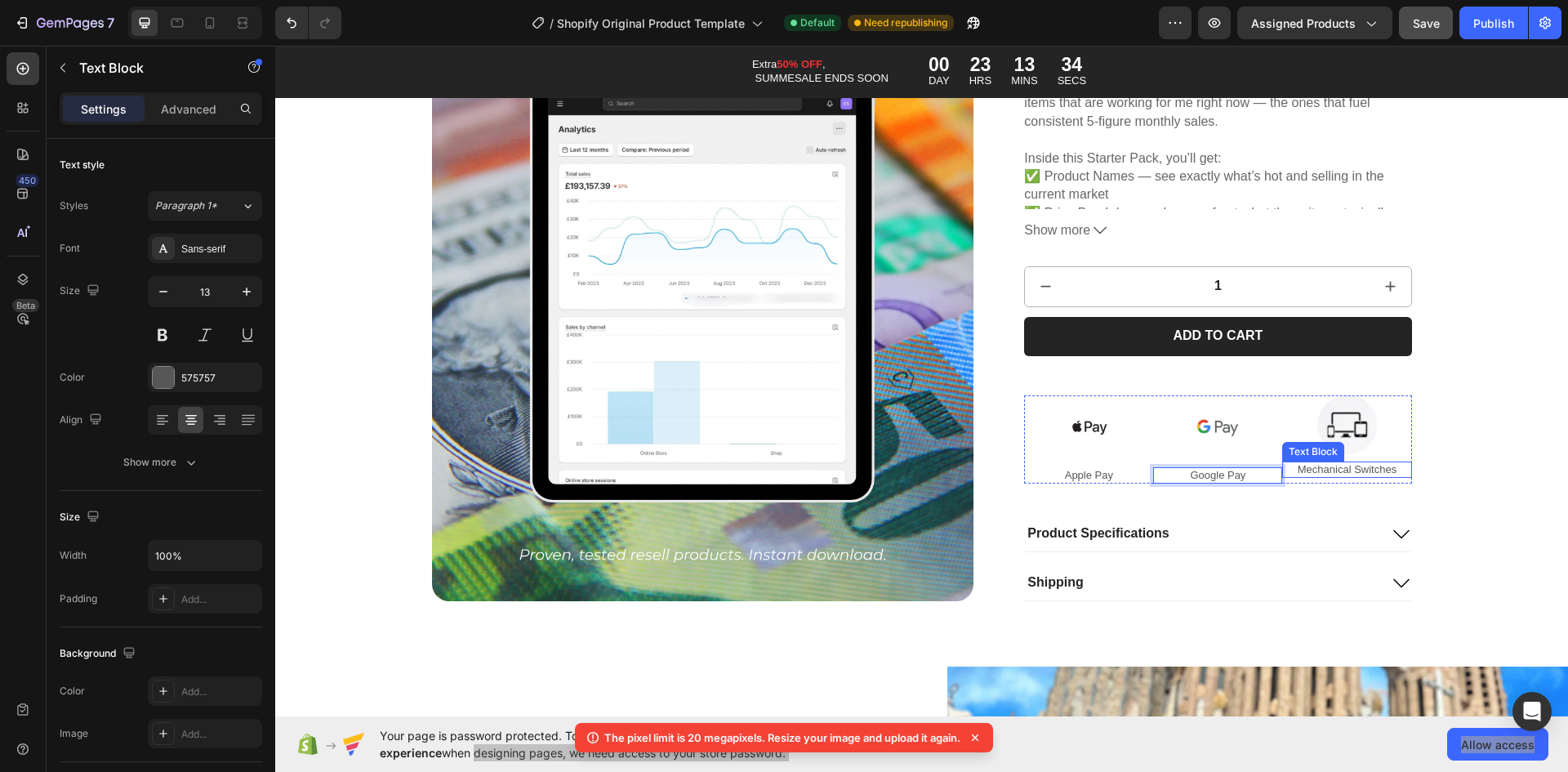
click at [1384, 467] on p "Mechanical Switches" at bounding box center [1347, 470] width 125 height 14
click at [1378, 470] on p "Mechanical Switches" at bounding box center [1347, 470] width 125 height 14
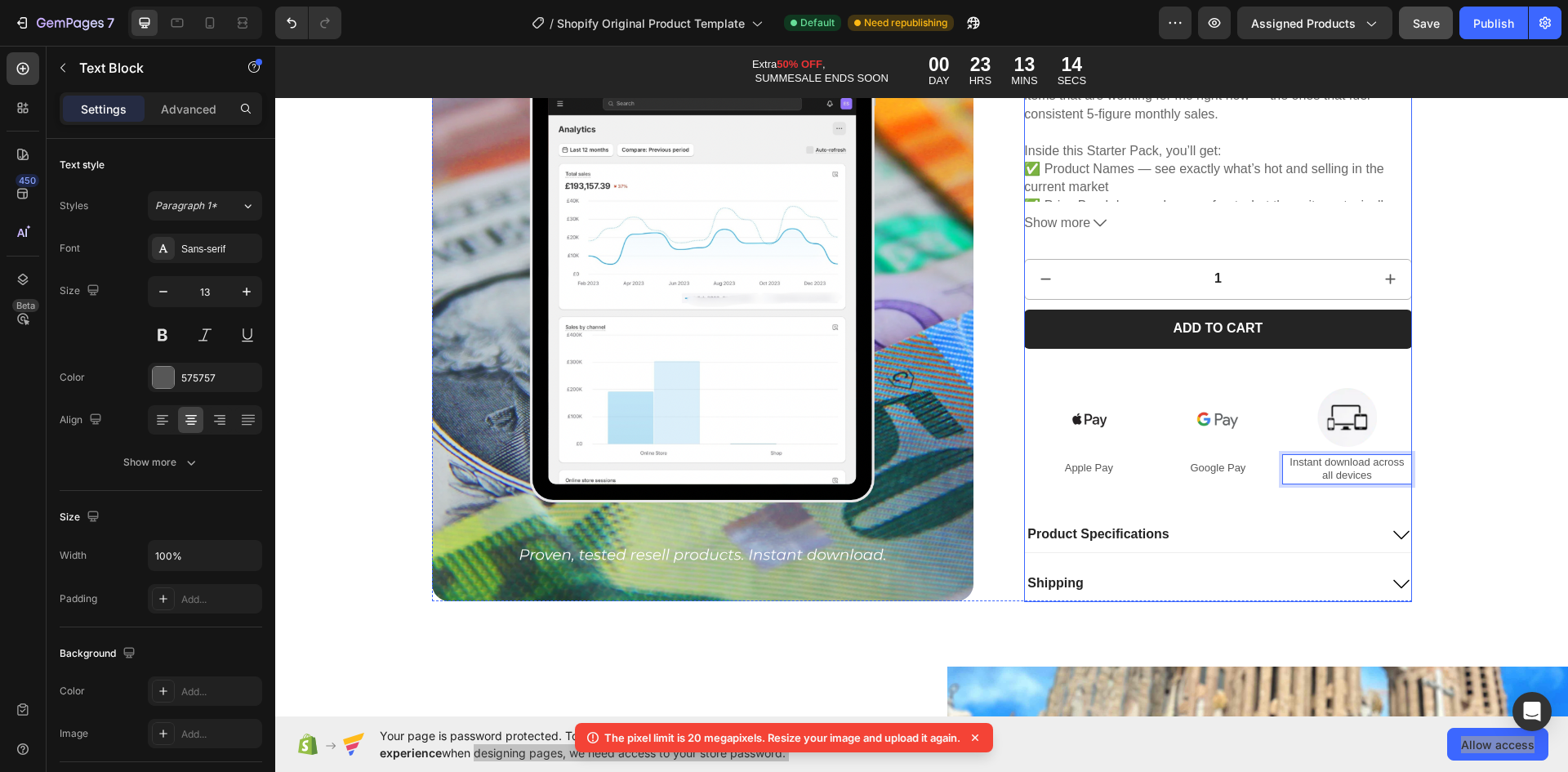
click at [1168, 530] on div "Product Specifications" at bounding box center [1201, 535] width 353 height 22
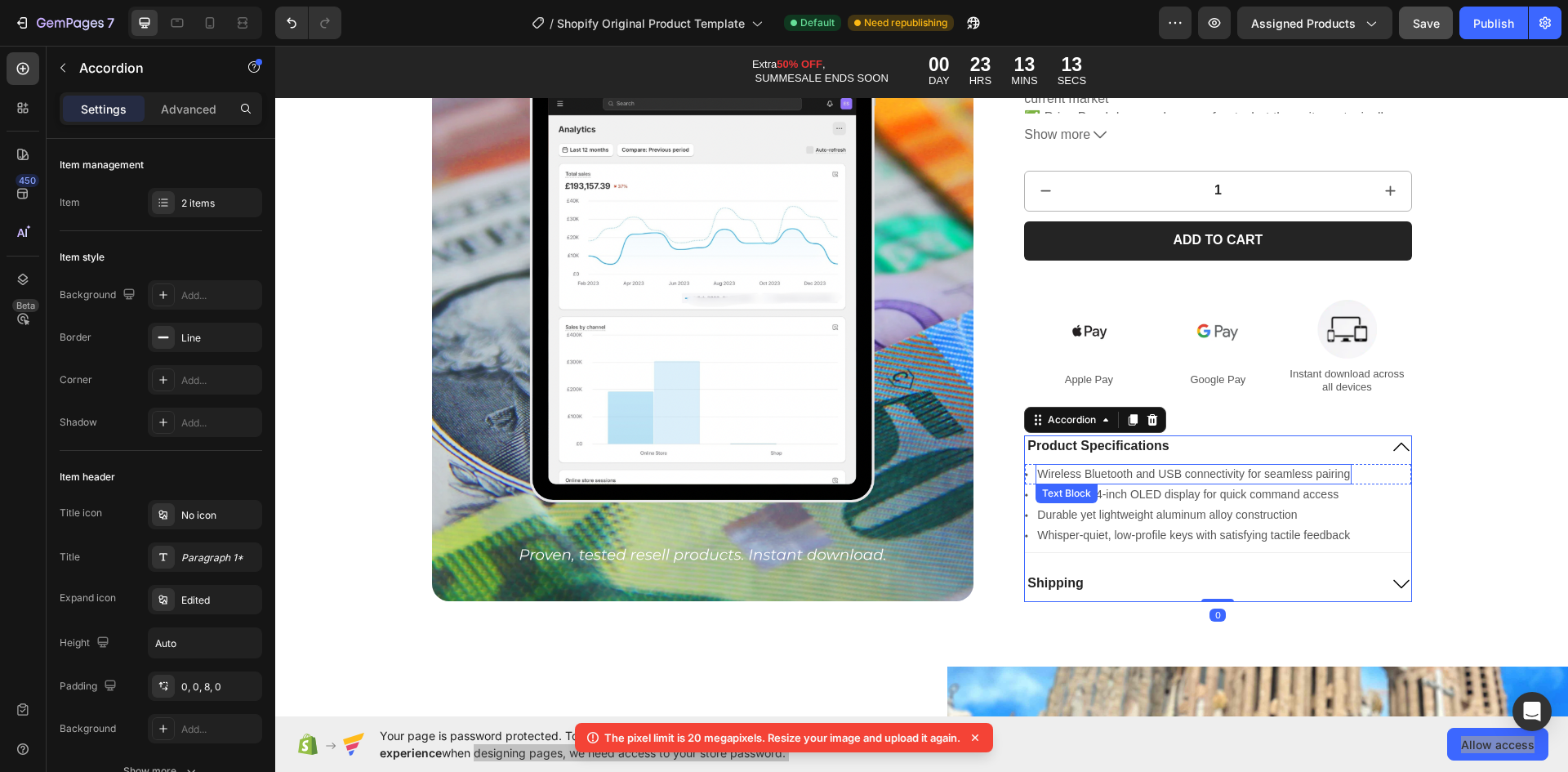
click at [1283, 514] on div "Icon Wireless Bluetooth and USB connectivity for seamless pairing Text Block Ro…" at bounding box center [1218, 505] width 386 height 82
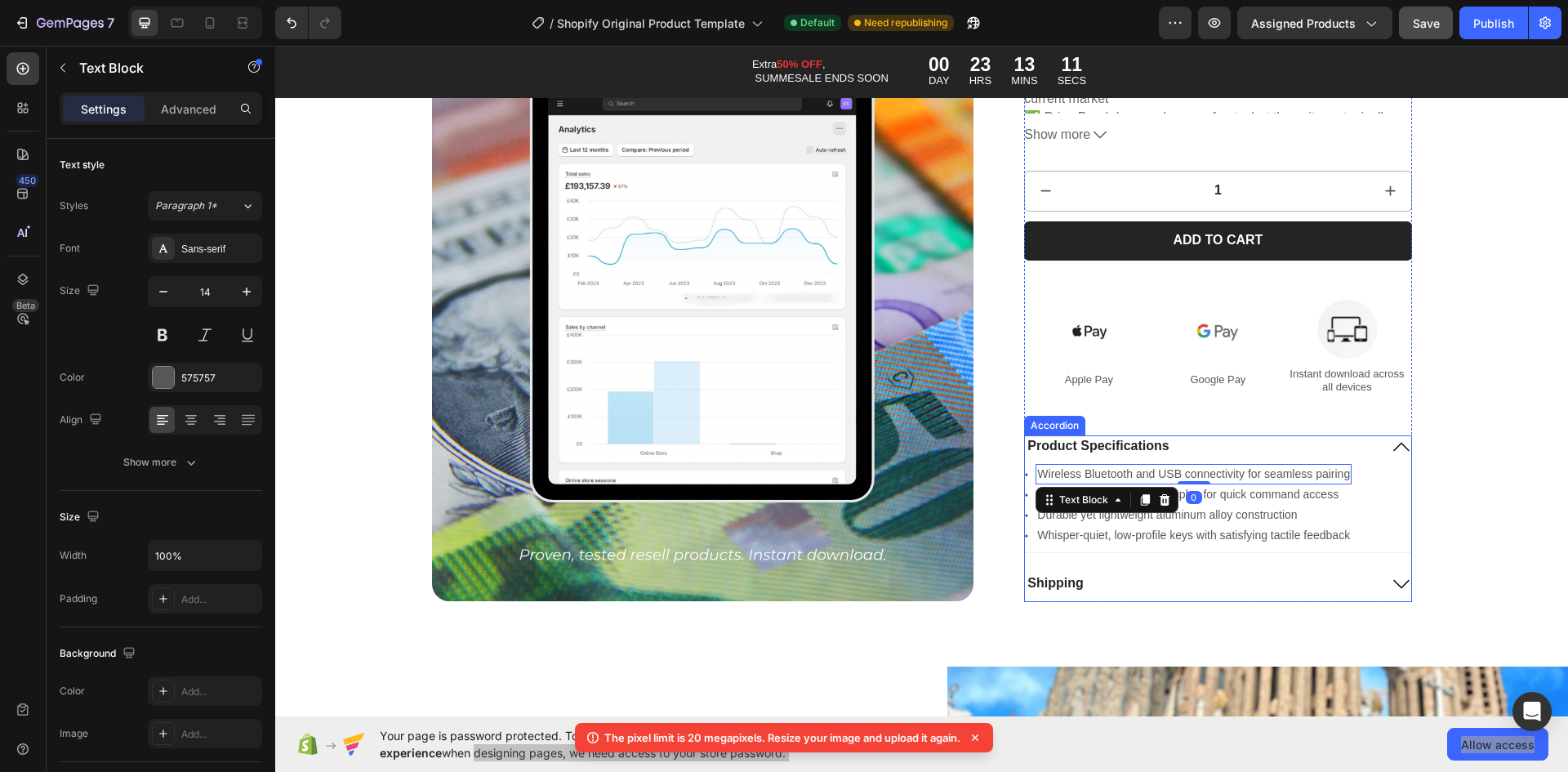
click at [1360, 444] on div "Product Specifications" at bounding box center [1201, 446] width 353 height 22
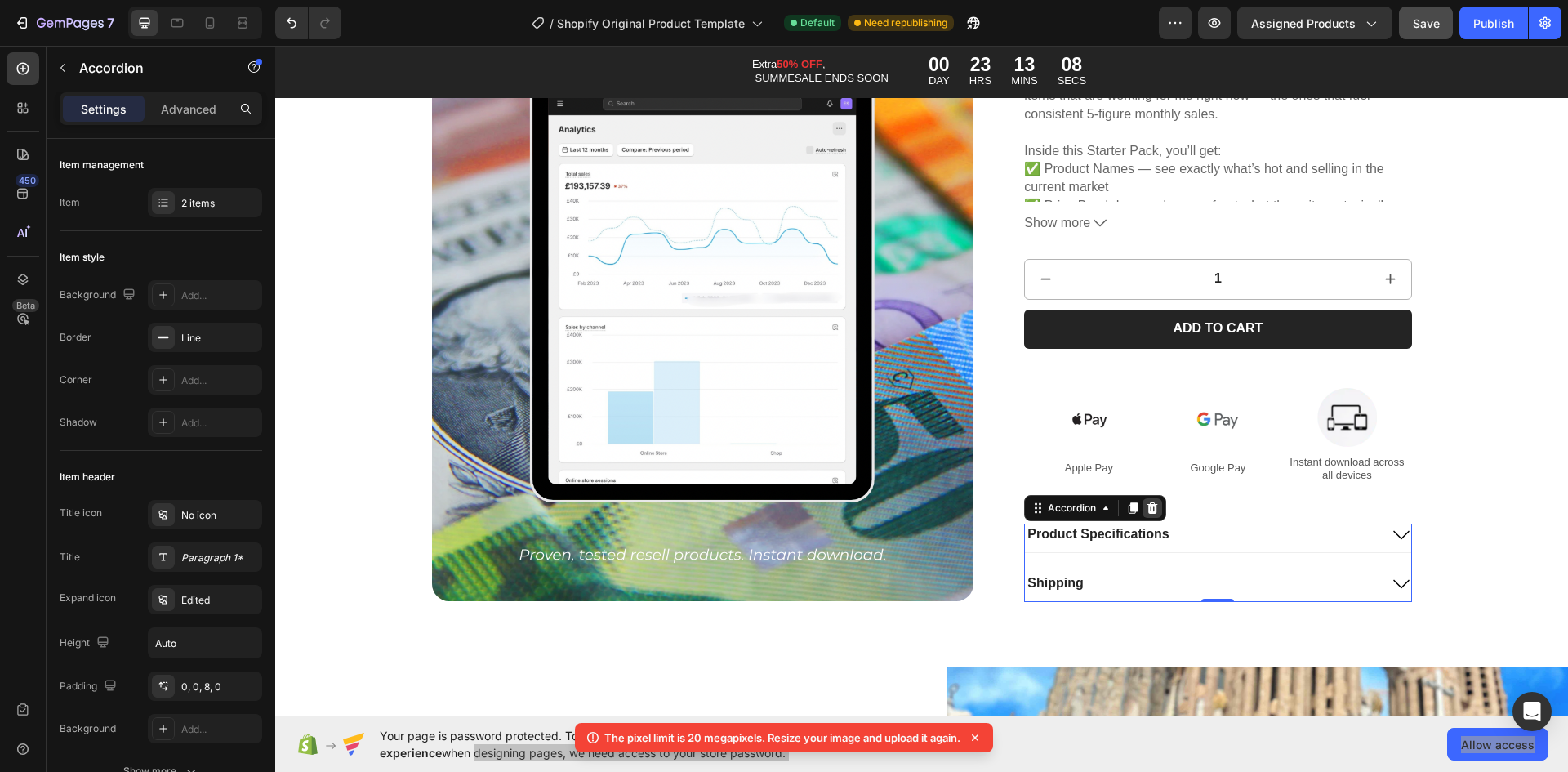
click at [1154, 508] on div at bounding box center [1152, 508] width 19 height 19
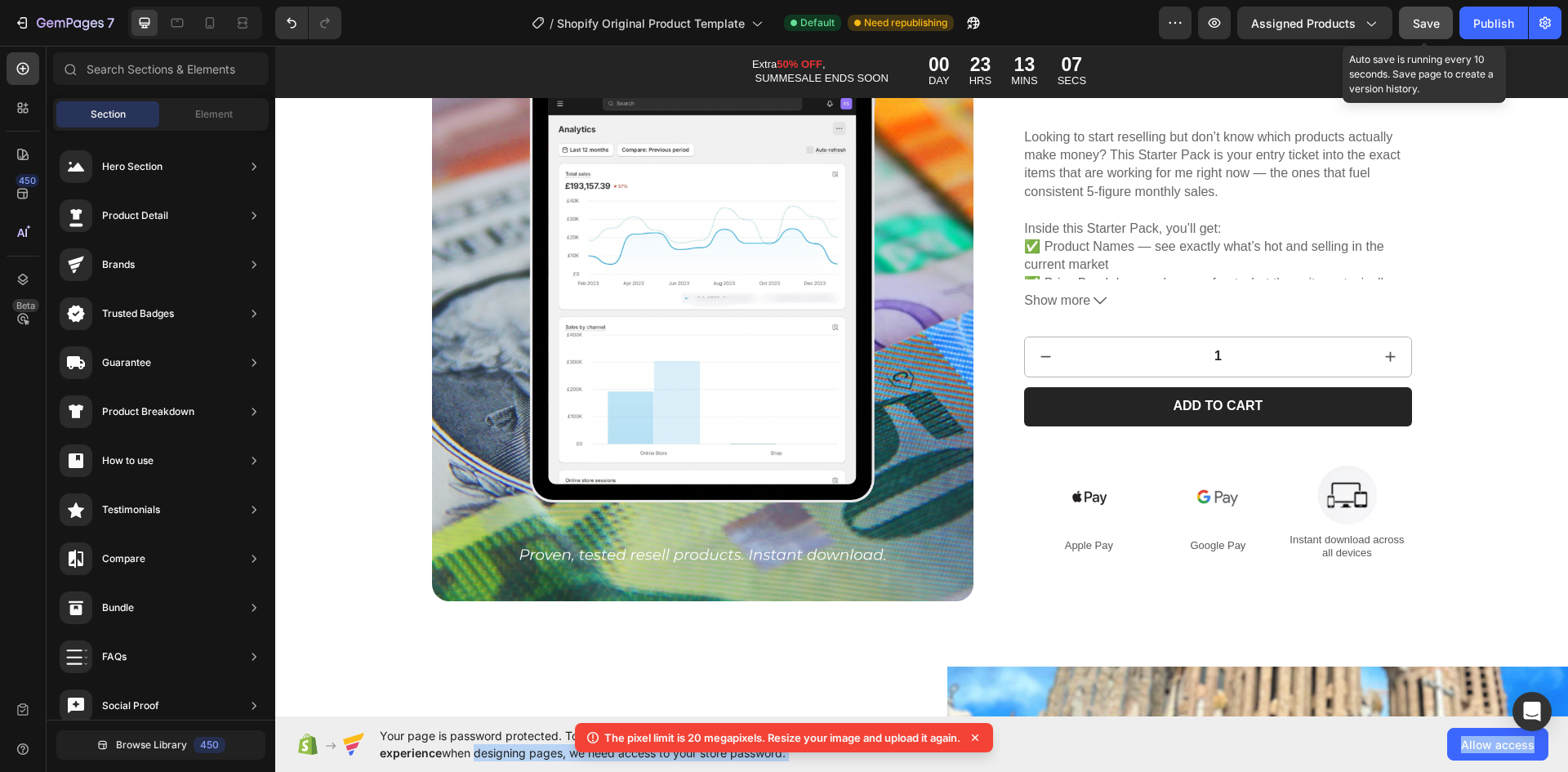
click at [1433, 11] on button "Save" at bounding box center [1426, 23] width 54 height 33
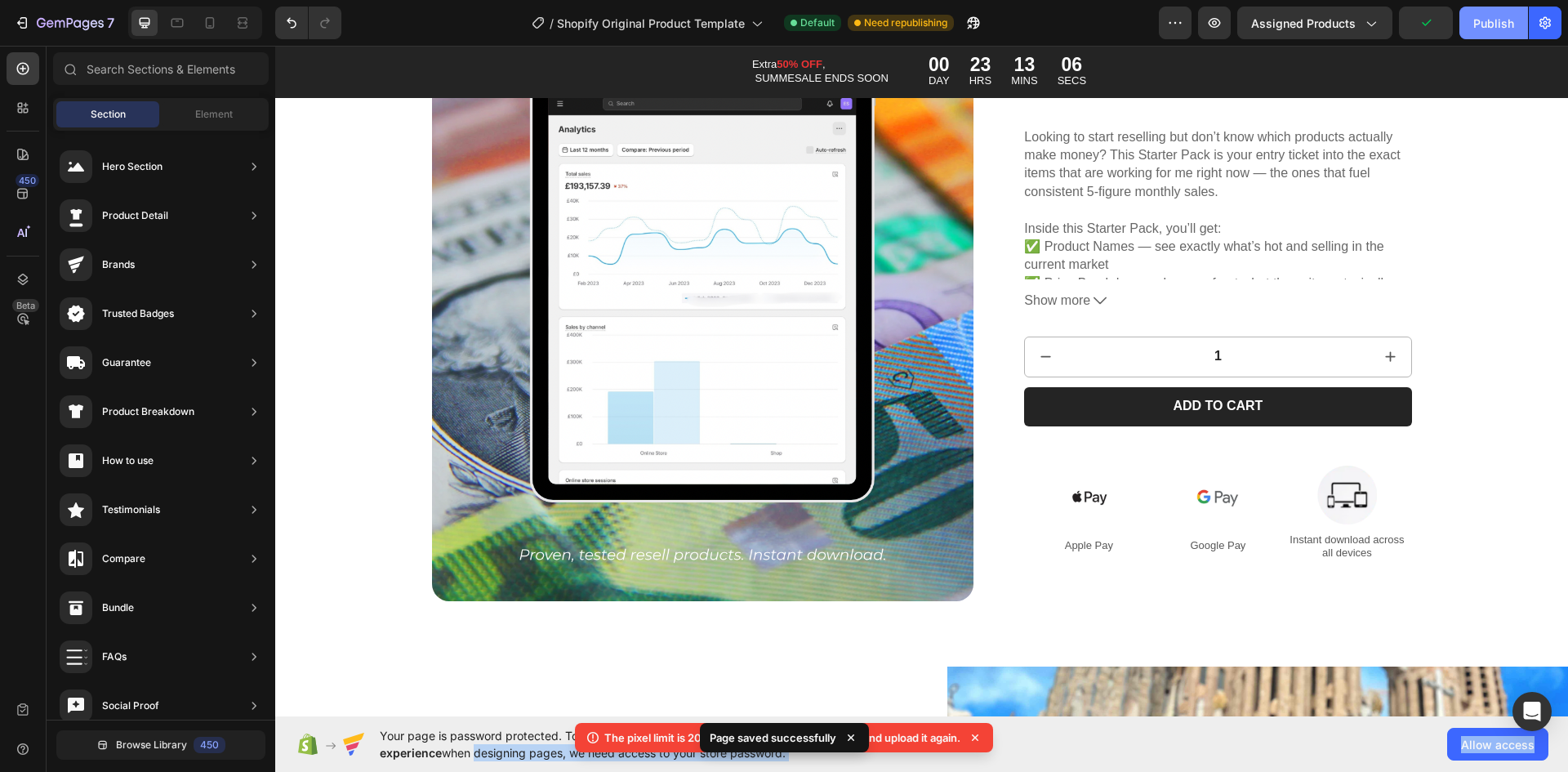
click at [1474, 20] on div "Publish" at bounding box center [1494, 23] width 41 height 17
